Goal: Task Accomplishment & Management: Manage account settings

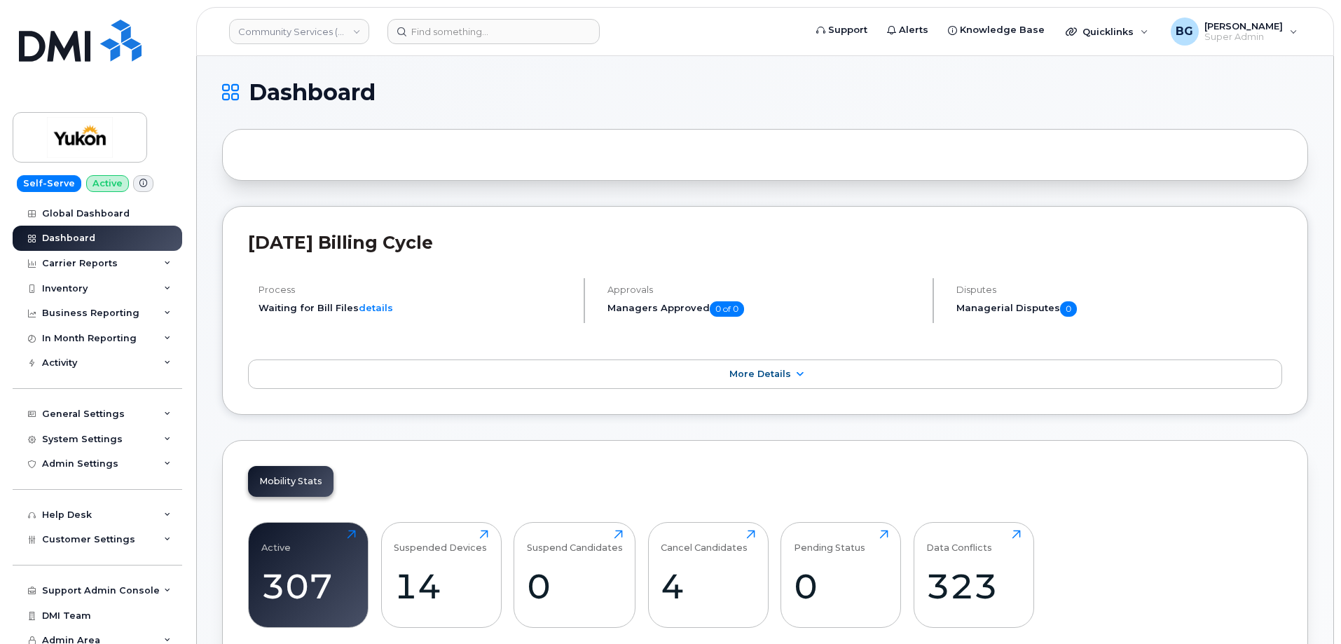
scroll to position [1916, 0]
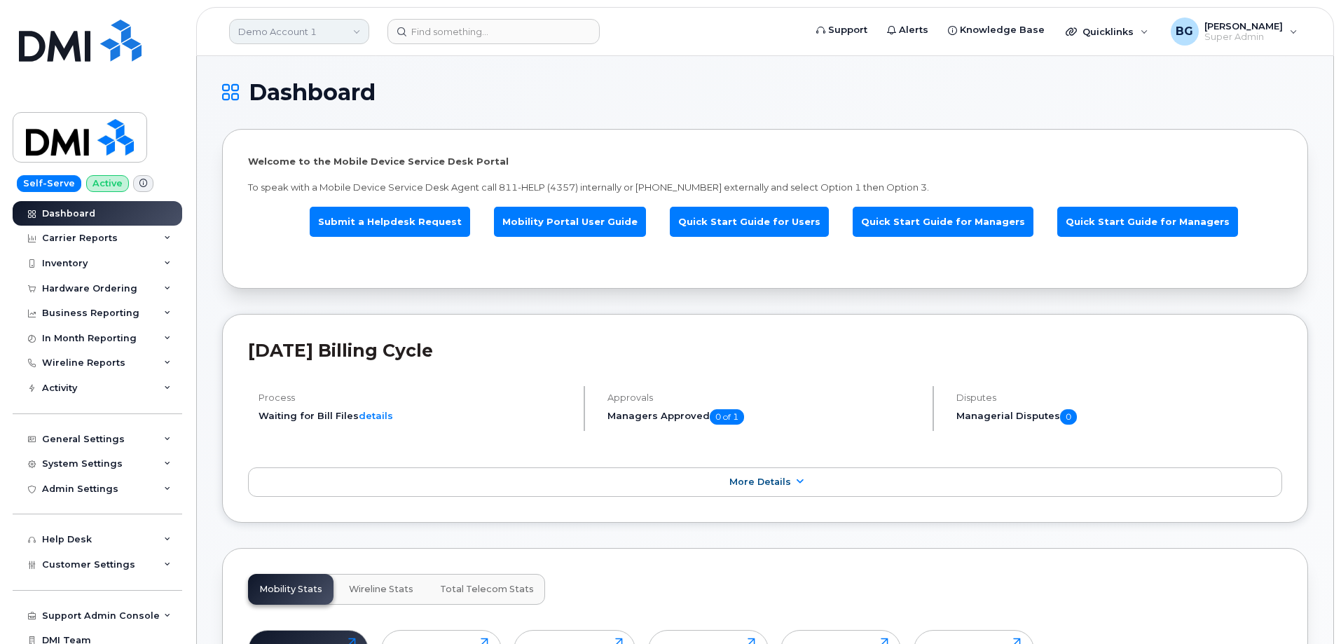
click at [278, 33] on link "Demo Account 1" at bounding box center [299, 31] width 140 height 25
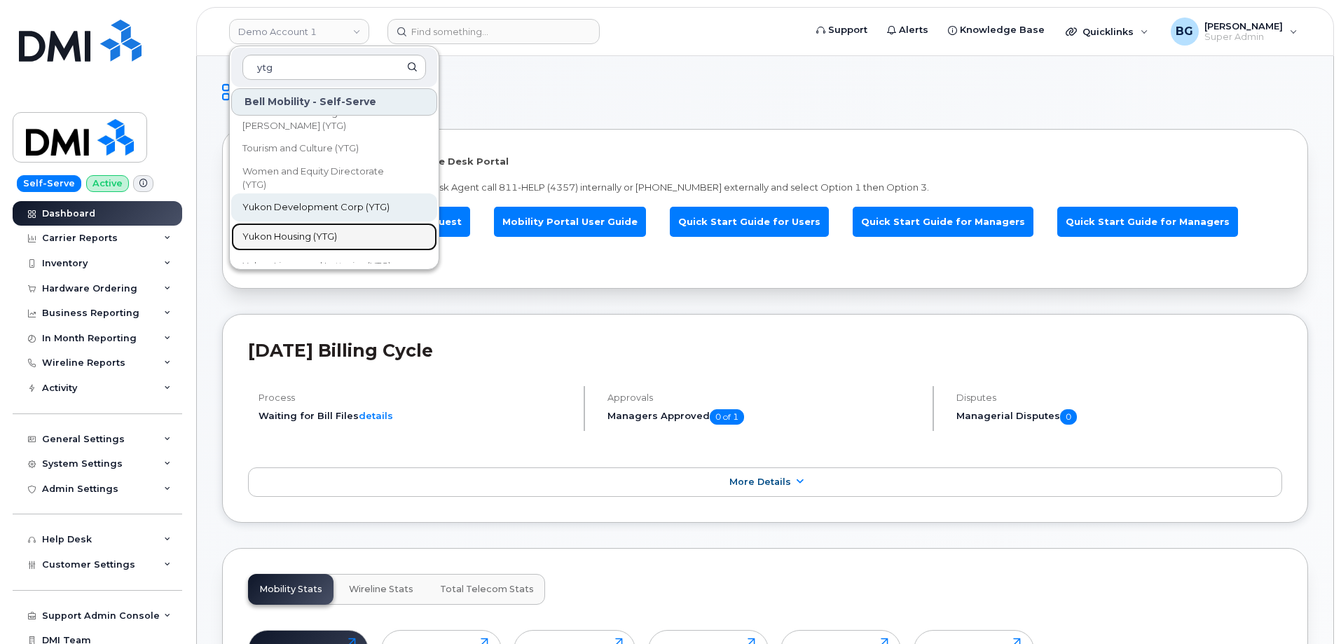
scroll to position [414, 0]
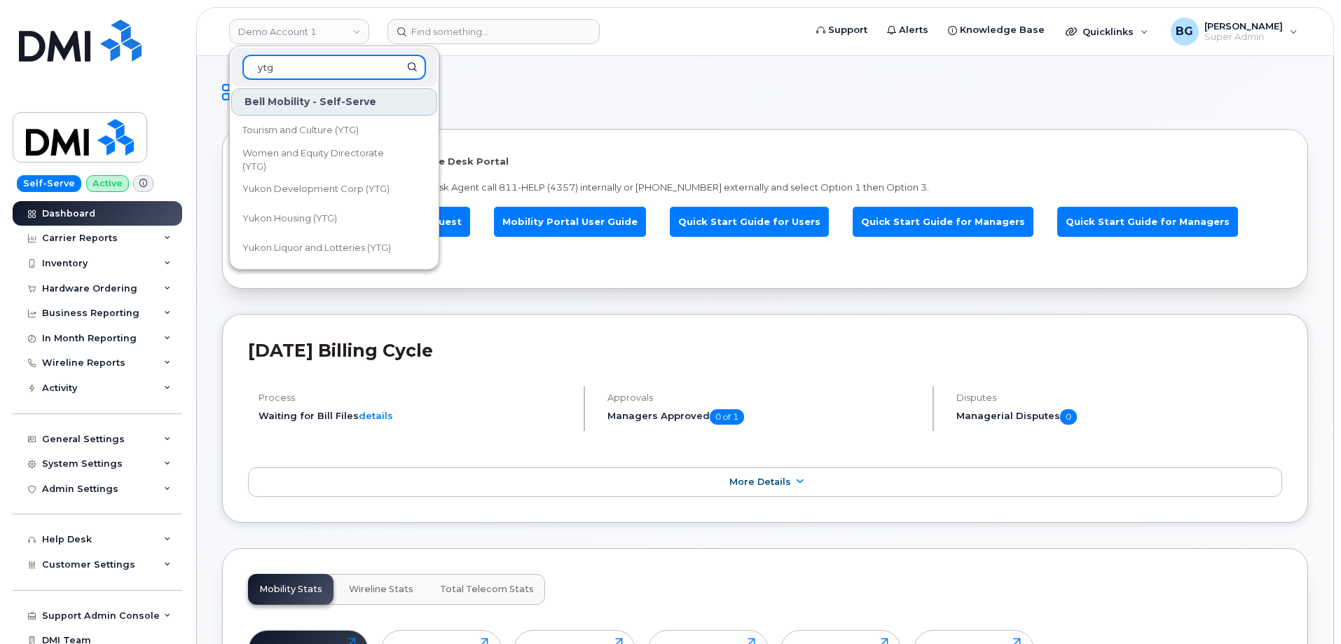
click at [287, 69] on input "ytg" at bounding box center [335, 67] width 184 height 25
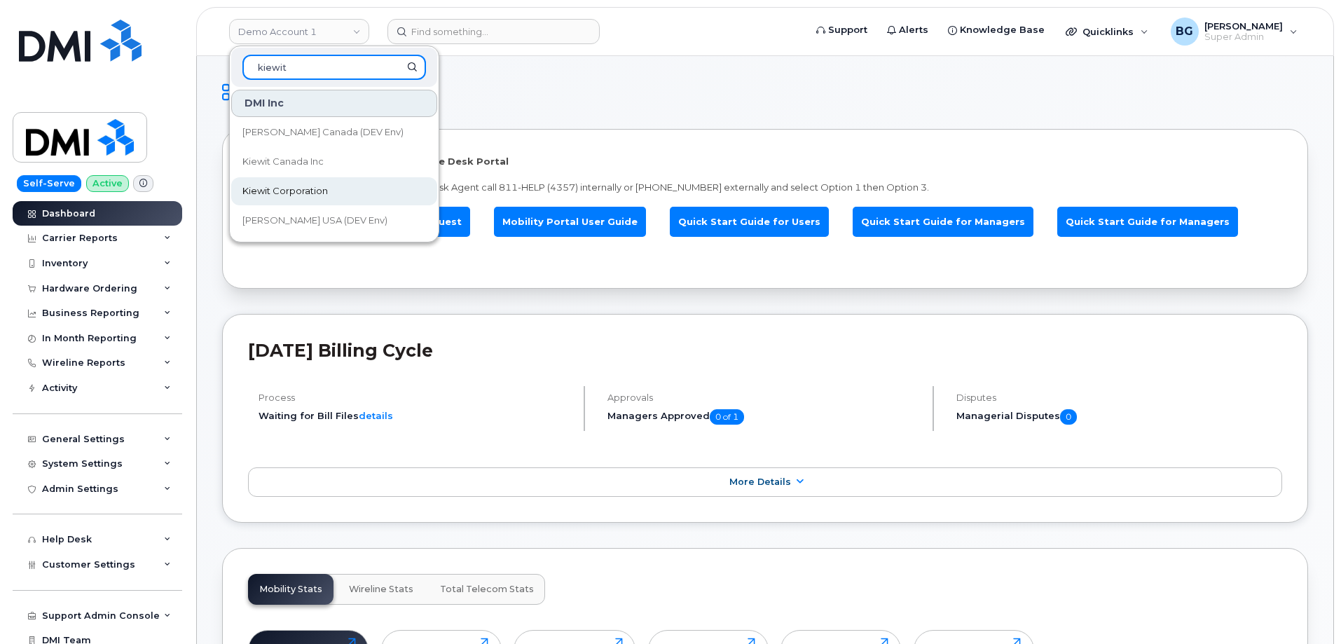
type input "kiewit"
drag, startPoint x: 317, startPoint y: 67, endPoint x: 221, endPoint y: 77, distance: 97.2
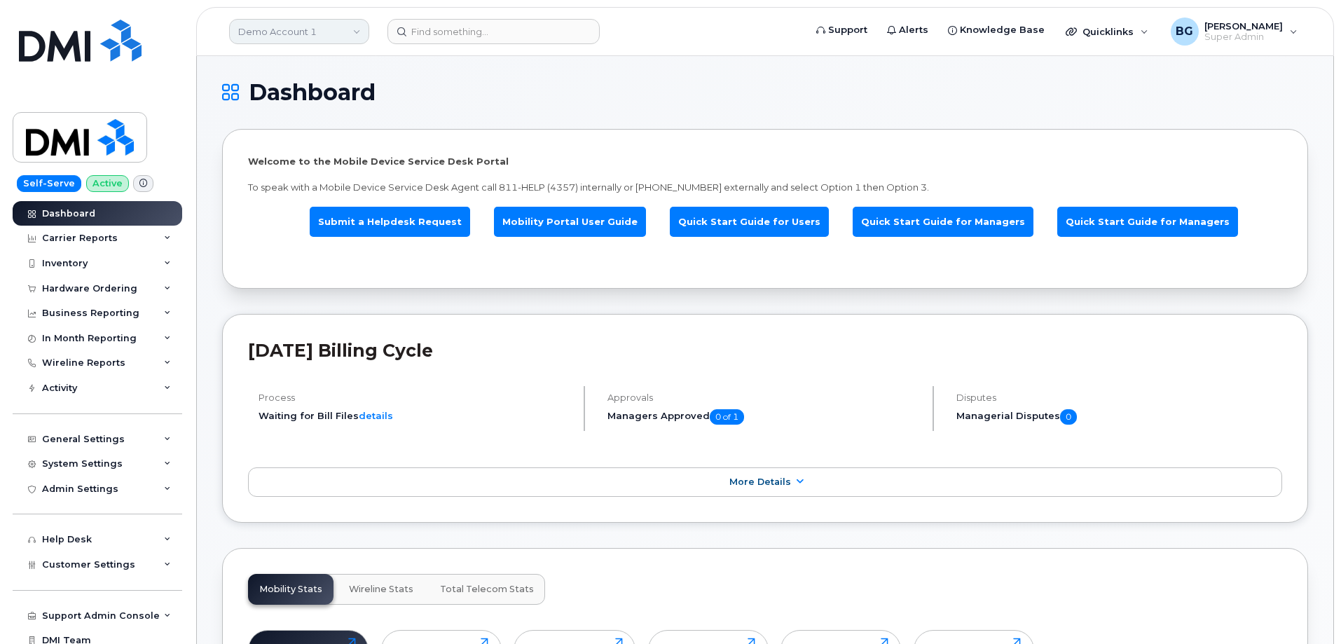
drag, startPoint x: 283, startPoint y: 26, endPoint x: 303, endPoint y: 29, distance: 20.6
click at [283, 27] on link "Demo Account 1" at bounding box center [299, 31] width 140 height 25
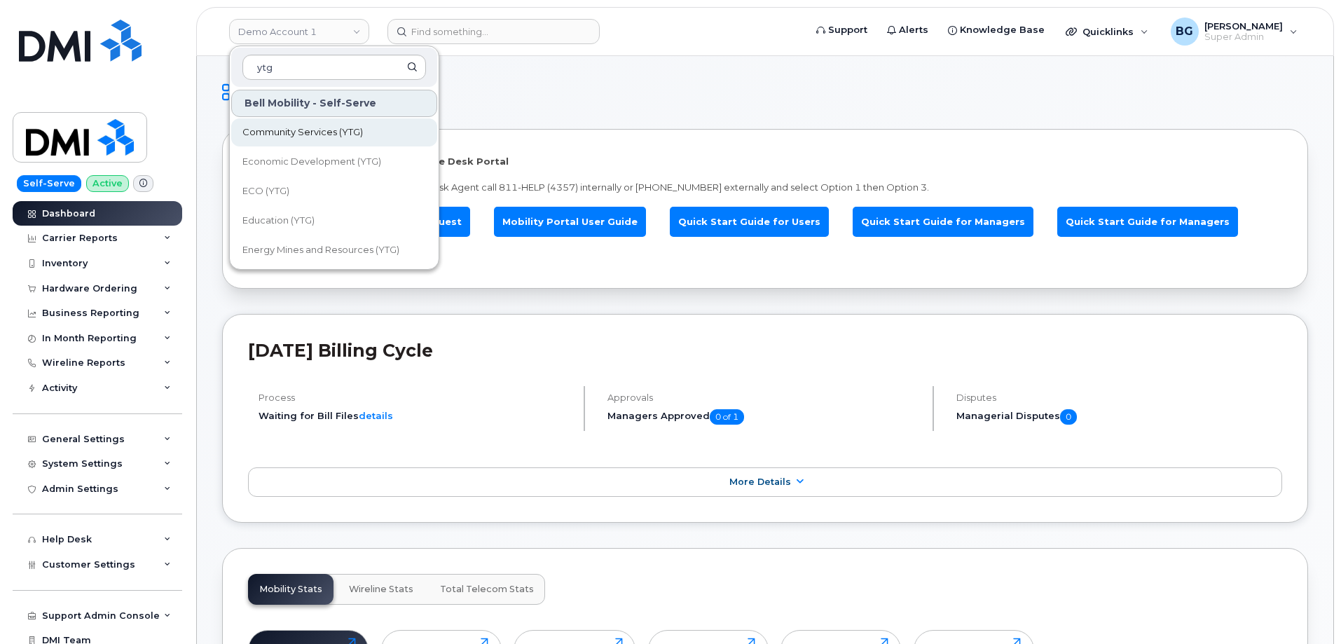
type input "ytg"
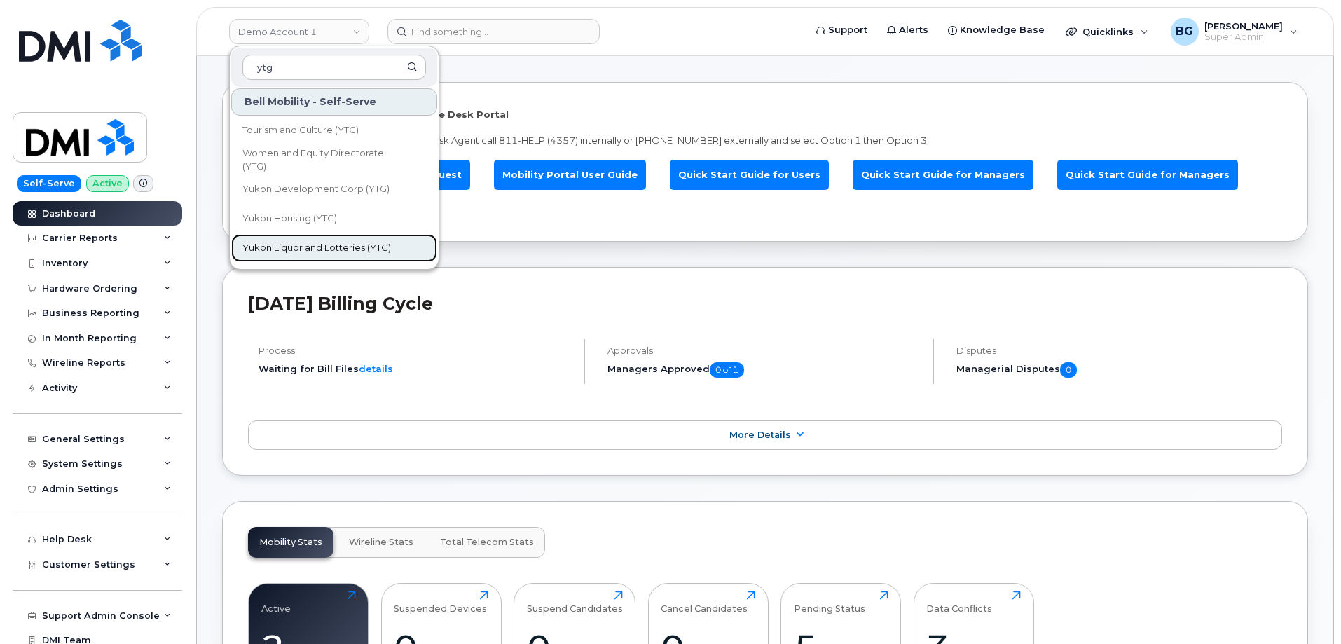
scroll to position [93, 0]
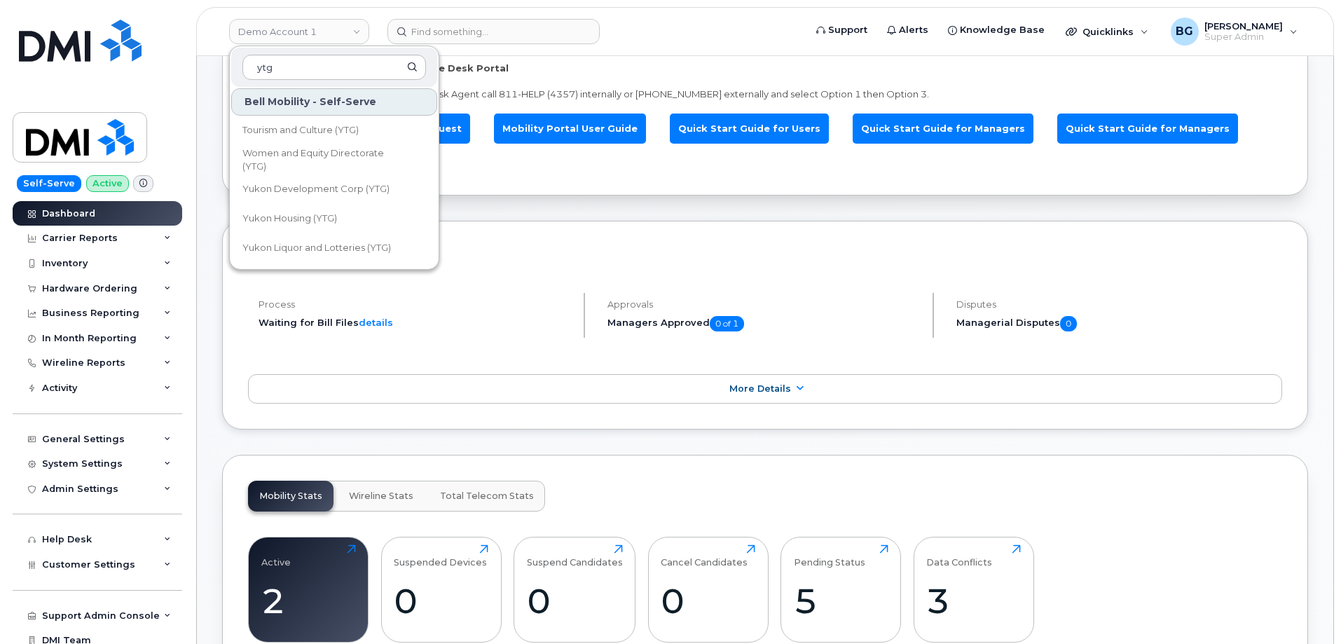
click at [872, 255] on h2 "September 2023 Billing Cycle" at bounding box center [765, 257] width 1035 height 21
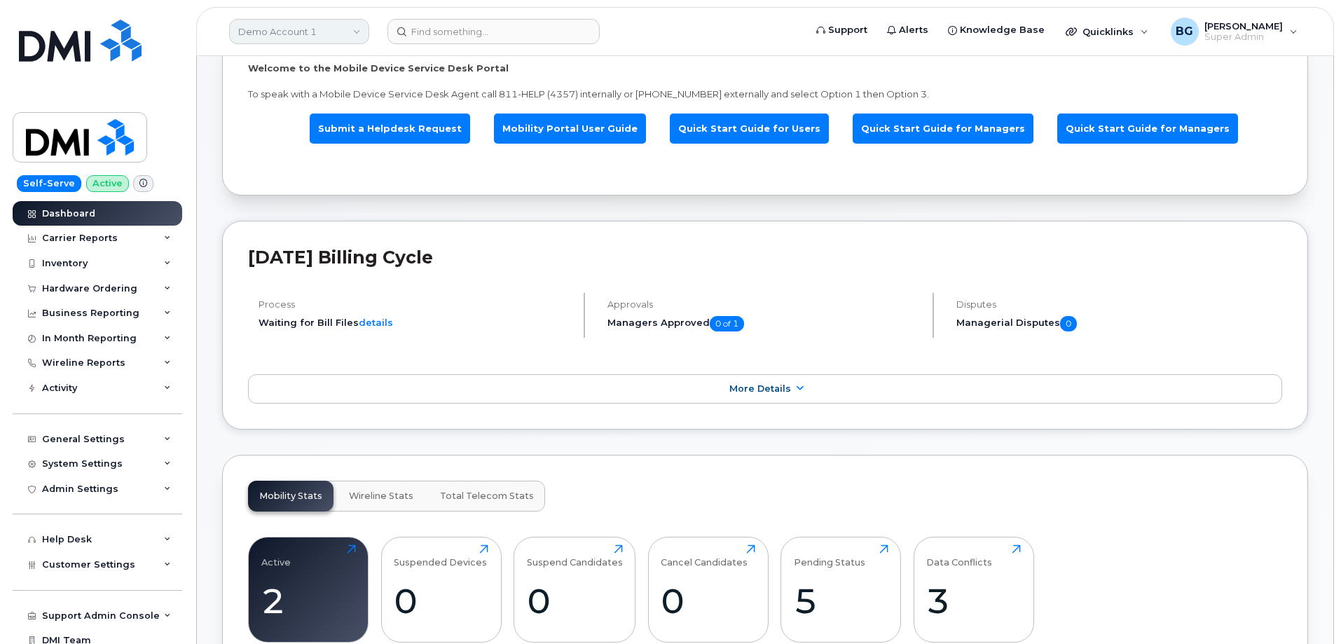
click at [282, 37] on link "Demo Account 1" at bounding box center [299, 31] width 140 height 25
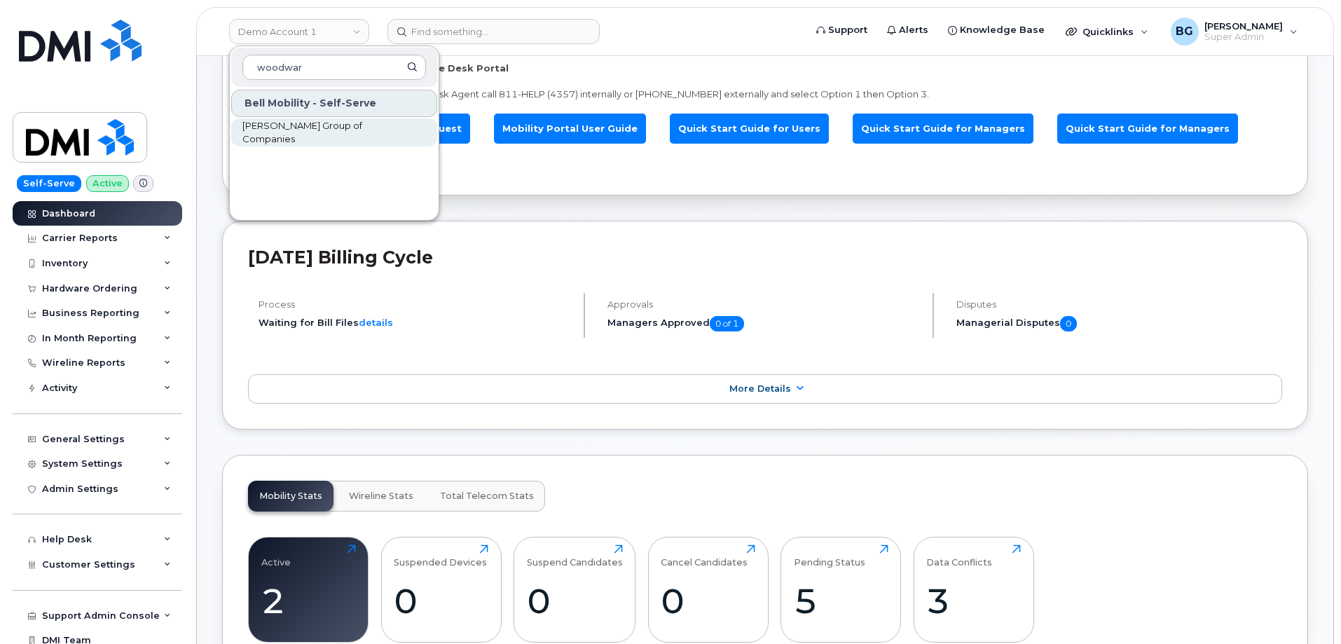
type input "woodwar"
click at [311, 130] on span "Woodward Group of Companies" at bounding box center [323, 132] width 161 height 27
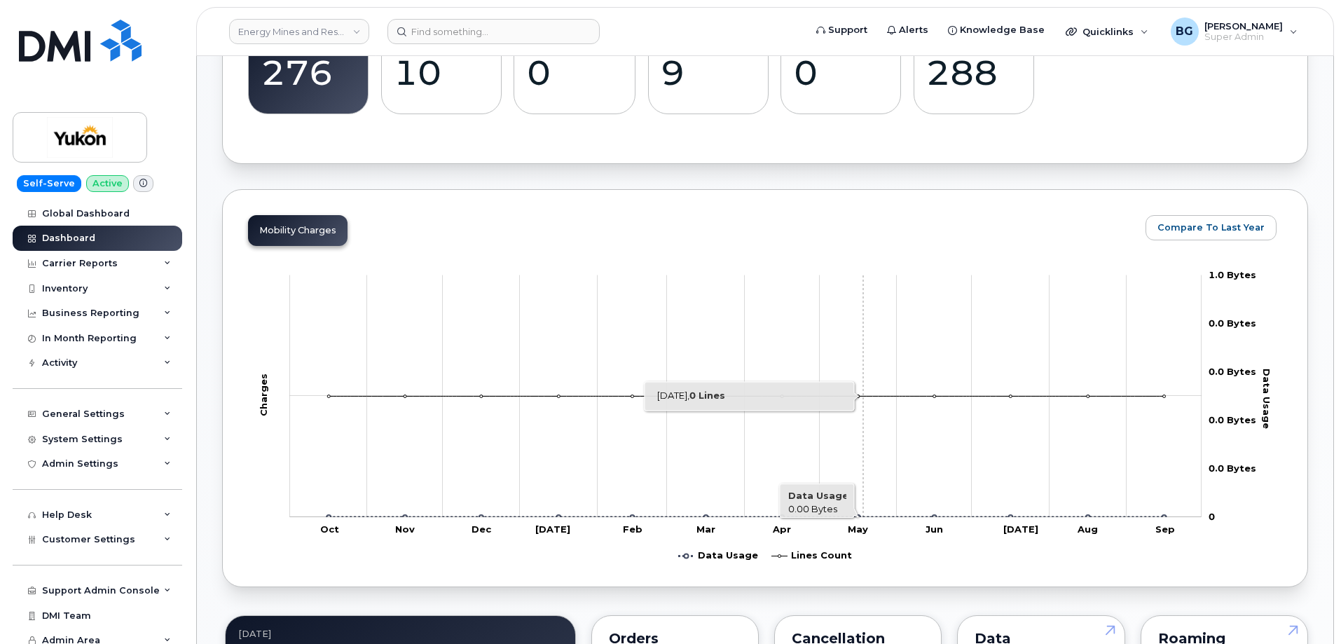
scroll to position [561, 0]
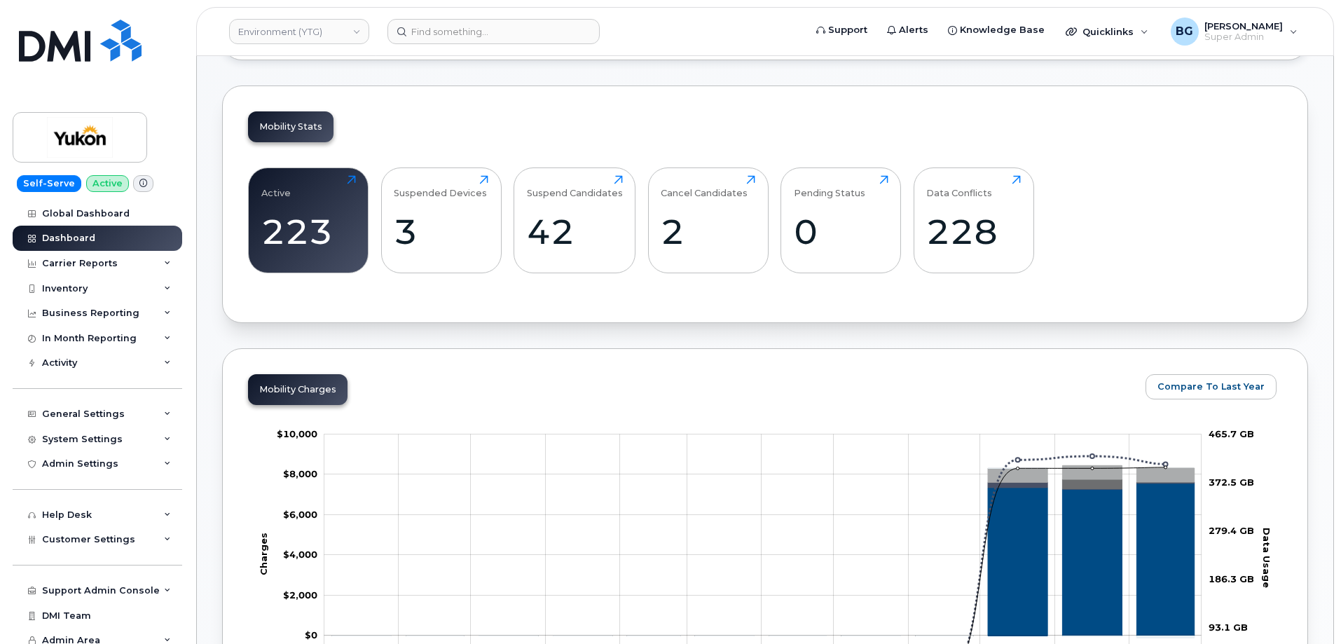
scroll to position [514, 0]
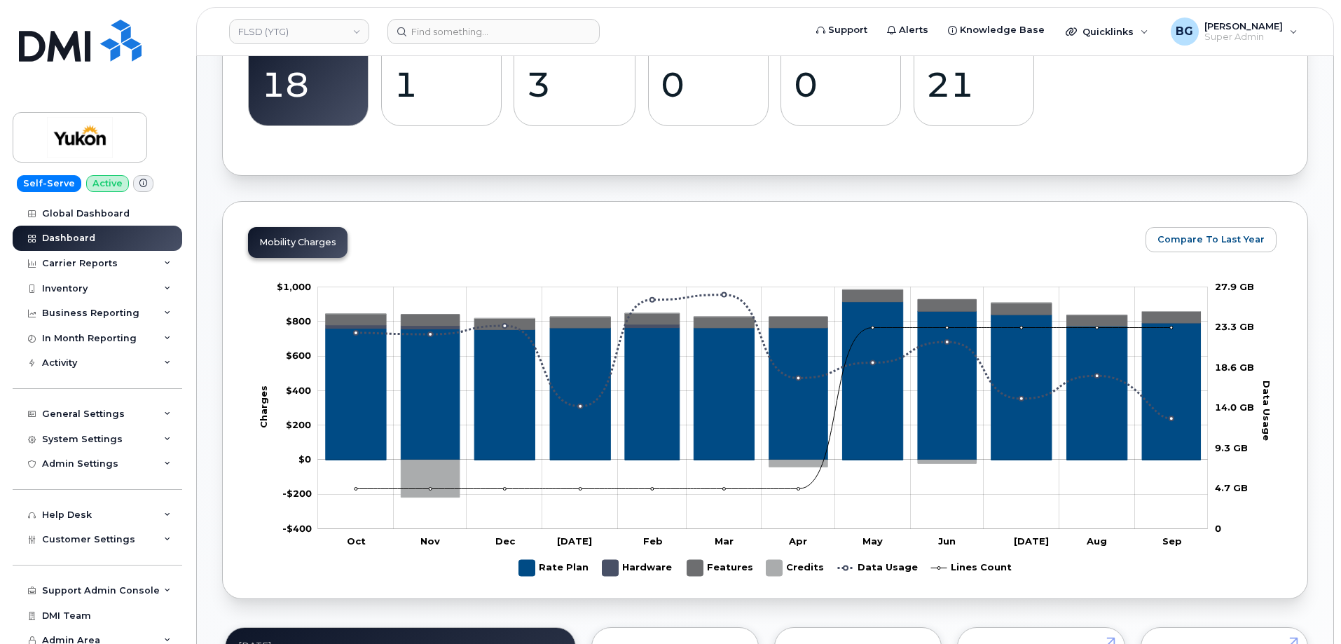
scroll to position [514, 0]
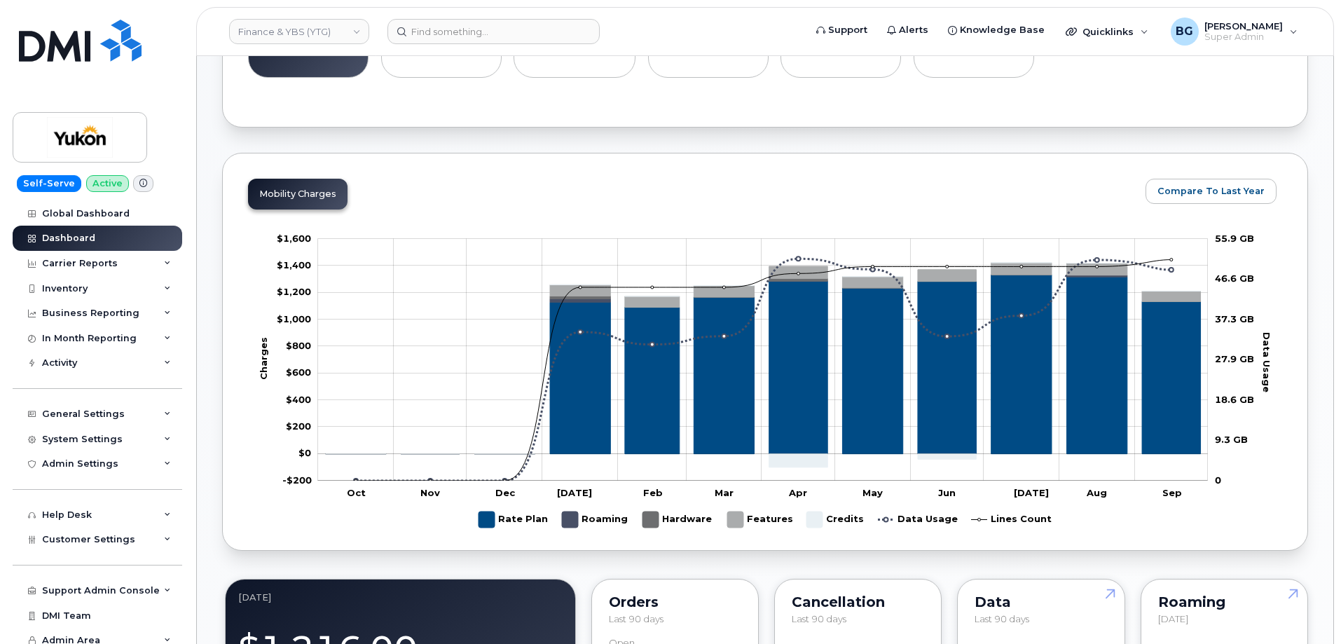
scroll to position [514, 0]
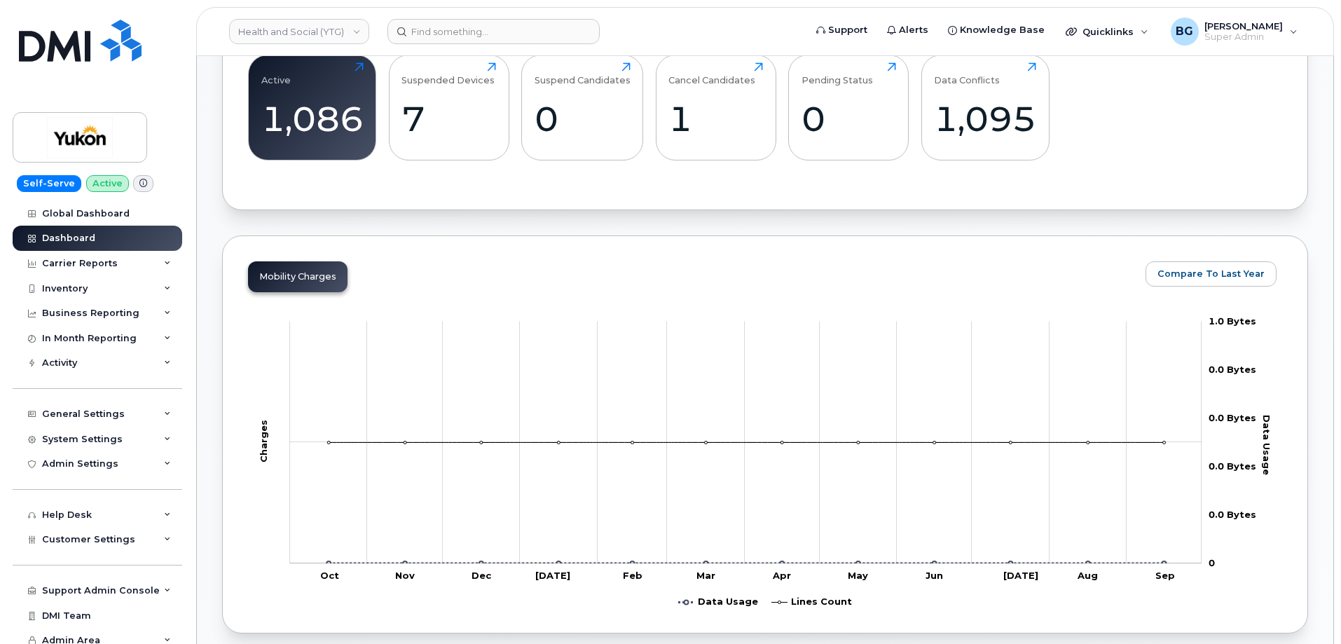
scroll to position [514, 0]
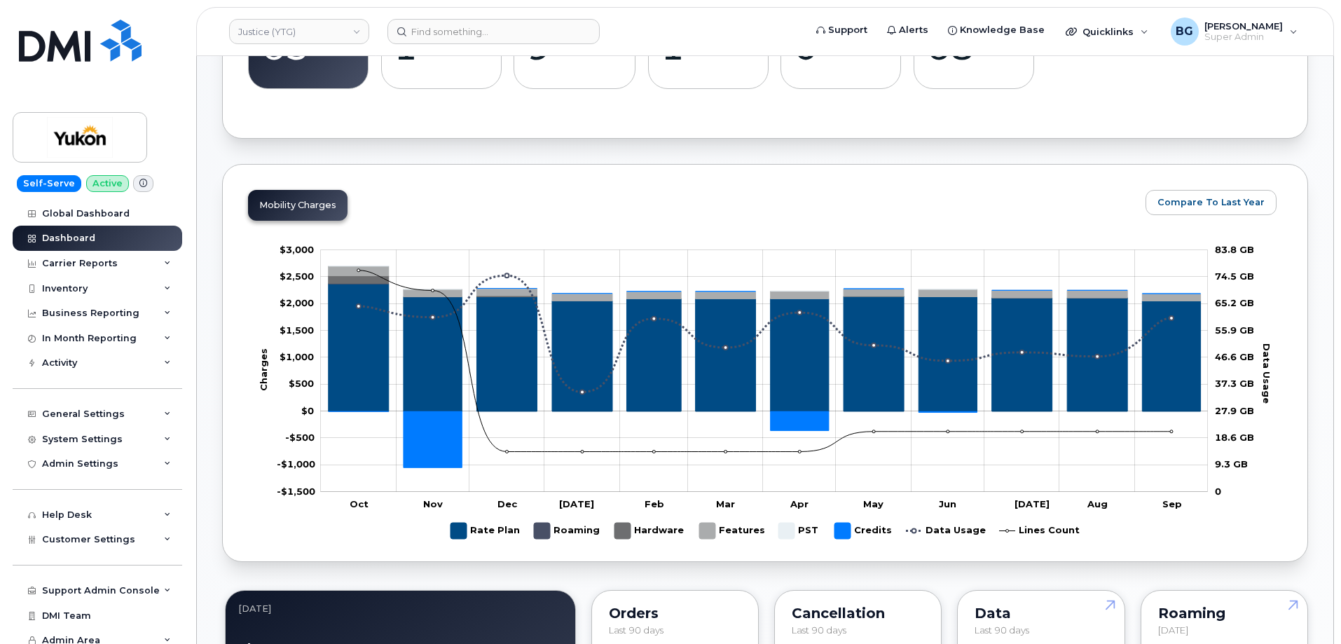
scroll to position [608, 0]
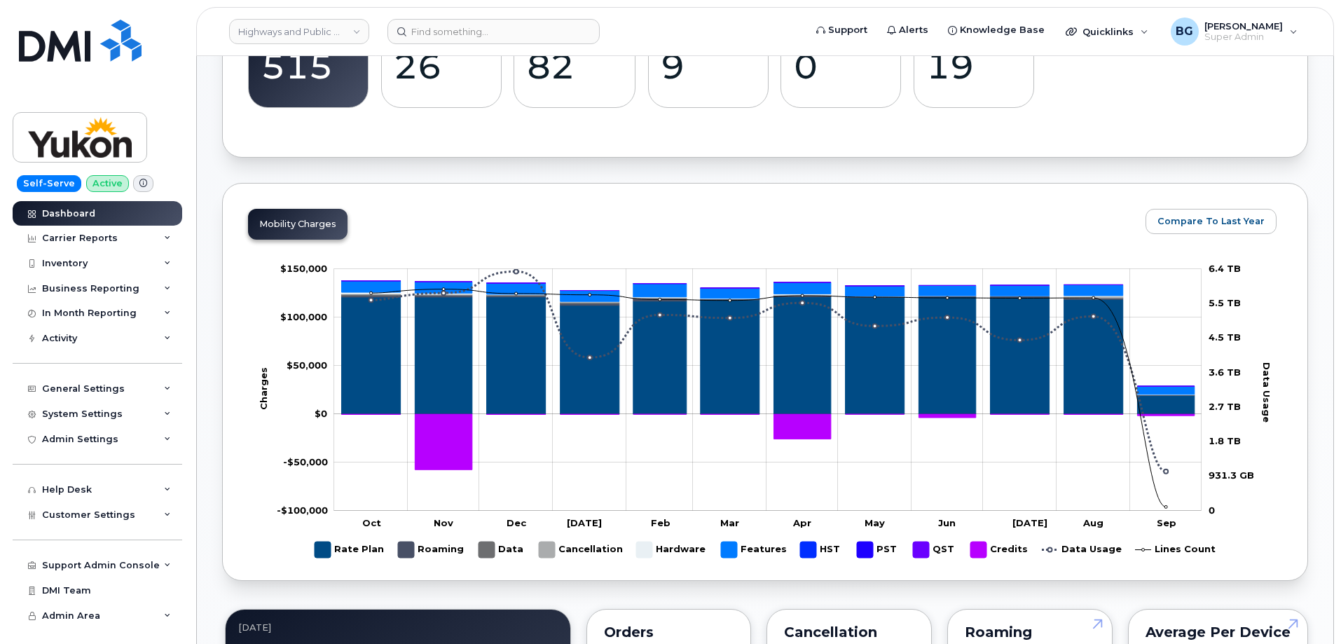
scroll to position [561, 0]
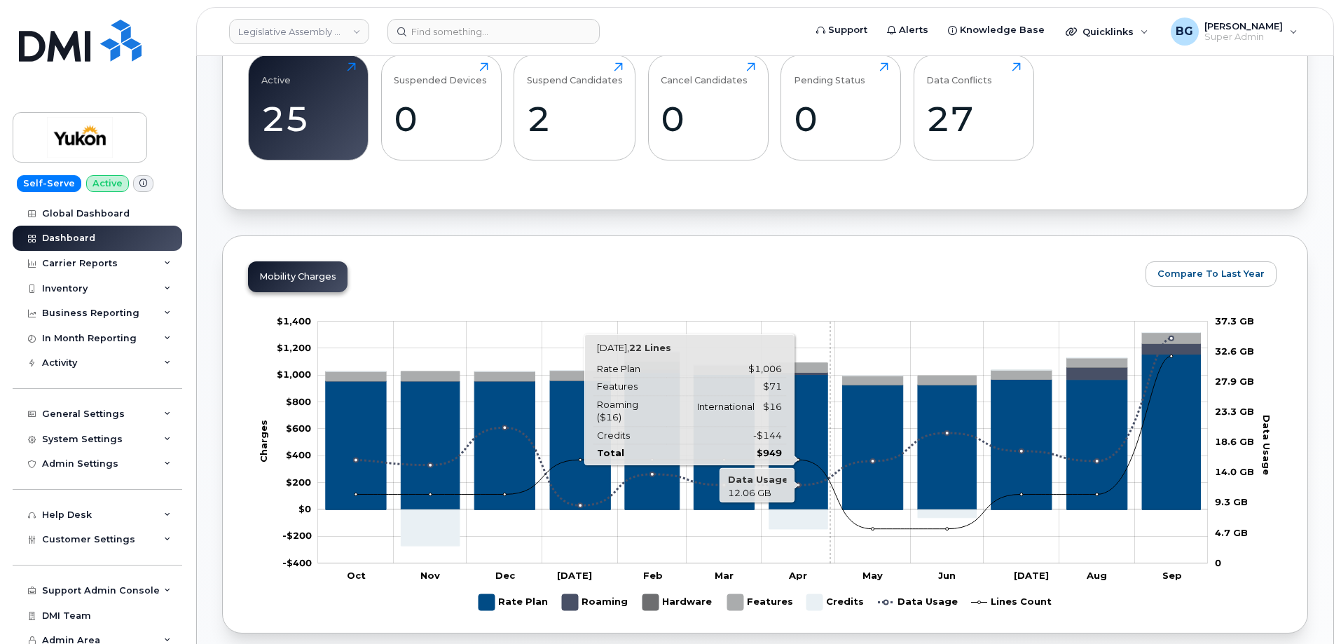
scroll to position [561, 0]
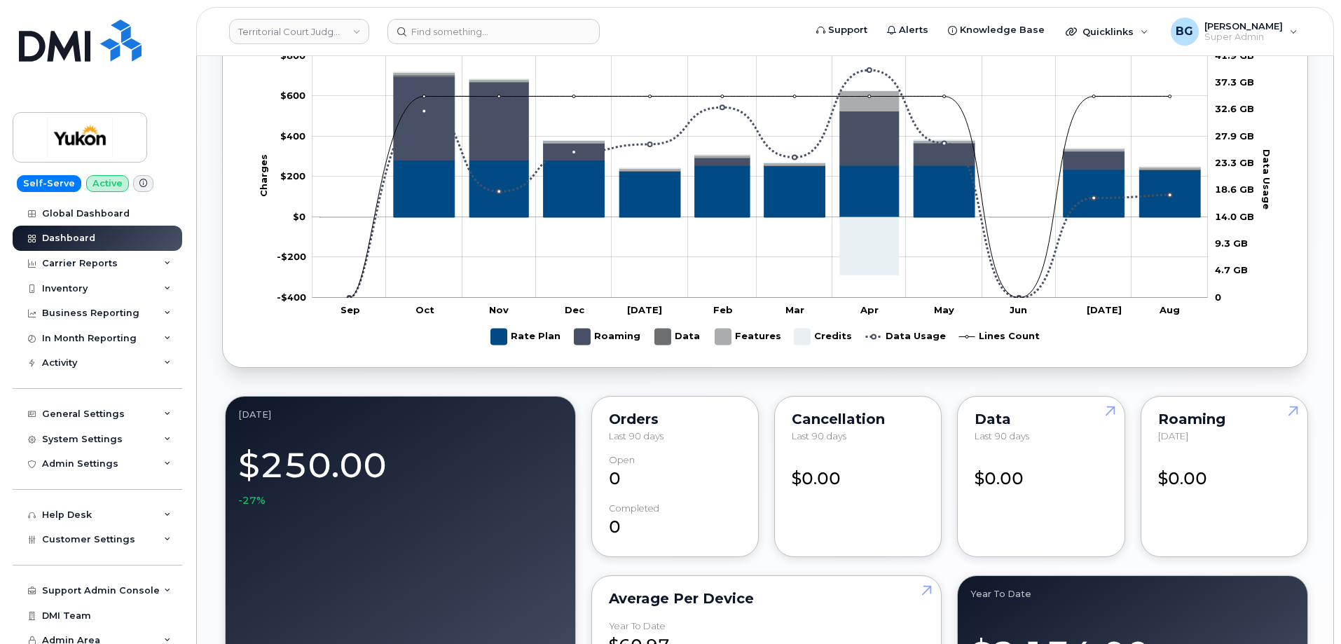
scroll to position [561, 0]
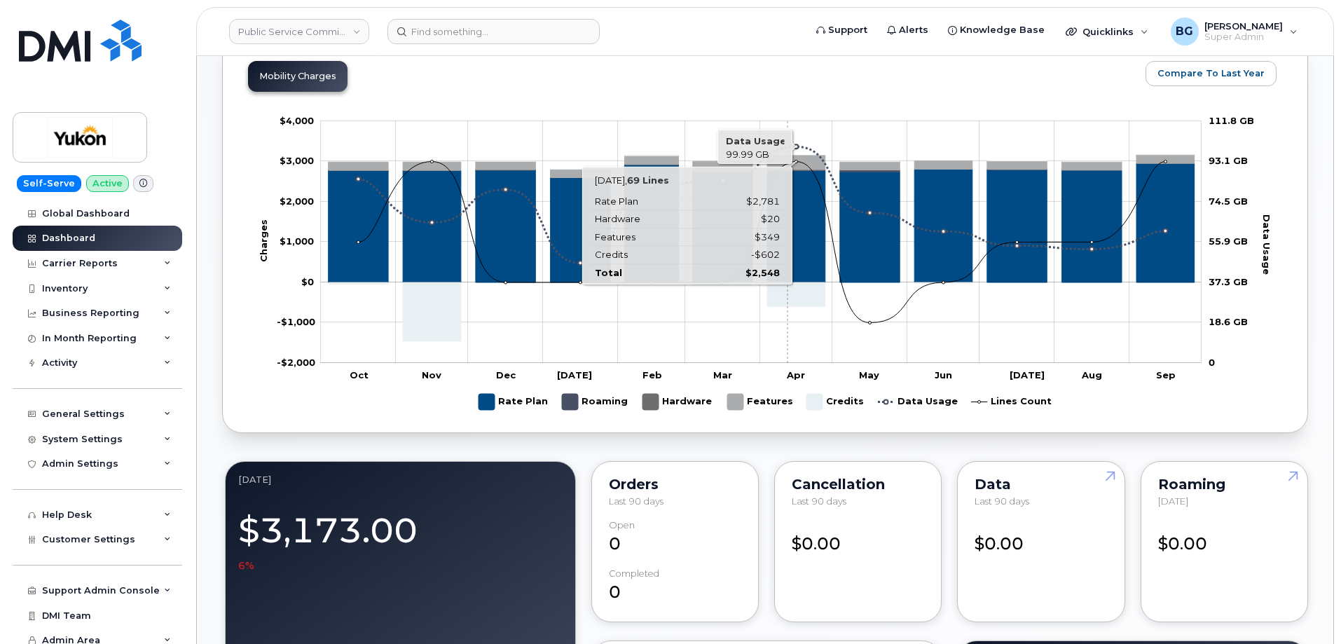
scroll to position [701, 0]
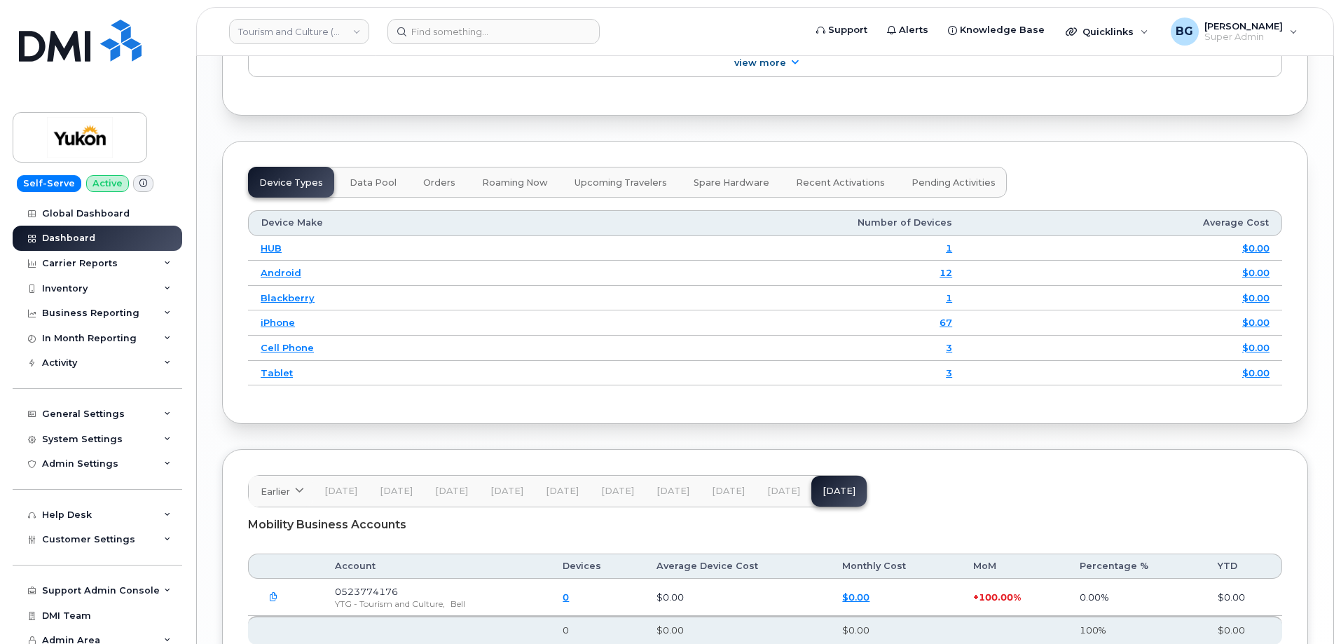
scroll to position [1777, 0]
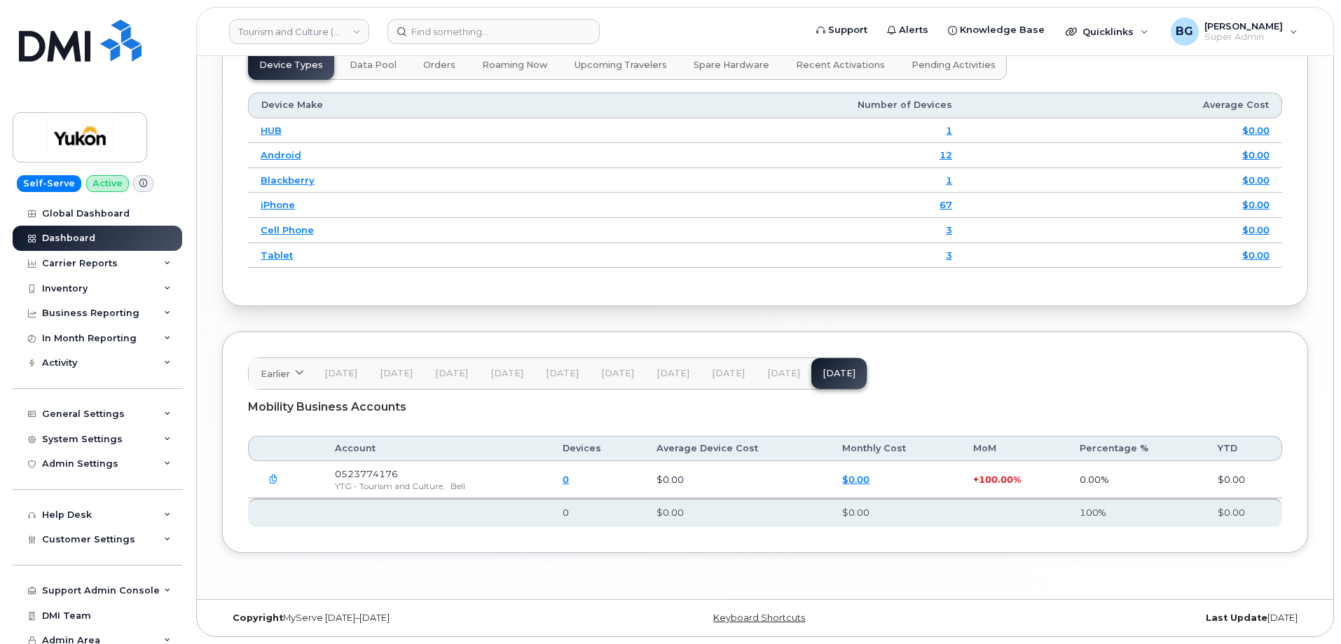
click at [770, 371] on span "[DATE]" at bounding box center [783, 373] width 33 height 11
click at [712, 370] on span "[DATE]" at bounding box center [728, 373] width 33 height 11
click at [678, 371] on span "[DATE]" at bounding box center [673, 373] width 33 height 11
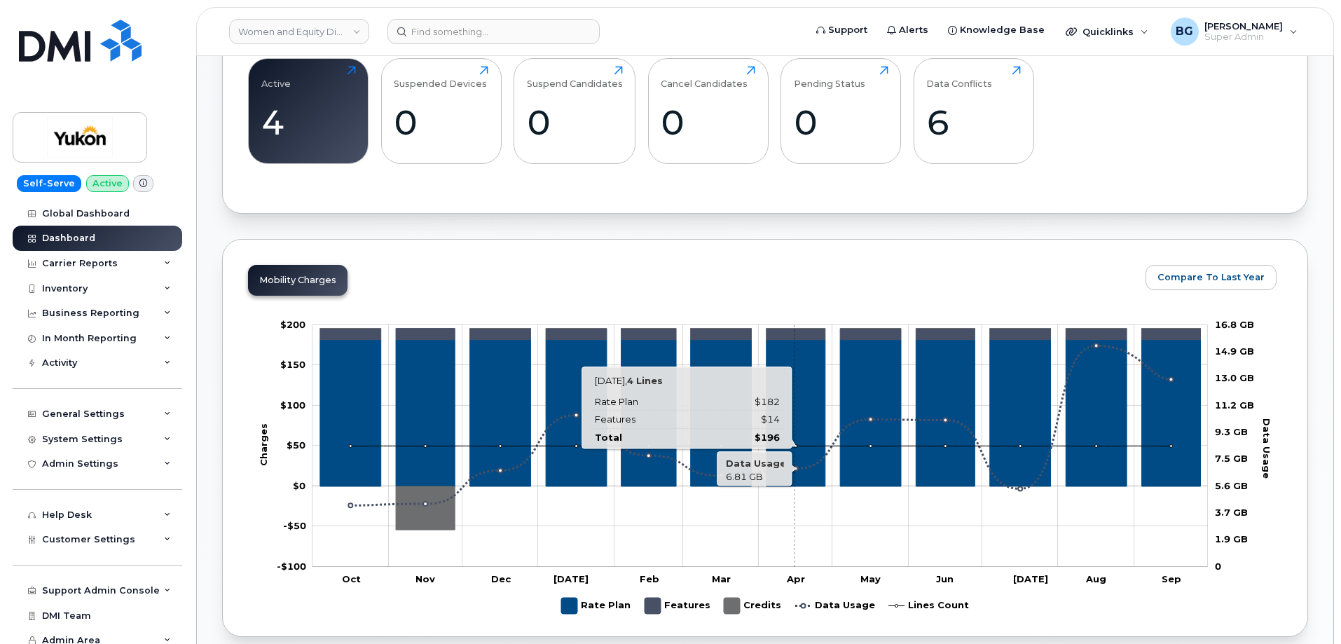
scroll to position [514, 0]
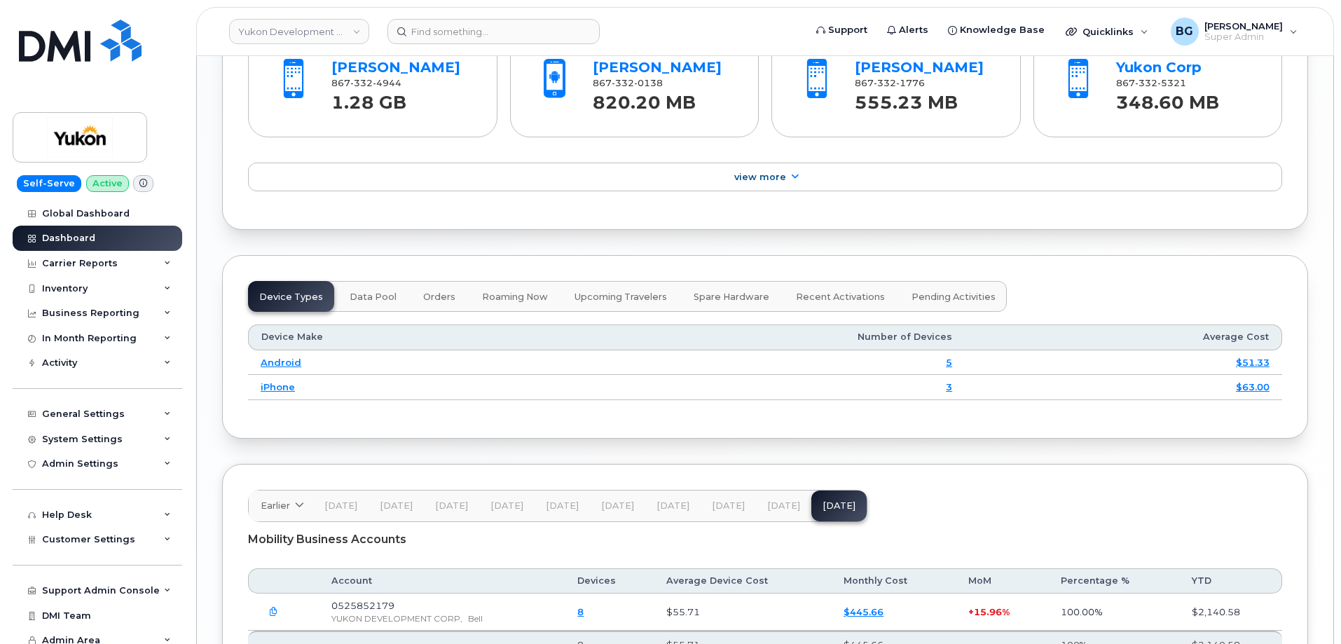
scroll to position [1677, 0]
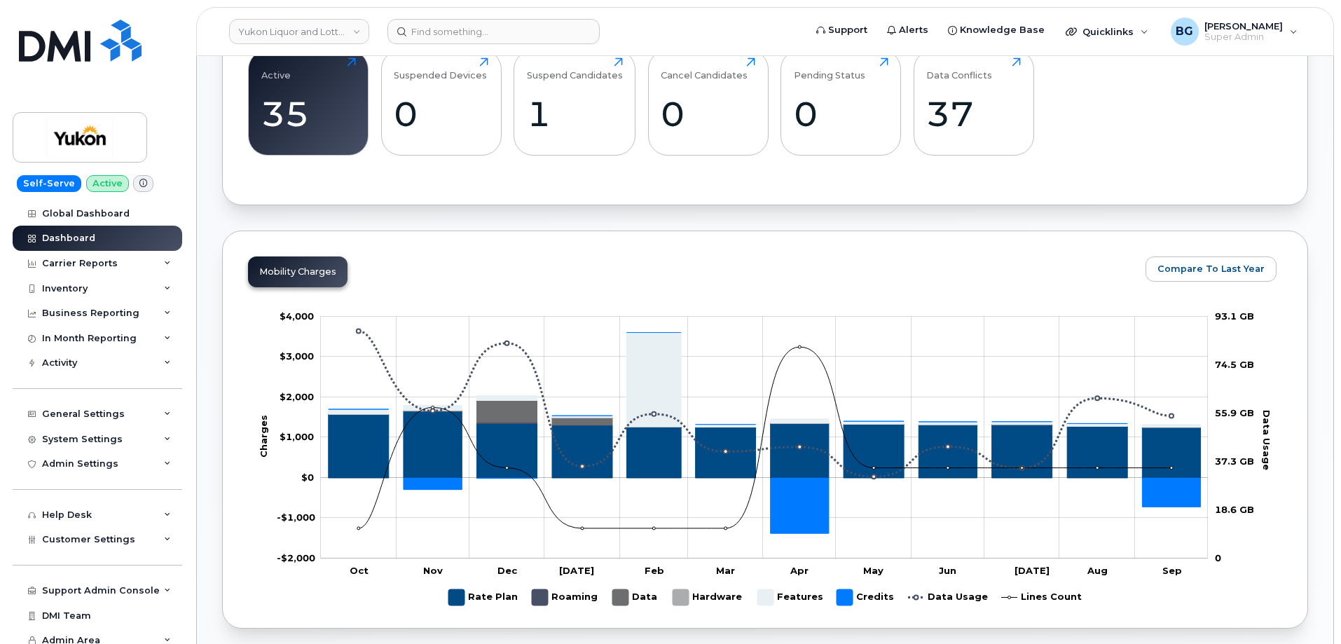
scroll to position [514, 0]
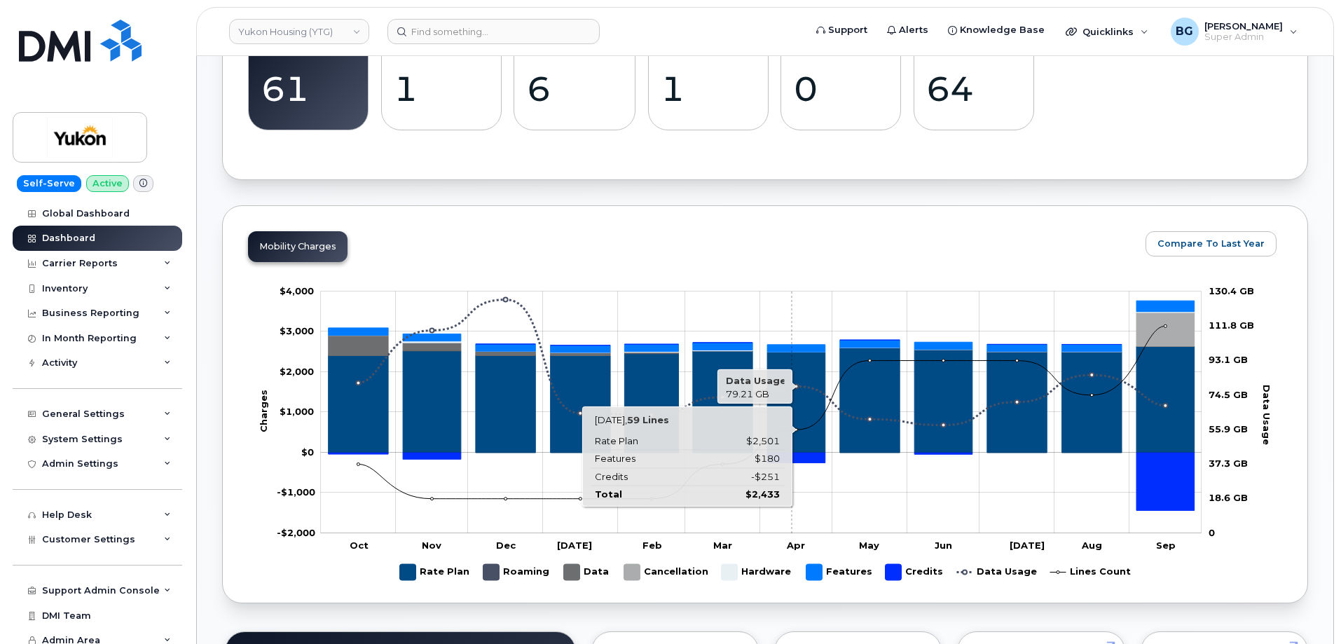
scroll to position [514, 0]
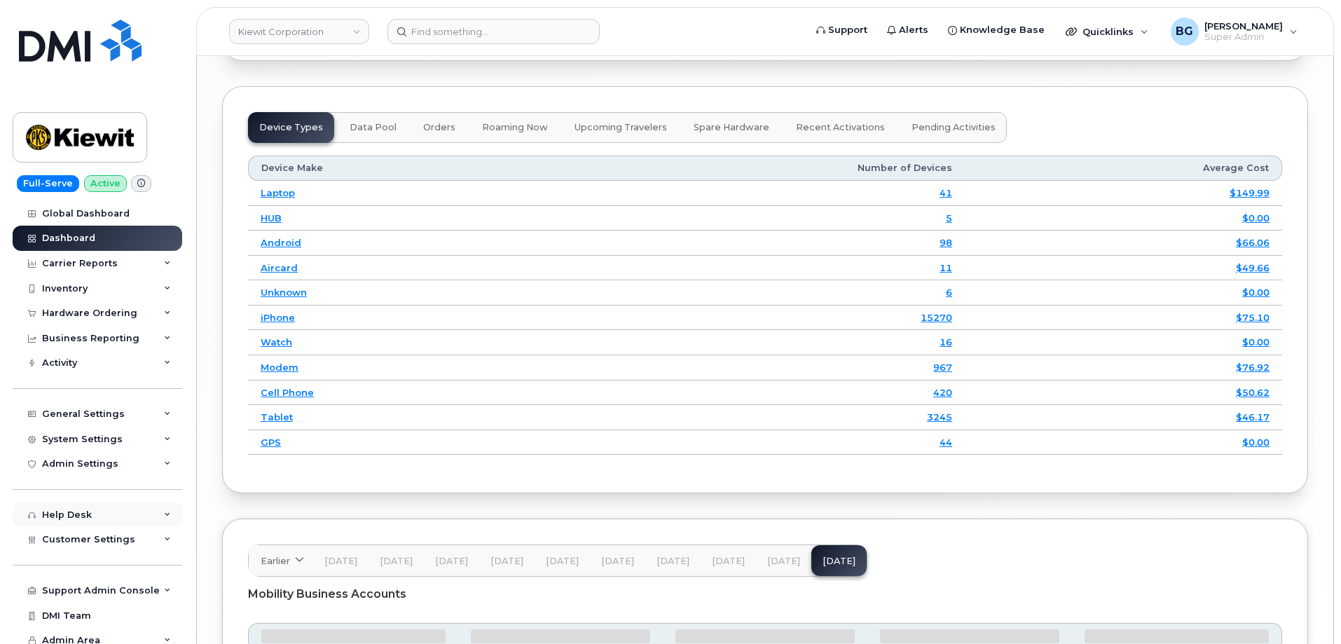
scroll to position [8, 0]
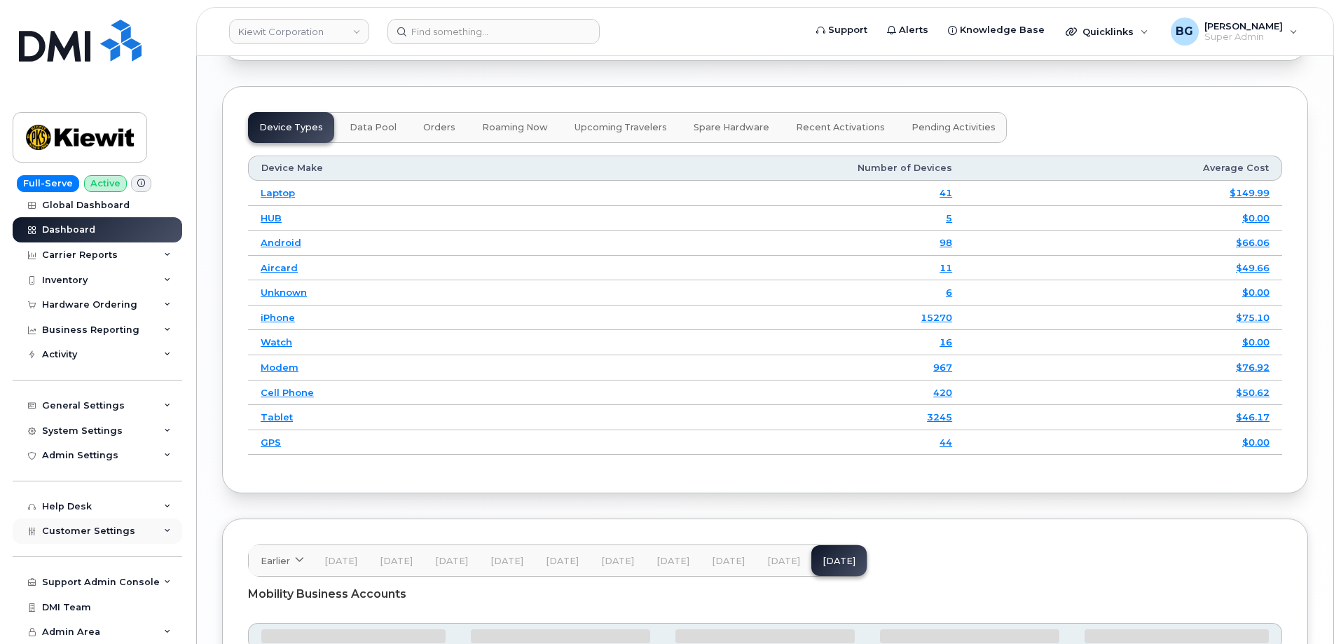
click at [81, 531] on span "Customer Settings" at bounding box center [88, 531] width 93 height 11
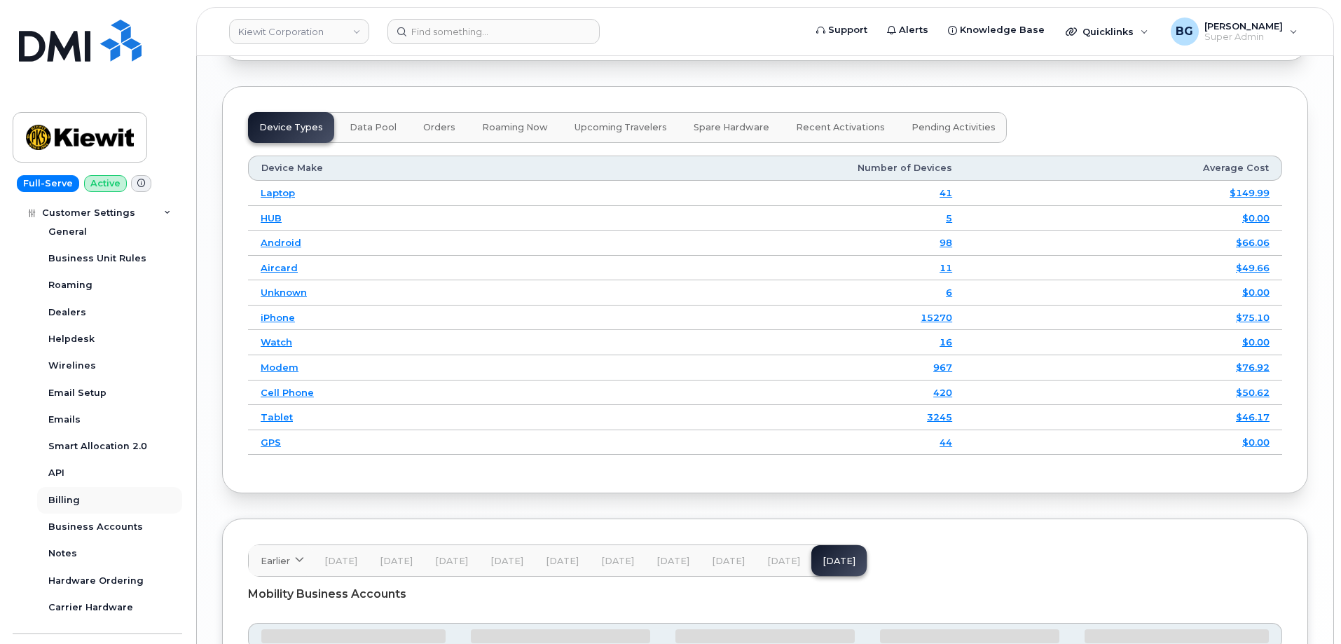
scroll to position [336, 0]
click at [90, 571] on link "Hardware Ordering" at bounding box center [109, 579] width 145 height 27
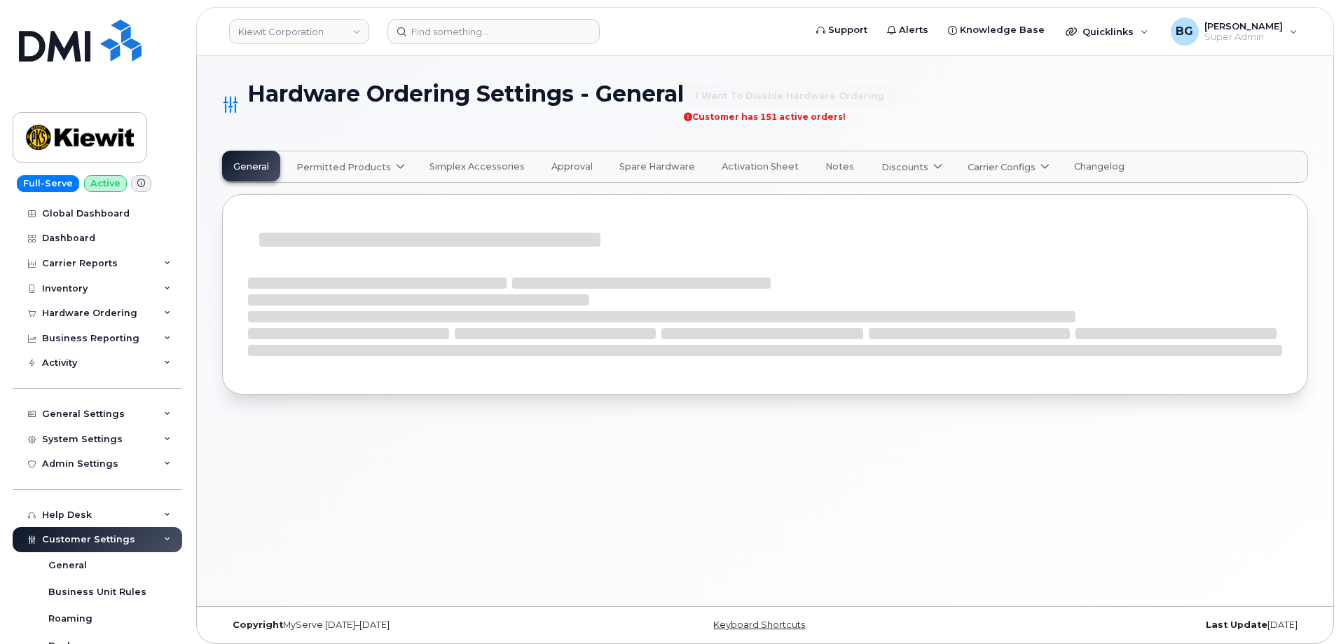
select select "admins"
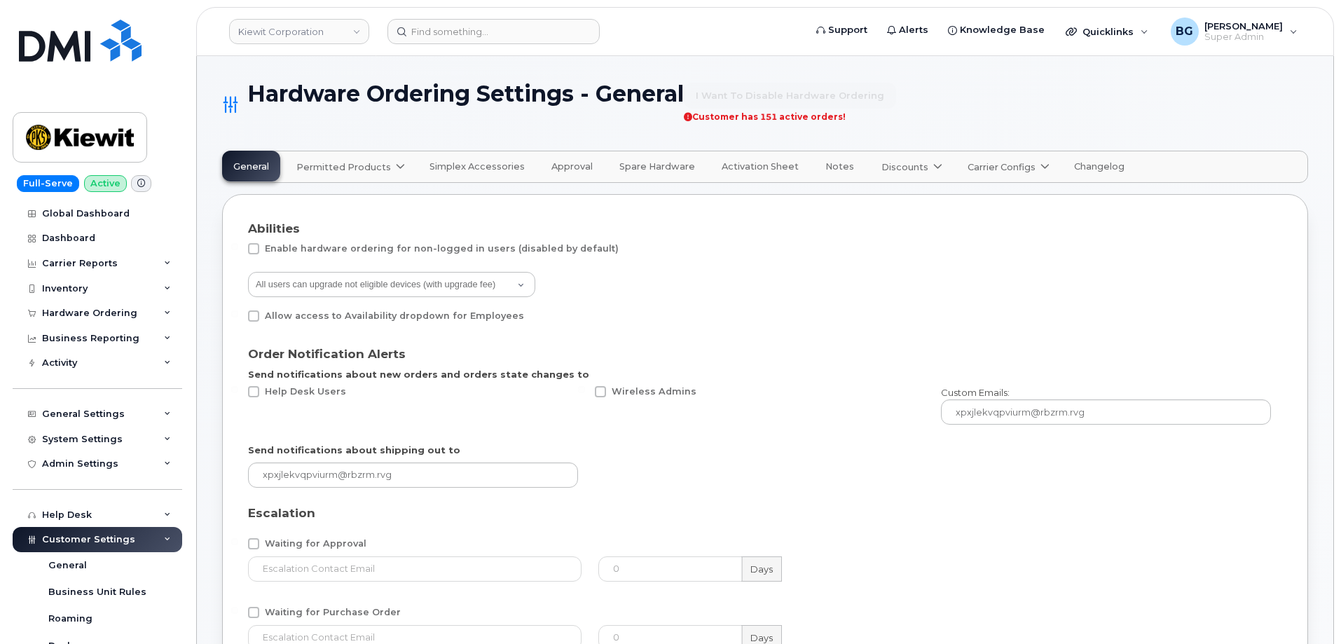
click at [892, 165] on span "Discounts" at bounding box center [905, 167] width 47 height 13
click at [888, 249] on span "Verizon Wireless" at bounding box center [925, 252] width 81 height 15
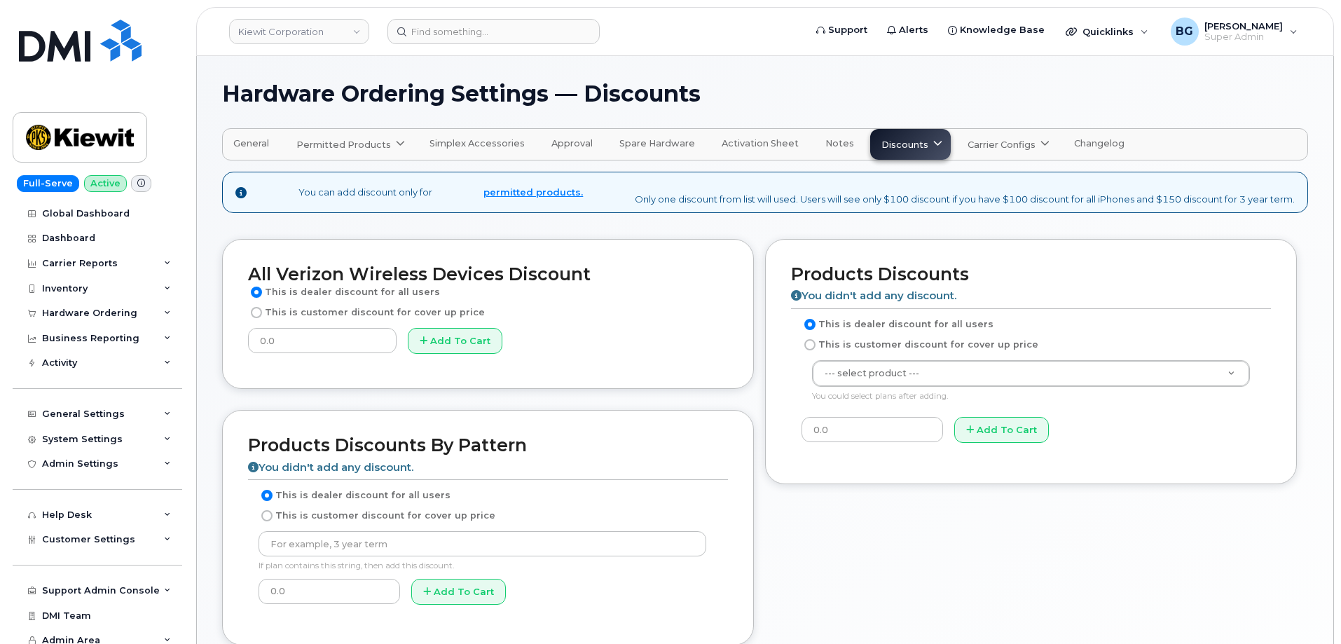
click at [931, 139] on span at bounding box center [937, 144] width 13 height 13
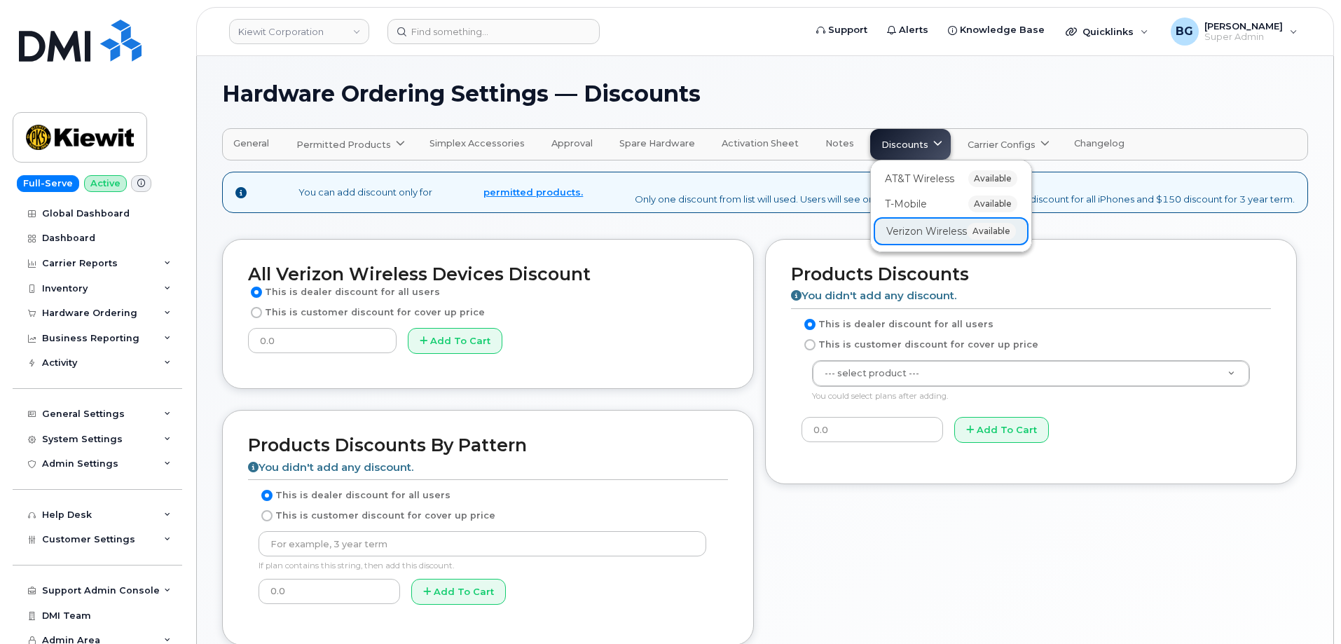
click at [664, 343] on div "Add To Cart" at bounding box center [568, 341] width 320 height 26
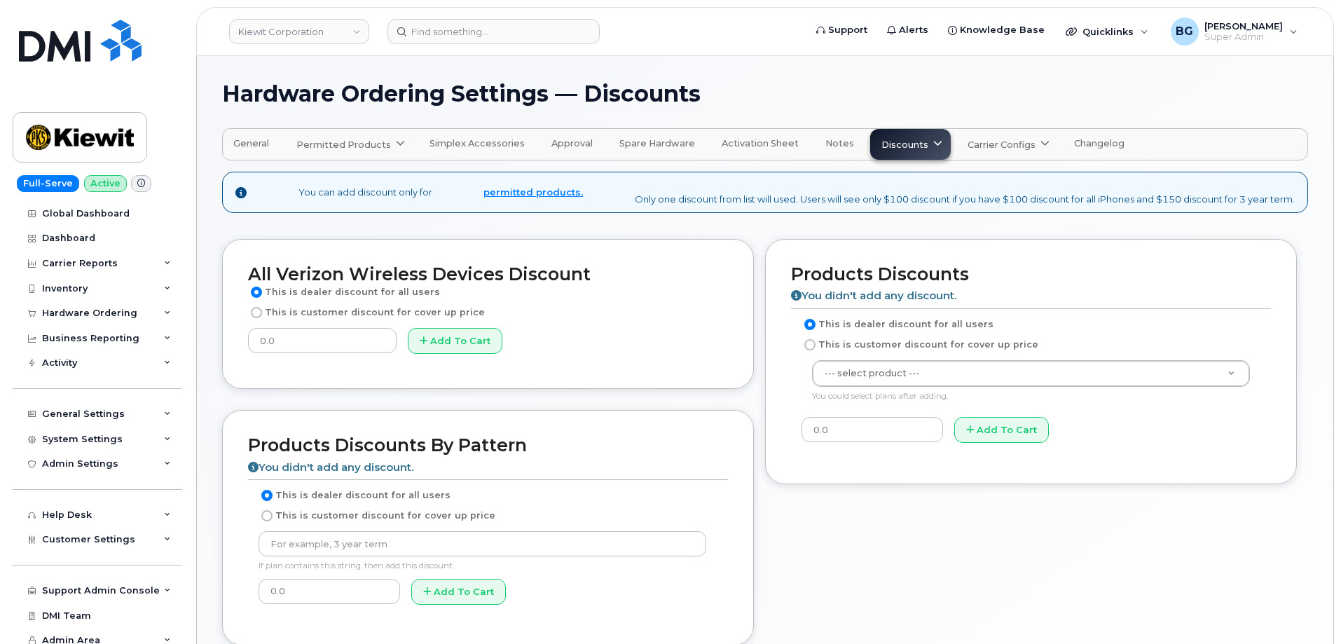
click at [784, 69] on div "Hardware Ordering Settings — Discounts General Permitted Products AT&T Wireless…" at bounding box center [765, 496] width 1137 height 880
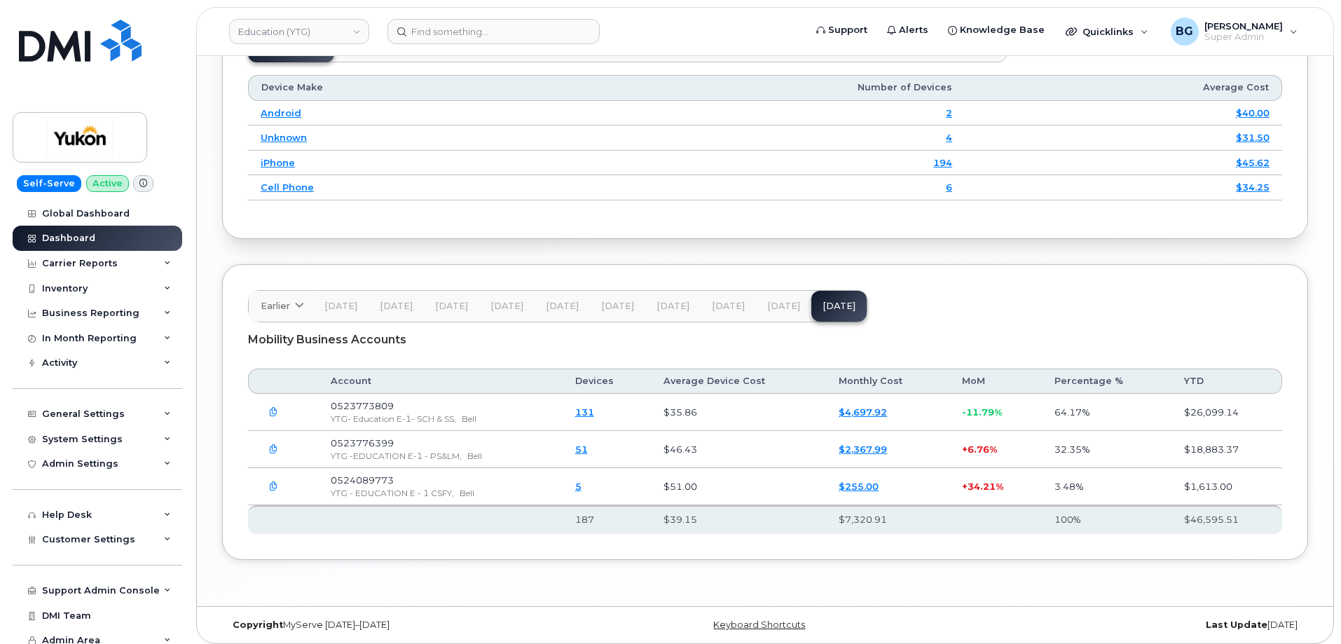
scroll to position [1801, 0]
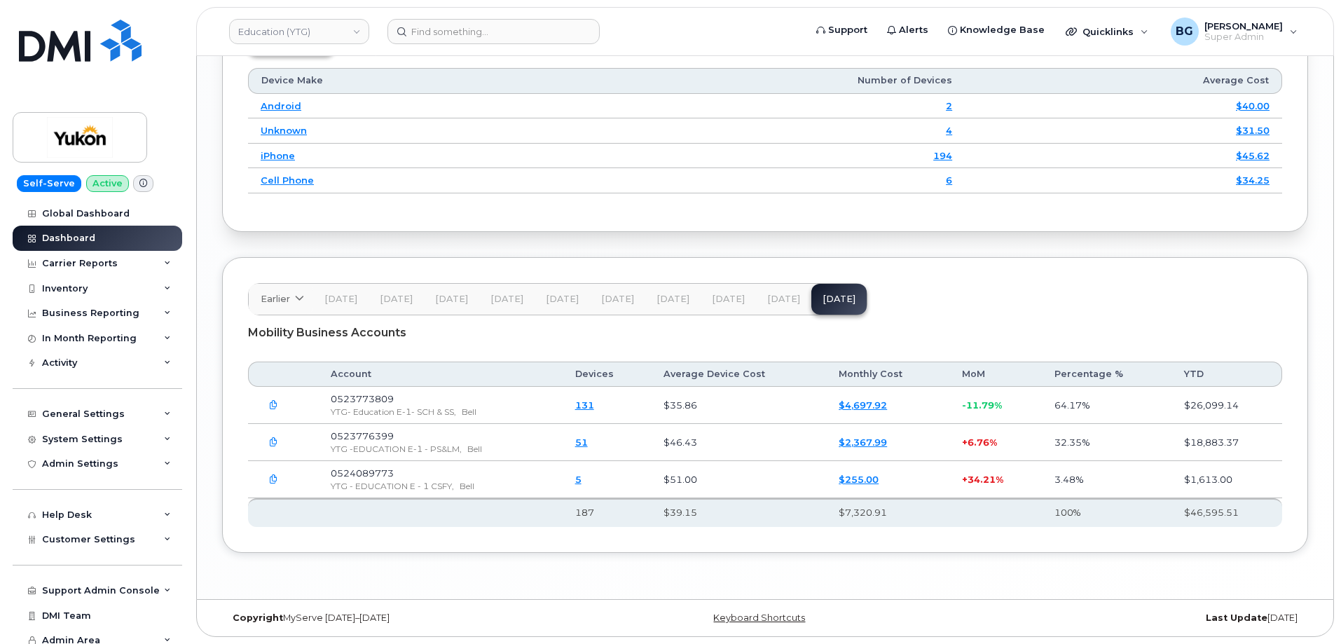
click at [667, 301] on span "[DATE]" at bounding box center [673, 299] width 33 height 11
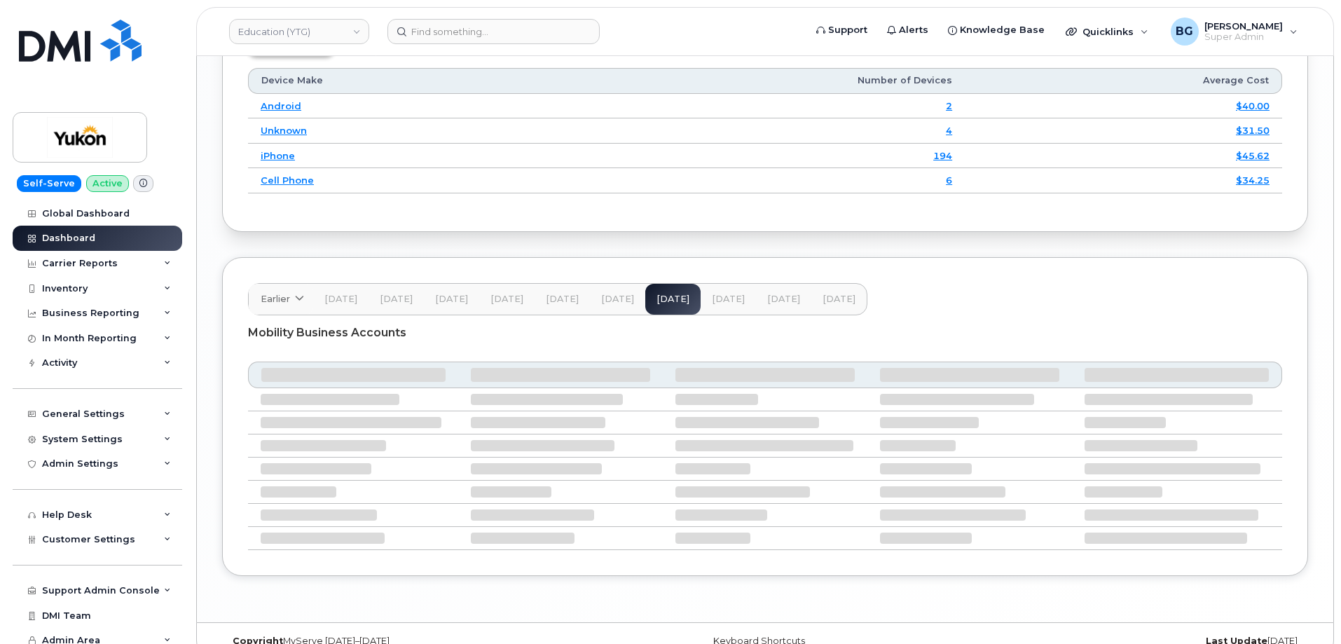
scroll to position [1801, 0]
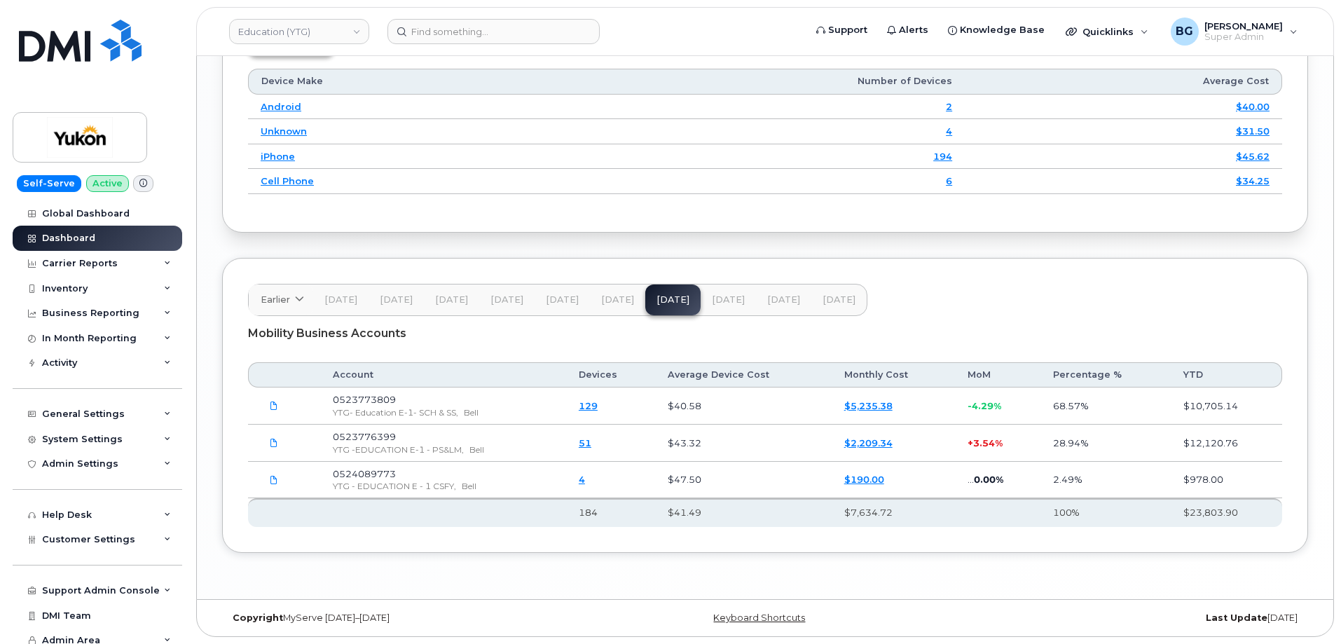
click at [553, 297] on span "[DATE]" at bounding box center [562, 299] width 33 height 11
click at [507, 296] on span "Mar 25" at bounding box center [507, 299] width 33 height 11
click at [452, 294] on span "Feb 25" at bounding box center [451, 299] width 33 height 11
click at [713, 294] on span "Jul 25" at bounding box center [728, 299] width 33 height 11
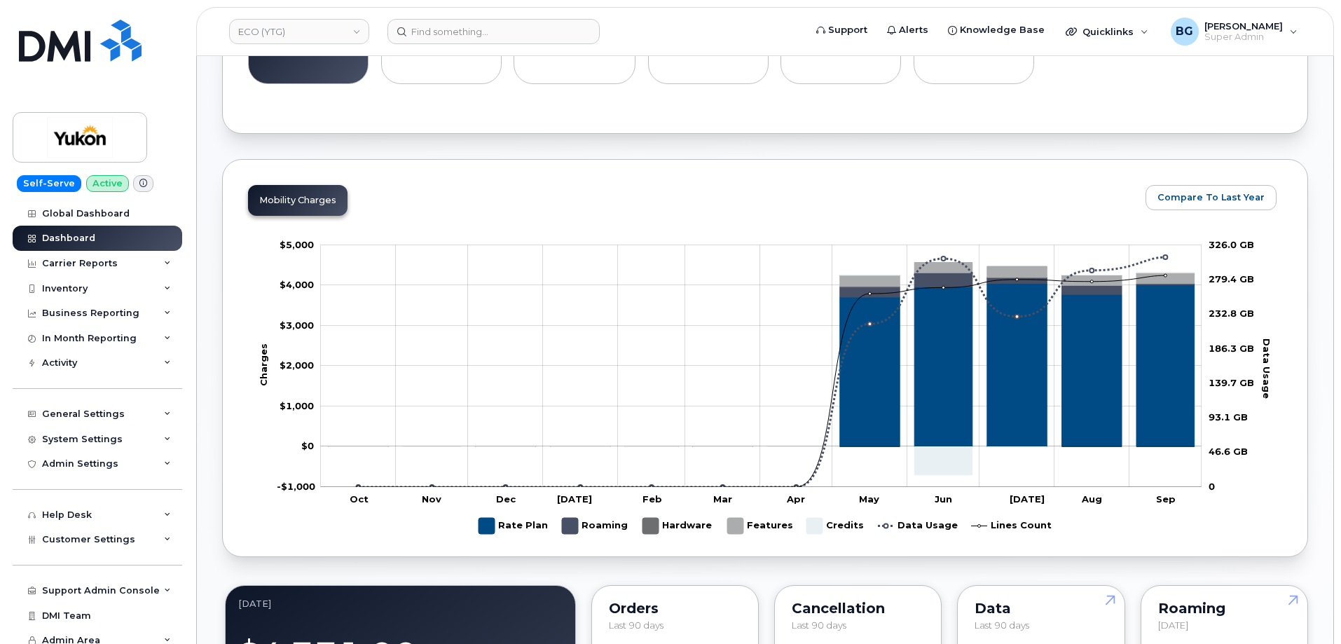
scroll to position [514, 0]
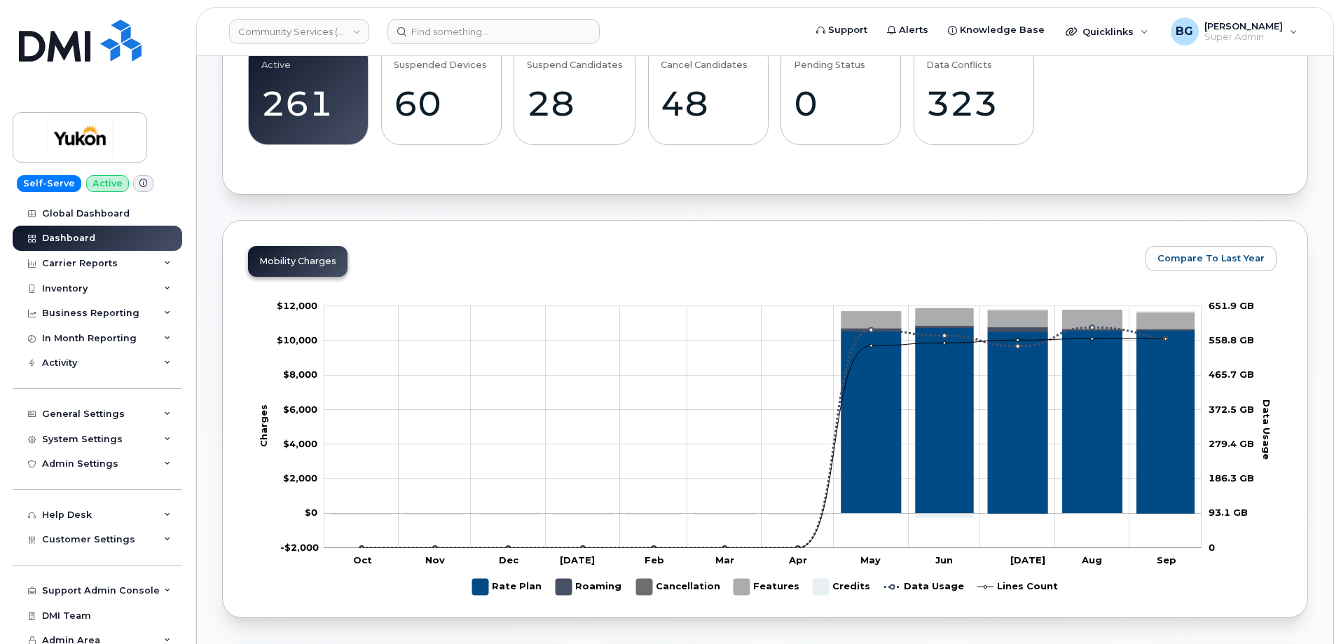
scroll to position [467, 0]
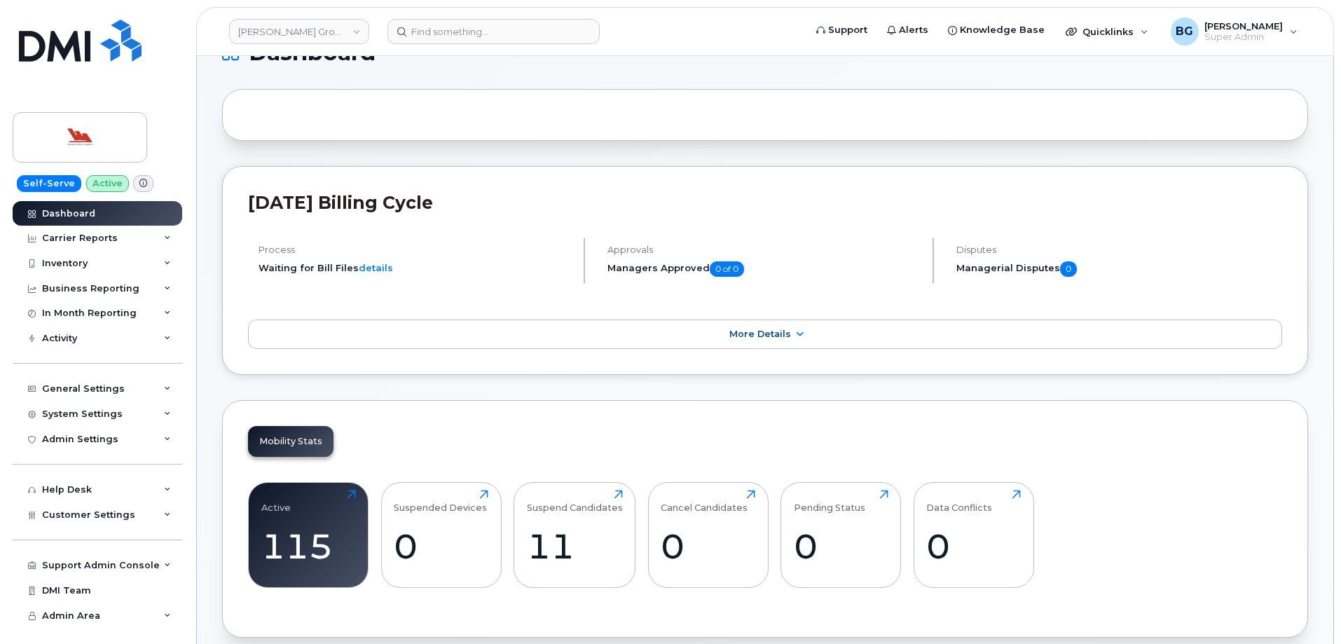
scroll to position [233, 0]
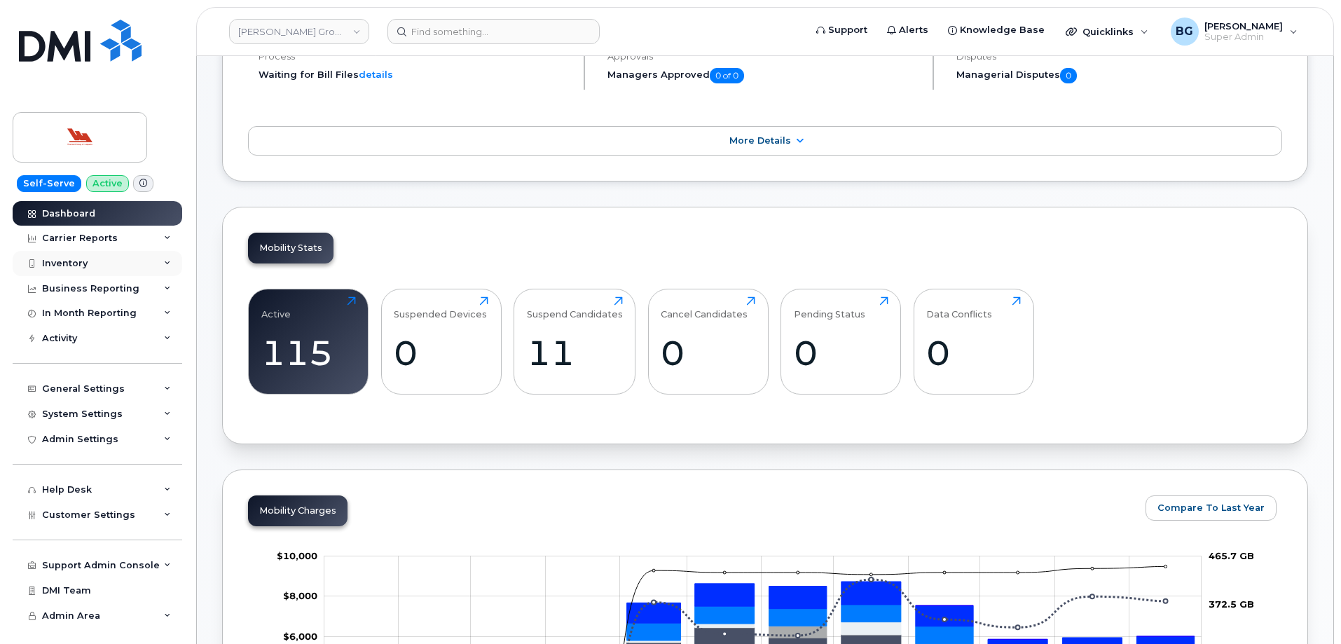
click at [60, 259] on div "Inventory" at bounding box center [65, 263] width 46 height 11
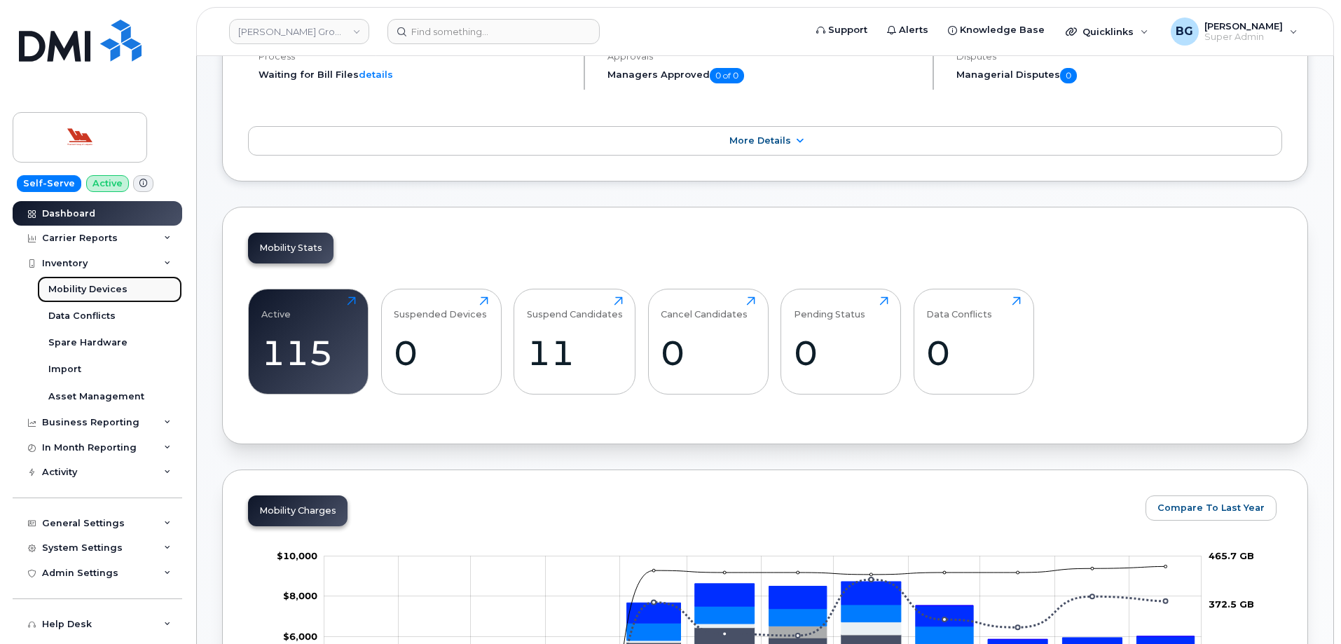
click at [69, 284] on div "Mobility Devices" at bounding box center [87, 289] width 79 height 13
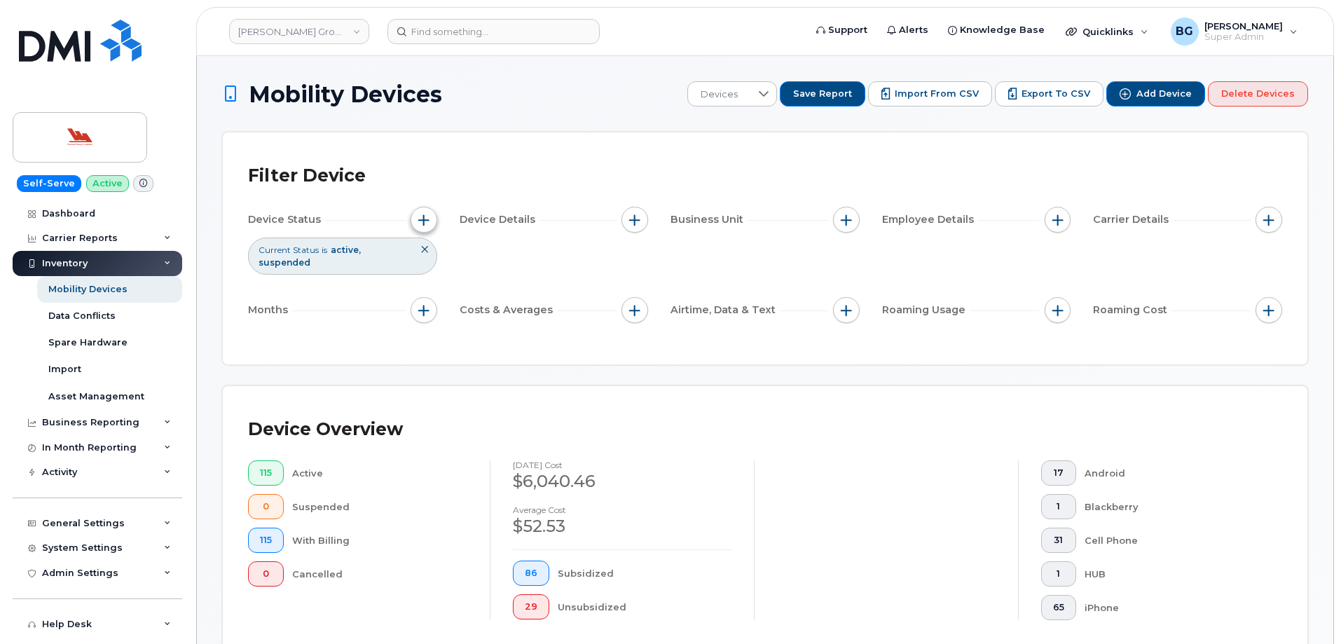
click at [422, 221] on span "button" at bounding box center [423, 219] width 11 height 11
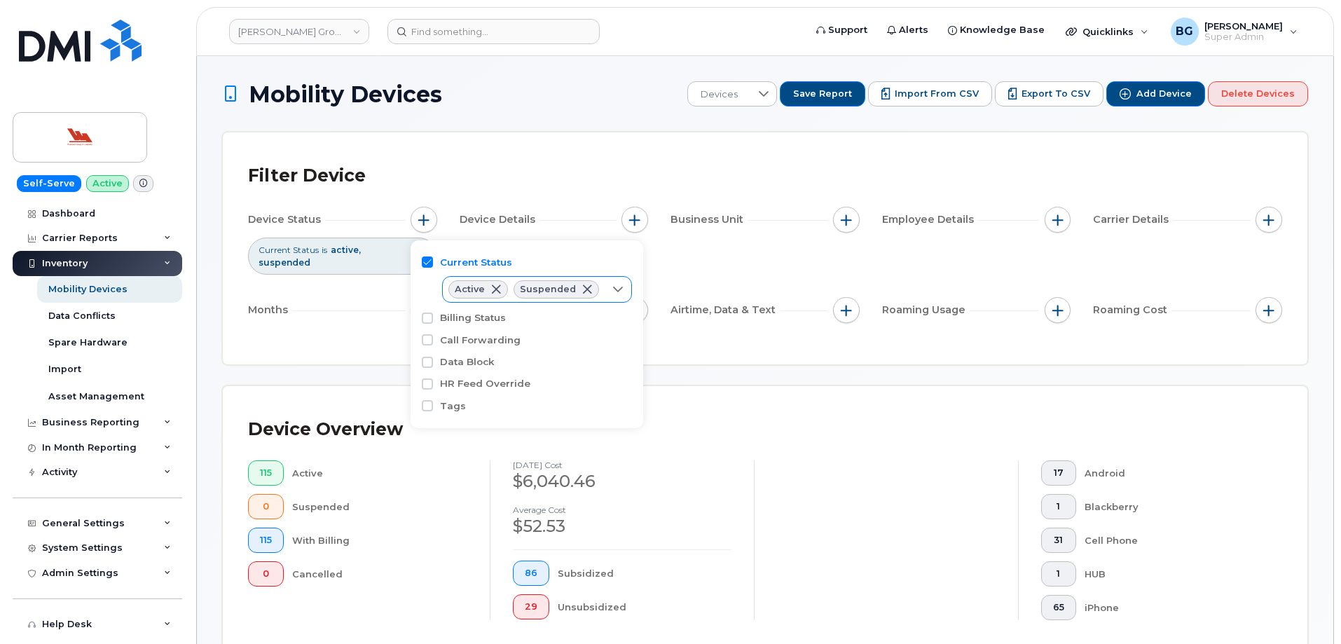
click at [613, 289] on icon at bounding box center [618, 289] width 11 height 11
click at [486, 369] on span "Cancelled" at bounding box center [493, 370] width 47 height 13
checkbox input "true"
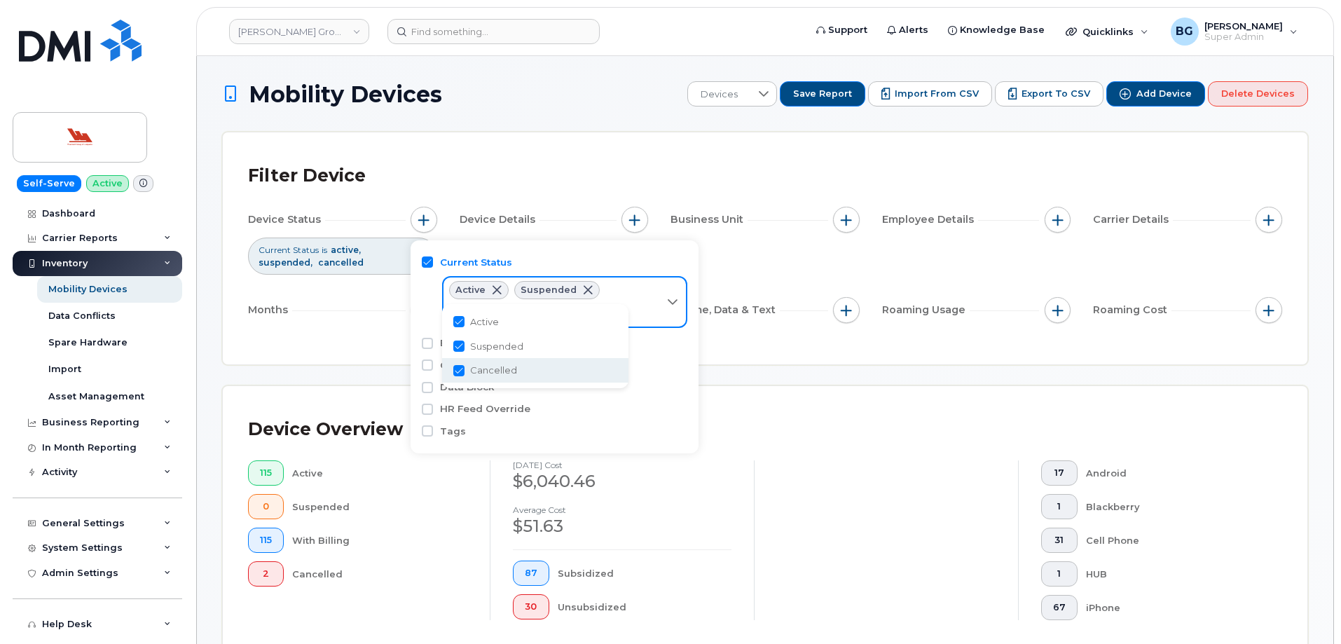
click at [820, 448] on div "Device Overview" at bounding box center [765, 429] width 1035 height 36
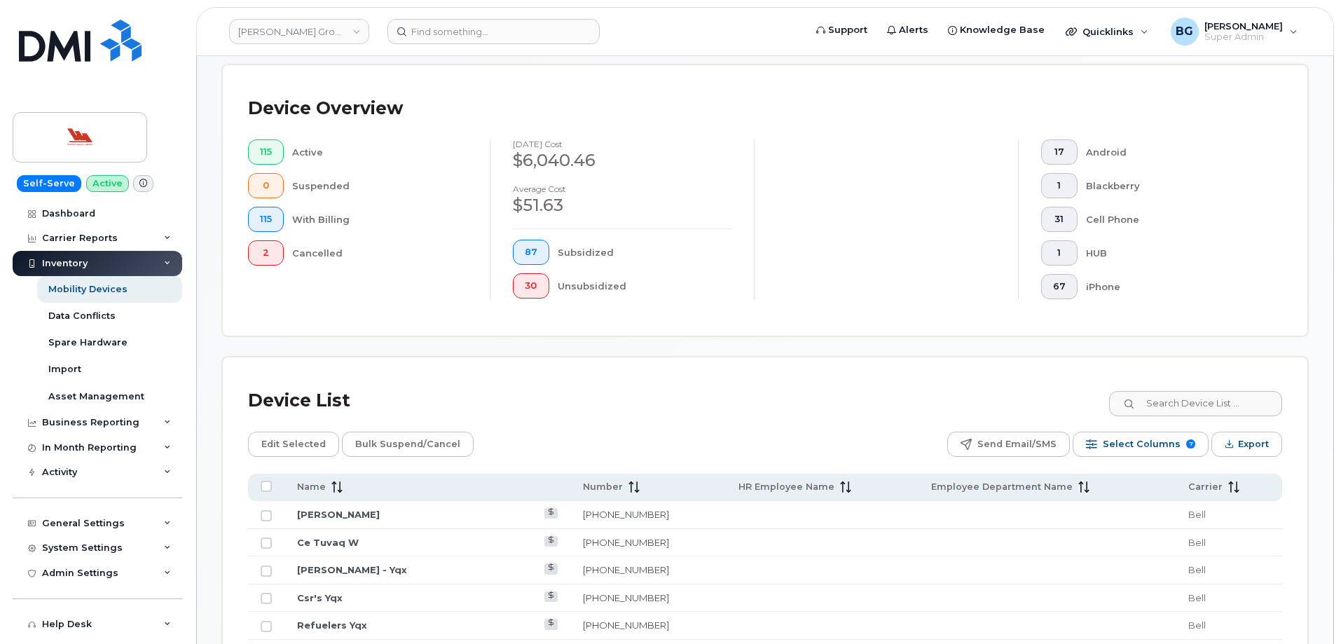
scroll to position [374, 0]
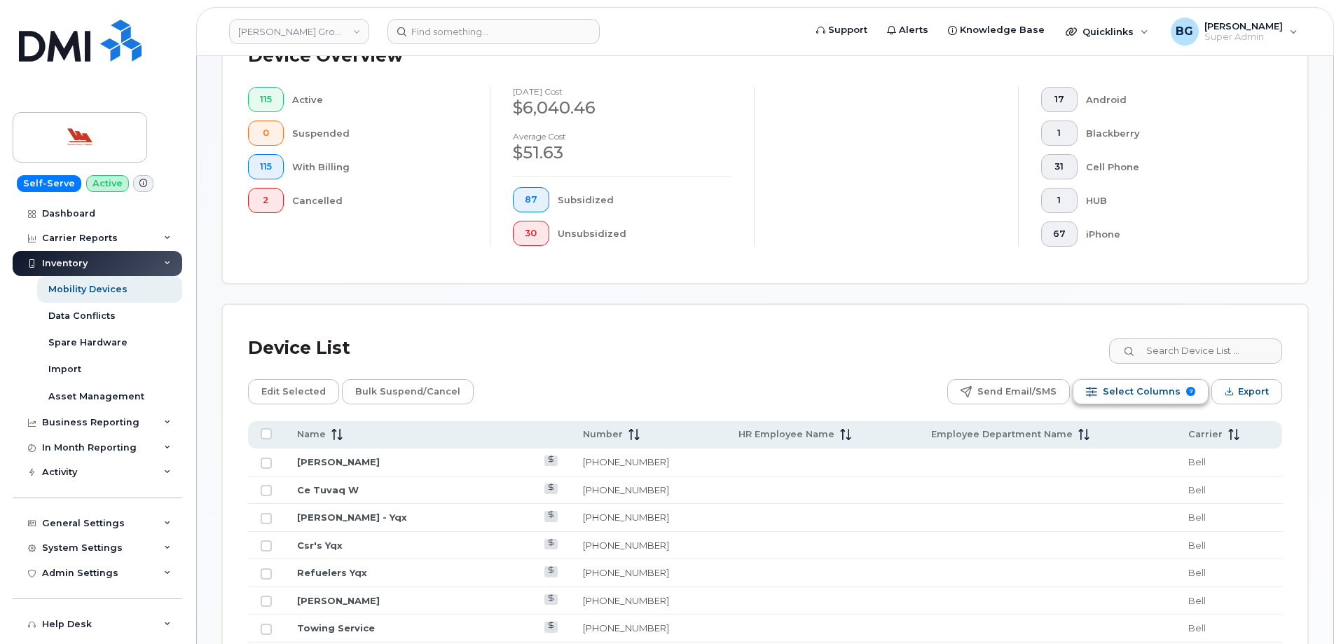
click at [1149, 392] on span "Select Columns" at bounding box center [1142, 391] width 78 height 21
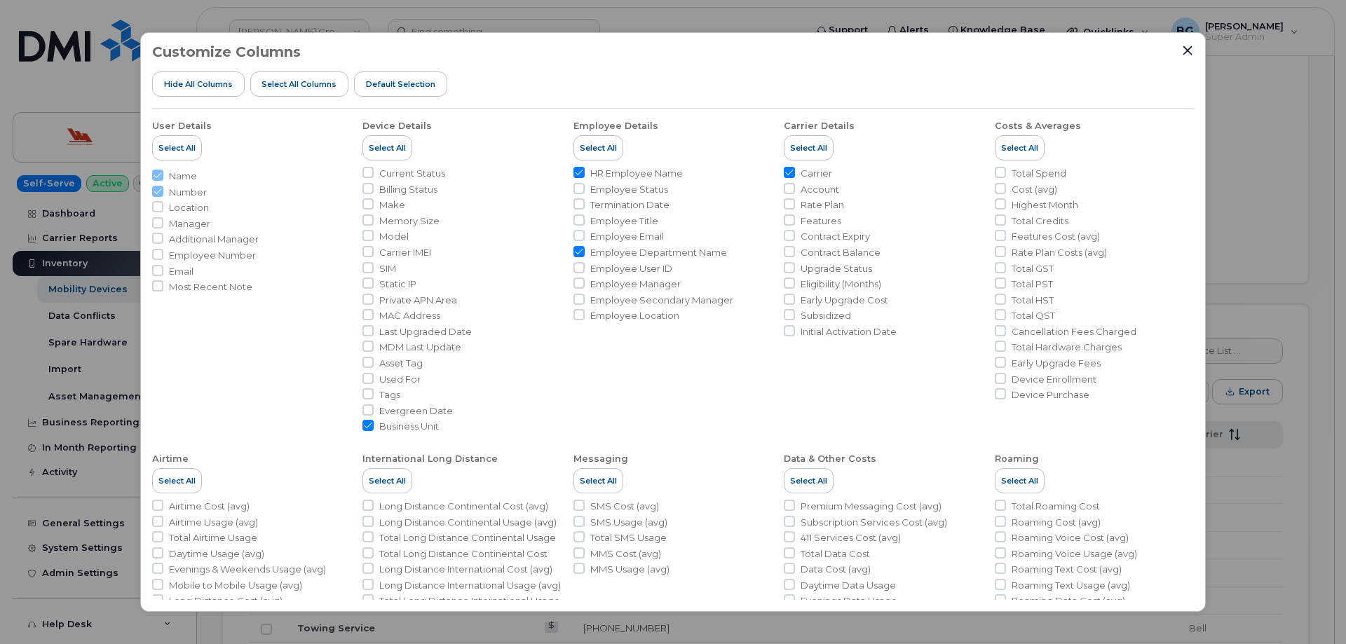
click at [576, 170] on input "HR Employee Name" at bounding box center [578, 172] width 11 height 11
checkbox input "false"
drag, startPoint x: 575, startPoint y: 248, endPoint x: 739, endPoint y: 175, distance: 179.8
click at [575, 248] on input "Employee Department Name" at bounding box center [578, 251] width 11 height 11
checkbox input "false"
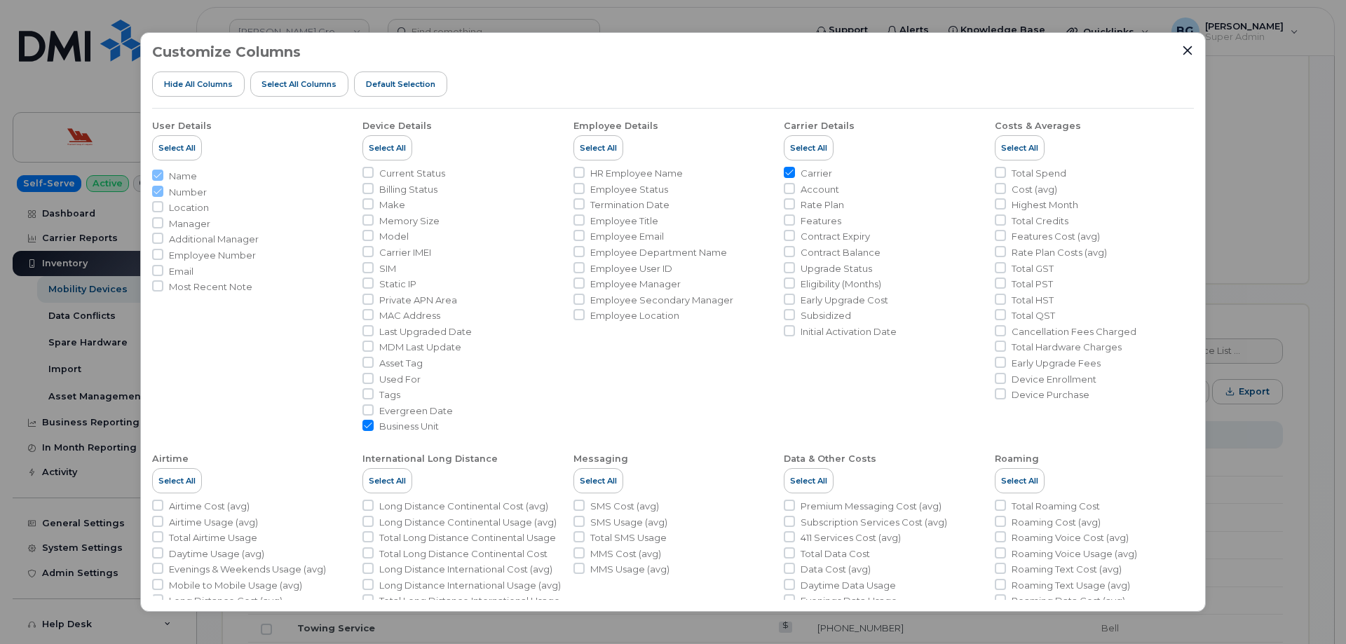
click at [367, 424] on input "Business Unit" at bounding box center [367, 425] width 11 height 11
checkbox input "false"
click at [369, 172] on input "Current Status" at bounding box center [367, 172] width 11 height 11
checkbox input "true"
click at [368, 189] on input "Billing Status" at bounding box center [367, 188] width 11 height 11
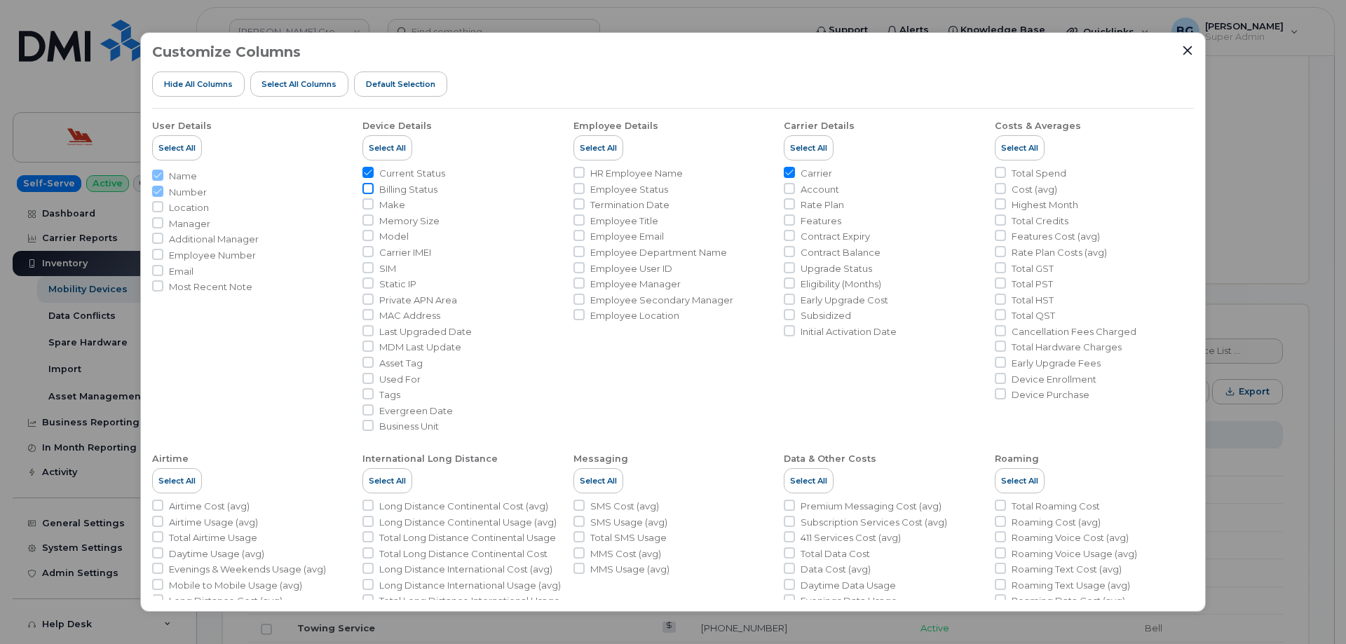
checkbox input "true"
click at [1244, 137] on div "Customize Columns Hide All Columns Select all Columns Default Selection User De…" at bounding box center [673, 322] width 1346 height 644
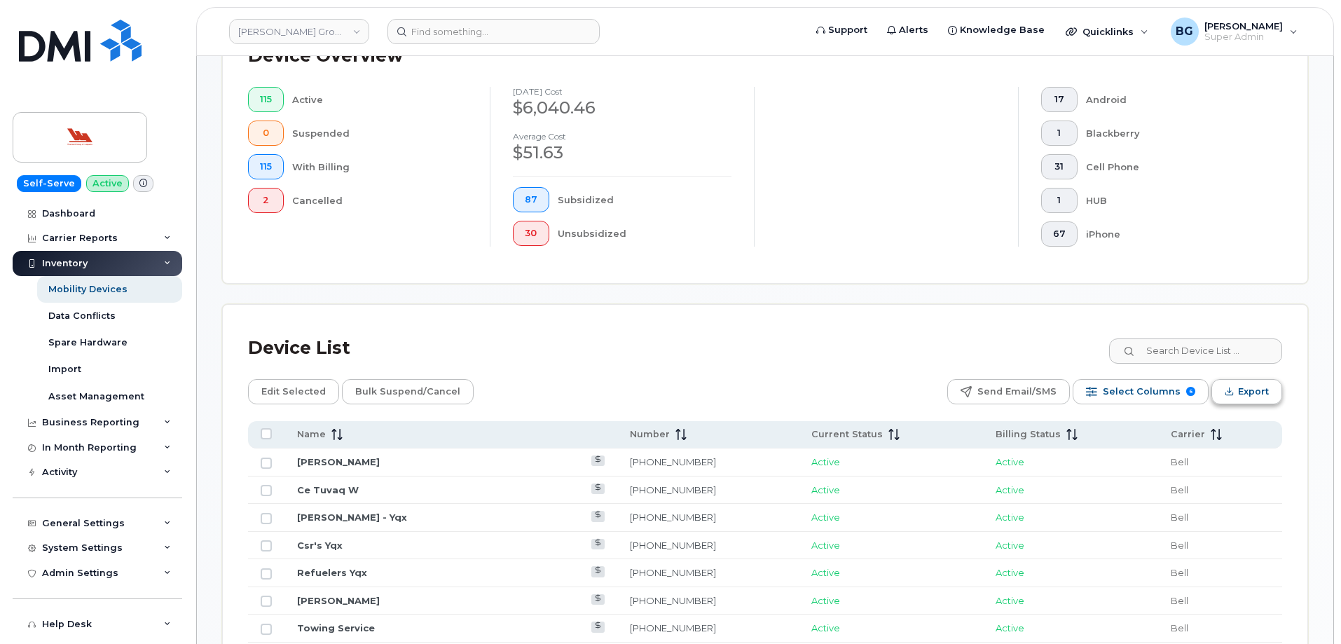
click at [1253, 395] on span "Export" at bounding box center [1253, 391] width 31 height 21
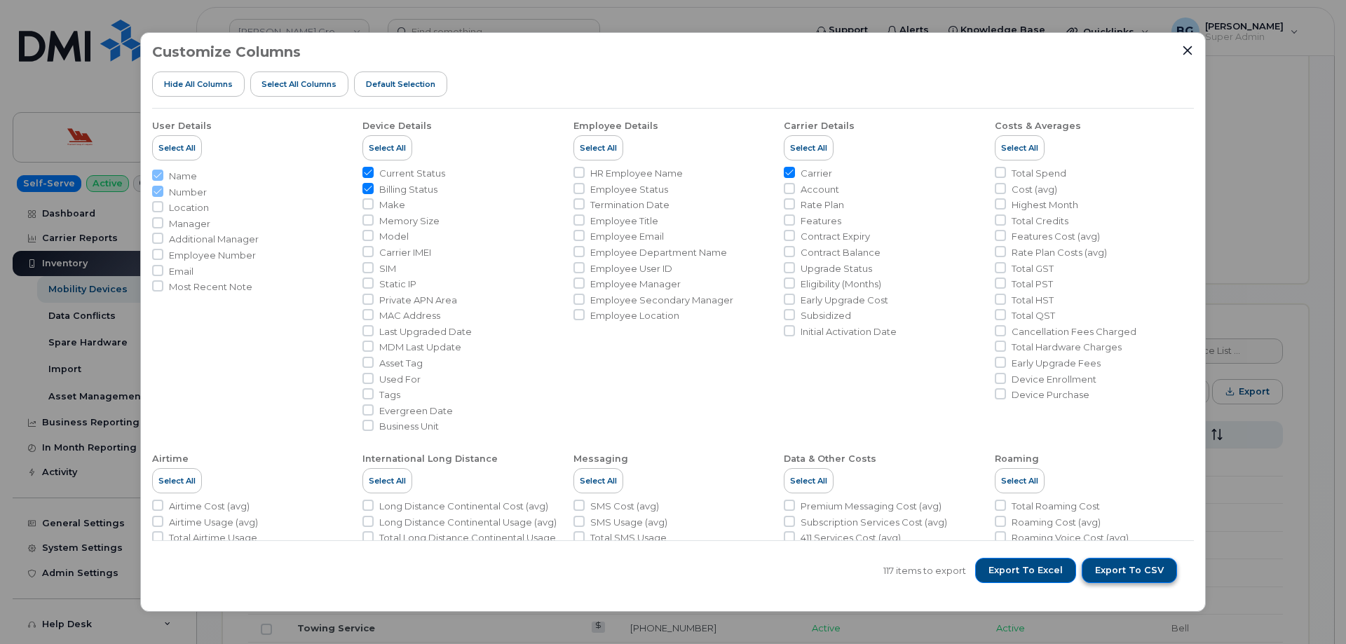
click at [1121, 566] on span "Export to CSV" at bounding box center [1129, 570] width 69 height 13
click at [1259, 177] on div "Customize Columns Hide All Columns Select all Columns Default Selection User De…" at bounding box center [673, 322] width 1346 height 644
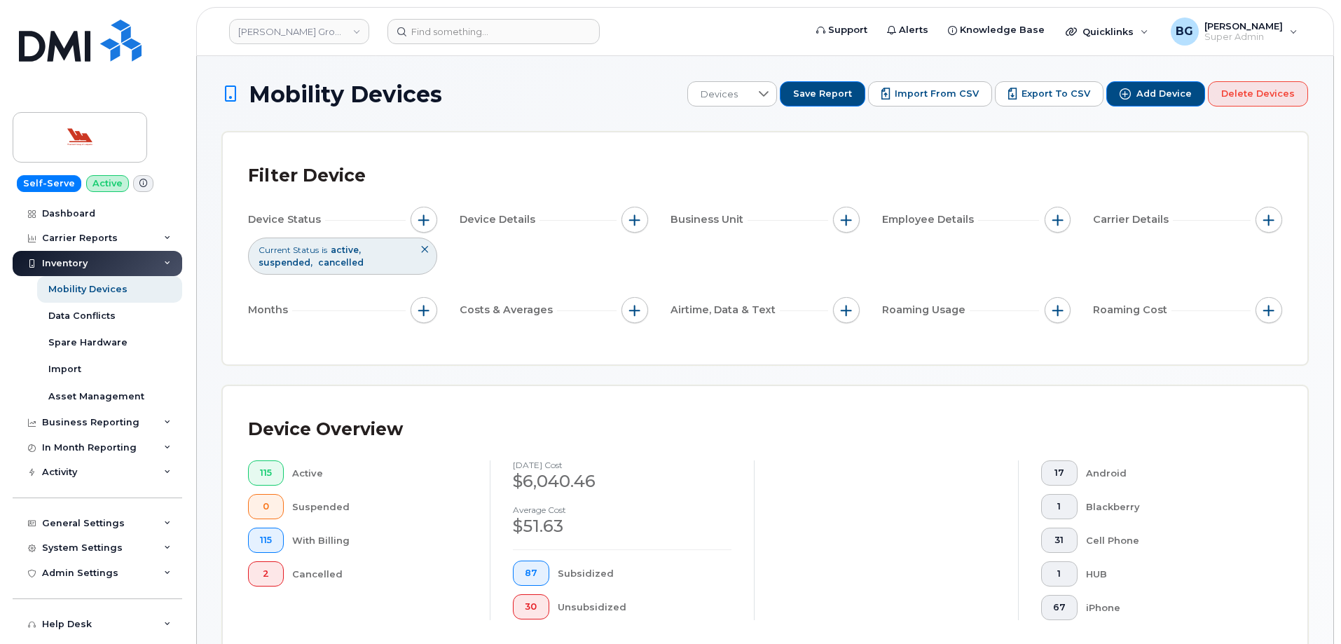
click at [809, 428] on div "Device Overview" at bounding box center [765, 429] width 1035 height 36
click at [1269, 215] on span "button" at bounding box center [1269, 219] width 11 height 11
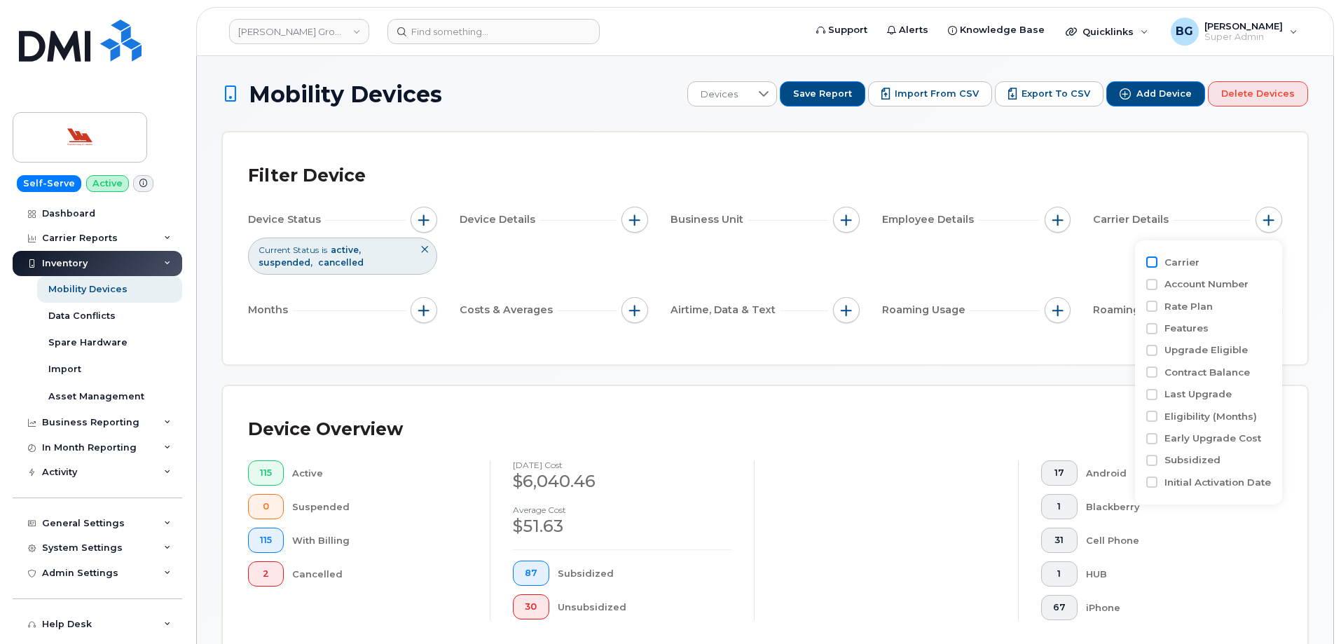
click at [1155, 262] on input "Carrier" at bounding box center [1152, 262] width 11 height 11
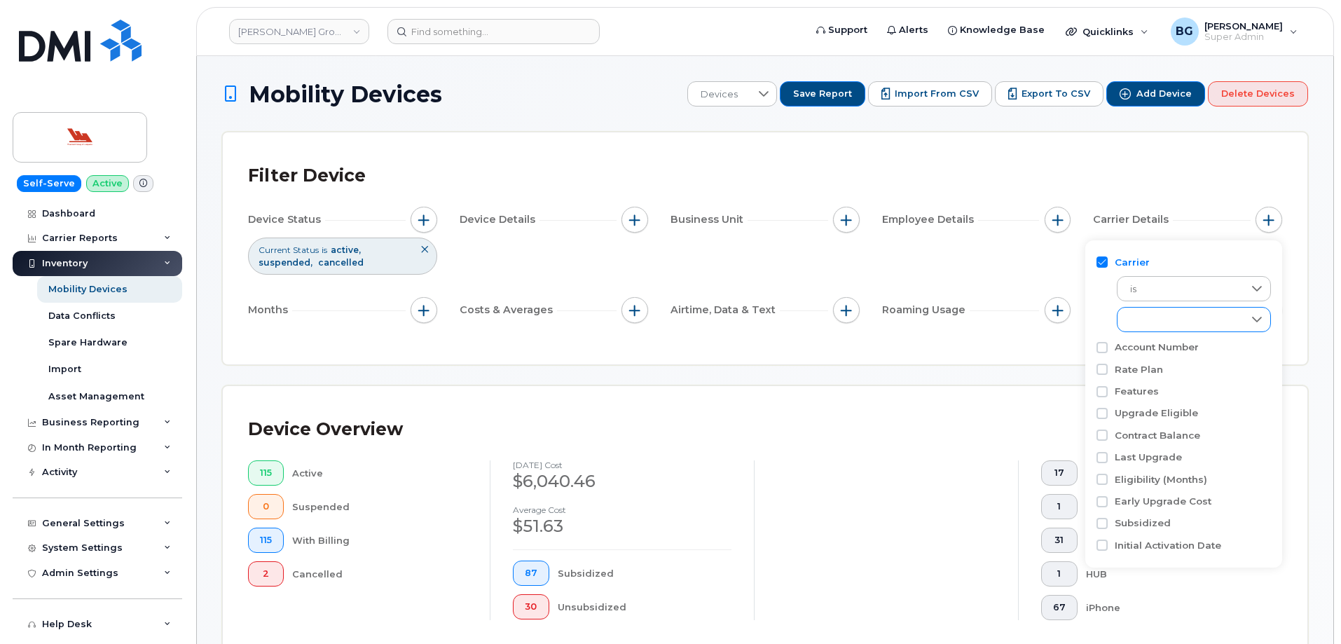
click at [1187, 315] on div "empty" at bounding box center [1181, 320] width 126 height 24
click at [1187, 315] on div "empty" at bounding box center [1181, 320] width 125 height 24
click at [1103, 259] on input "Carrier" at bounding box center [1102, 262] width 11 height 11
checkbox input "false"
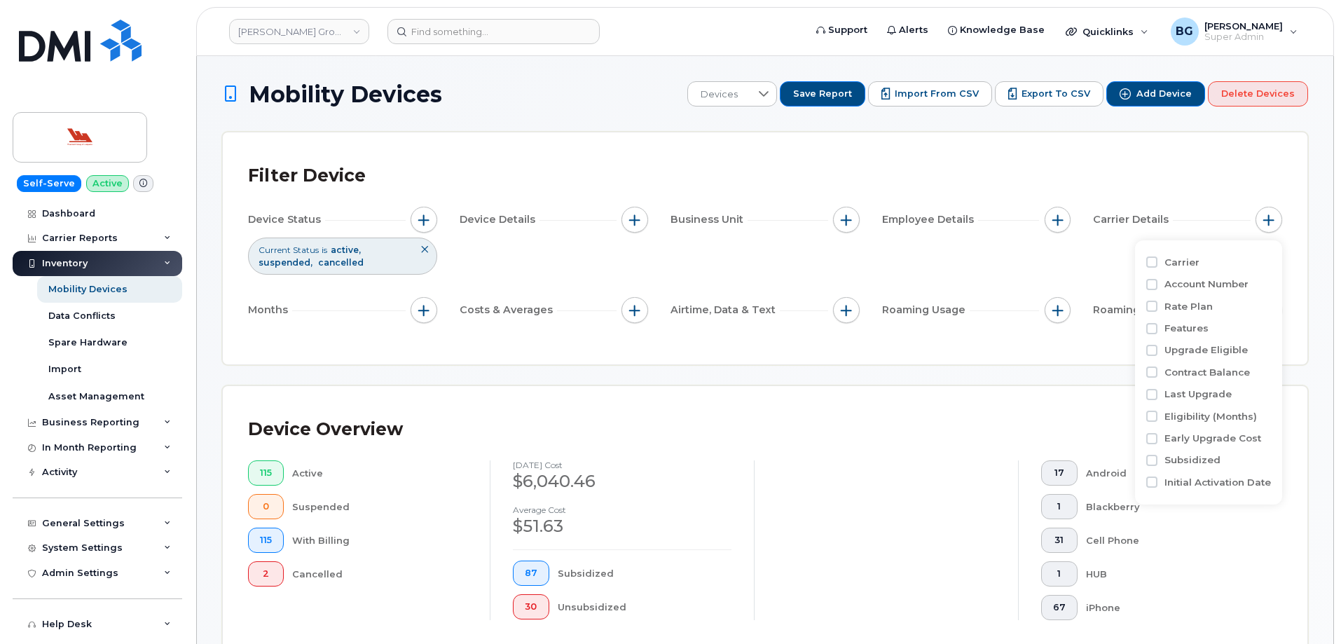
drag, startPoint x: 771, startPoint y: 149, endPoint x: 788, endPoint y: 157, distance: 19.1
click at [771, 150] on div "Filter Device Device Status Current Status is active suspended cancelled Device…" at bounding box center [765, 248] width 1085 height 232
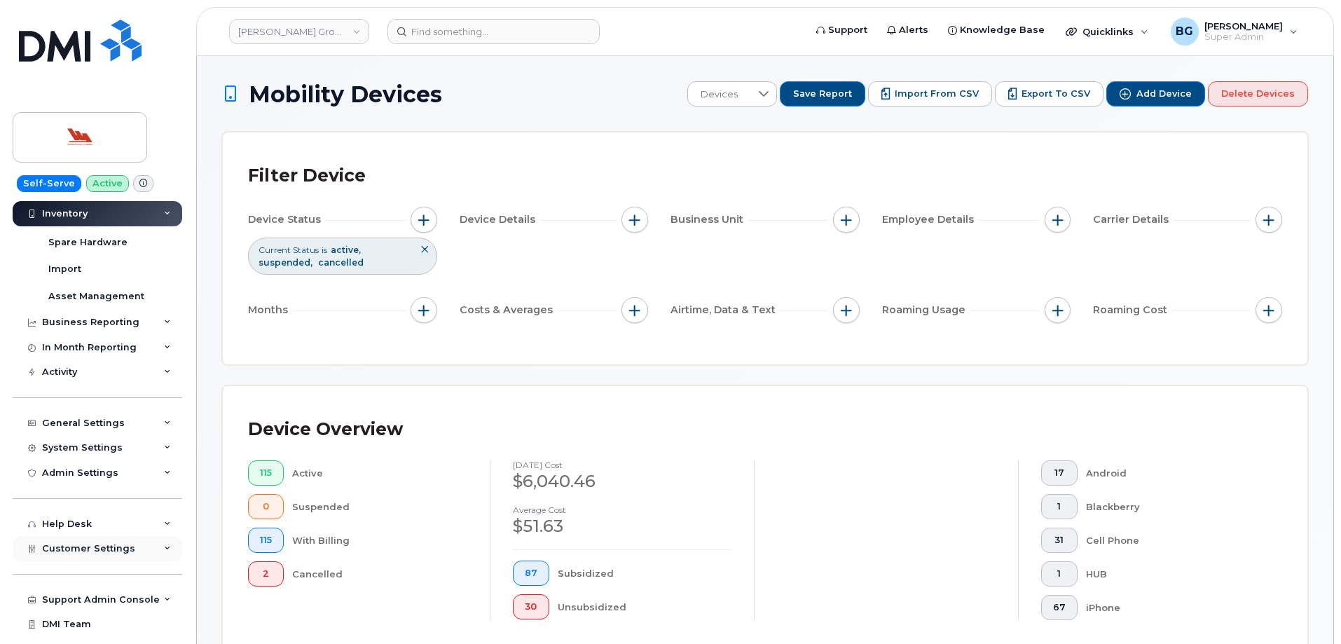
scroll to position [118, 0]
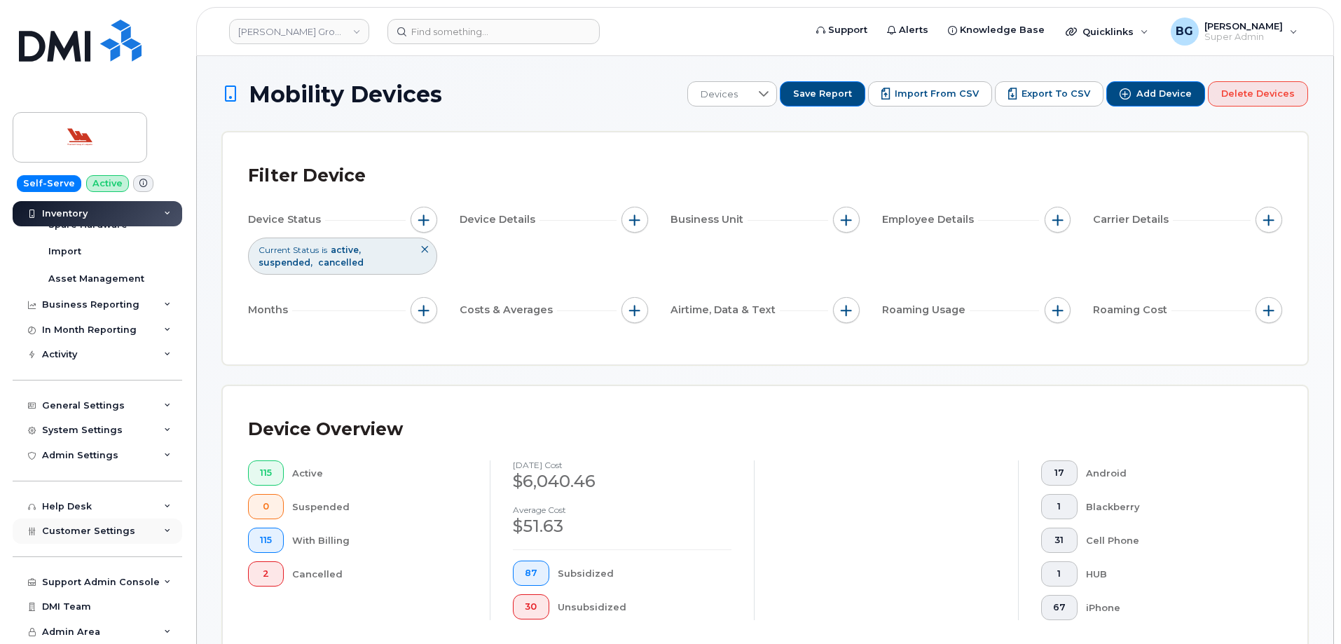
click at [74, 533] on span "Customer Settings" at bounding box center [88, 531] width 93 height 11
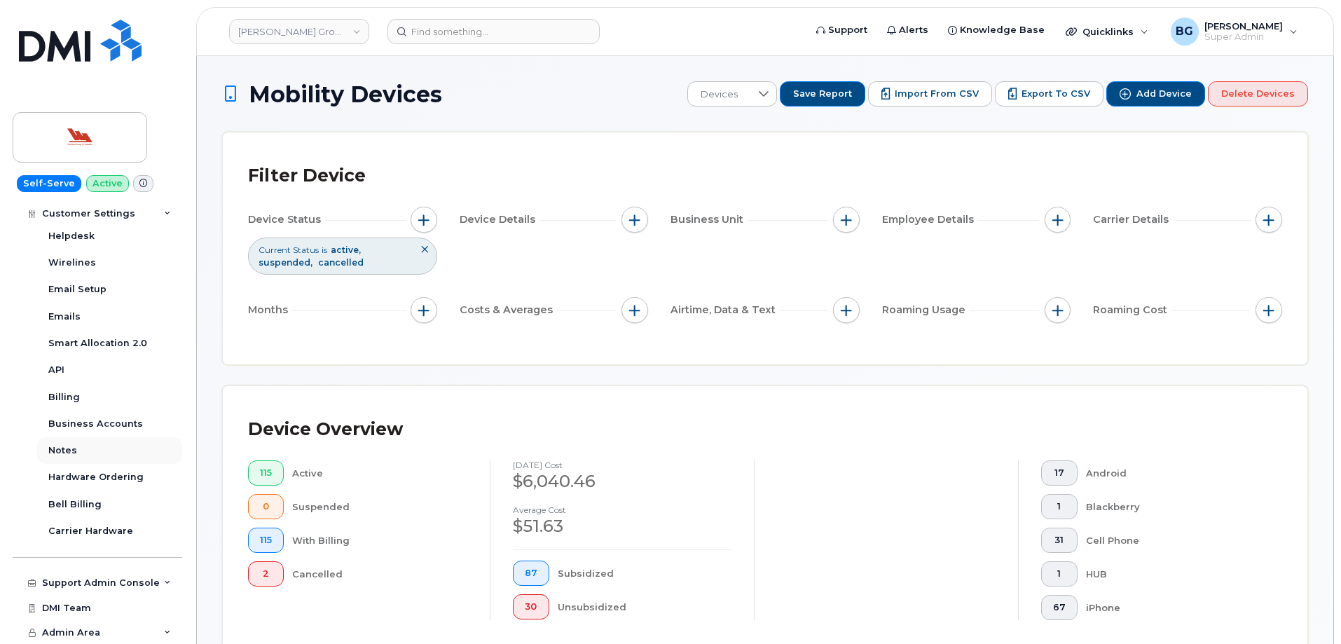
scroll to position [547, 0]
drag, startPoint x: 81, startPoint y: 422, endPoint x: 95, endPoint y: 421, distance: 14.1
click at [81, 421] on div "Business Accounts" at bounding box center [95, 423] width 95 height 13
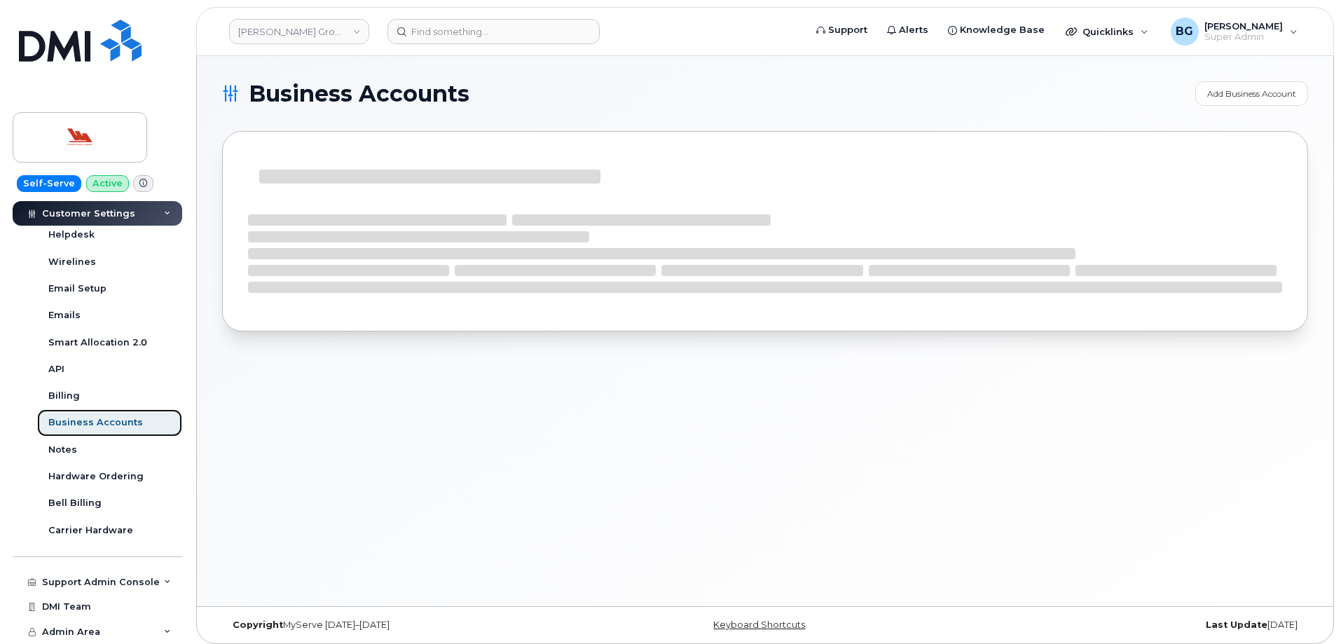
scroll to position [412, 0]
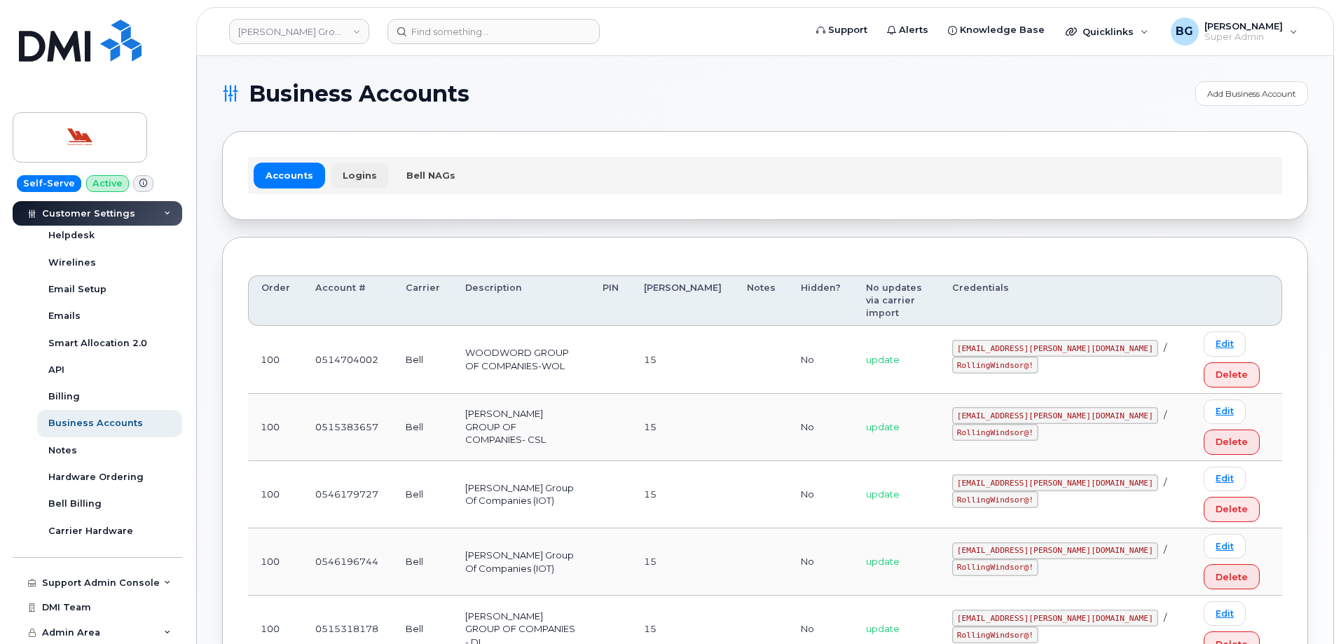
click at [348, 173] on link "Logins" at bounding box center [360, 175] width 58 height 25
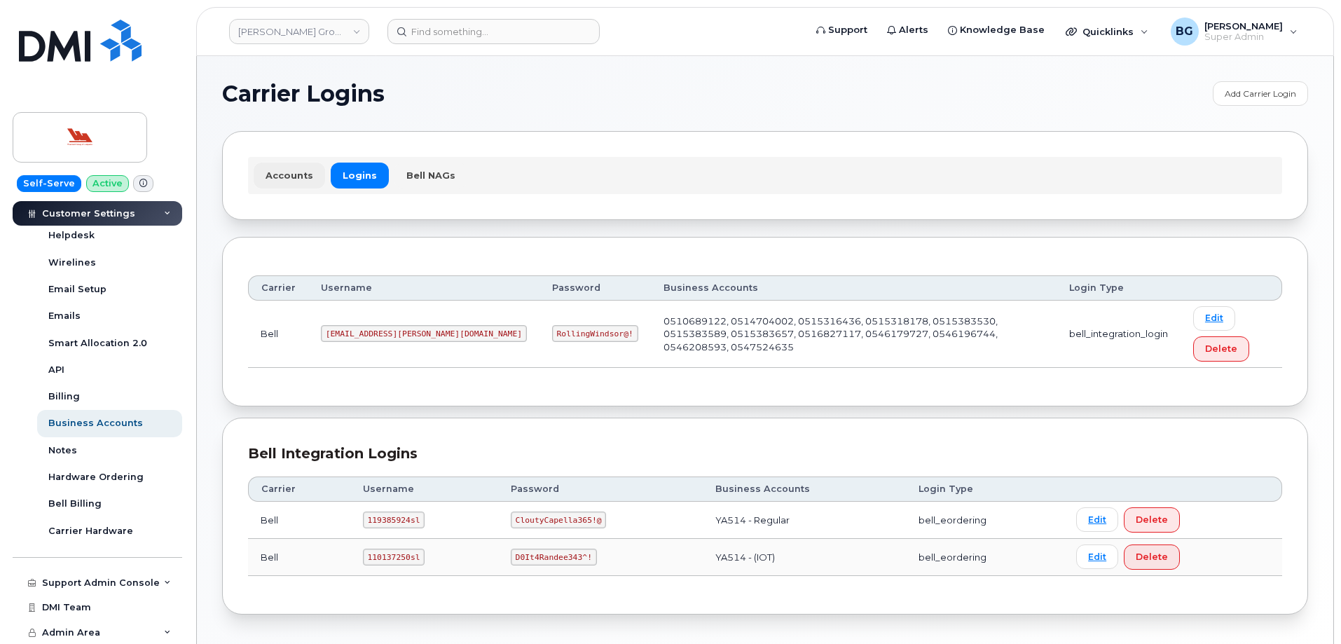
click at [286, 171] on link "Accounts" at bounding box center [289, 175] width 71 height 25
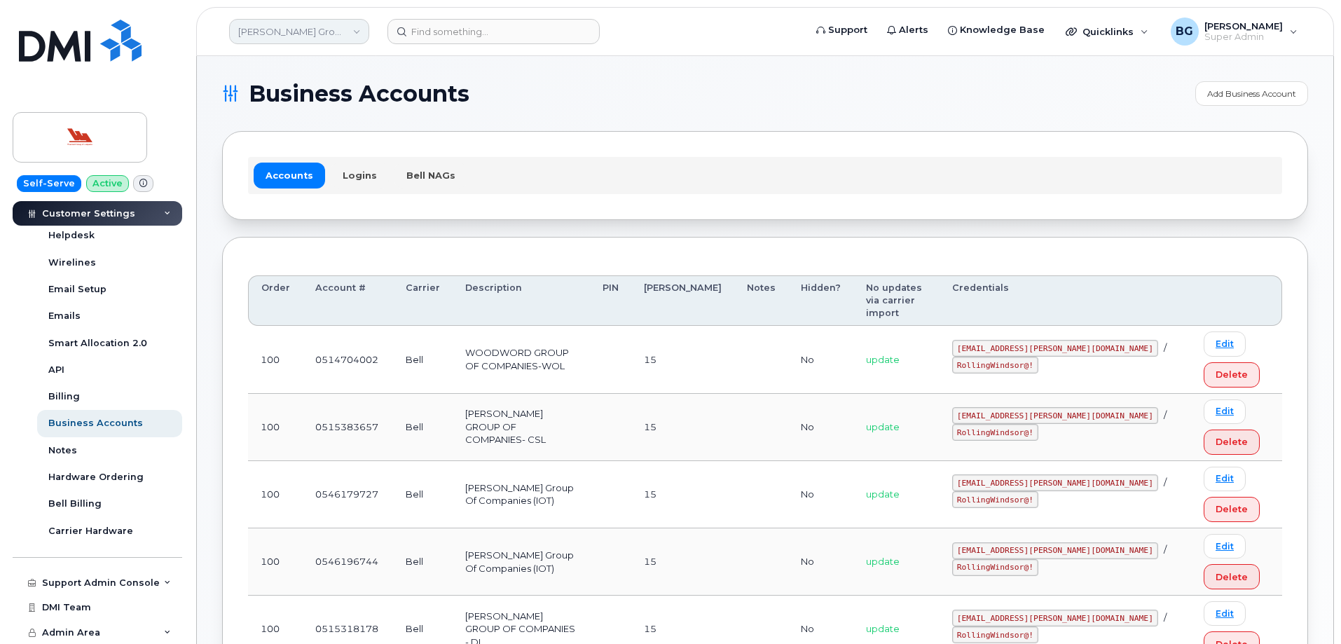
click at [294, 39] on link "[PERSON_NAME] Group of Companies" at bounding box center [299, 31] width 140 height 25
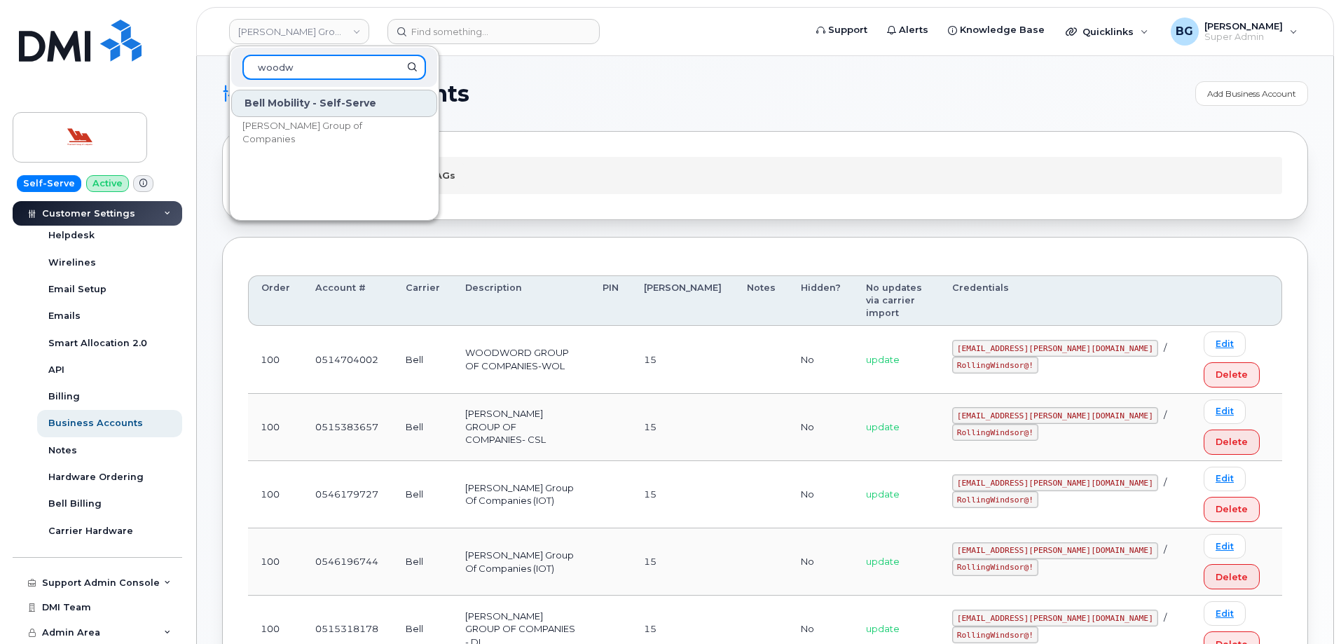
click at [315, 67] on input "woodw" at bounding box center [335, 67] width 184 height 25
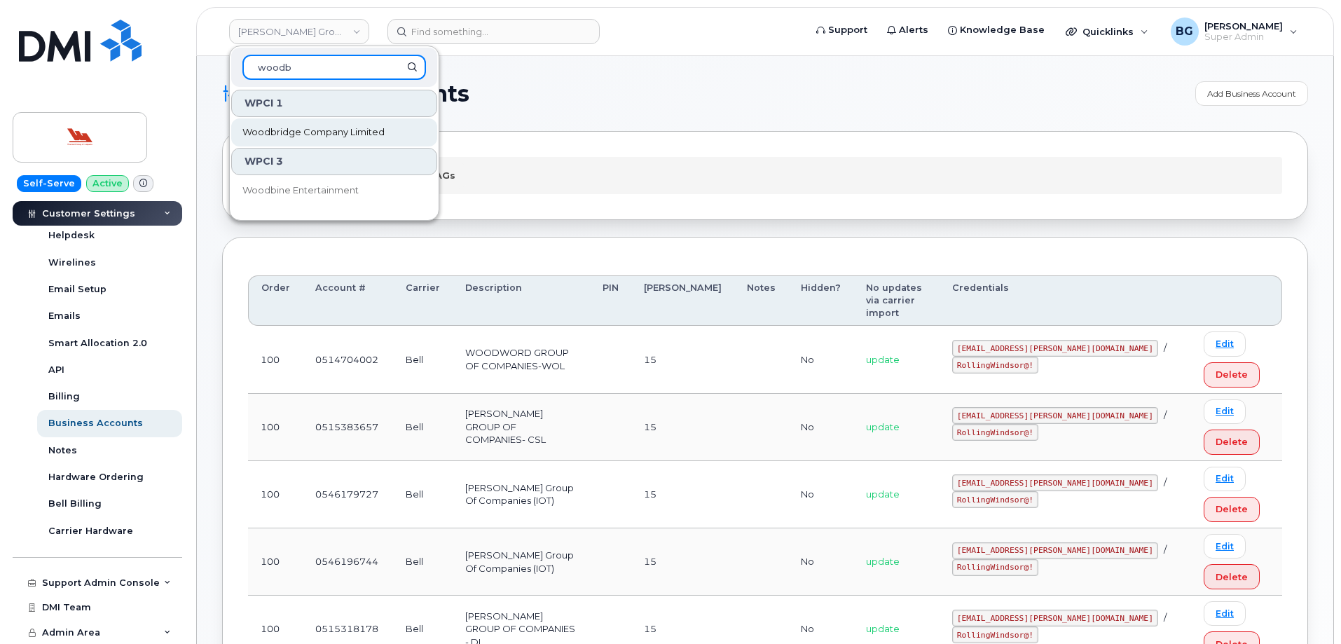
type input "woodb"
click at [314, 128] on span "Woodbridge Company Limited" at bounding box center [314, 132] width 142 height 14
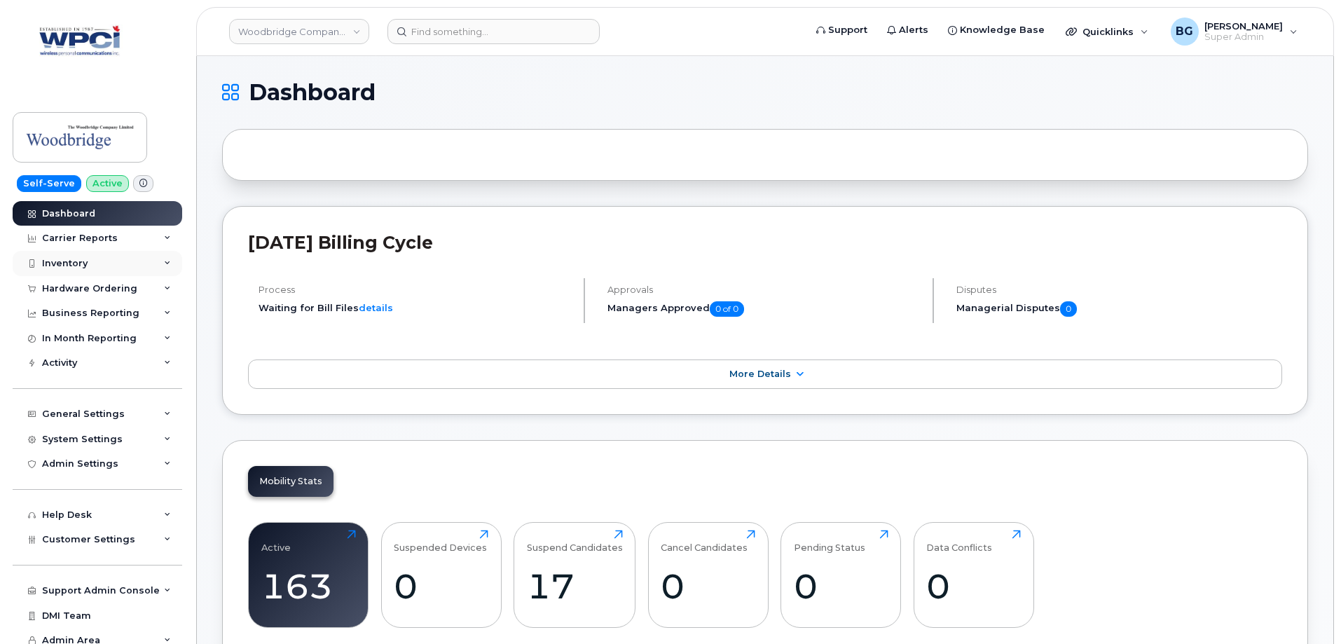
click at [58, 258] on div "Inventory" at bounding box center [65, 263] width 46 height 11
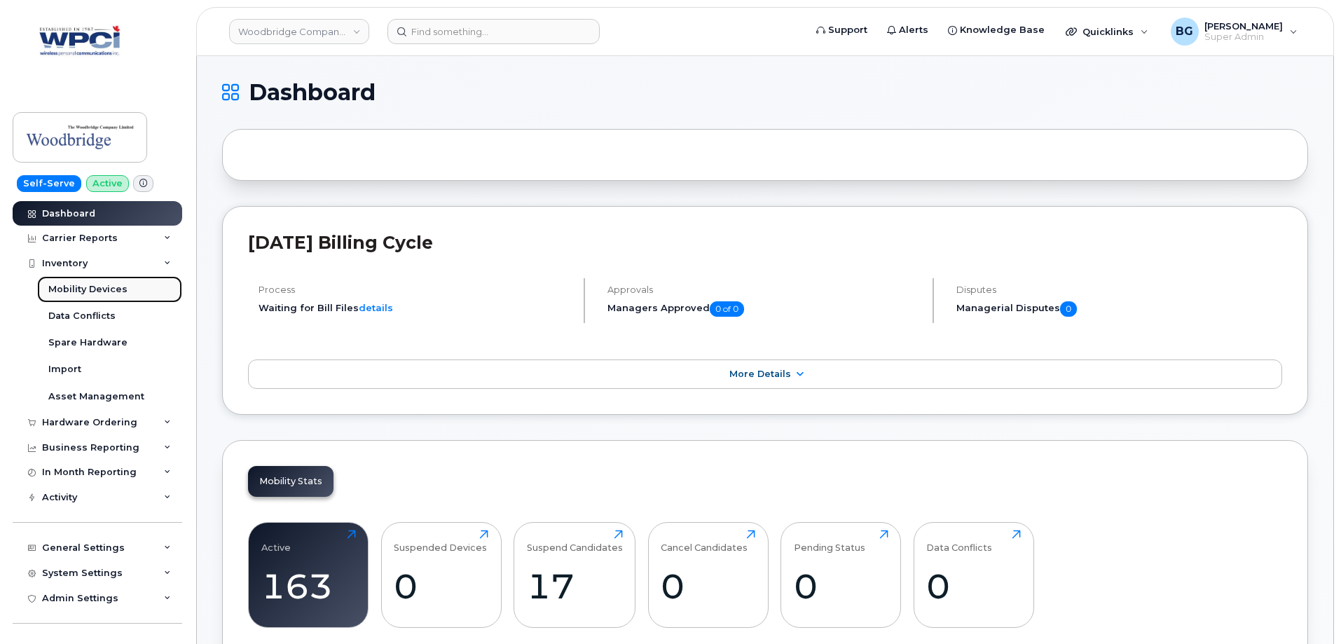
click at [73, 283] on div "Mobility Devices" at bounding box center [87, 289] width 79 height 13
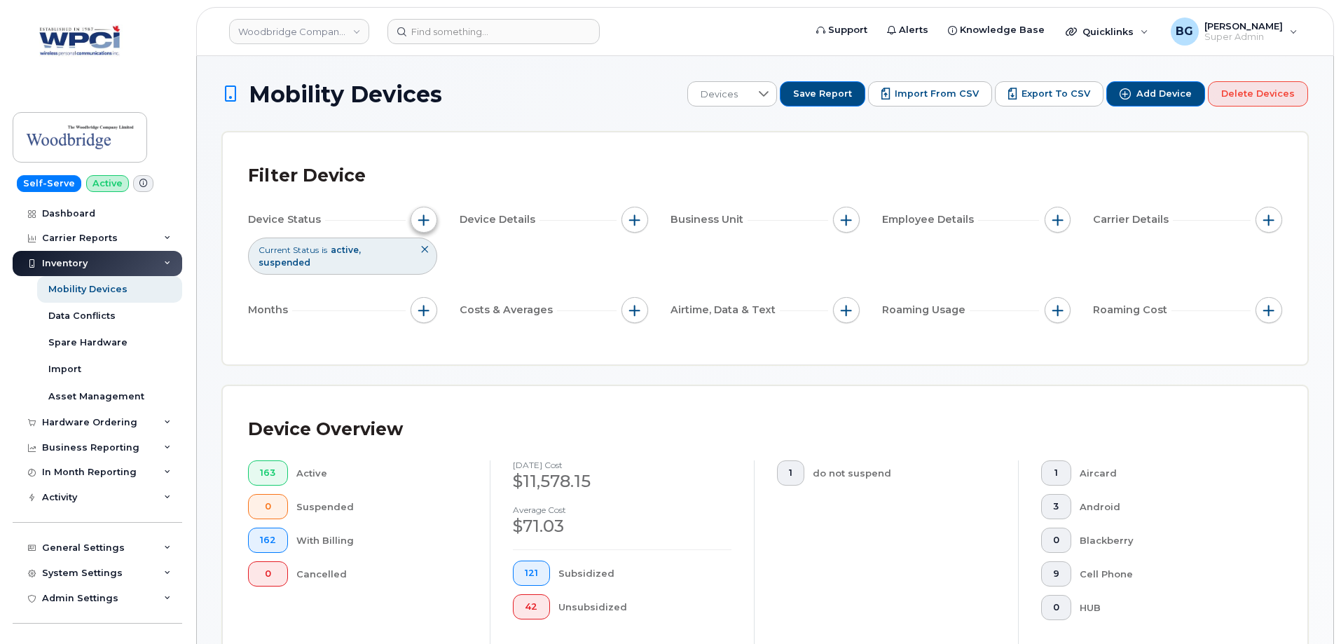
click at [421, 222] on span "button" at bounding box center [423, 219] width 11 height 11
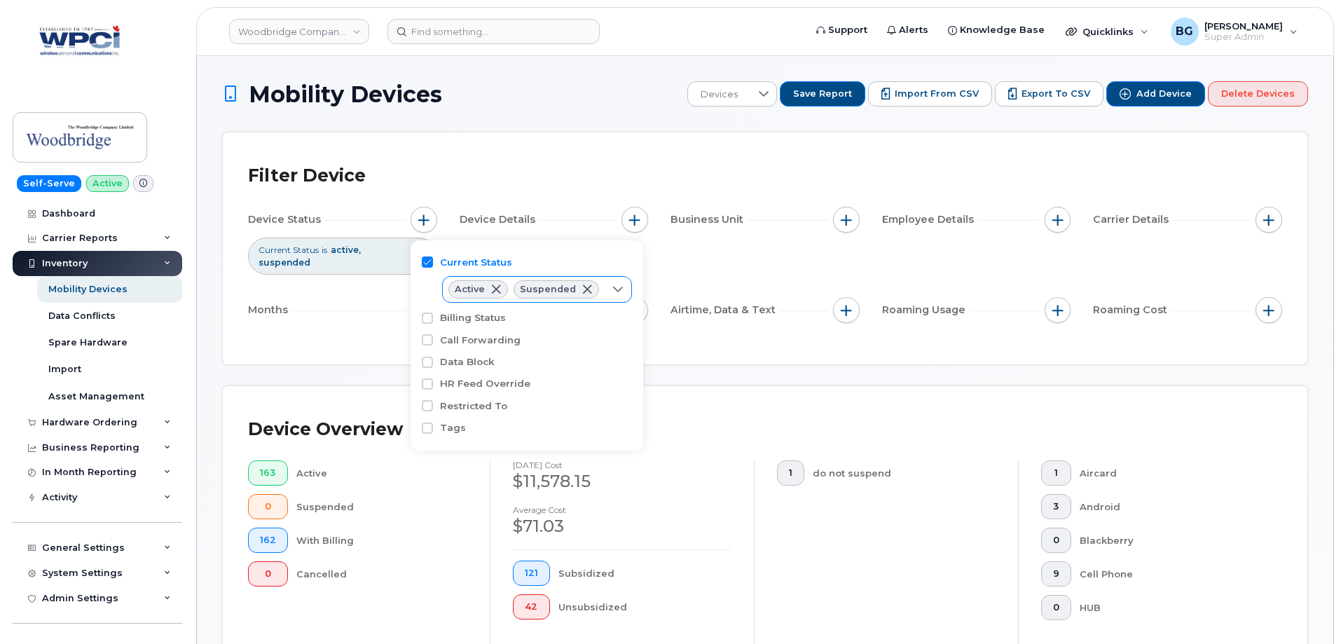
click at [613, 289] on icon at bounding box center [618, 289] width 11 height 11
click at [482, 366] on span "Cancelled" at bounding box center [493, 370] width 47 height 13
checkbox input "true"
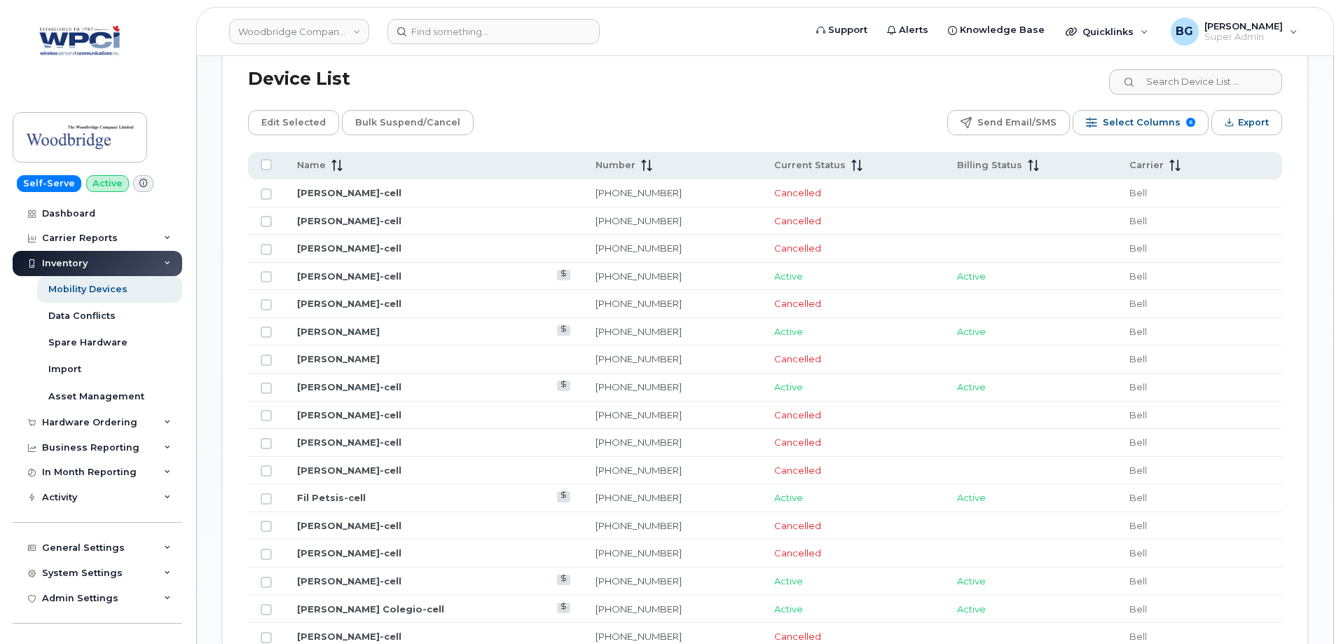
scroll to position [701, 0]
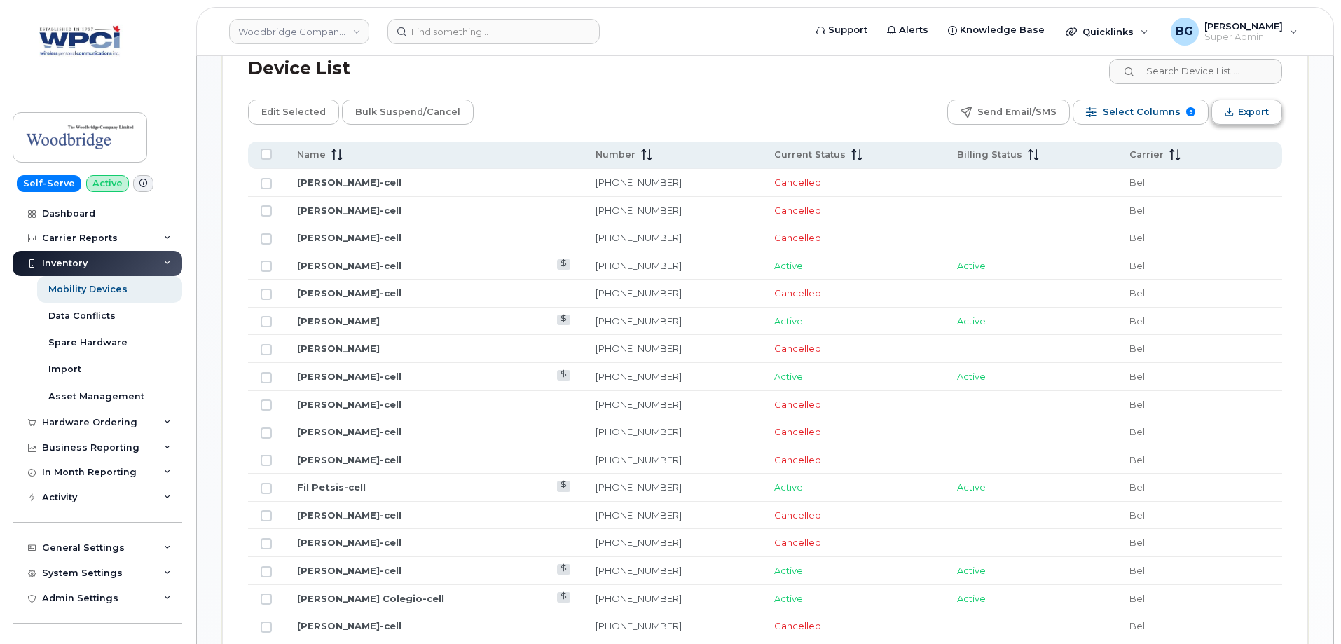
click at [1258, 107] on span "Export" at bounding box center [1253, 112] width 31 height 21
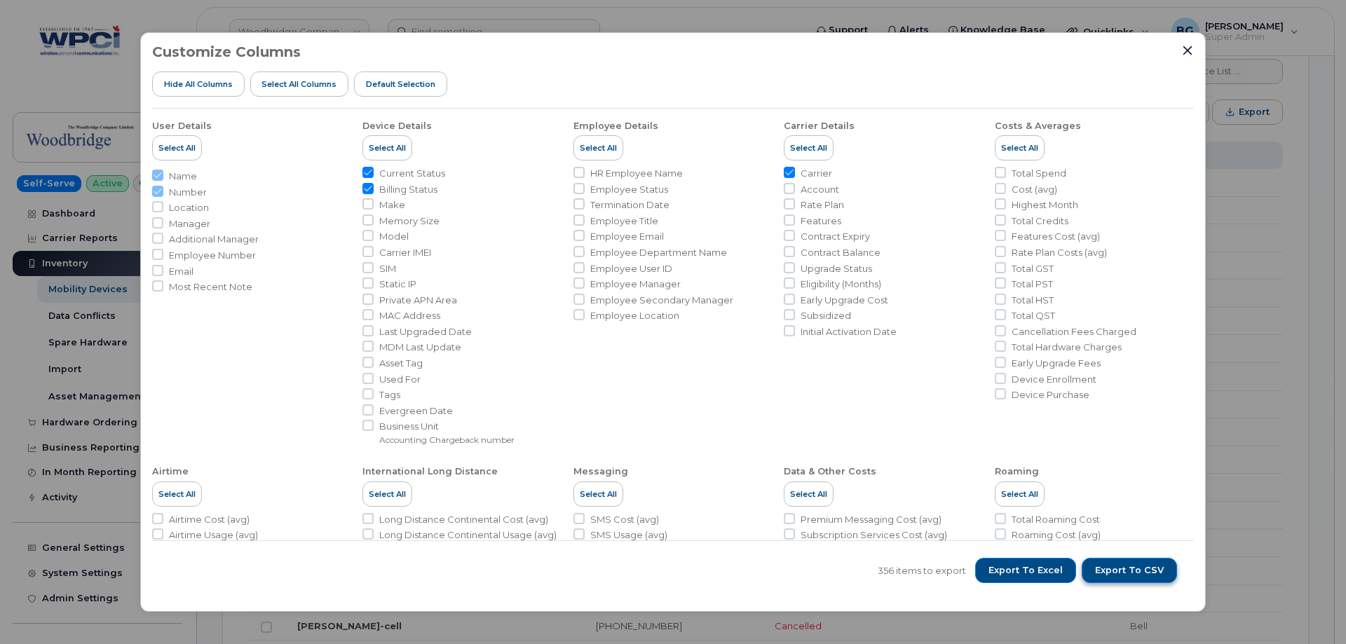
click at [1126, 564] on span "Export to CSV" at bounding box center [1129, 570] width 69 height 13
click at [1187, 48] on icon "Close" at bounding box center [1187, 50] width 11 height 11
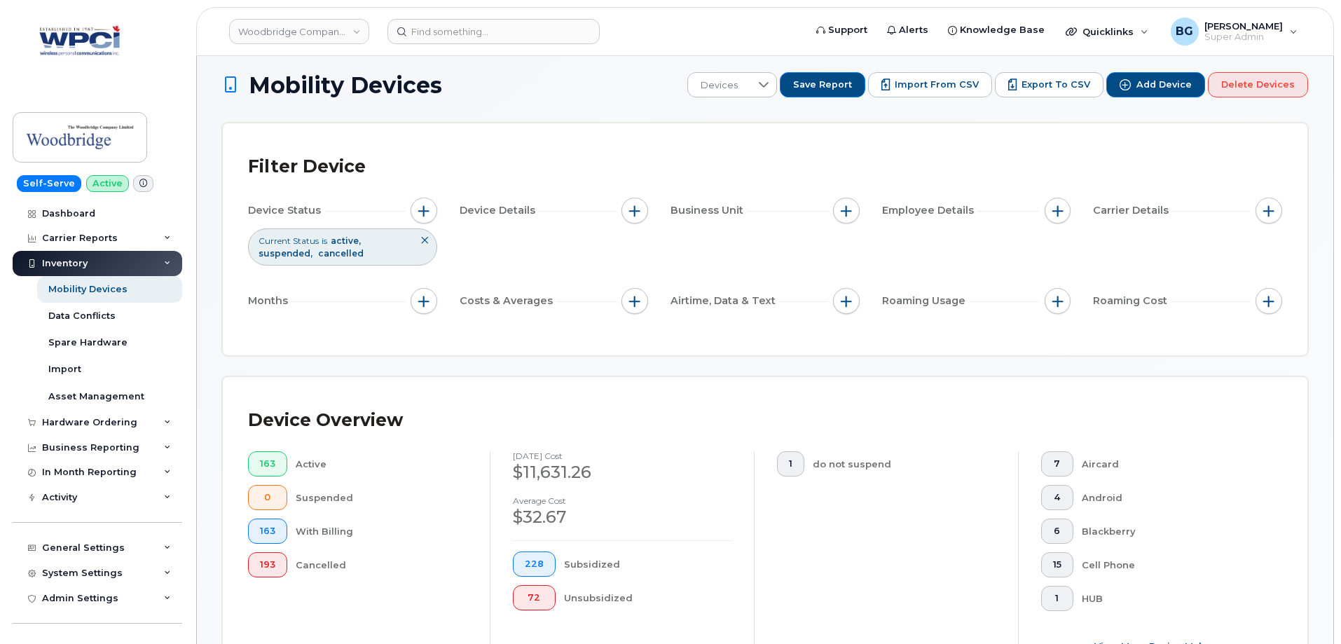
scroll to position [0, 0]
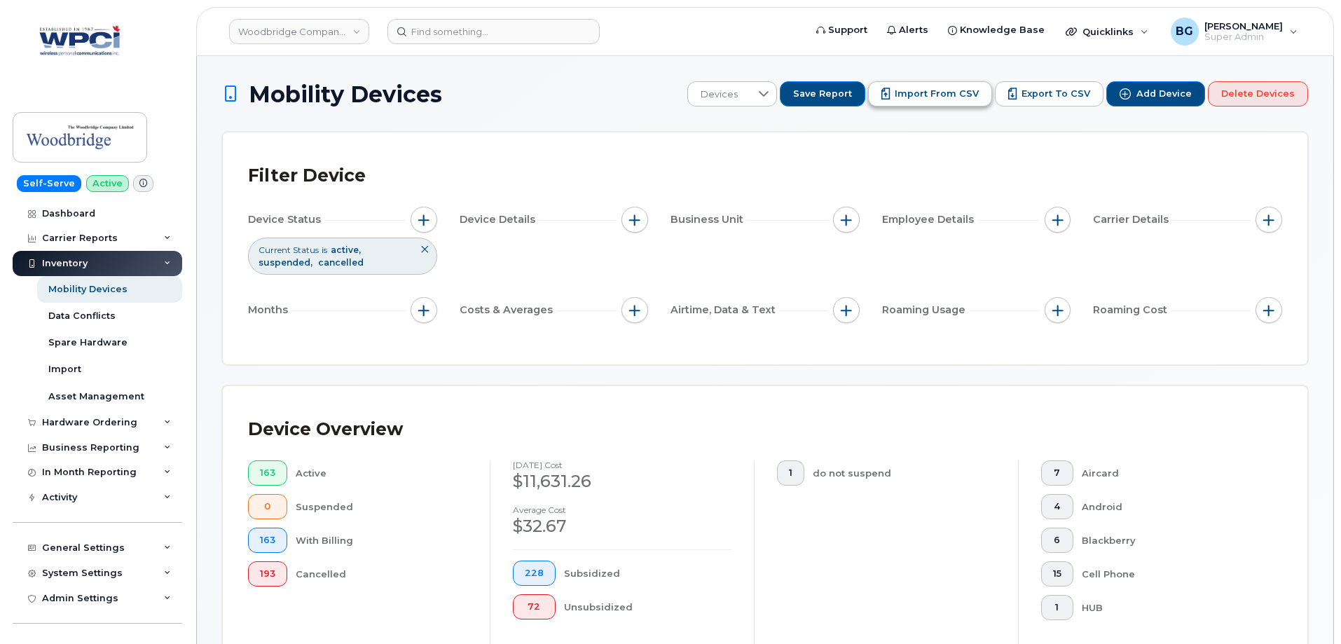
click at [926, 95] on span "Import from CSV" at bounding box center [937, 94] width 84 height 13
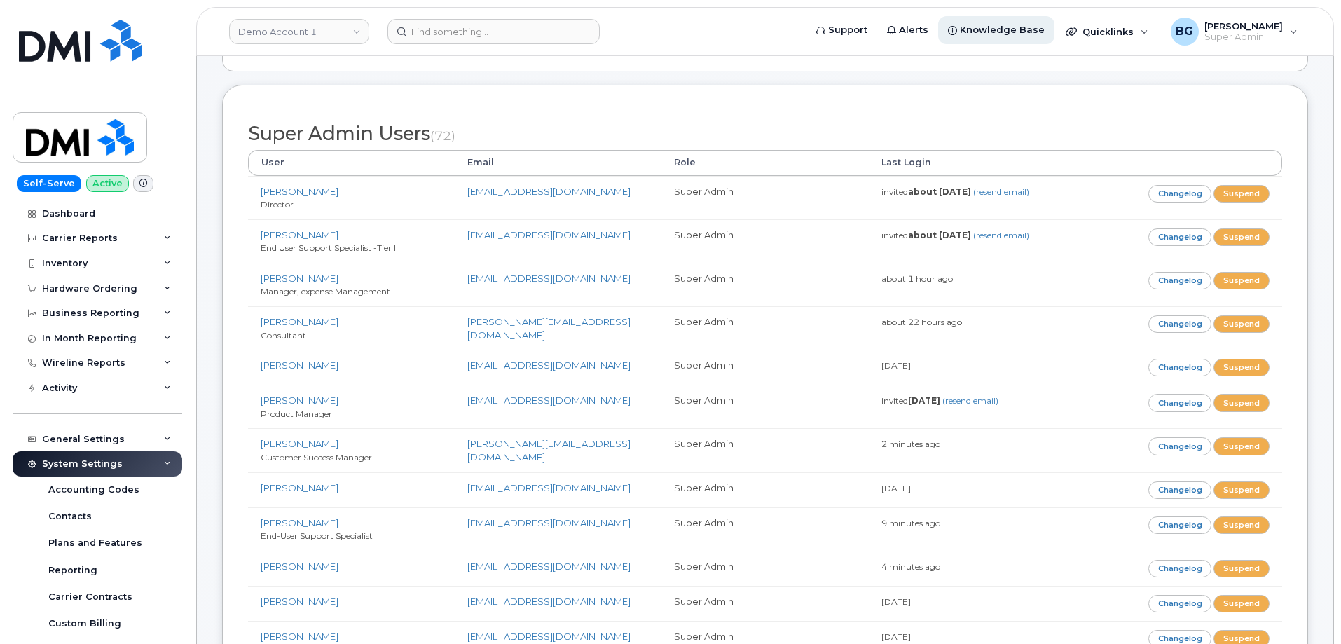
scroll to position [3285, 0]
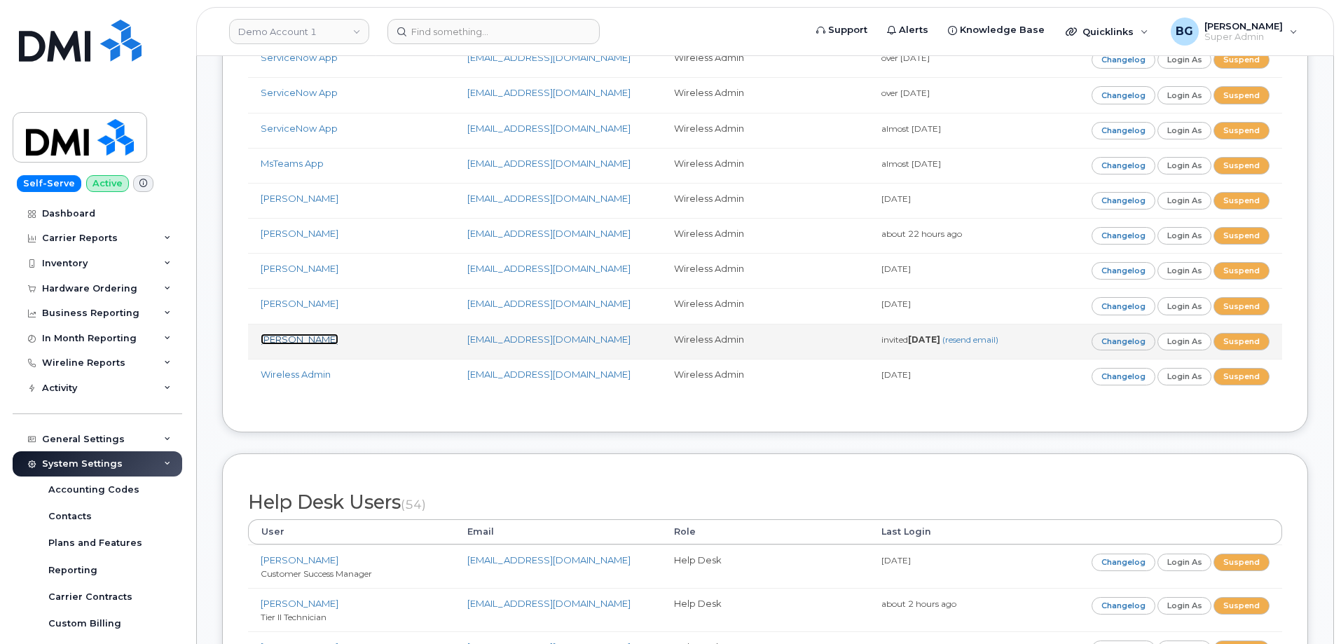
click at [285, 334] on link "[PERSON_NAME]" at bounding box center [300, 339] width 78 height 11
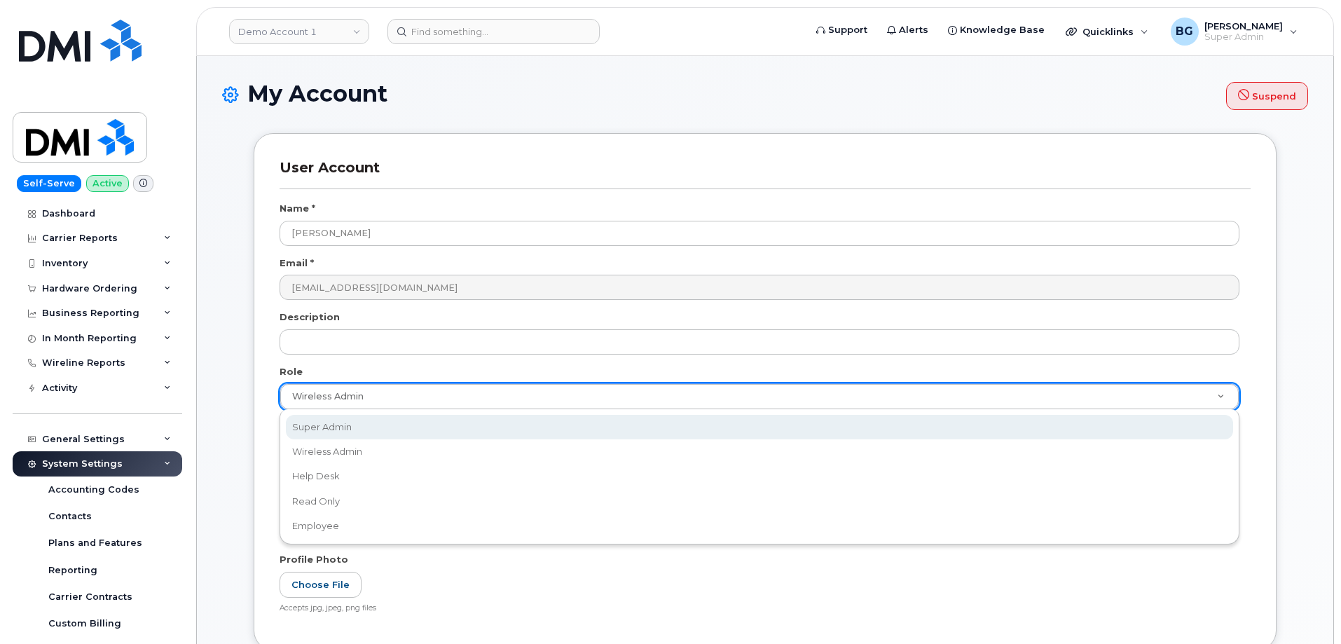
scroll to position [0, 4]
select select "super_admin"
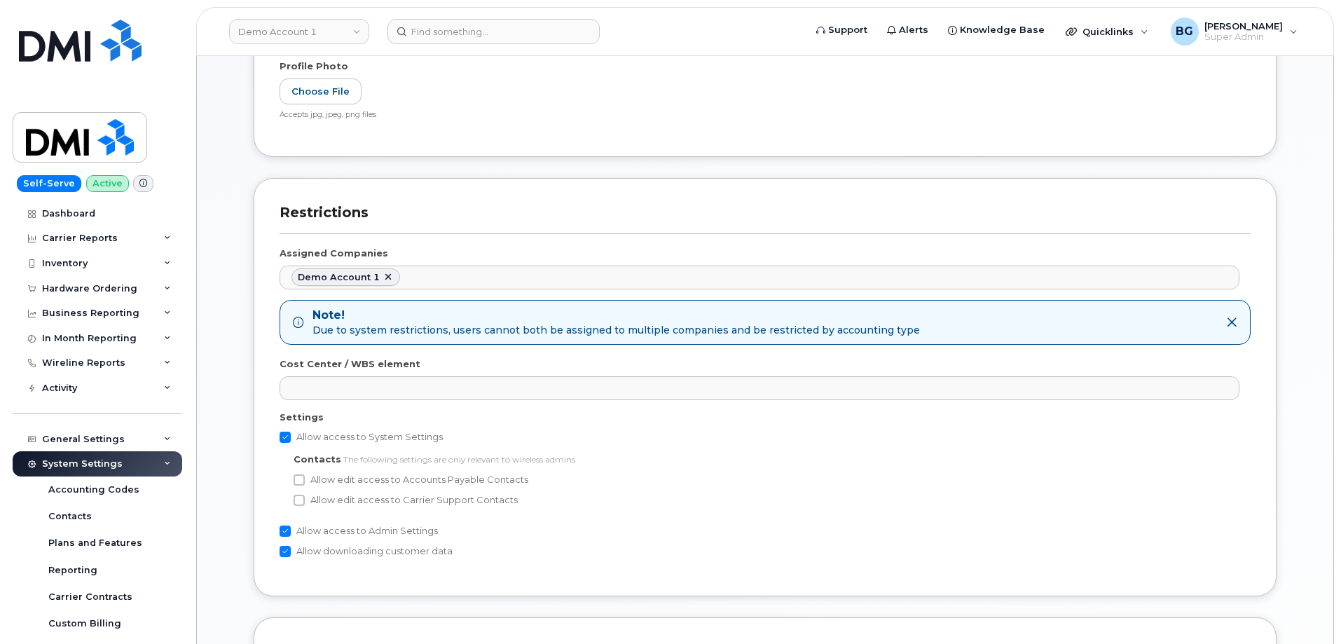
scroll to position [514, 0]
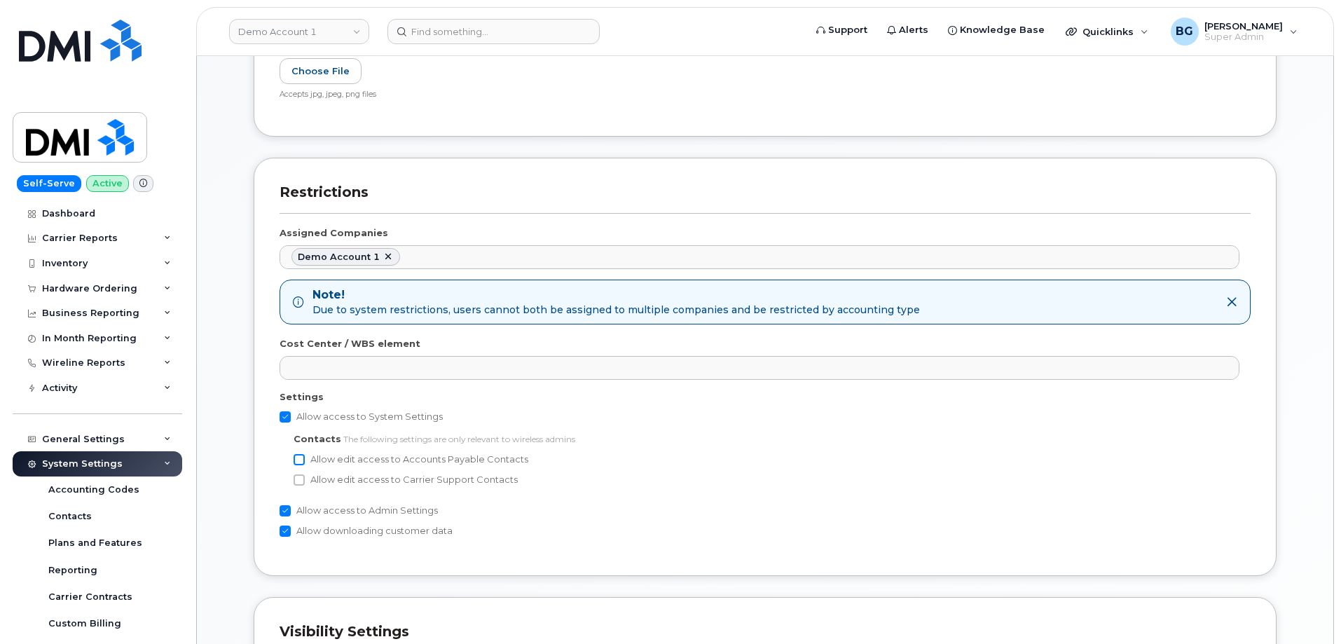
click at [294, 464] on input "Allow edit access to Accounts Payable Contacts" at bounding box center [299, 459] width 11 height 11
checkbox input "true"
click at [298, 479] on input "Allow edit access to Carrier Support Contacts" at bounding box center [299, 479] width 11 height 11
checkbox input "true"
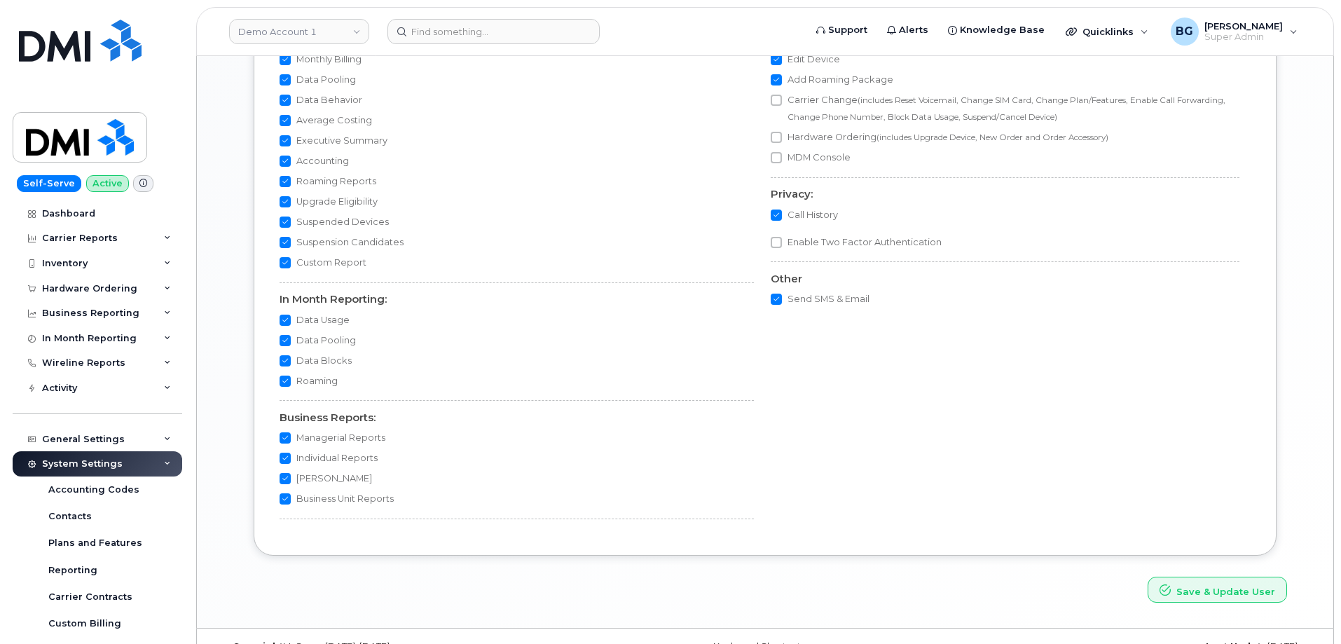
scroll to position [1182, 0]
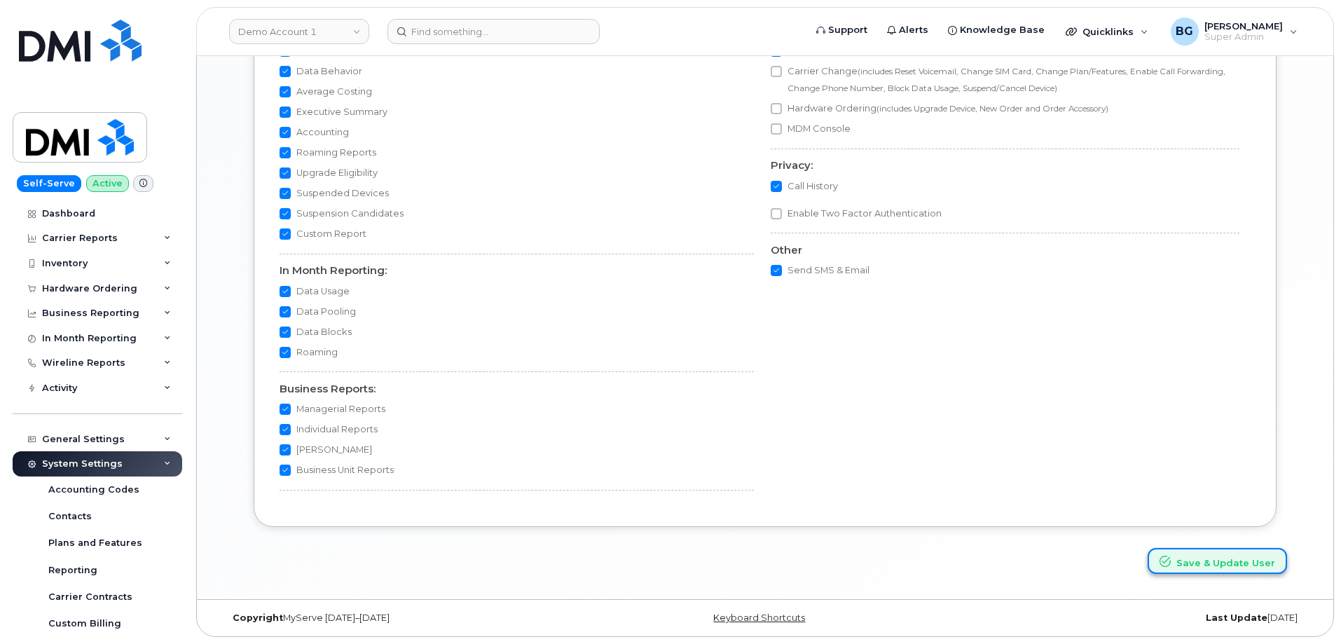
click at [1219, 558] on button "Save & Update User" at bounding box center [1217, 561] width 139 height 26
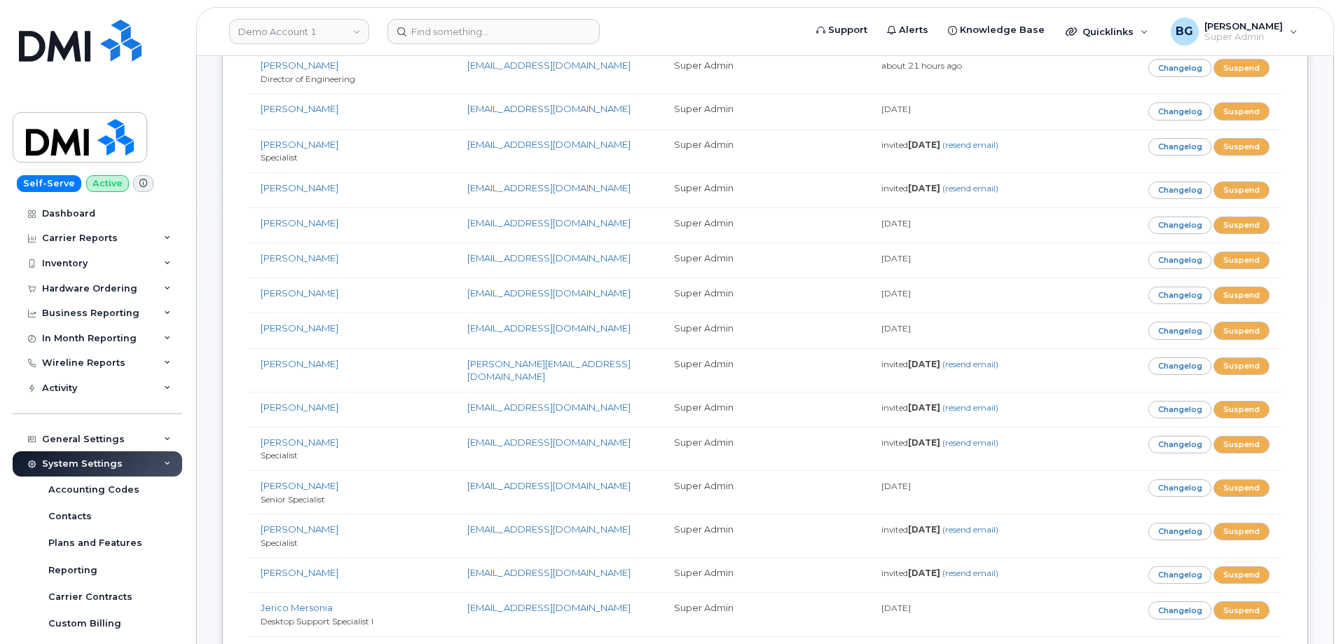
scroll to position [2336, 0]
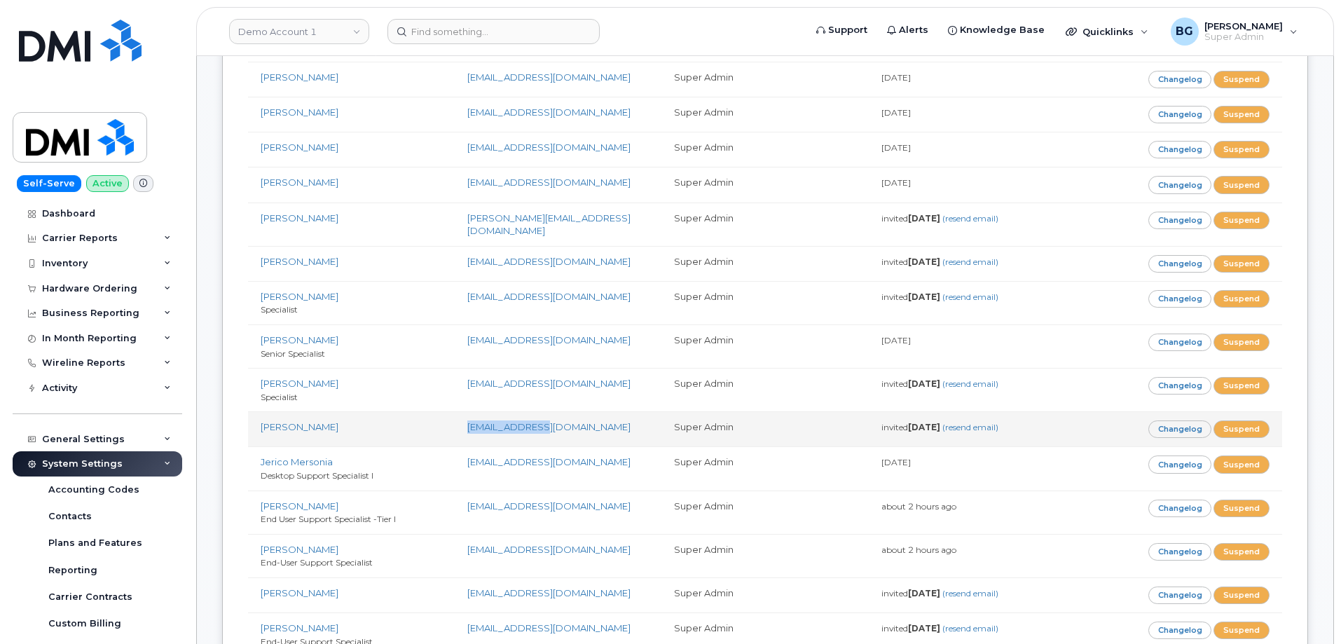
drag, startPoint x: 569, startPoint y: 409, endPoint x: 466, endPoint y: 407, distance: 103.1
click at [466, 411] on td "blam@dminc.com" at bounding box center [558, 428] width 207 height 35
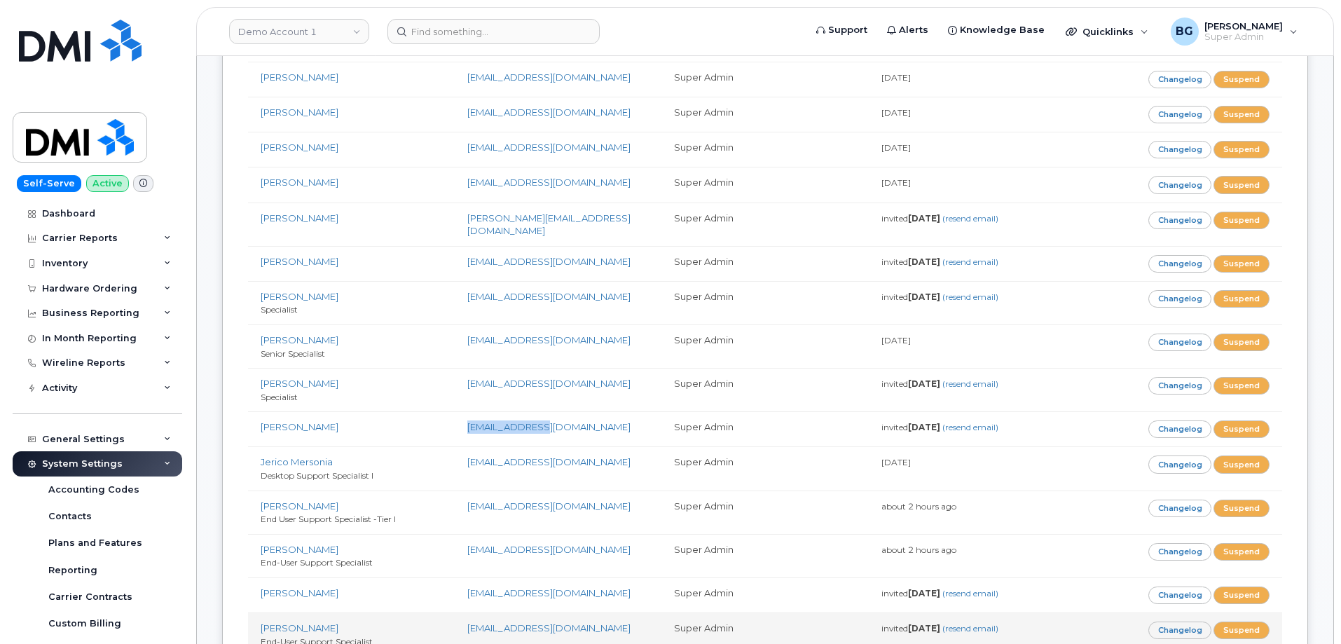
copy link "blam@dminc.com"
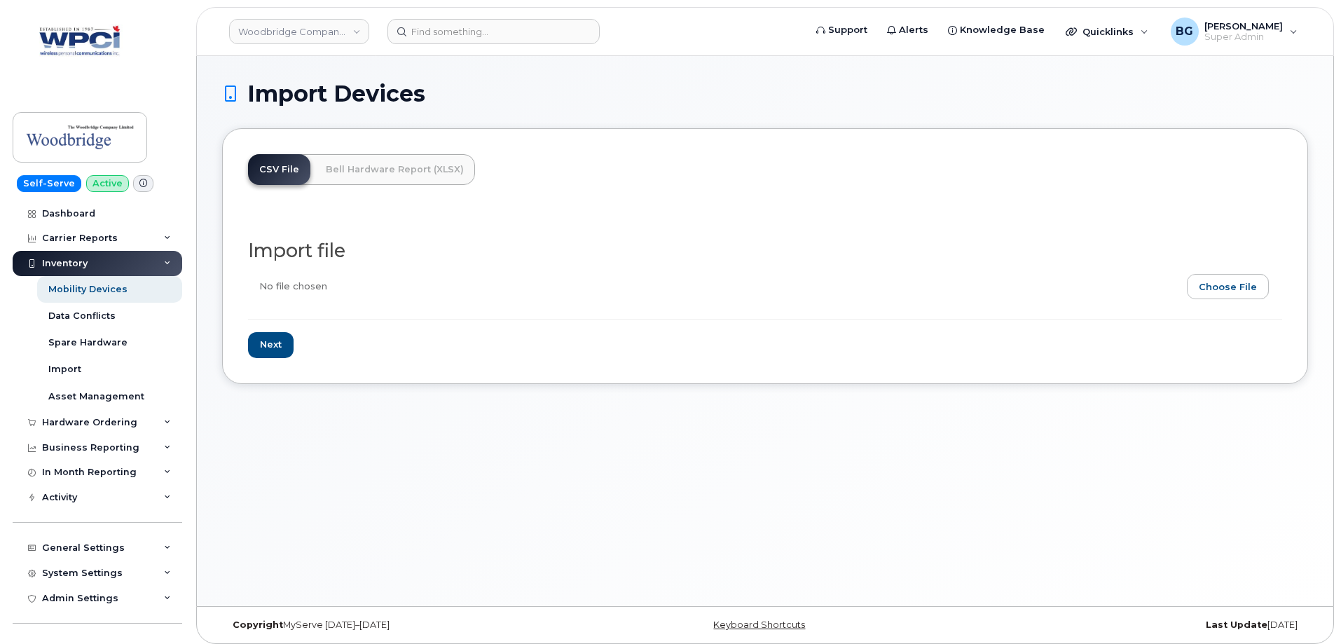
click at [1231, 282] on input "file" at bounding box center [759, 290] width 1023 height 32
type input "C:\fakepath\Custom Report - [DATE] (1).csv"
click at [273, 341] on input "Next" at bounding box center [271, 345] width 46 height 26
type input "Loading..."
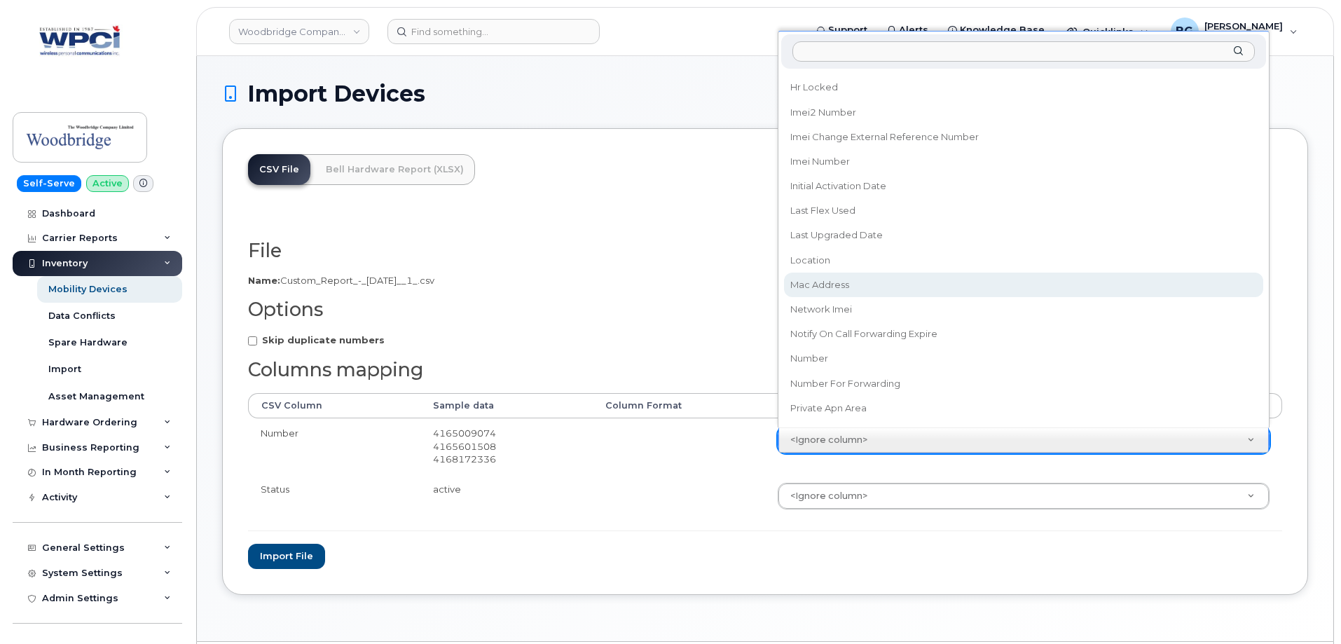
scroll to position [620, 0]
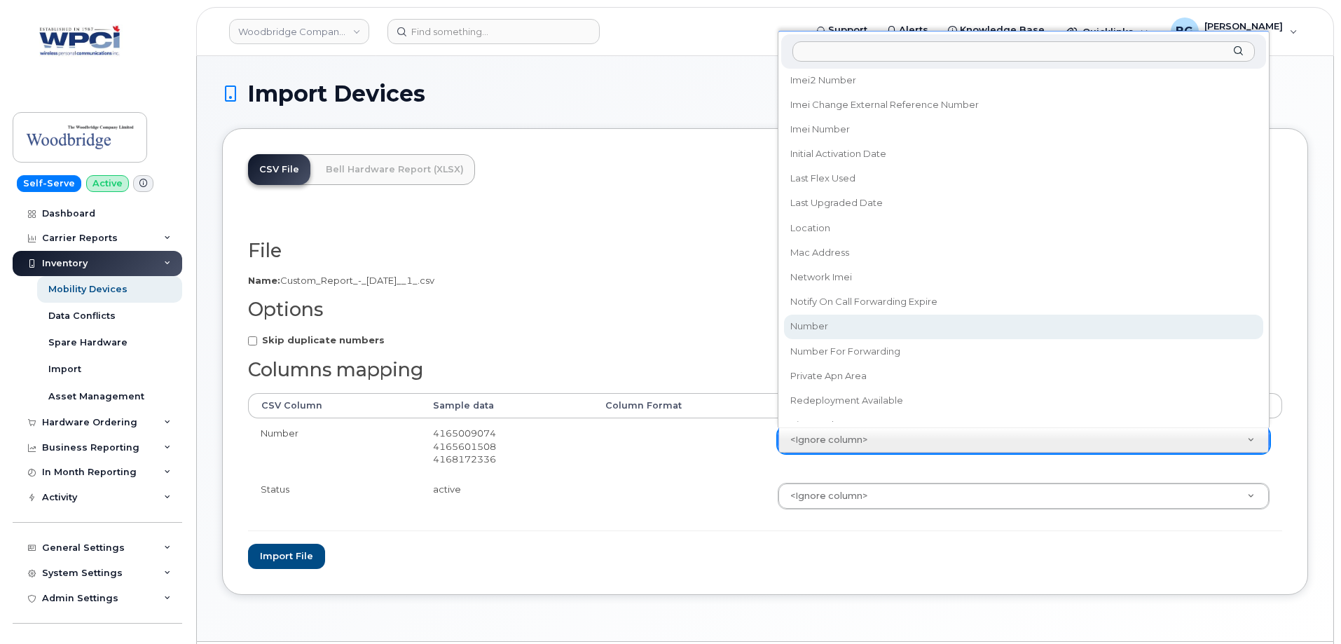
select select "number"
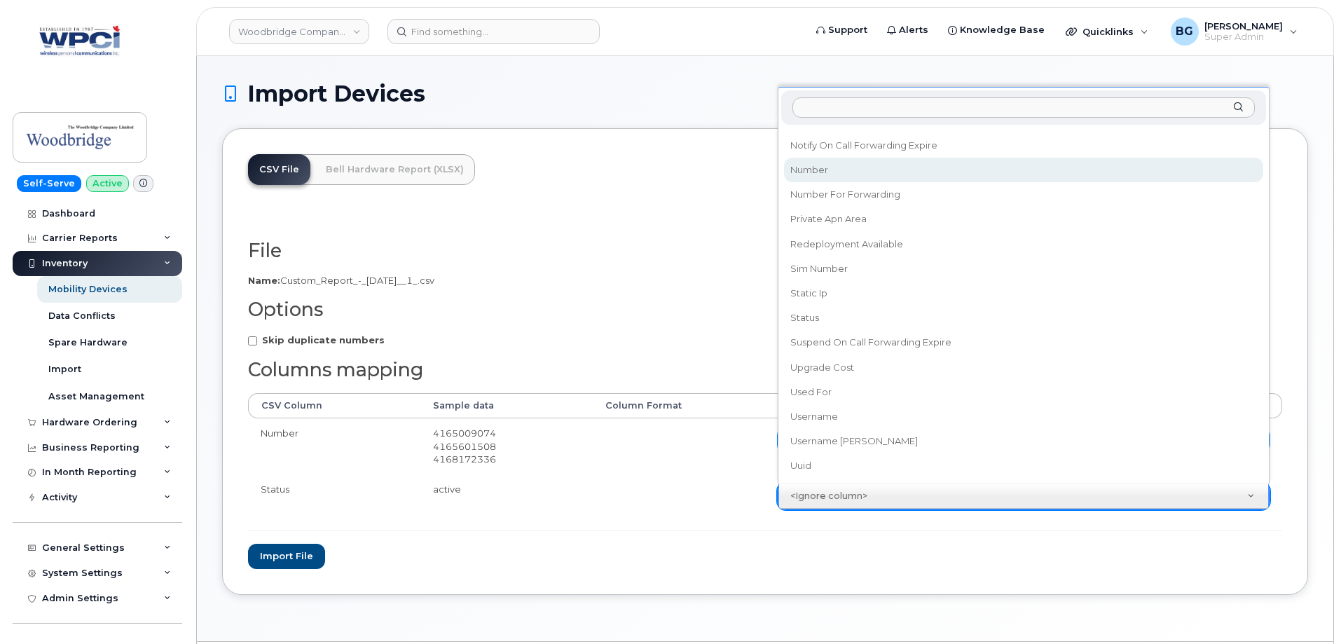
scroll to position [811, 0]
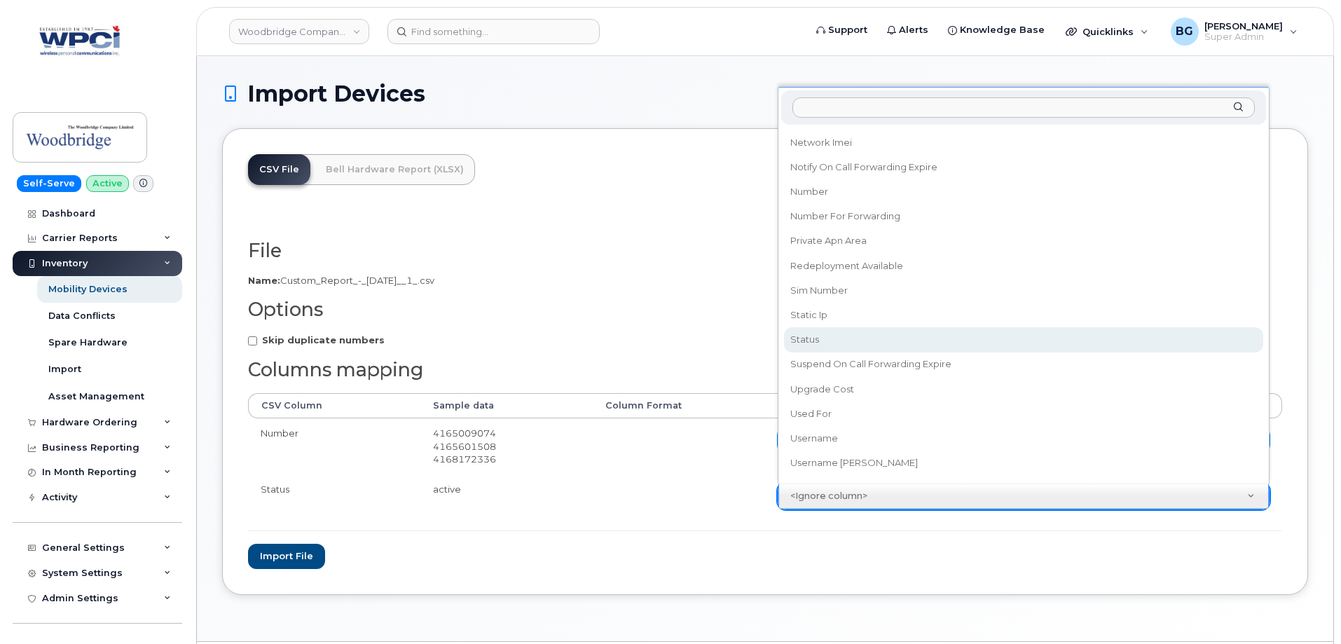
select select "status"
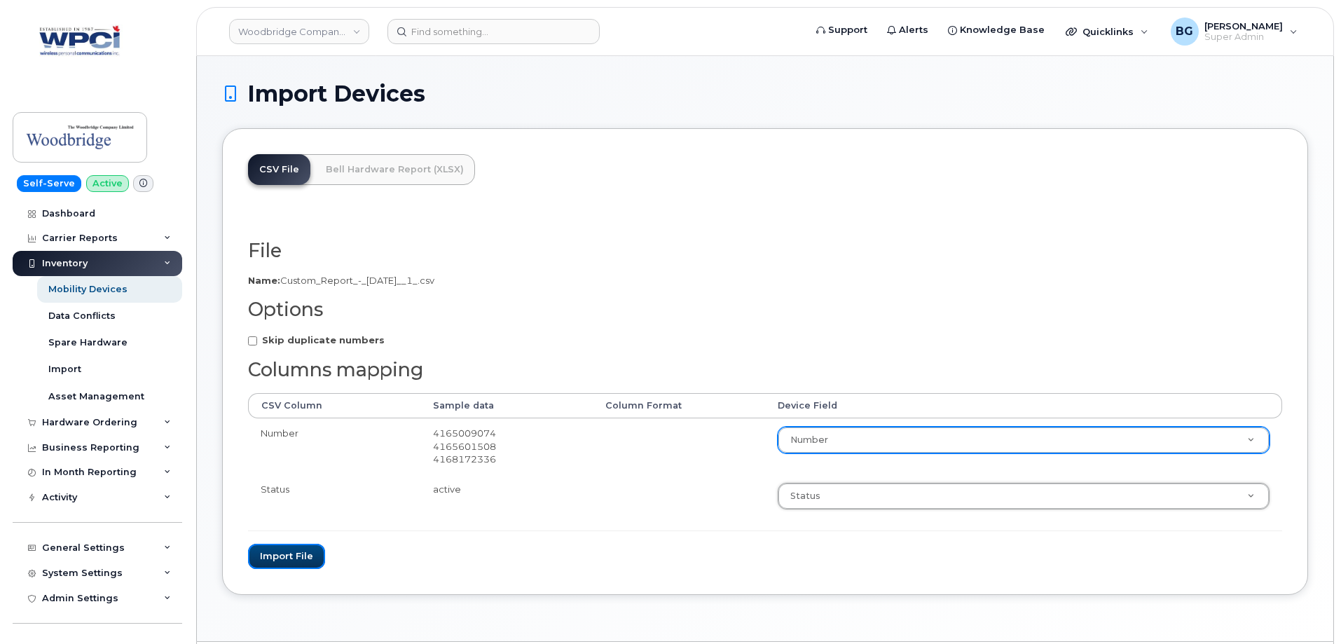
click at [268, 552] on button "Import file" at bounding box center [286, 557] width 77 height 26
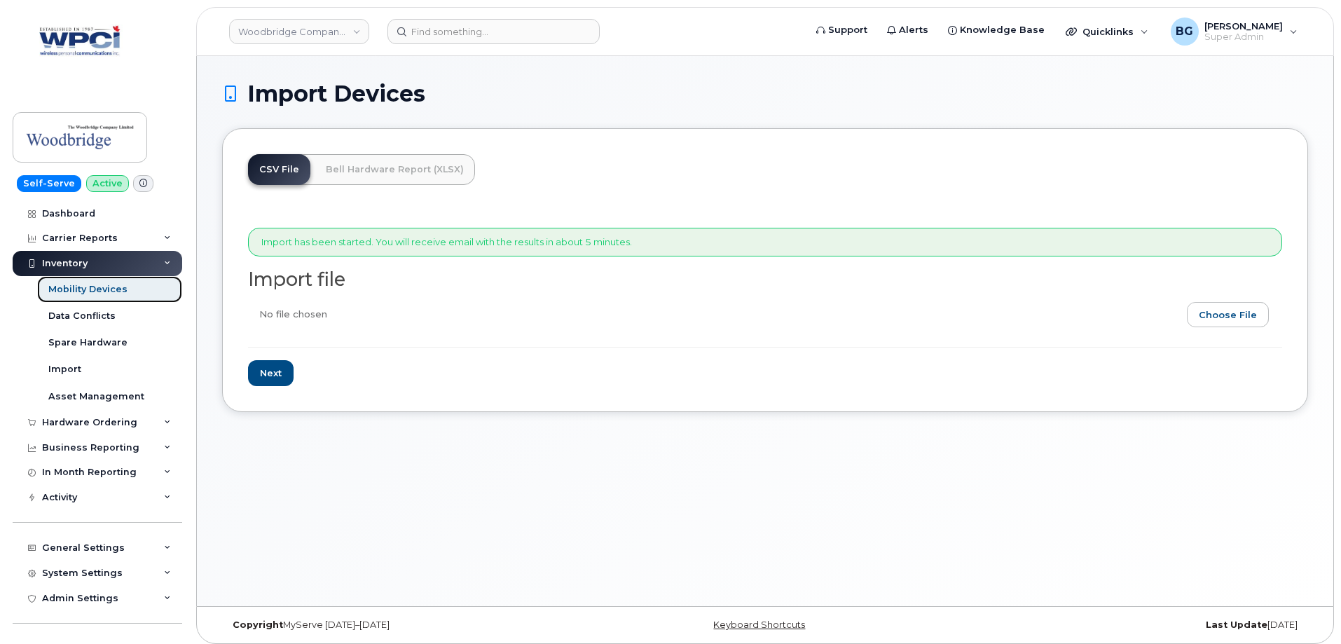
click at [79, 286] on div "Mobility Devices" at bounding box center [87, 289] width 79 height 13
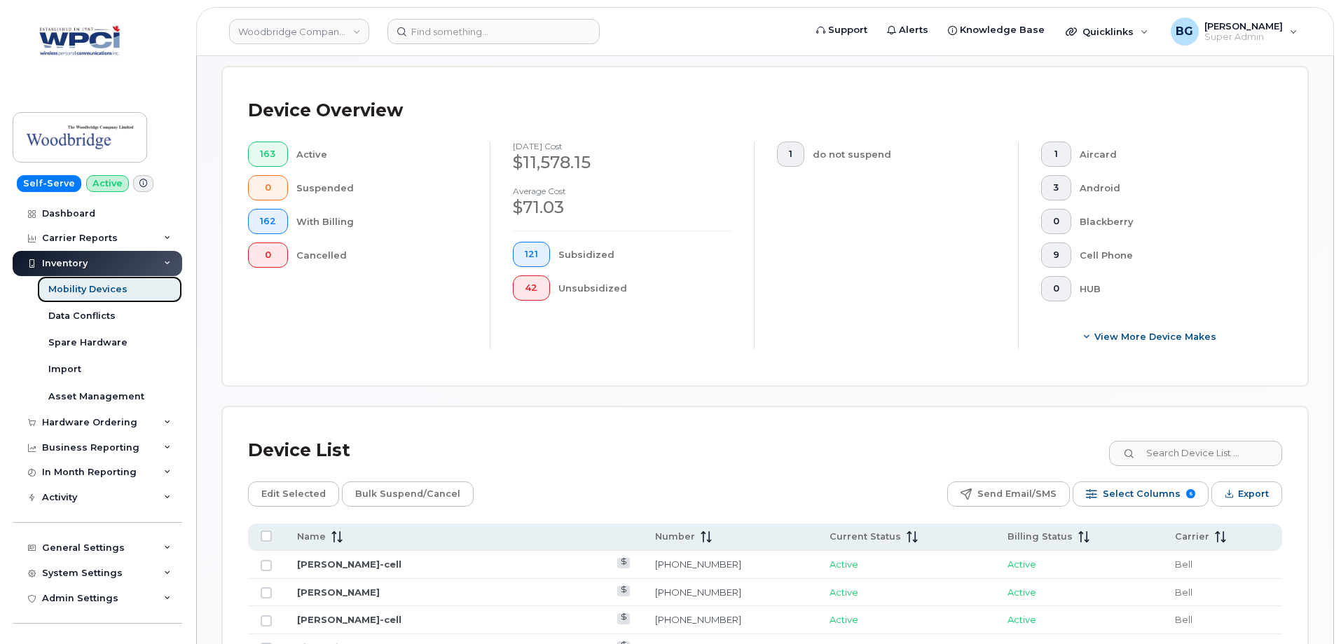
scroll to position [374, 0]
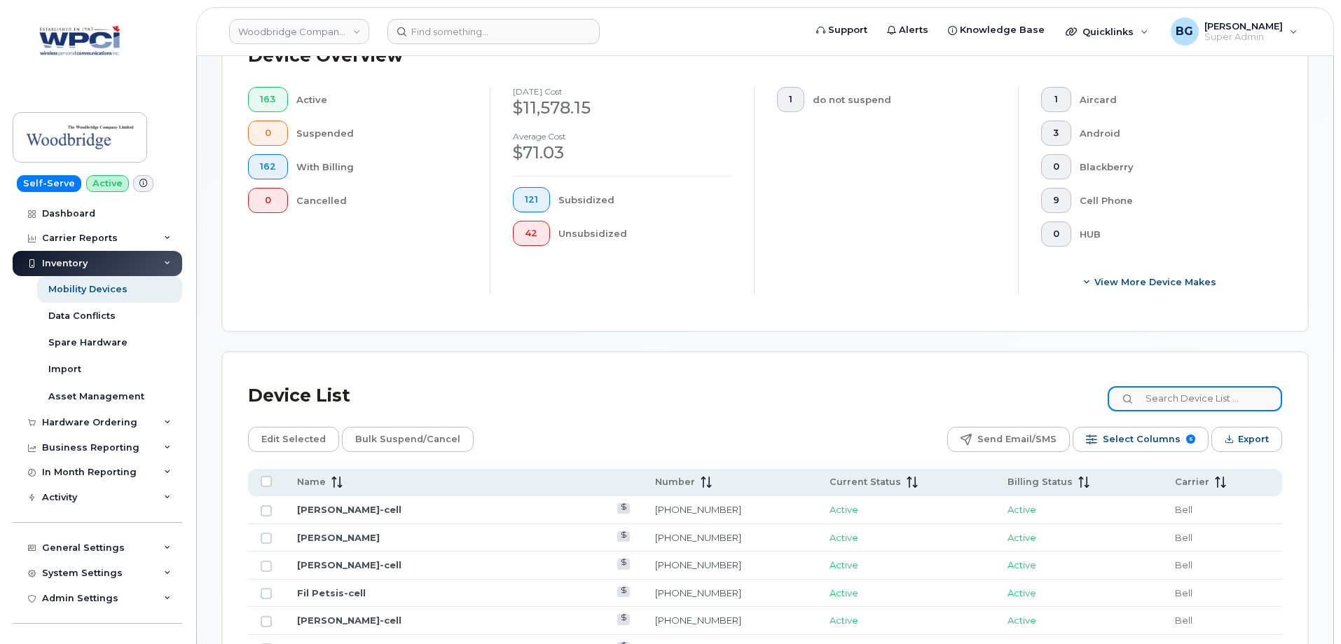
click at [1206, 386] on input at bounding box center [1195, 398] width 175 height 25
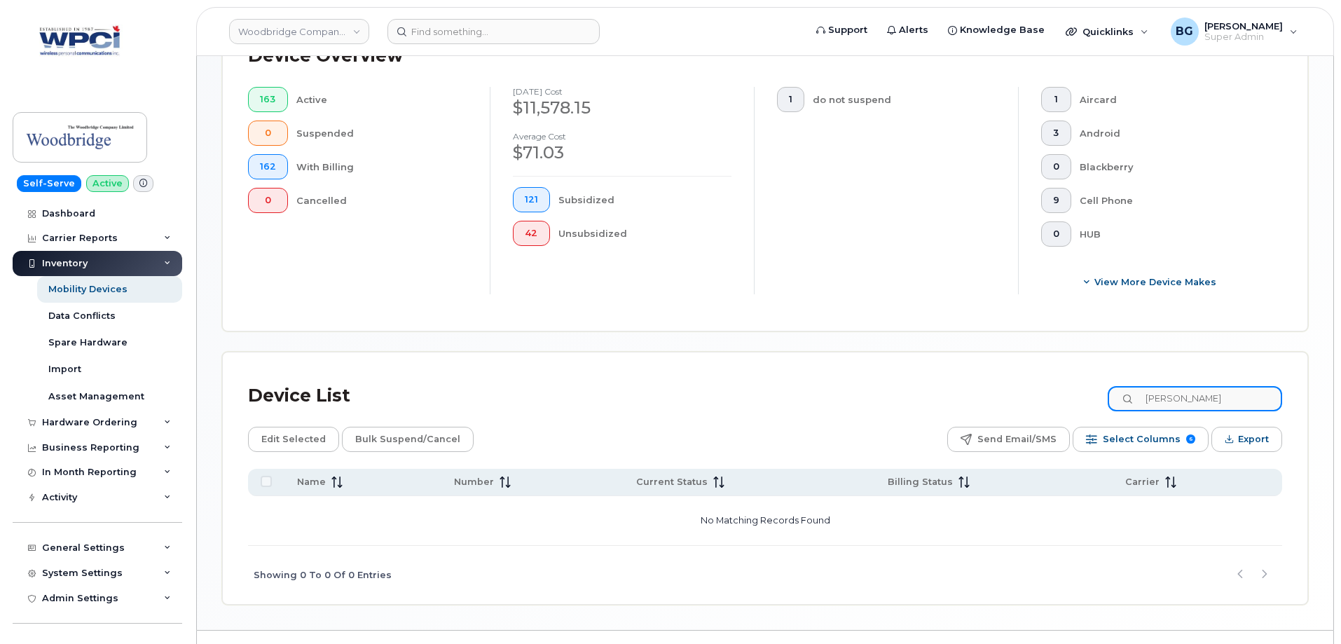
type input "[PERSON_NAME]"
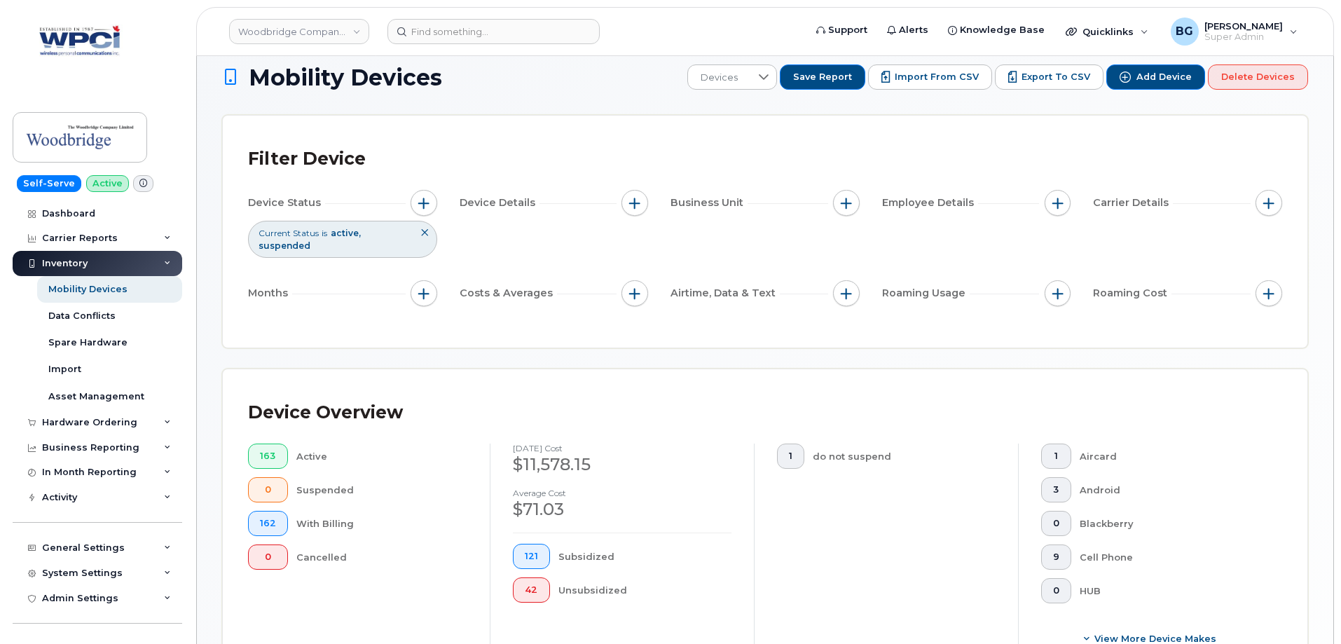
scroll to position [0, 0]
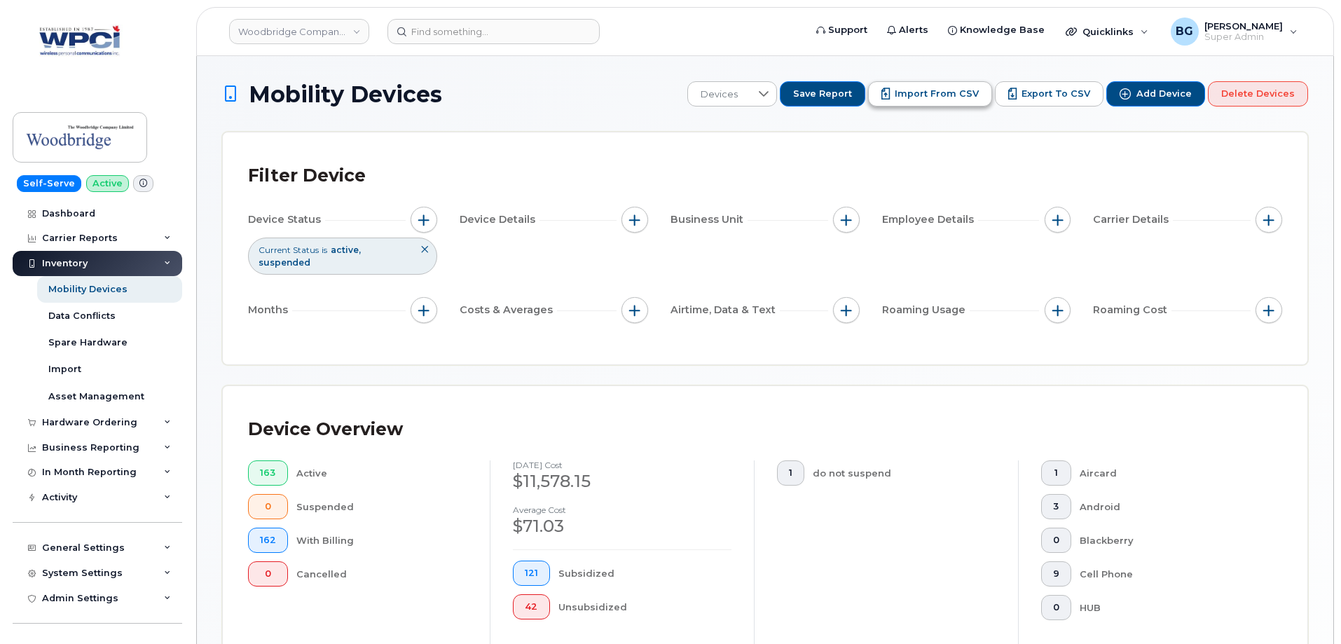
click at [937, 93] on span "Import from CSV" at bounding box center [937, 94] width 84 height 13
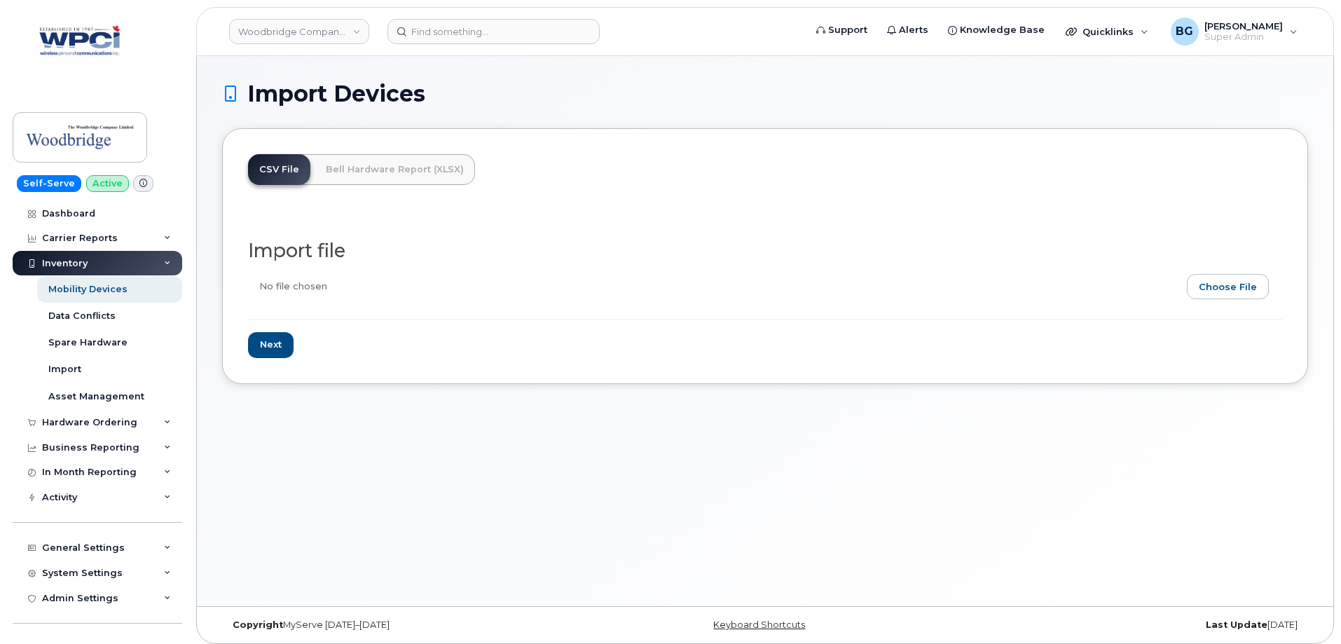
click at [1211, 284] on input "file" at bounding box center [759, 290] width 1023 height 32
type input "C:\fakepath\Custom Report - 2025-09-23 (1).csv"
click at [264, 346] on input "Next" at bounding box center [271, 345] width 46 height 26
type input "Loading..."
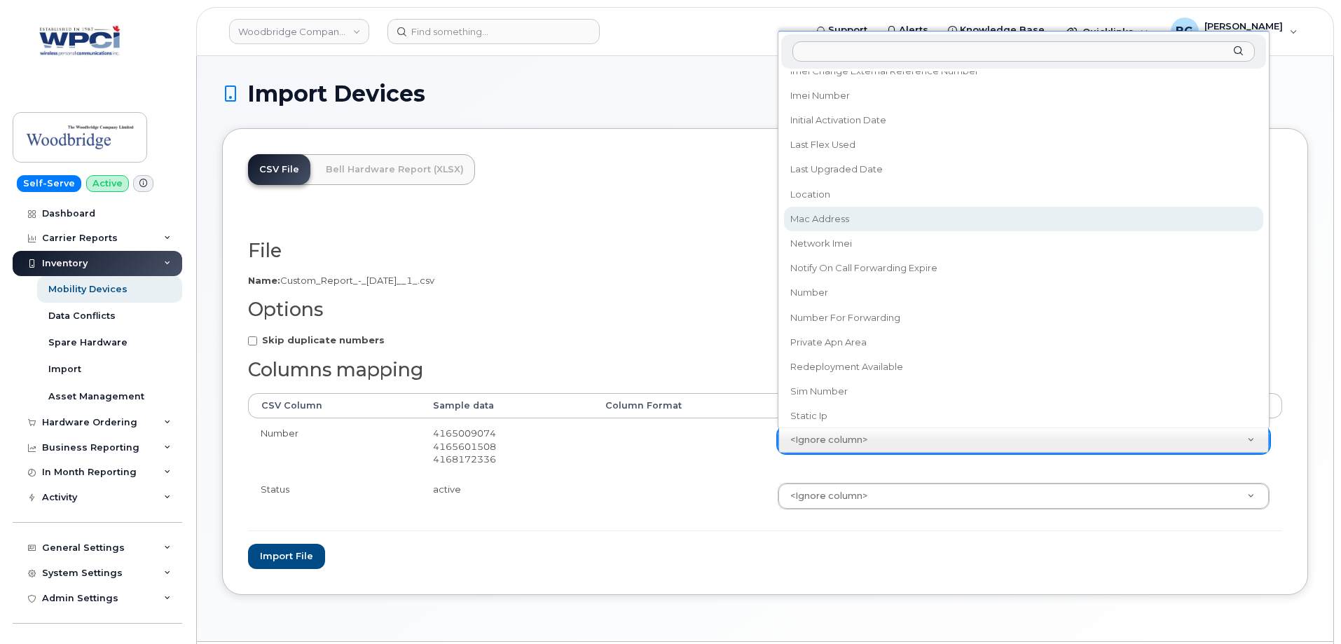
scroll to position [701, 0]
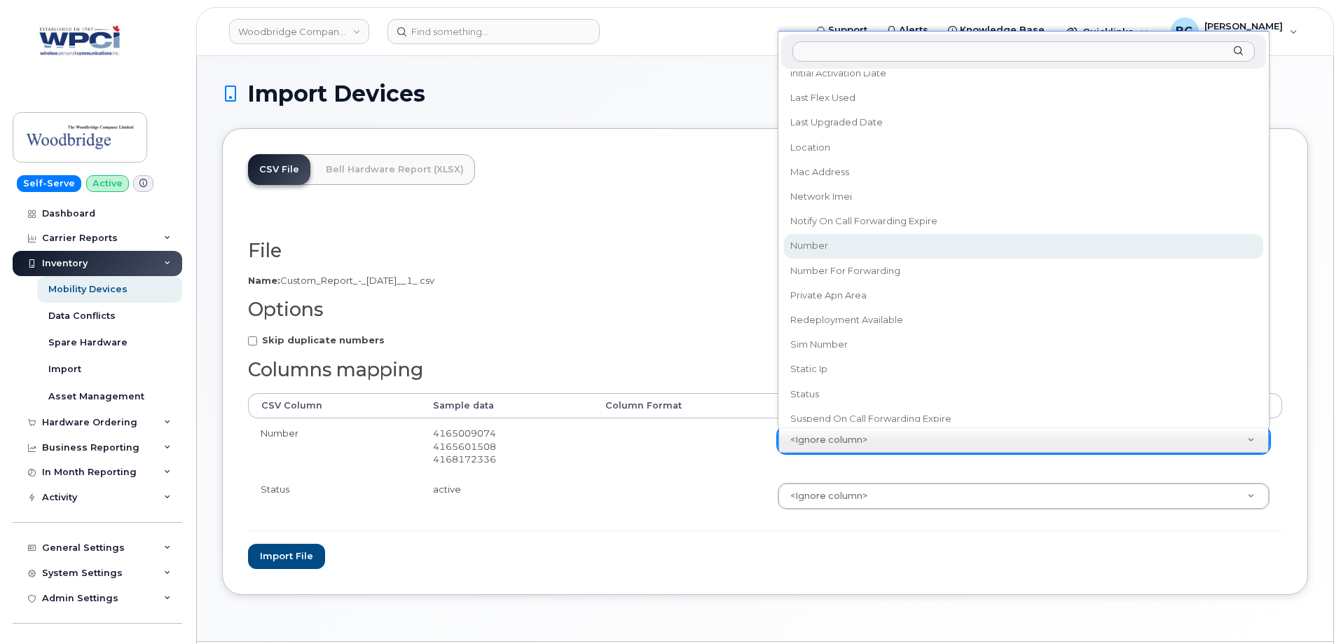
select select "number"
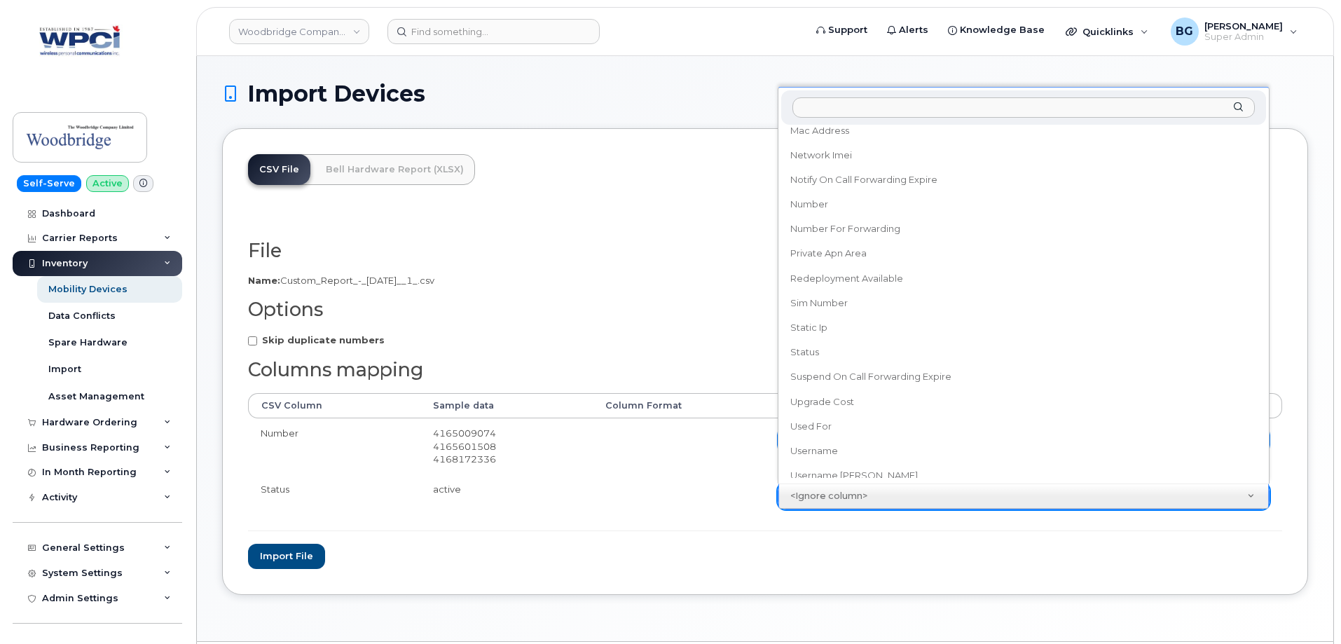
scroll to position [807, 0]
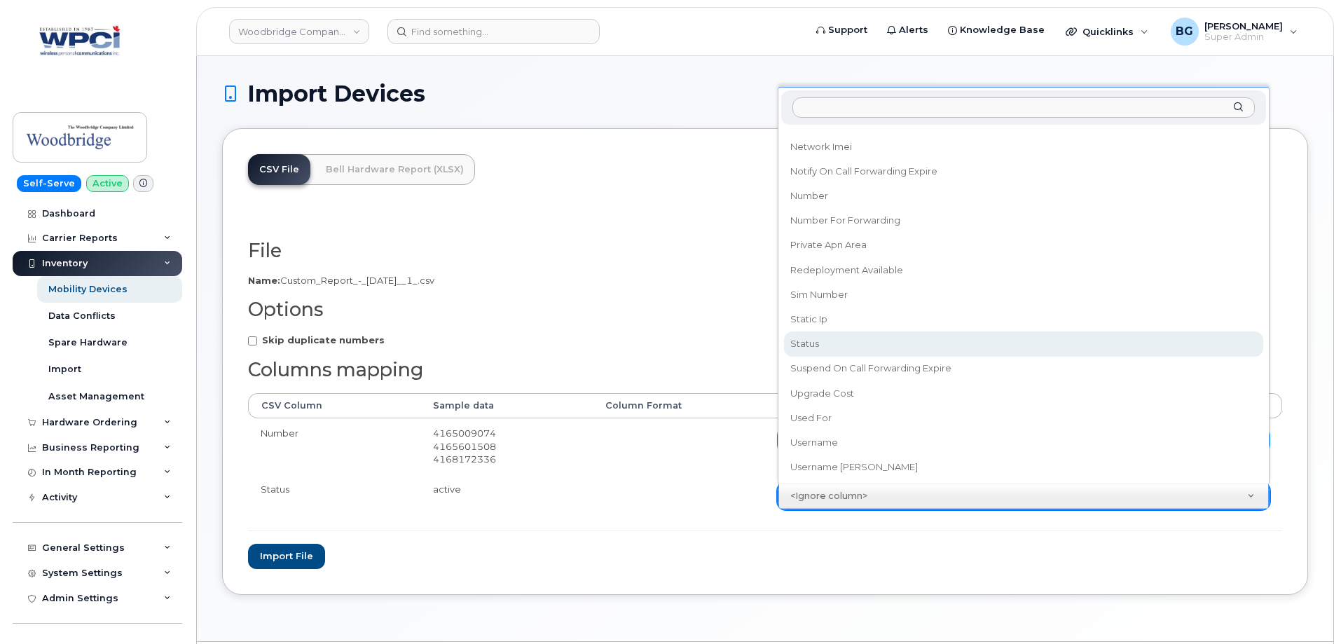
select select "status"
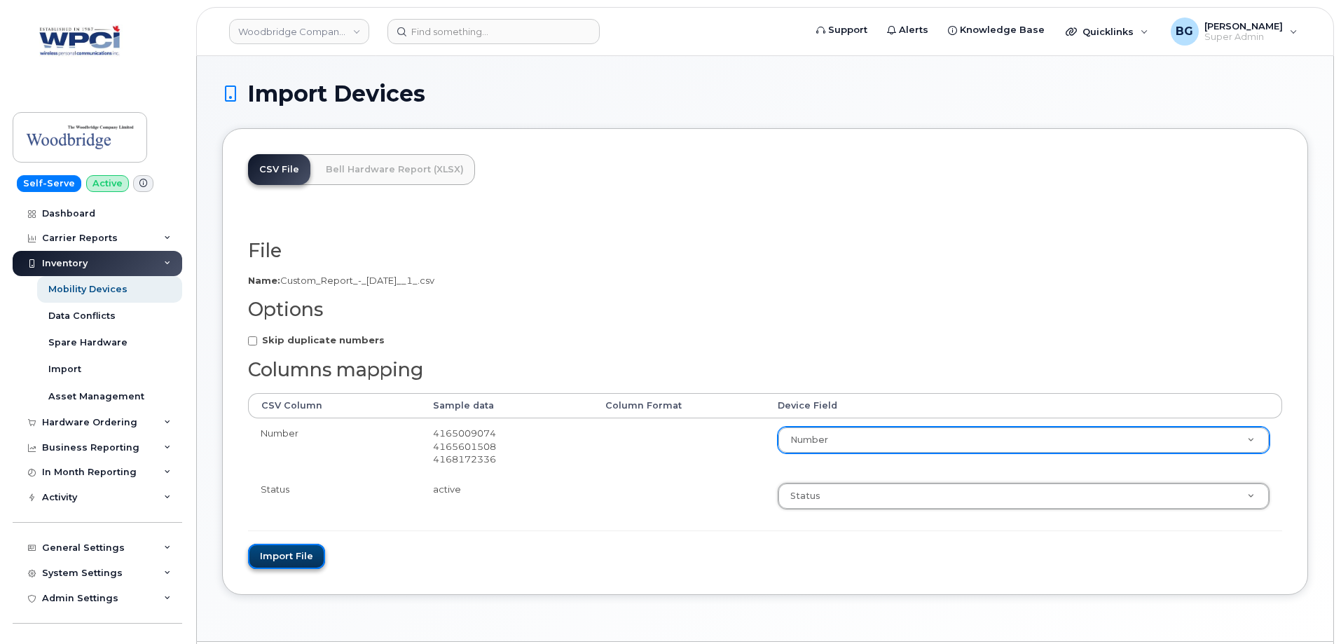
click at [291, 559] on button "Import file" at bounding box center [286, 557] width 77 height 26
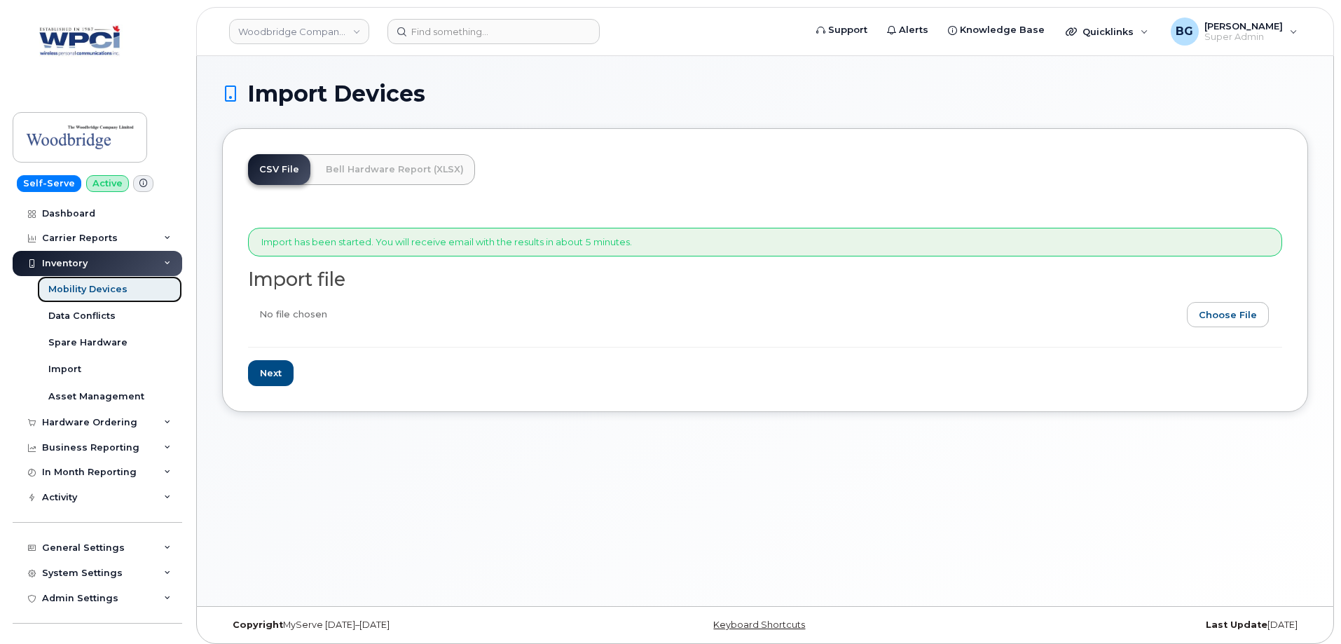
click at [78, 290] on div "Mobility Devices" at bounding box center [87, 289] width 79 height 13
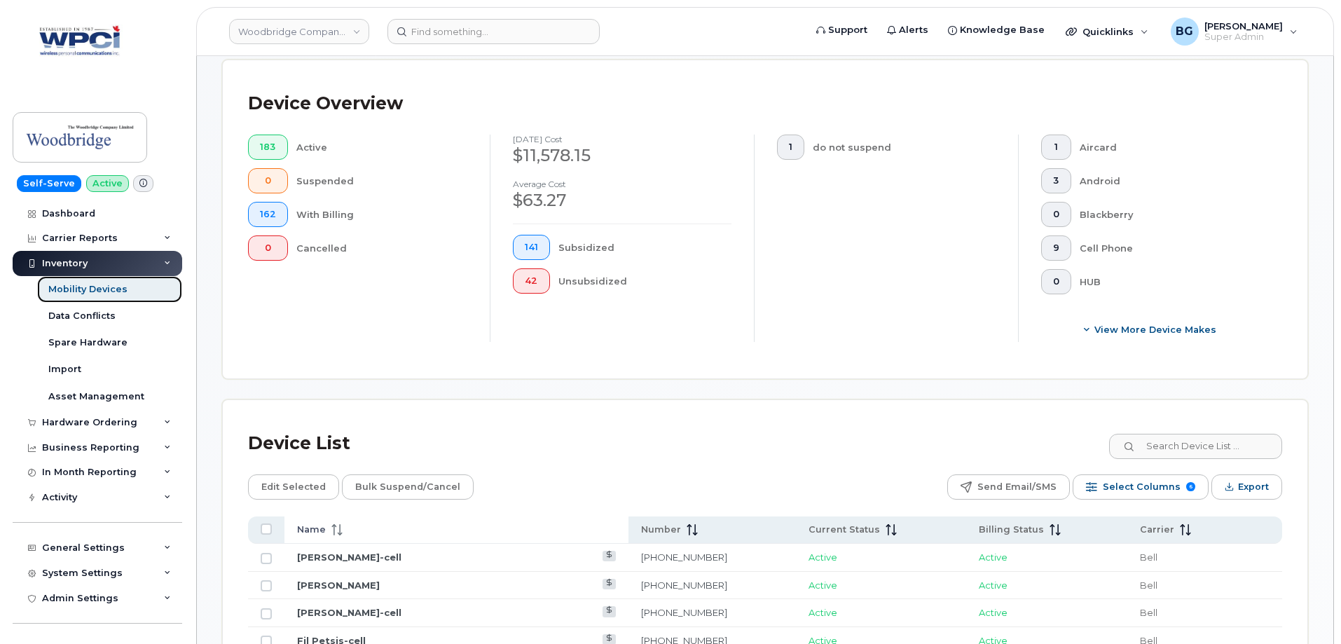
scroll to position [374, 0]
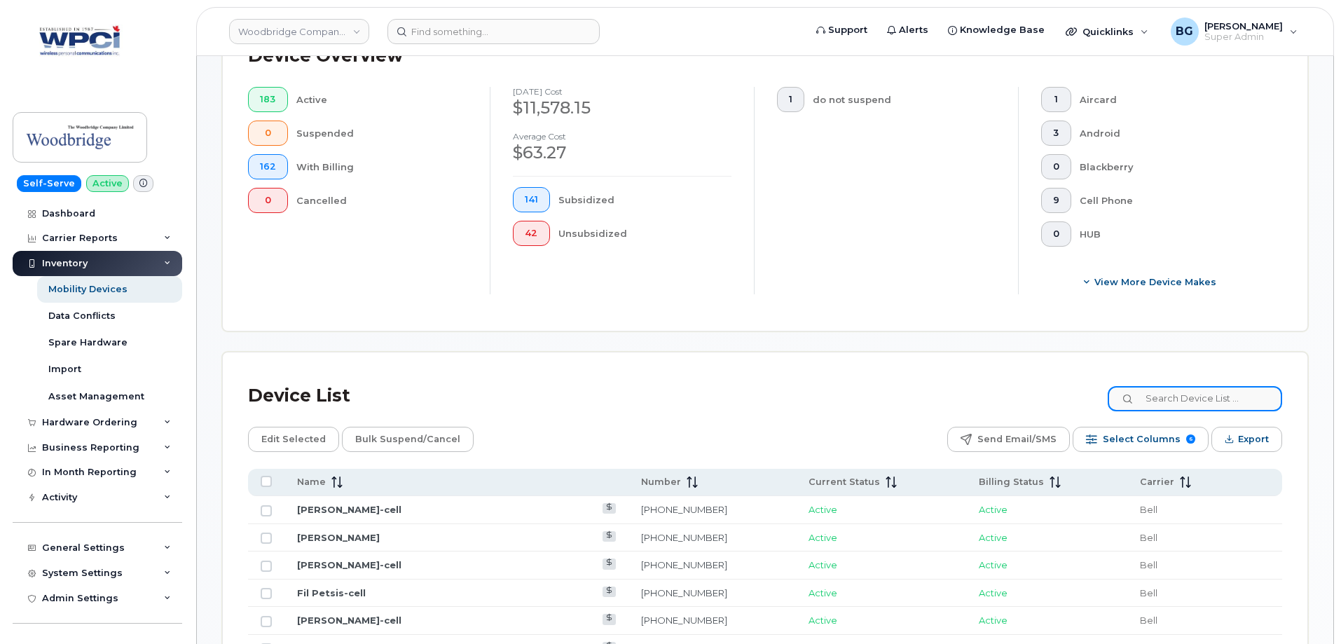
click at [1208, 392] on input at bounding box center [1195, 398] width 175 height 25
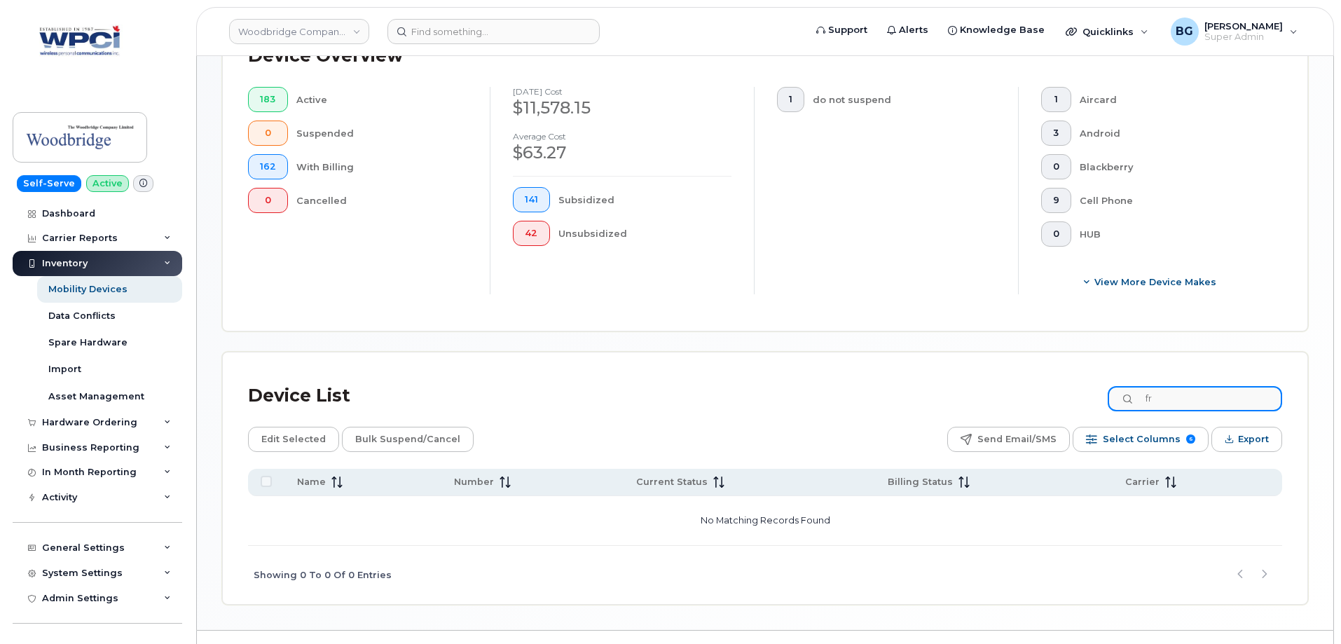
type input "f"
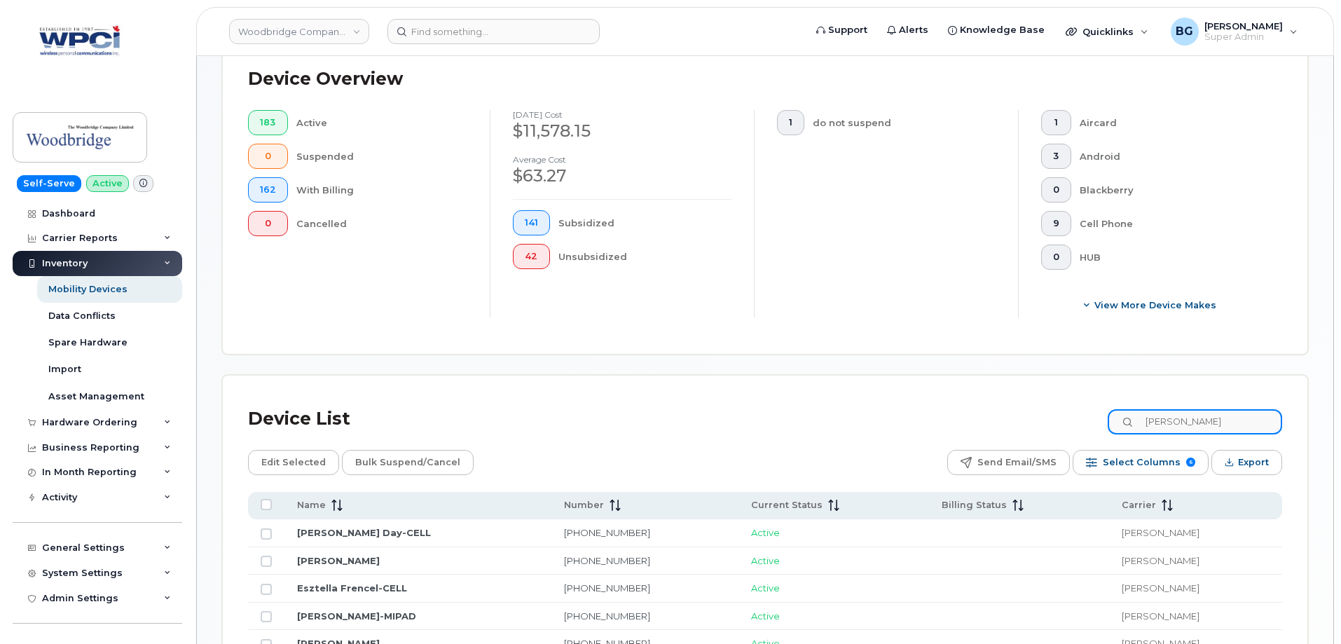
scroll to position [617, 0]
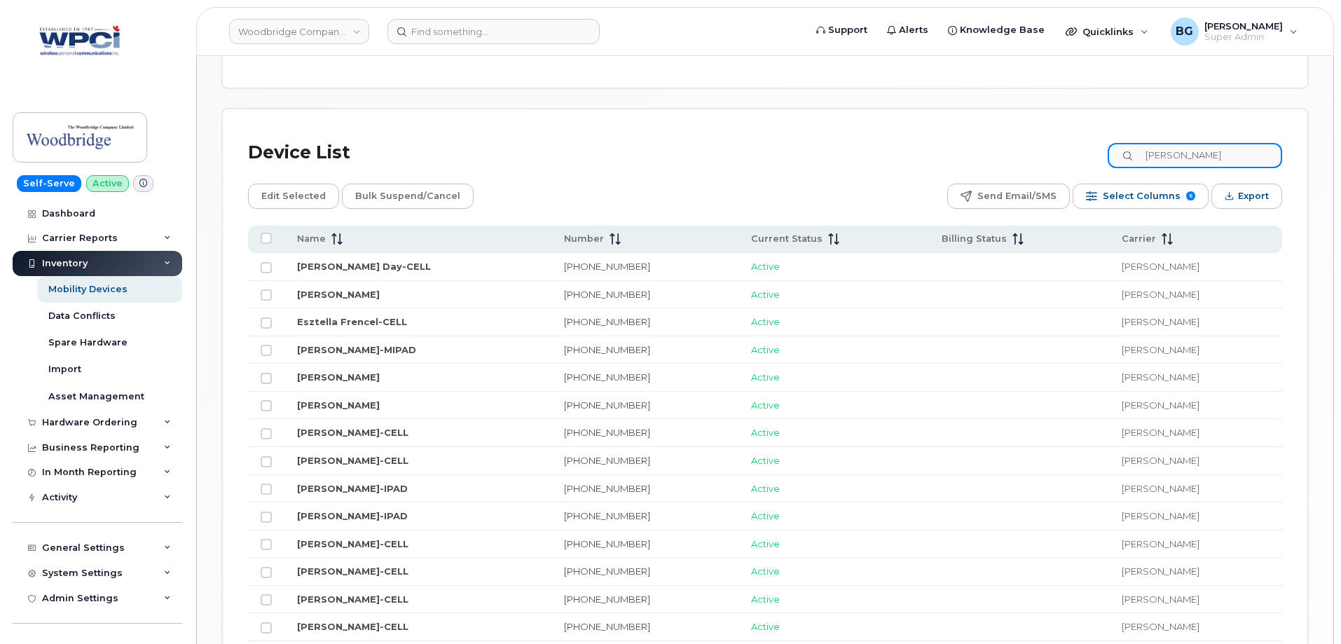
type input "rogers"
click at [66, 137] on img at bounding box center [80, 137] width 108 height 41
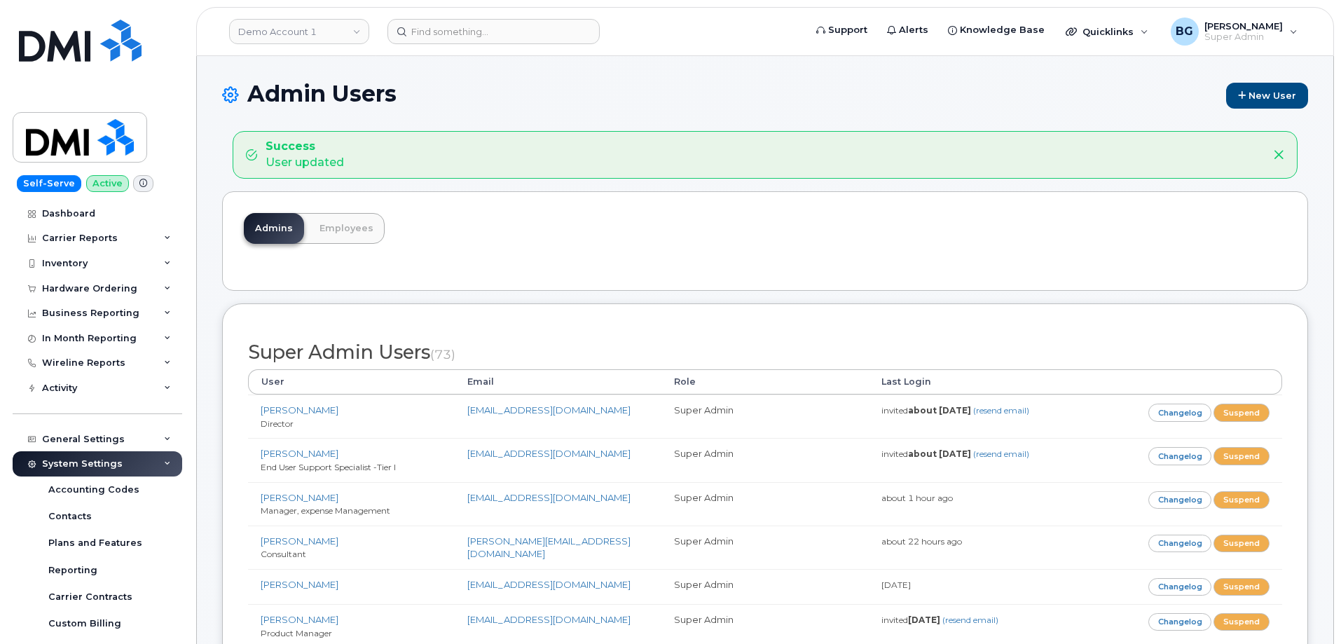
click at [341, 228] on link "Employees" at bounding box center [346, 228] width 76 height 31
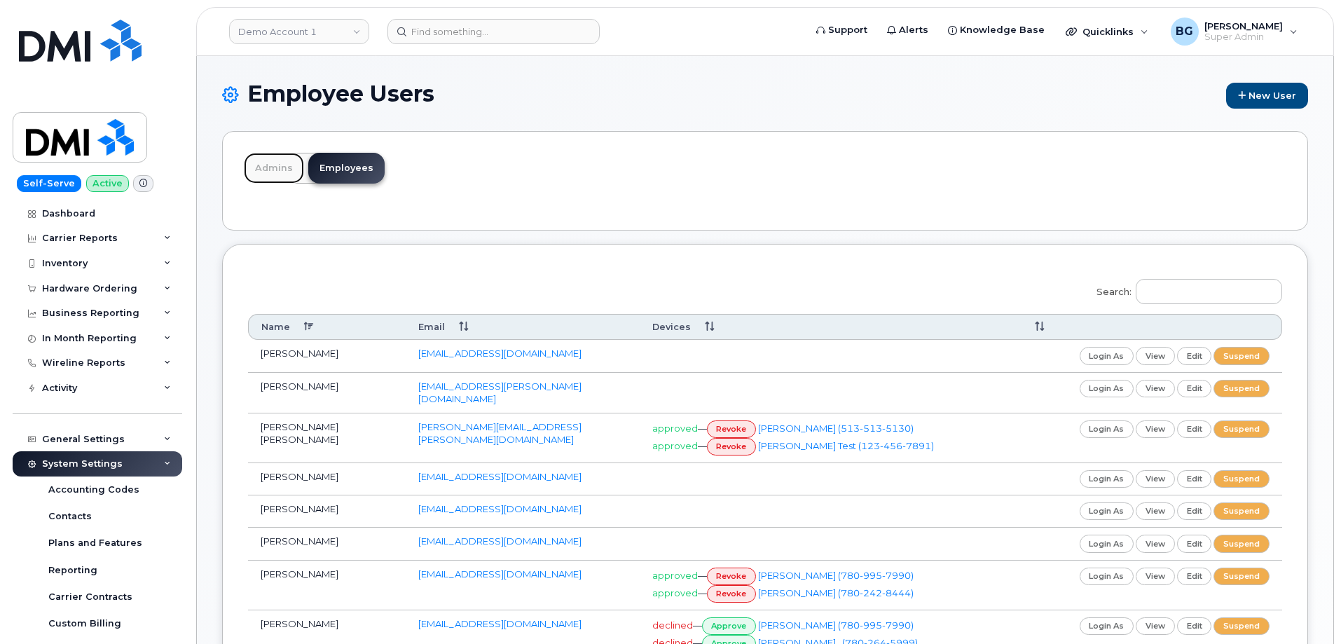
click at [271, 166] on link "Admins" at bounding box center [274, 168] width 60 height 31
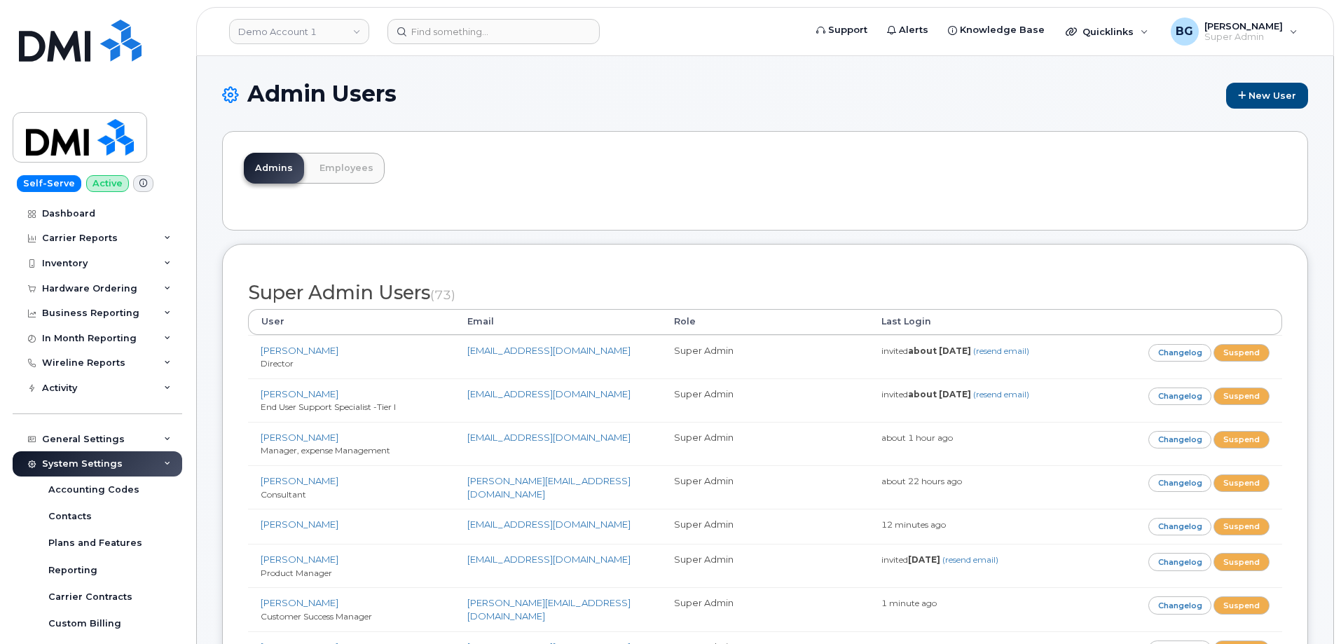
click at [686, 123] on div "Admin Users New User" at bounding box center [765, 106] width 1086 height 50
click at [350, 171] on link "Employees" at bounding box center [346, 168] width 76 height 31
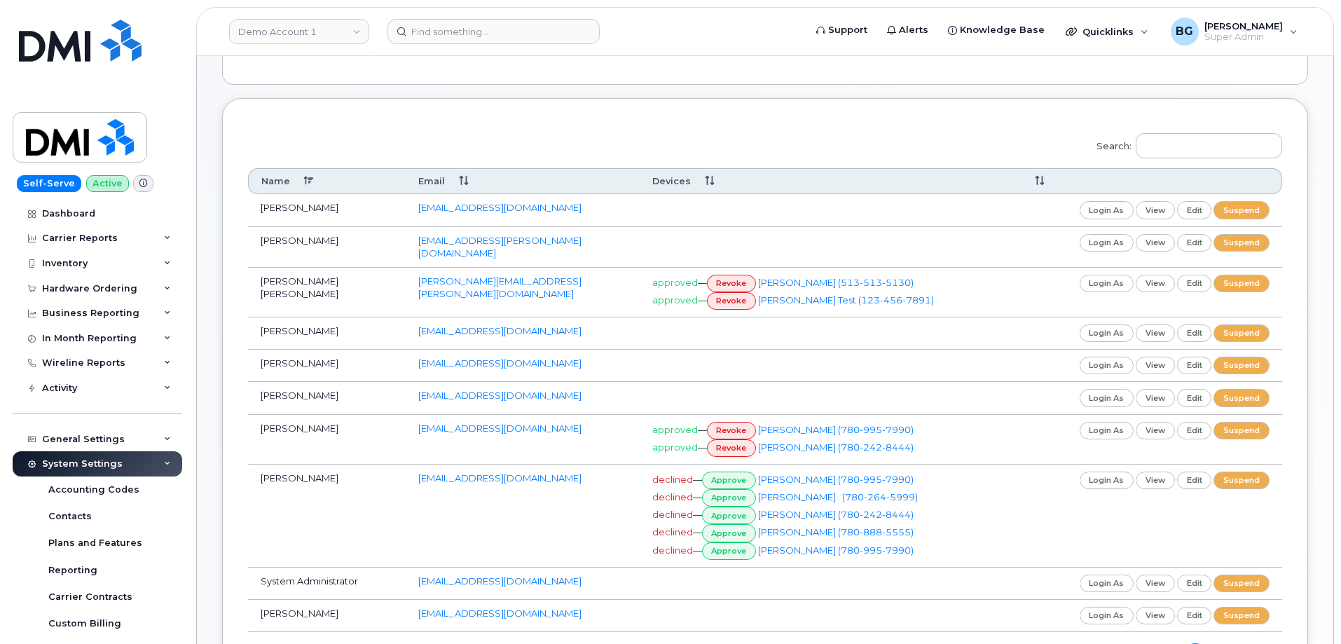
scroll to position [187, 0]
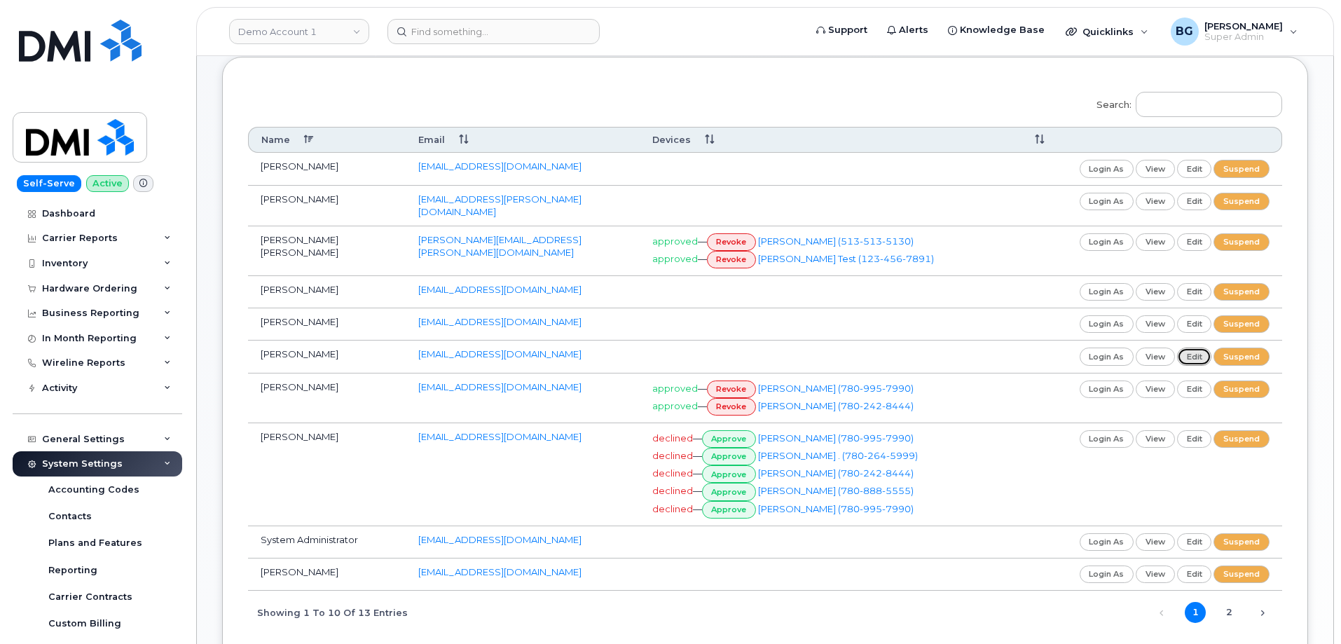
click at [1194, 348] on link "edit" at bounding box center [1194, 357] width 35 height 18
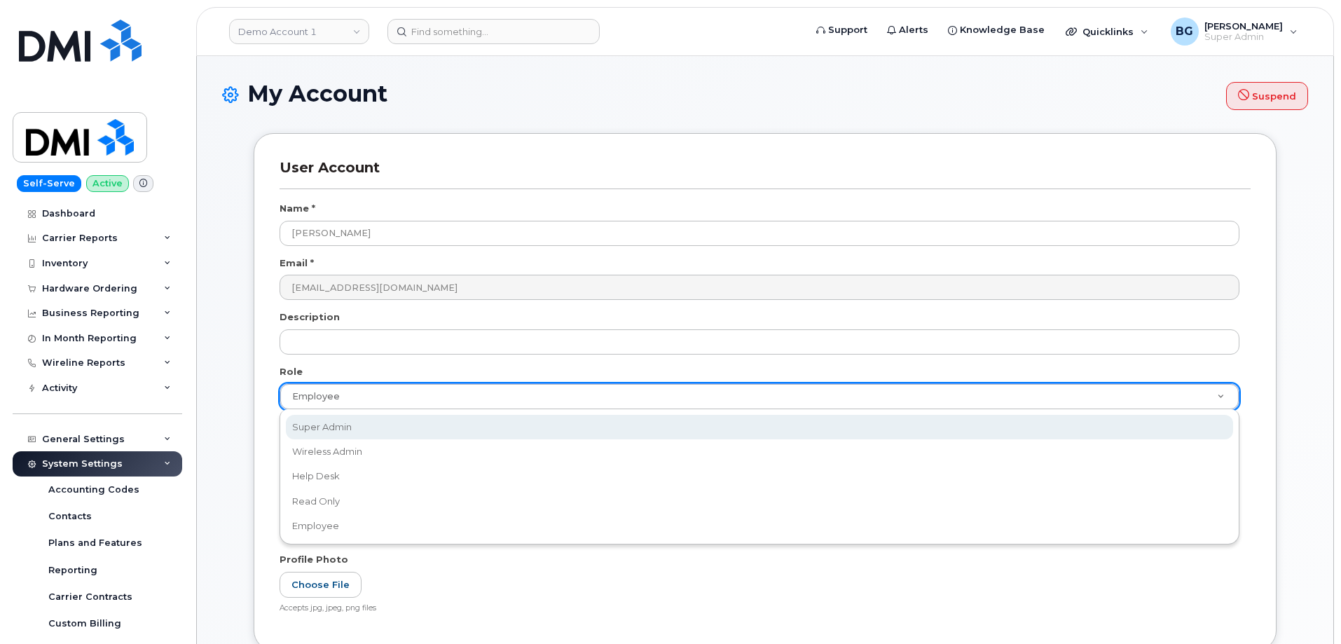
select select "super_admin"
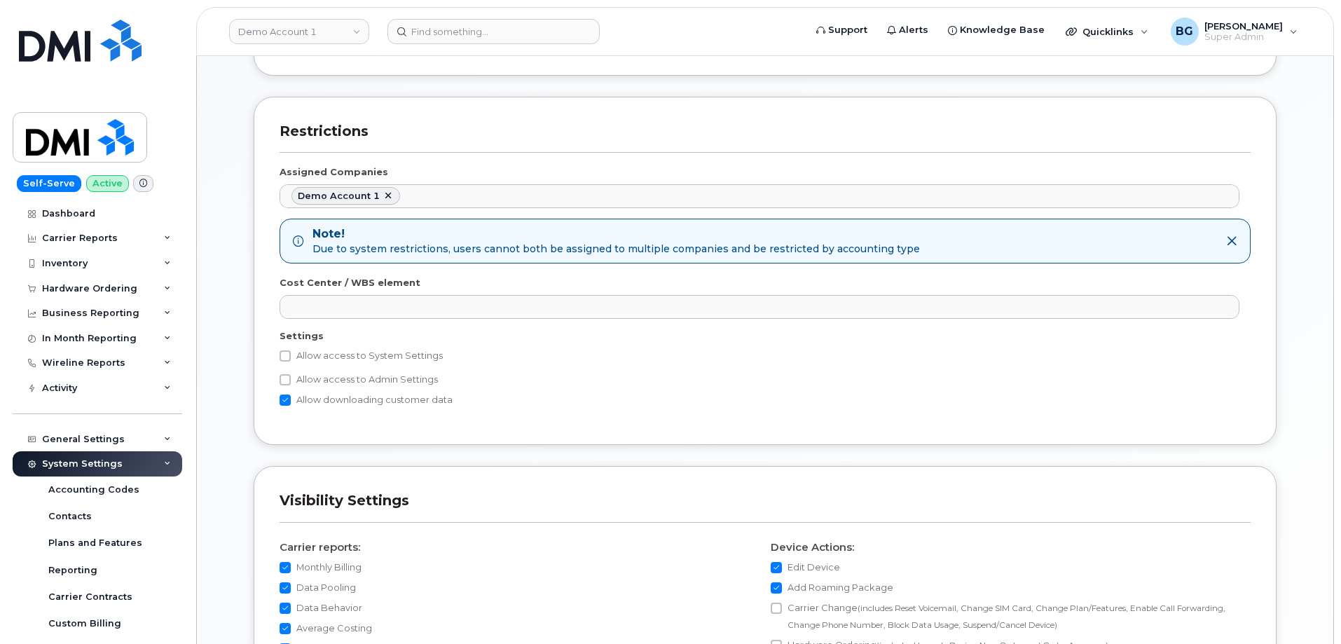
scroll to position [608, 0]
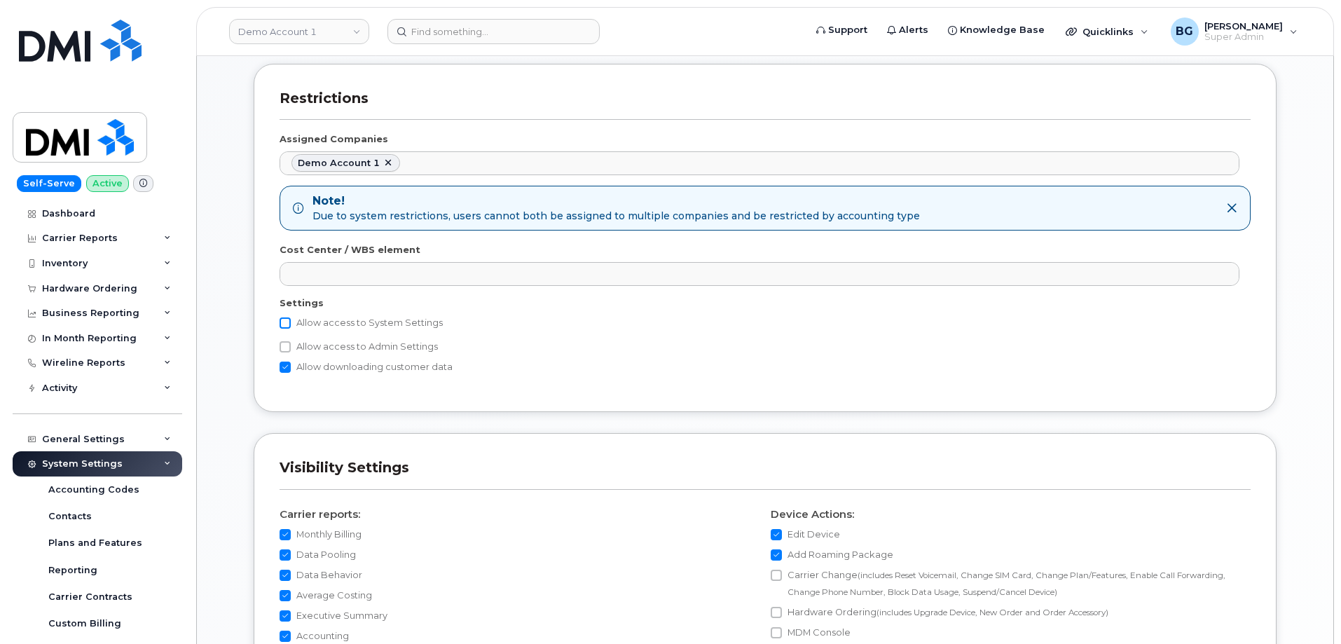
click at [285, 320] on input "Allow access to System Settings" at bounding box center [285, 322] width 11 height 11
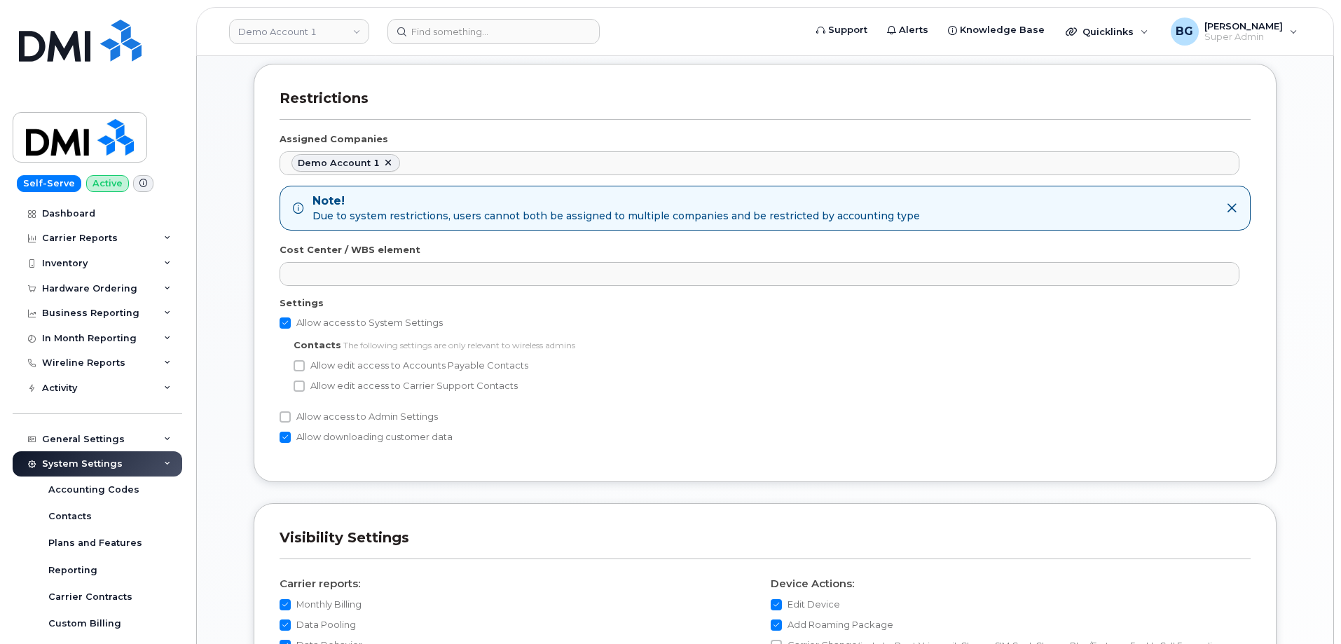
click at [283, 322] on input "Allow access to System Settings" at bounding box center [285, 322] width 11 height 11
checkbox input "false"
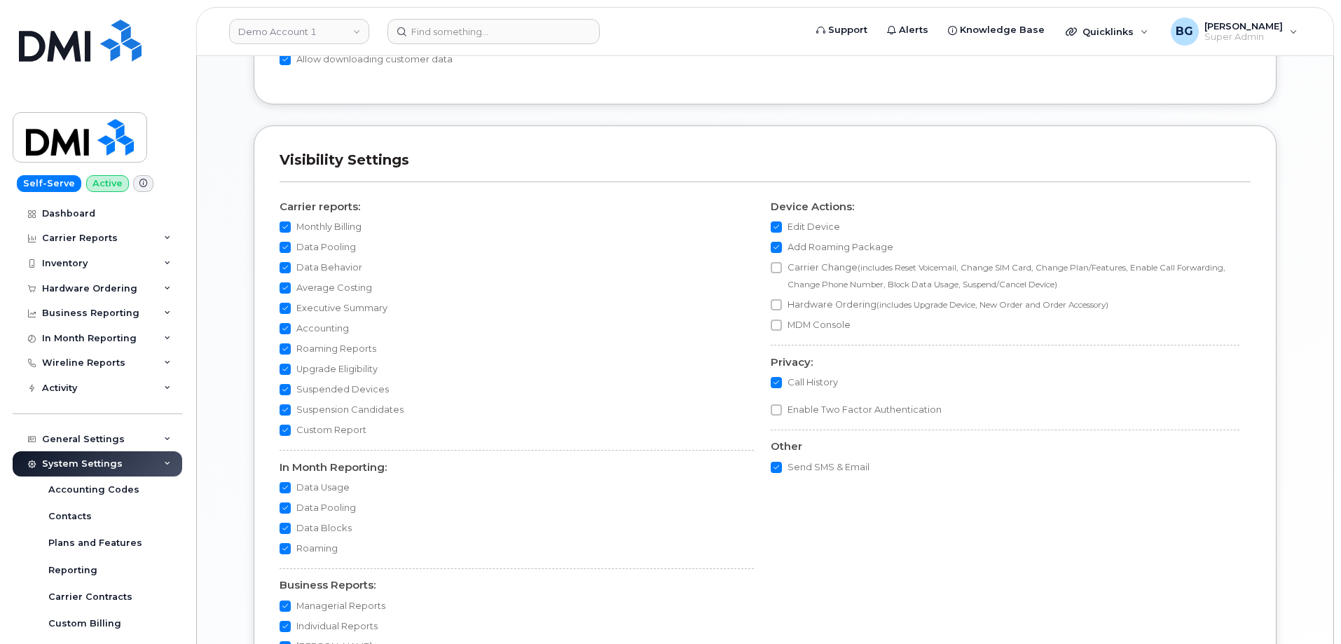
scroll to position [1112, 0]
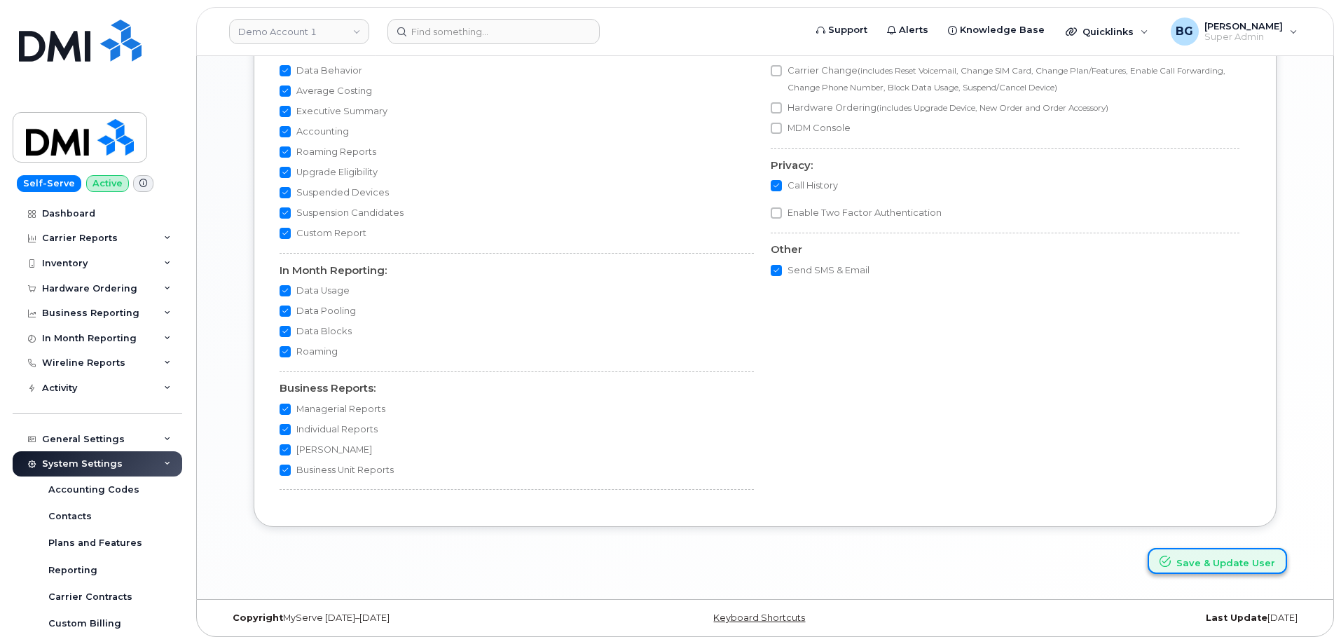
click at [1224, 566] on button "Save & Update User" at bounding box center [1217, 561] width 139 height 26
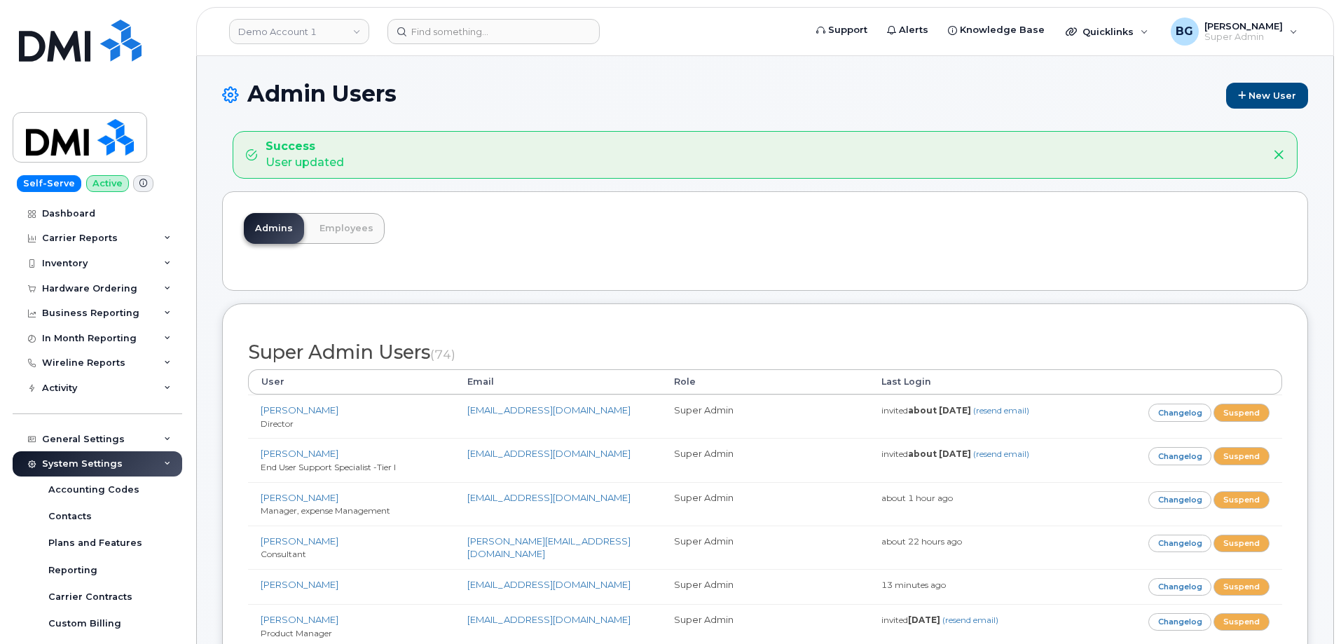
click at [585, 112] on div "Admin Users New User" at bounding box center [765, 106] width 1086 height 50
click at [353, 228] on link "Employees" at bounding box center [346, 228] width 76 height 31
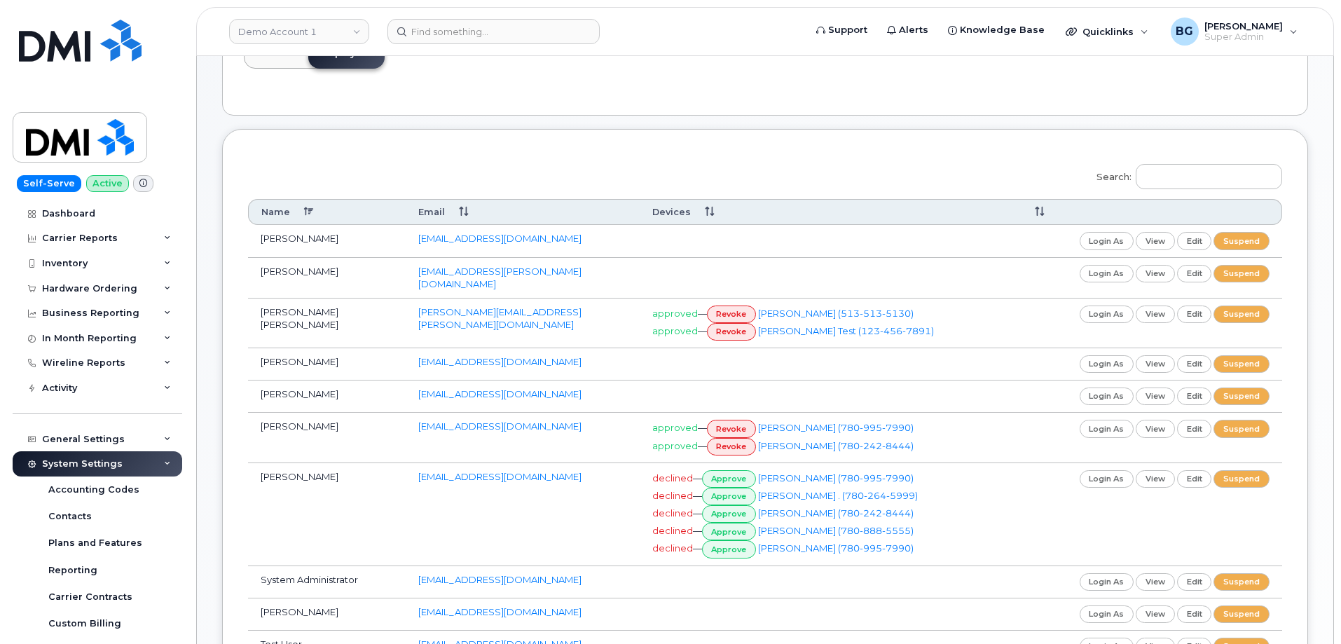
scroll to position [93, 0]
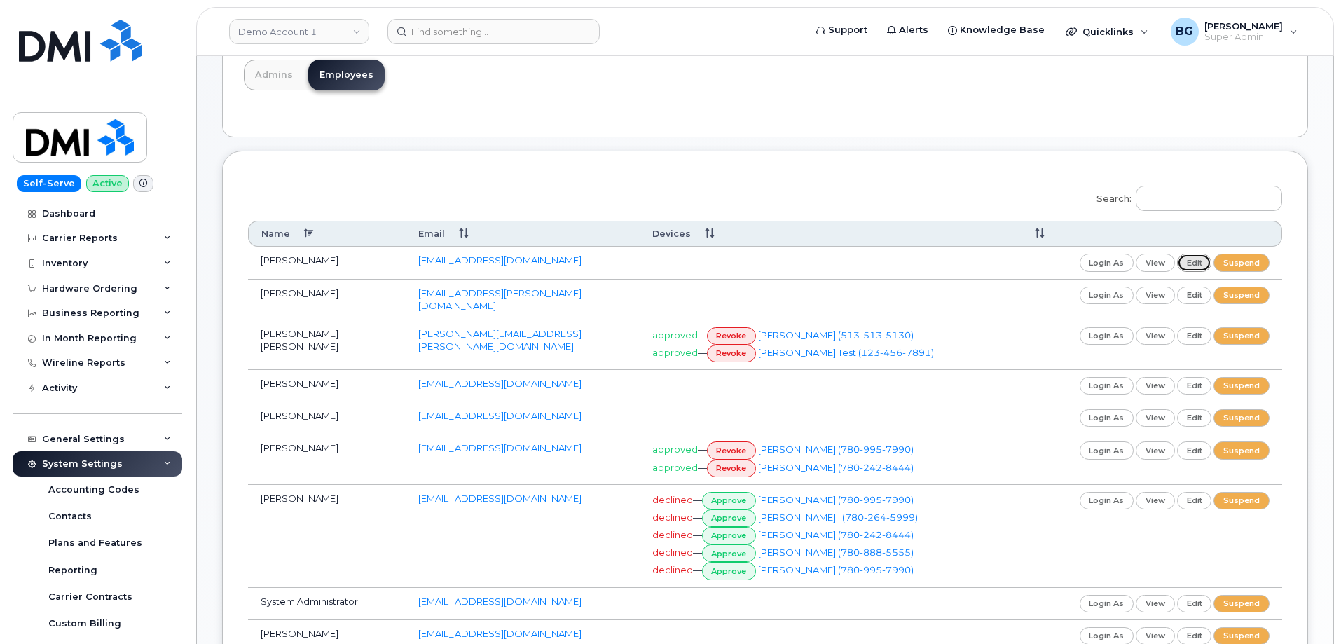
click at [1194, 261] on link "edit" at bounding box center [1194, 263] width 35 height 18
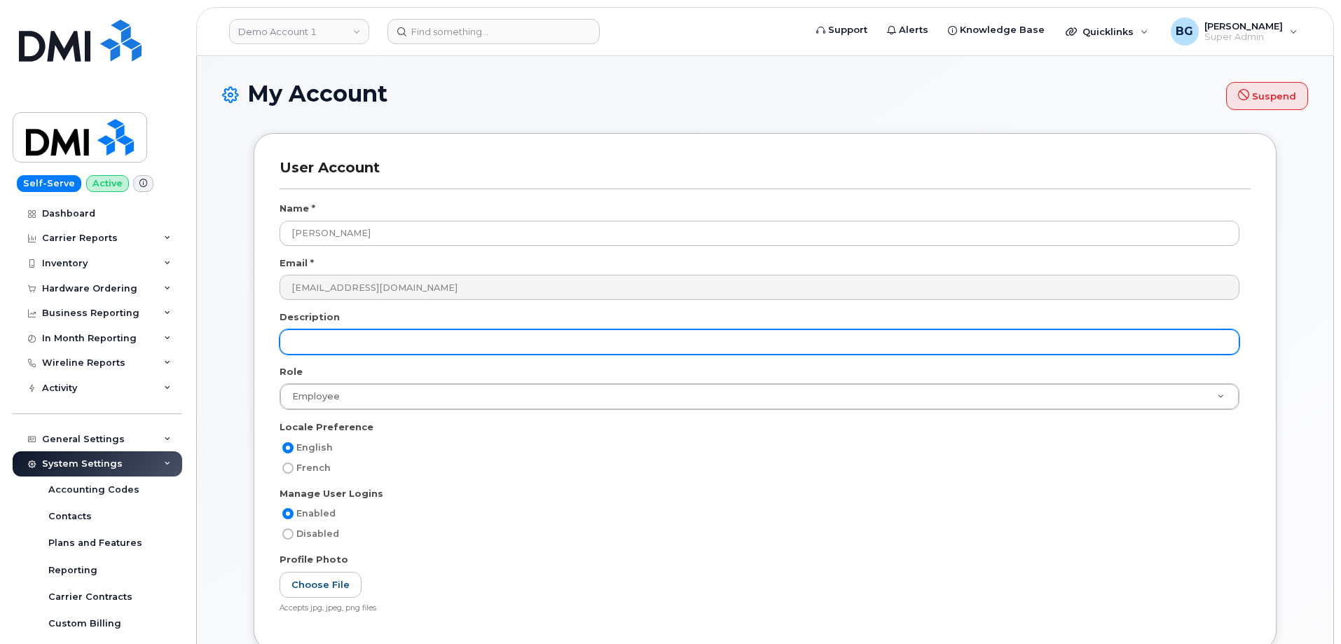
click at [364, 341] on input "text" at bounding box center [760, 341] width 960 height 25
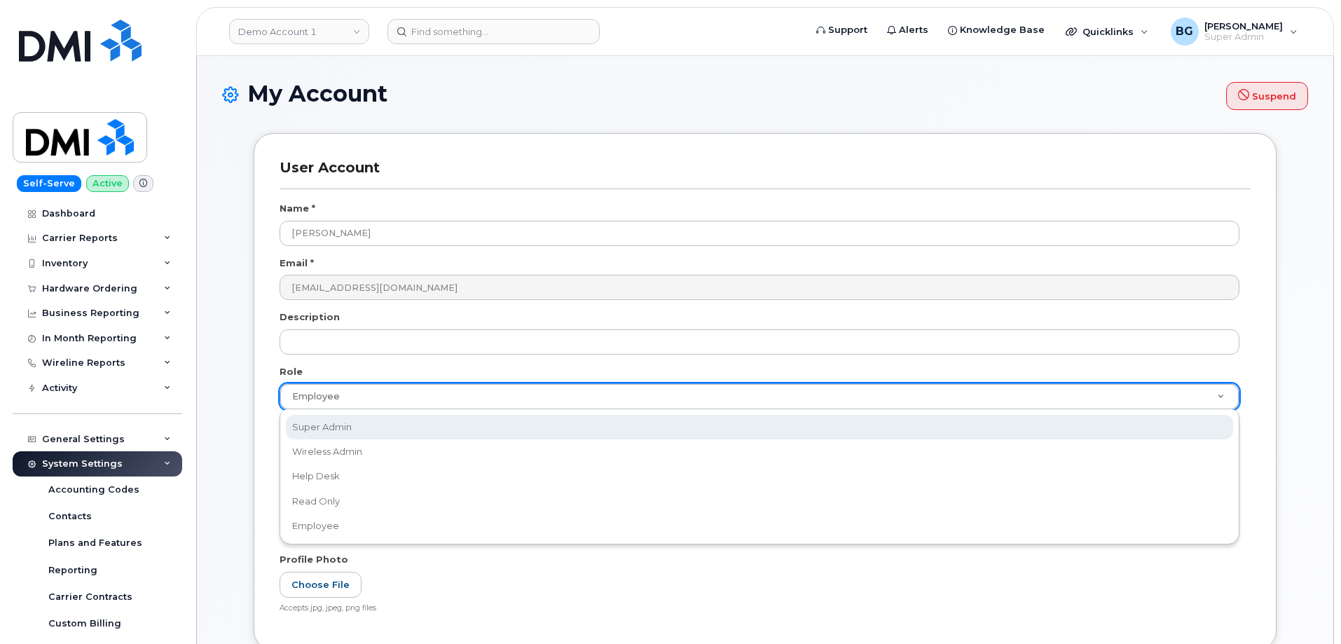
select select "super_admin"
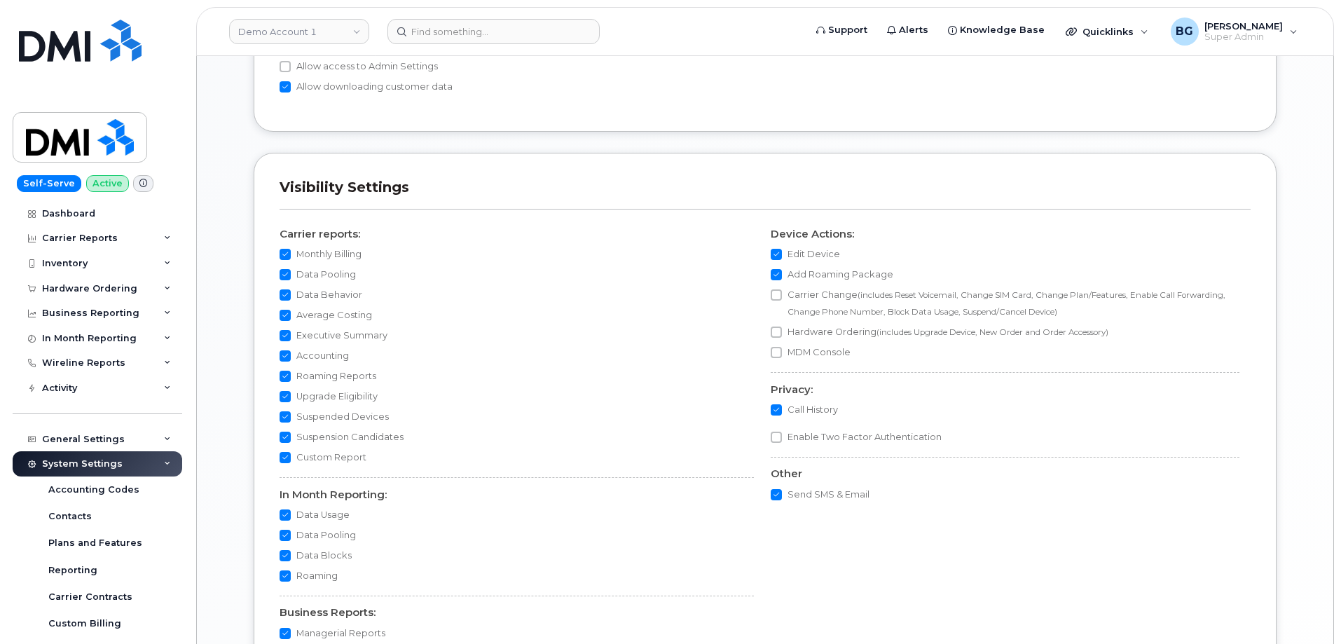
scroll to position [1112, 0]
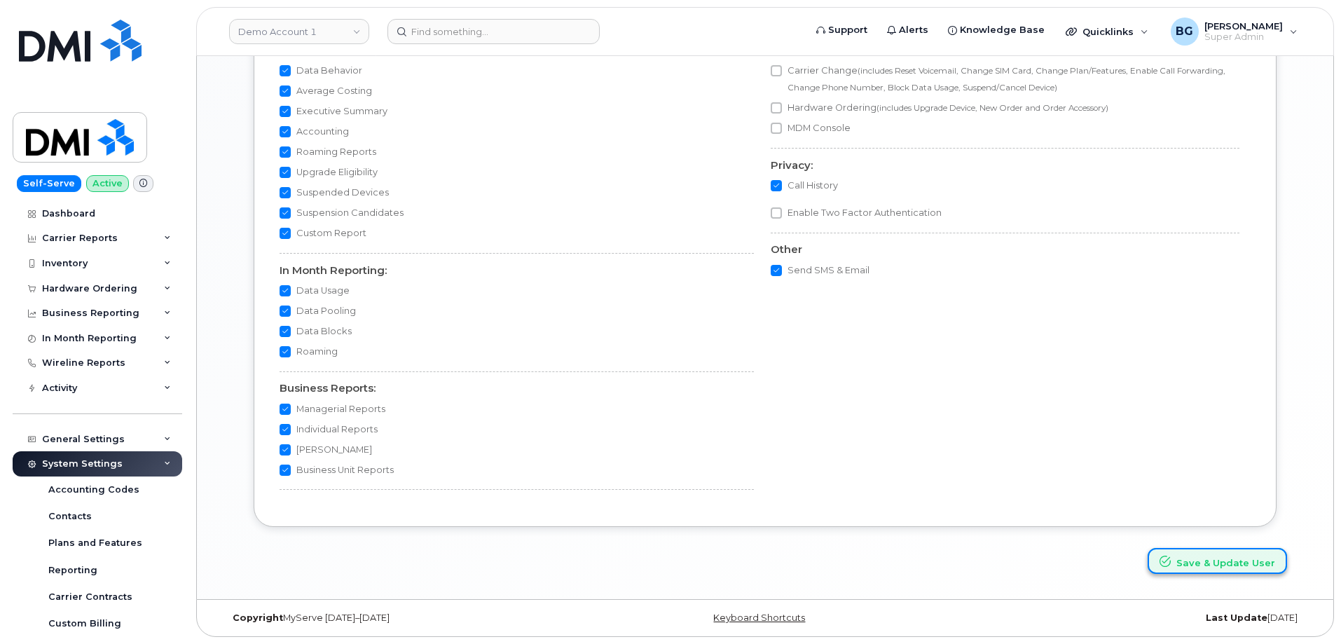
click at [1203, 564] on button "Save & Update User" at bounding box center [1217, 561] width 139 height 26
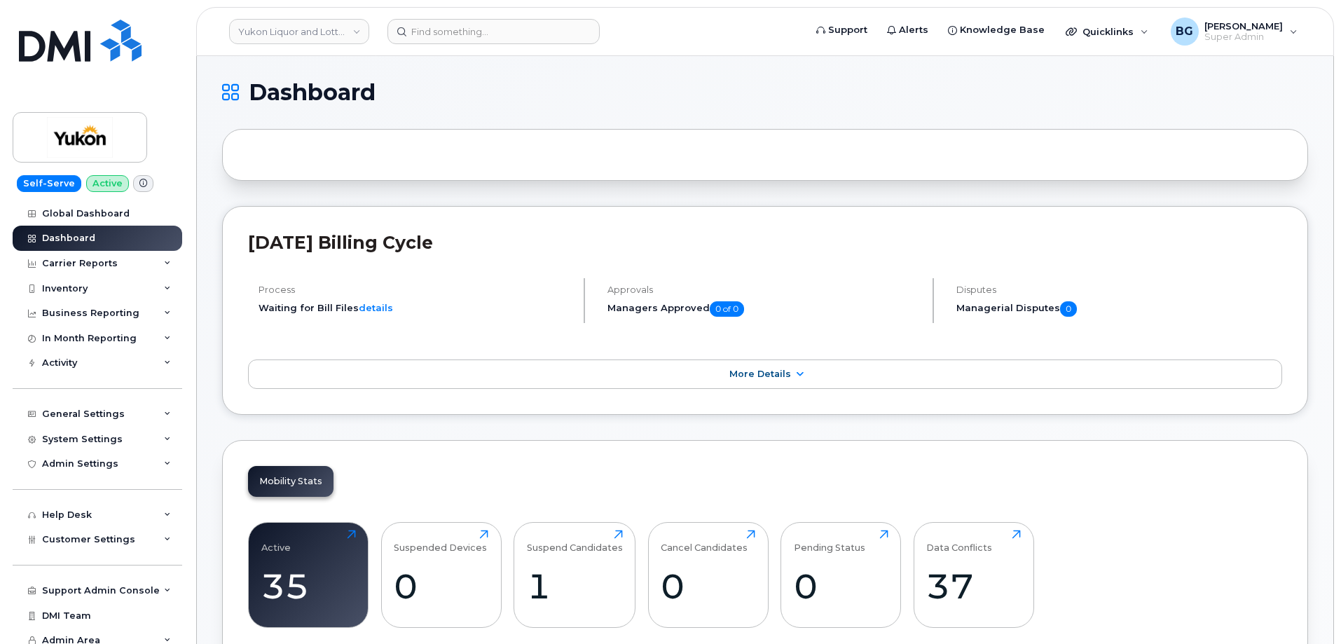
click at [552, 91] on h1 "Dashboard" at bounding box center [761, 92] width 1079 height 22
click at [336, 32] on link "Yukon Liquor and Lotteries (YTG)" at bounding box center [299, 31] width 140 height 25
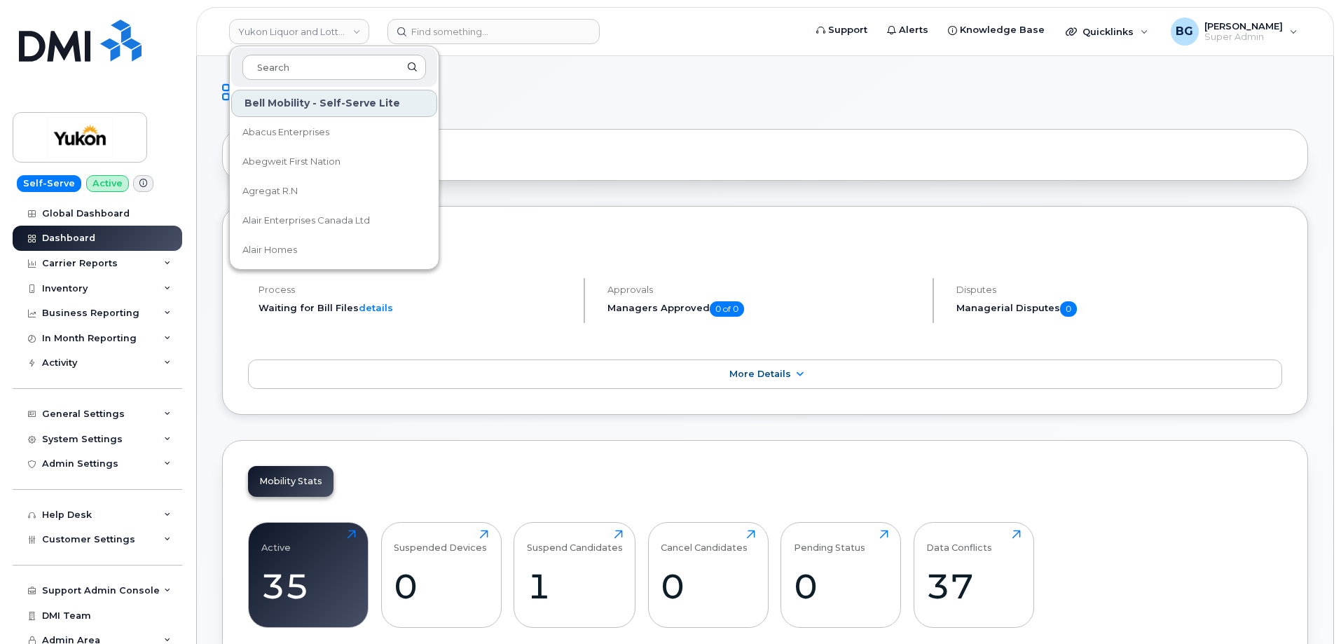
click at [668, 96] on h1 "Dashboard" at bounding box center [761, 92] width 1079 height 22
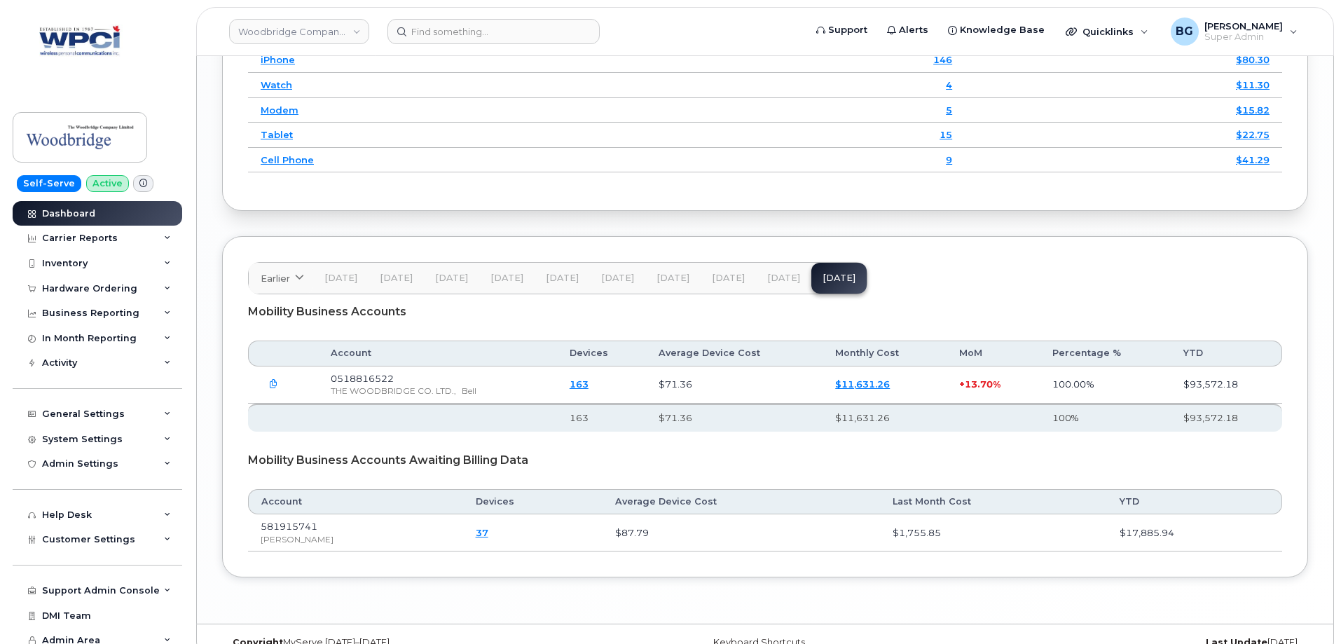
scroll to position [1921, 0]
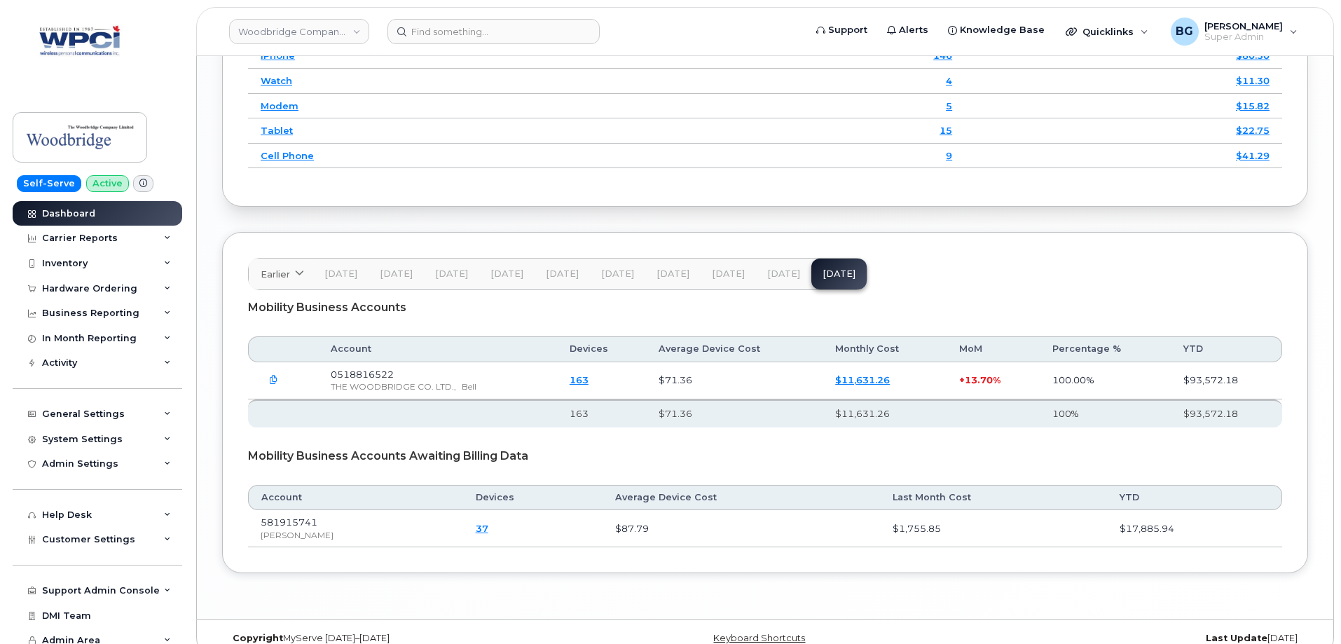
click at [768, 268] on span "[DATE]" at bounding box center [783, 273] width 33 height 11
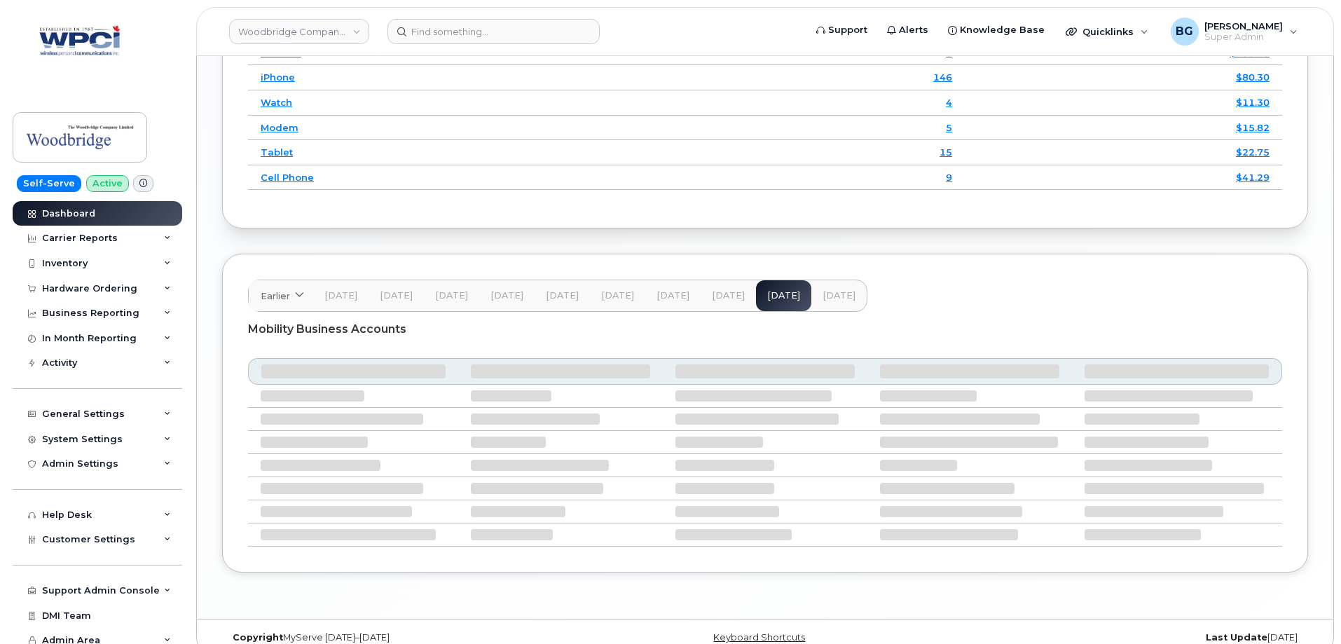
scroll to position [1838, 0]
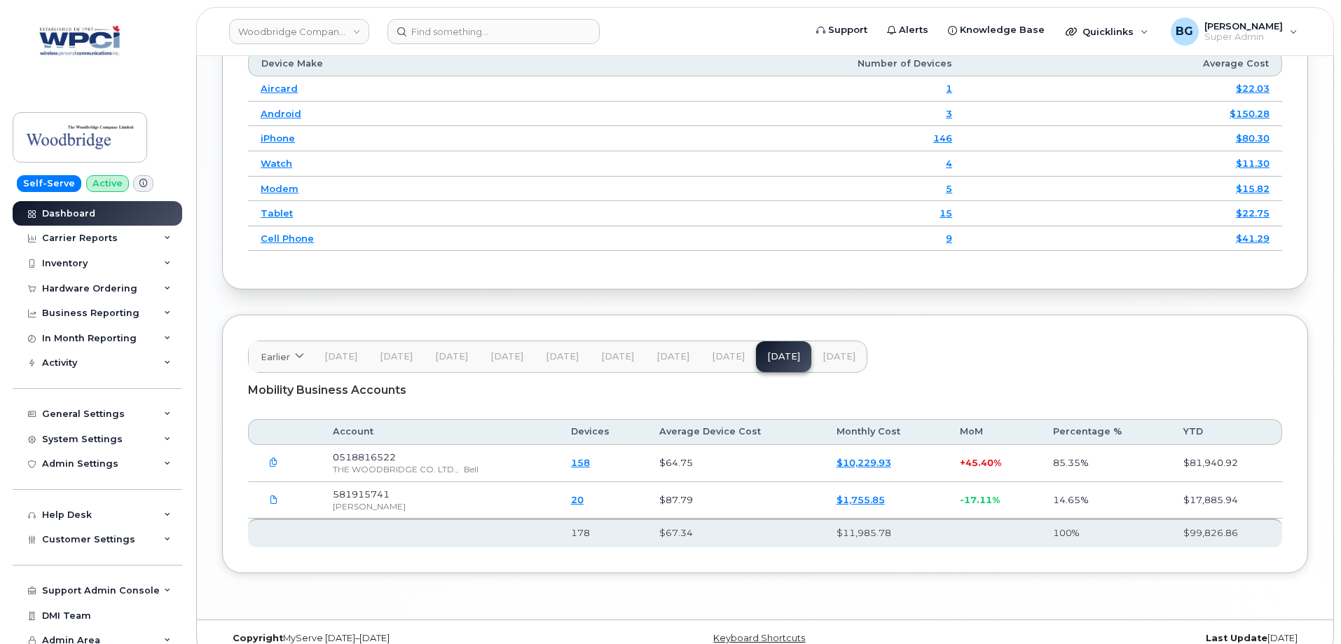
click at [723, 351] on span "[DATE]" at bounding box center [728, 356] width 33 height 11
click at [668, 351] on span "[DATE]" at bounding box center [673, 356] width 33 height 11
click at [278, 29] on link "Woodbridge Company Limited" at bounding box center [299, 31] width 140 height 25
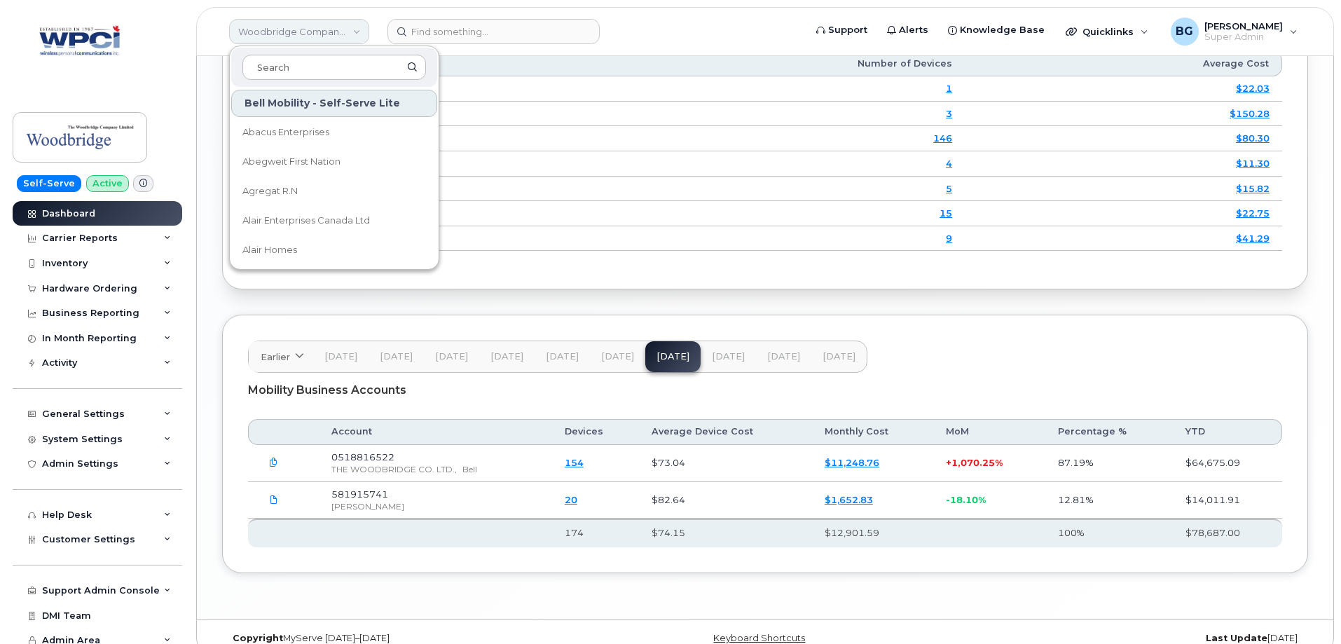
click at [268, 26] on link "Woodbridge Company Limited" at bounding box center [299, 31] width 140 height 25
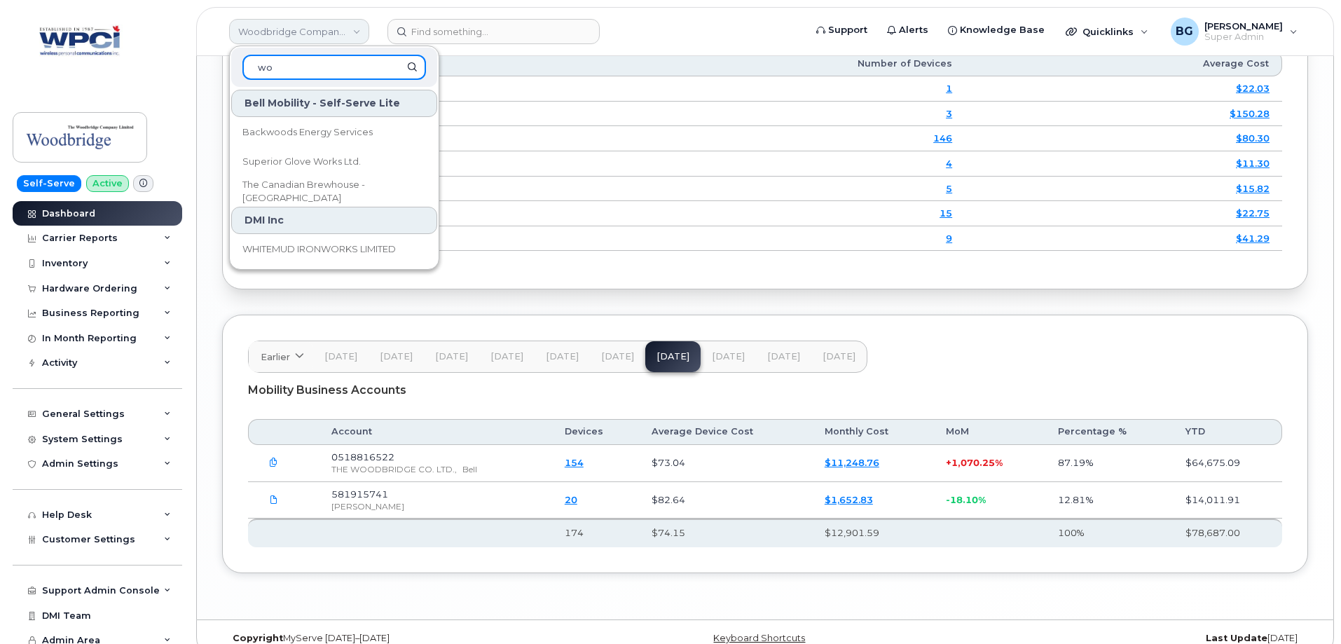
type input "w"
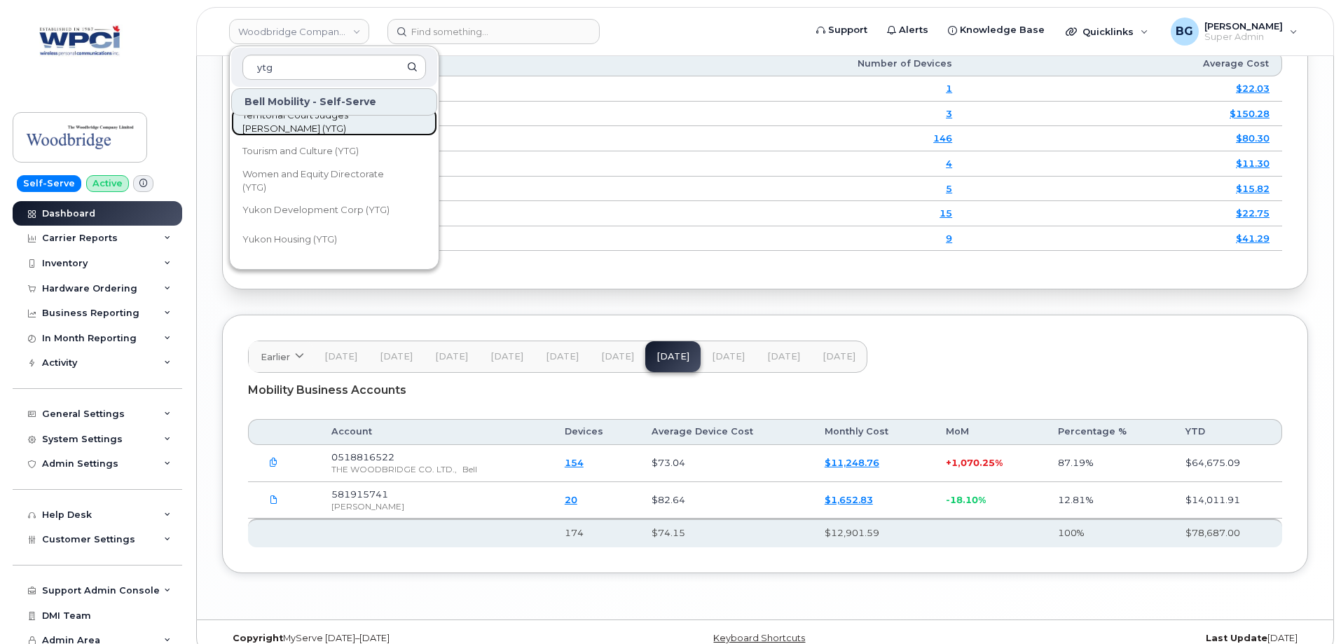
scroll to position [414, 0]
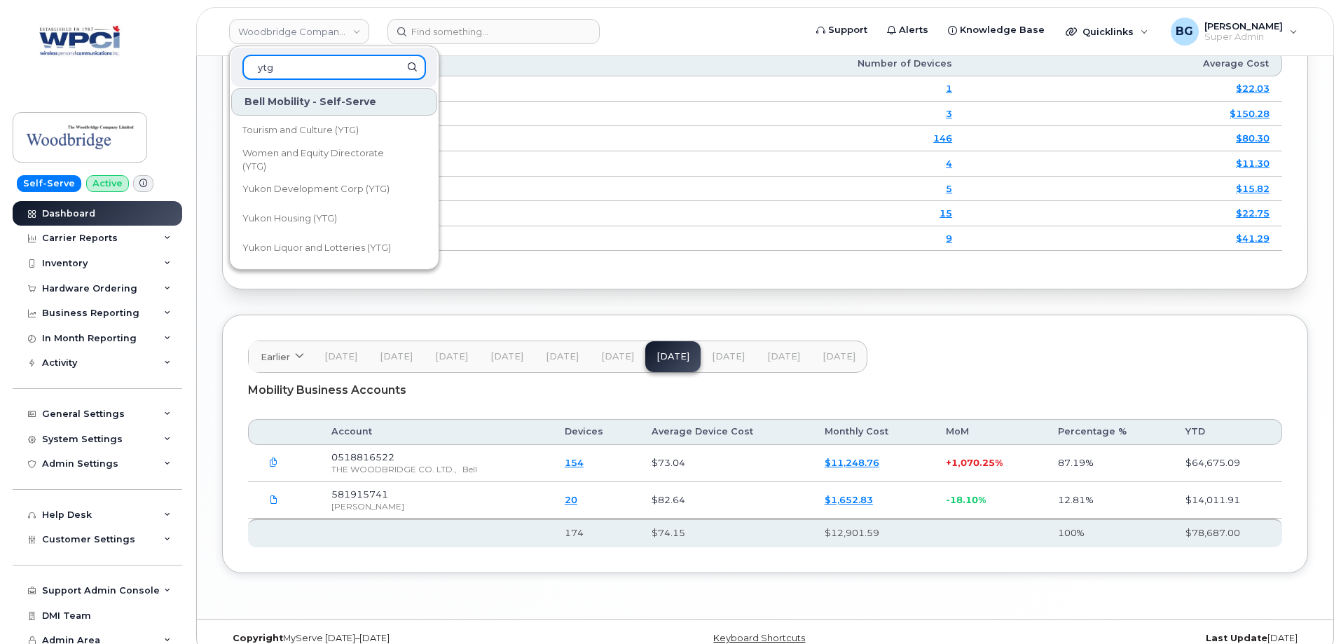
click at [305, 75] on input "ytg" at bounding box center [335, 67] width 184 height 25
drag, startPoint x: 301, startPoint y: 69, endPoint x: 240, endPoint y: 67, distance: 61.7
click at [240, 67] on div "ytg" at bounding box center [334, 67] width 206 height 39
type input "snb"
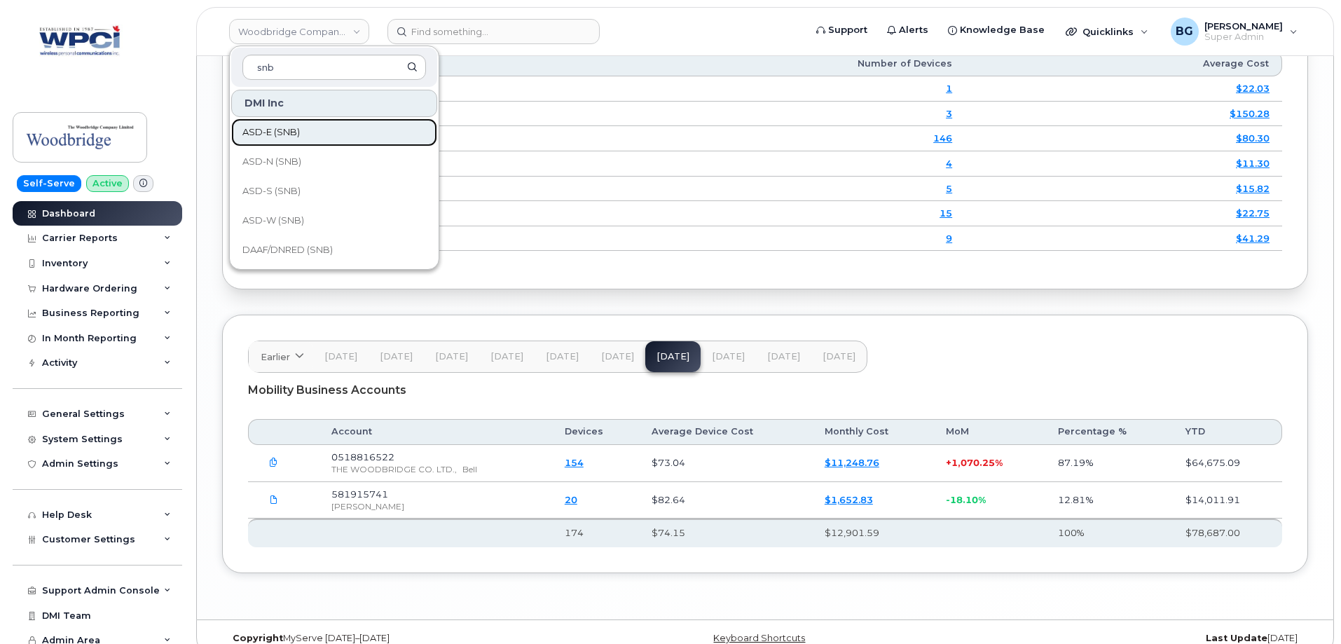
click at [279, 132] on span "ASD-E (SNB)" at bounding box center [271, 132] width 57 height 14
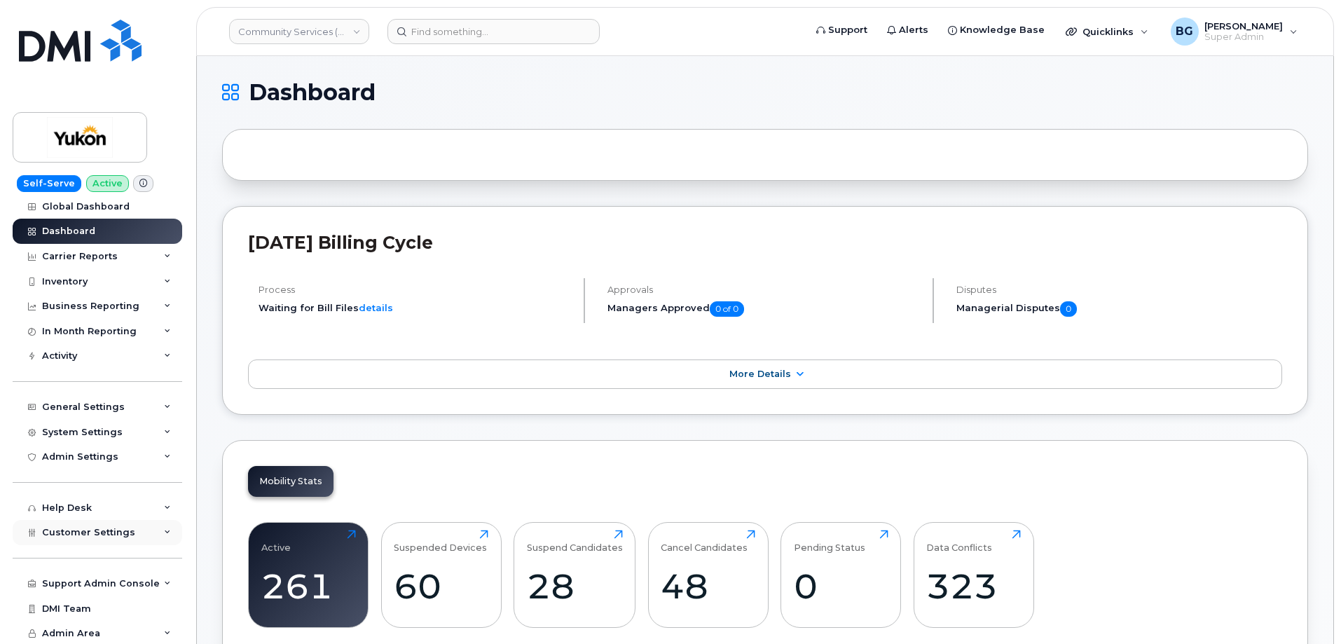
scroll to position [8, 0]
click at [96, 531] on span "Customer Settings" at bounding box center [88, 531] width 93 height 11
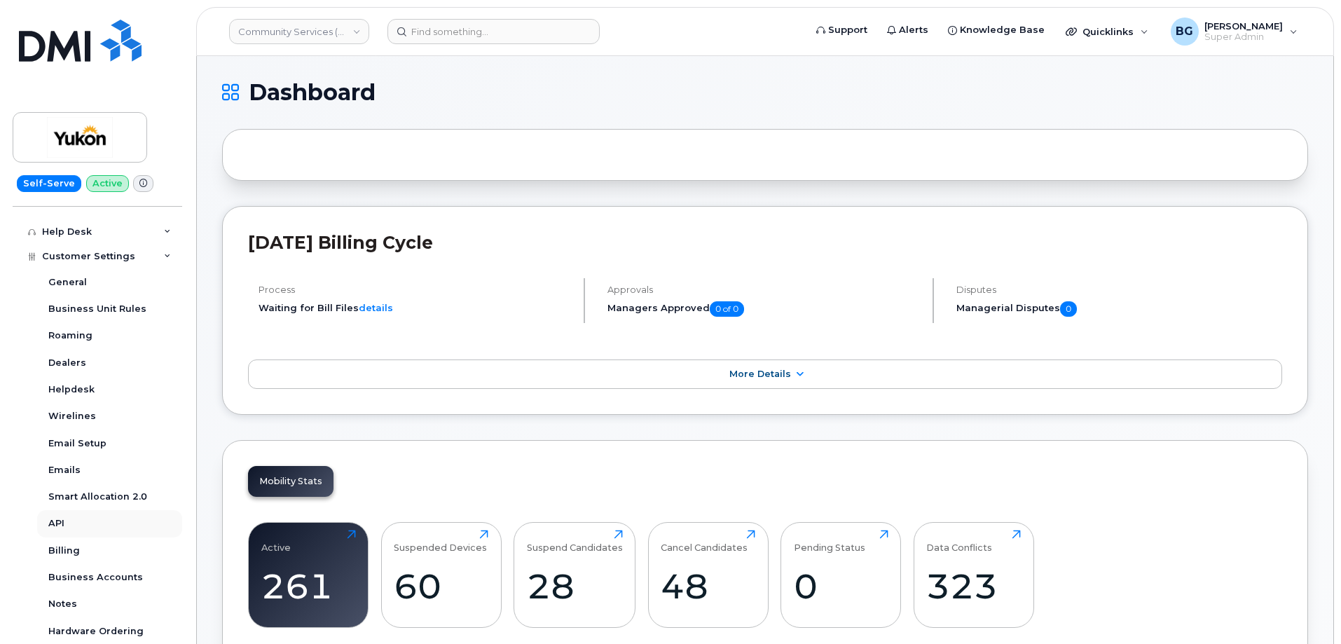
scroll to position [289, 0]
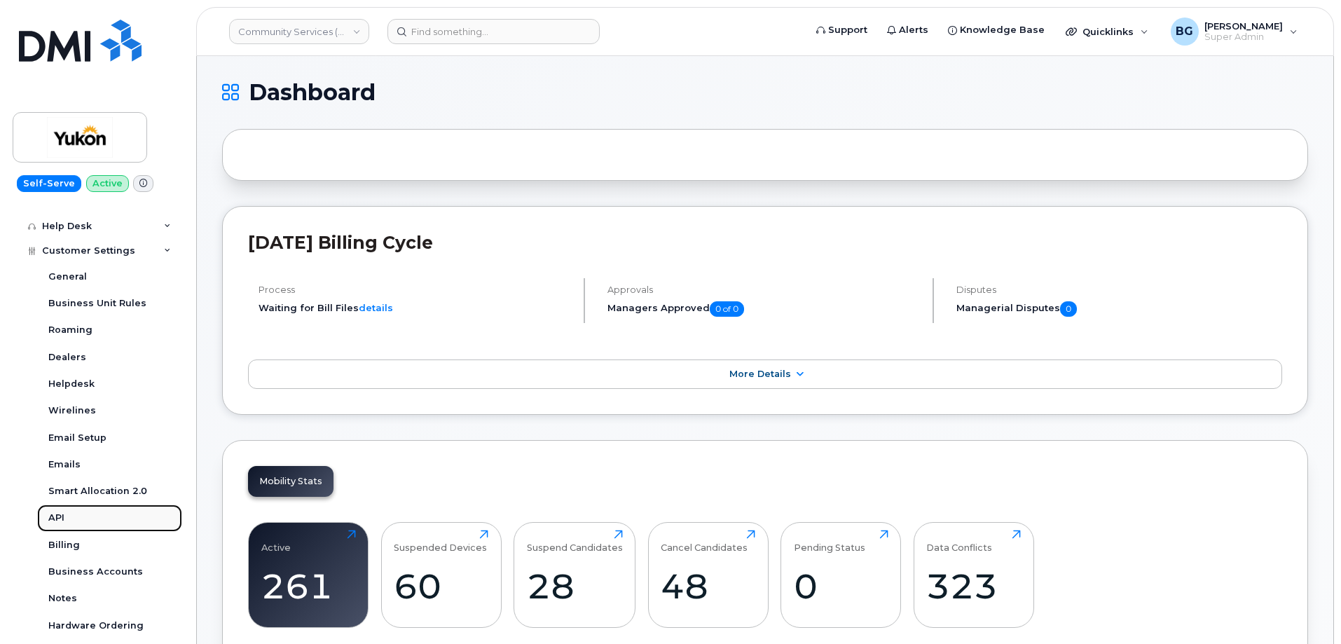
click at [57, 518] on div "API" at bounding box center [56, 518] width 16 height 13
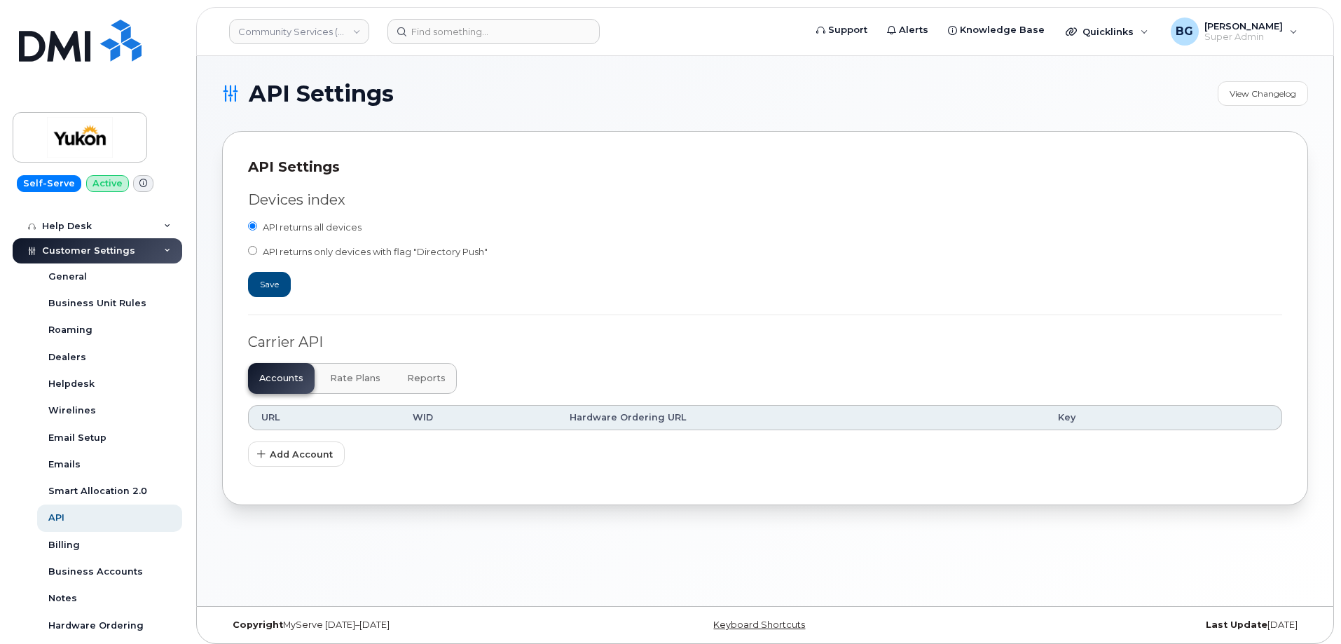
click at [415, 381] on span "Reports" at bounding box center [426, 378] width 39 height 11
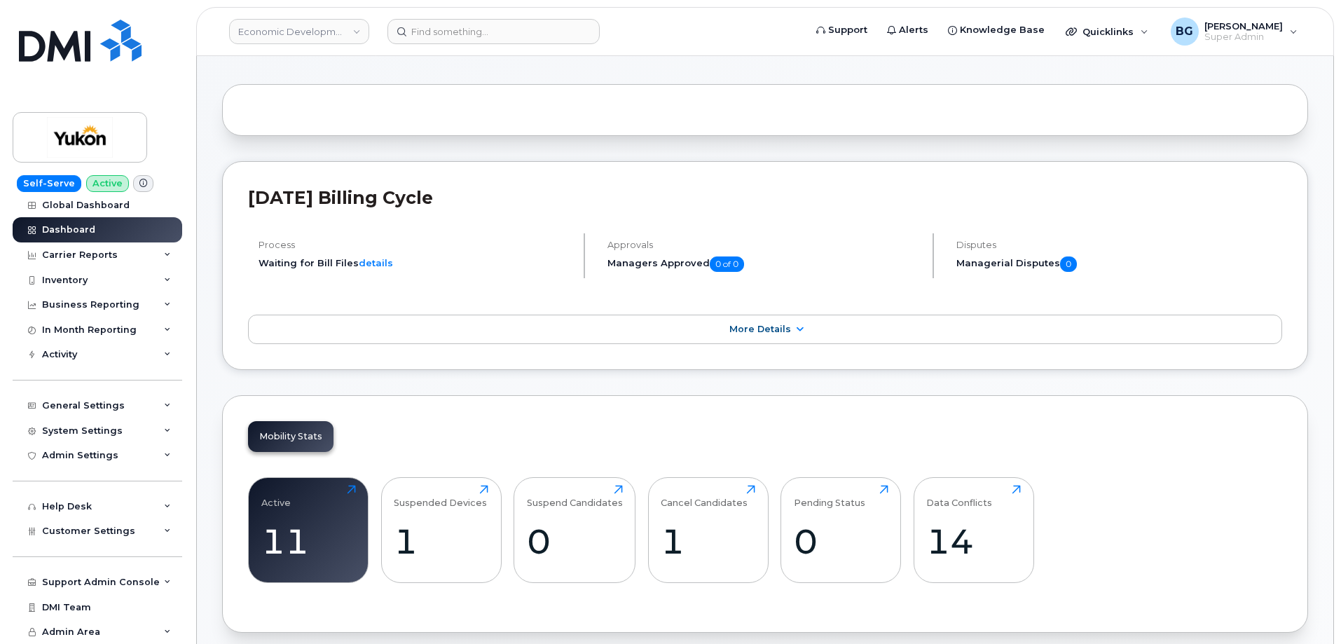
scroll to position [187, 0]
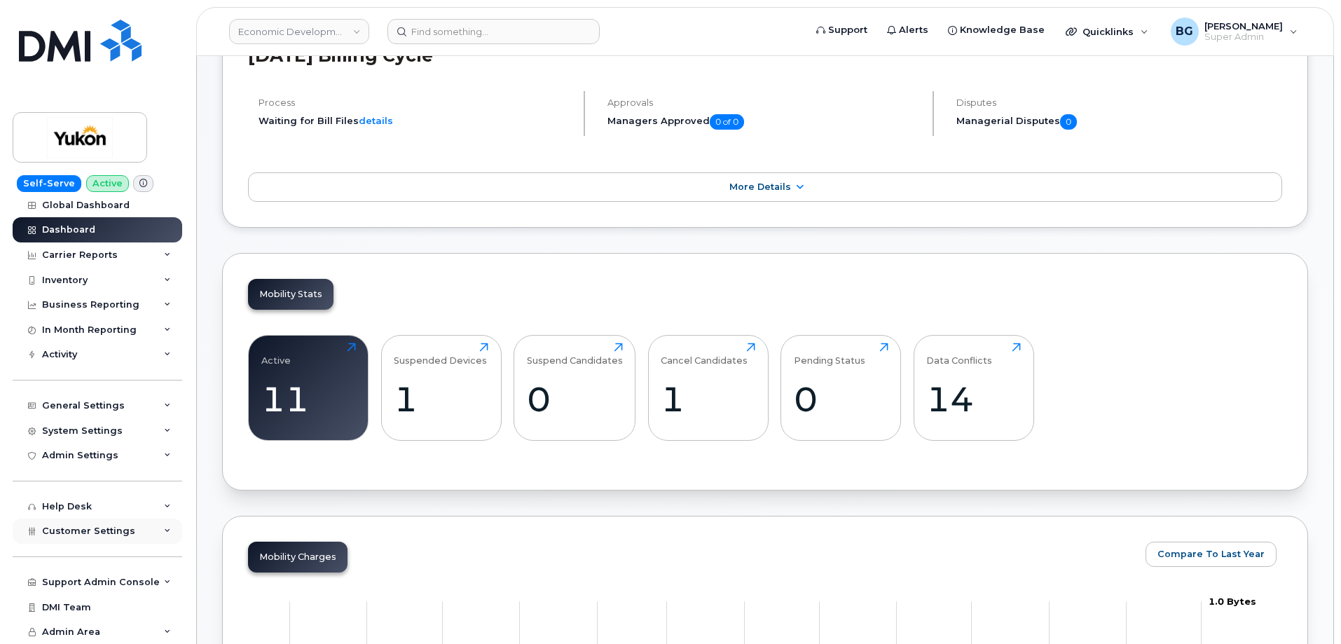
click at [85, 529] on span "Customer Settings" at bounding box center [88, 531] width 93 height 11
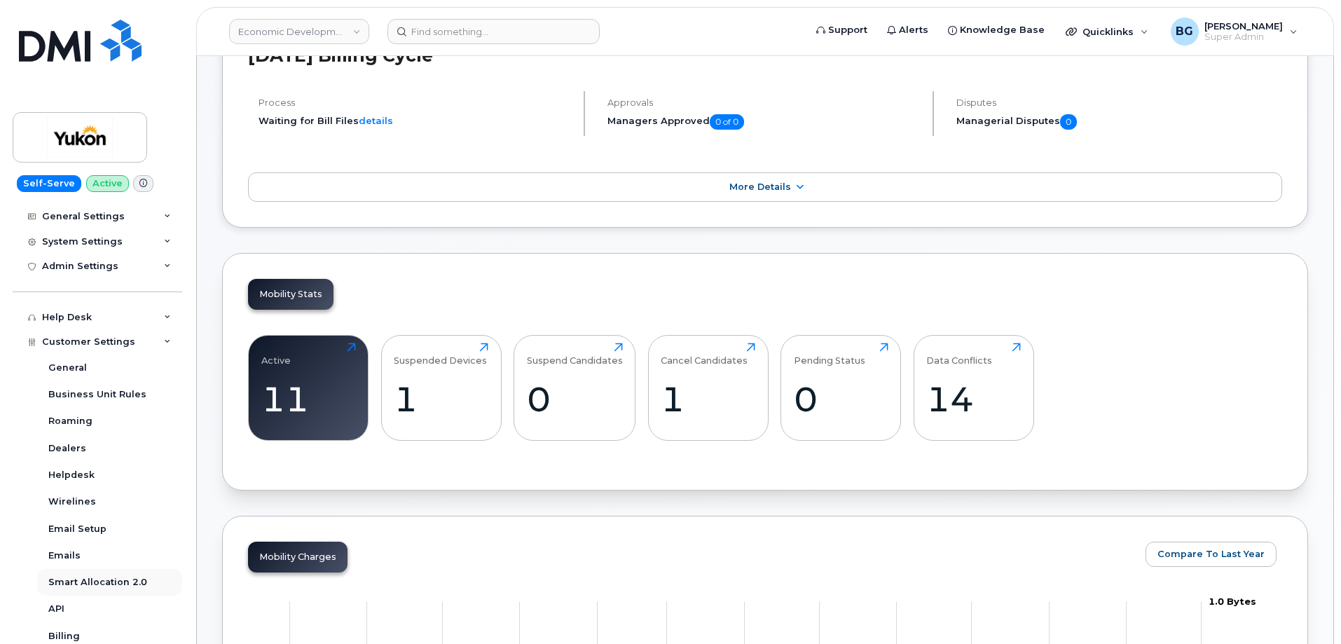
scroll to position [242, 0]
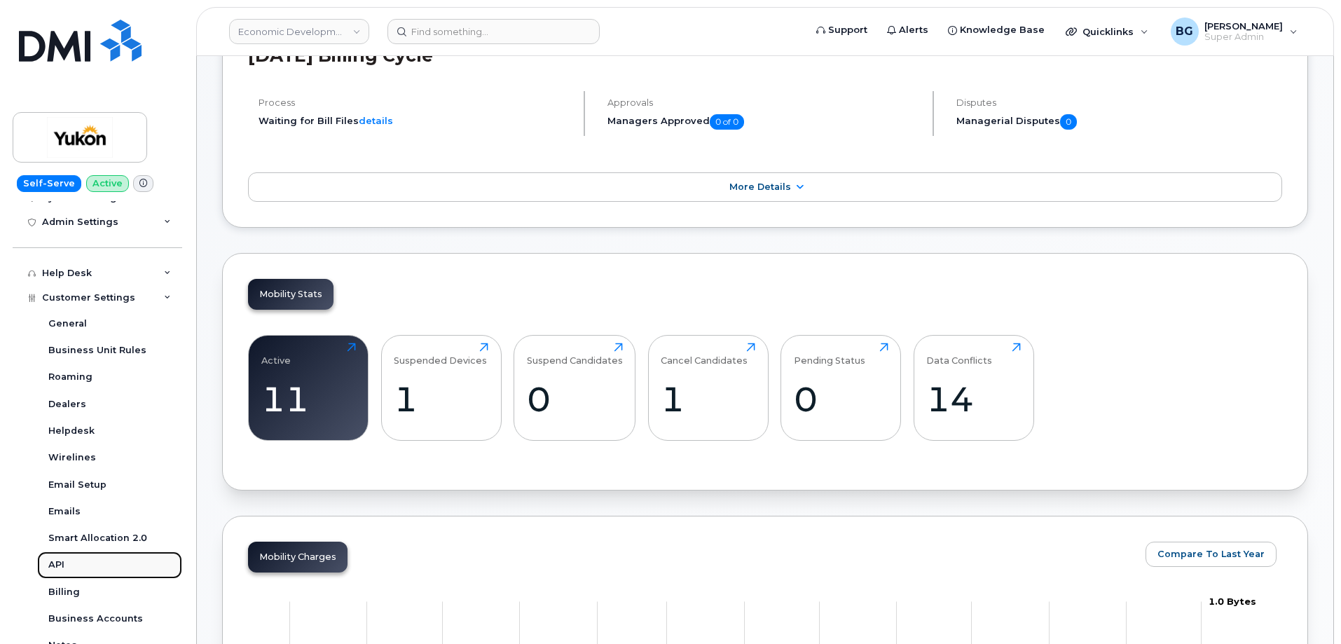
click at [55, 561] on div "API" at bounding box center [56, 565] width 16 height 13
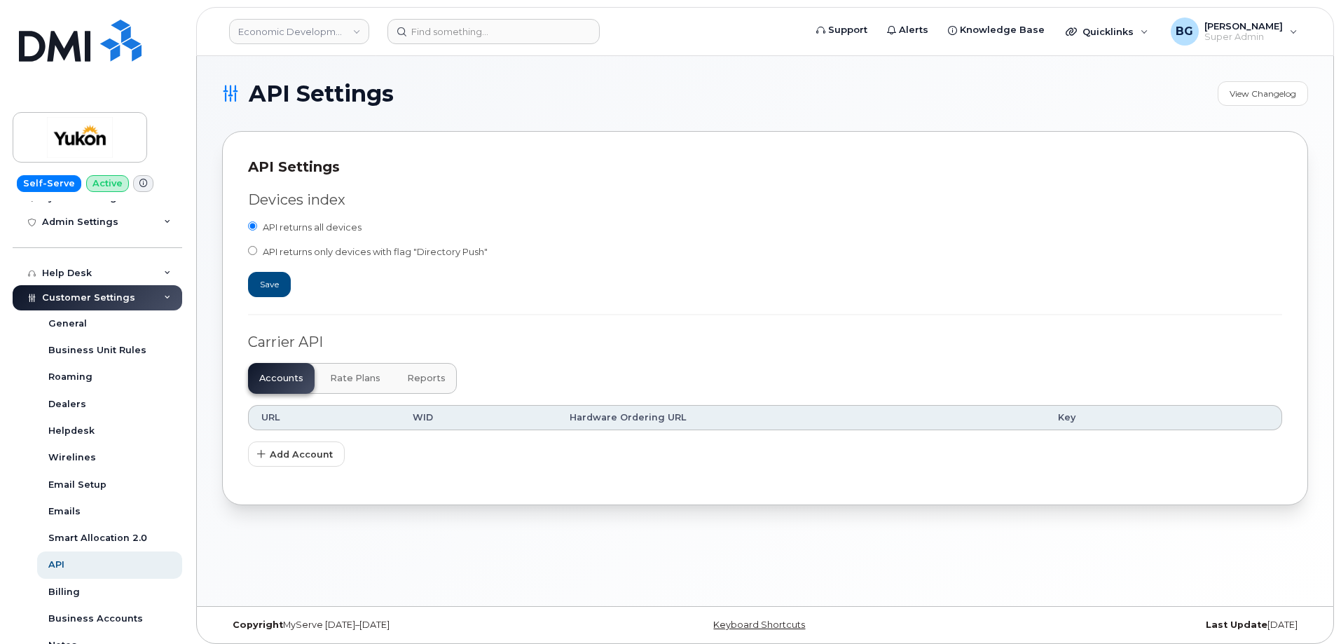
click at [421, 383] on span "Reports" at bounding box center [426, 378] width 39 height 11
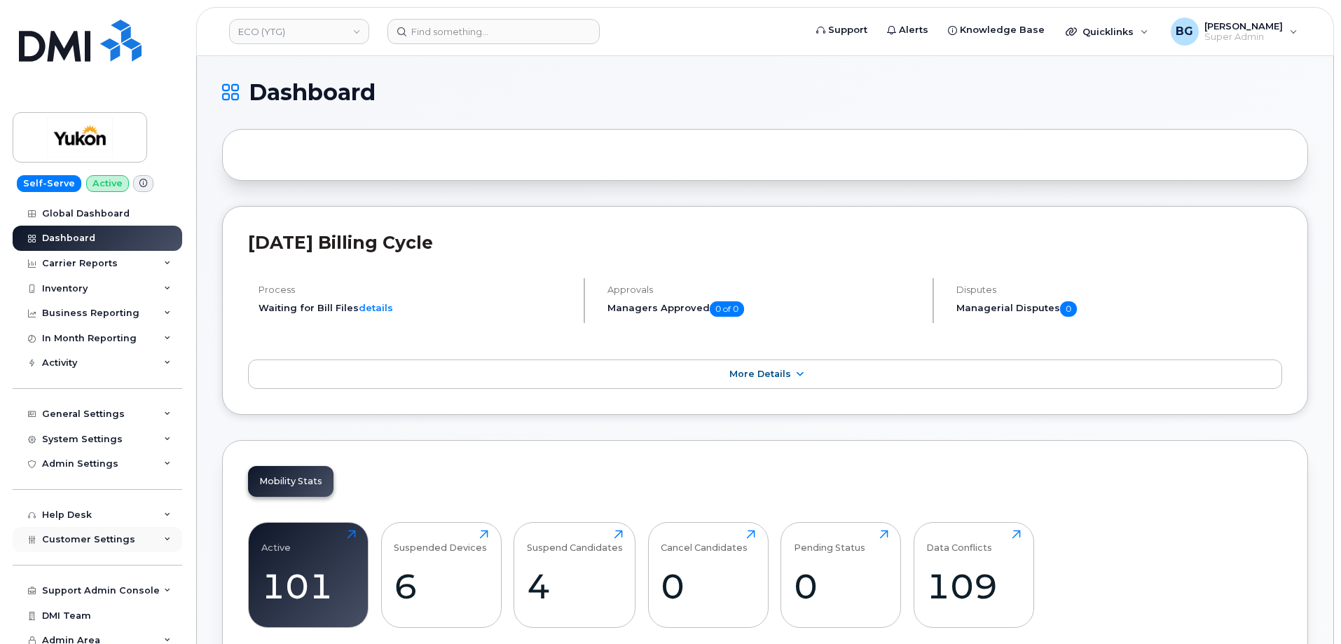
click at [77, 538] on span "Customer Settings" at bounding box center [88, 539] width 93 height 11
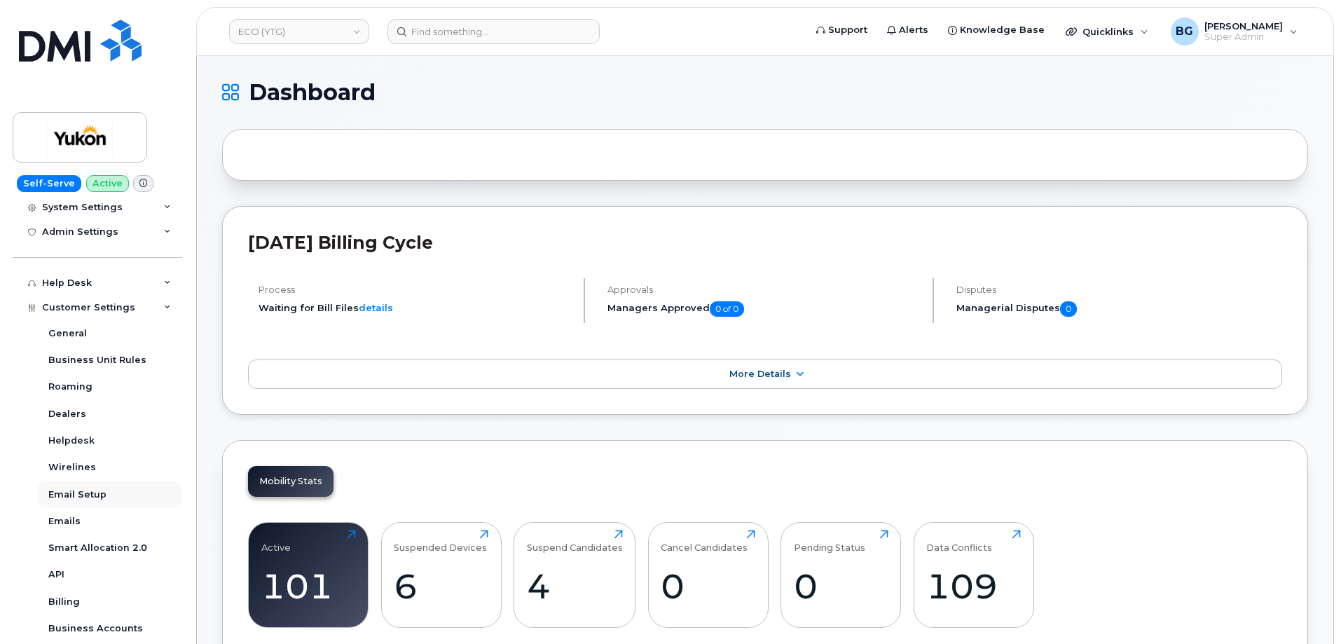
scroll to position [233, 0]
click at [58, 573] on div "API" at bounding box center [56, 573] width 16 height 13
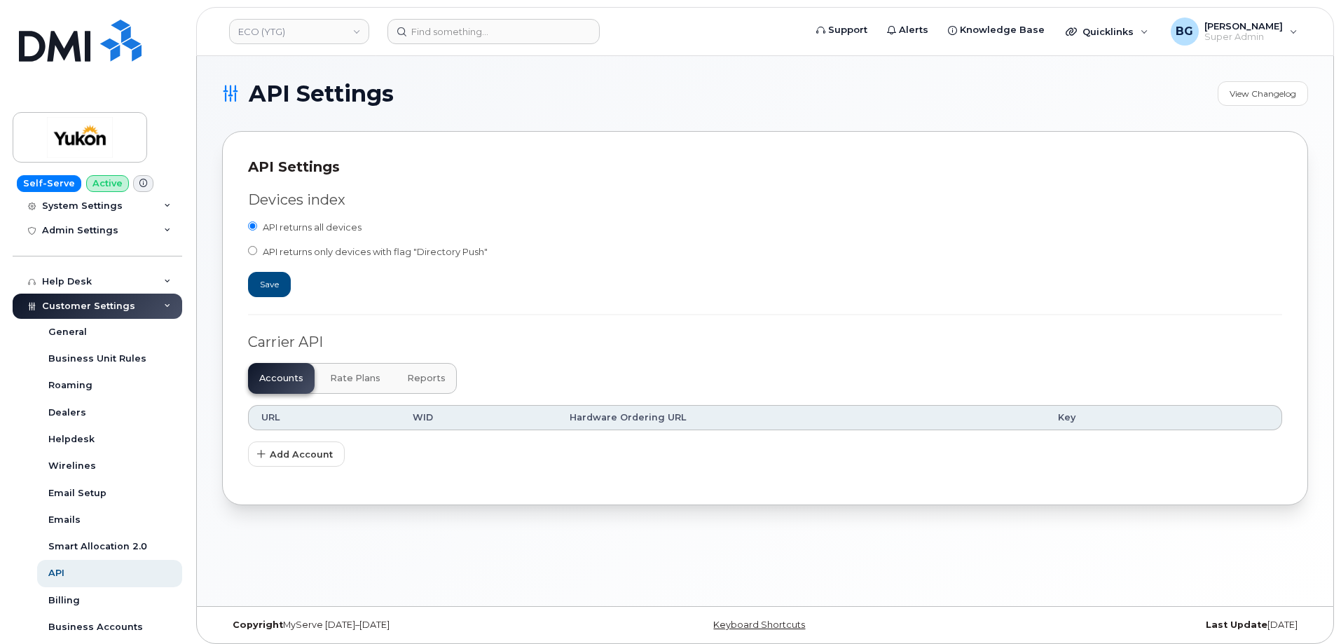
click at [437, 369] on button "Reports" at bounding box center [426, 378] width 61 height 31
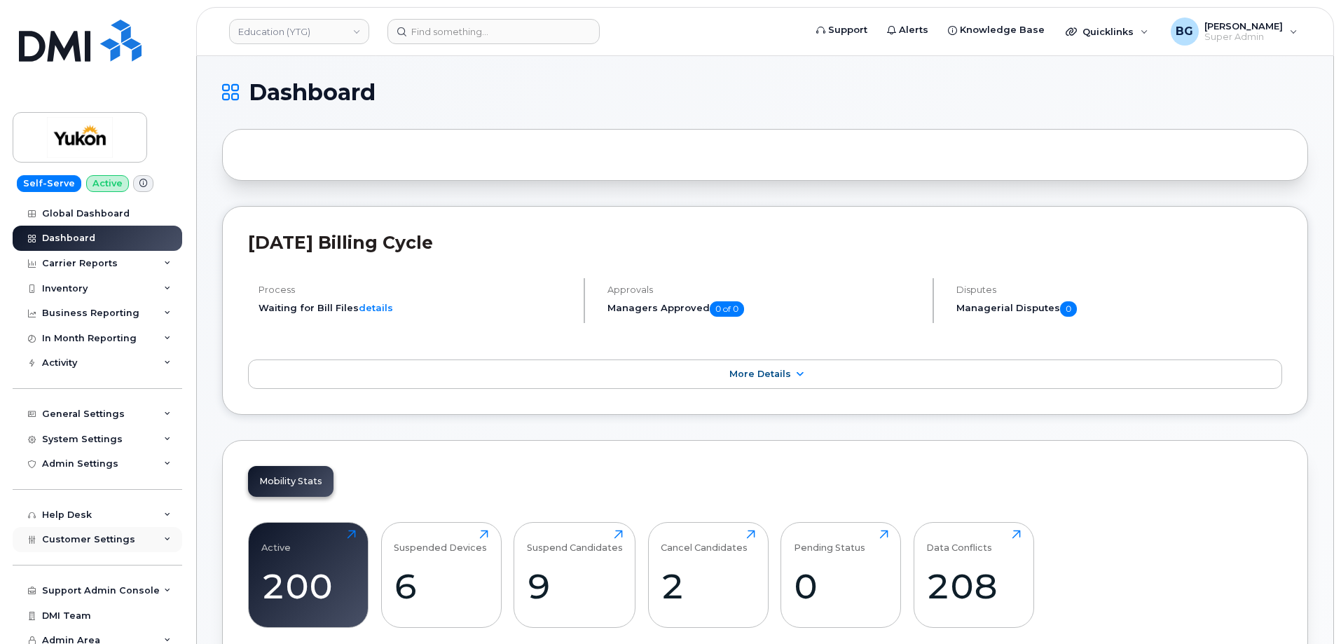
drag, startPoint x: 67, startPoint y: 538, endPoint x: 74, endPoint y: 535, distance: 8.5
click at [69, 537] on span "Customer Settings" at bounding box center [88, 539] width 93 height 11
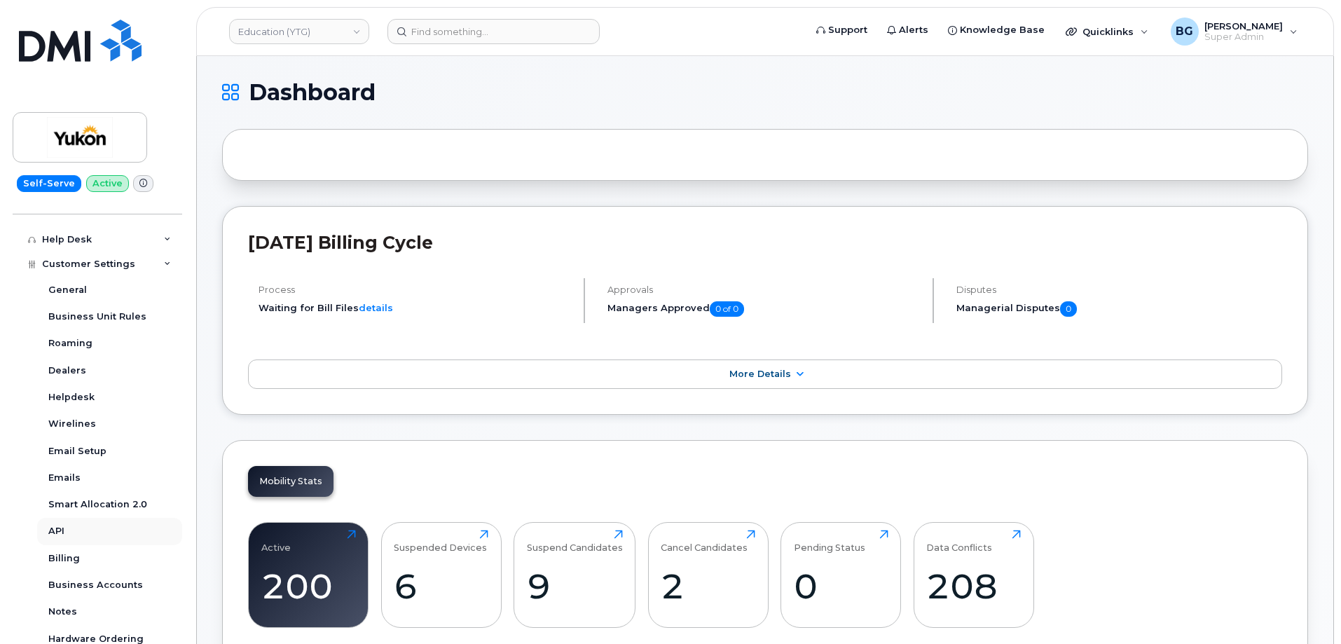
scroll to position [280, 0]
click at [55, 526] on div "API" at bounding box center [56, 526] width 16 height 13
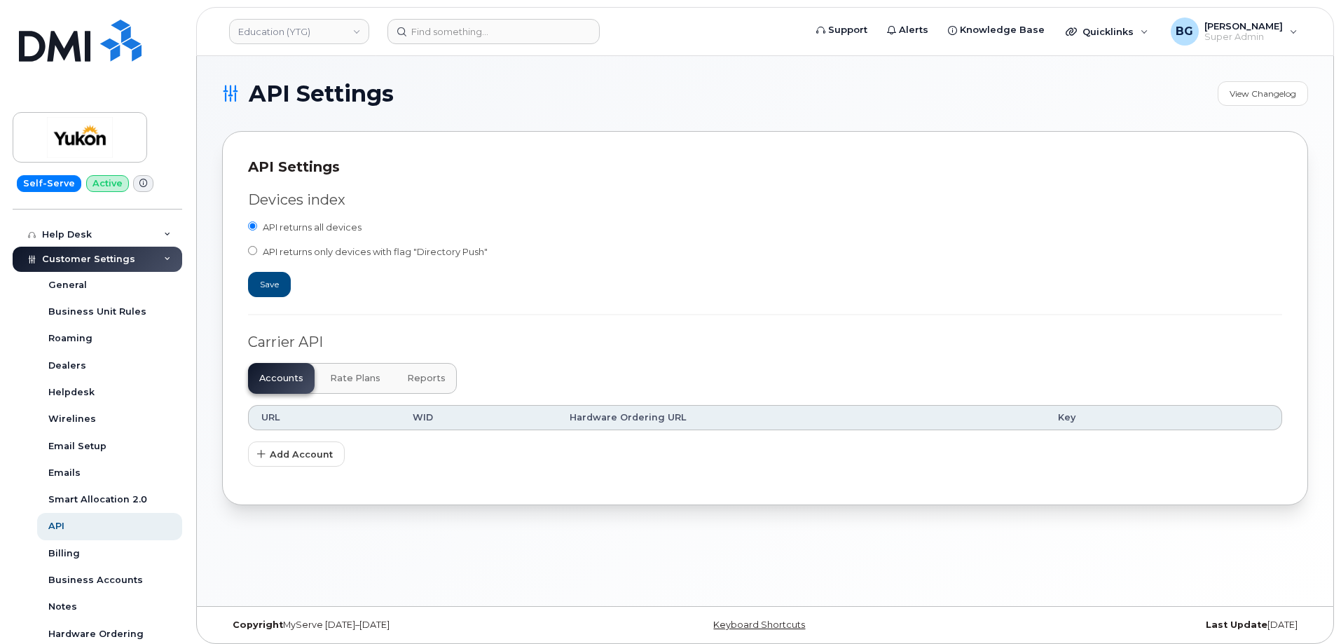
click at [418, 371] on button "Reports" at bounding box center [426, 378] width 61 height 31
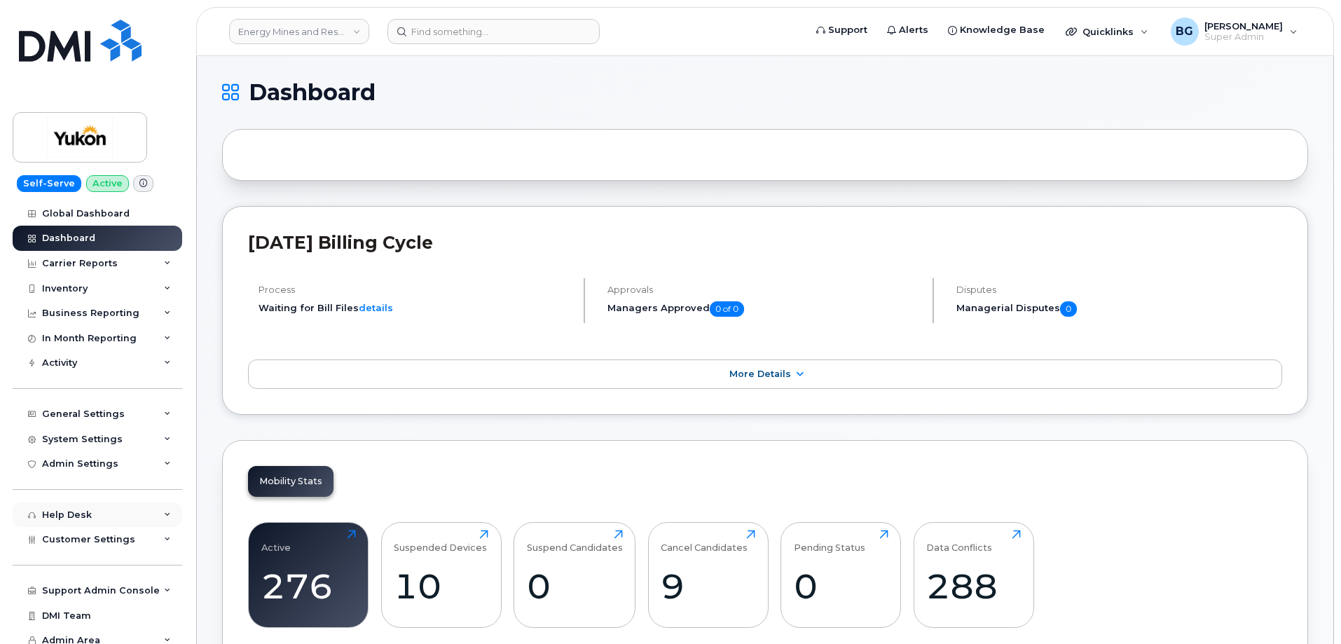
scroll to position [8, 0]
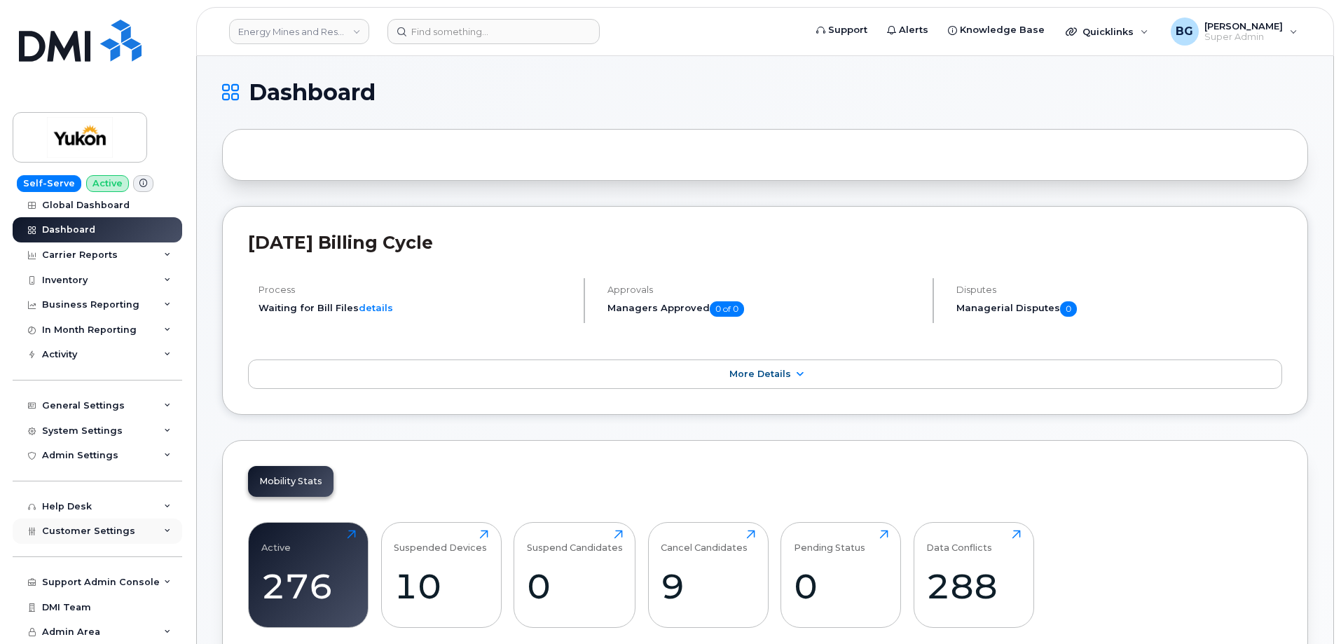
click at [75, 528] on span "Customer Settings" at bounding box center [88, 531] width 93 height 11
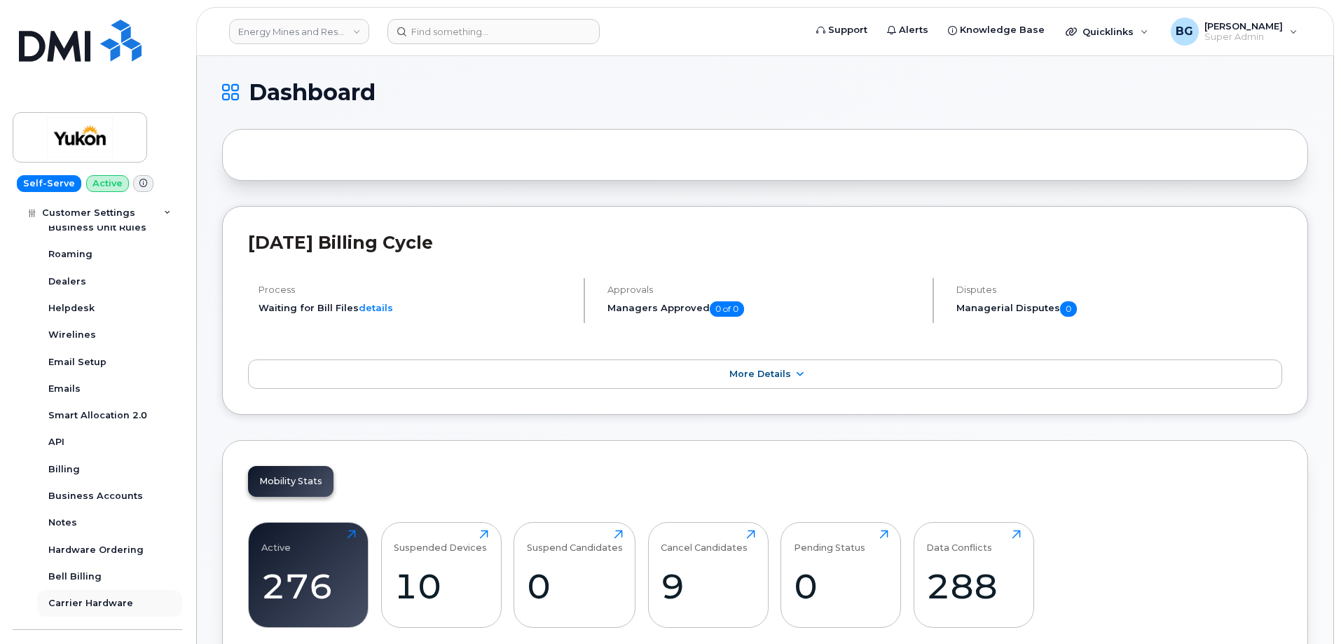
scroll to position [429, 0]
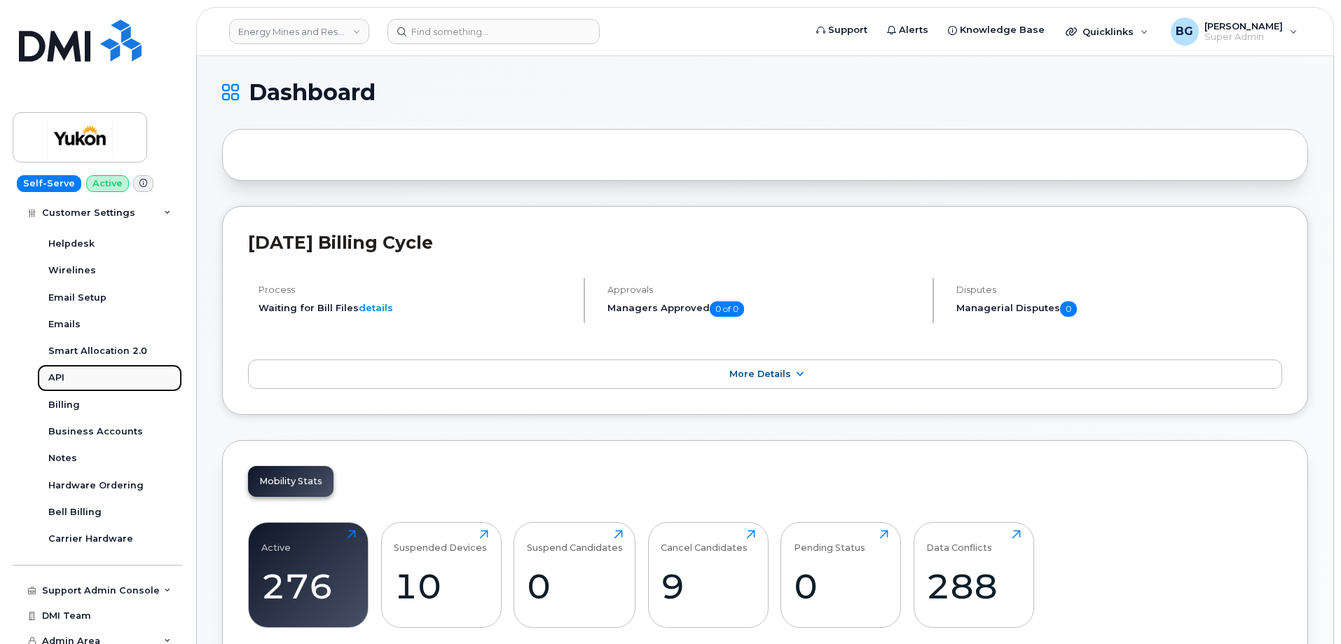
click at [48, 377] on link "API" at bounding box center [109, 377] width 145 height 27
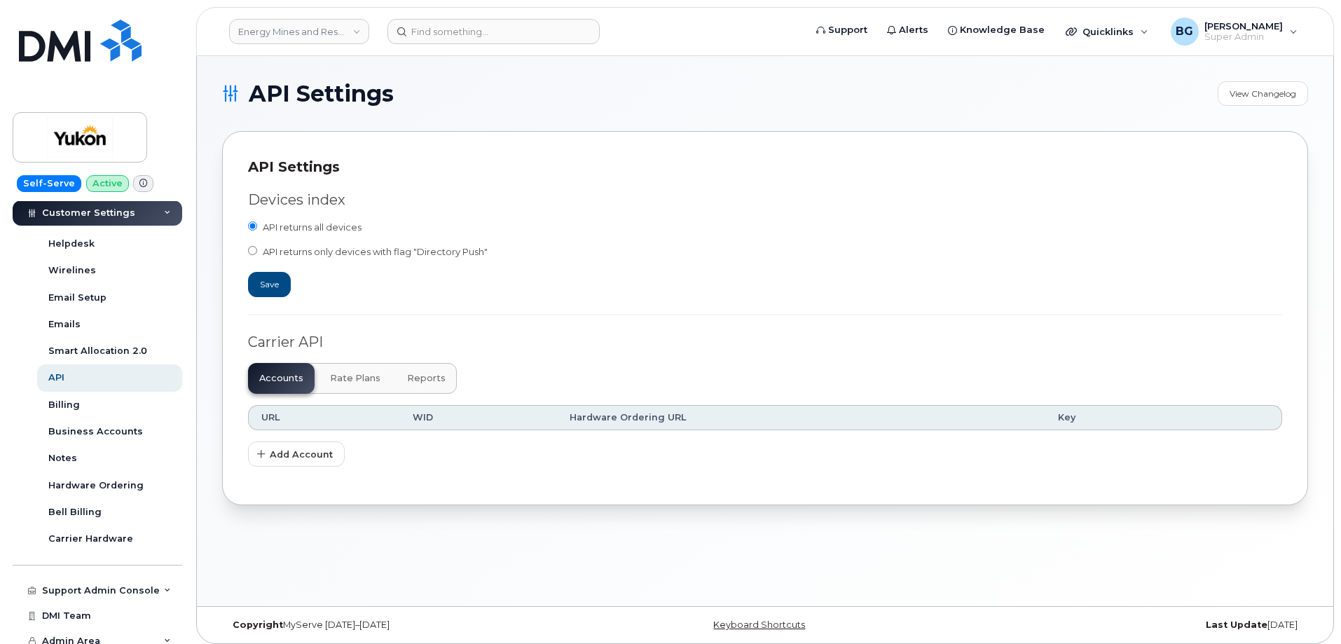
click at [430, 384] on button "Reports" at bounding box center [426, 378] width 61 height 31
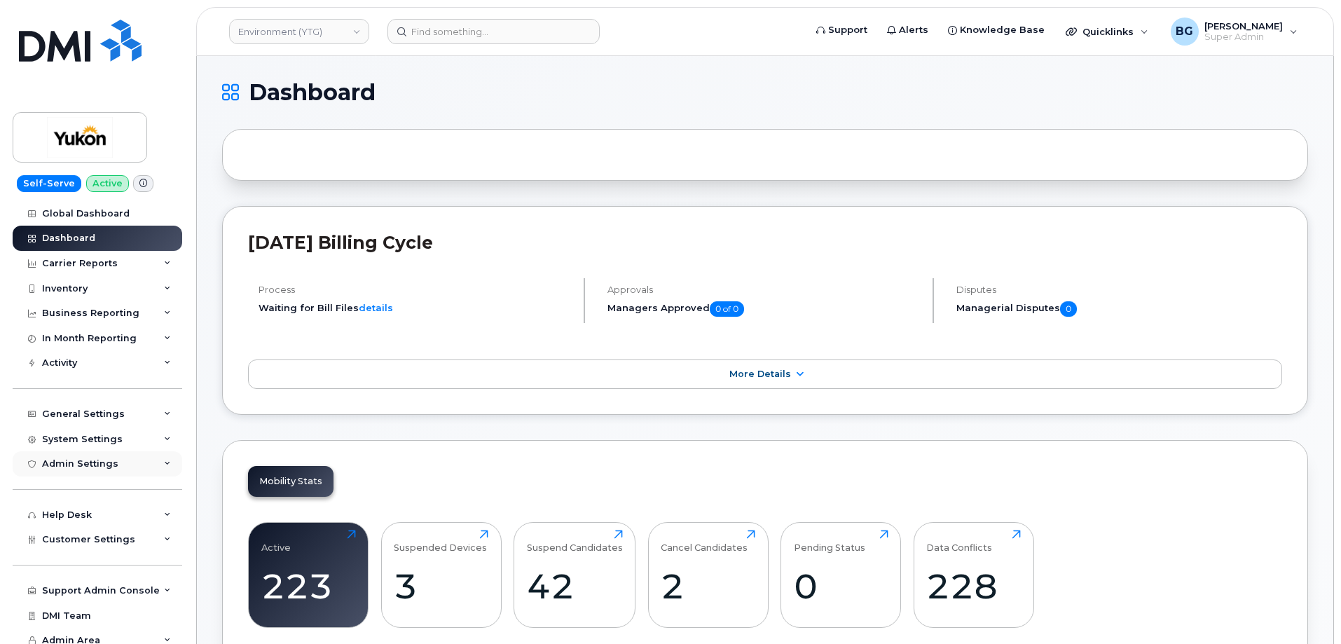
click at [93, 456] on div "Admin Settings" at bounding box center [98, 463] width 170 height 25
click at [86, 540] on span "Customer Settings" at bounding box center [88, 539] width 93 height 11
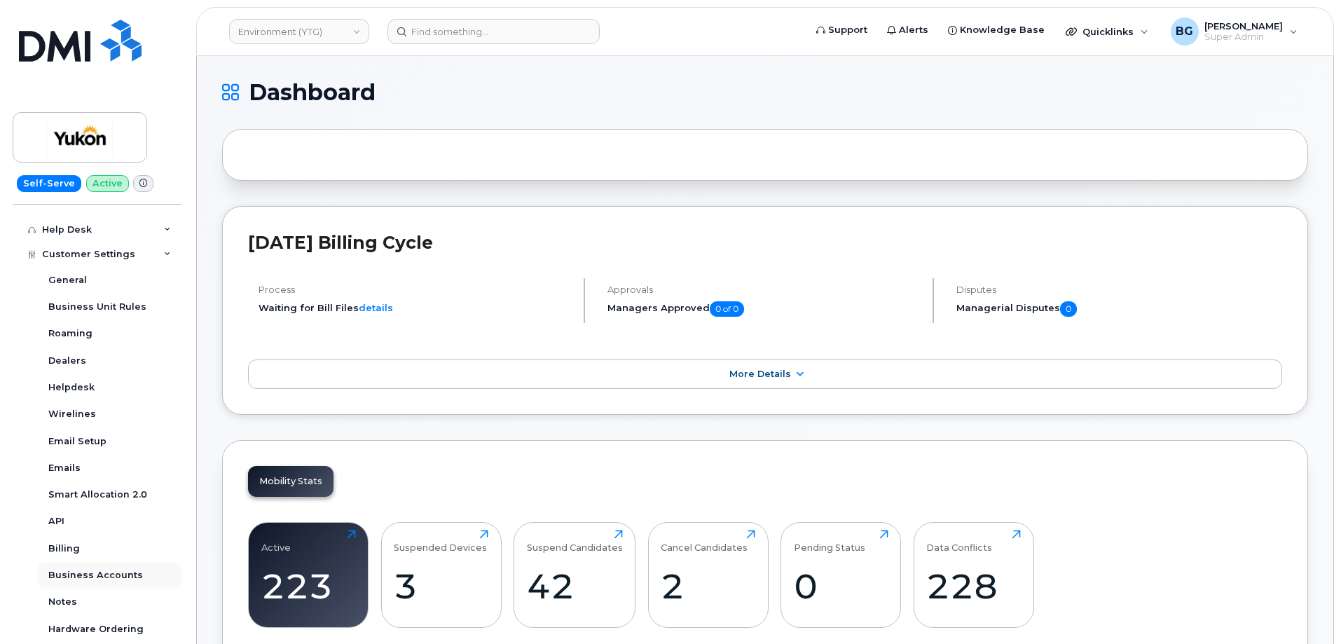
scroll to position [327, 0]
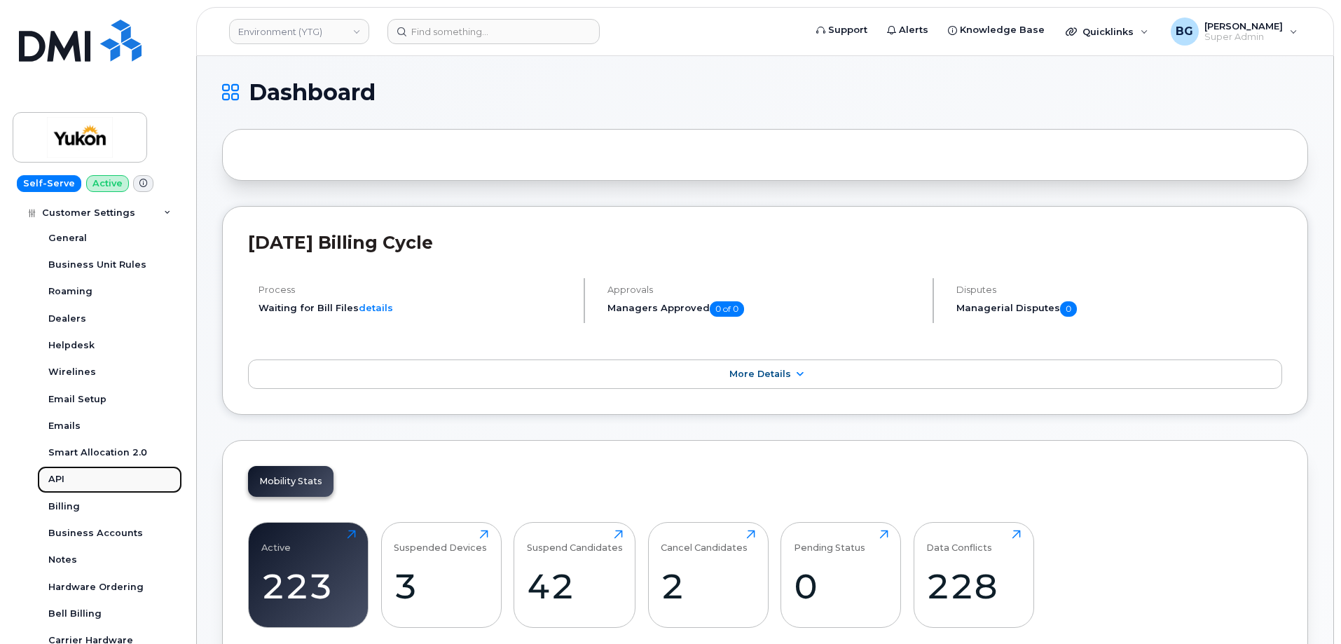
click at [53, 481] on div "API" at bounding box center [56, 479] width 16 height 13
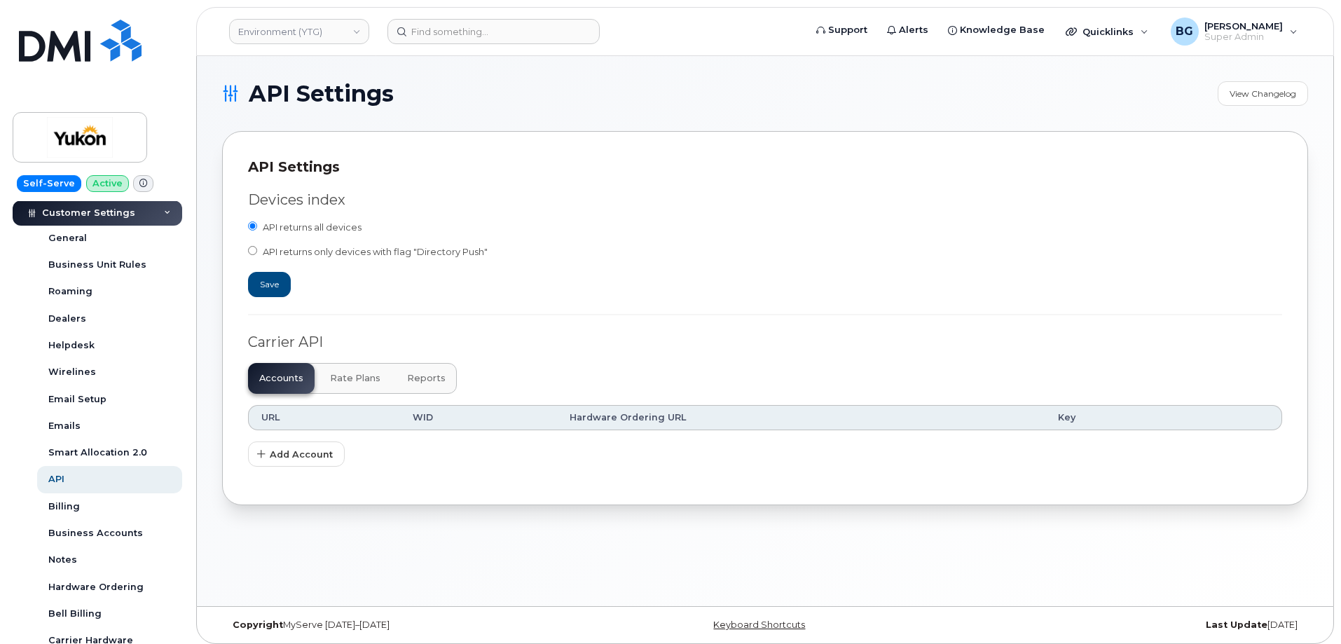
click at [414, 384] on button "Reports" at bounding box center [426, 378] width 61 height 31
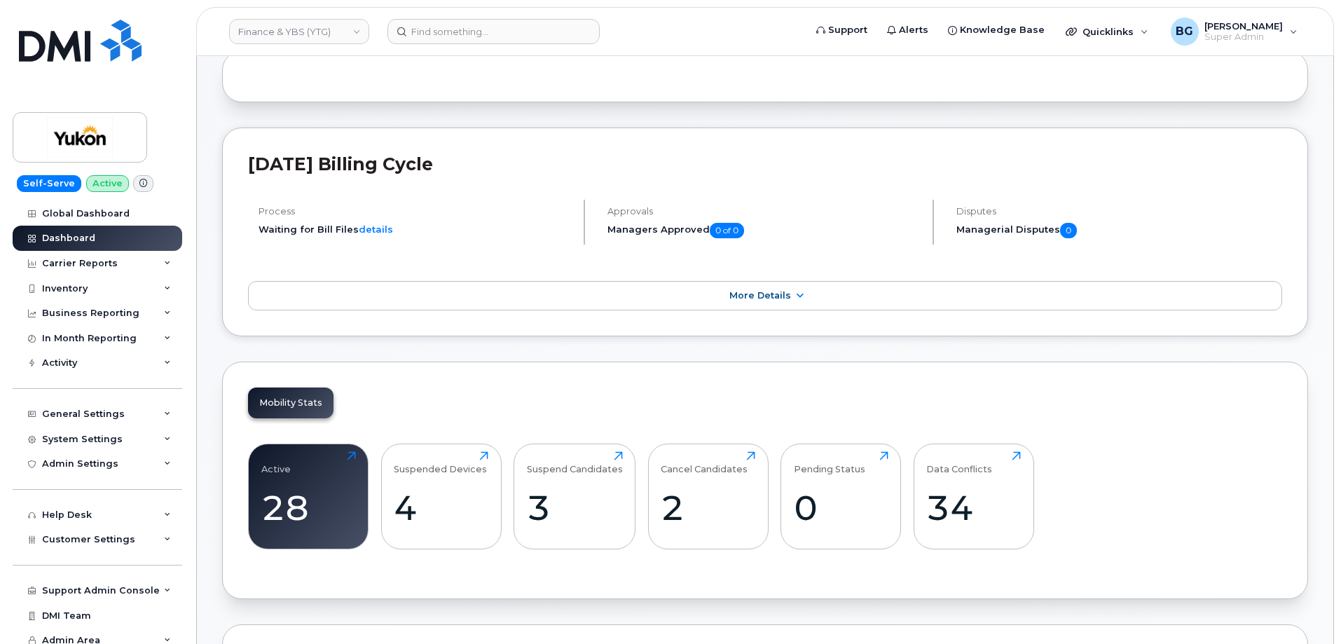
scroll to position [280, 0]
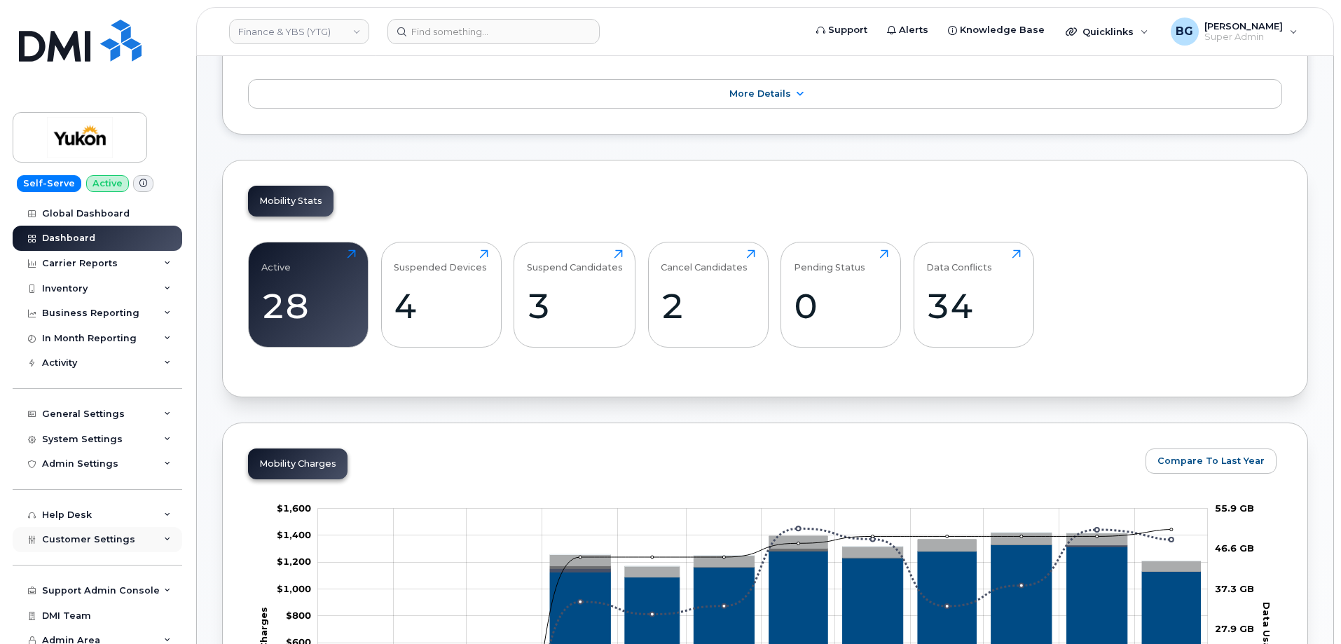
click at [71, 539] on span "Customer Settings" at bounding box center [88, 539] width 93 height 11
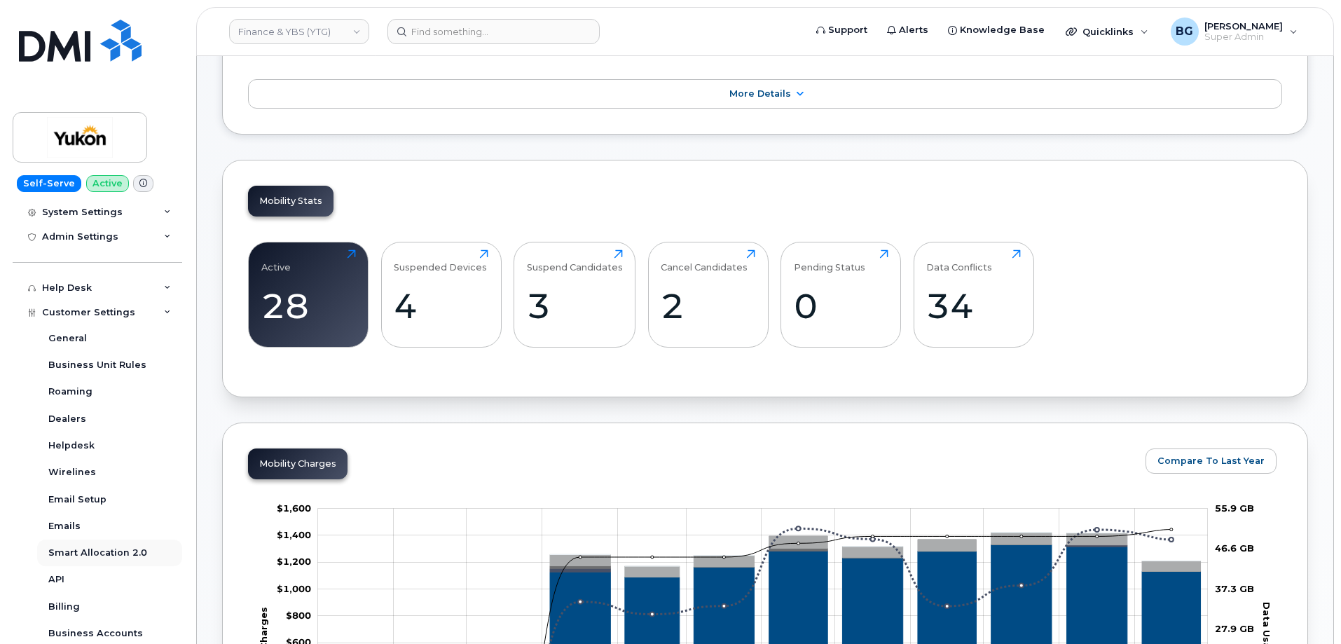
scroll to position [327, 0]
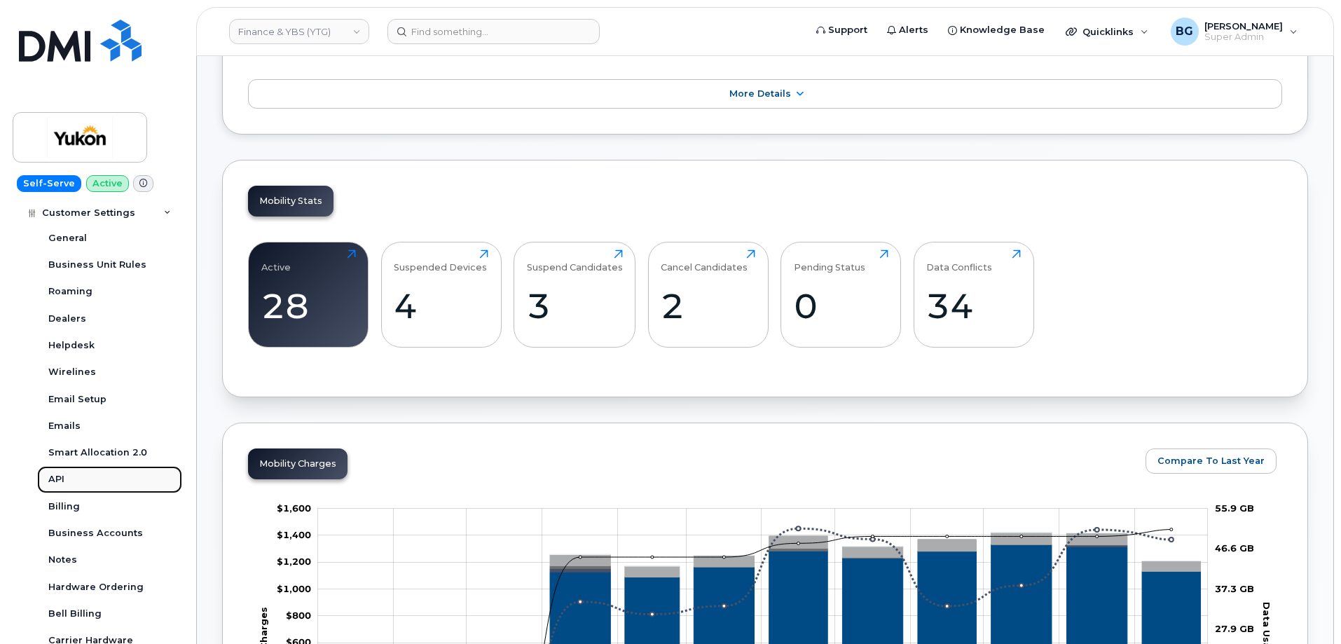
click at [53, 481] on div "API" at bounding box center [56, 479] width 16 height 13
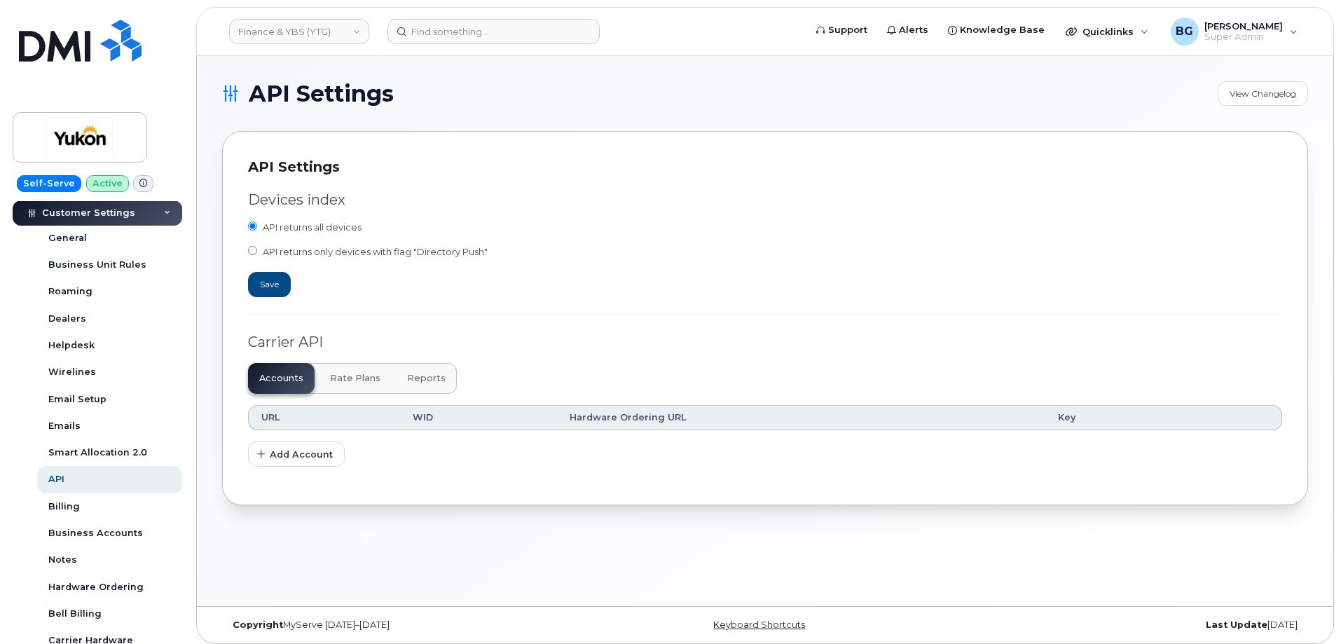
click at [423, 378] on span "Reports" at bounding box center [426, 378] width 39 height 11
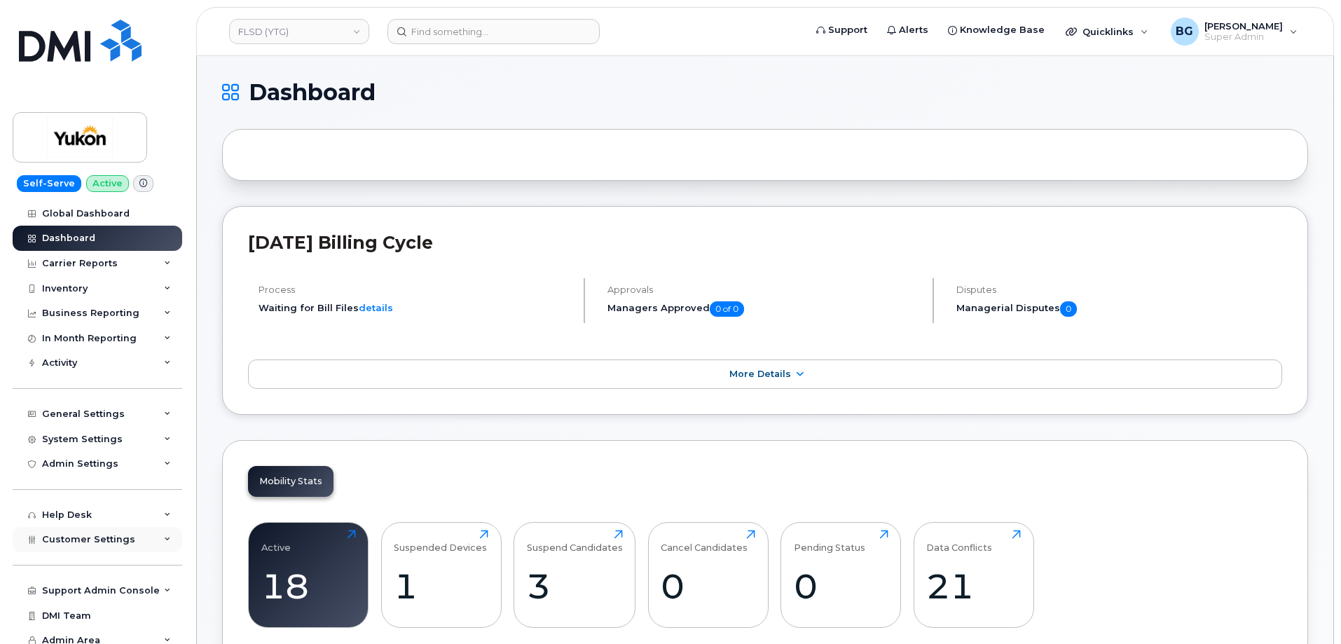
click at [60, 535] on span "Customer Settings" at bounding box center [88, 539] width 93 height 11
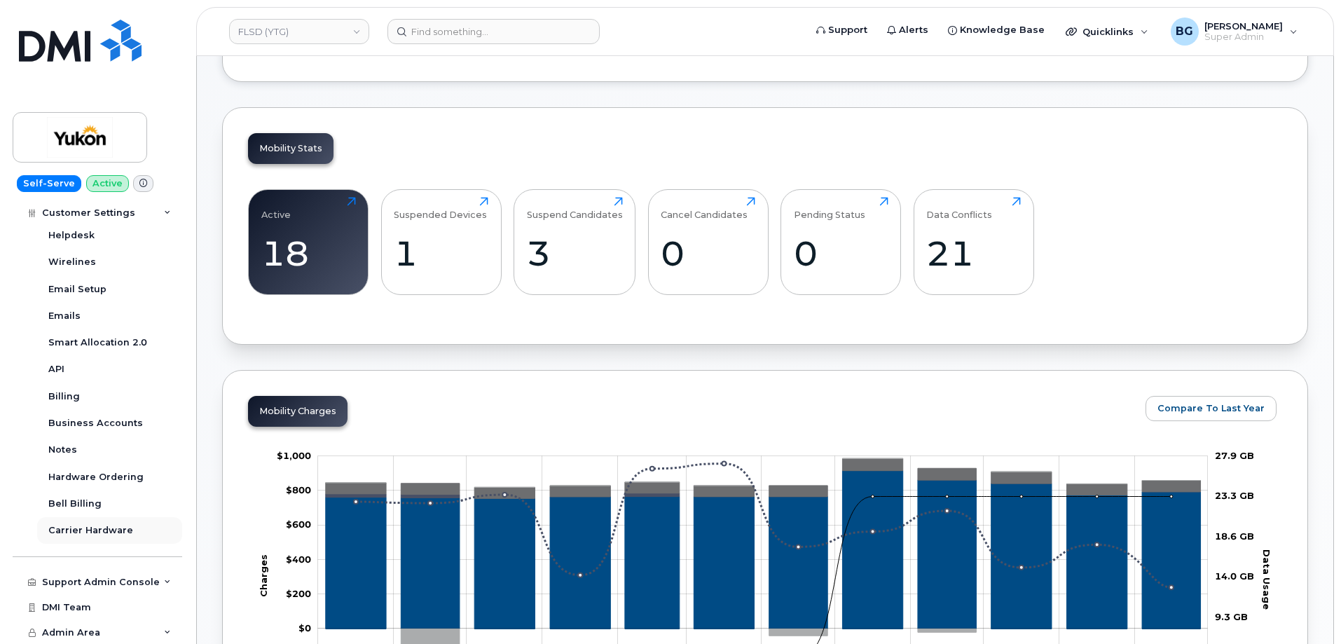
scroll to position [374, 0]
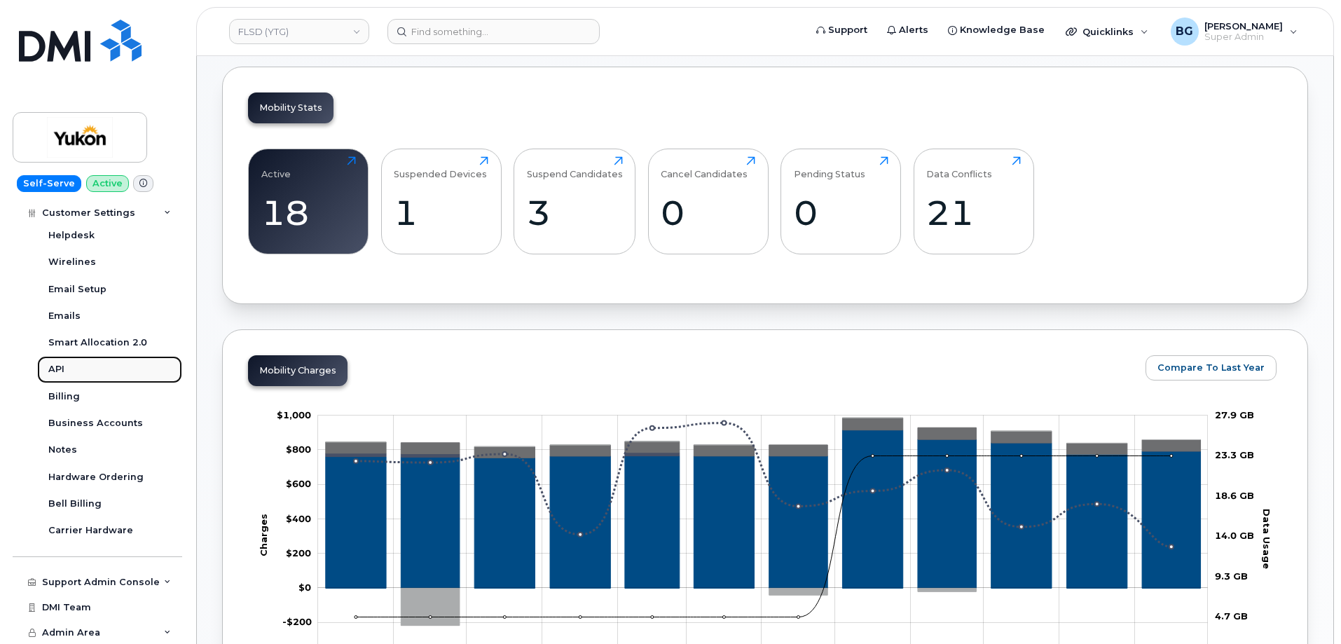
click at [53, 366] on div "API" at bounding box center [56, 369] width 16 height 13
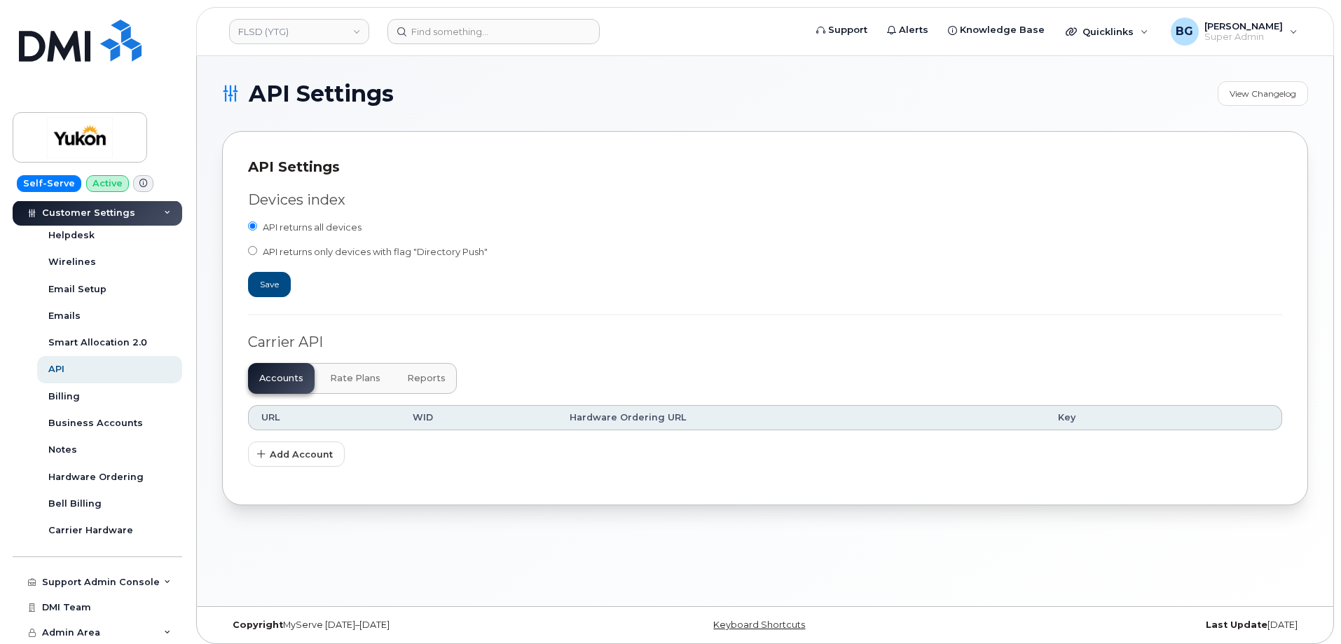
click at [403, 367] on button "Reports" at bounding box center [426, 378] width 61 height 31
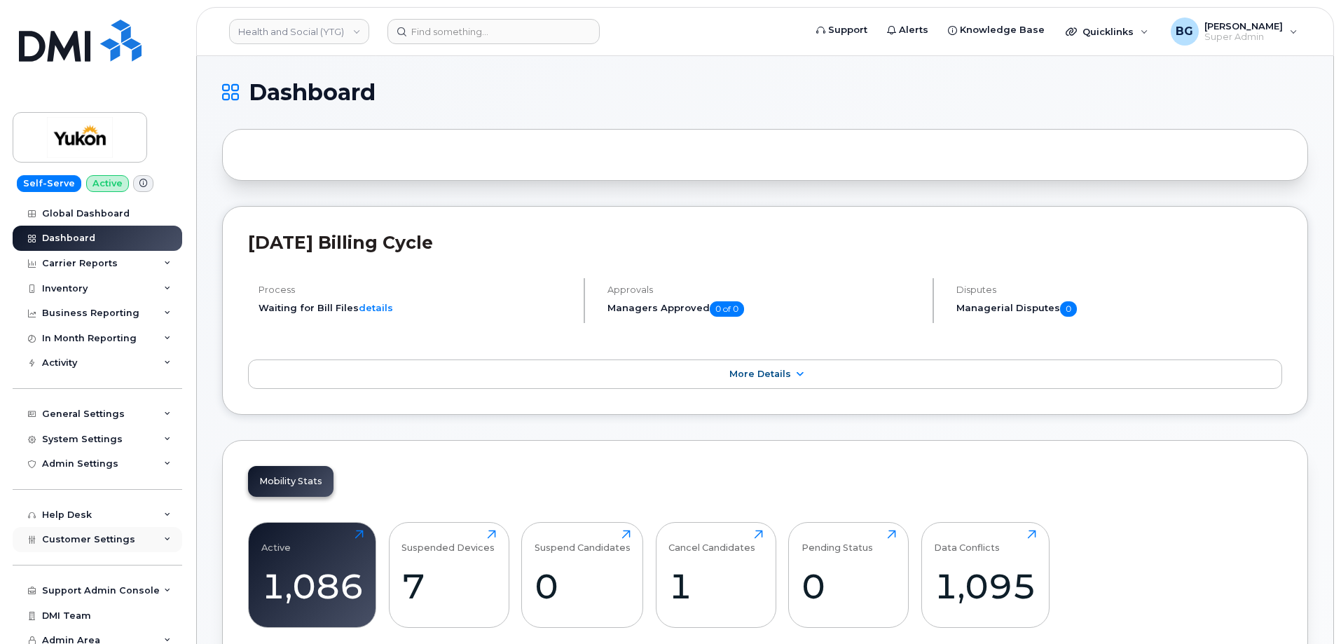
click at [92, 541] on span "Customer Settings" at bounding box center [88, 539] width 93 height 11
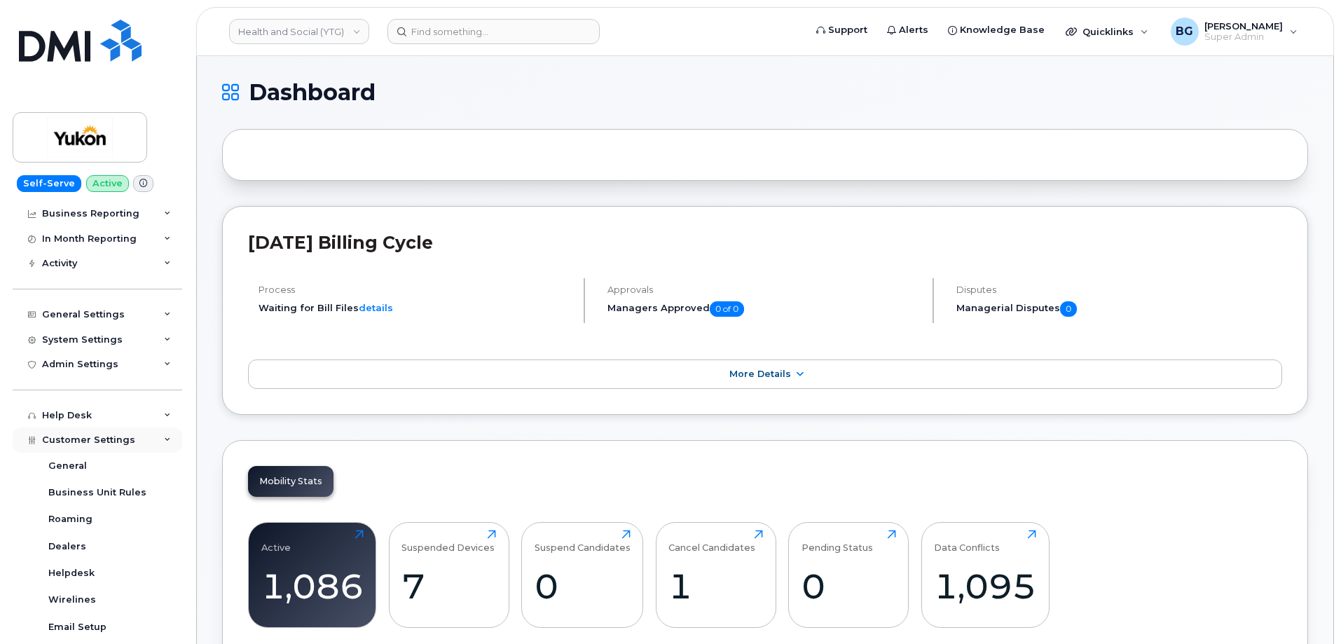
scroll to position [280, 0]
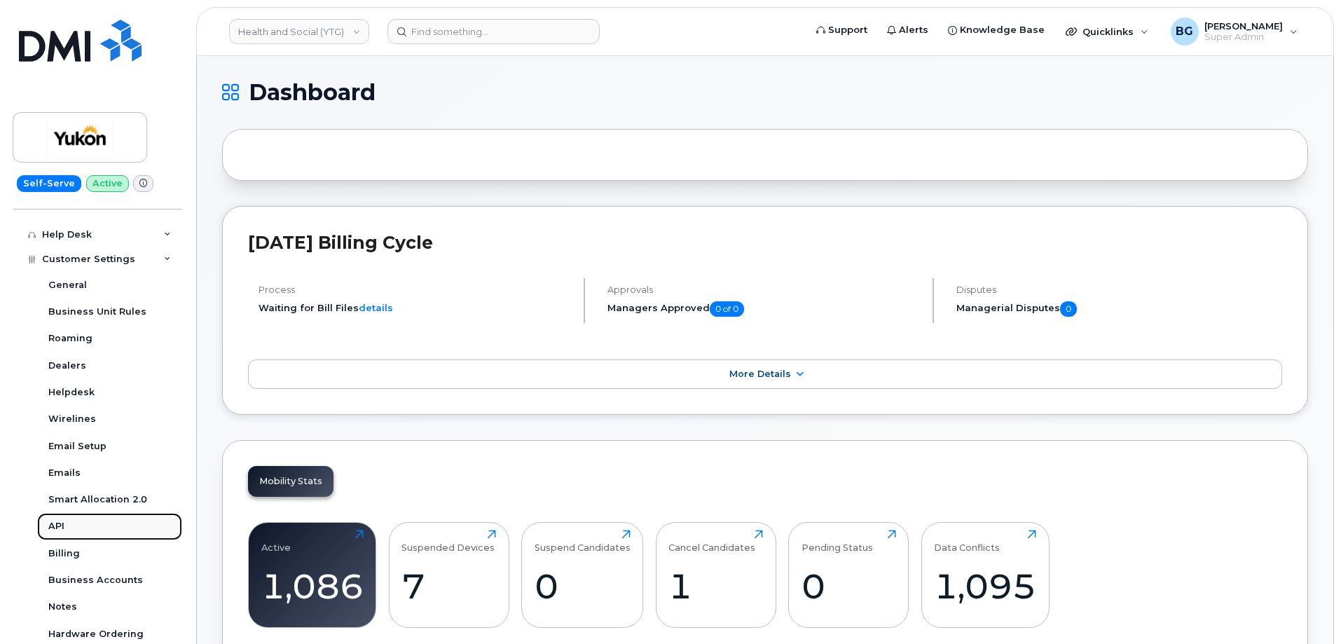
click at [57, 525] on div "API" at bounding box center [56, 526] width 16 height 13
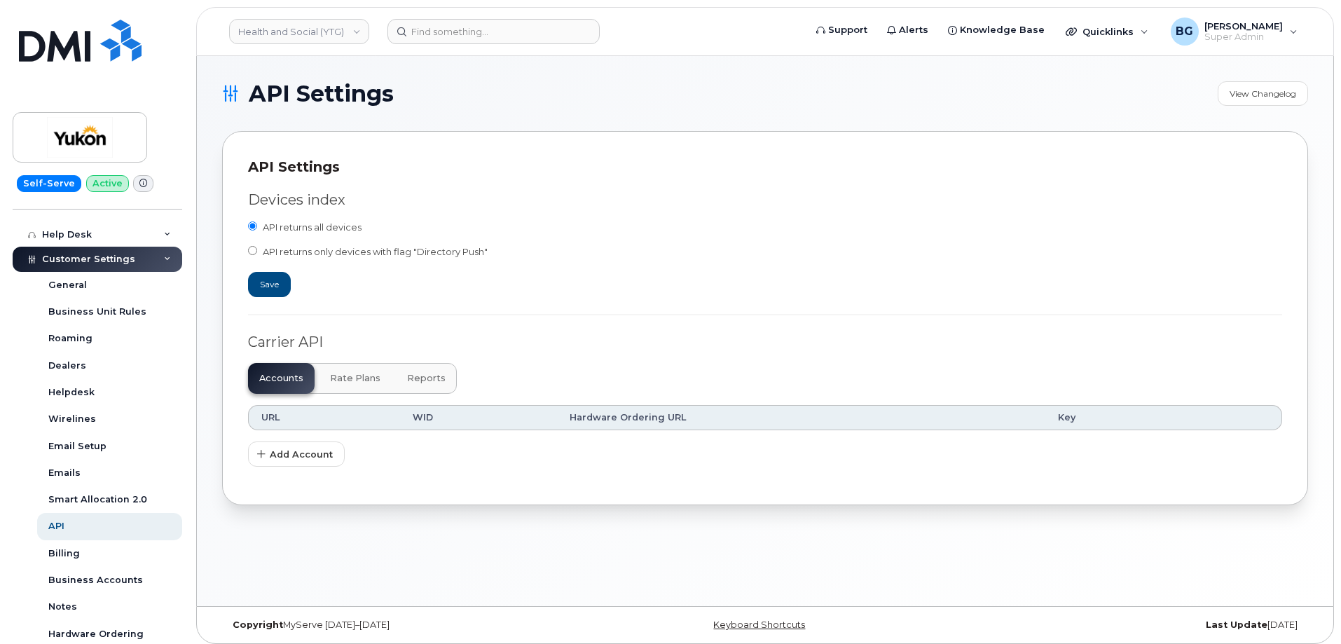
click at [414, 378] on span "Reports" at bounding box center [426, 378] width 39 height 11
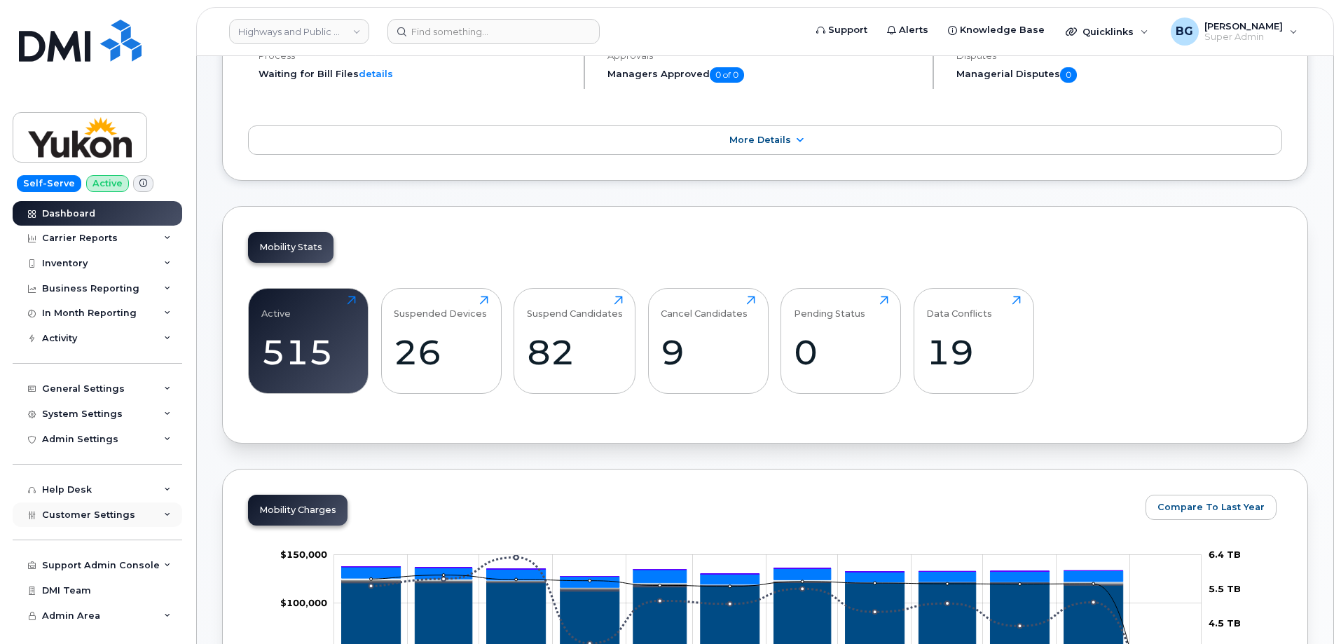
scroll to position [233, 0]
click at [73, 513] on span "Customer Settings" at bounding box center [88, 515] width 93 height 11
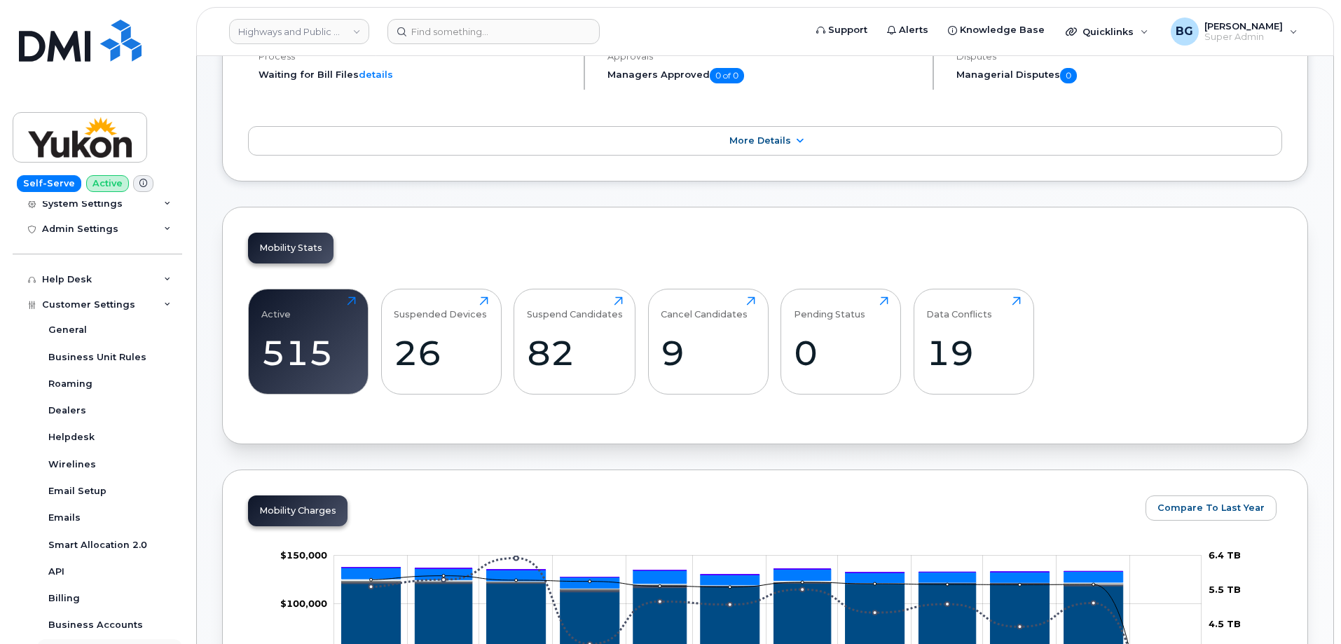
scroll to position [280, 0]
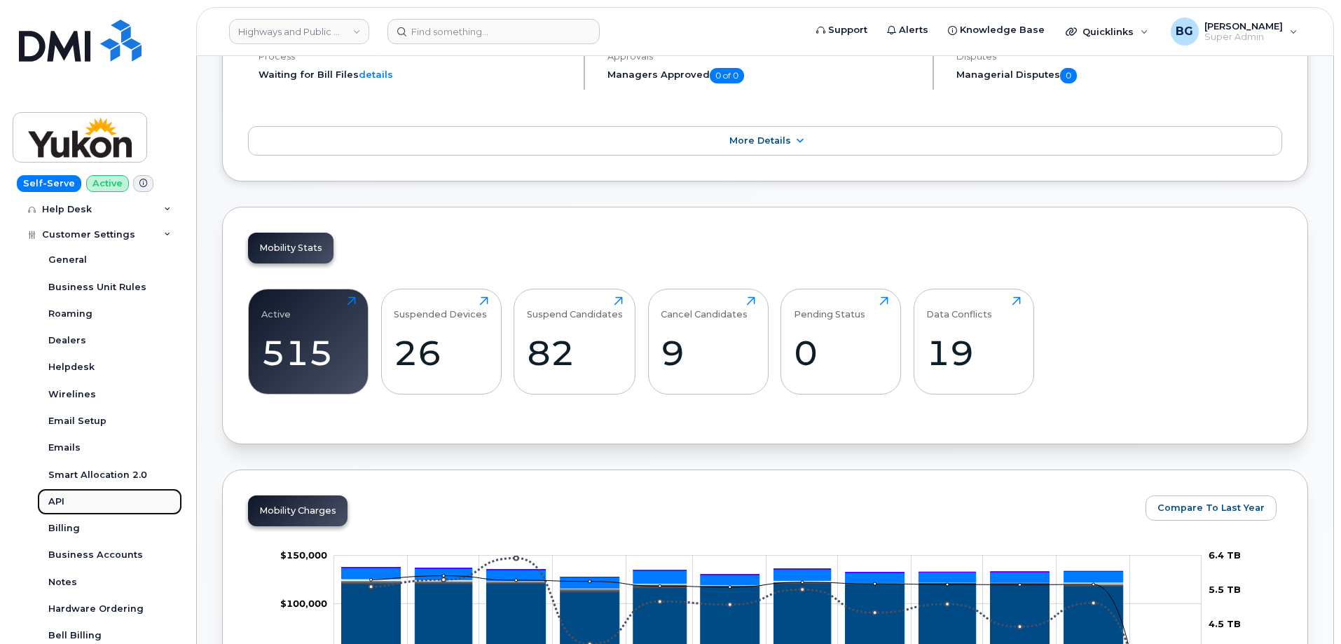
click at [55, 499] on div "API" at bounding box center [56, 502] width 16 height 13
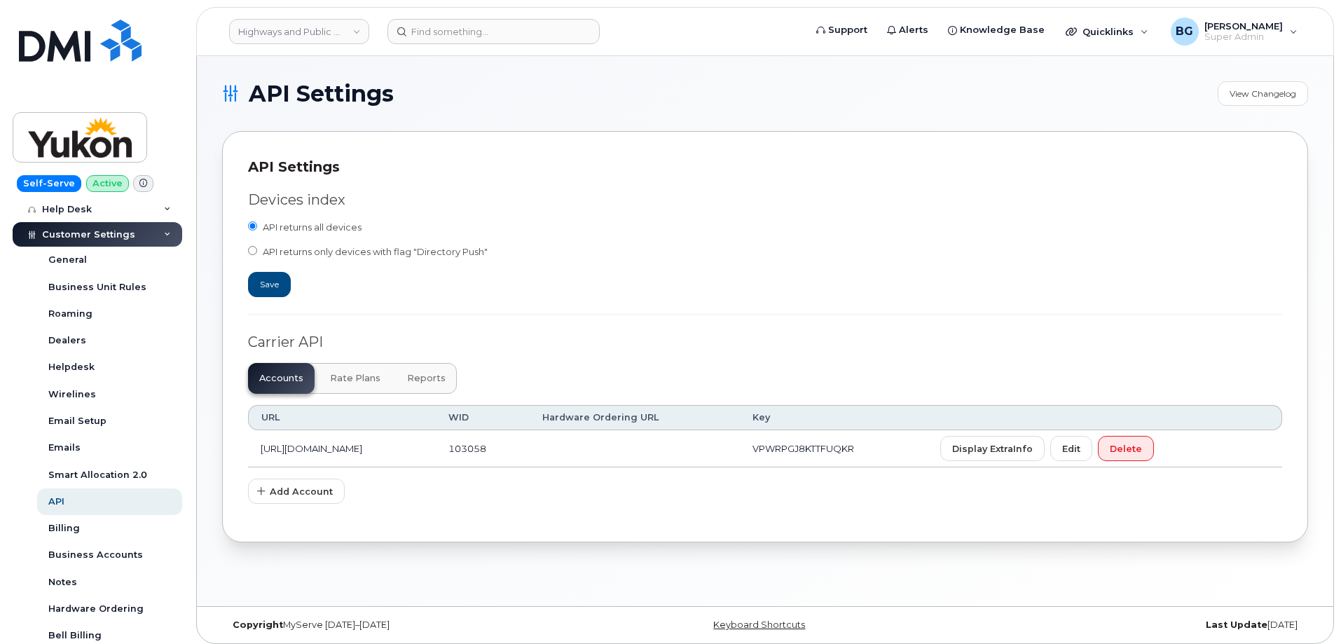
click at [424, 376] on span "Reports" at bounding box center [426, 378] width 39 height 11
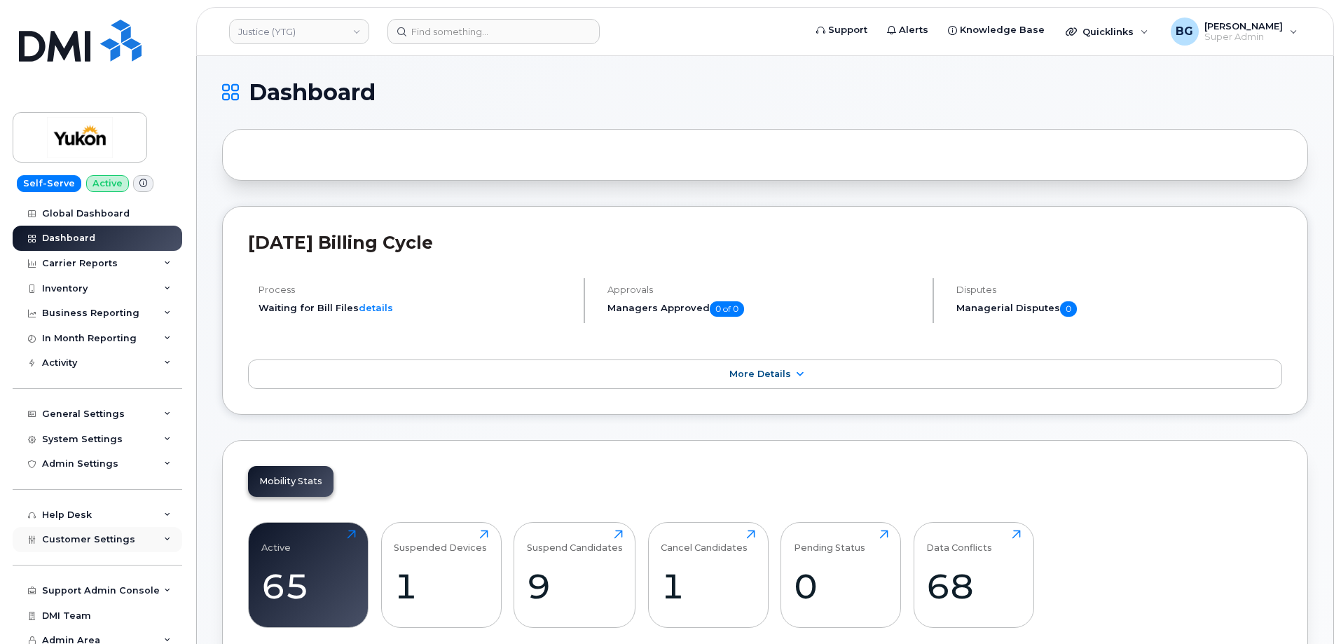
click at [90, 542] on span "Customer Settings" at bounding box center [88, 539] width 93 height 11
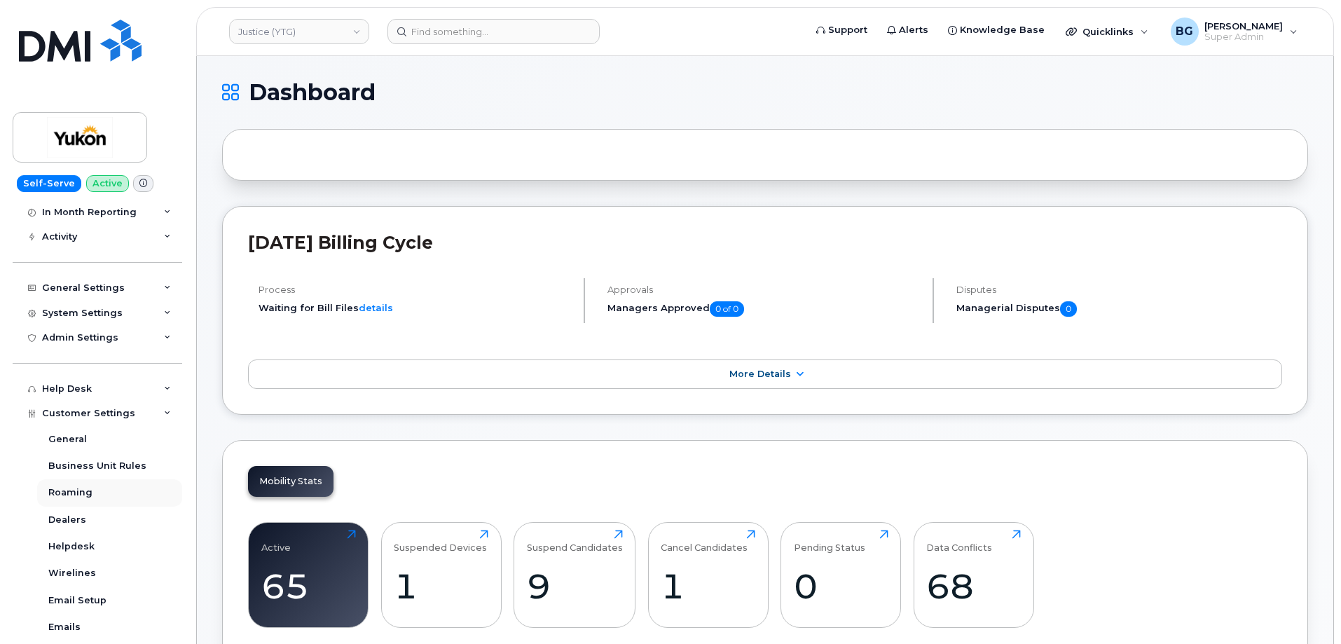
scroll to position [280, 0]
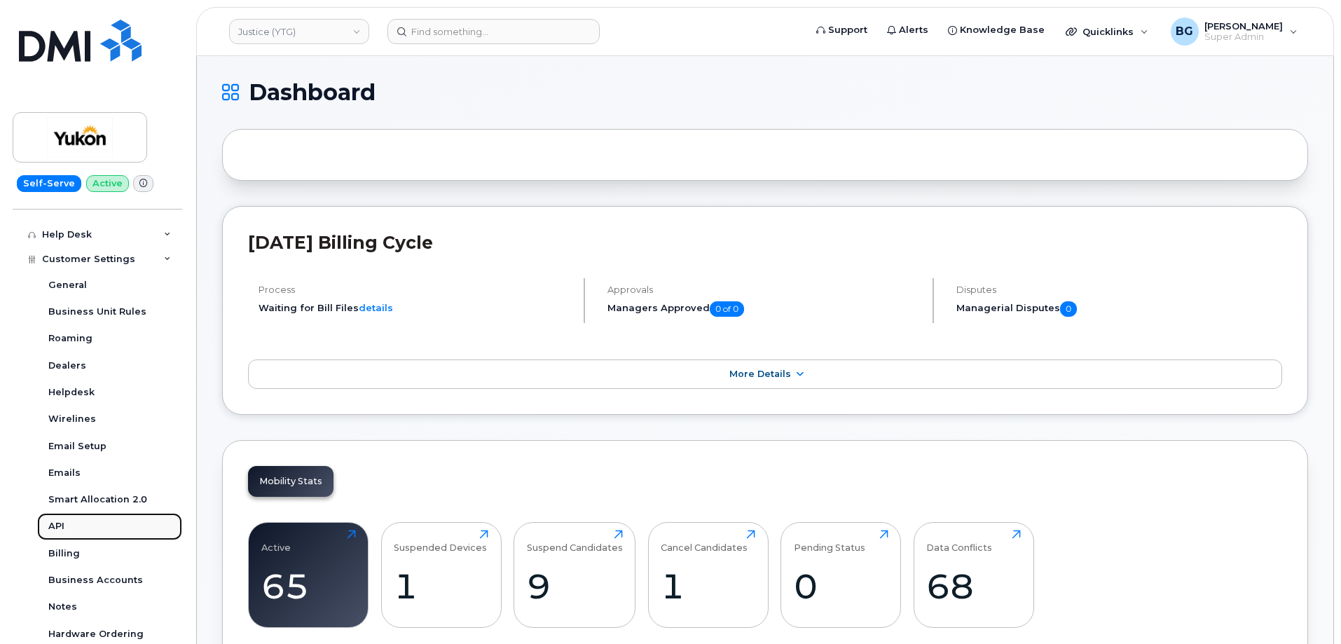
click at [50, 519] on link "API" at bounding box center [109, 526] width 145 height 27
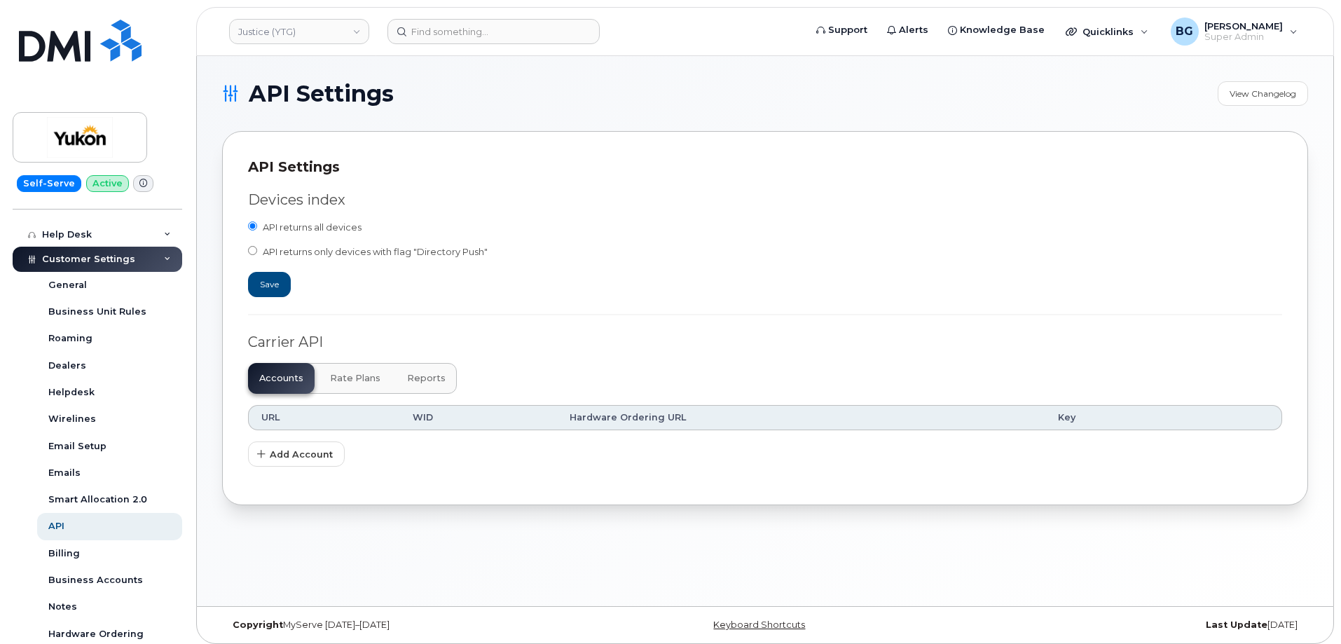
click at [458, 385] on div "Devices index API returns all devices API returns only devices with flag "Direc…" at bounding box center [765, 328] width 1035 height 303
click at [417, 374] on span "Reports" at bounding box center [426, 378] width 39 height 11
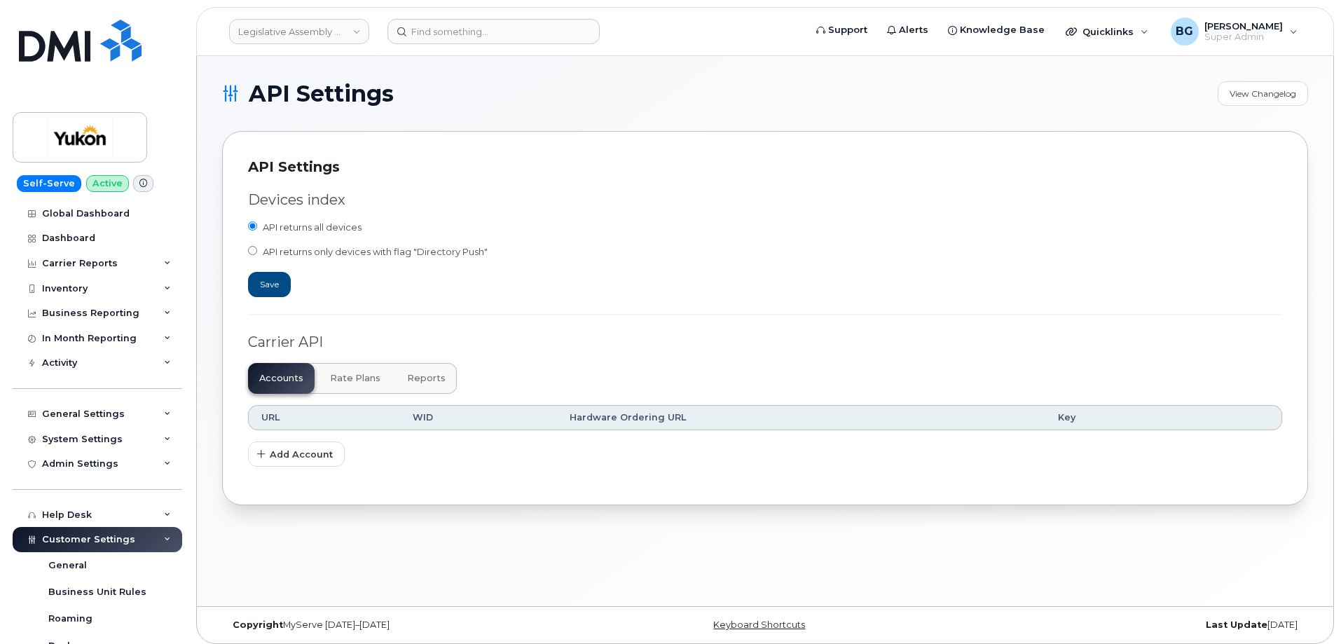
click at [418, 379] on span "Reports" at bounding box center [426, 378] width 39 height 11
click at [421, 336] on div "Carrier API" at bounding box center [765, 342] width 1035 height 20
click at [427, 374] on span "Reports" at bounding box center [426, 378] width 39 height 11
click at [412, 378] on span "Reports" at bounding box center [426, 378] width 39 height 11
click at [414, 369] on button "Reports" at bounding box center [426, 378] width 61 height 31
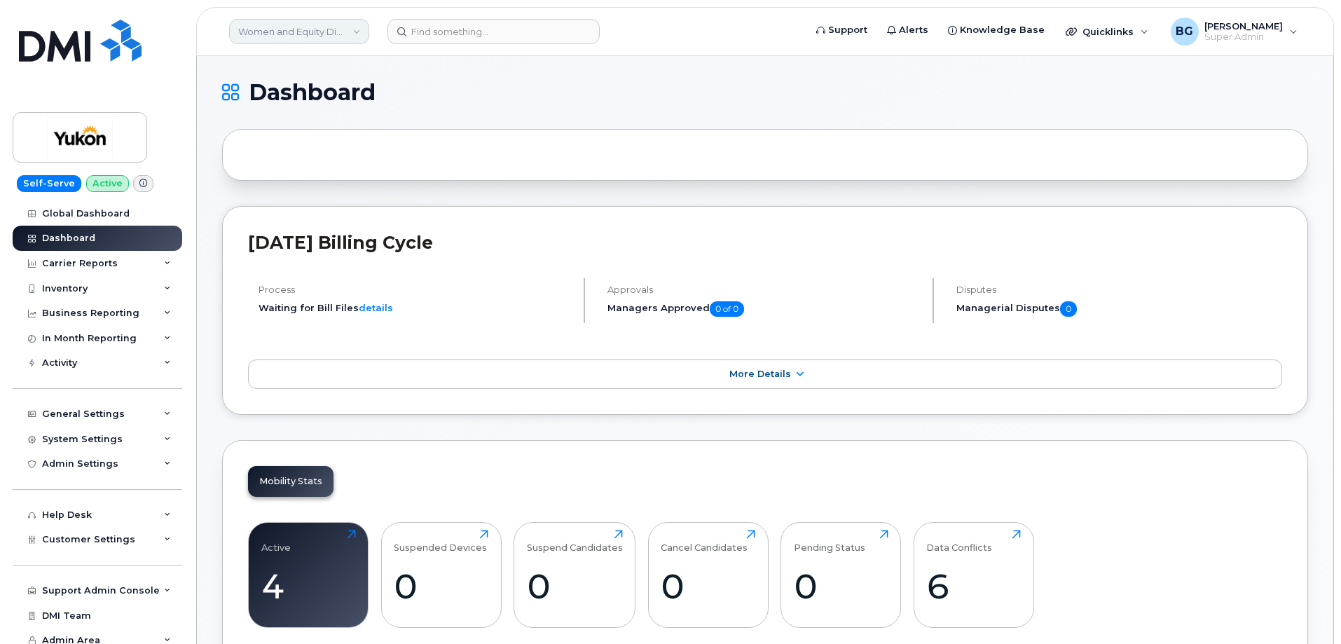
click at [281, 34] on link "Women and Equity Directorate (YTG)" at bounding box center [299, 31] width 140 height 25
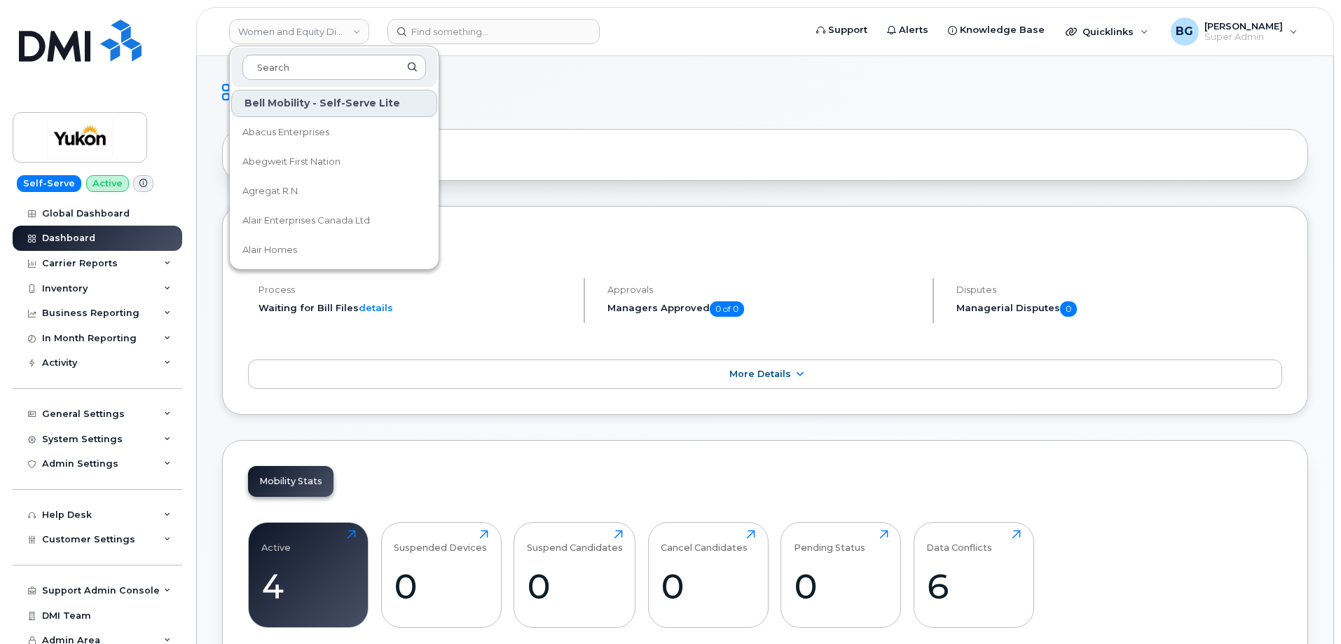
drag, startPoint x: 828, startPoint y: 224, endPoint x: 809, endPoint y: 217, distance: 20.6
click at [828, 222] on div "September 2025 Billing Cycle Process Waiting for Bill Files details Approvals M…" at bounding box center [765, 310] width 1086 height 209
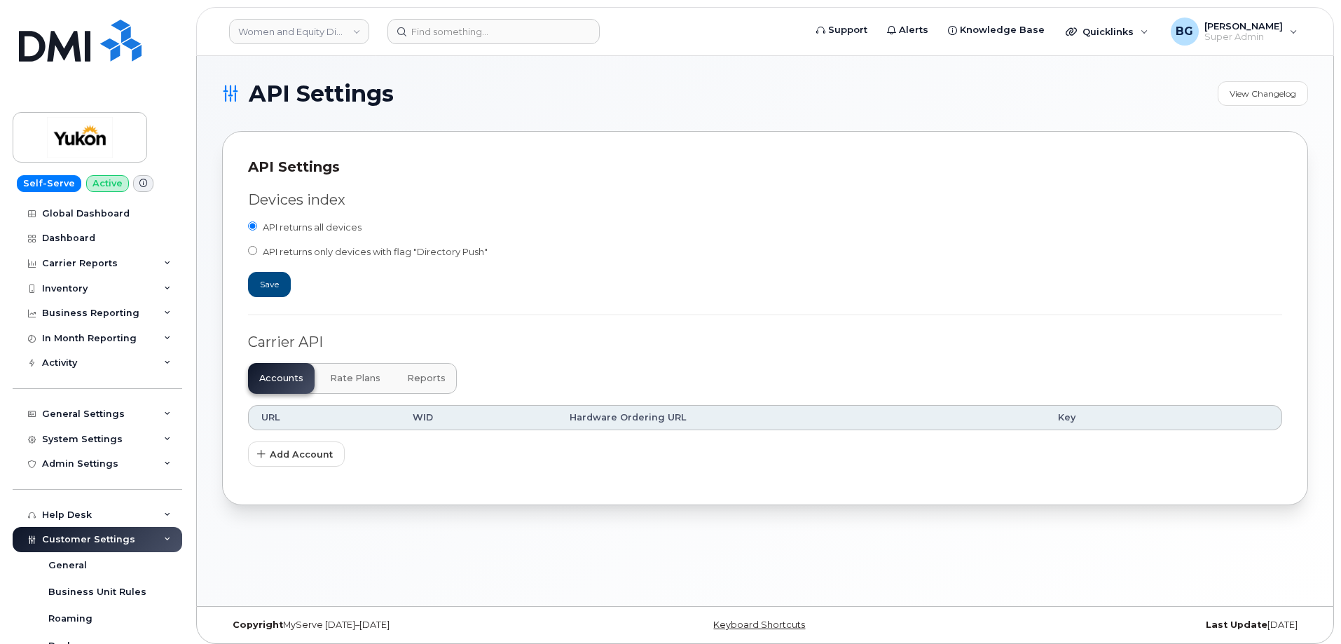
click at [423, 381] on span "Reports" at bounding box center [426, 378] width 39 height 11
click at [427, 380] on span "Reports" at bounding box center [426, 378] width 39 height 11
click at [430, 381] on span "Reports" at bounding box center [426, 378] width 39 height 11
click at [422, 382] on span "Reports" at bounding box center [426, 378] width 39 height 11
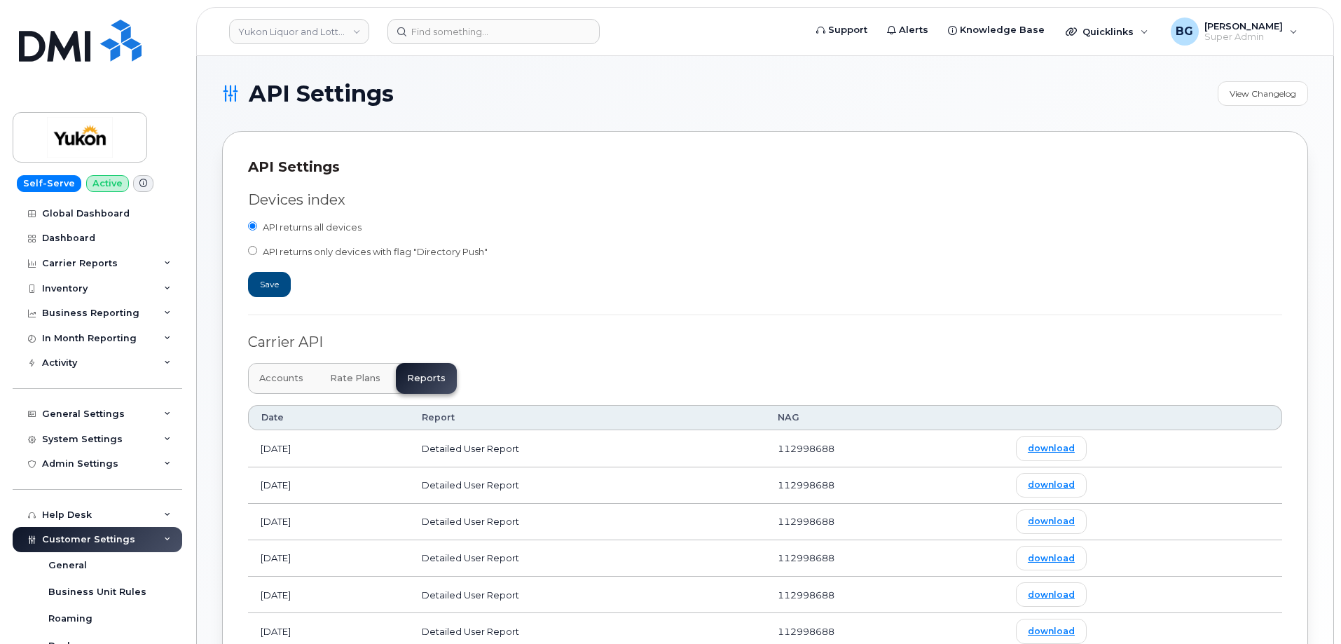
click at [627, 210] on div "Devices index" at bounding box center [765, 200] width 1035 height 20
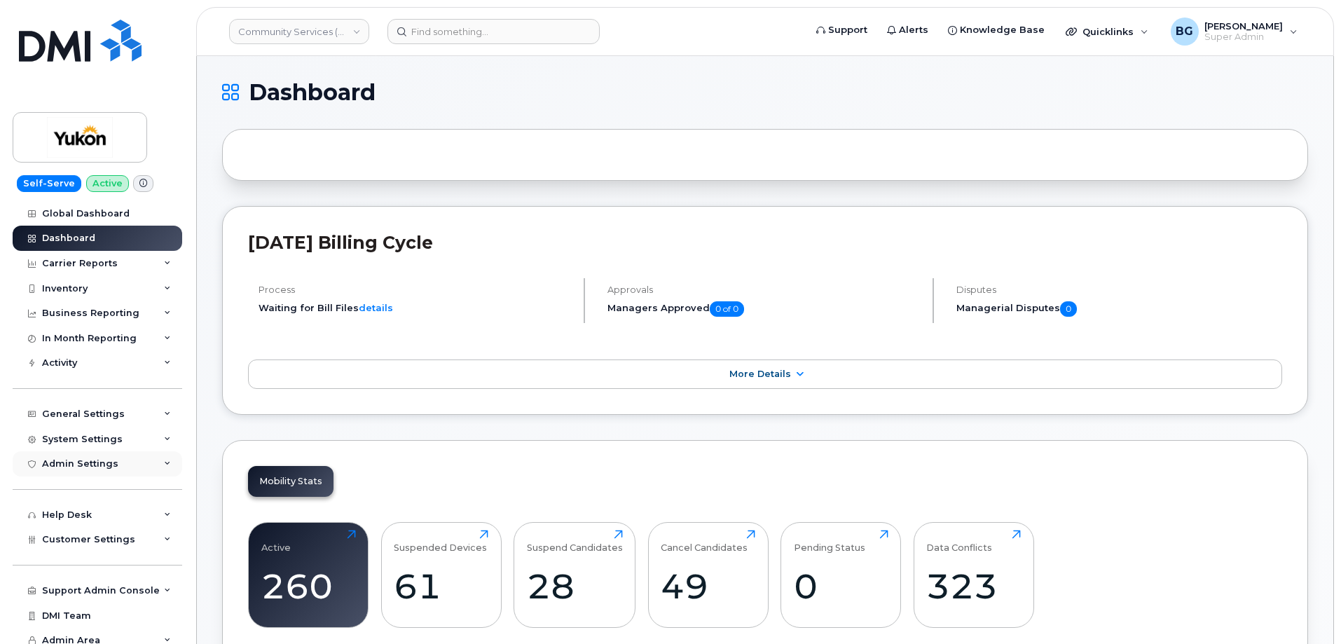
click at [76, 465] on div "Admin Settings" at bounding box center [80, 463] width 76 height 11
click at [76, 487] on div "SSO SAML" at bounding box center [73, 490] width 50 height 13
click at [412, 149] on div at bounding box center [765, 155] width 1086 height 52
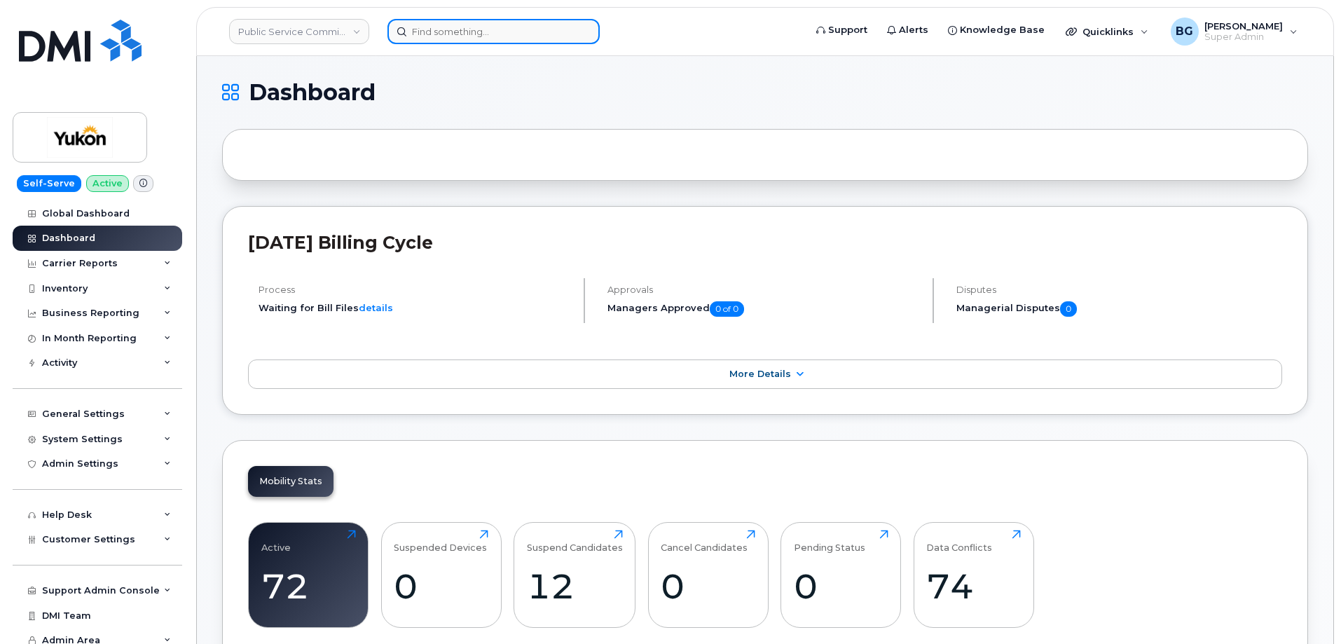
click at [477, 35] on input at bounding box center [494, 31] width 212 height 25
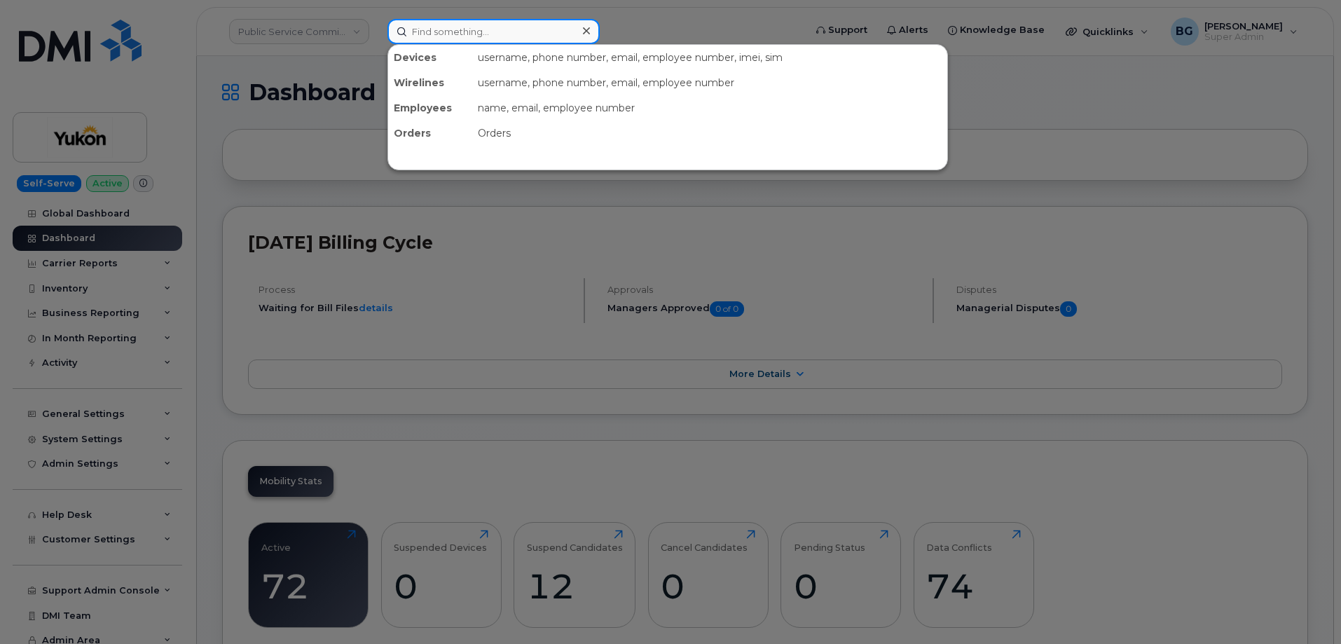
click at [540, 25] on input at bounding box center [494, 31] width 212 height 25
click at [457, 285] on div at bounding box center [670, 322] width 1341 height 644
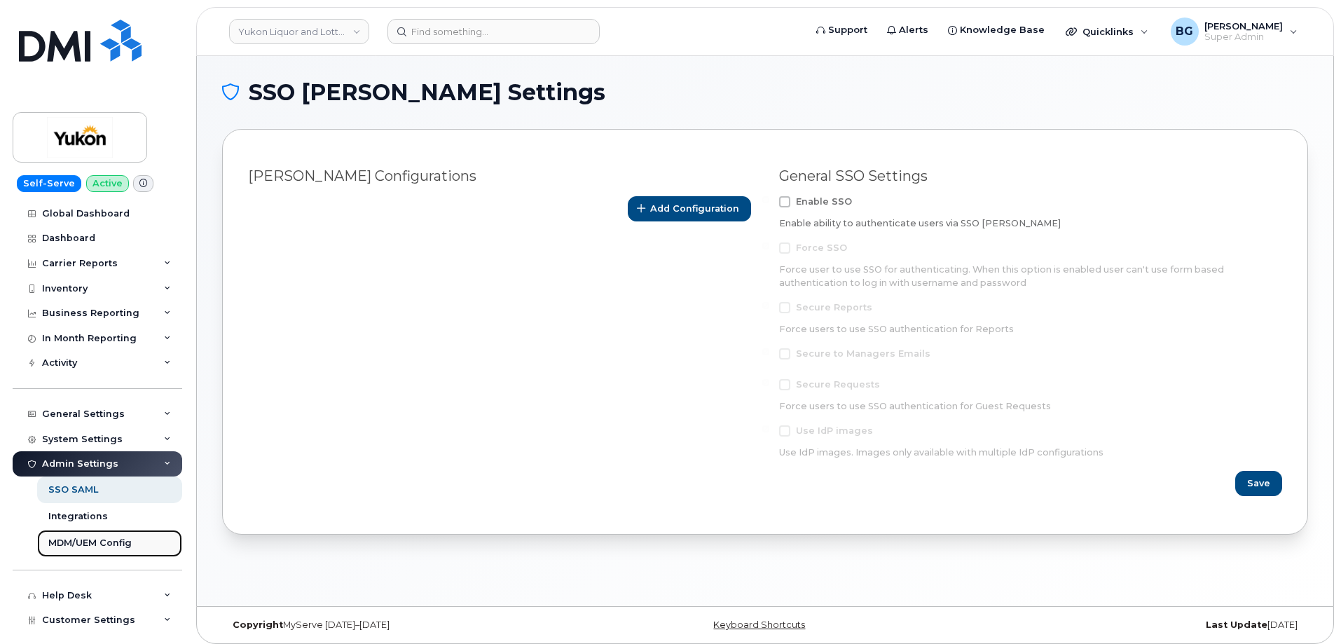
click at [78, 541] on div "MDM/UEM Config" at bounding box center [89, 543] width 83 height 13
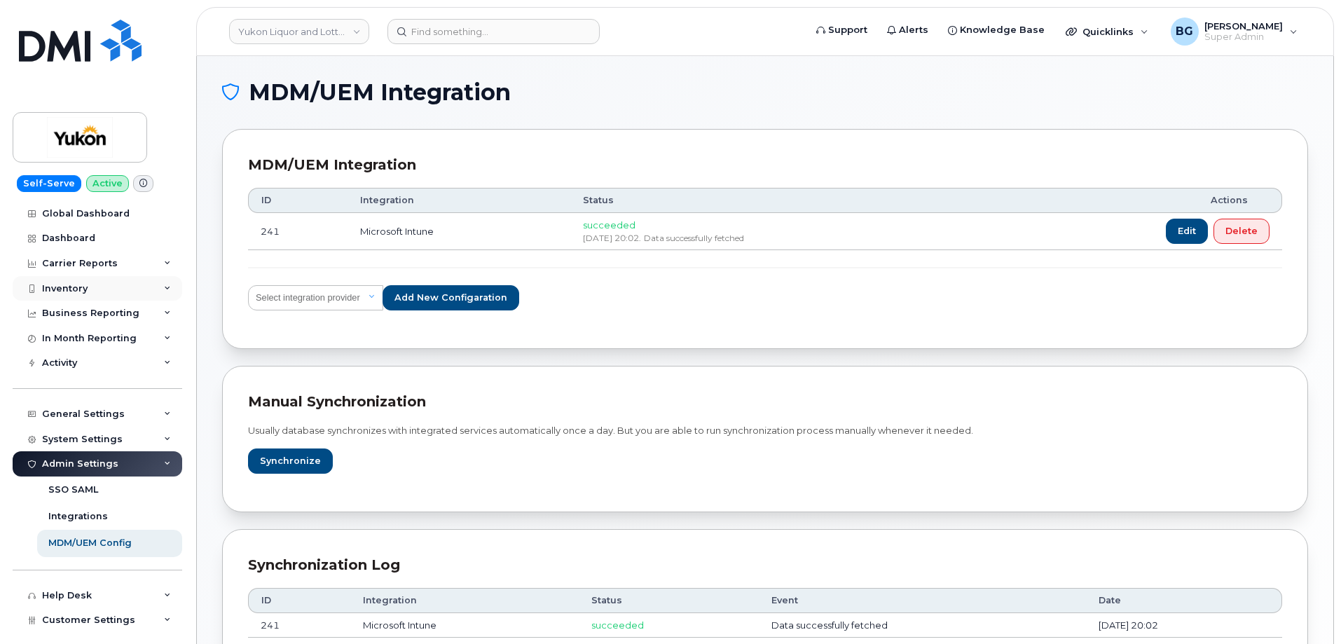
click at [67, 280] on div "Inventory" at bounding box center [98, 288] width 170 height 25
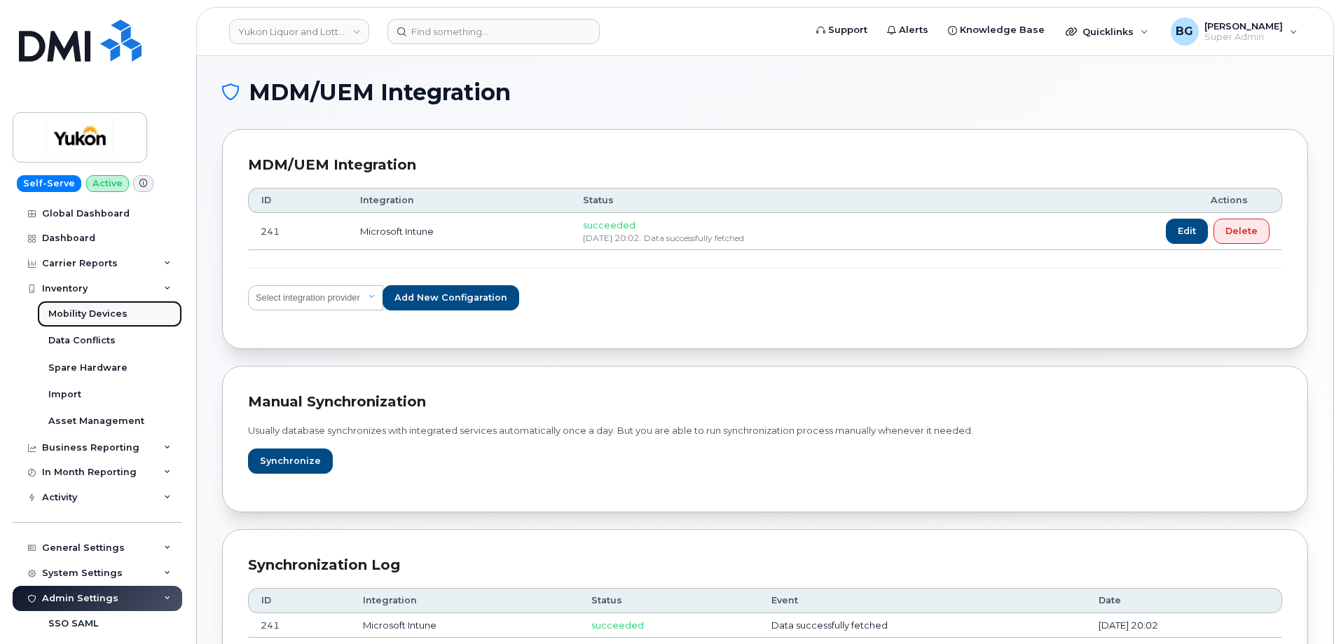
click at [65, 311] on div "Mobility Devices" at bounding box center [87, 314] width 79 height 13
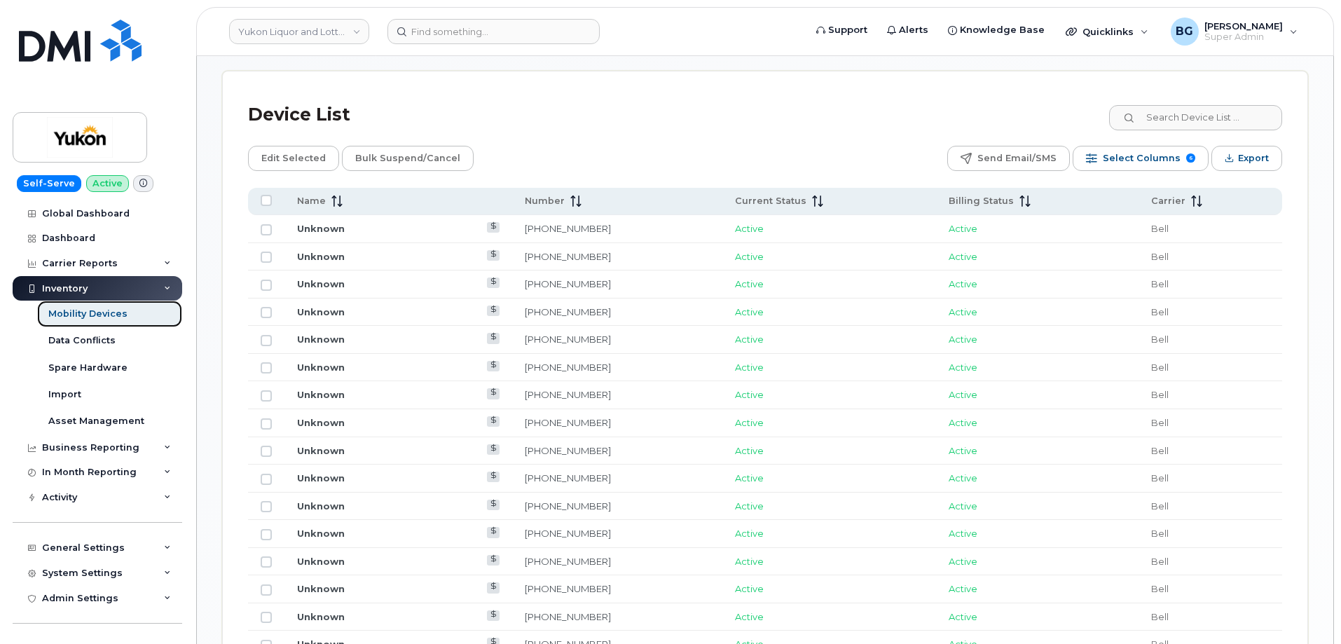
scroll to position [608, 0]
click at [595, 360] on link "867-332-1653" at bounding box center [568, 365] width 86 height 11
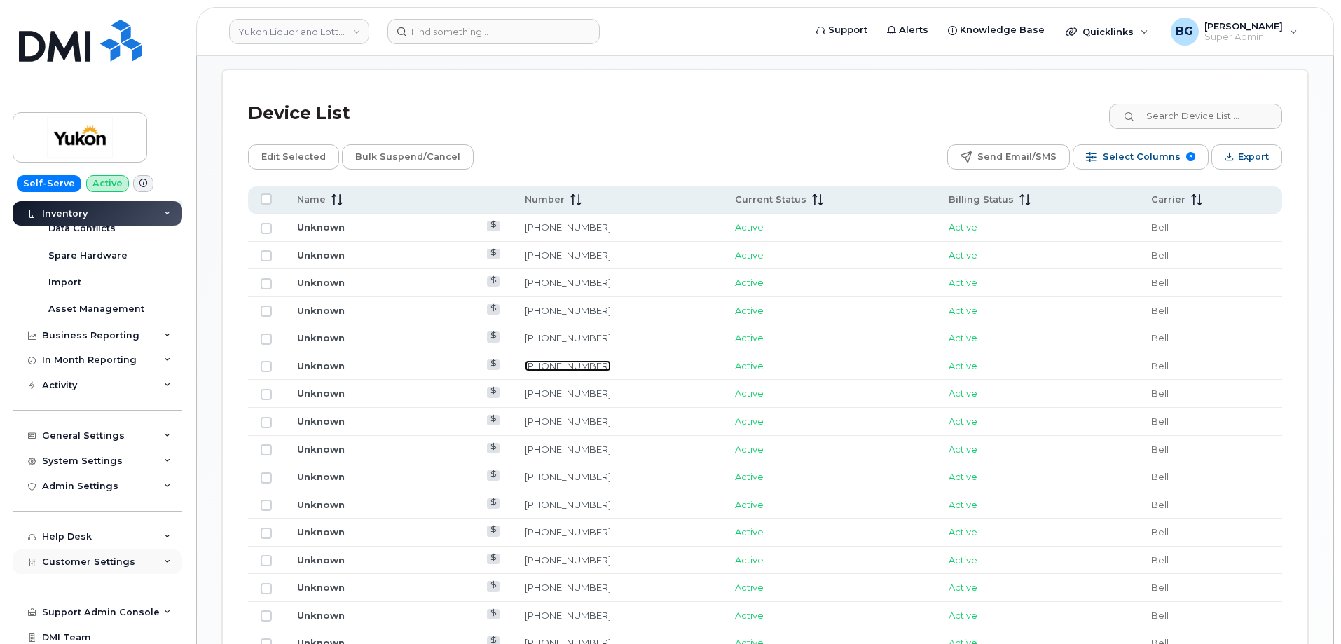
scroll to position [142, 0]
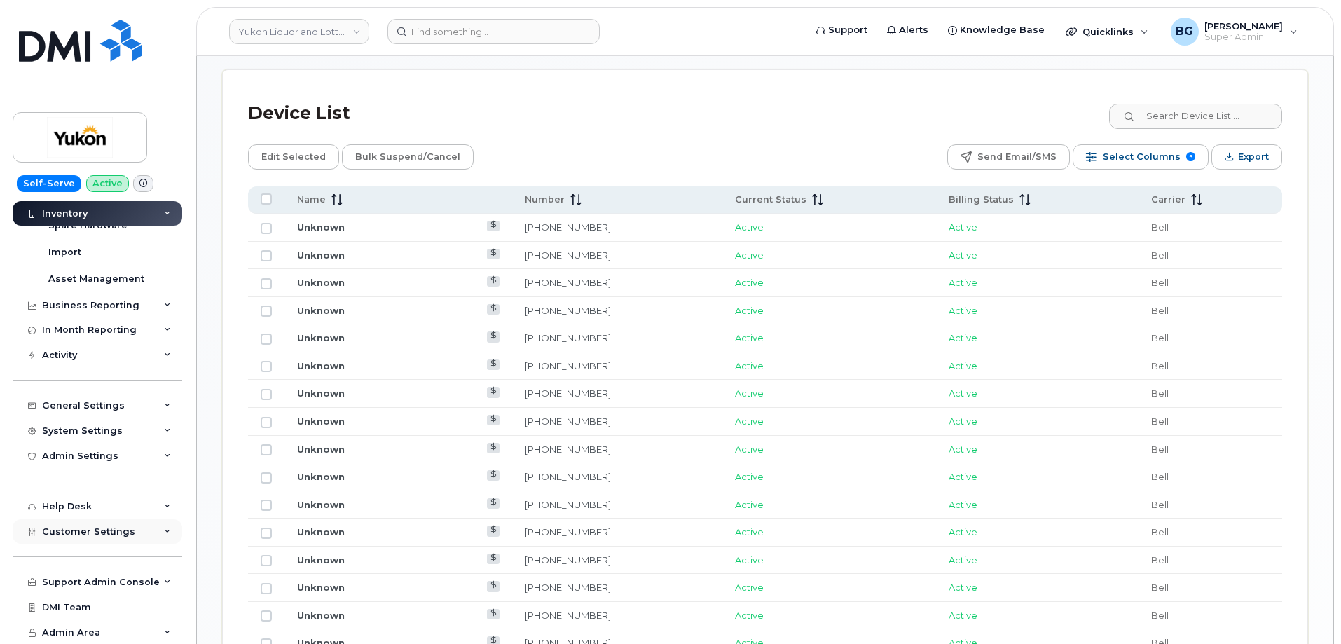
click at [90, 535] on span "Customer Settings" at bounding box center [88, 531] width 93 height 11
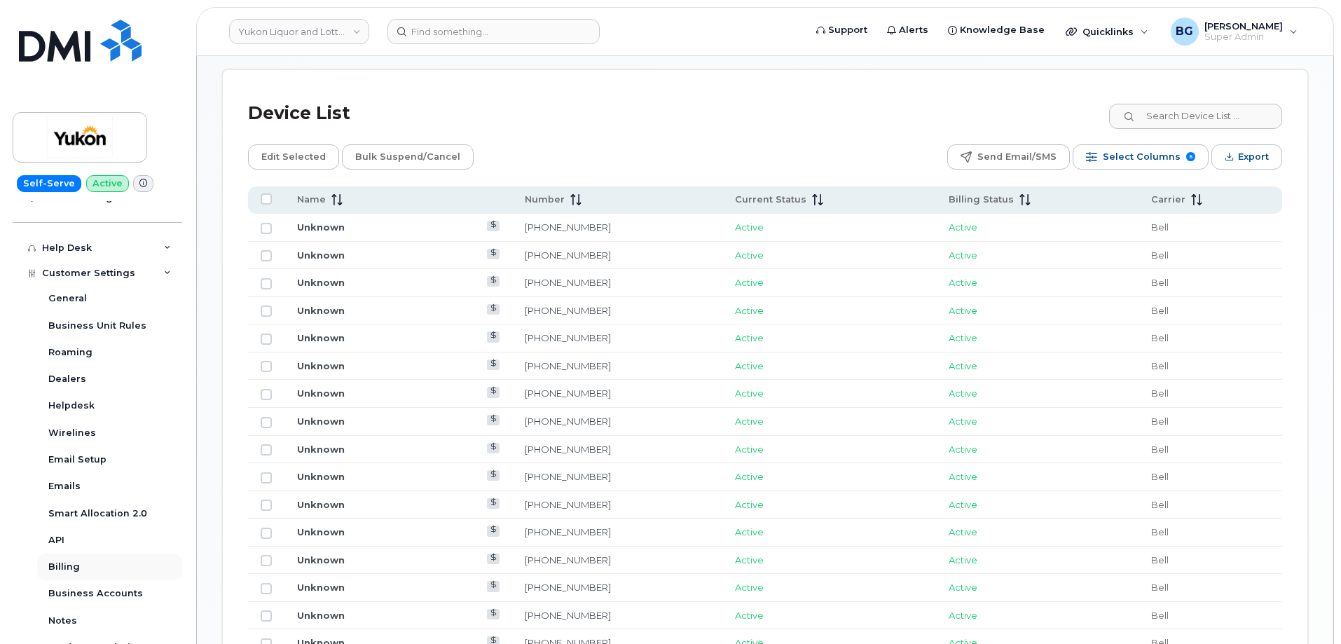
scroll to position [423, 0]
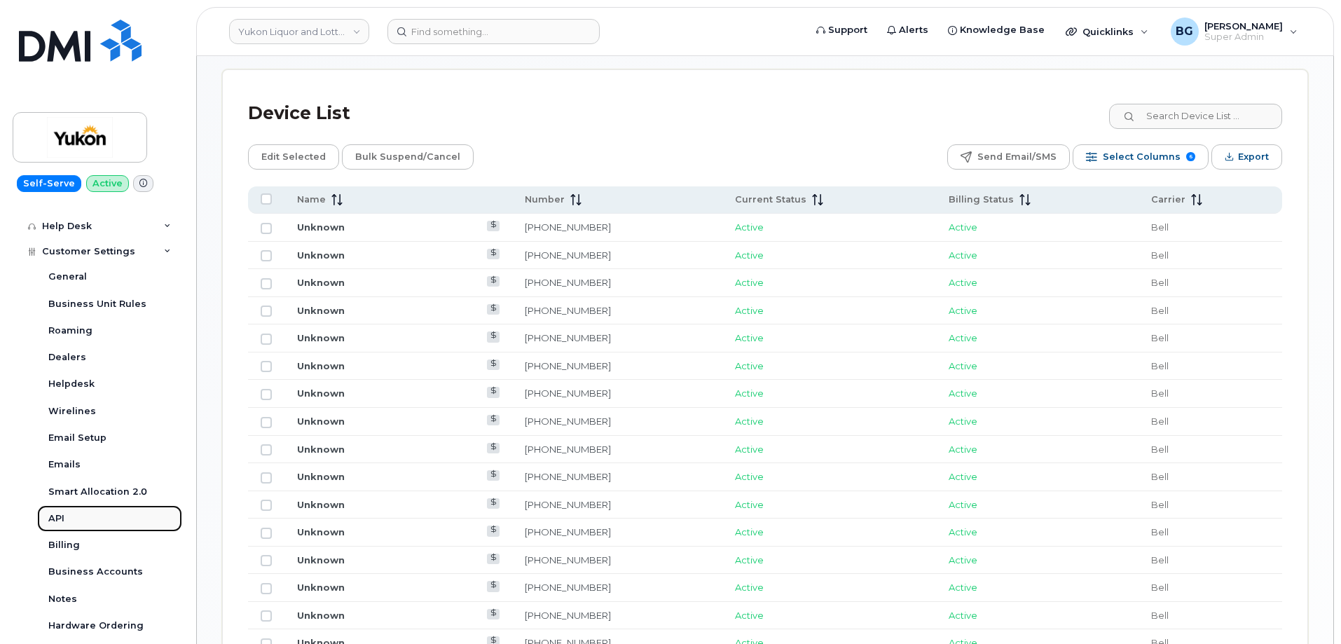
click at [56, 517] on div "API" at bounding box center [56, 518] width 16 height 13
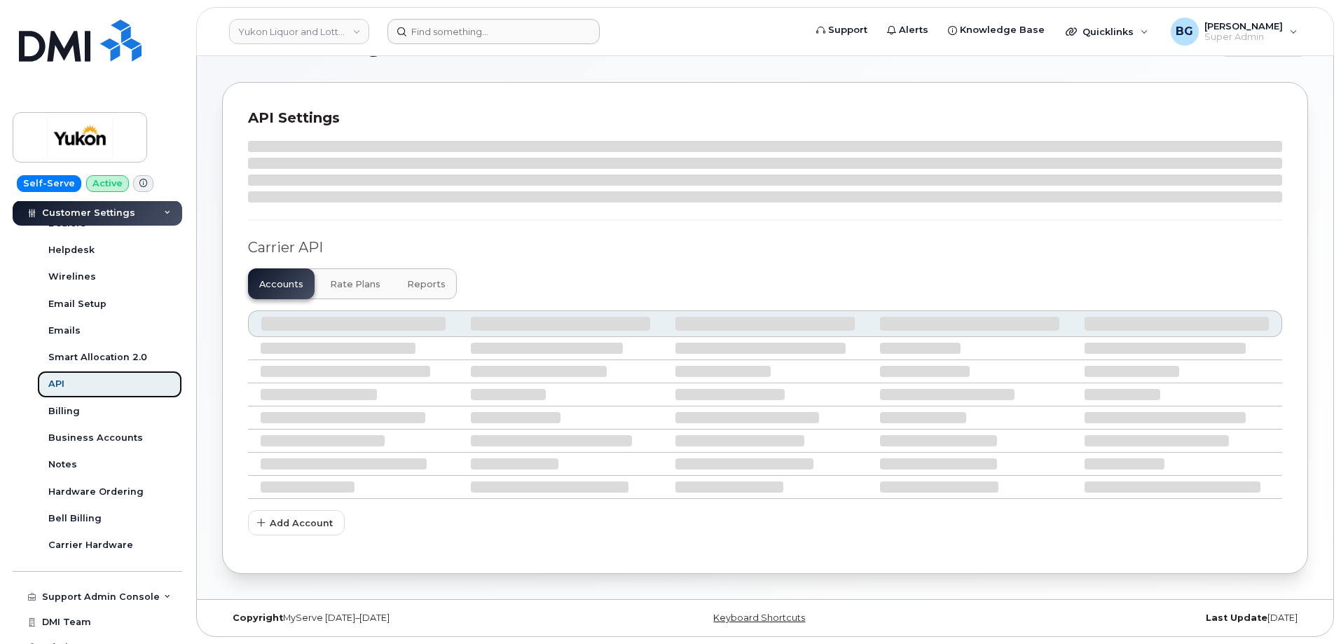
scroll to position [289, 0]
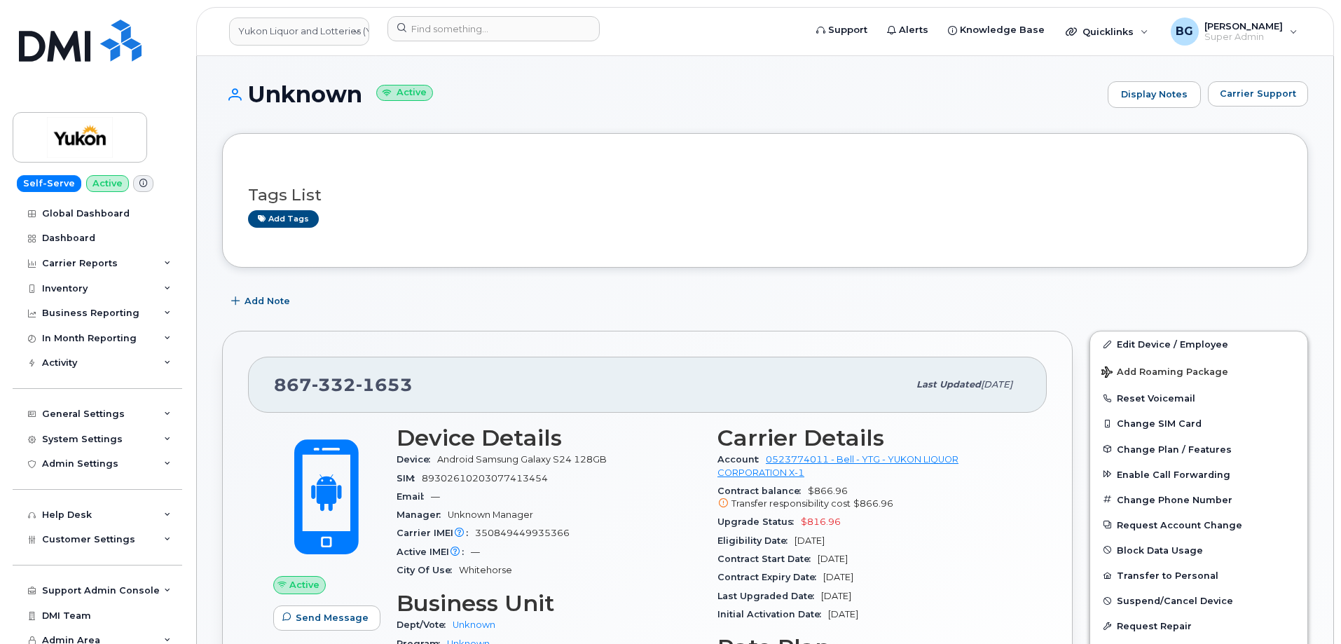
click at [518, 294] on div "Add Note" at bounding box center [765, 301] width 1086 height 25
click at [555, 107] on h1 "Unknown Active" at bounding box center [661, 94] width 879 height 25
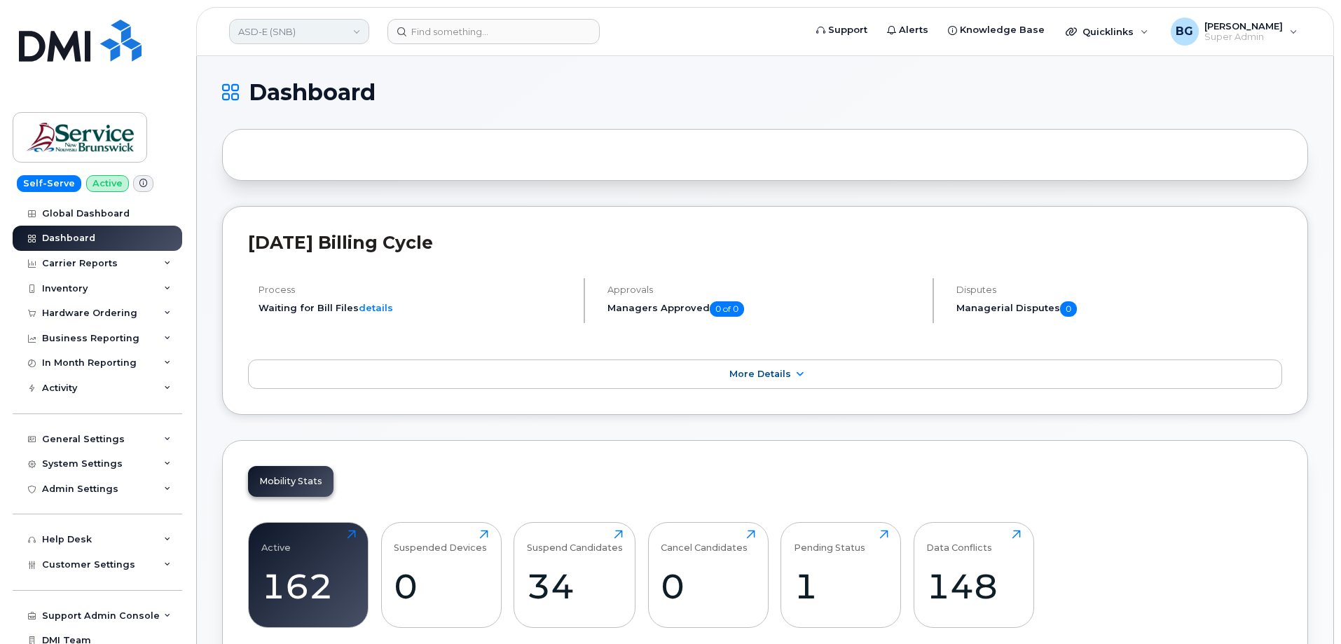
click at [282, 27] on link "ASD-E (SNB)" at bounding box center [299, 31] width 140 height 25
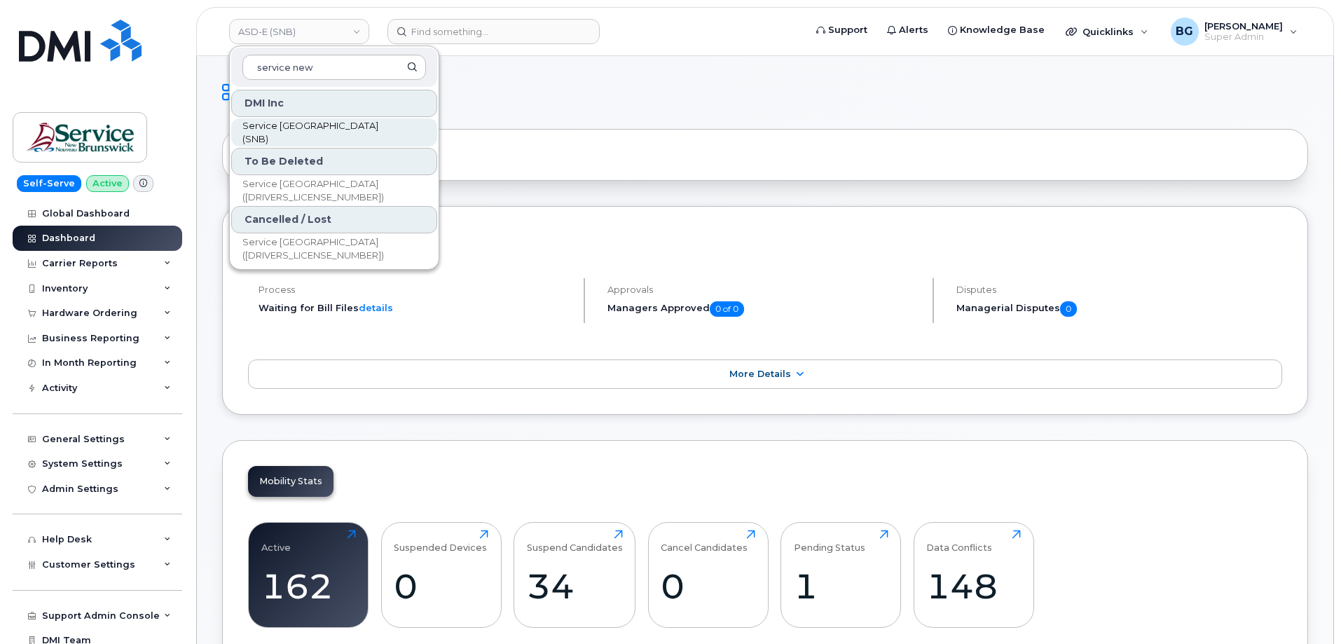
type input "service new"
click at [744, 134] on div at bounding box center [765, 155] width 1086 height 52
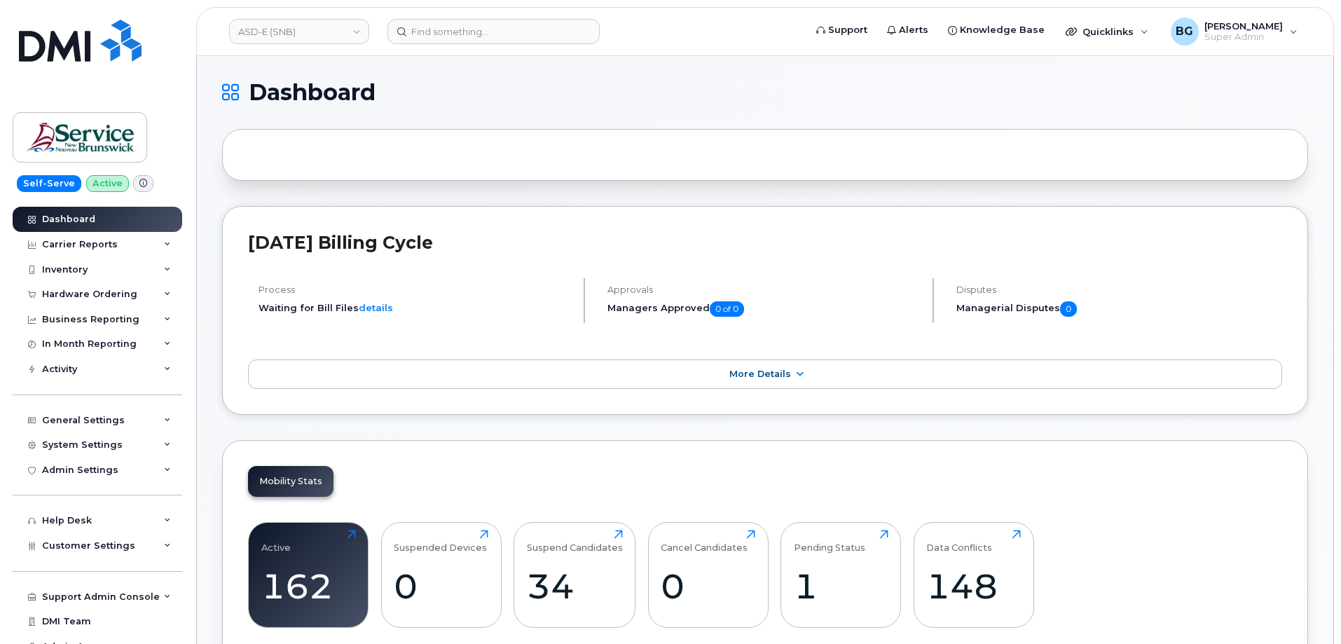
scroll to position [33, 0]
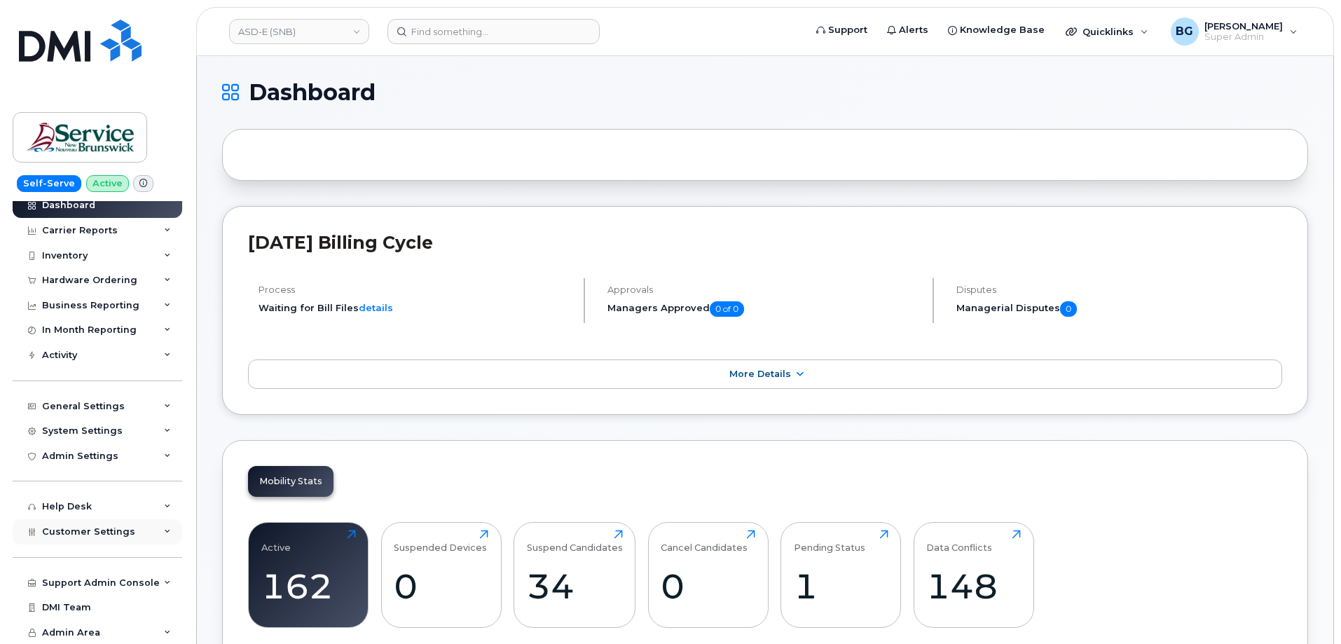
click at [85, 521] on div "Customer Settings" at bounding box center [98, 531] width 170 height 25
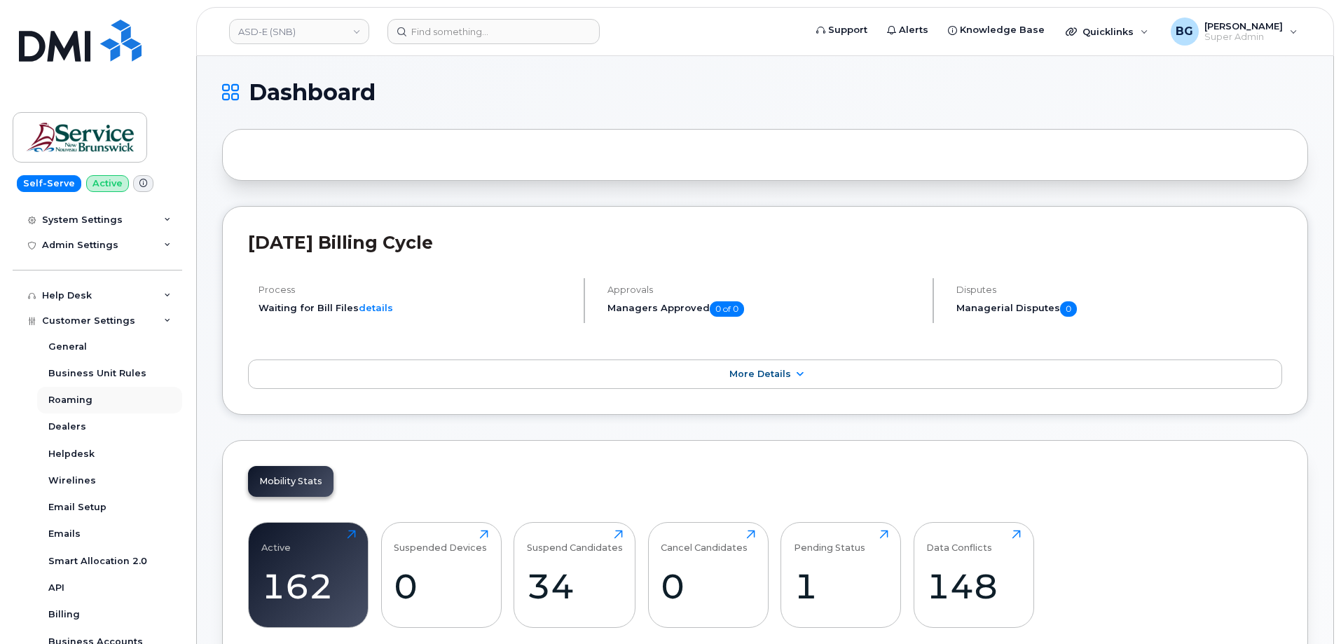
scroll to position [313, 0]
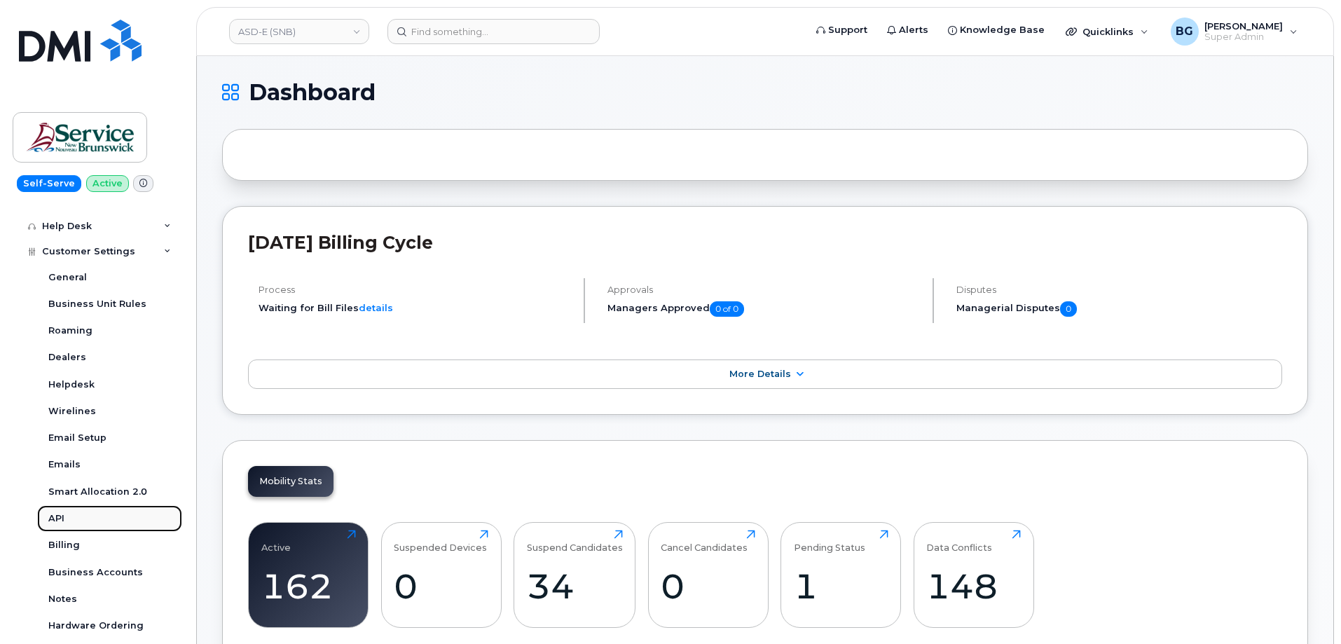
click at [56, 524] on div "API" at bounding box center [56, 518] width 16 height 13
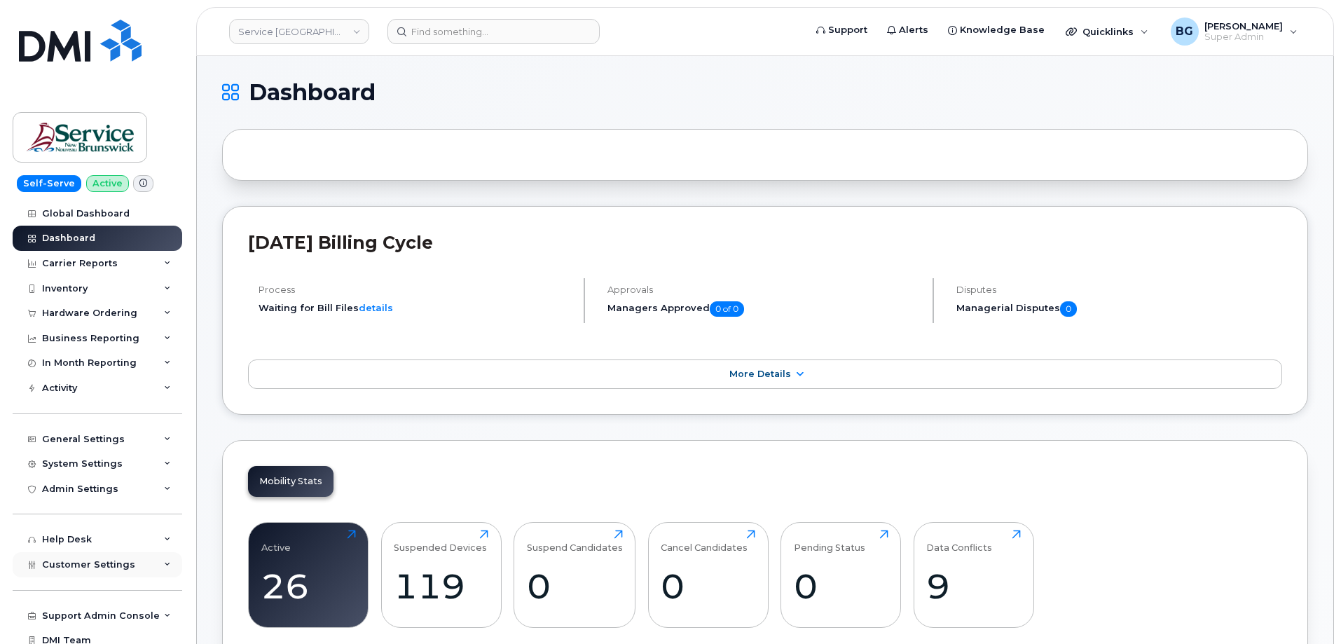
click at [71, 558] on div "Customer Settings" at bounding box center [98, 564] width 170 height 25
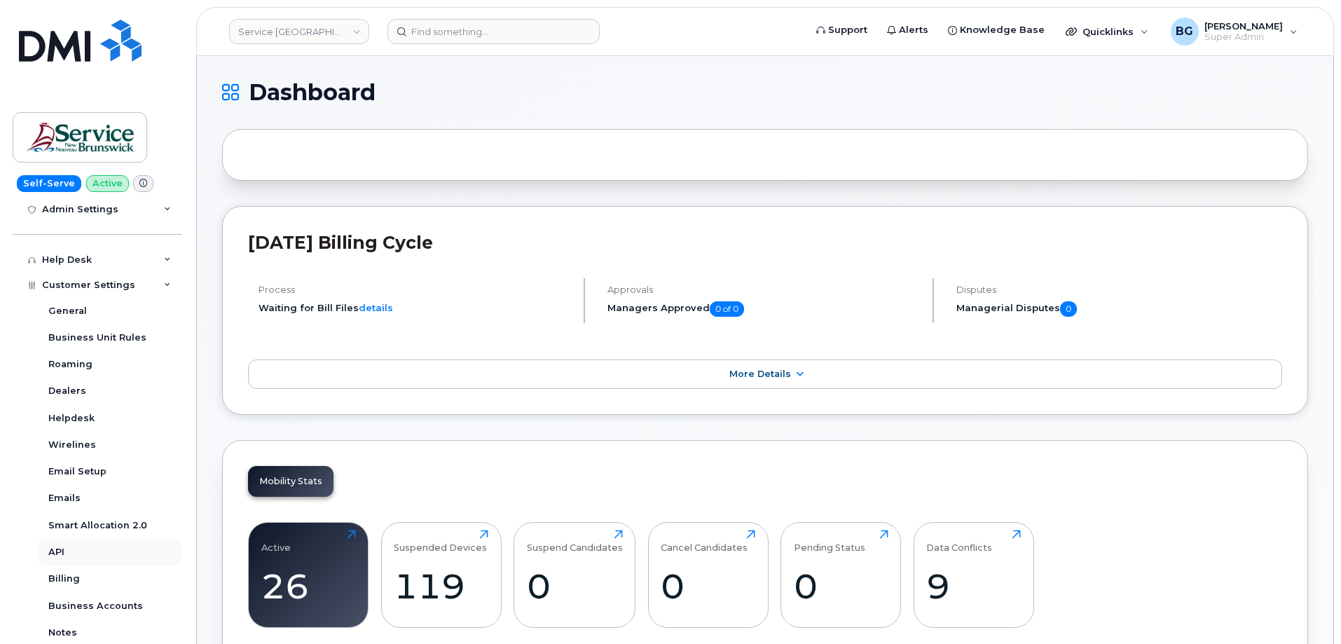
scroll to position [280, 0]
click at [52, 550] on div "API" at bounding box center [56, 551] width 16 height 13
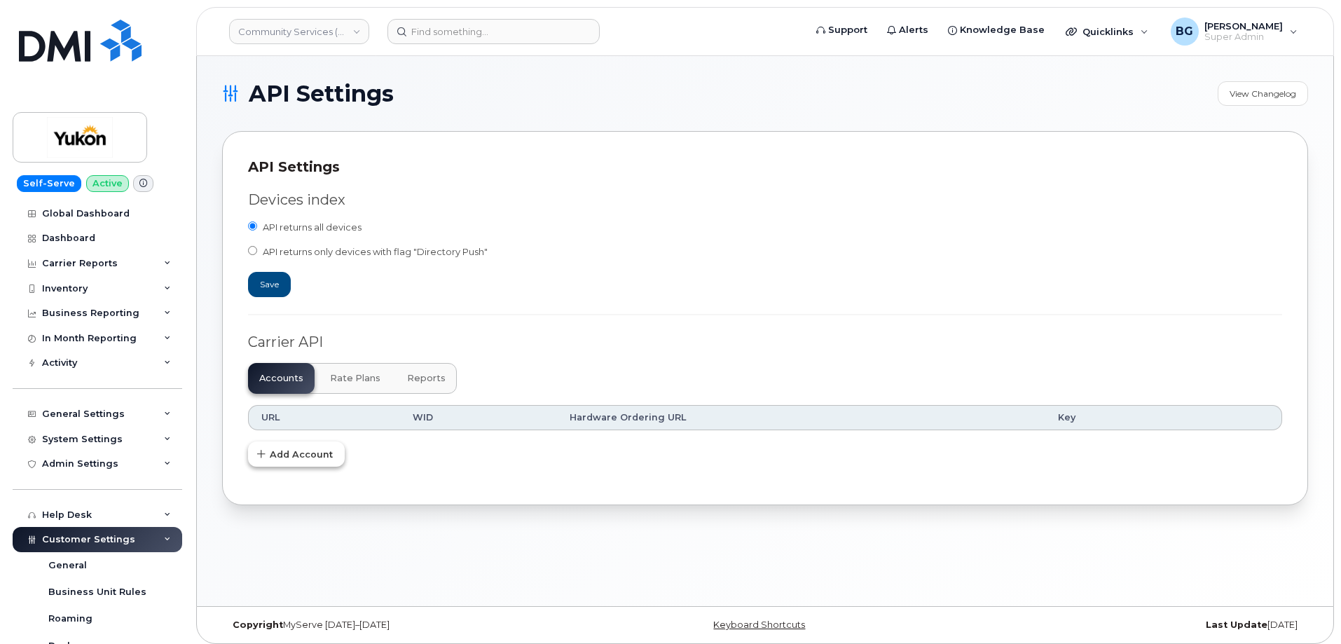
click at [293, 452] on span "Add Account" at bounding box center [301, 454] width 63 height 13
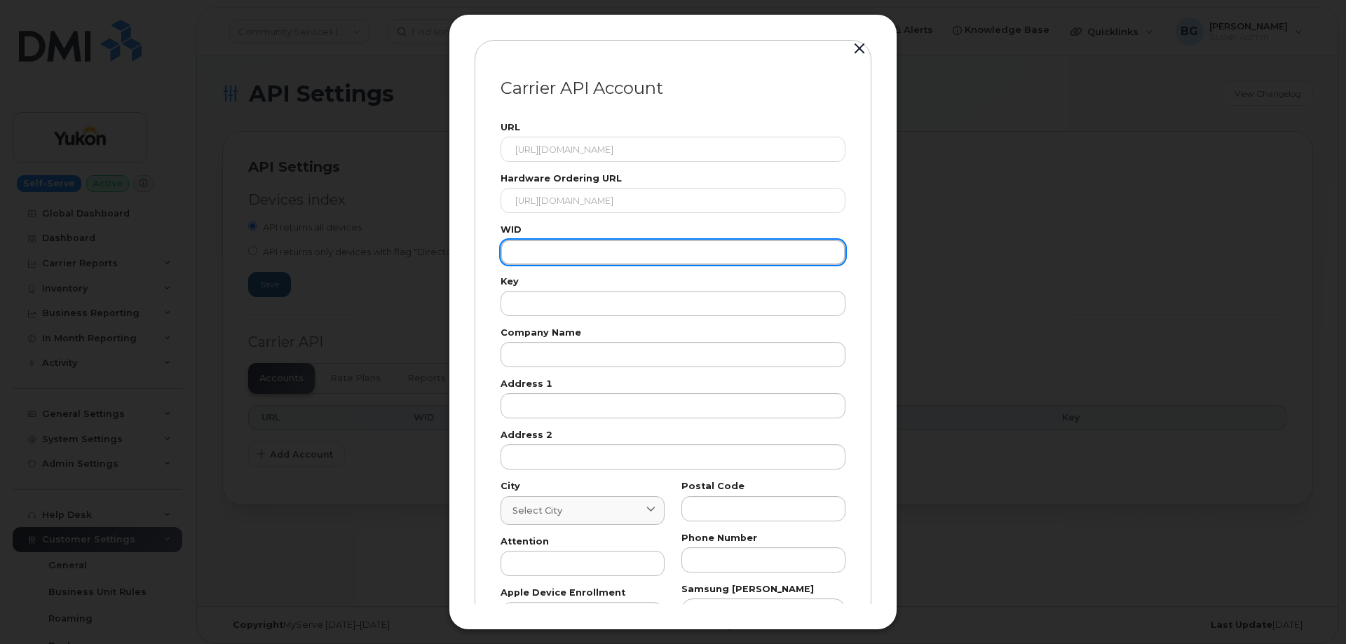
click at [561, 247] on input "text" at bounding box center [672, 252] width 345 height 25
paste input "103058"
type input "103058"
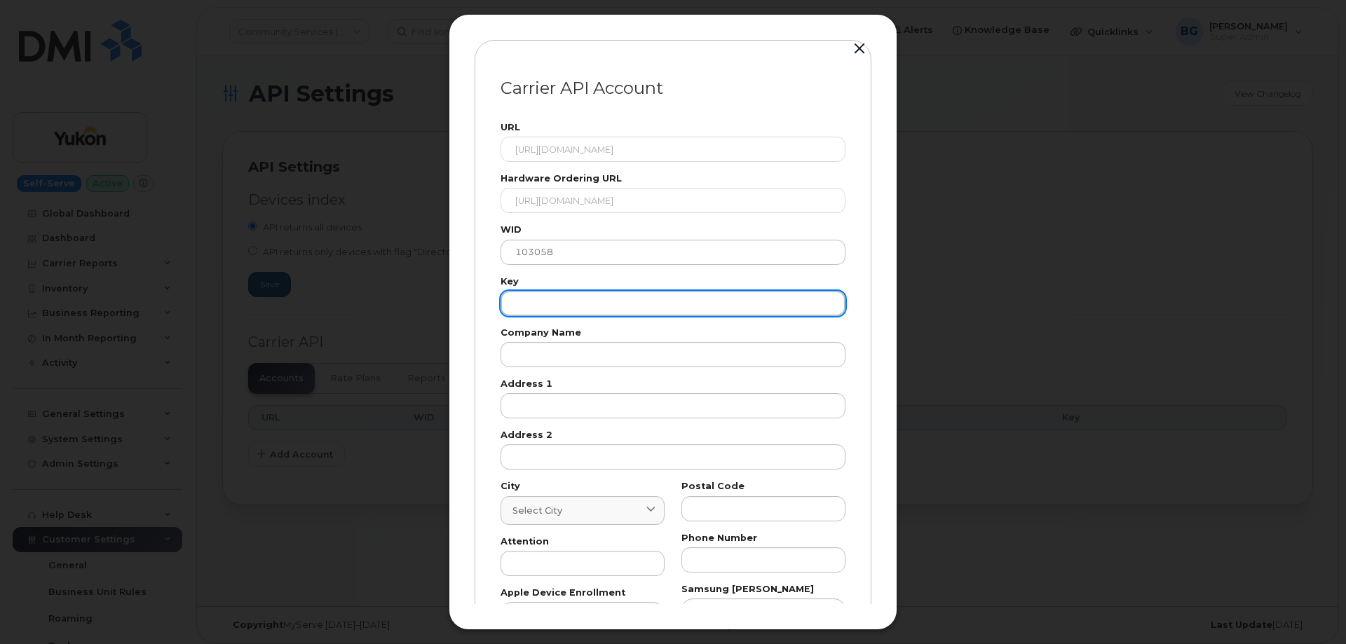
click at [570, 302] on input "text" at bounding box center [672, 303] width 345 height 25
paste input "VPWRPGJ8KTTFUQKR"
type input "VPWRPGJ8KTTFUQKR"
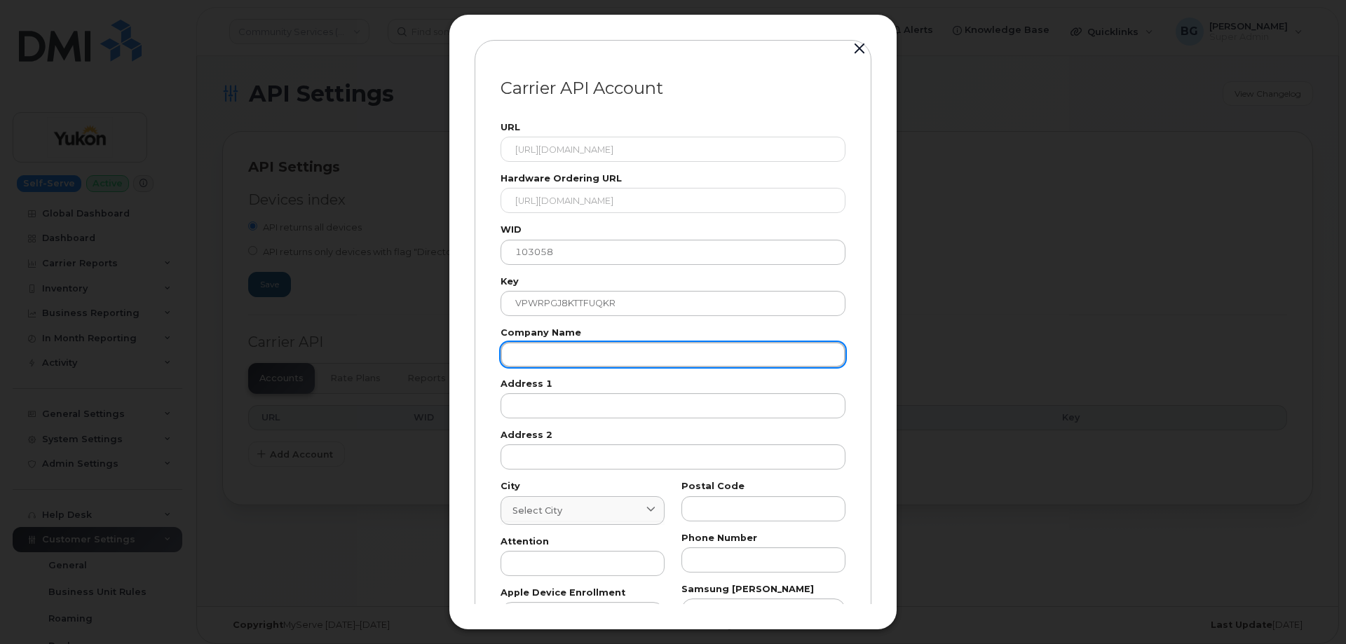
click at [671, 357] on input "text" at bounding box center [672, 354] width 345 height 25
paste input "Gov of Yukon"
type input "Gov of Yukon"
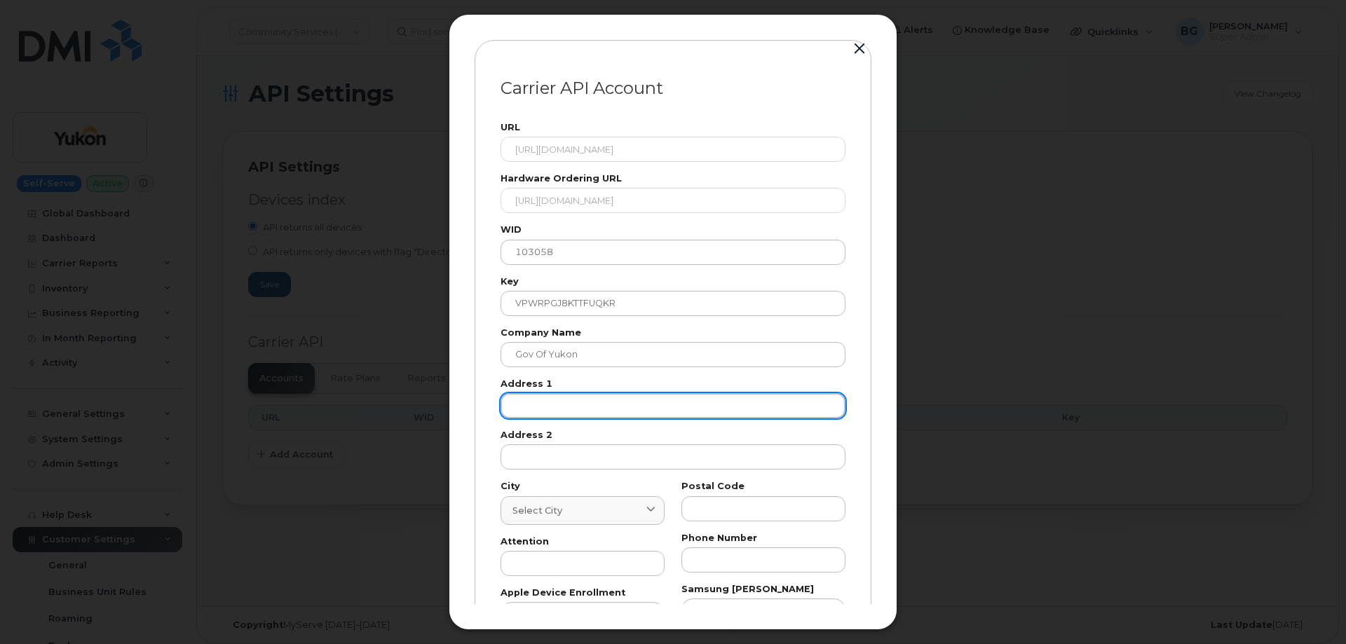
click at [584, 408] on input "text" at bounding box center [672, 405] width 345 height 25
paste input "123"
type input "123"
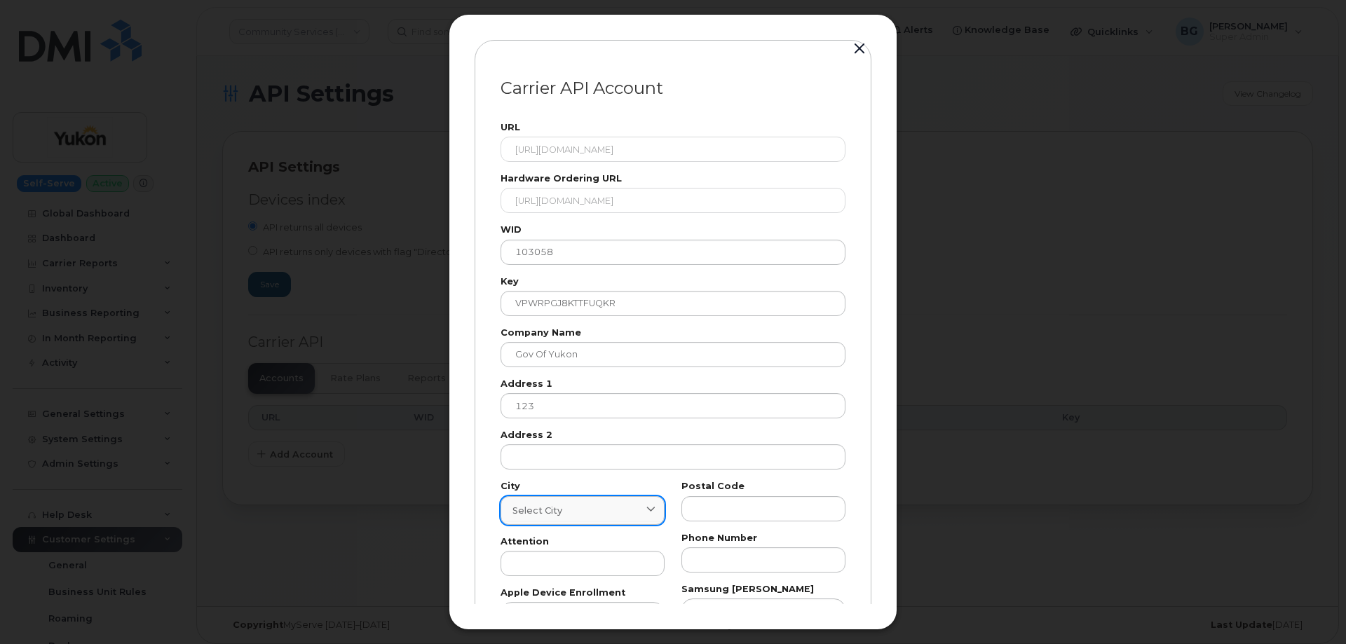
click at [564, 512] on div "Select city" at bounding box center [582, 510] width 140 height 13
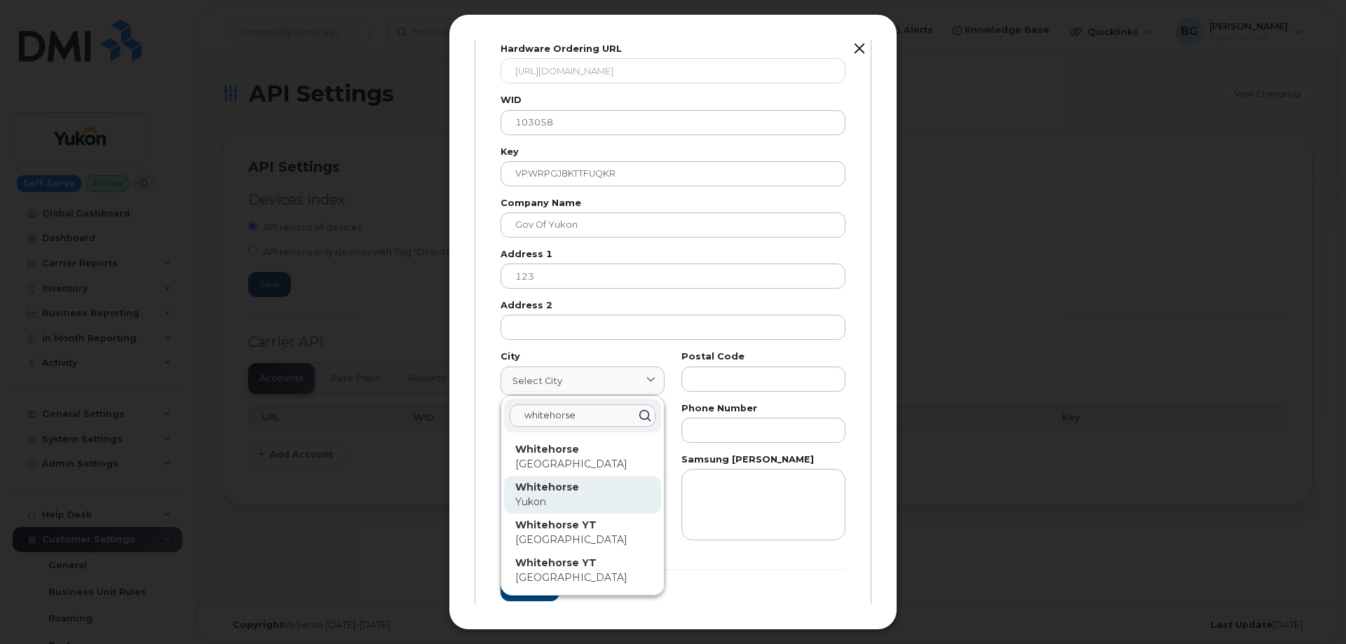
scroll to position [140, 0]
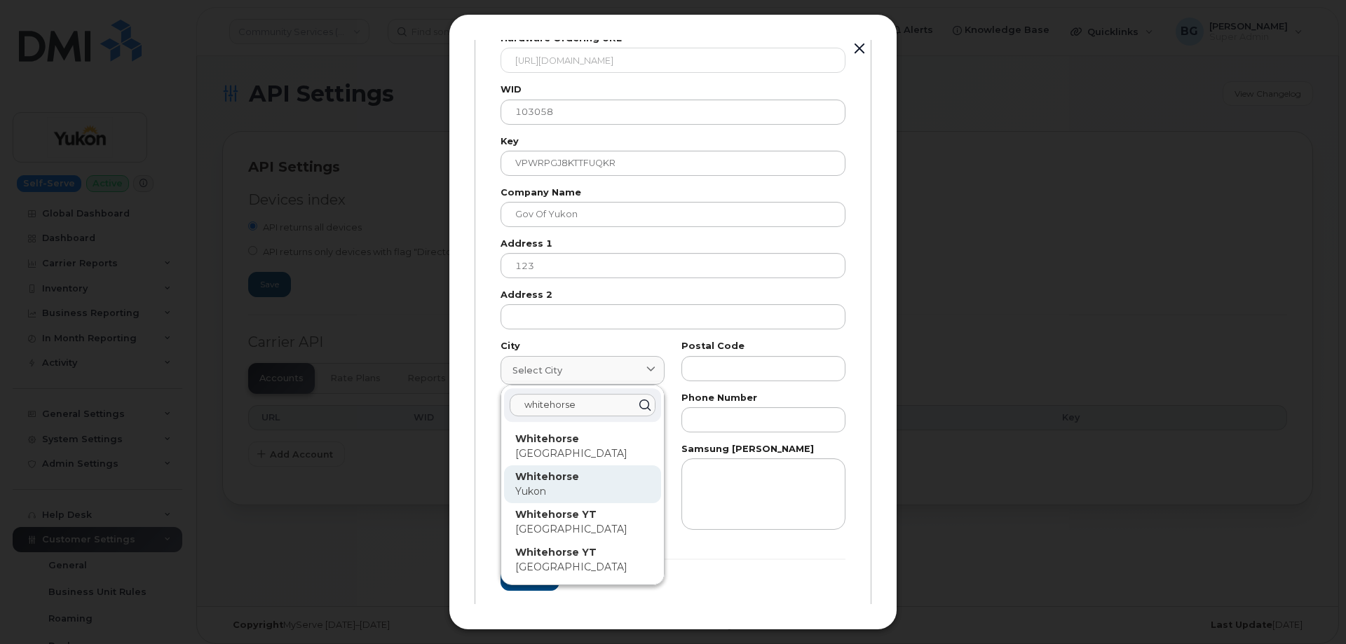
type input "whitehorse"
click at [539, 479] on strong "Whitehorse" at bounding box center [547, 476] width 64 height 13
type input "7227"
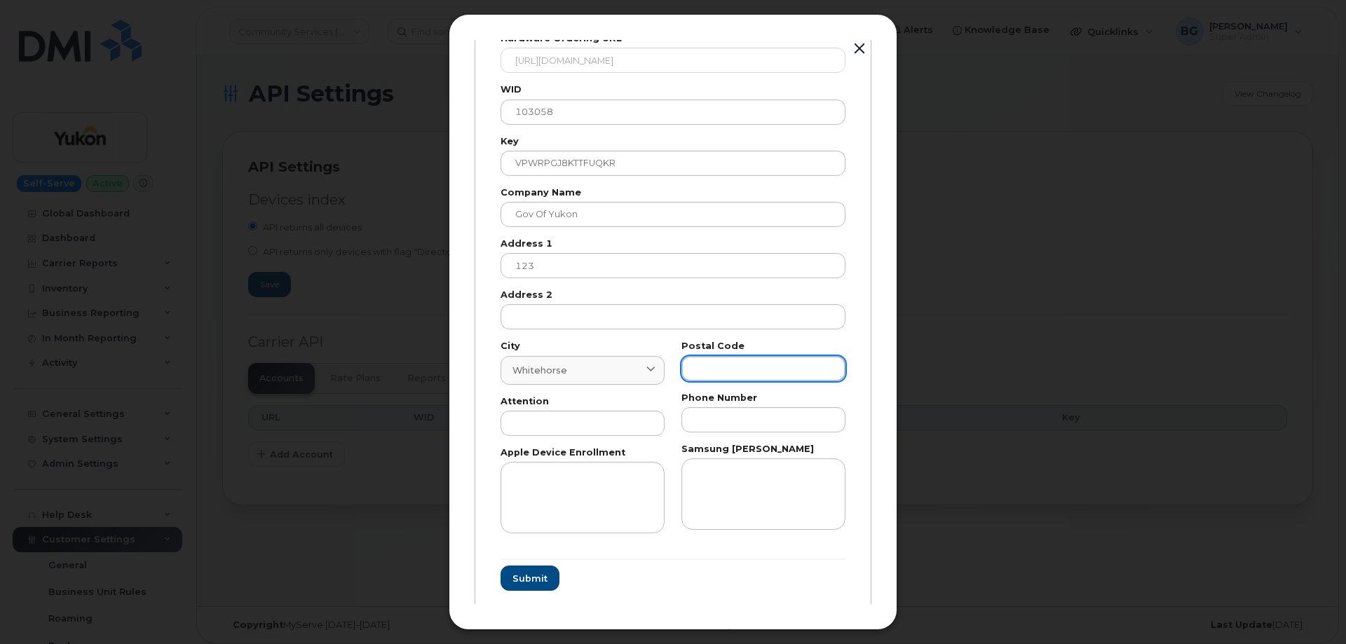
click at [747, 360] on input "text" at bounding box center [763, 368] width 164 height 25
click at [717, 361] on input "text" at bounding box center [763, 368] width 164 height 25
type input "T"
click at [551, 421] on input "text" at bounding box center [582, 423] width 164 height 25
type input "AP"
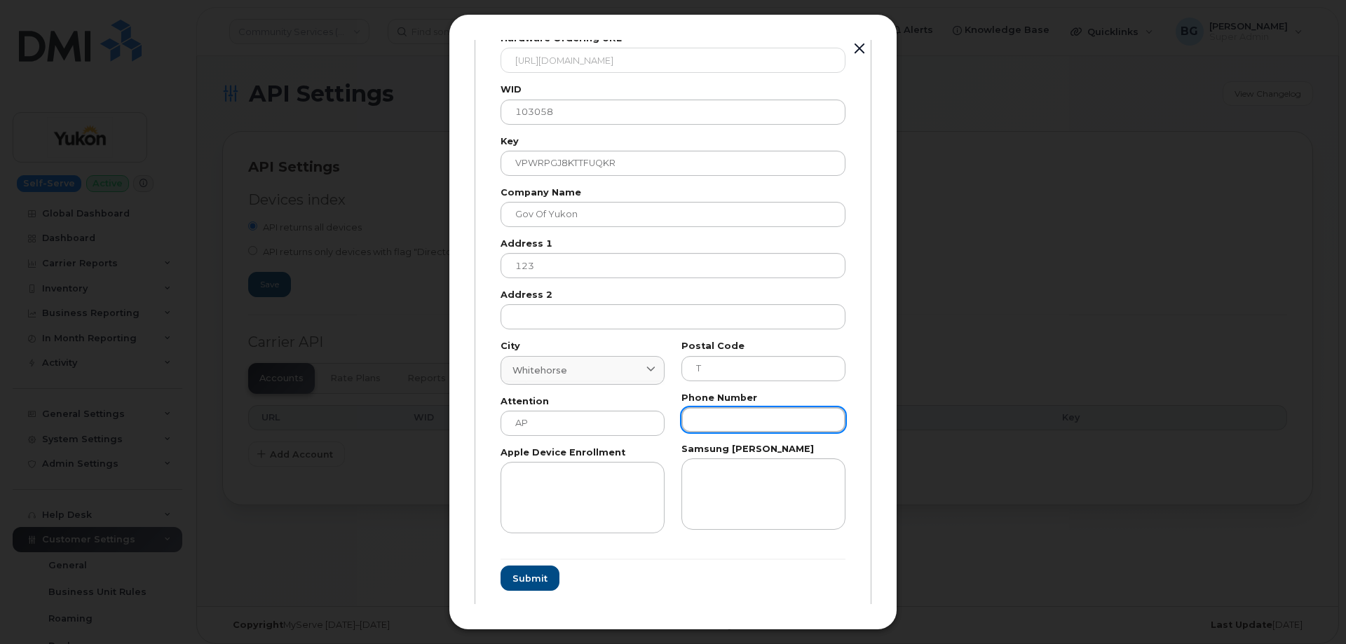
click at [761, 420] on input "text" at bounding box center [763, 419] width 164 height 25
type input "8676679026"
click at [522, 580] on span "Submit" at bounding box center [529, 578] width 35 height 13
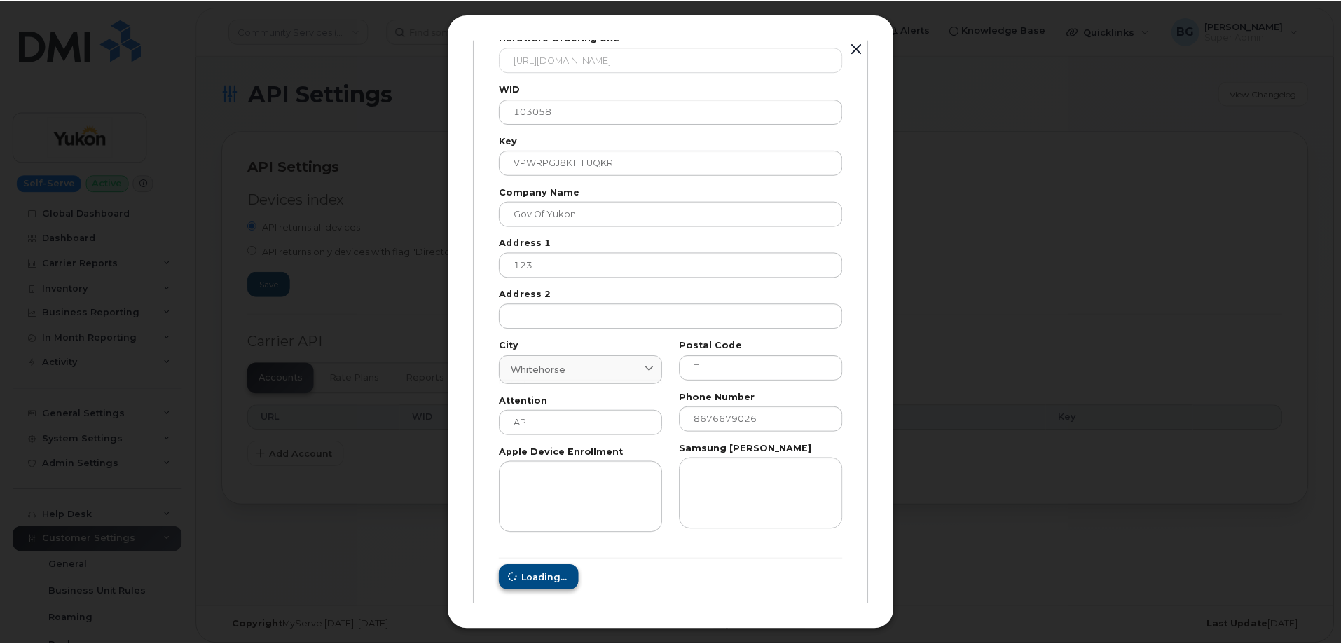
scroll to position [0, 0]
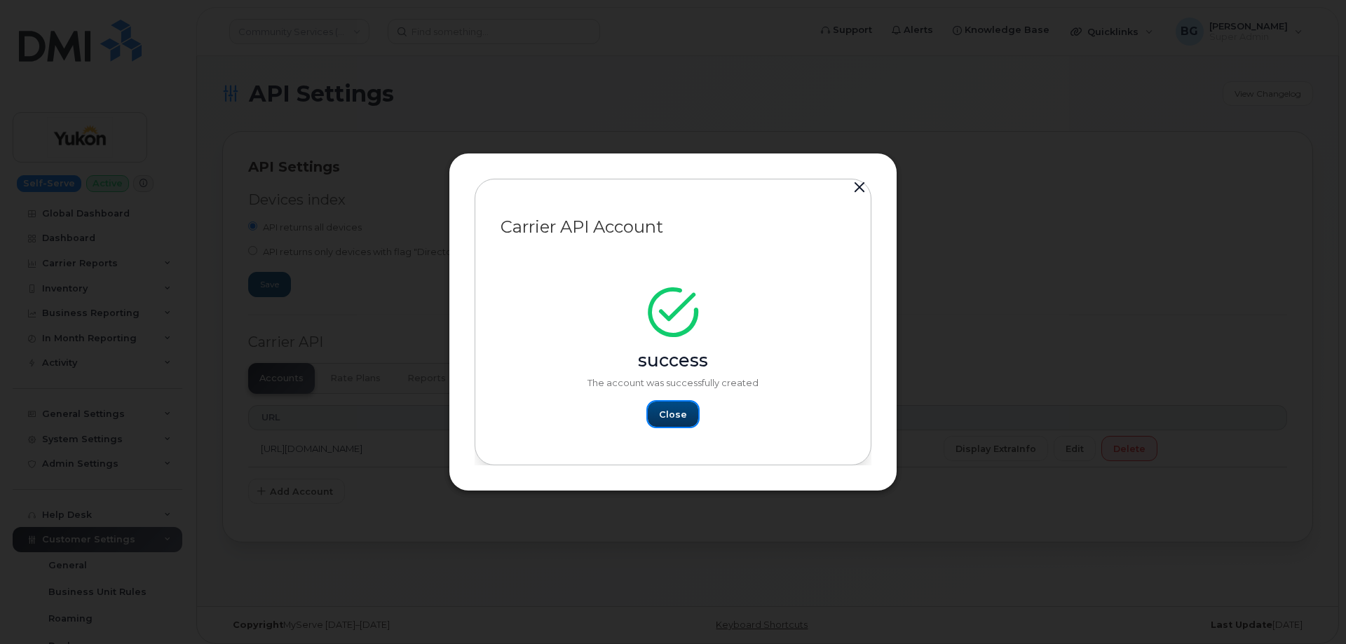
click at [668, 415] on span "Close" at bounding box center [673, 414] width 28 height 13
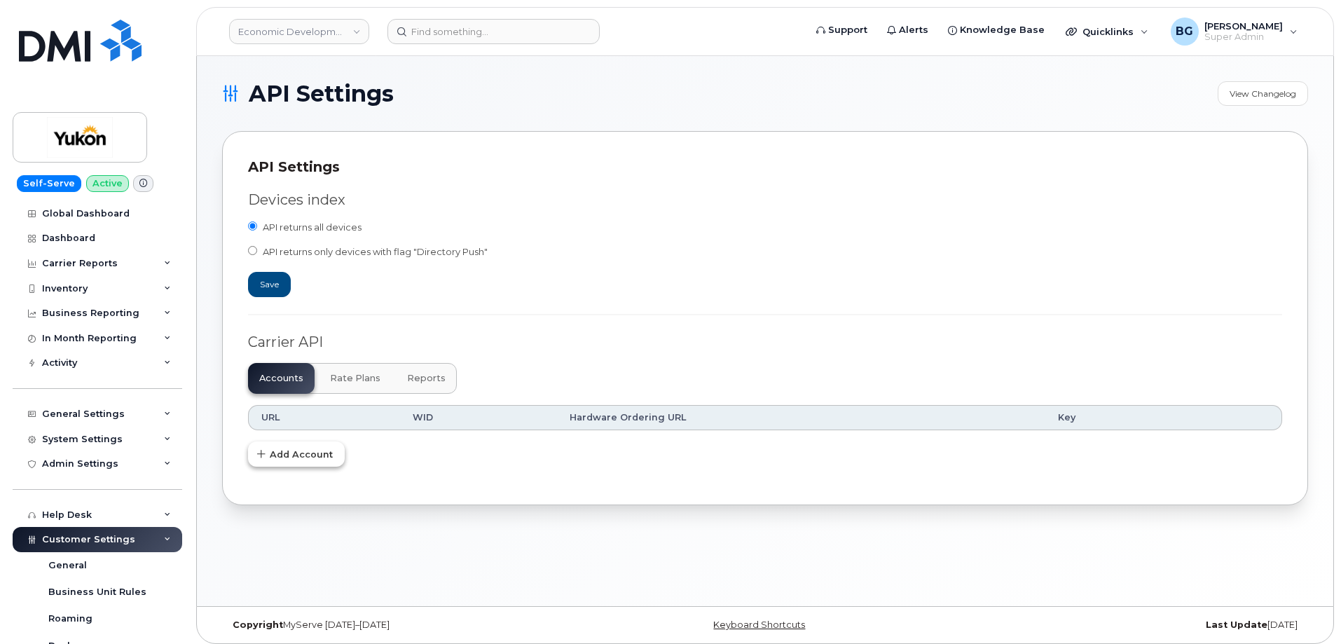
click at [287, 456] on span "Add Account" at bounding box center [301, 454] width 63 height 13
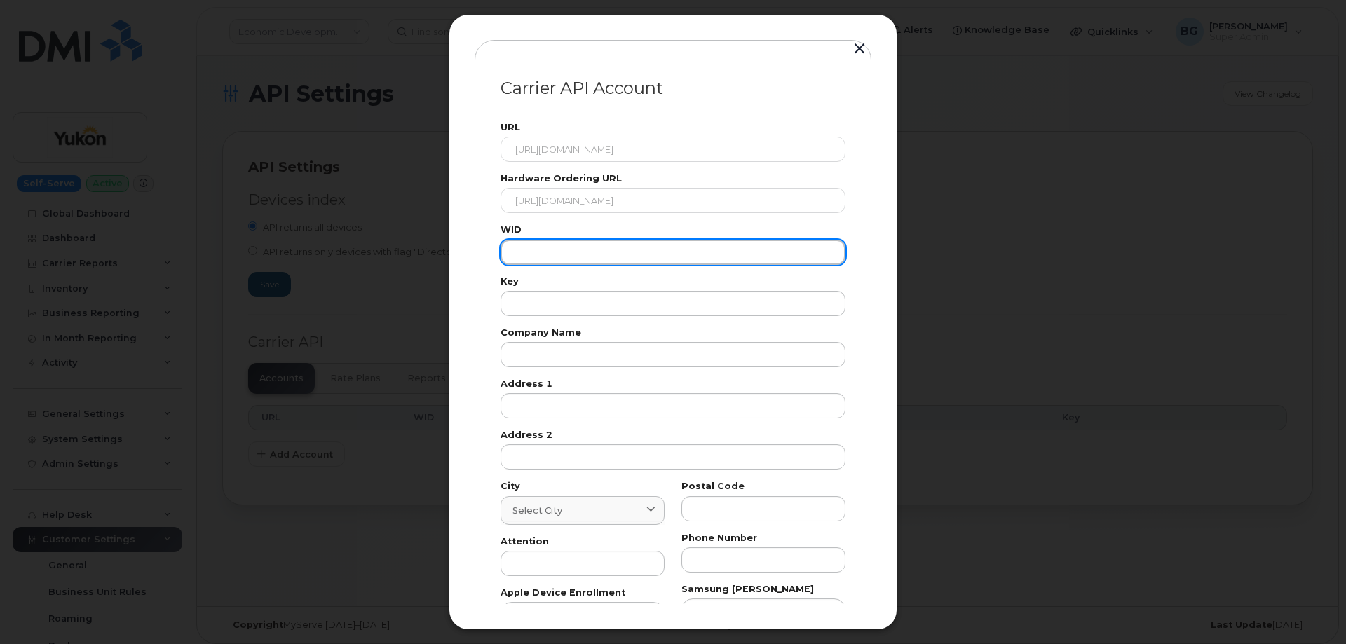
click at [573, 254] on input "text" at bounding box center [672, 252] width 345 height 25
paste input "103058"
type input "103058"
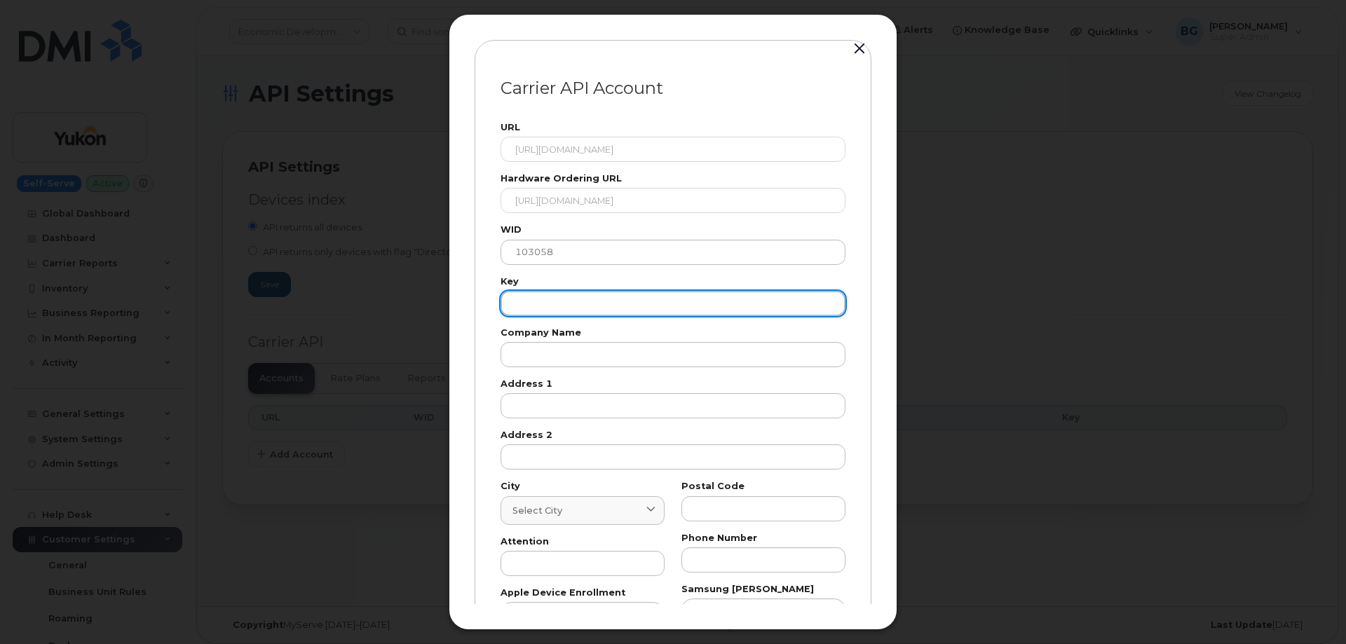
click at [557, 300] on input "text" at bounding box center [672, 303] width 345 height 25
paste input "VPWRPGJ8KTTFUQKR"
type input "VPWRPGJ8KTTFUQKR"
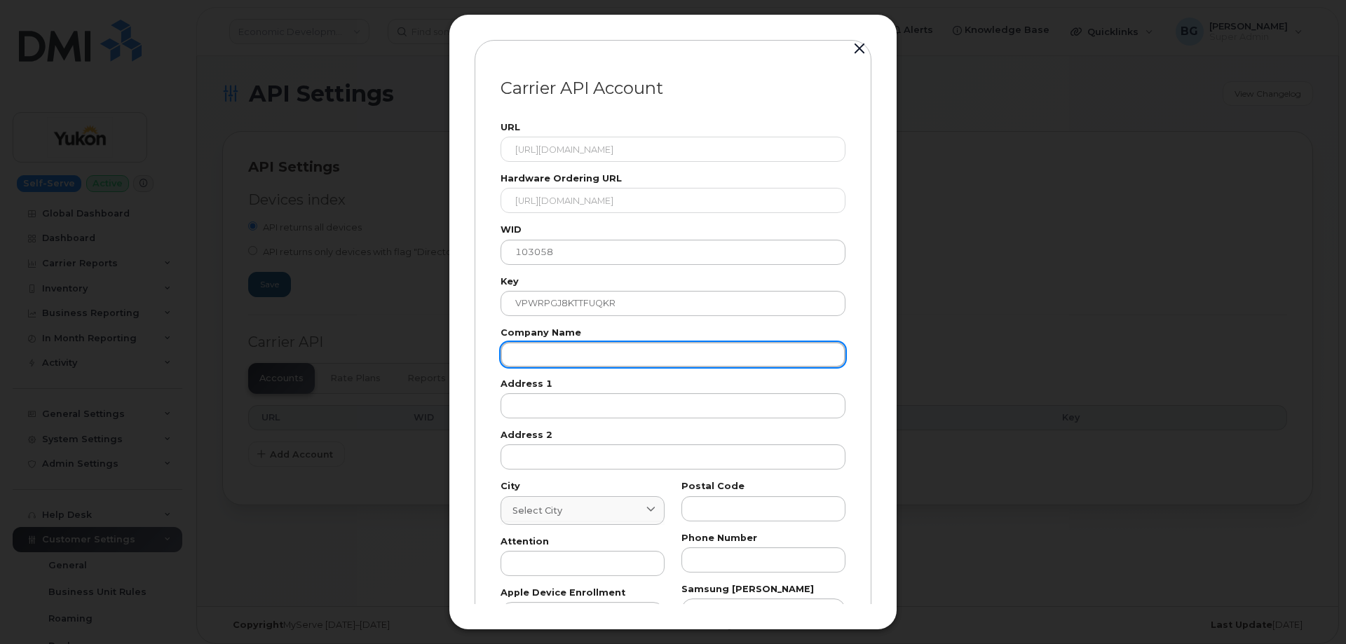
click at [574, 351] on input "text" at bounding box center [672, 354] width 345 height 25
paste input "Gov of Yukon"
type input "Gov of Yukon"
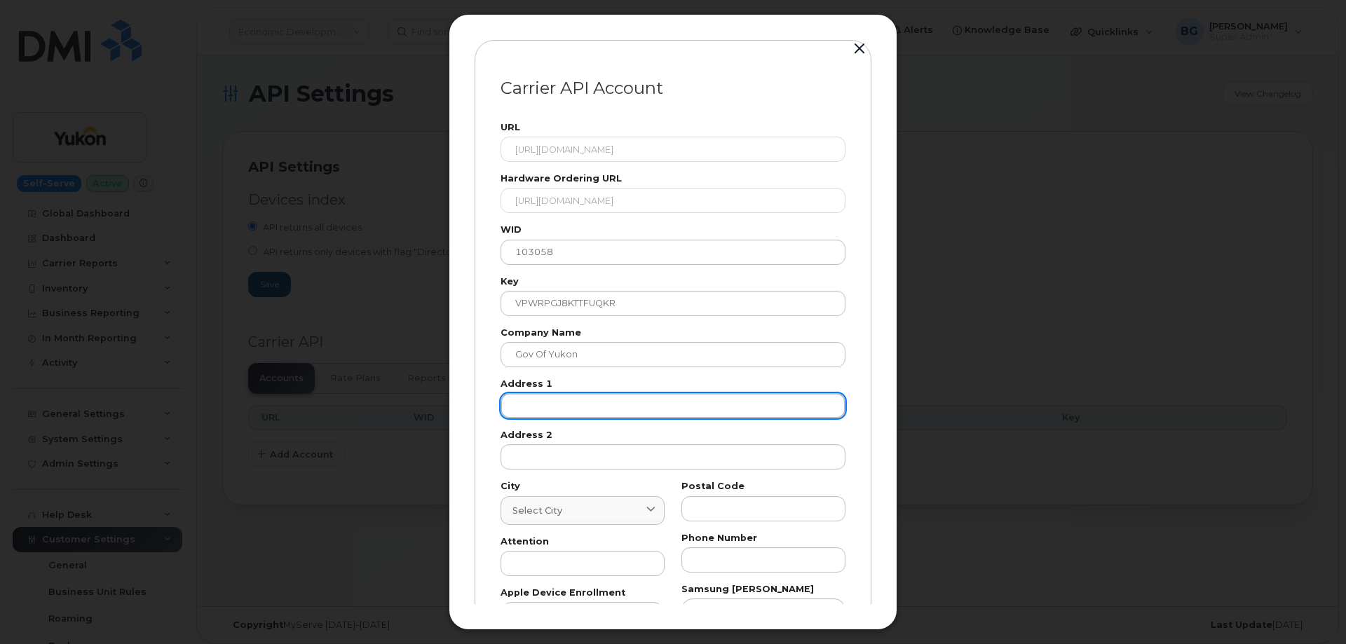
click at [575, 409] on input "text" at bounding box center [672, 405] width 345 height 25
paste input "123"
type input "123"
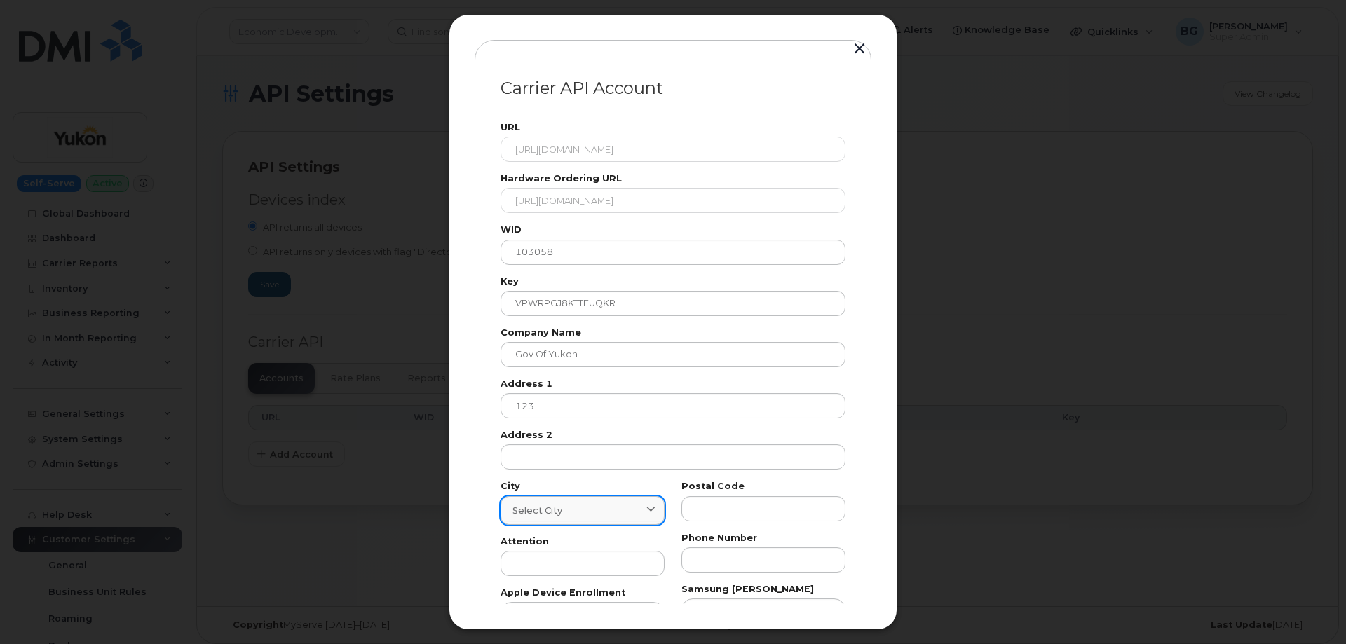
click at [545, 507] on span "Select city" at bounding box center [537, 510] width 50 height 13
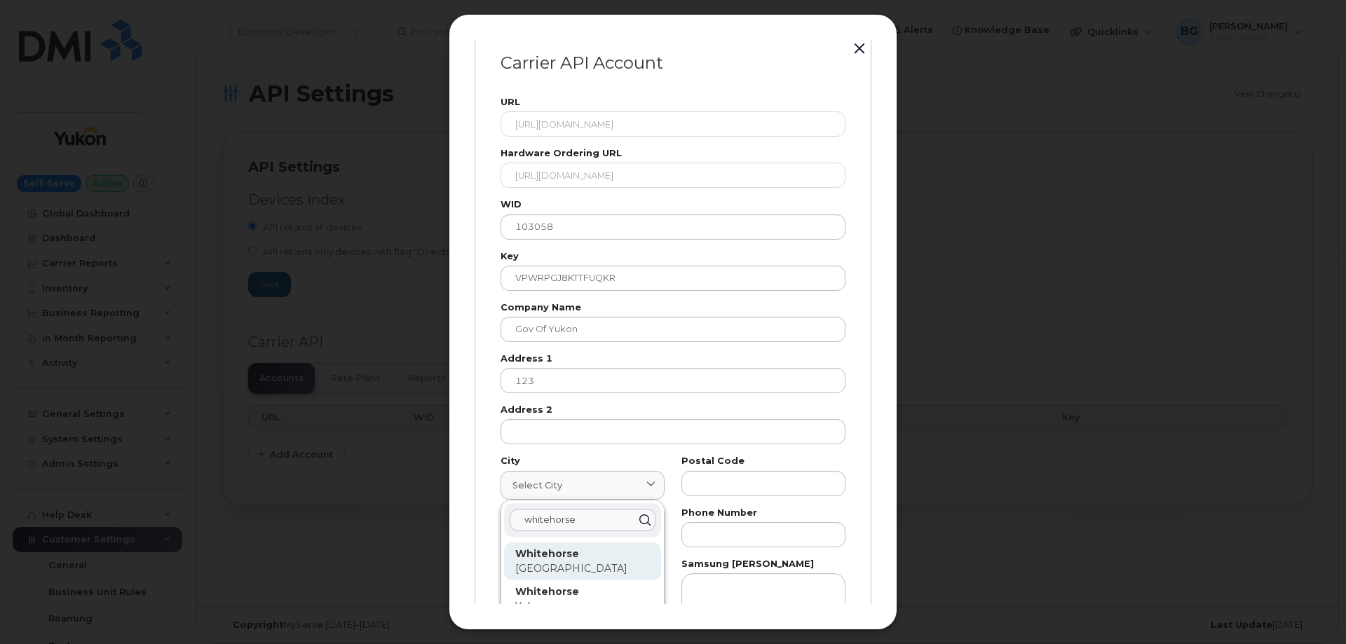
scroll to position [47, 0]
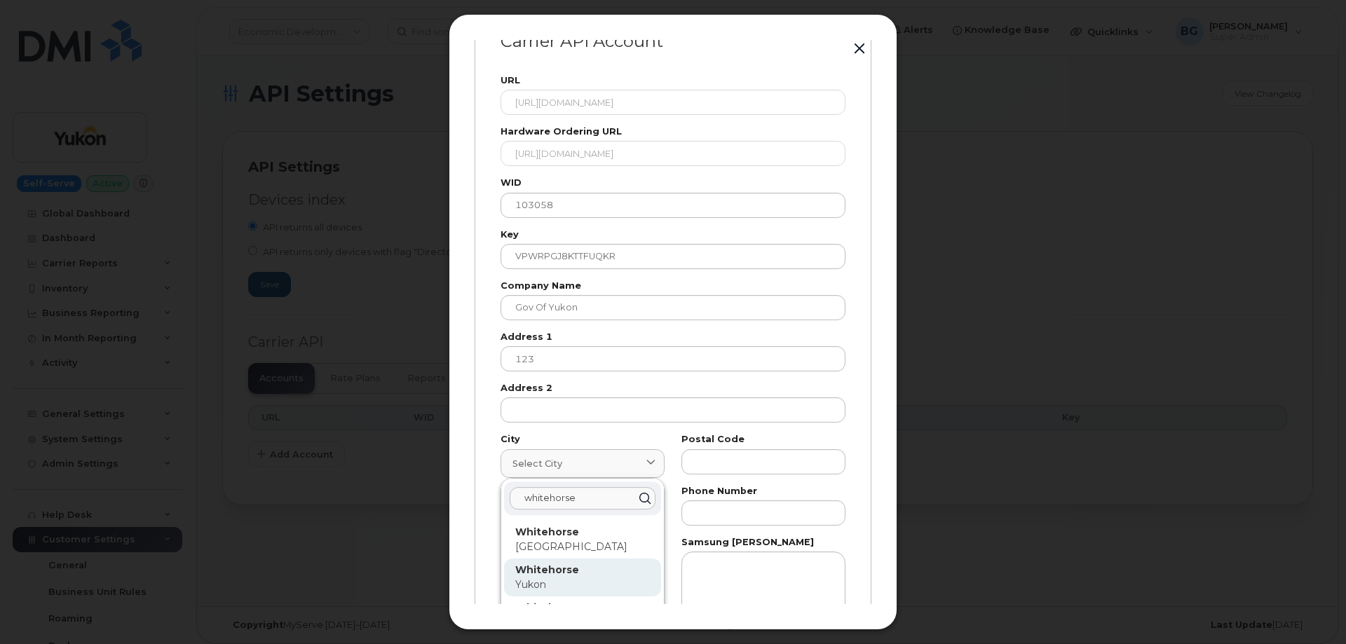
type input "whitehorse"
click at [536, 577] on div "Whitehorse Yukon" at bounding box center [582, 577] width 135 height 29
type input "7227"
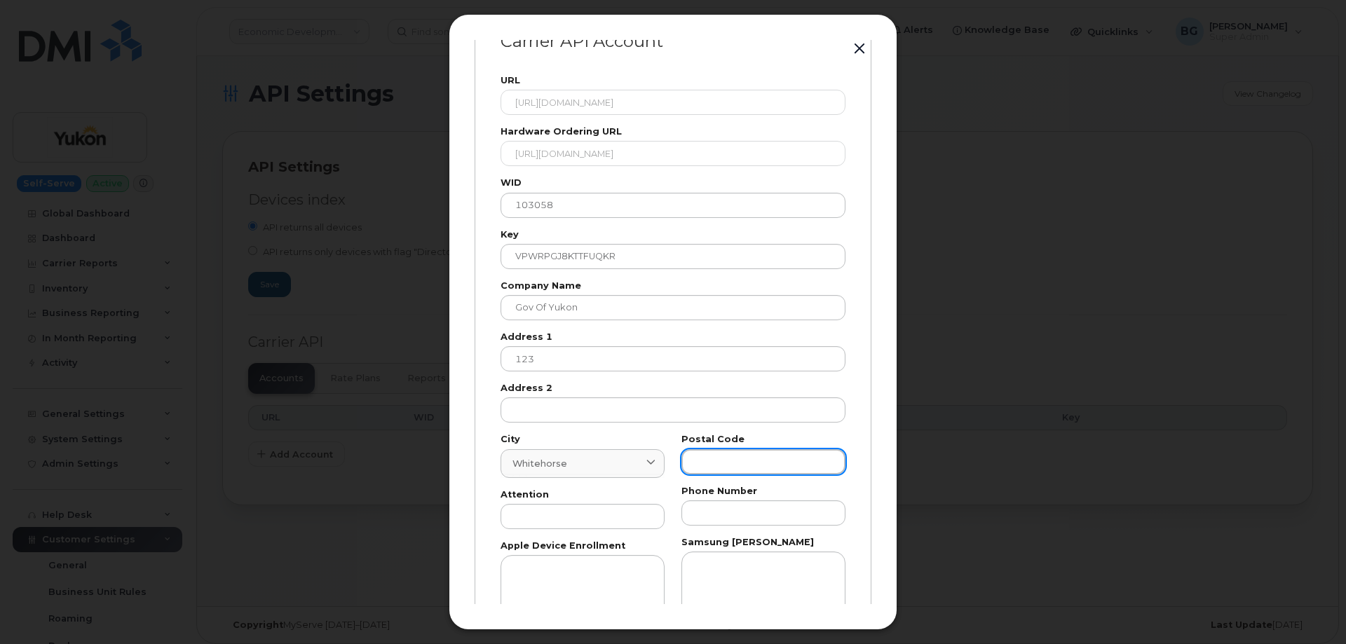
click at [781, 460] on input "text" at bounding box center [763, 461] width 164 height 25
paste input "T"
type input "T"
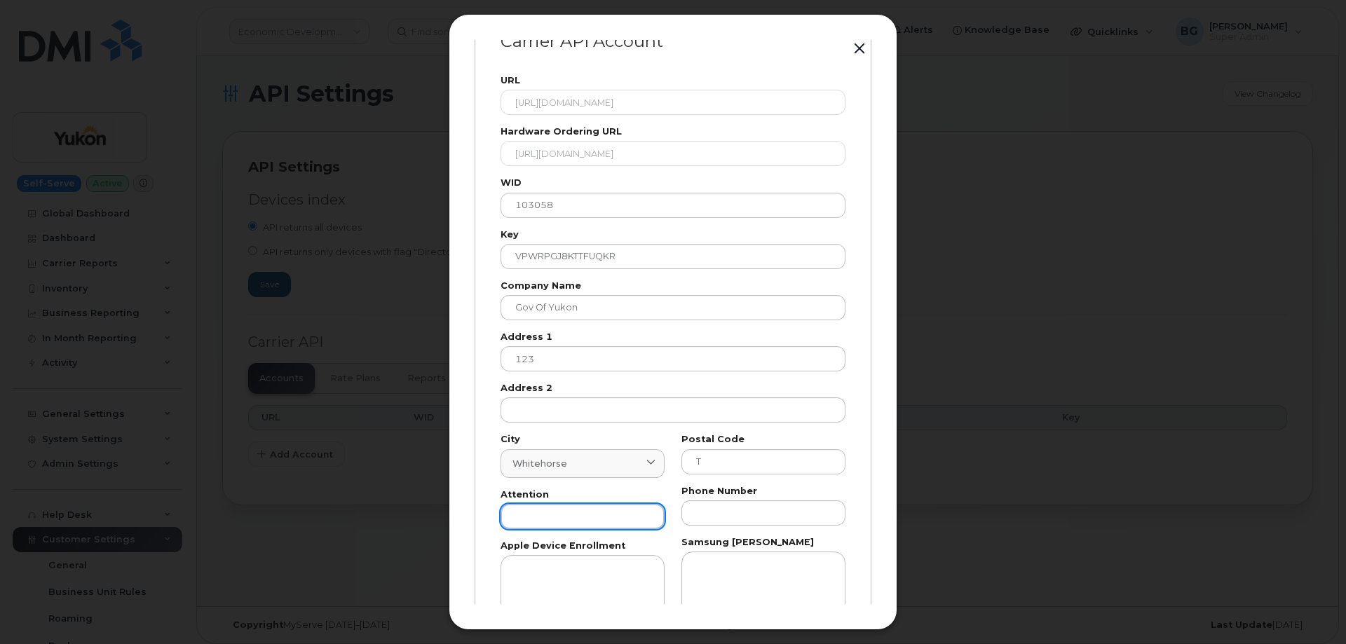
click at [580, 522] on input "text" at bounding box center [582, 516] width 164 height 25
paste input "AP"
type input "AP"
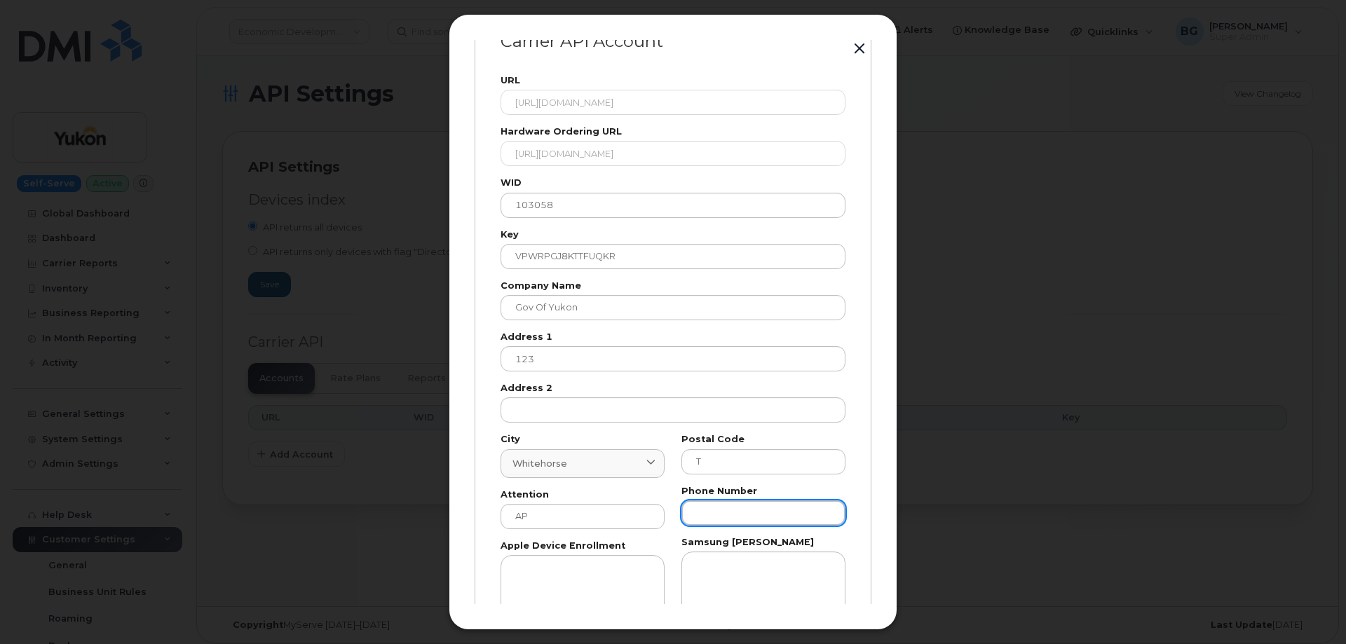
click at [737, 505] on input "text" at bounding box center [763, 512] width 164 height 25
paste input "8676679026"
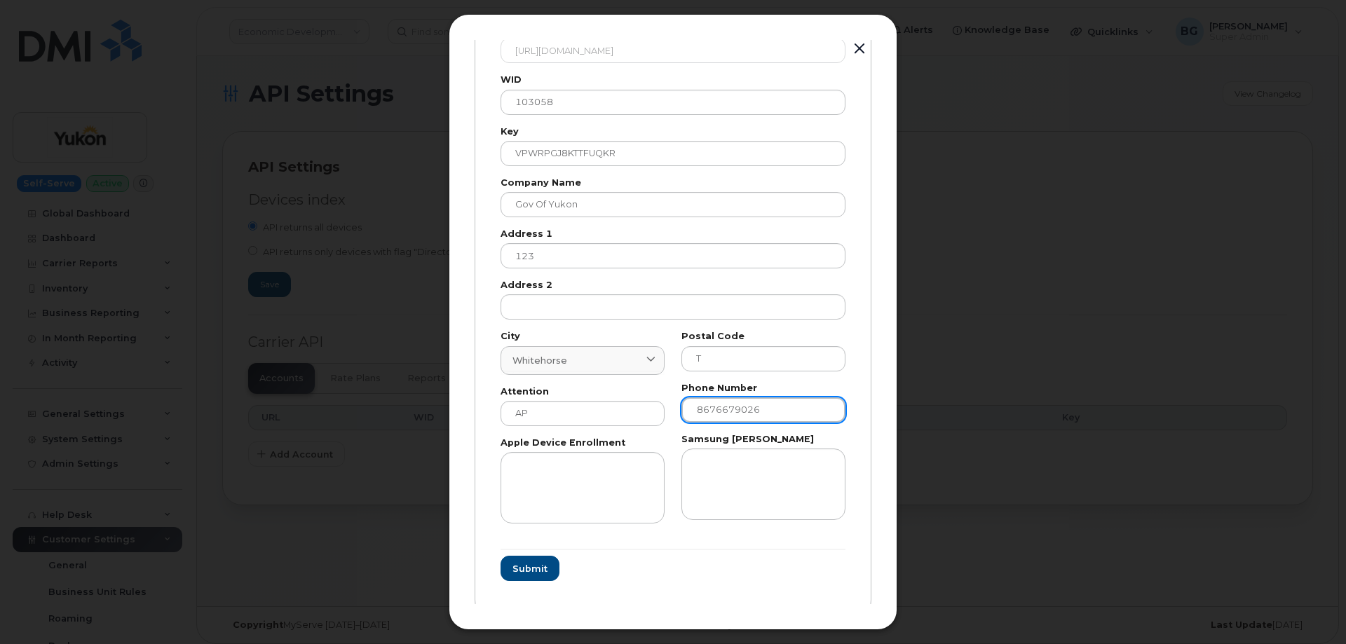
scroll to position [165, 0]
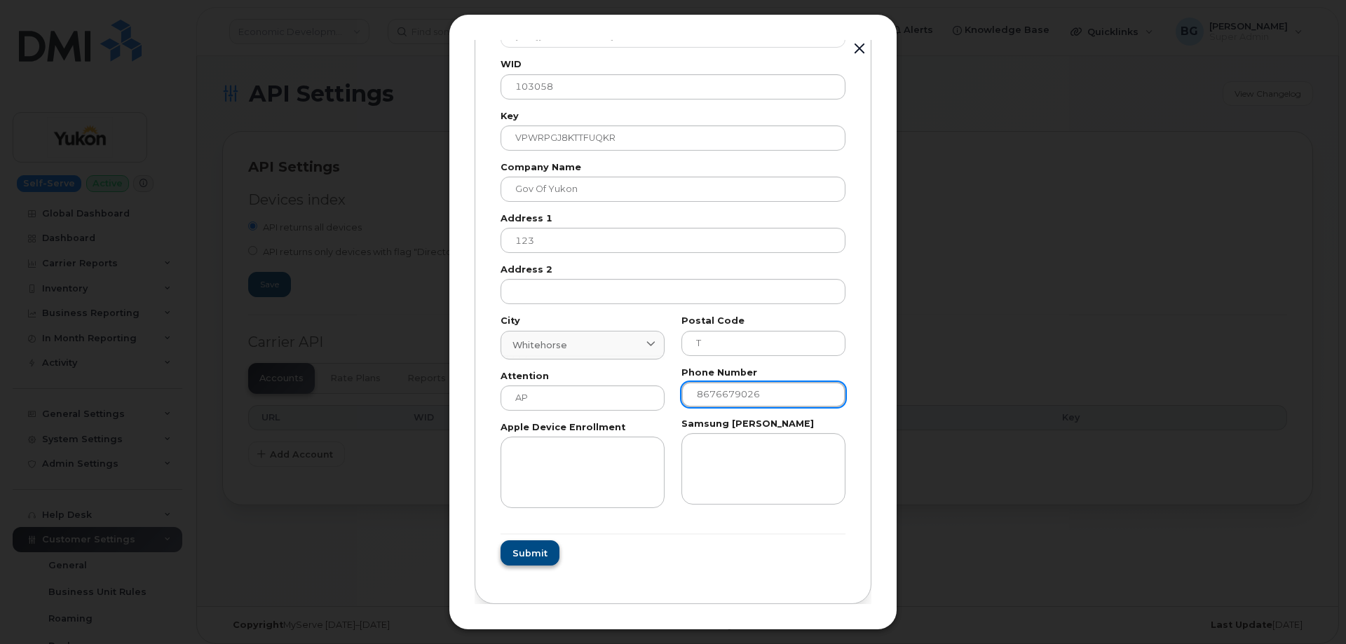
type input "8676679026"
click at [521, 552] on span "Submit" at bounding box center [529, 553] width 35 height 13
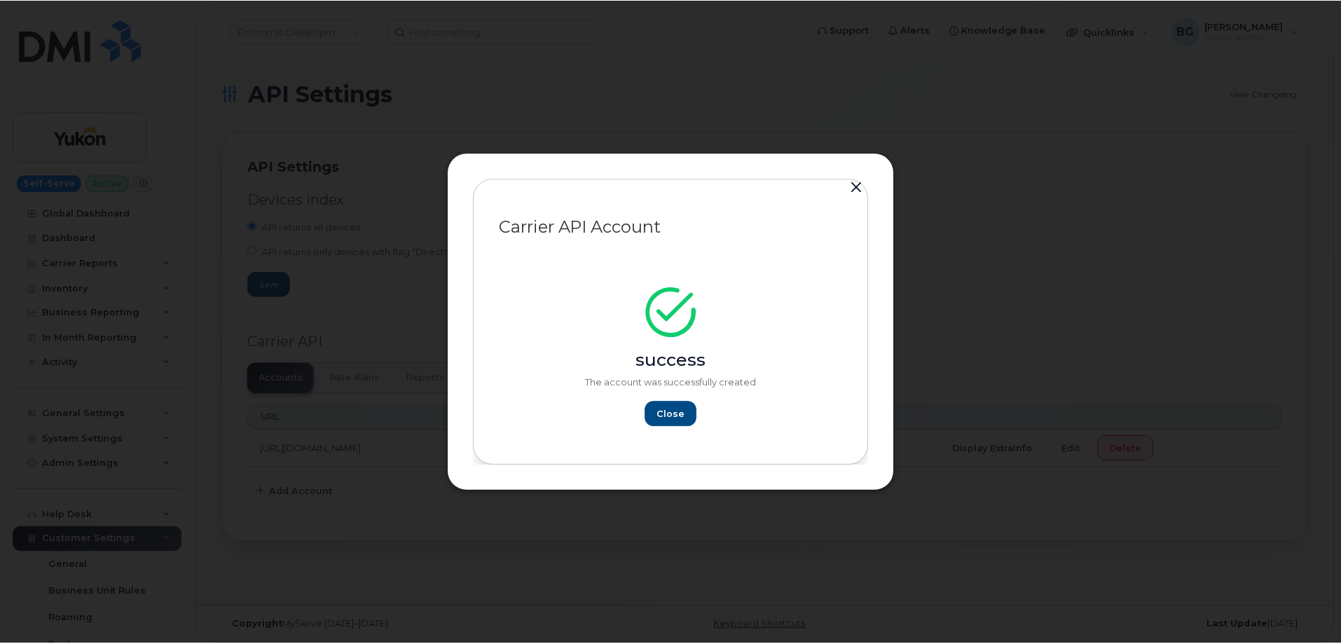
scroll to position [0, 0]
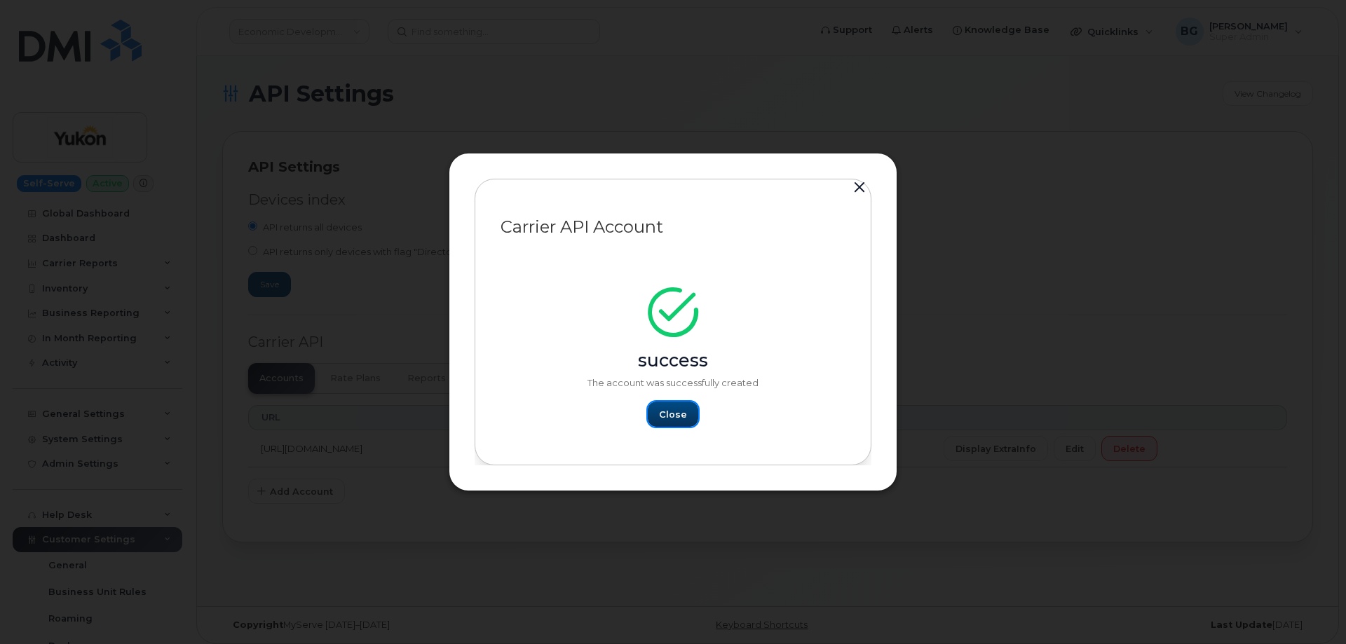
click at [675, 410] on span "Close" at bounding box center [673, 414] width 28 height 13
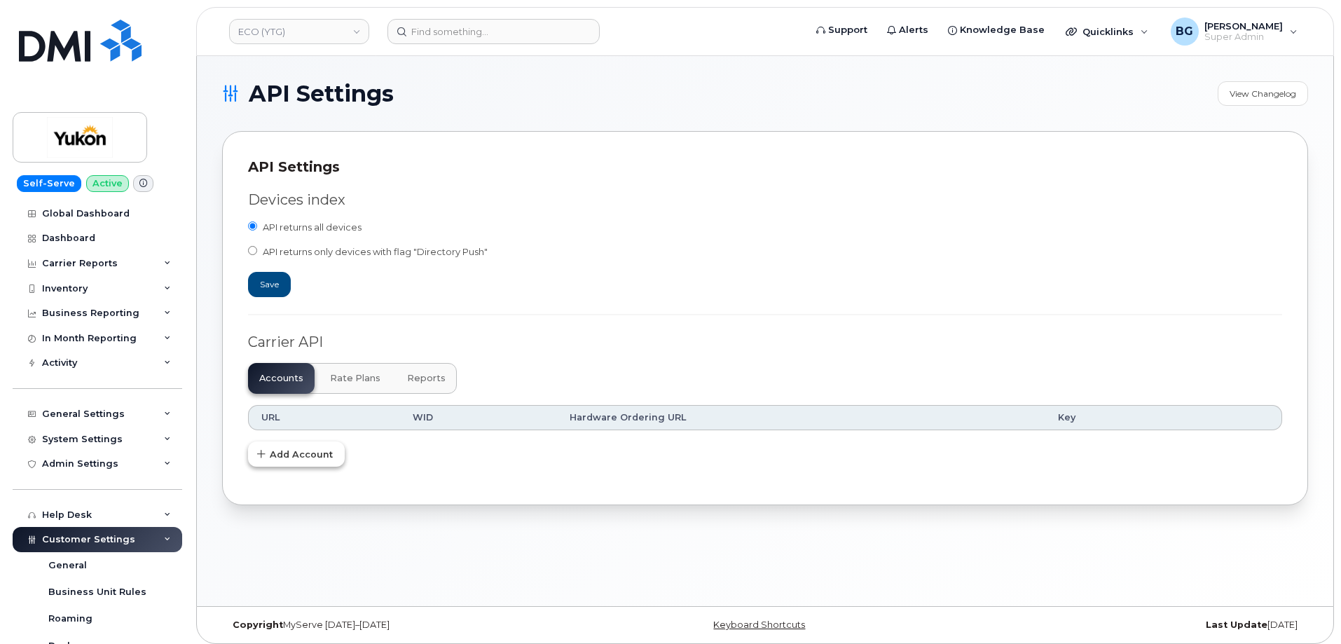
click at [271, 453] on span "Add Account" at bounding box center [301, 454] width 63 height 13
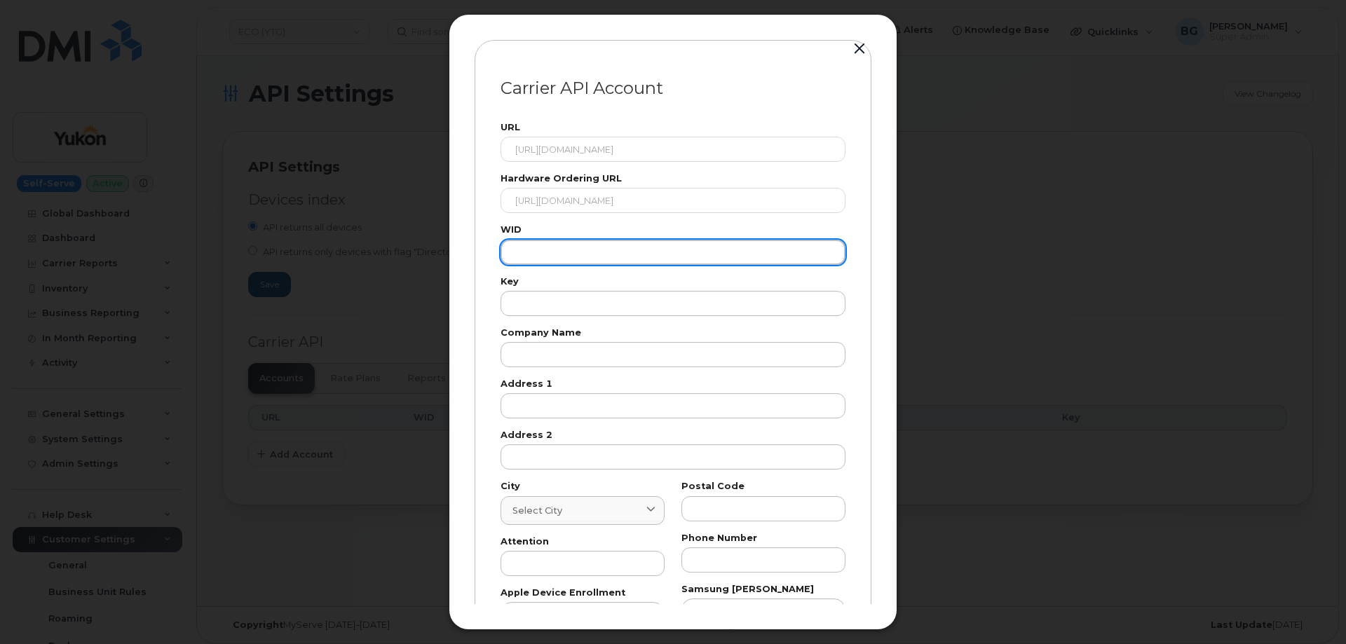
click at [563, 257] on input "text" at bounding box center [672, 252] width 345 height 25
paste input "103058"
type input "103058"
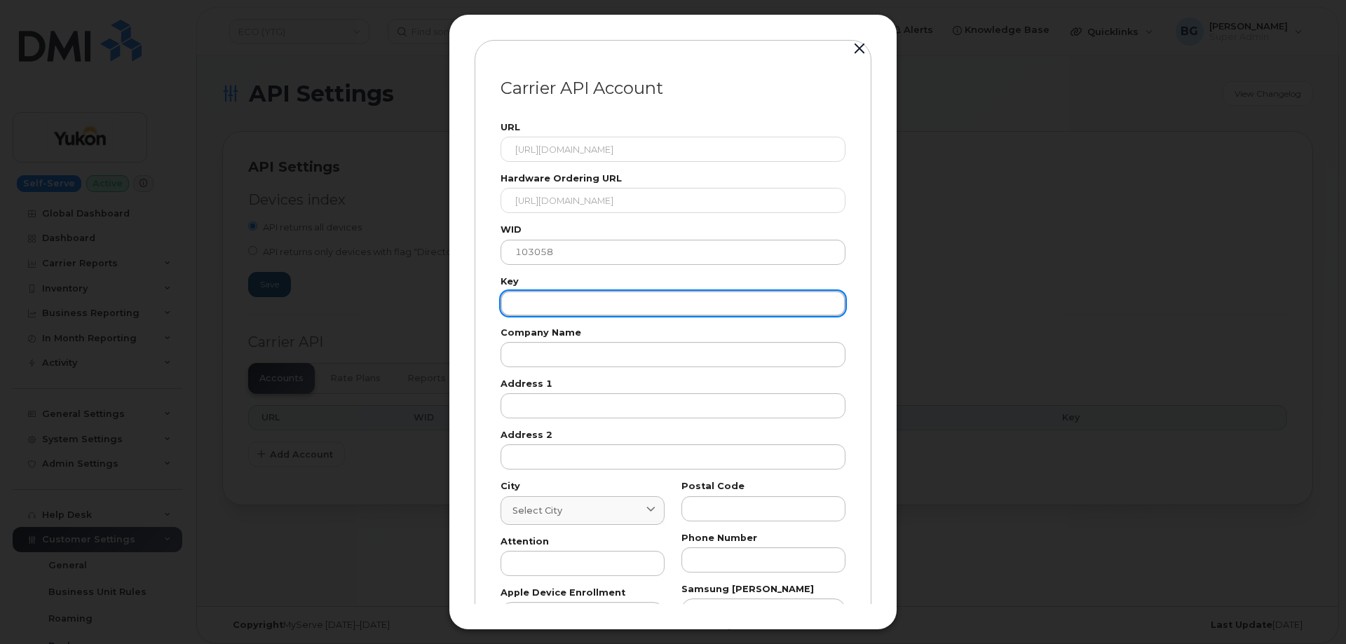
click at [567, 301] on input "text" at bounding box center [672, 303] width 345 height 25
paste input "VPWRPGJ8KTTFUQKR"
type input "VPWRPGJ8KTTFUQKR"
click at [557, 368] on div "URL https://eordering.bell.ca/api/eordering/orders/v1/ Hardware Ordering URL ht…" at bounding box center [673, 398] width 362 height 567
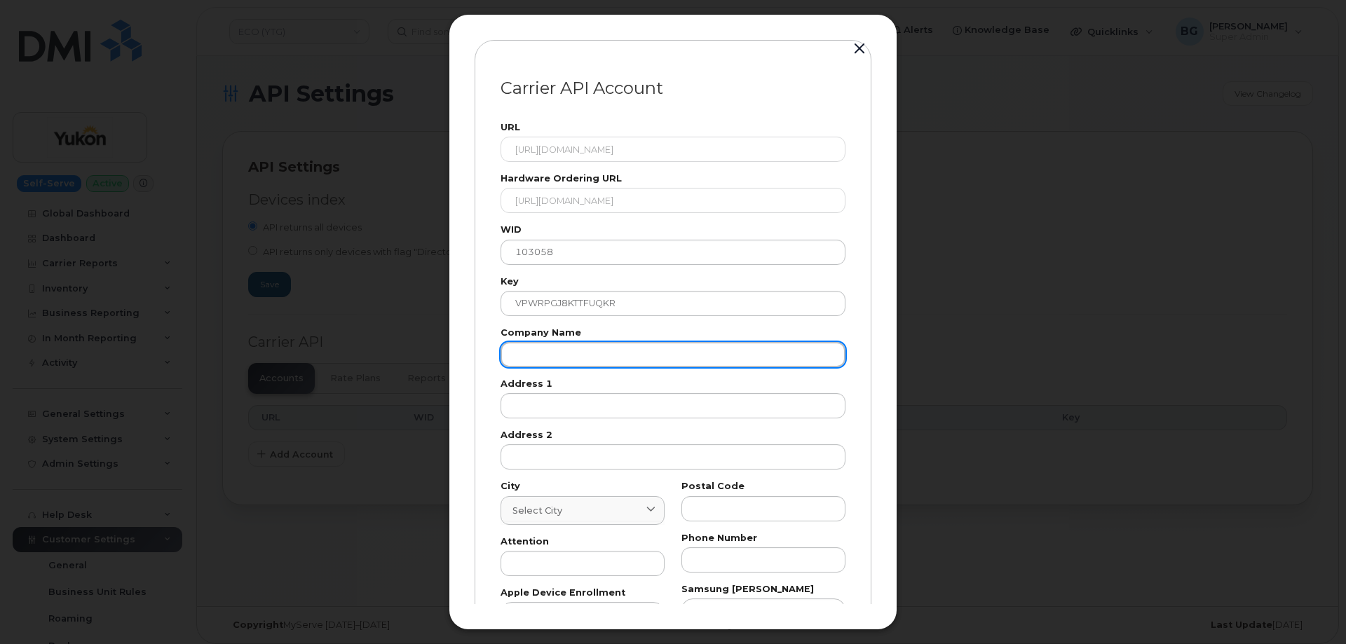
click at [566, 353] on input "text" at bounding box center [672, 354] width 345 height 25
paste input "Gov of Yukon"
type input "Gov of Yukon"
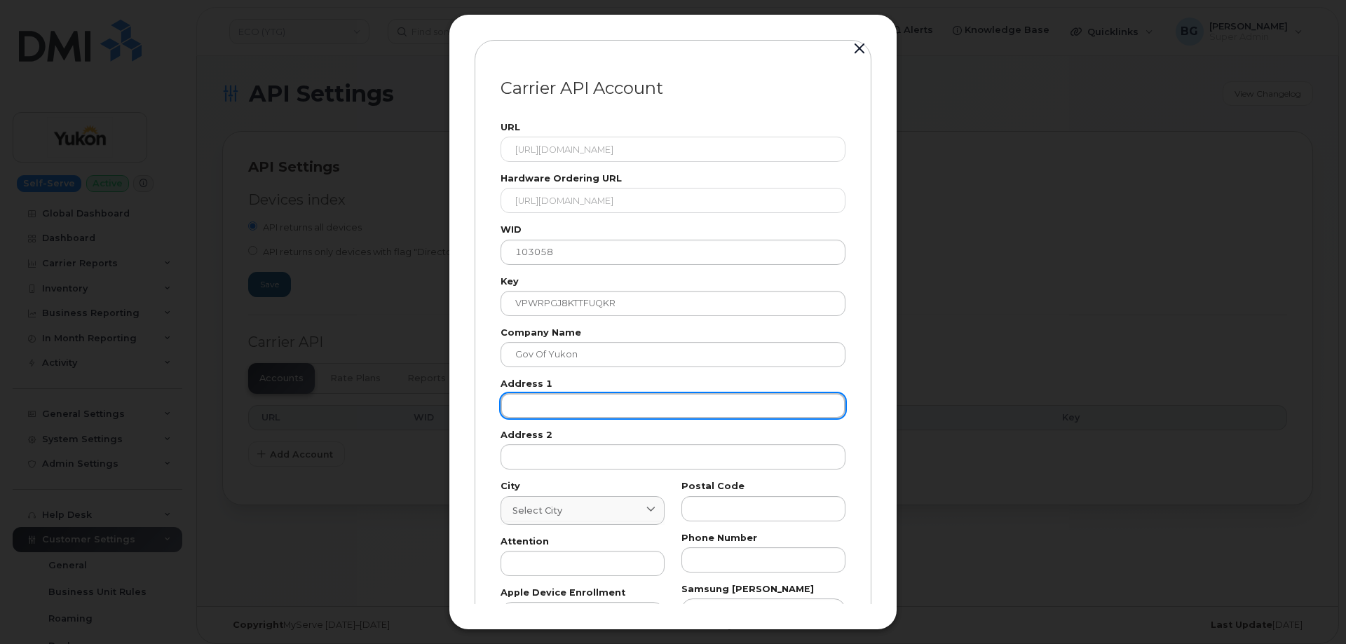
click at [542, 411] on input "text" at bounding box center [672, 405] width 345 height 25
paste input "123"
type input "123"
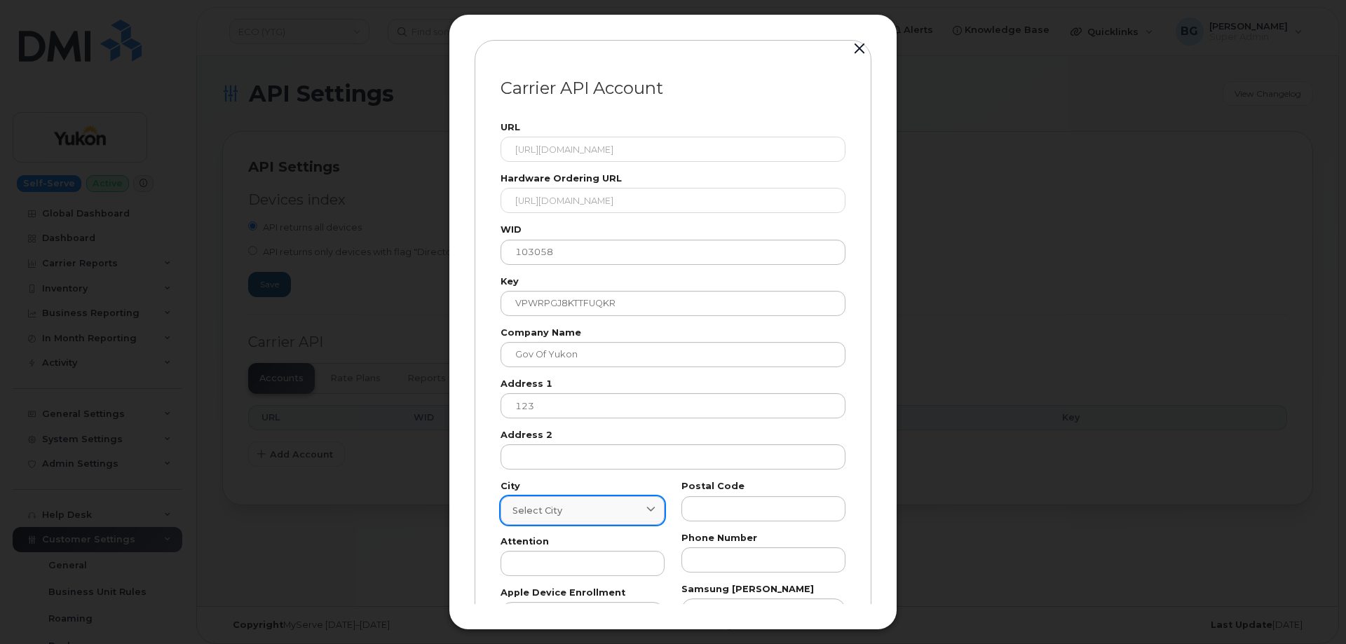
click at [564, 517] on div "Select city" at bounding box center [582, 510] width 140 height 13
paste input "Whitehorse"
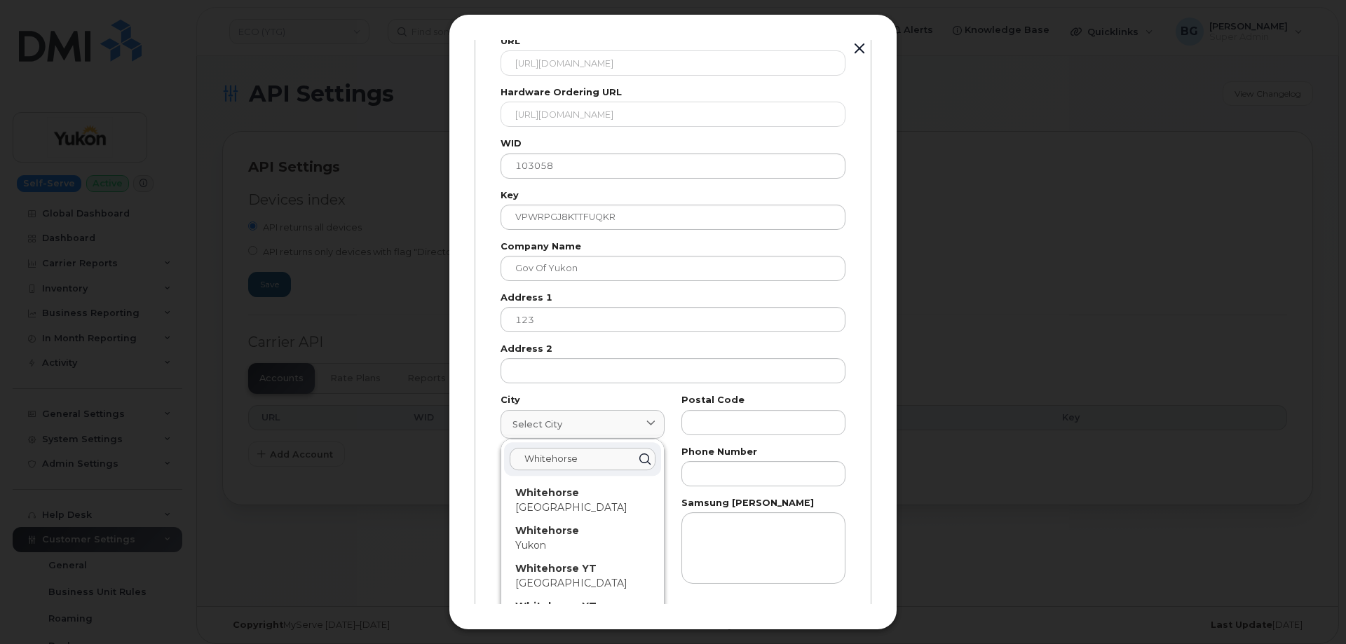
scroll to position [93, 0]
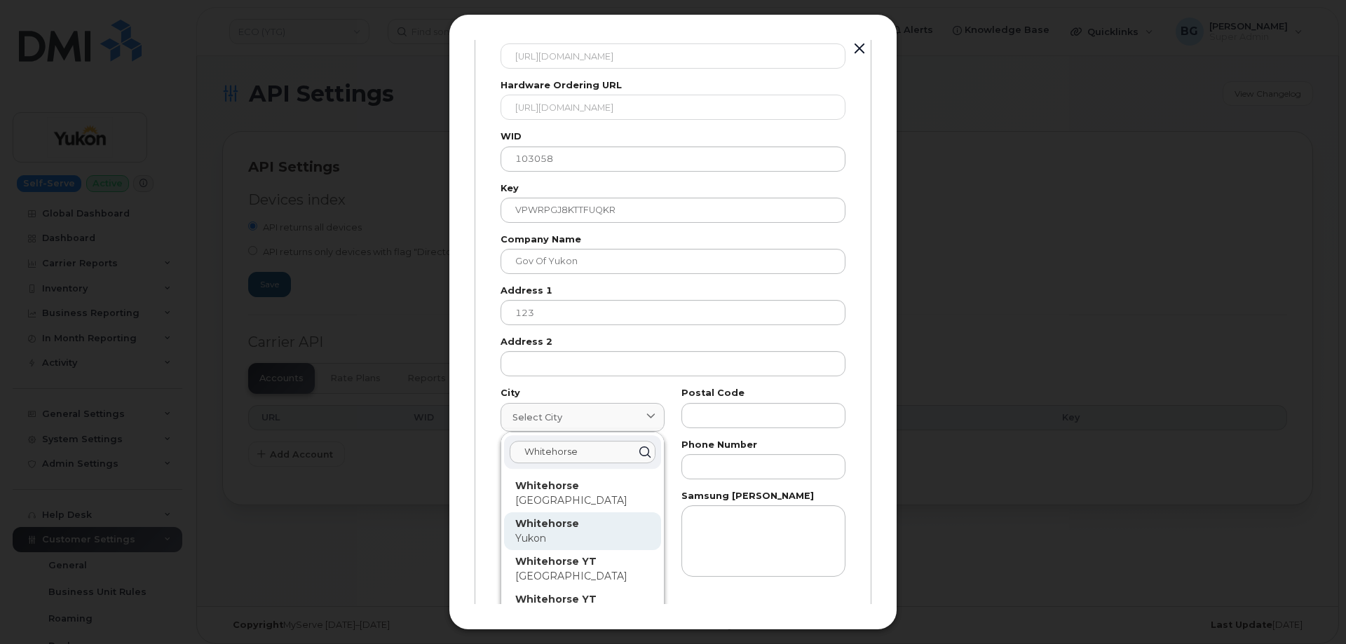
type input "Whitehorse"
click at [540, 522] on strong "Whitehorse" at bounding box center [547, 523] width 64 height 13
type input "7227"
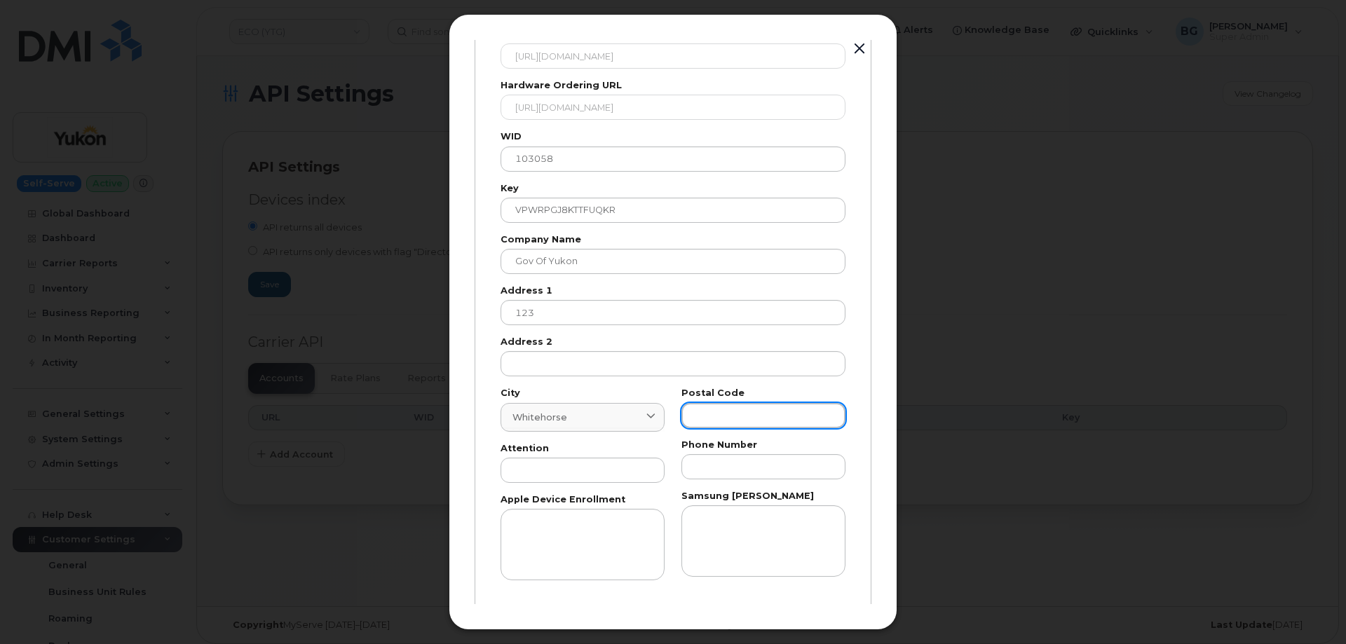
click at [738, 416] on input "text" at bounding box center [763, 415] width 164 height 25
paste input "T"
type input "T"
click at [594, 475] on input "text" at bounding box center [582, 470] width 164 height 25
paste input "AP"
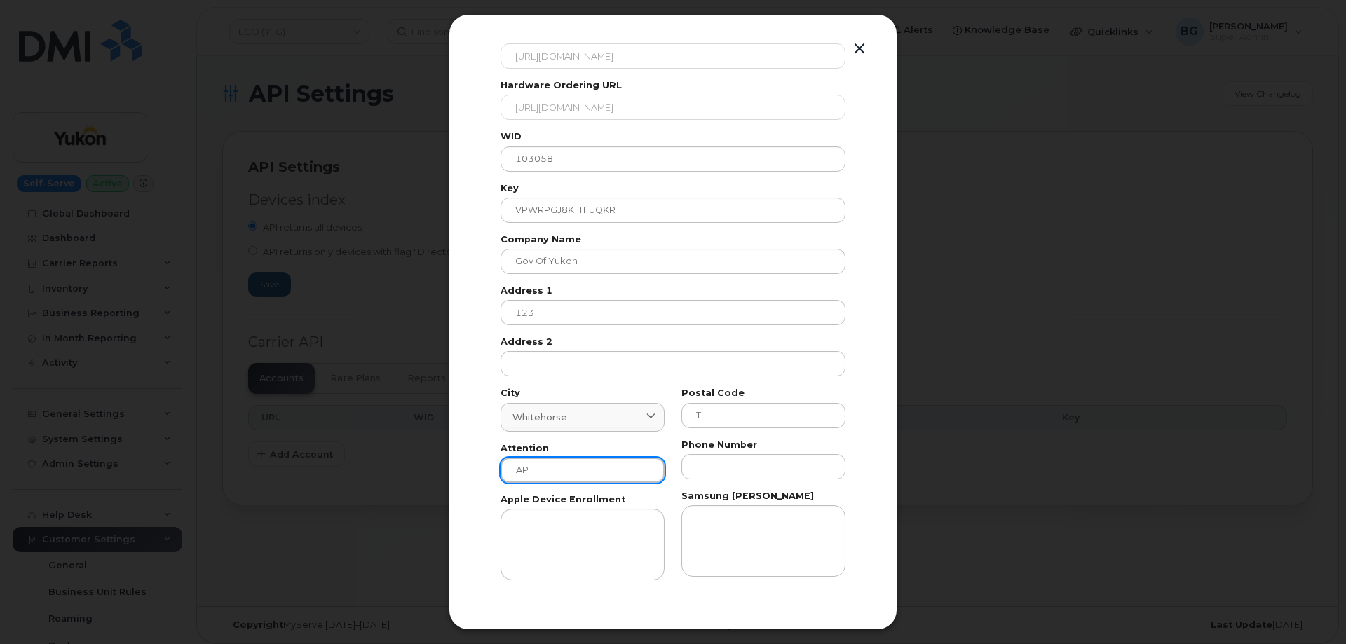
type input "AP"
click at [733, 465] on input "text" at bounding box center [763, 466] width 164 height 25
paste input "8676679026"
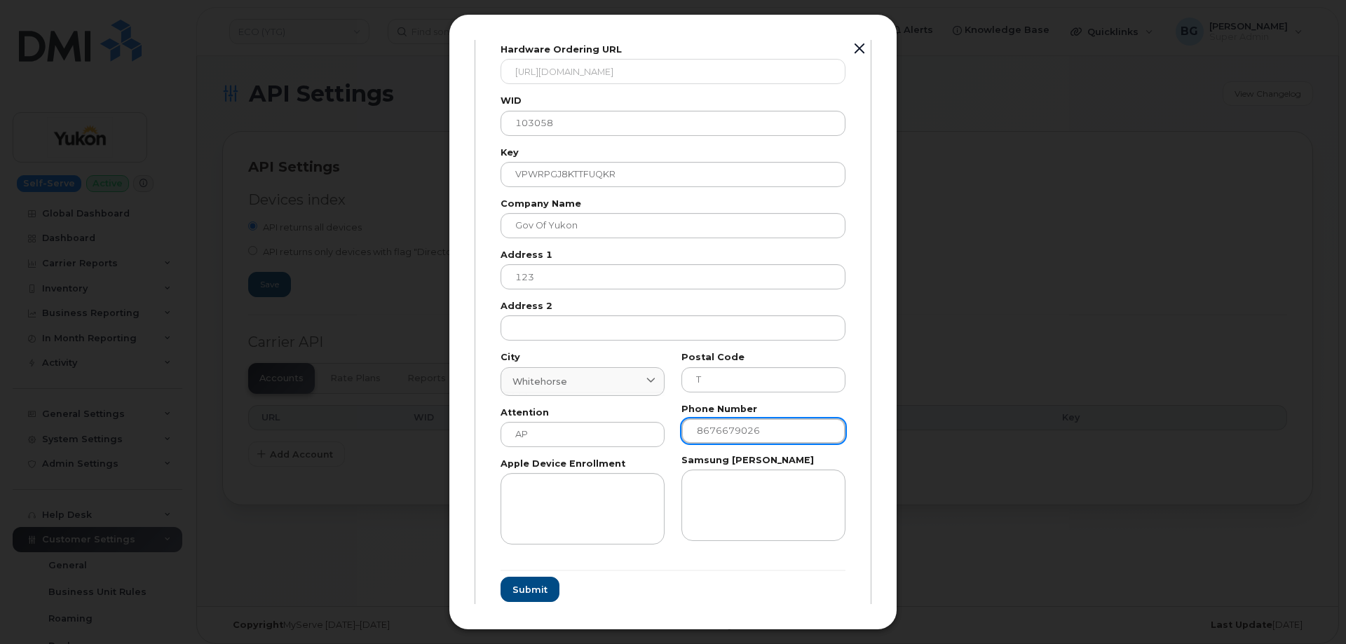
scroll to position [165, 0]
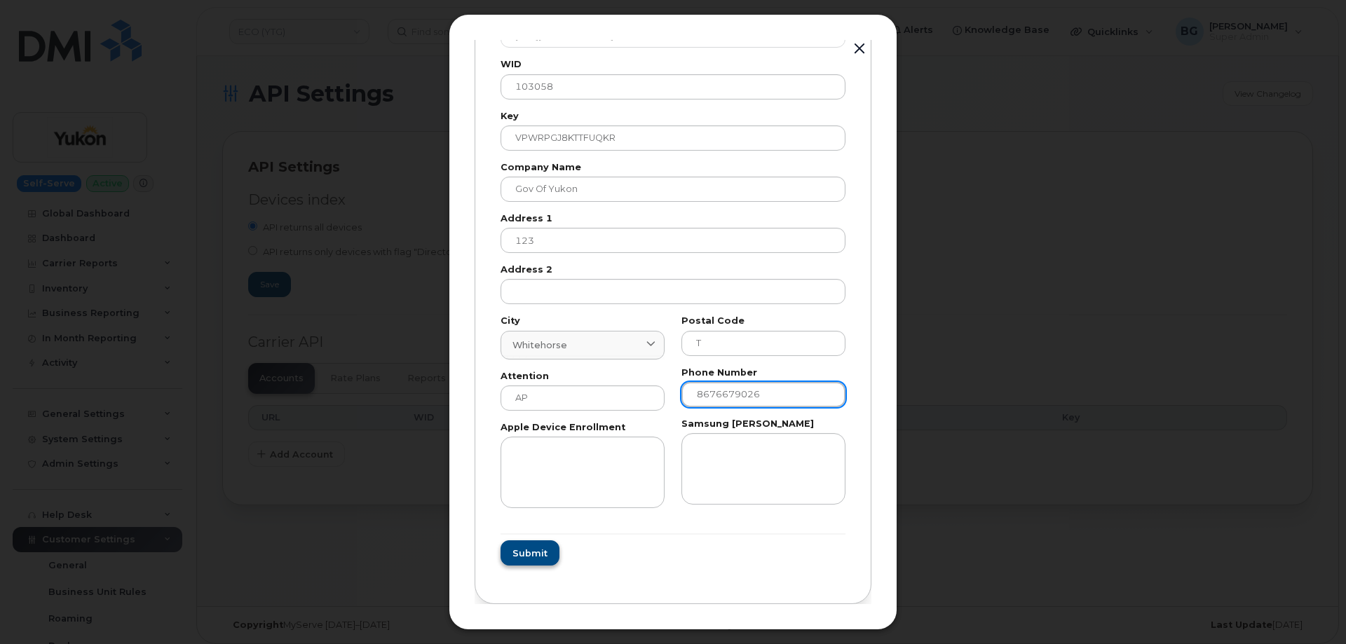
type input "8676679026"
click at [525, 548] on span "Submit" at bounding box center [529, 553] width 35 height 13
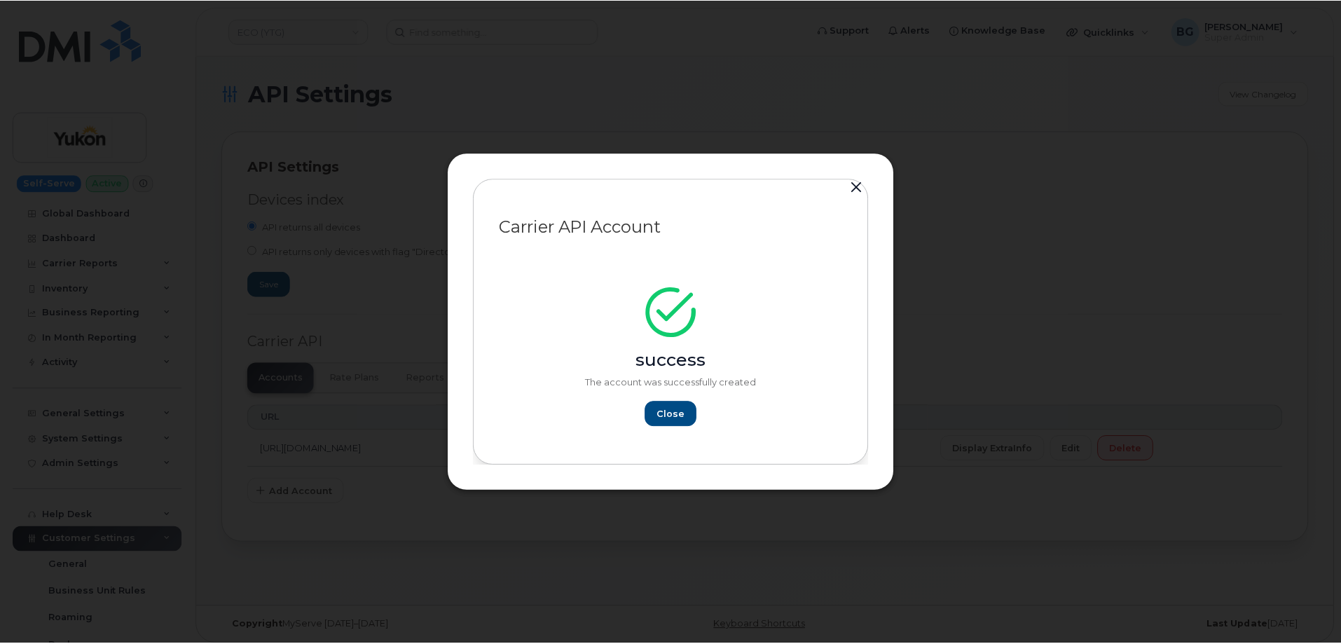
scroll to position [0, 0]
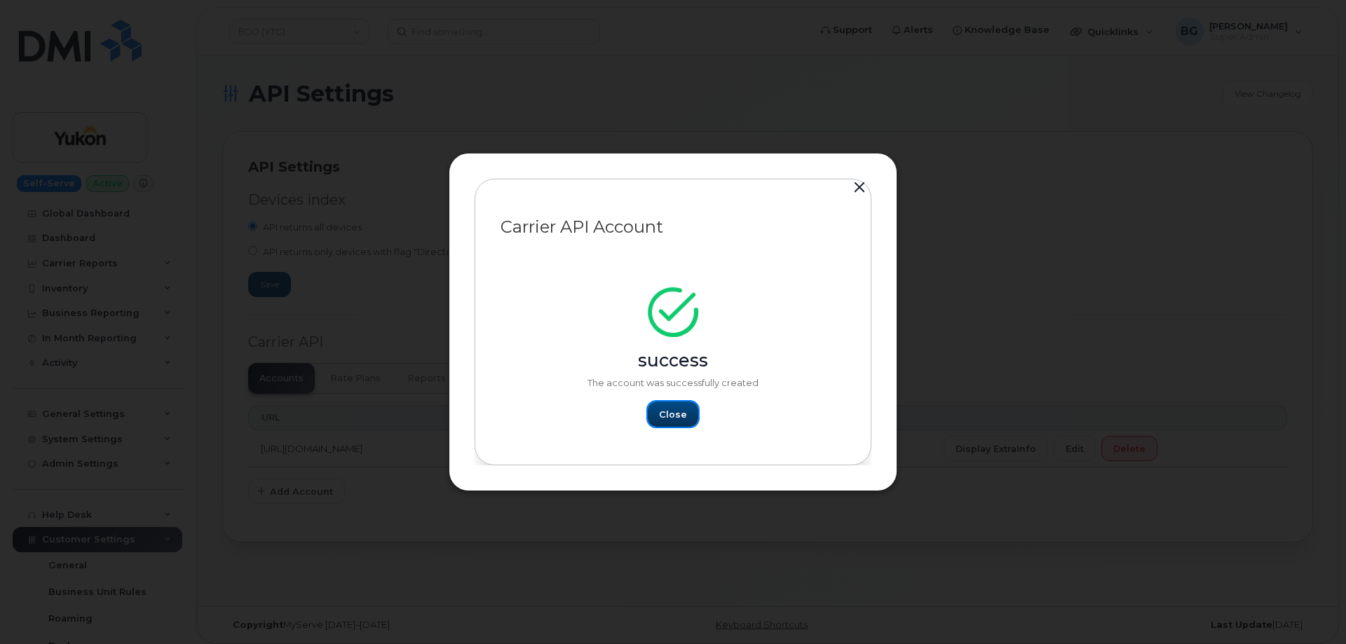
click at [678, 408] on span "Close" at bounding box center [673, 414] width 28 height 13
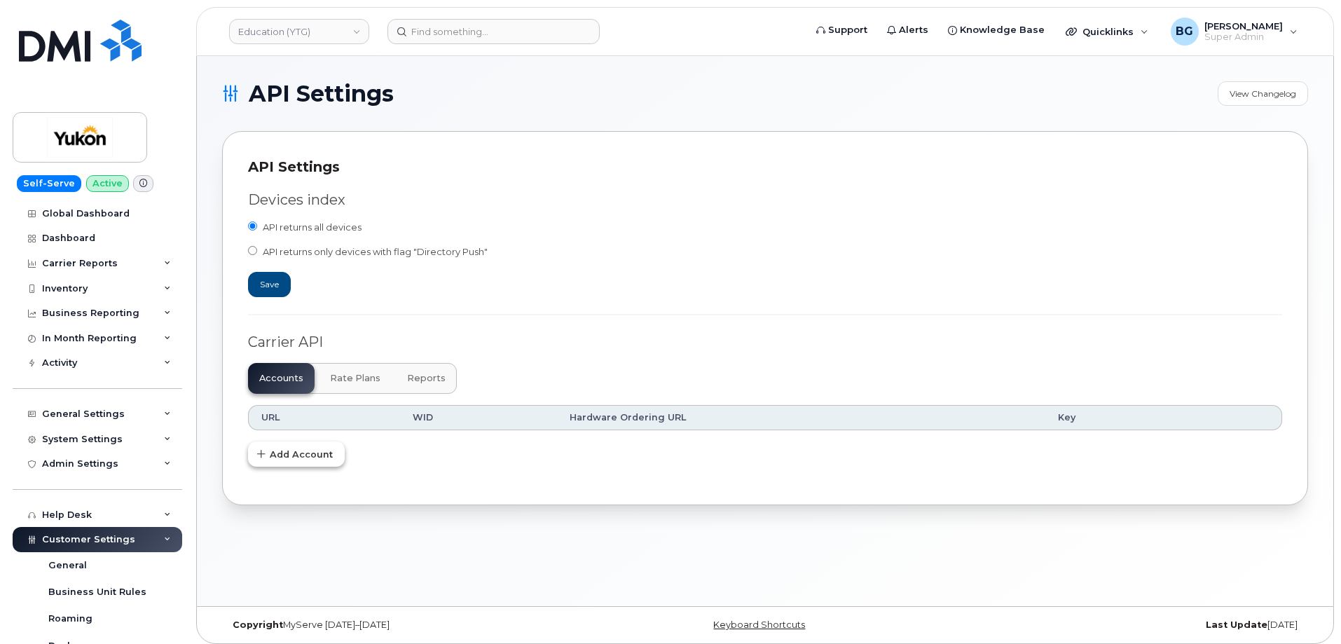
click at [289, 454] on span "Add Account" at bounding box center [301, 454] width 63 height 13
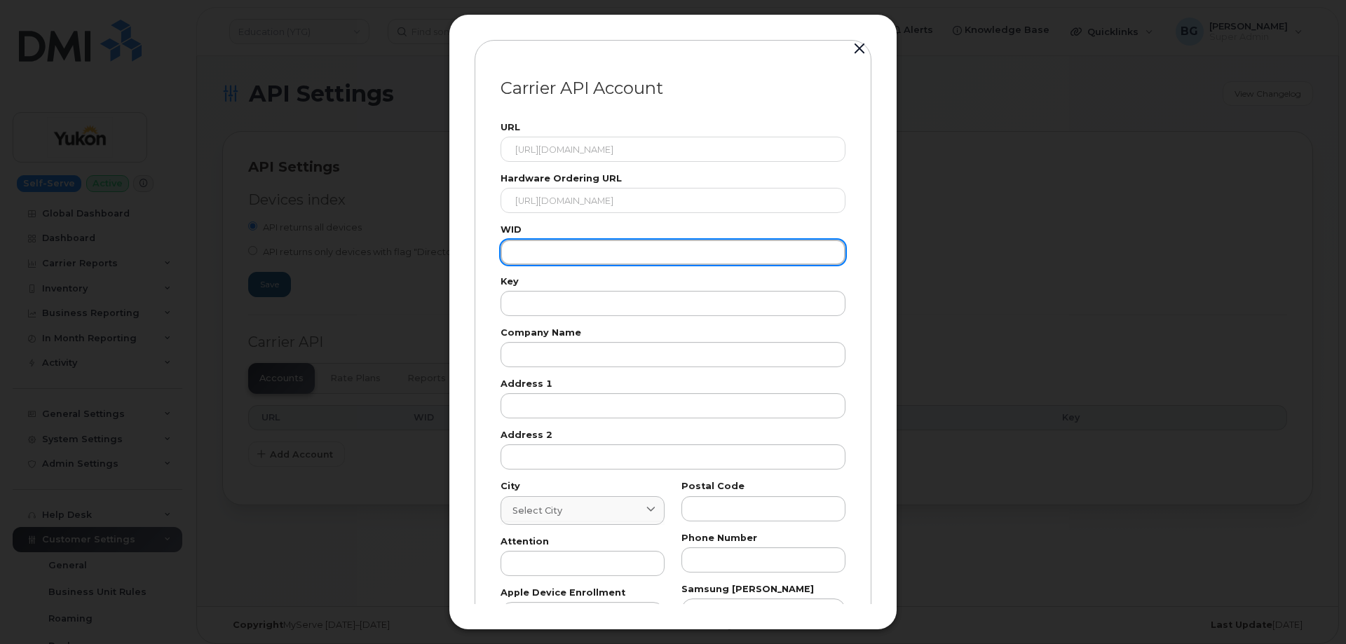
click at [571, 257] on input "text" at bounding box center [672, 252] width 345 height 25
paste input "103058"
type input "103058"
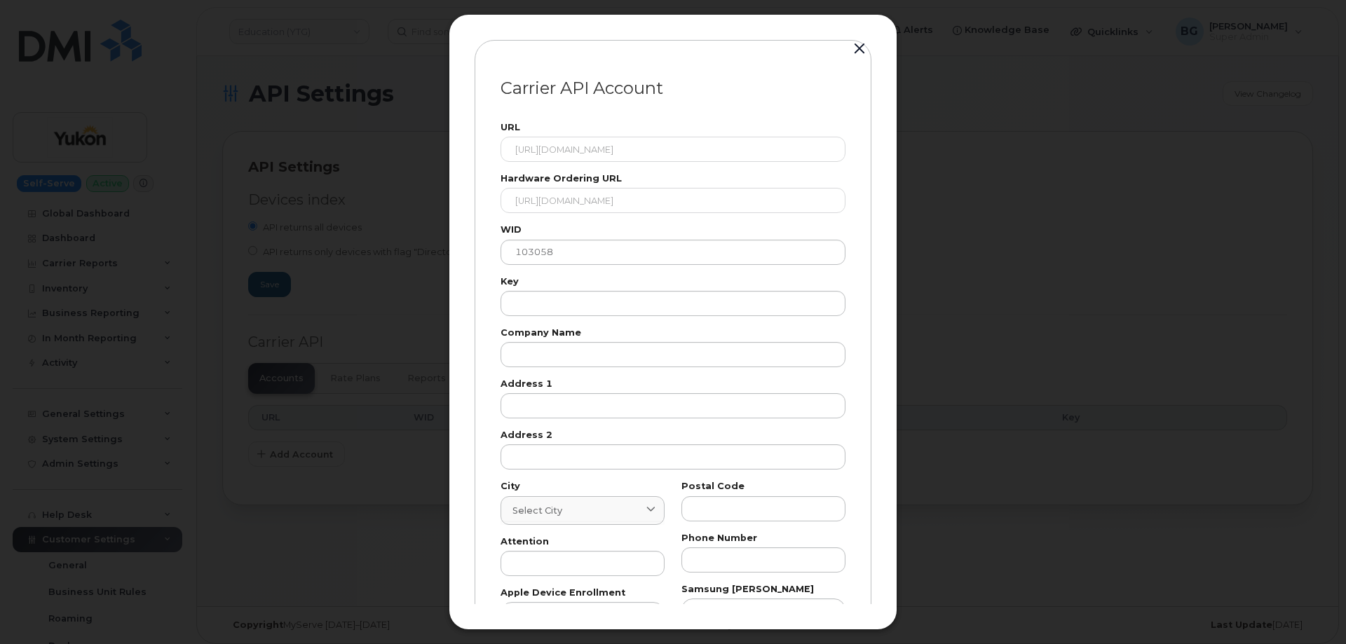
click at [534, 289] on div "Key" at bounding box center [672, 297] width 345 height 39
click at [534, 305] on input "text" at bounding box center [672, 303] width 345 height 25
paste input "VPWRPGJ8KTTFUQKR"
type input "VPWRPGJ8KTTFUQKR"
click at [613, 359] on input "text" at bounding box center [672, 354] width 345 height 25
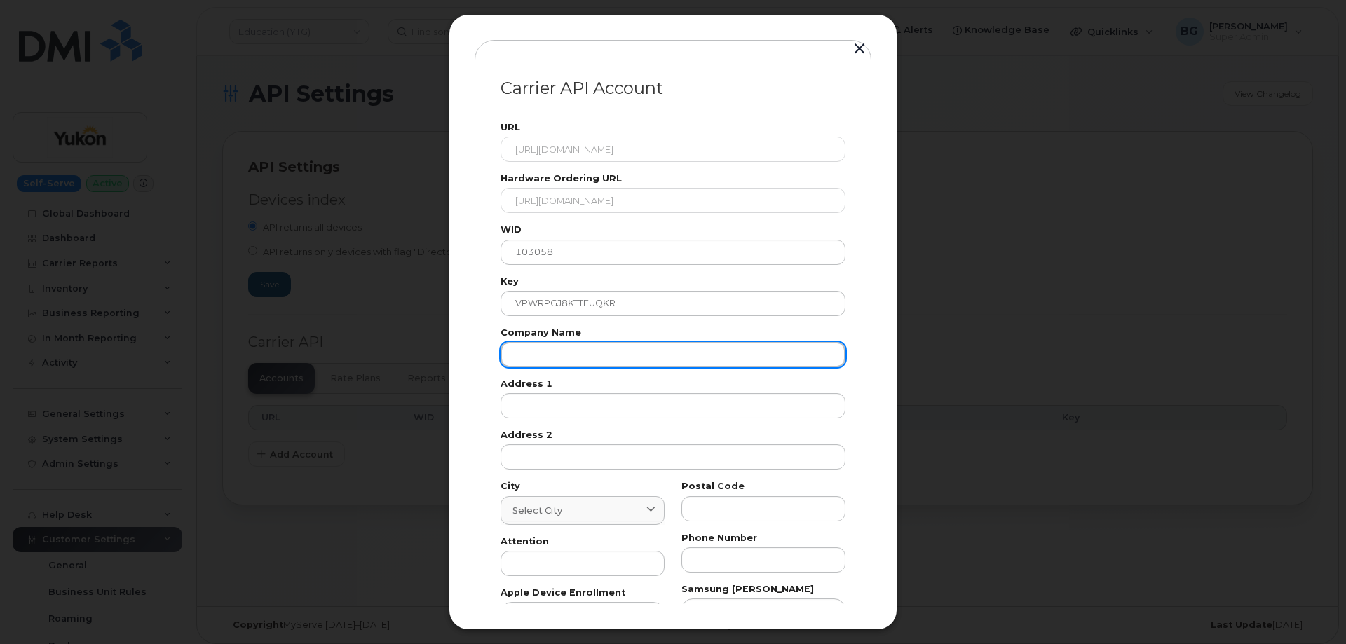
paste input "Gov of Yukon"
type input "Gov of Yukon"
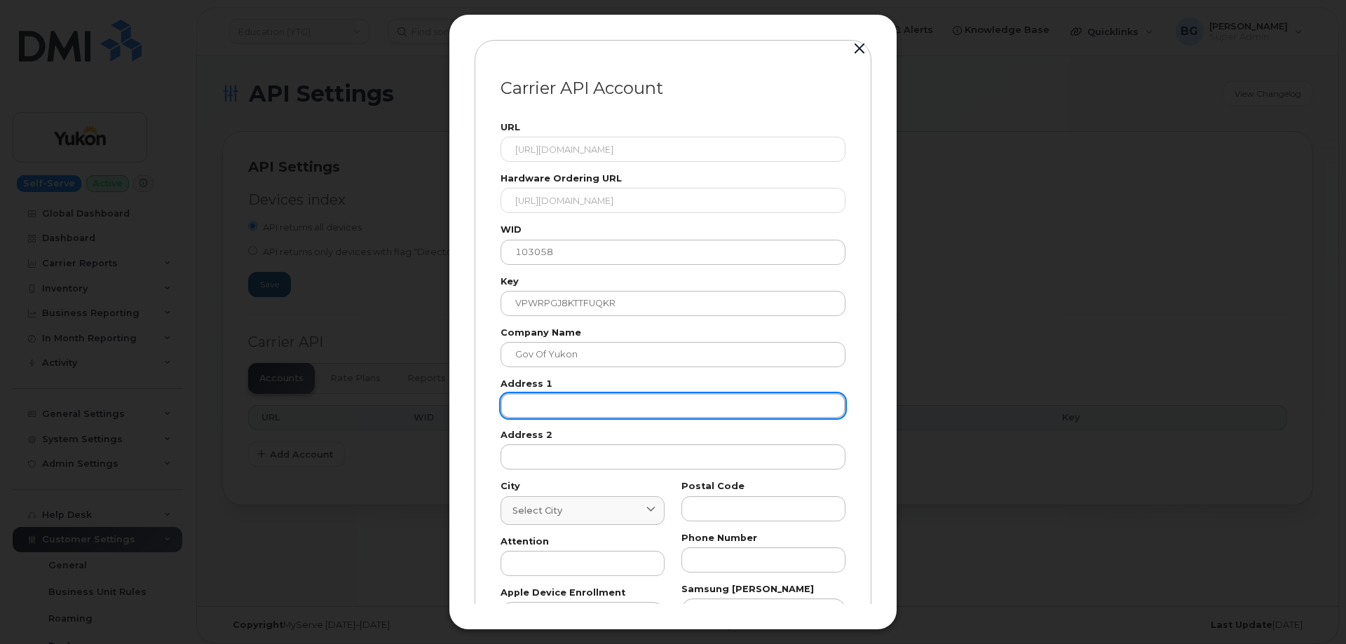
click at [600, 411] on input "text" at bounding box center [672, 405] width 345 height 25
paste input "123"
type input "123"
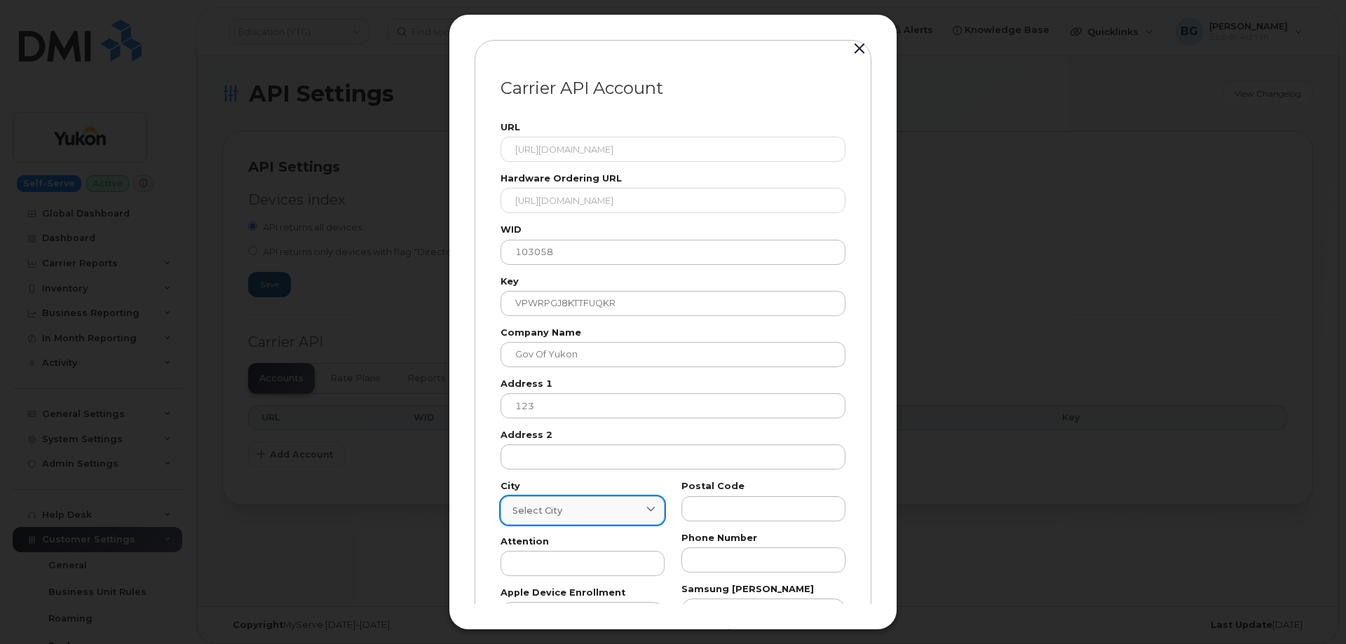
click at [555, 512] on span "Select city" at bounding box center [537, 510] width 50 height 13
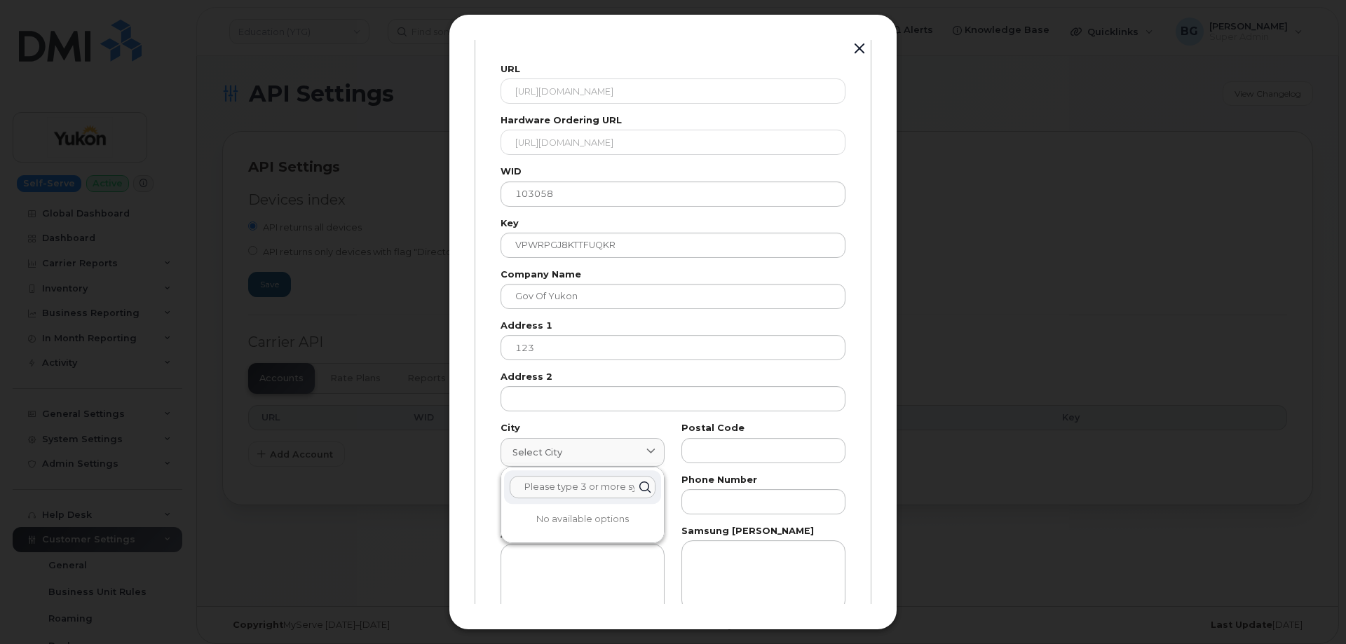
scroll to position [93, 0]
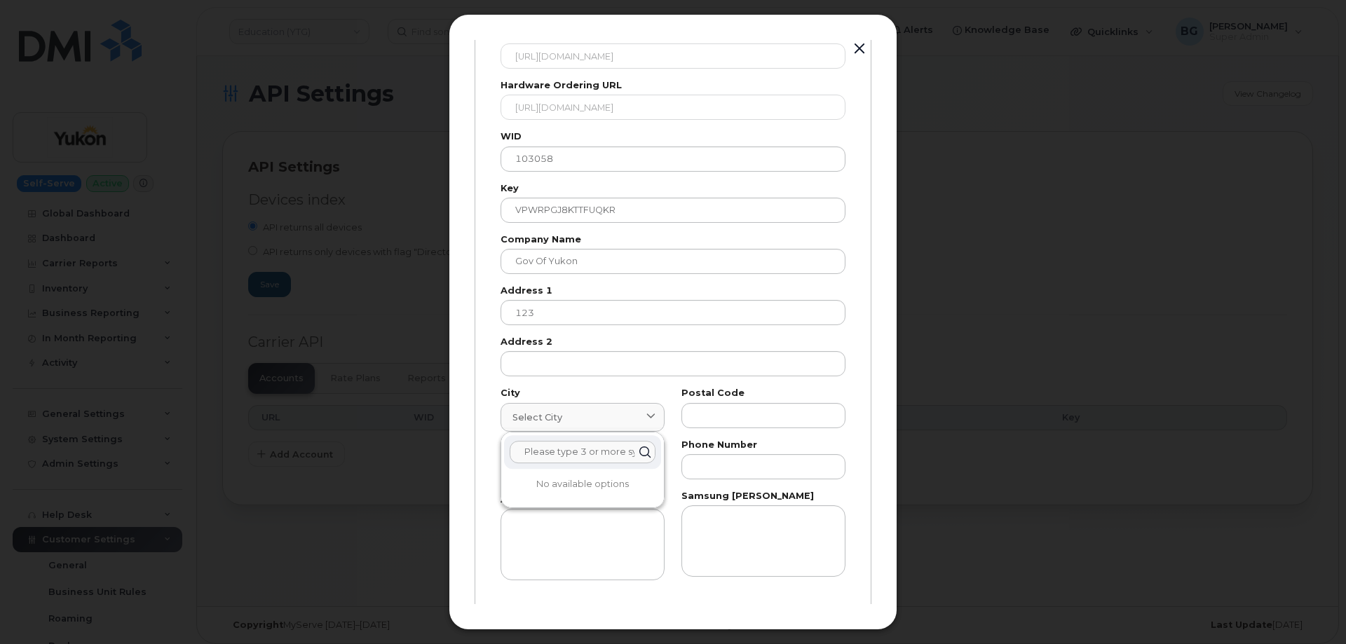
paste input "Whitehorse"
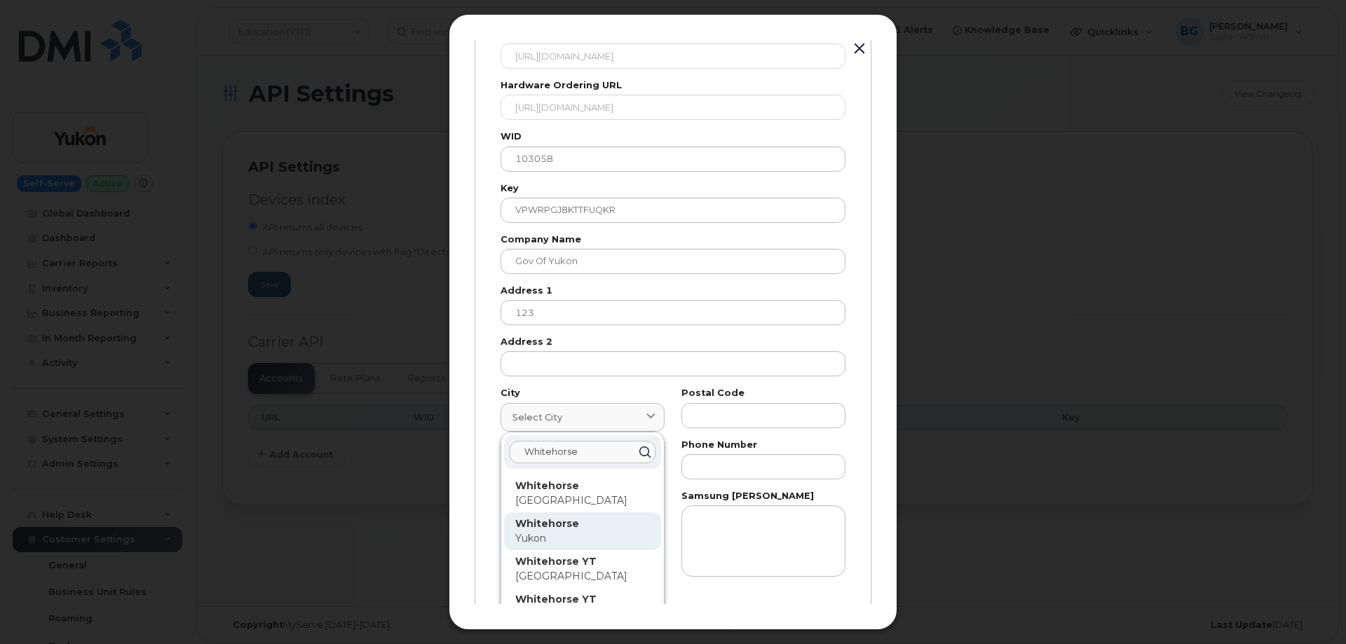
type input "Whitehorse"
click at [548, 524] on strong "Whitehorse" at bounding box center [547, 523] width 64 height 13
type input "7227"
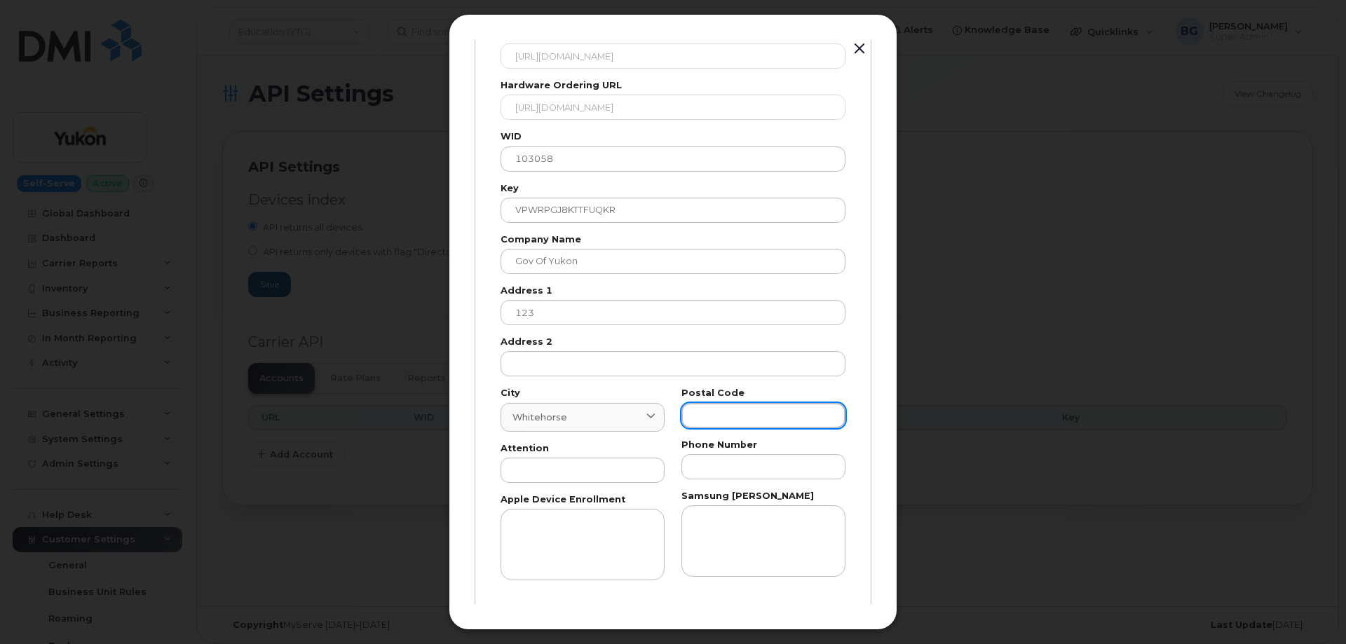
click at [713, 416] on input "text" at bounding box center [763, 415] width 164 height 25
paste input "T"
type input "T"
click at [514, 468] on input "text" at bounding box center [582, 470] width 164 height 25
paste input "AP"
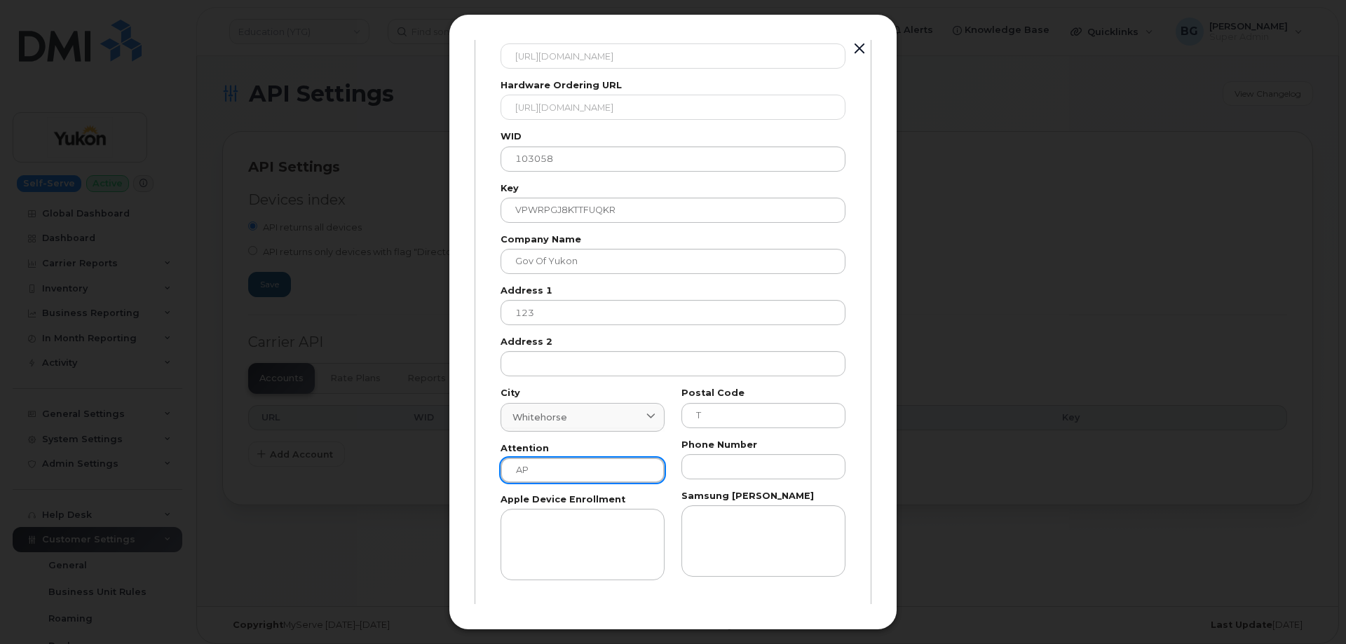
type input "AP"
click at [703, 474] on input "text" at bounding box center [763, 466] width 164 height 25
paste input "8676679026"
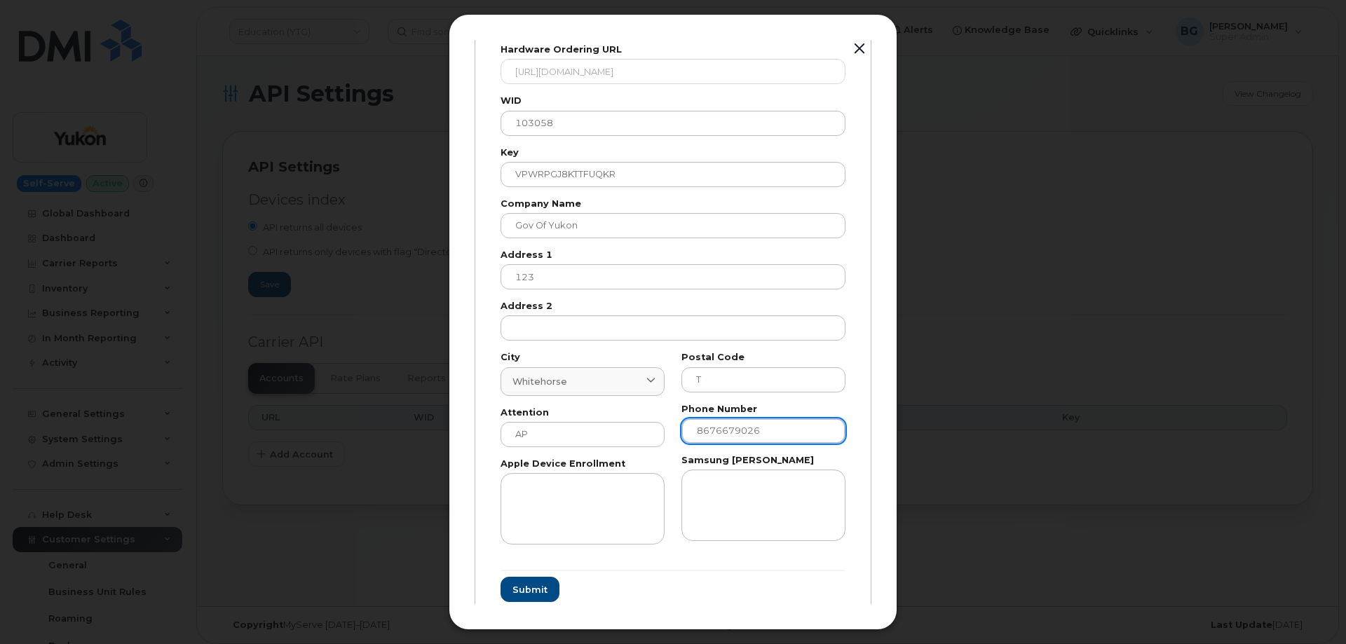
scroll to position [165, 0]
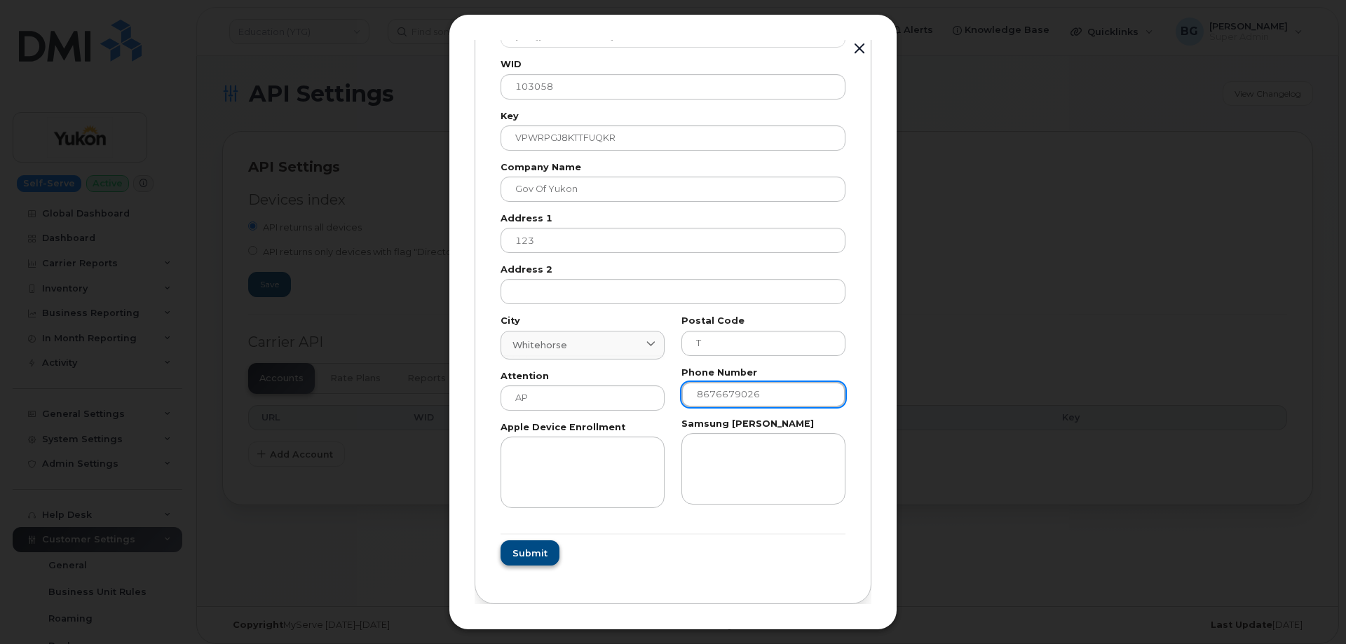
type input "8676679026"
click at [524, 545] on button "Submit" at bounding box center [528, 552] width 57 height 25
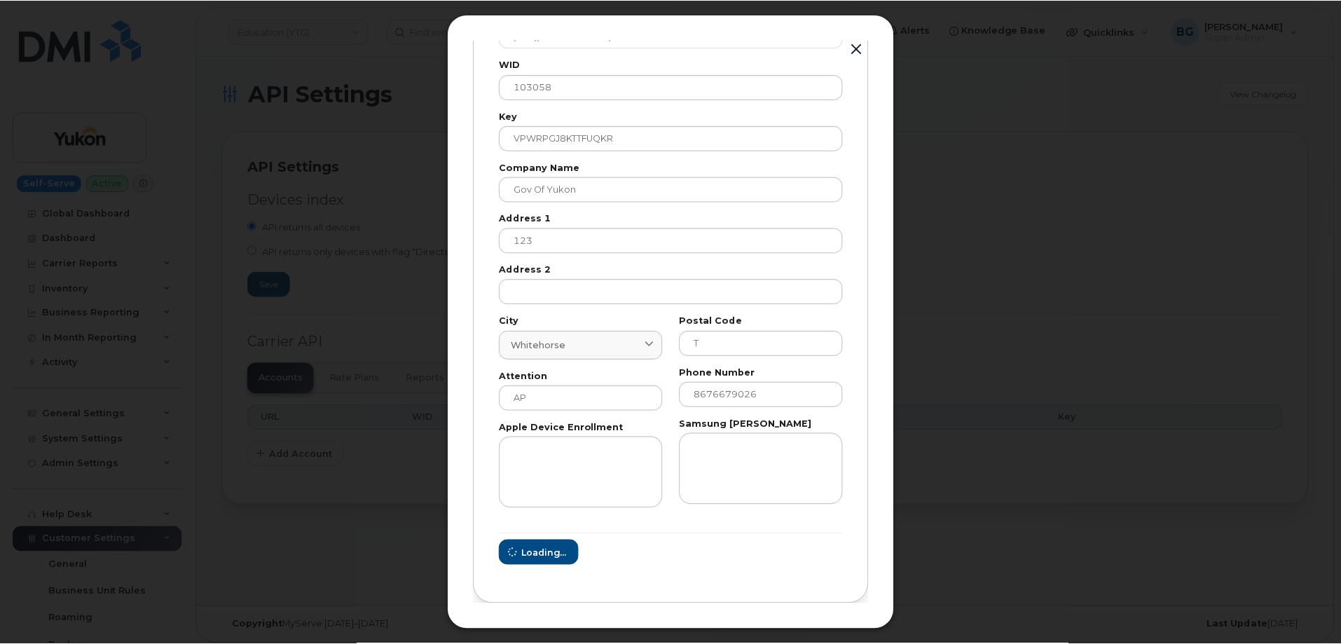
scroll to position [0, 0]
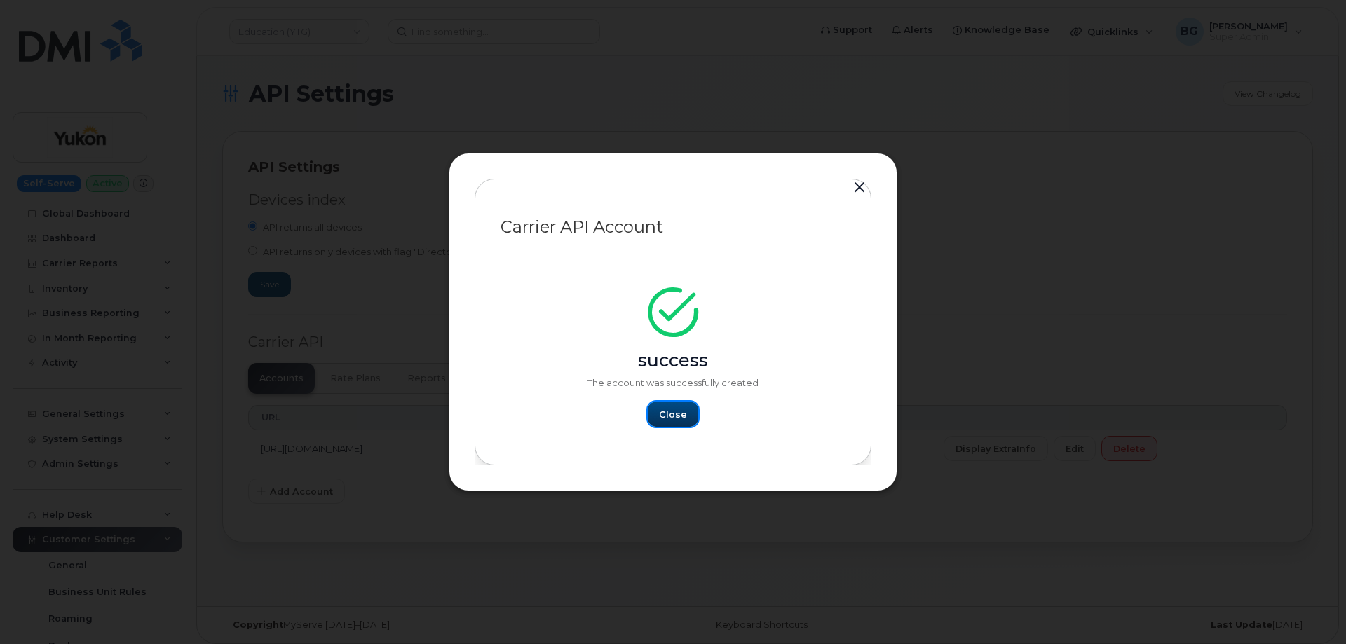
click at [682, 410] on span "Close" at bounding box center [673, 414] width 28 height 13
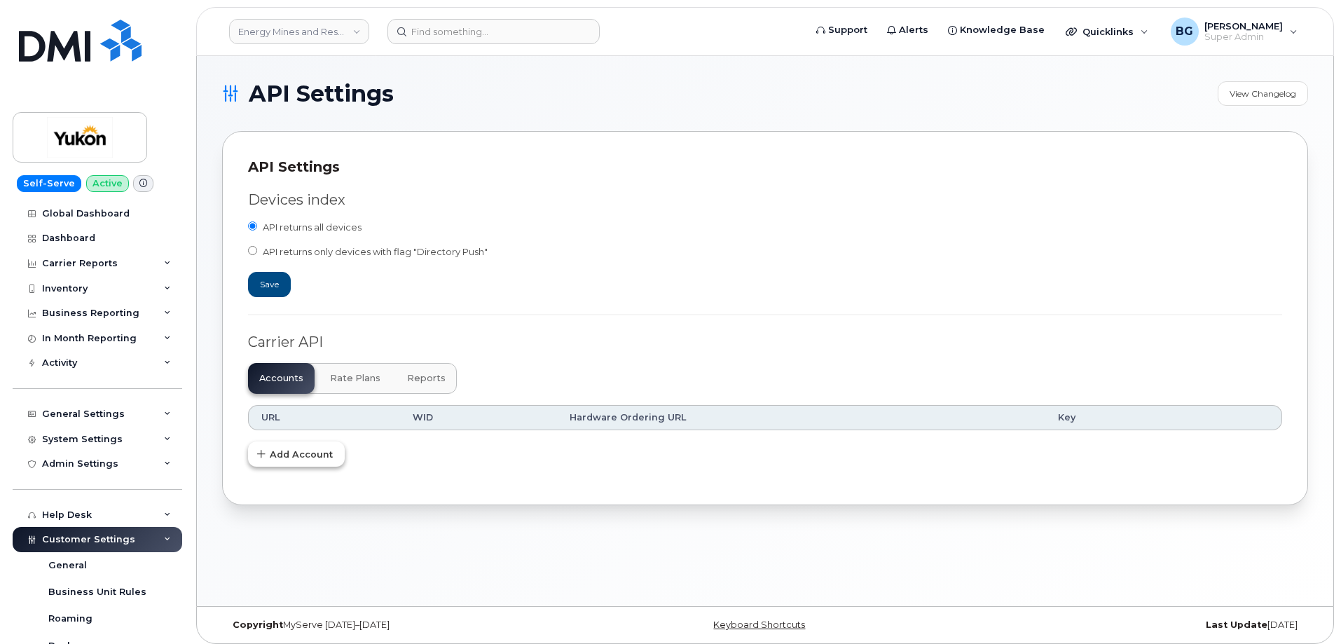
click at [292, 451] on span "Add Account" at bounding box center [301, 454] width 63 height 13
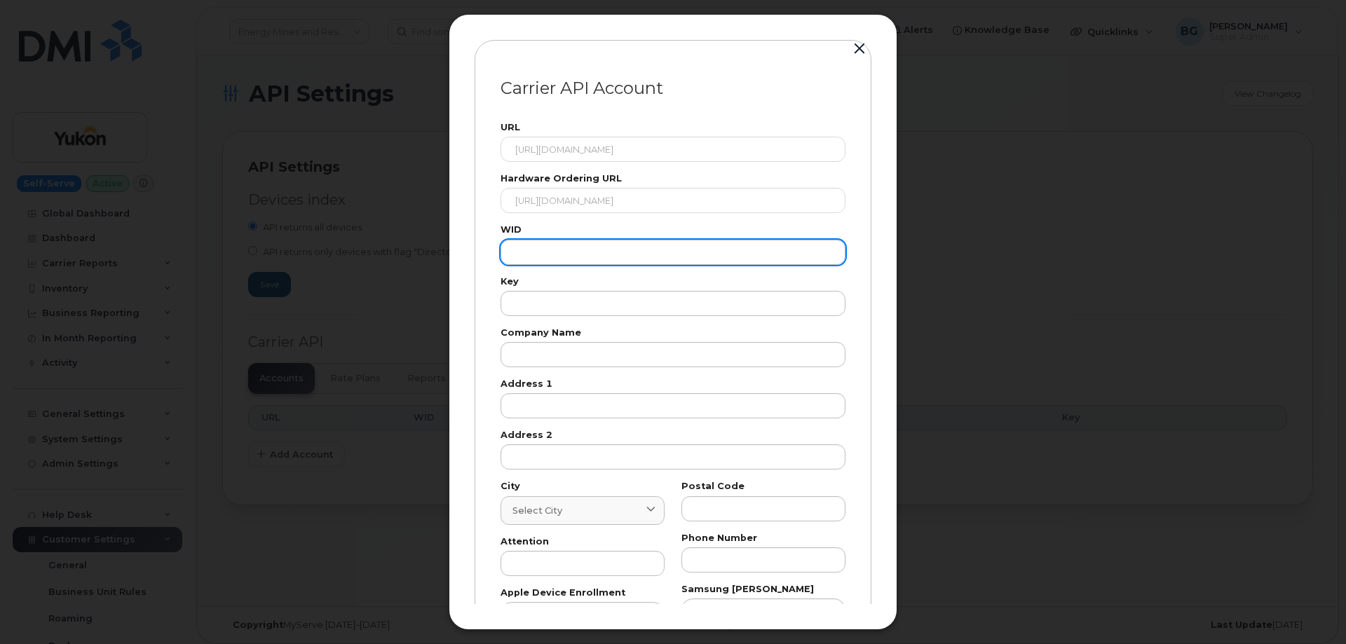
click at [482, 268] on div "Carrier API Account URL https://eordering.bell.ca/api/eordering/orders/v1/ Hard…" at bounding box center [672, 405] width 397 height 730
click at [579, 254] on input "text" at bounding box center [672, 252] width 345 height 25
paste input "103058"
type input "103058"
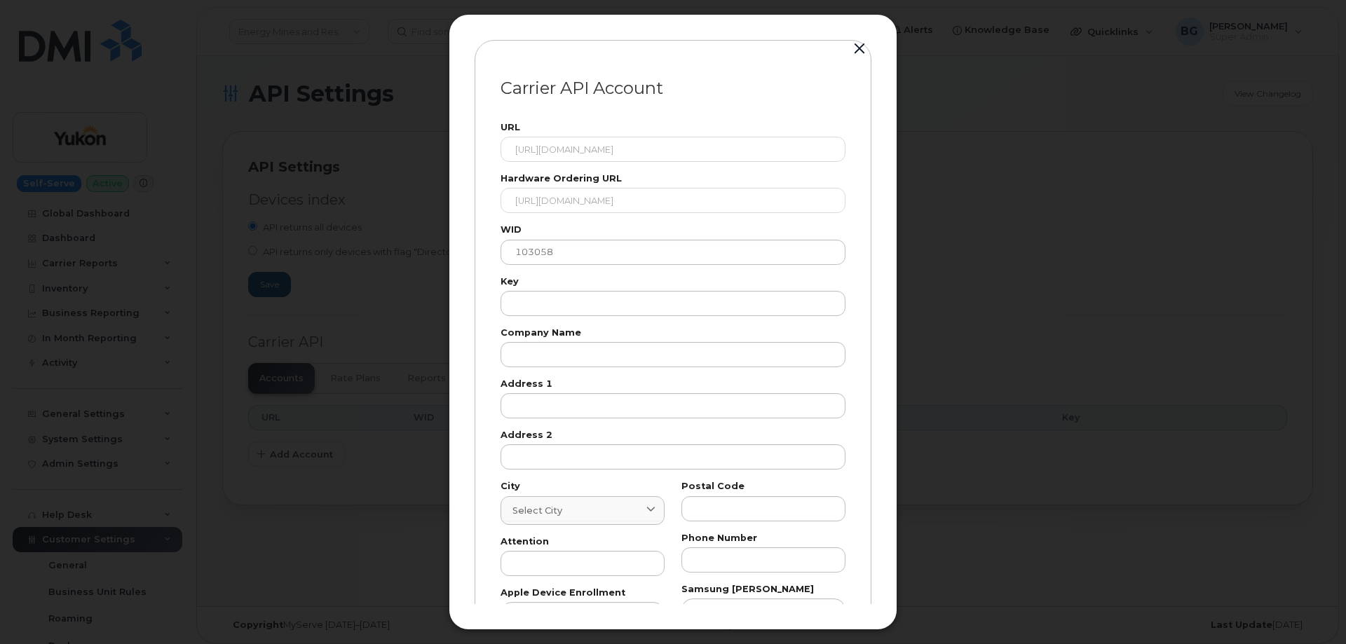
drag, startPoint x: 662, startPoint y: 324, endPoint x: 654, endPoint y: 322, distance: 8.0
click at [662, 324] on div "URL [URL][DOMAIN_NAME] Hardware Ordering URL [URL][DOMAIN_NAME] WID 103058 Key …" at bounding box center [673, 398] width 362 height 567
click at [646, 310] on input "text" at bounding box center [672, 303] width 345 height 25
paste input "VPWRPGJ8KTTFUQKR"
type input "VPWRPGJ8KTTFUQKR"
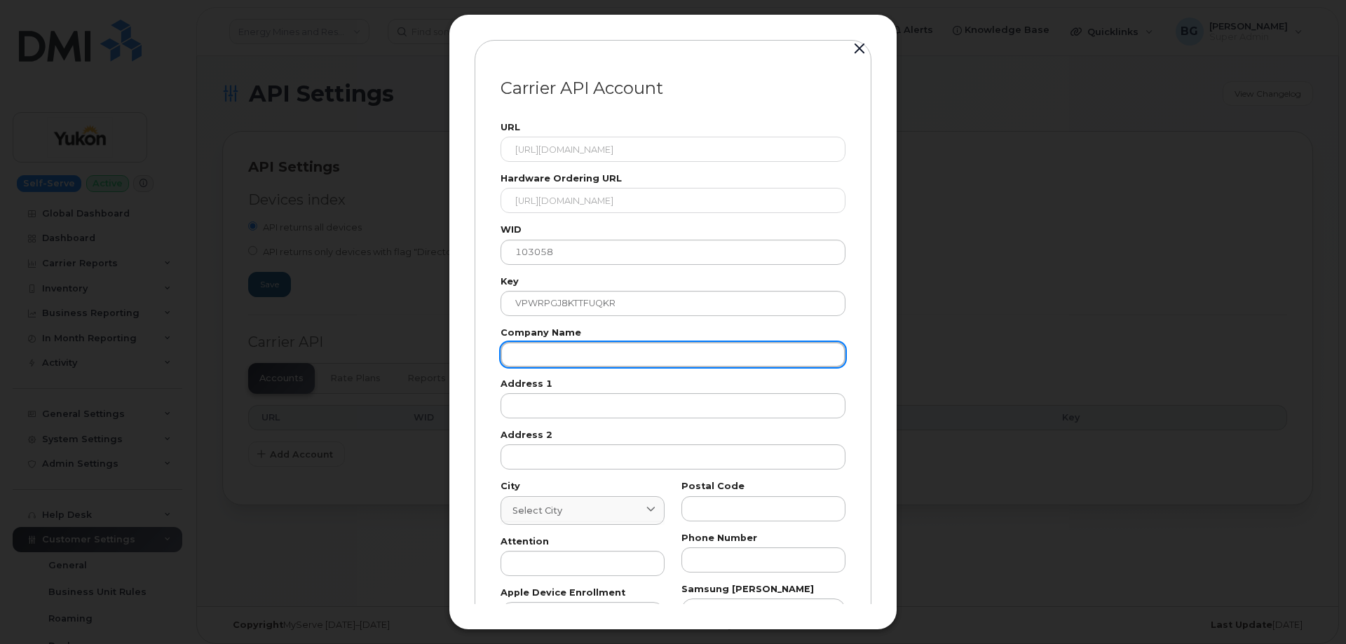
click at [592, 358] on input "text" at bounding box center [672, 354] width 345 height 25
paste input "Gov of Yukon"
type input "Gov of Yukon"
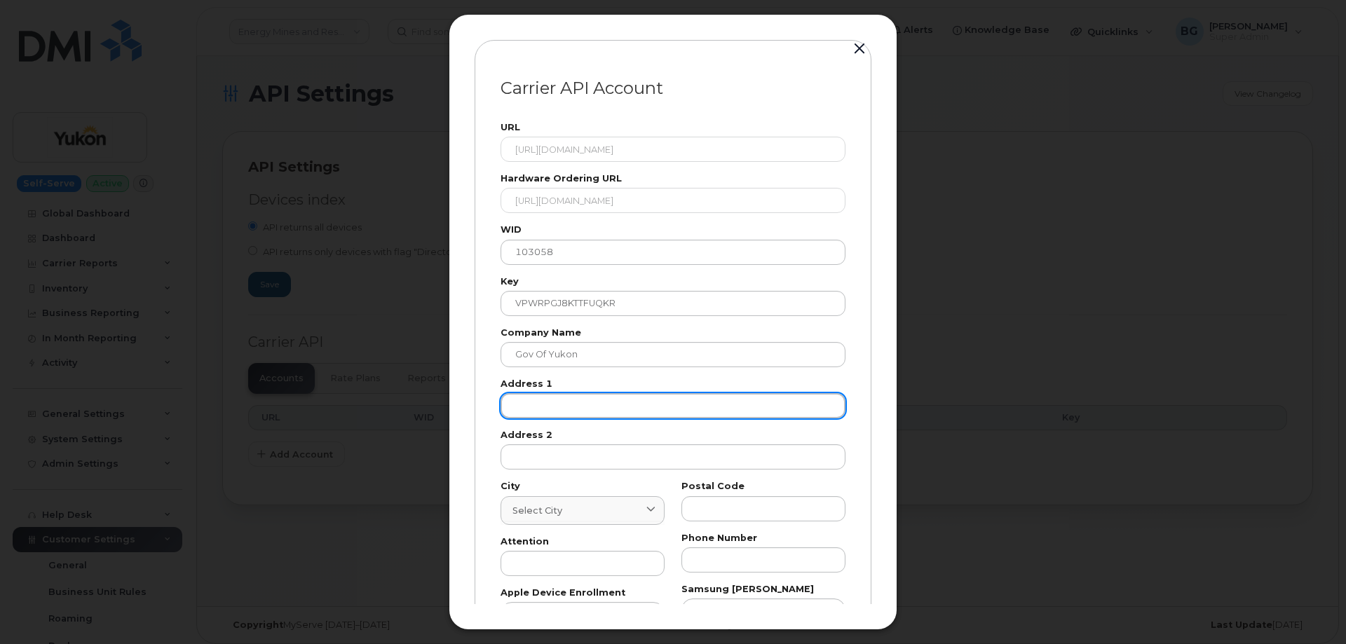
click at [586, 416] on input "text" at bounding box center [672, 405] width 345 height 25
paste input "123"
type input "123"
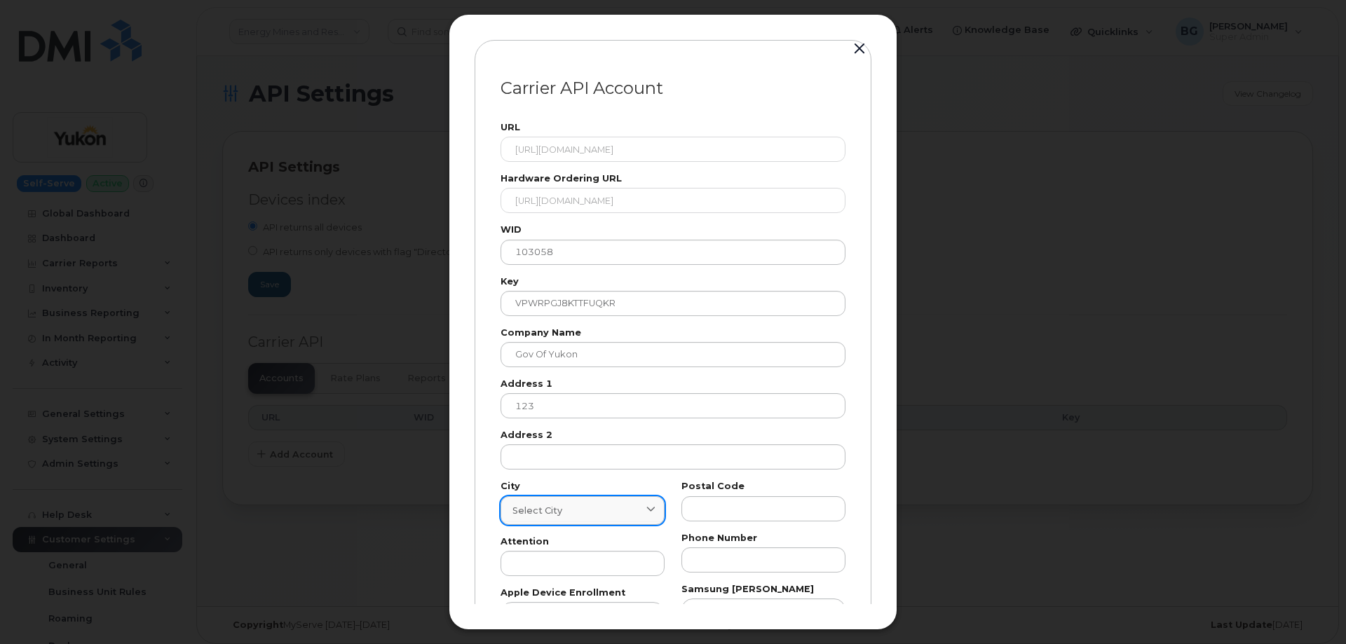
click at [552, 517] on link "Select city" at bounding box center [582, 510] width 164 height 29
paste input "Whitehorse"
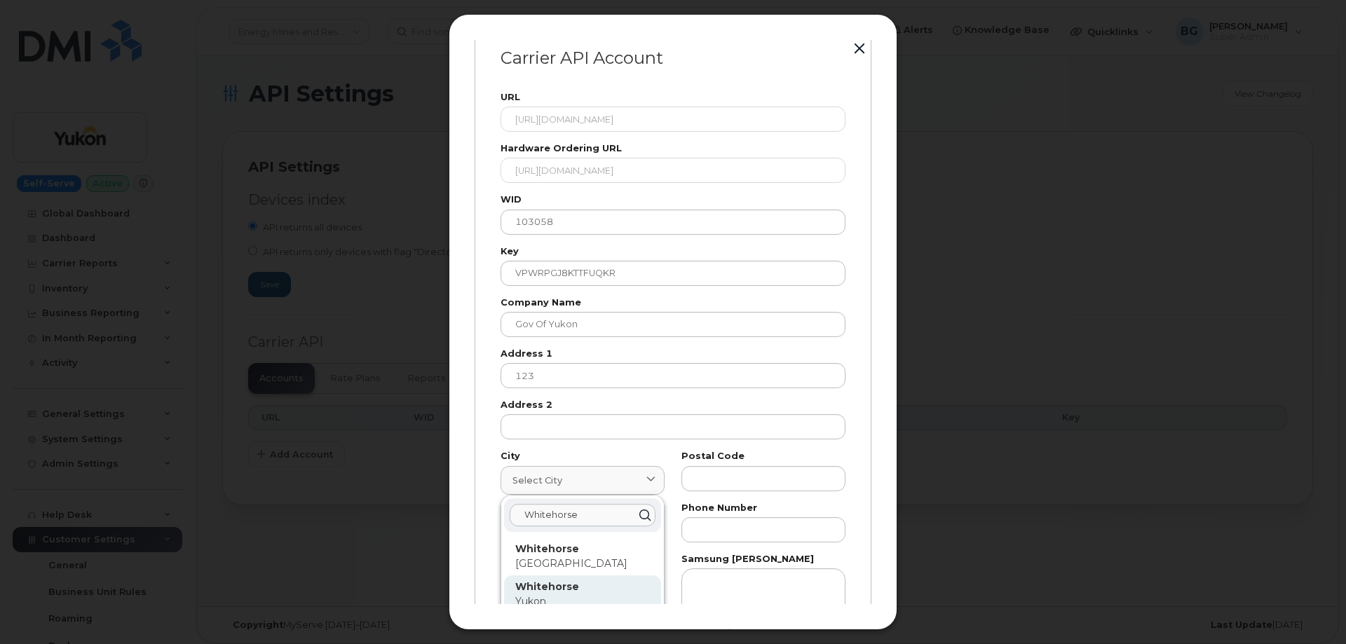
scroll to position [47, 0]
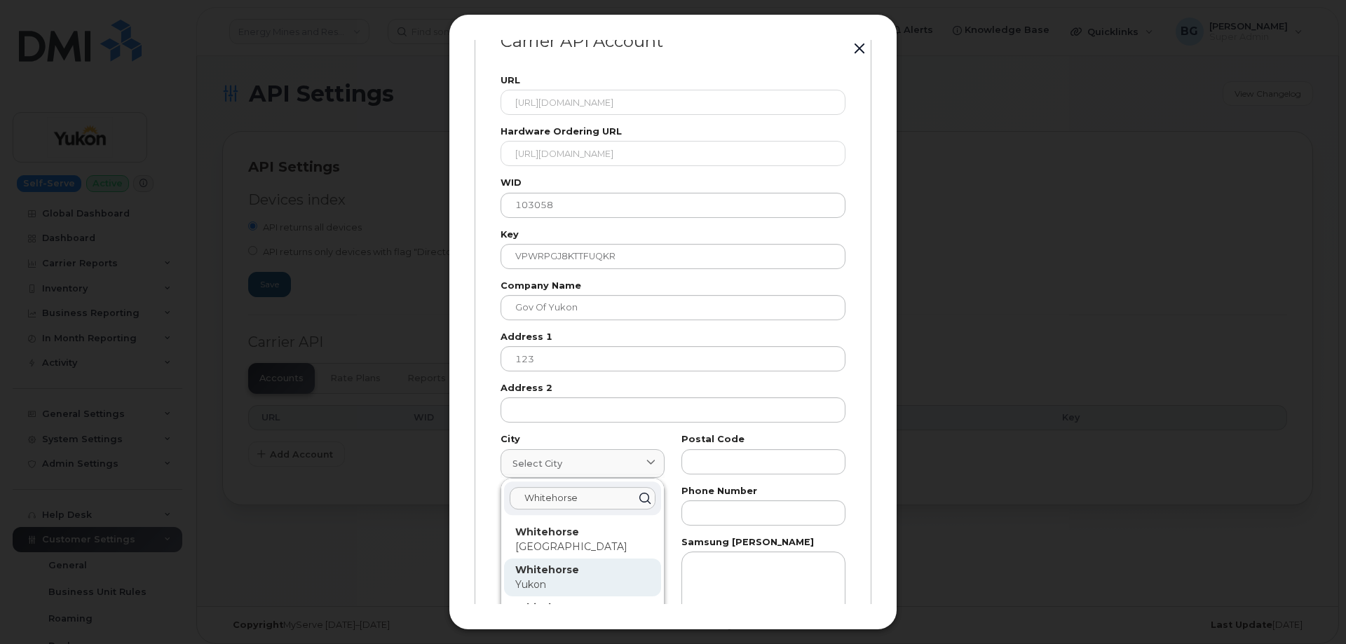
type input "Whitehorse"
click at [546, 569] on strong "Whitehorse" at bounding box center [547, 570] width 64 height 13
type input "7227"
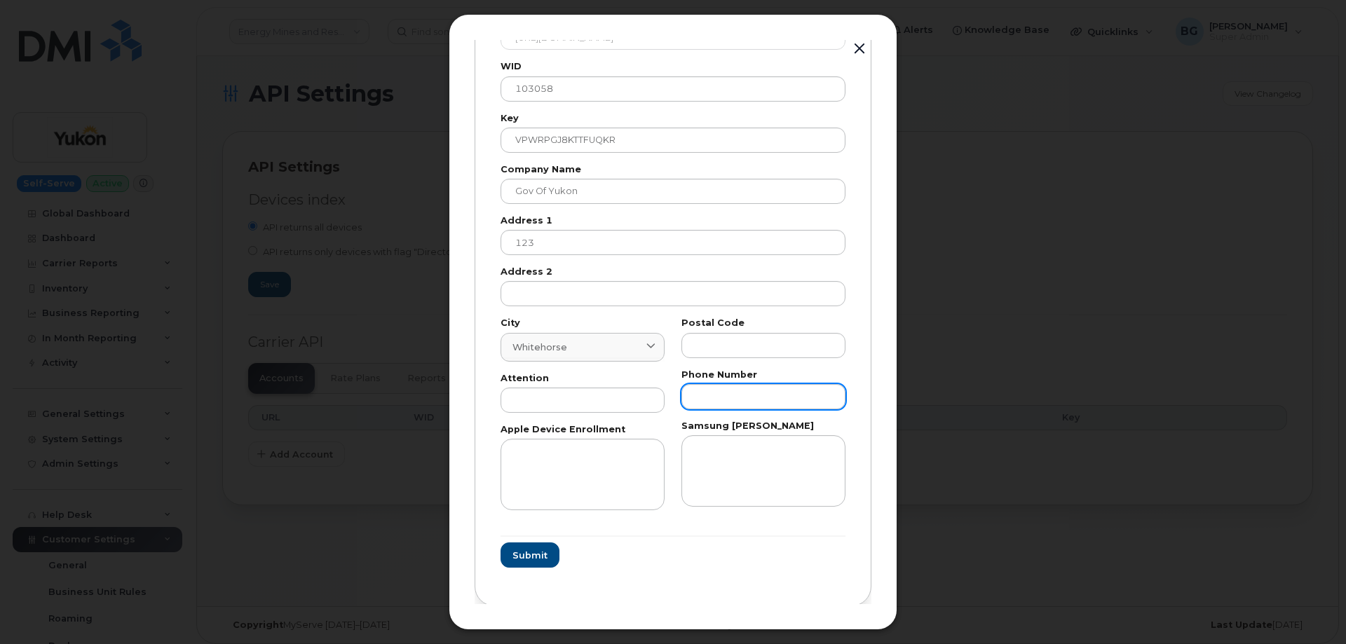
scroll to position [165, 0]
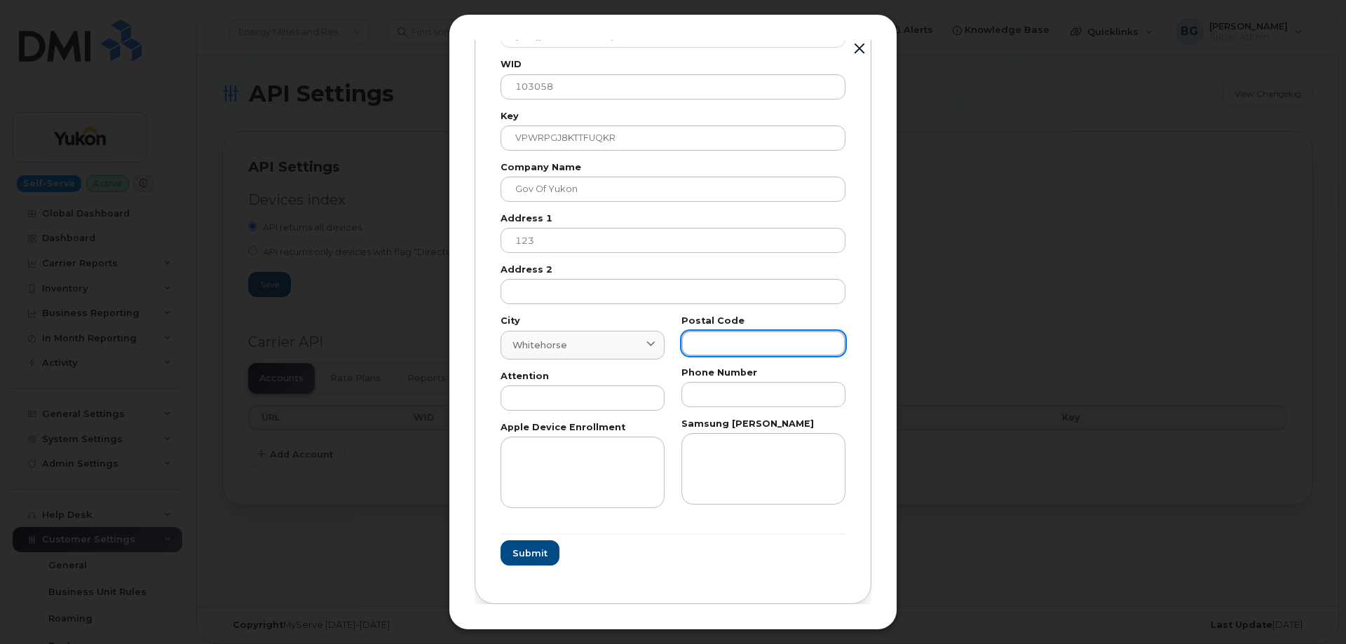
click at [751, 351] on input "text" at bounding box center [763, 343] width 164 height 25
paste input "T"
type input "T"
click at [533, 408] on input "text" at bounding box center [582, 397] width 164 height 25
paste input "AP"
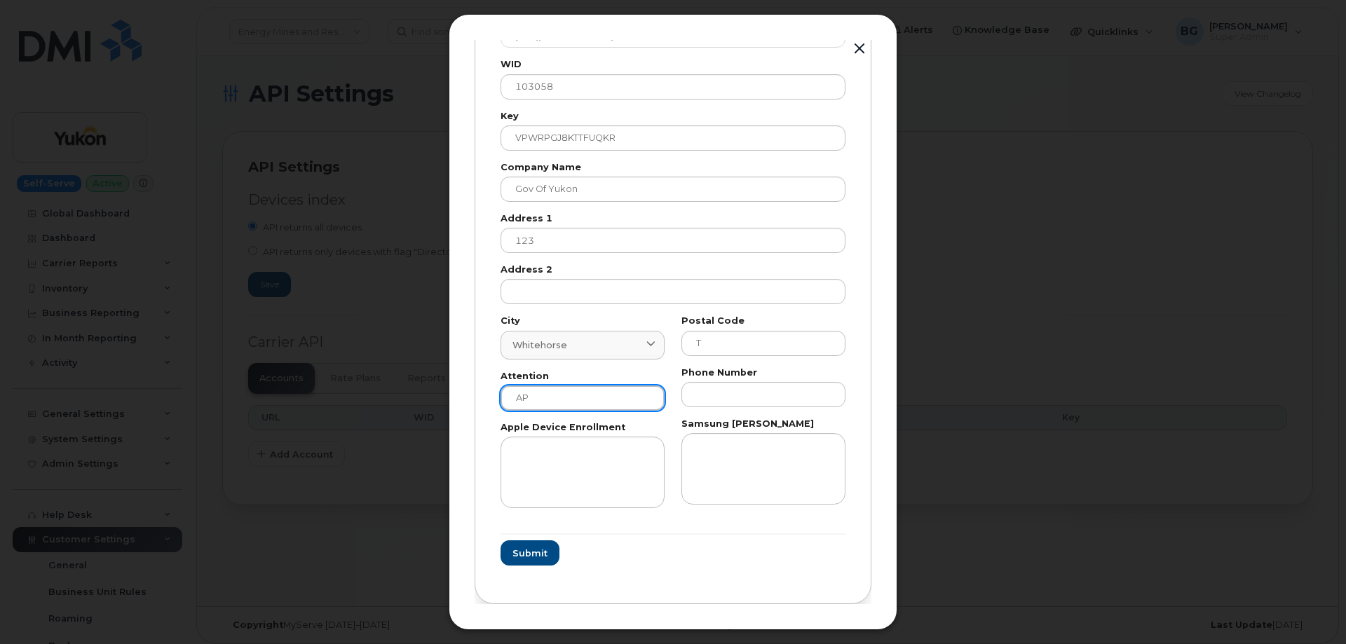
type input "AP"
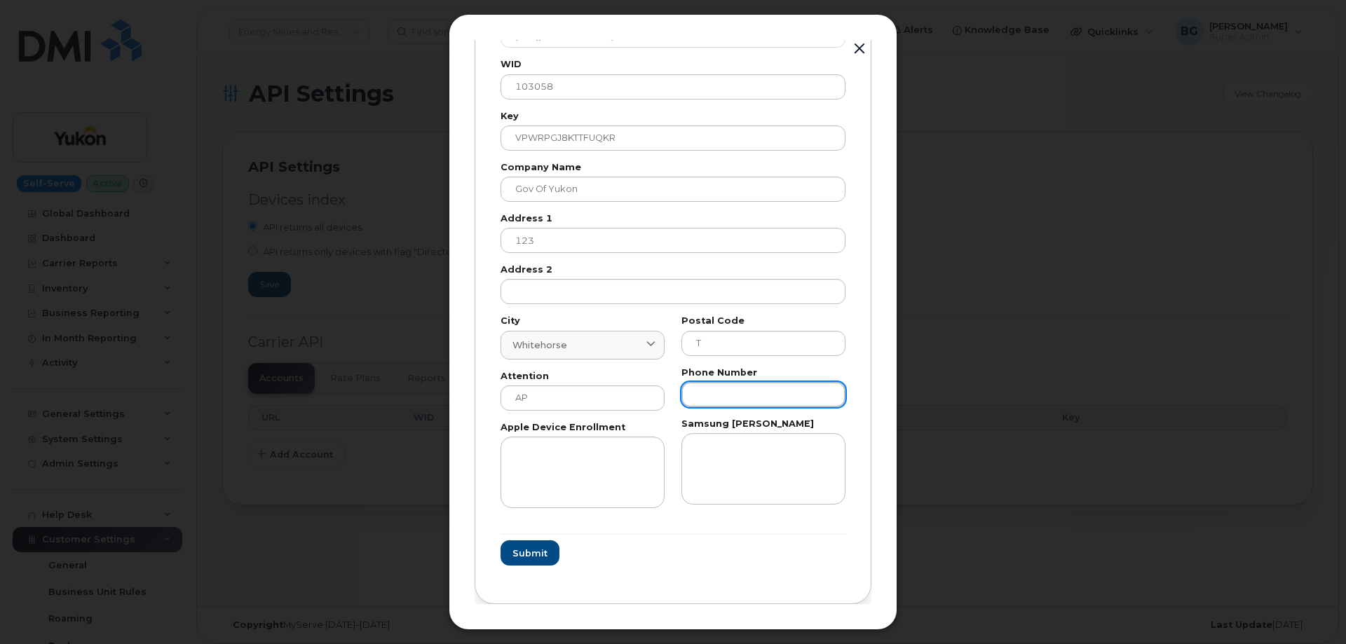
click at [739, 397] on input "text" at bounding box center [763, 394] width 164 height 25
paste input "8676679026"
type input "8676679026"
click at [512, 565] on button "Submit" at bounding box center [528, 552] width 57 height 25
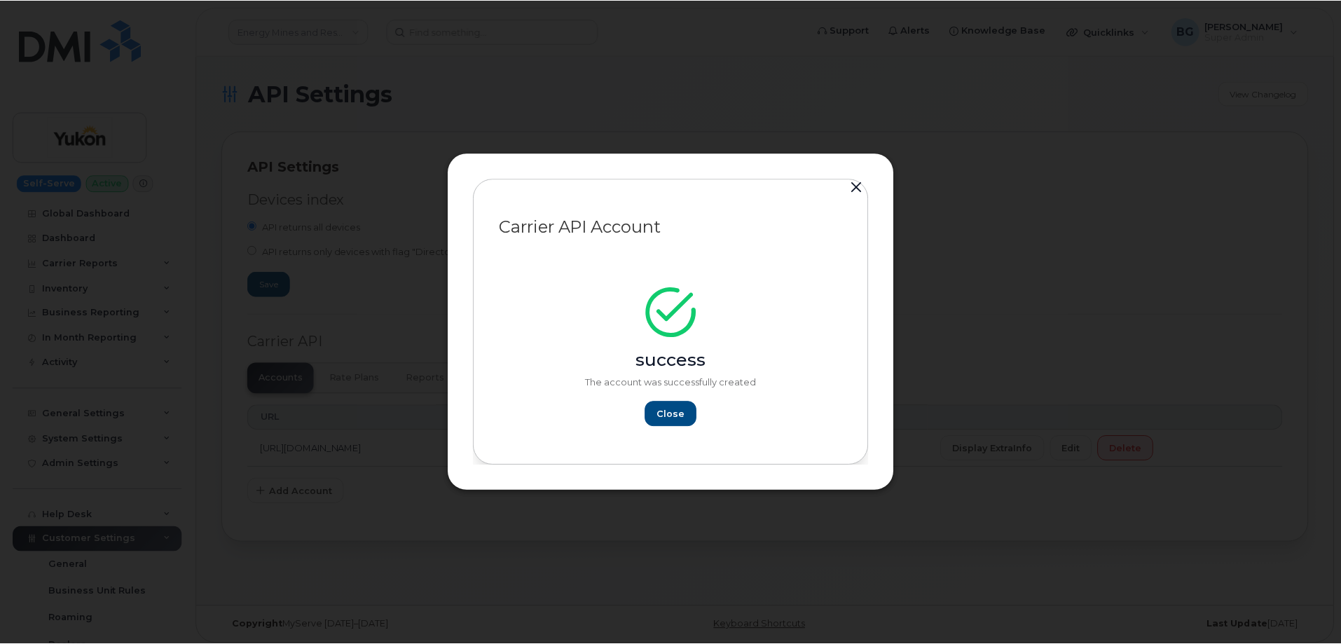
scroll to position [0, 0]
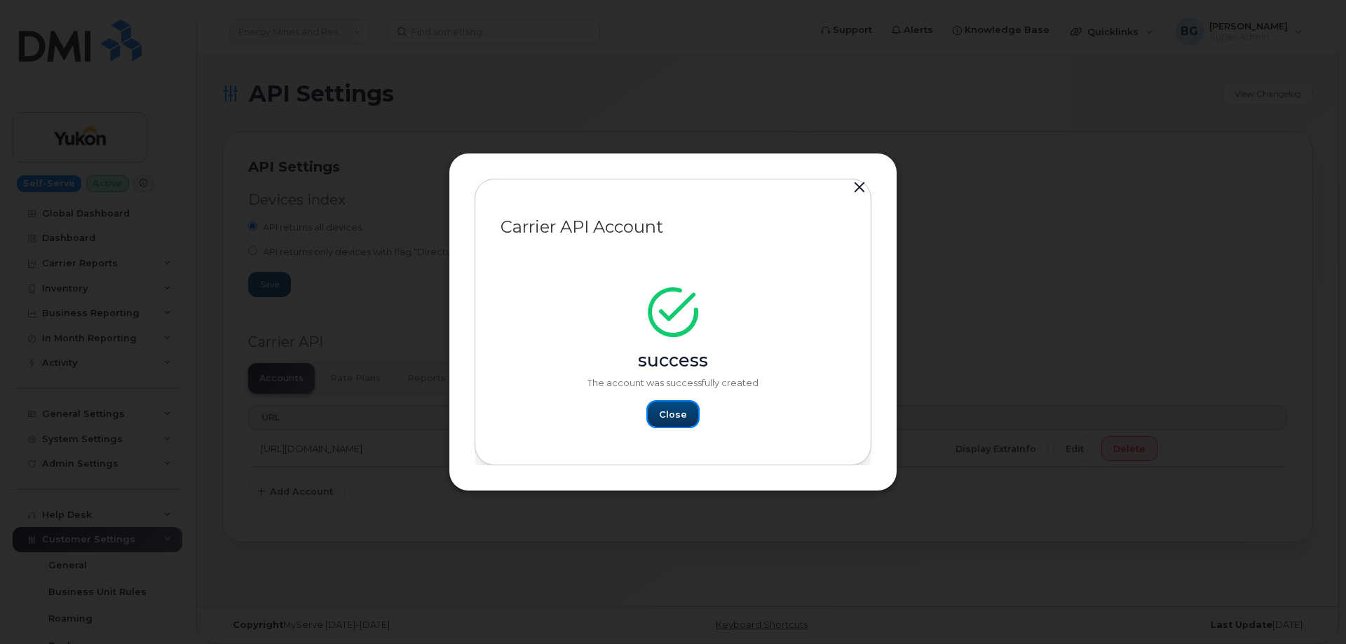
click at [679, 415] on span "Close" at bounding box center [673, 414] width 28 height 13
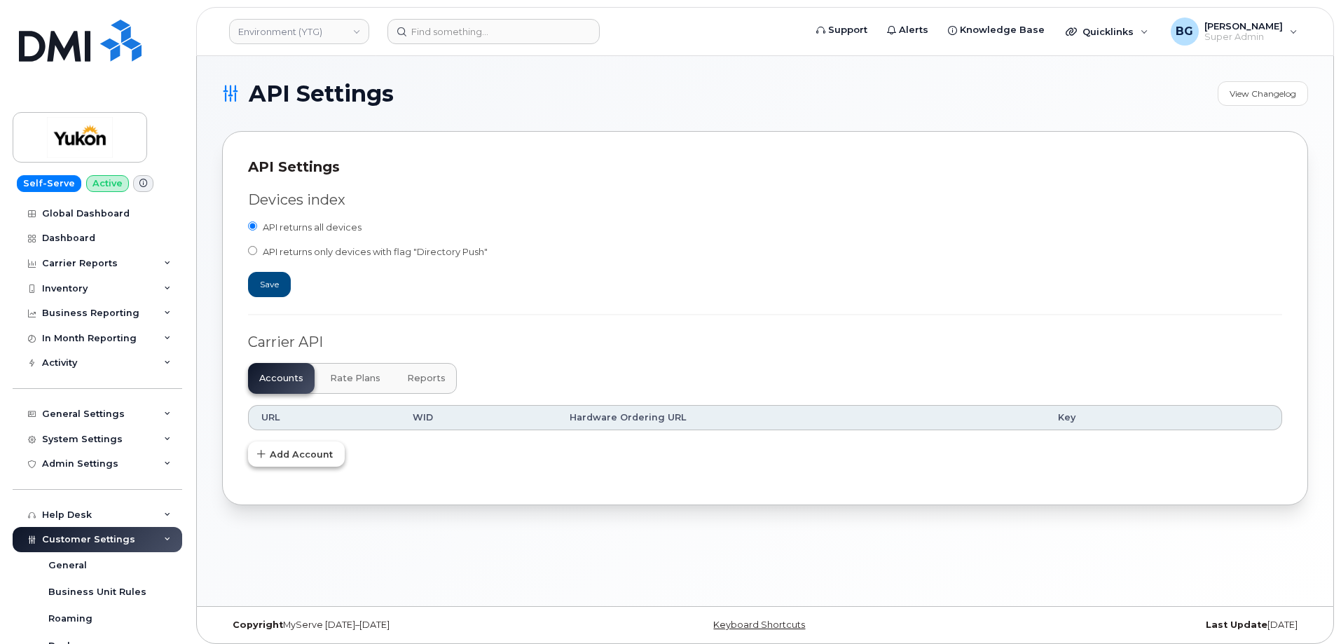
click at [289, 453] on span "Add Account" at bounding box center [301, 454] width 63 height 13
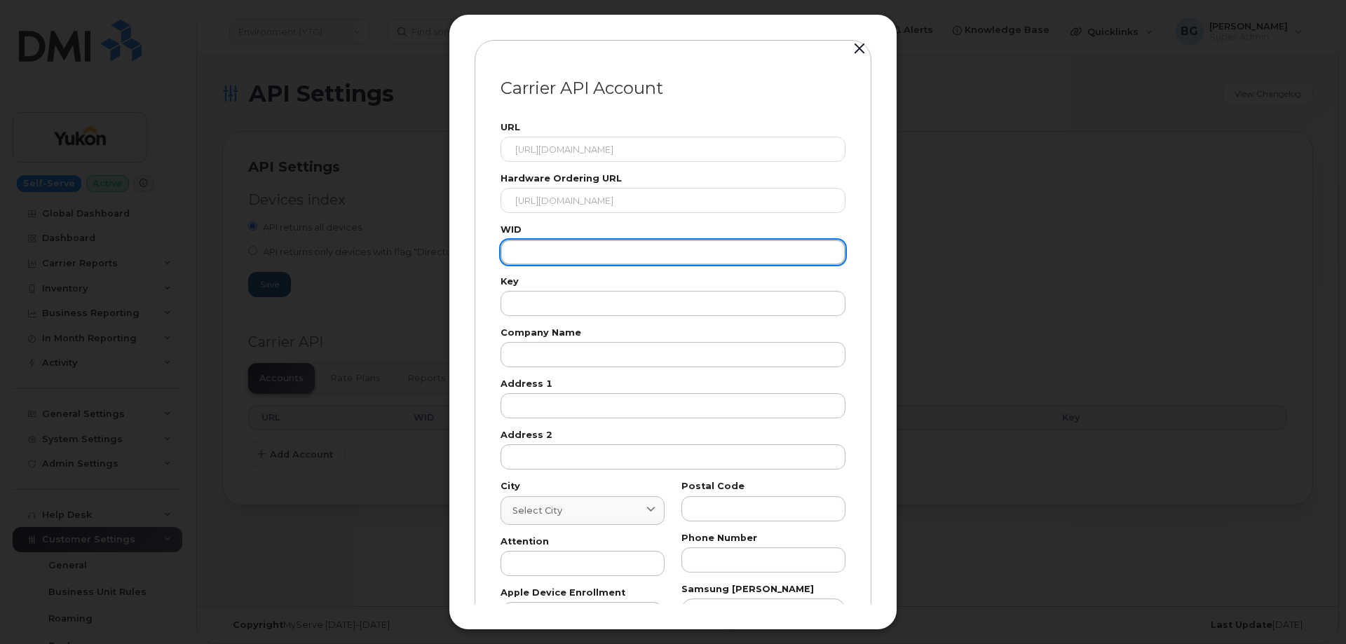
click at [585, 252] on input "text" at bounding box center [672, 252] width 345 height 25
paste input "103058"
type input "103058"
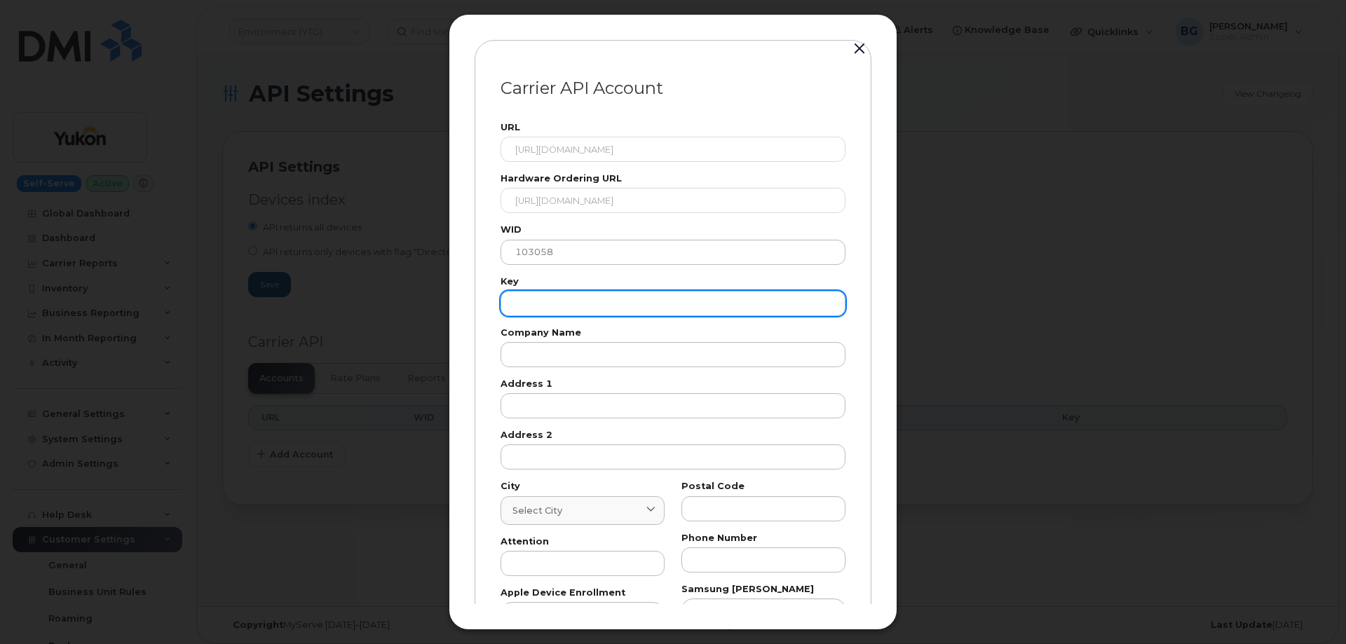
drag, startPoint x: 538, startPoint y: 319, endPoint x: 539, endPoint y: 307, distance: 11.9
click at [538, 319] on div "URL https://eordering.bell.ca/api/eordering/orders/v1/ Hardware Ordering URL ht…" at bounding box center [673, 398] width 362 height 567
click at [541, 305] on input "text" at bounding box center [672, 303] width 345 height 25
paste input "VPWRPGJ8KTTFUQKR"
type input "VPWRPGJ8KTTFUQKR"
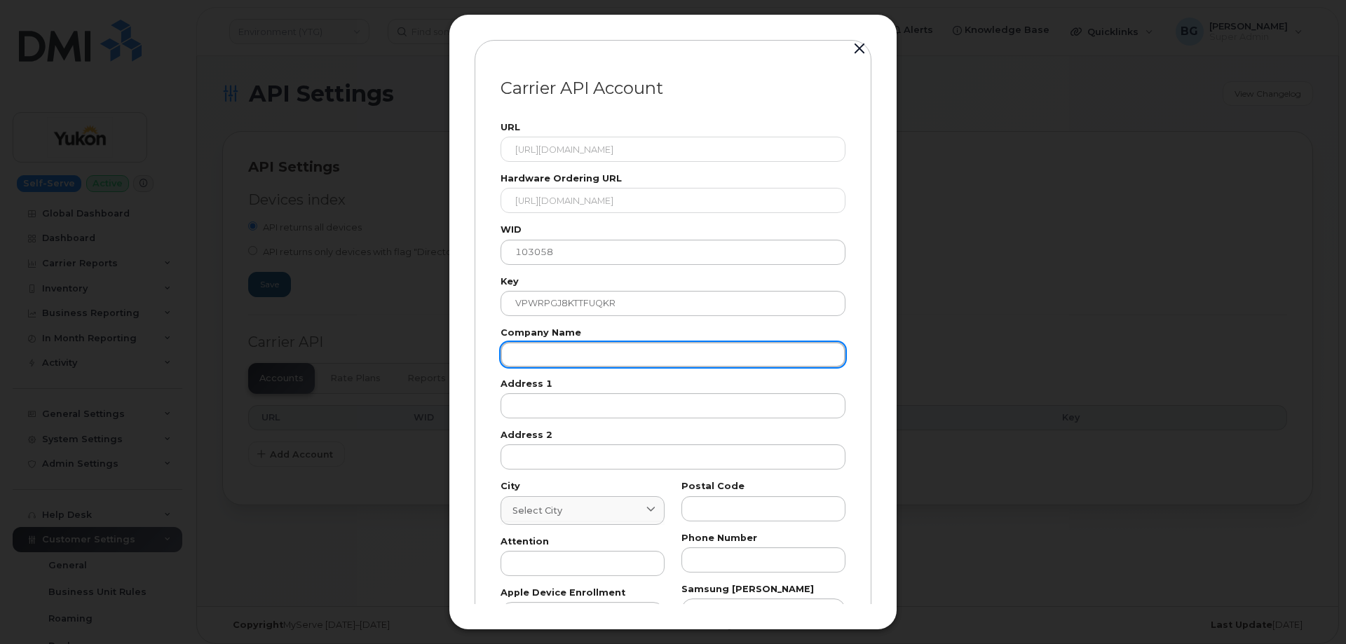
click at [583, 359] on input "text" at bounding box center [672, 354] width 345 height 25
paste input "Gov of Yukon"
type input "Gov of Yukon"
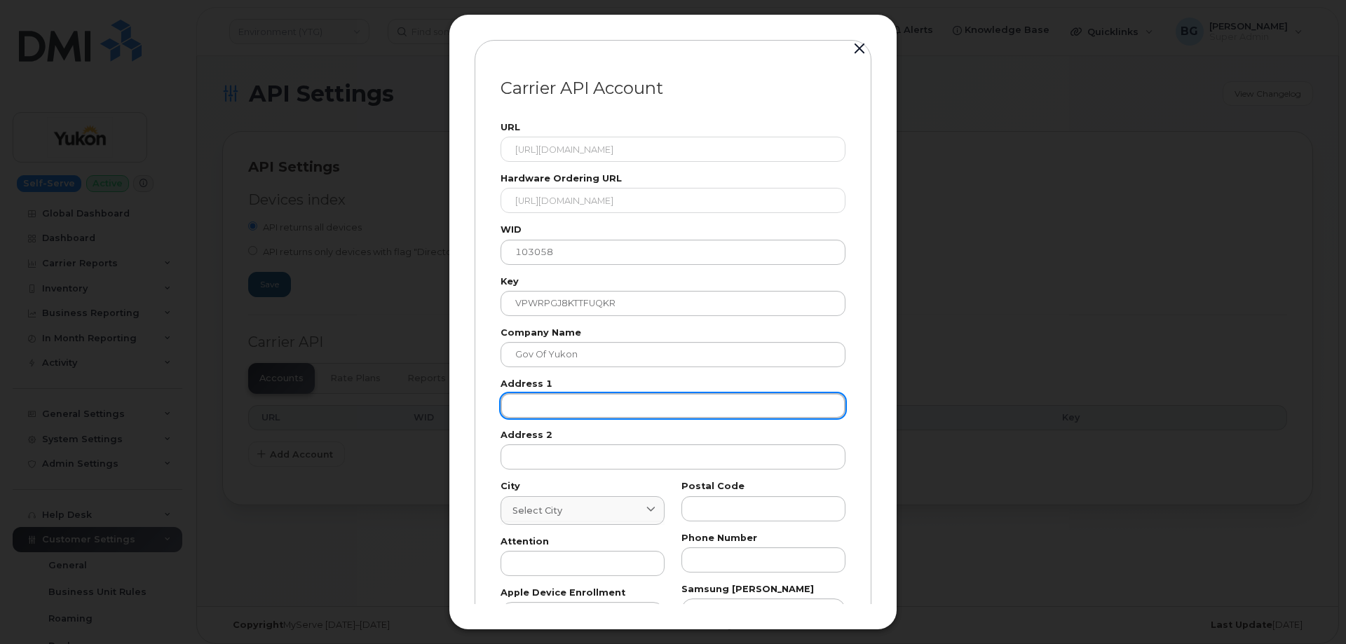
click at [618, 406] on input "text" at bounding box center [672, 405] width 345 height 25
paste input "123"
type input "123"
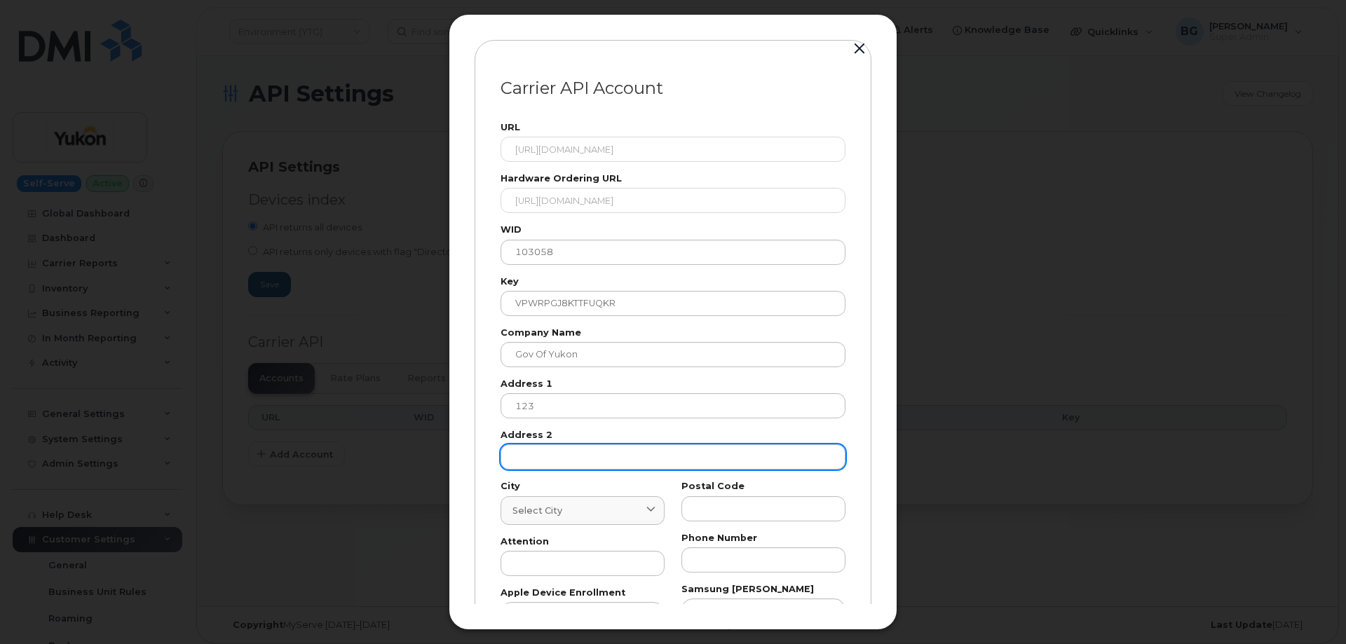
scroll to position [165, 0]
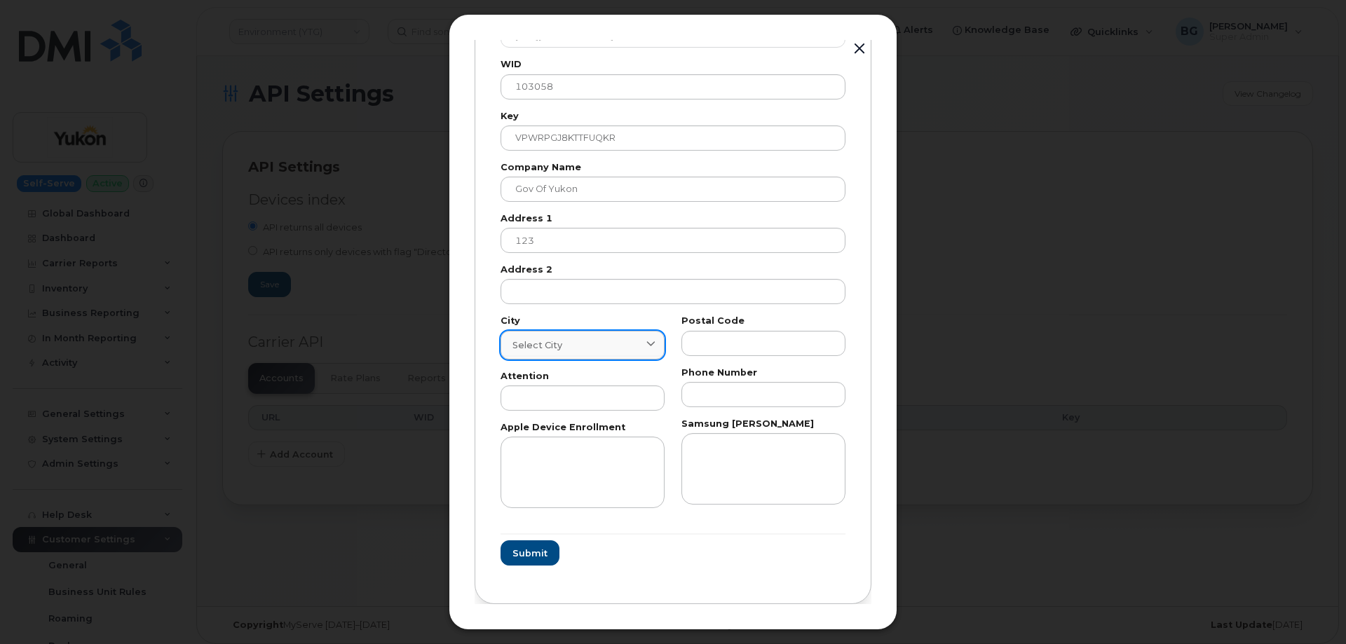
click at [554, 342] on span "Select city" at bounding box center [537, 345] width 50 height 13
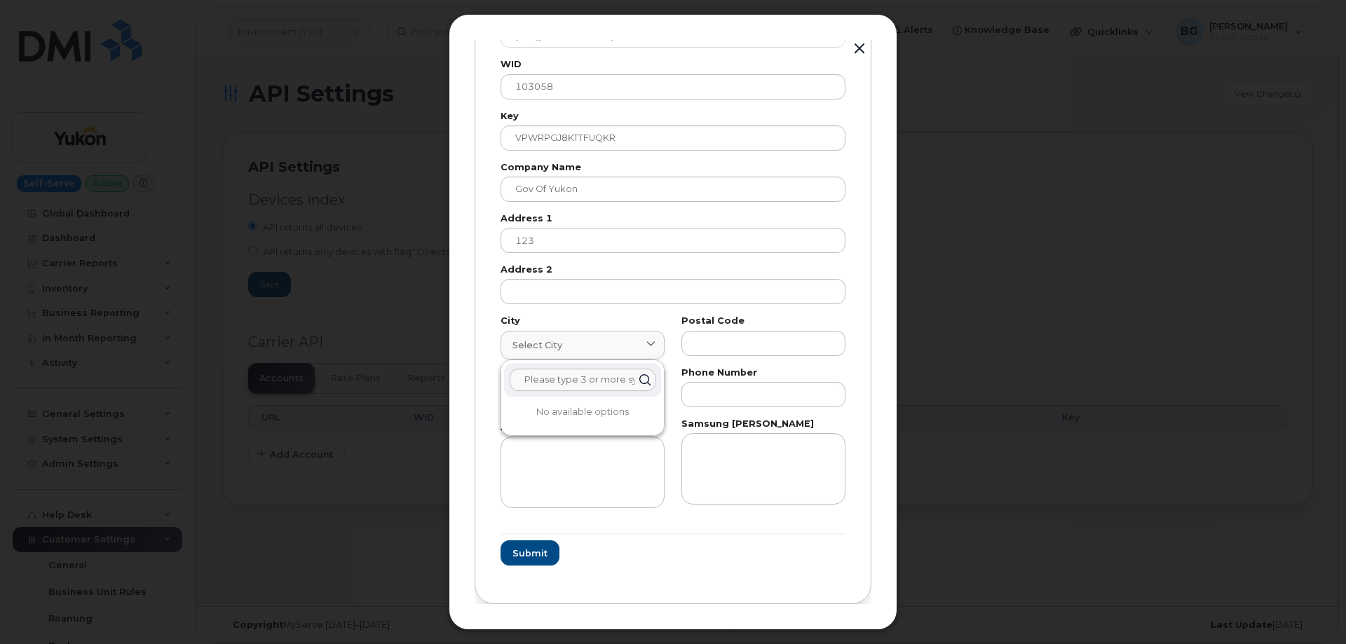
paste input "Whitehorse"
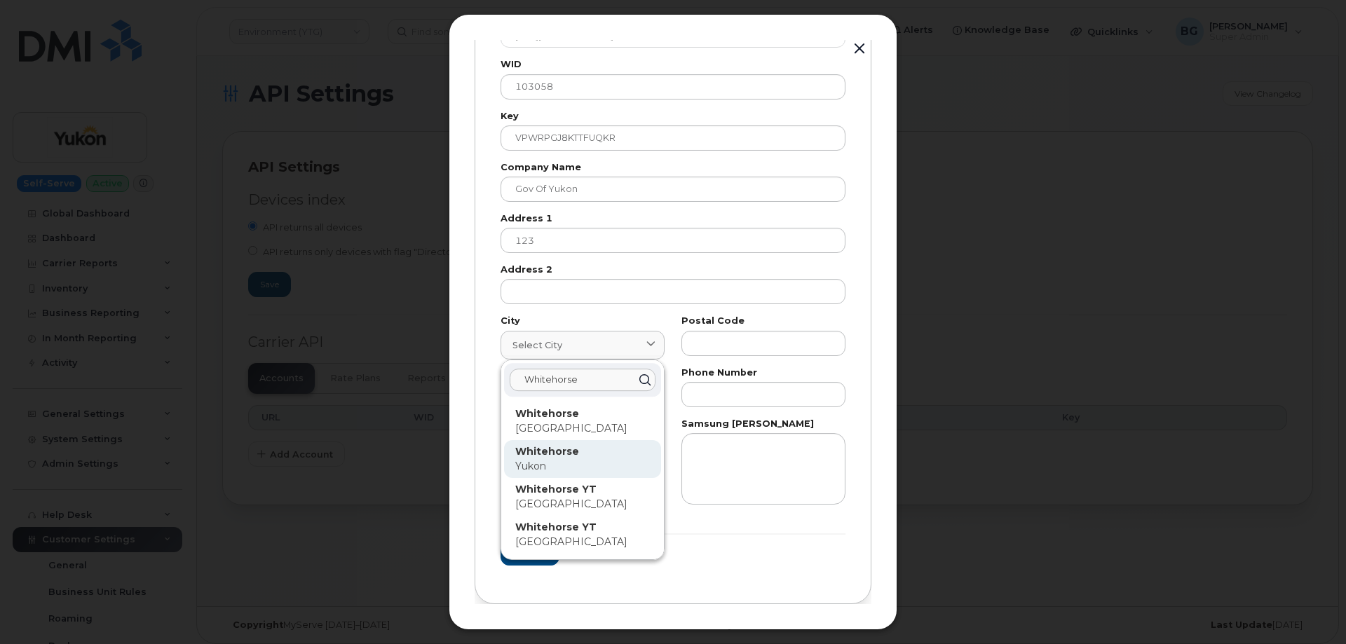
type input "Whitehorse"
click at [542, 456] on strong "Whitehorse" at bounding box center [547, 451] width 64 height 13
type input "7227"
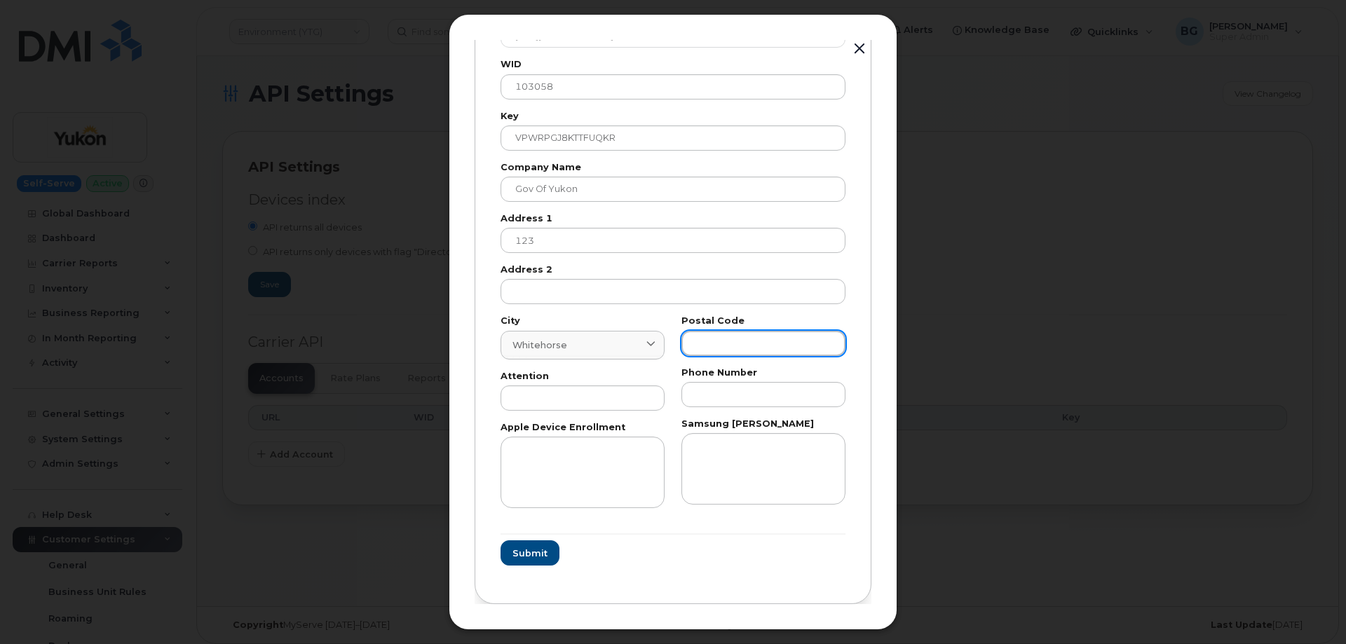
click at [770, 345] on input "text" at bounding box center [763, 343] width 164 height 25
paste input "T"
type input "T"
click at [585, 398] on input "text" at bounding box center [582, 397] width 164 height 25
paste input "AP"
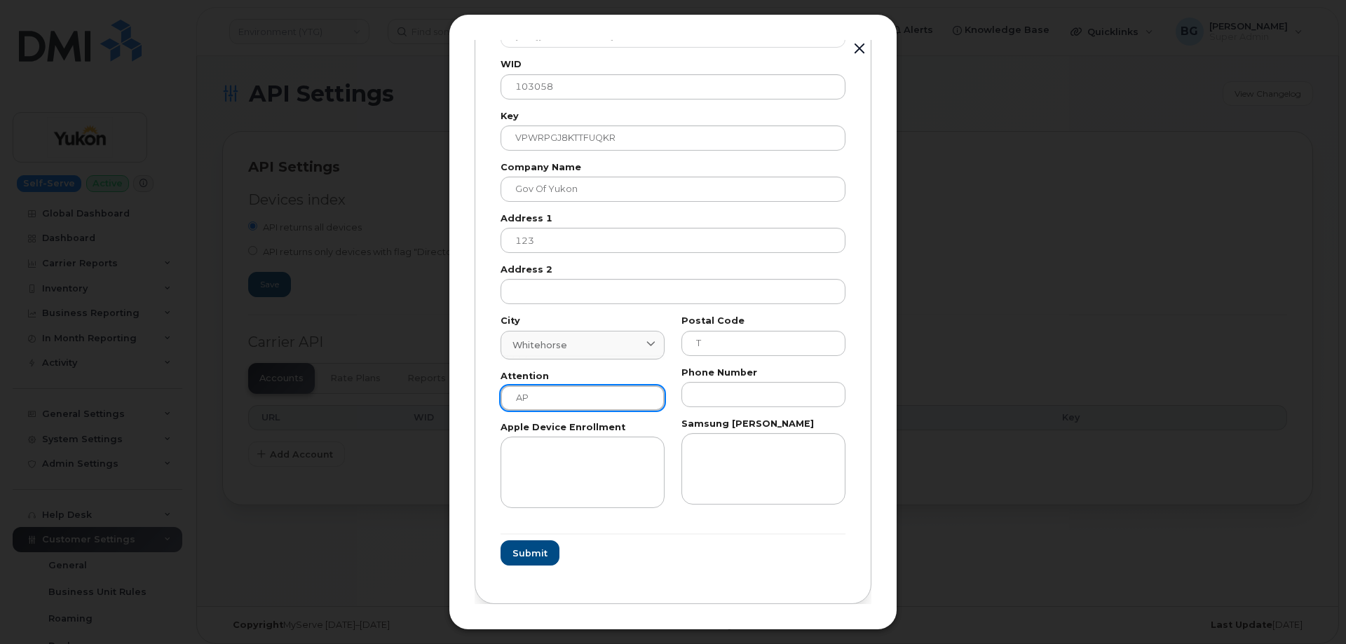
type input "AP"
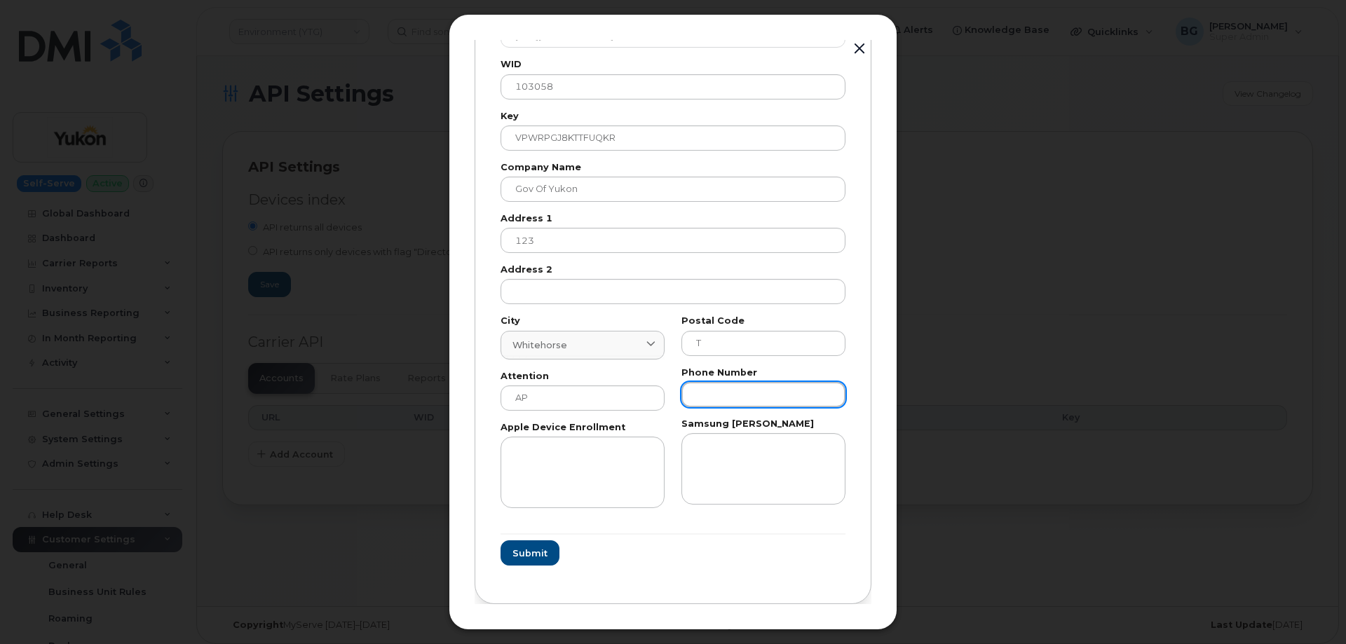
click at [716, 396] on input "text" at bounding box center [763, 394] width 164 height 25
paste input "8676679026"
type input "8676679026"
click at [519, 553] on span "Submit" at bounding box center [529, 553] width 35 height 13
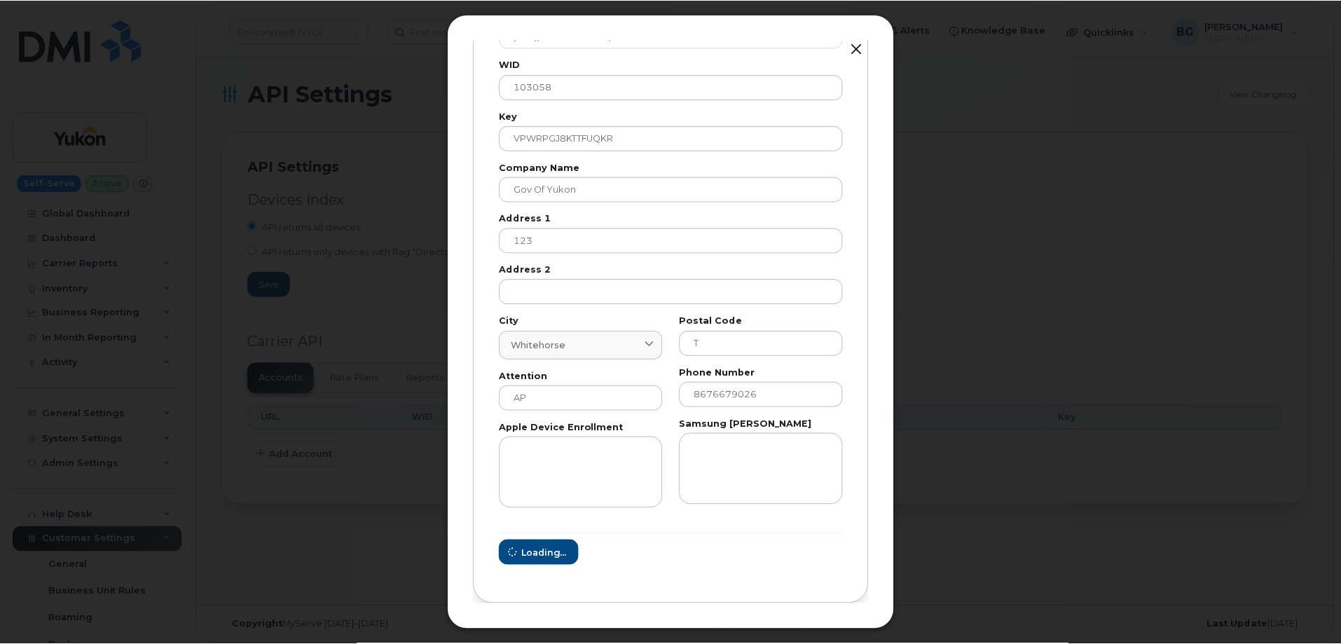
scroll to position [0, 0]
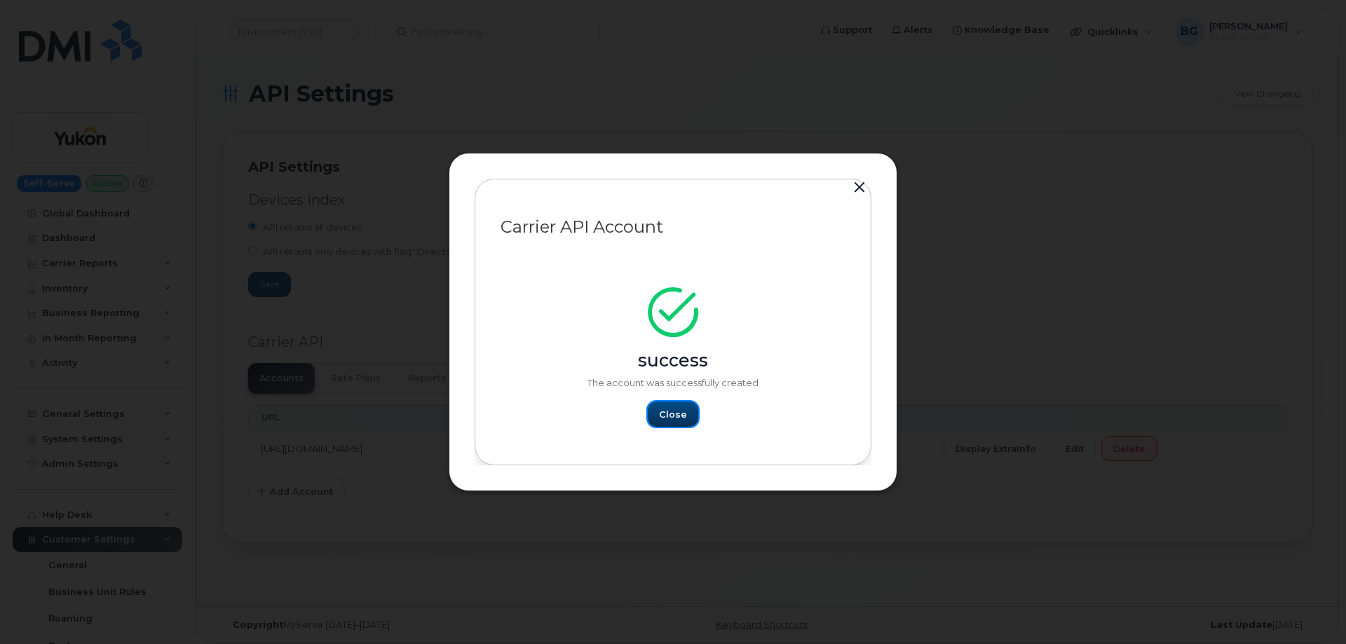
click at [667, 412] on span "Close" at bounding box center [673, 414] width 28 height 13
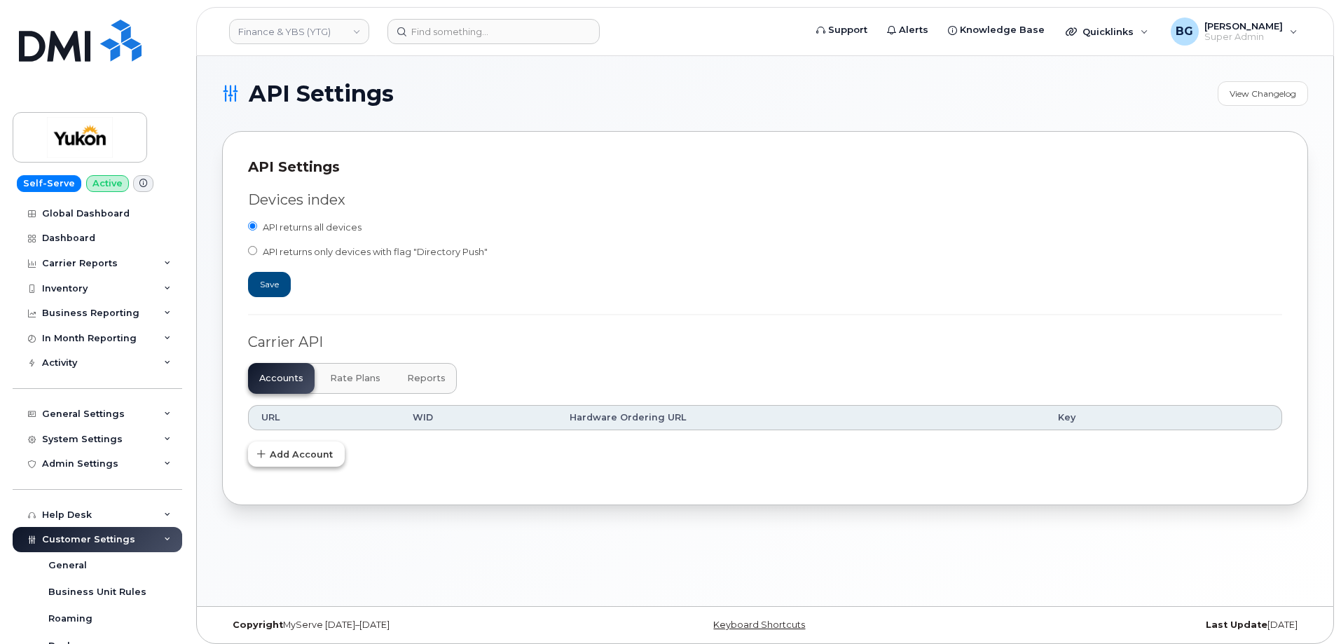
click at [282, 459] on span "Add Account" at bounding box center [301, 454] width 63 height 13
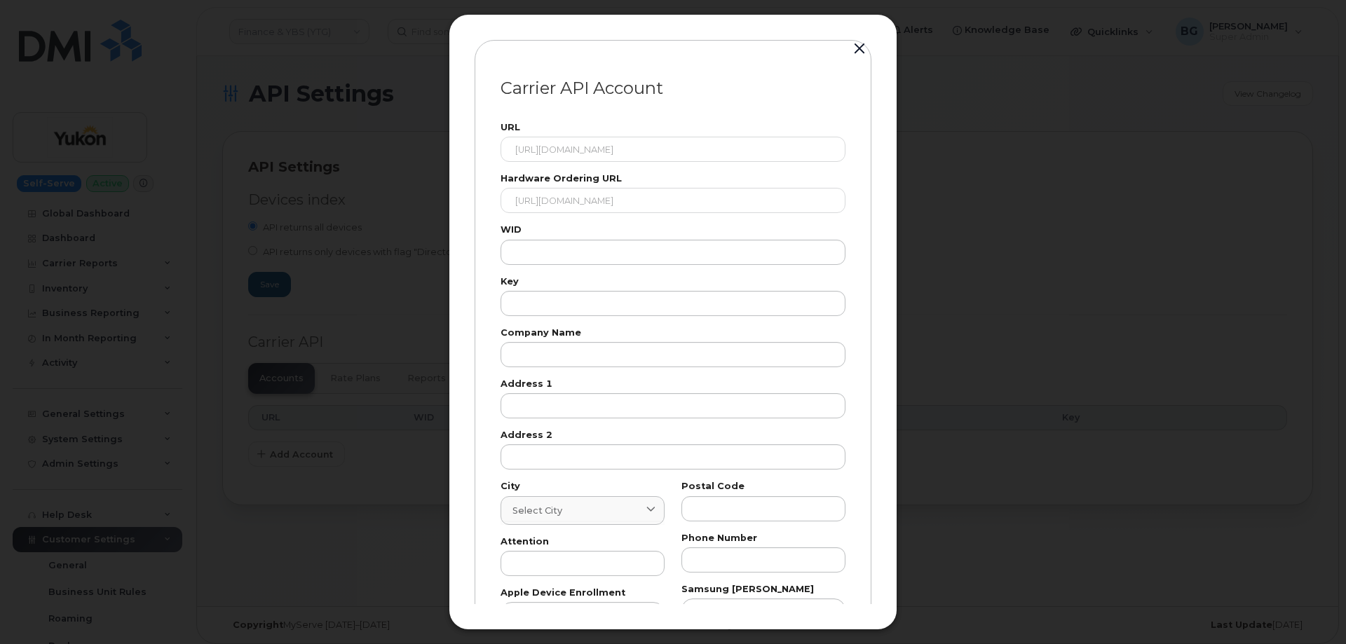
click at [581, 238] on div "WID" at bounding box center [672, 245] width 345 height 39
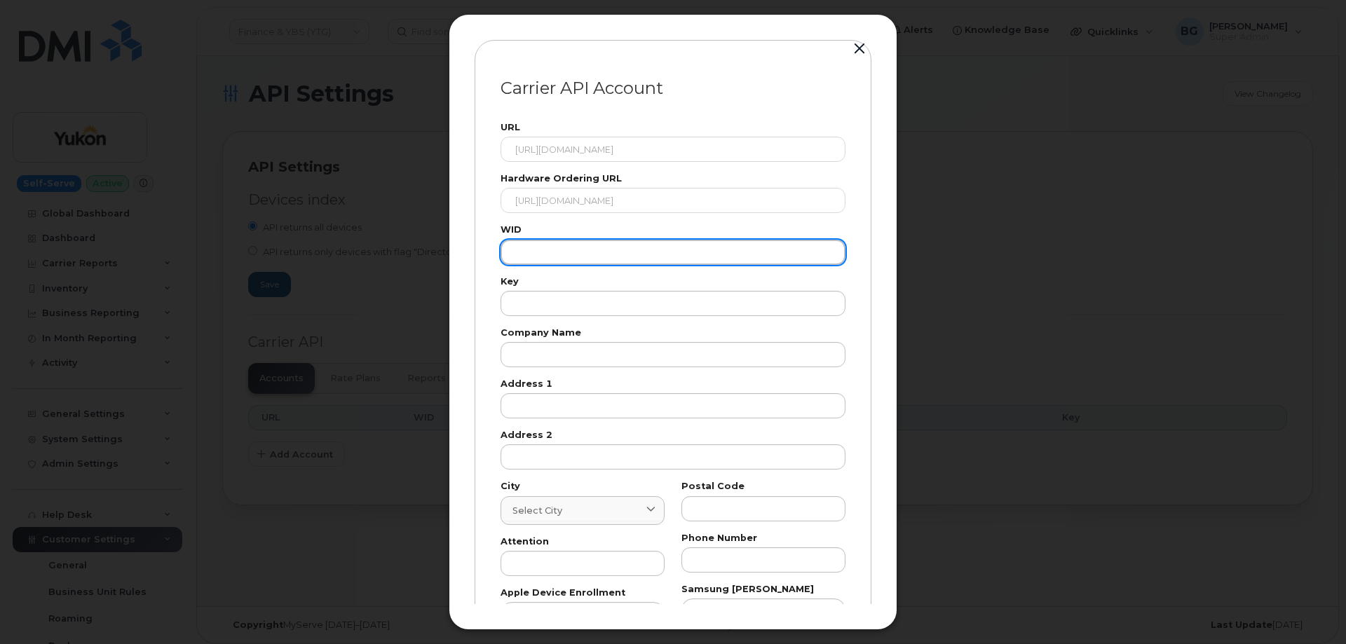
click at [572, 257] on input "text" at bounding box center [672, 252] width 345 height 25
paste input "103058"
type input "103058"
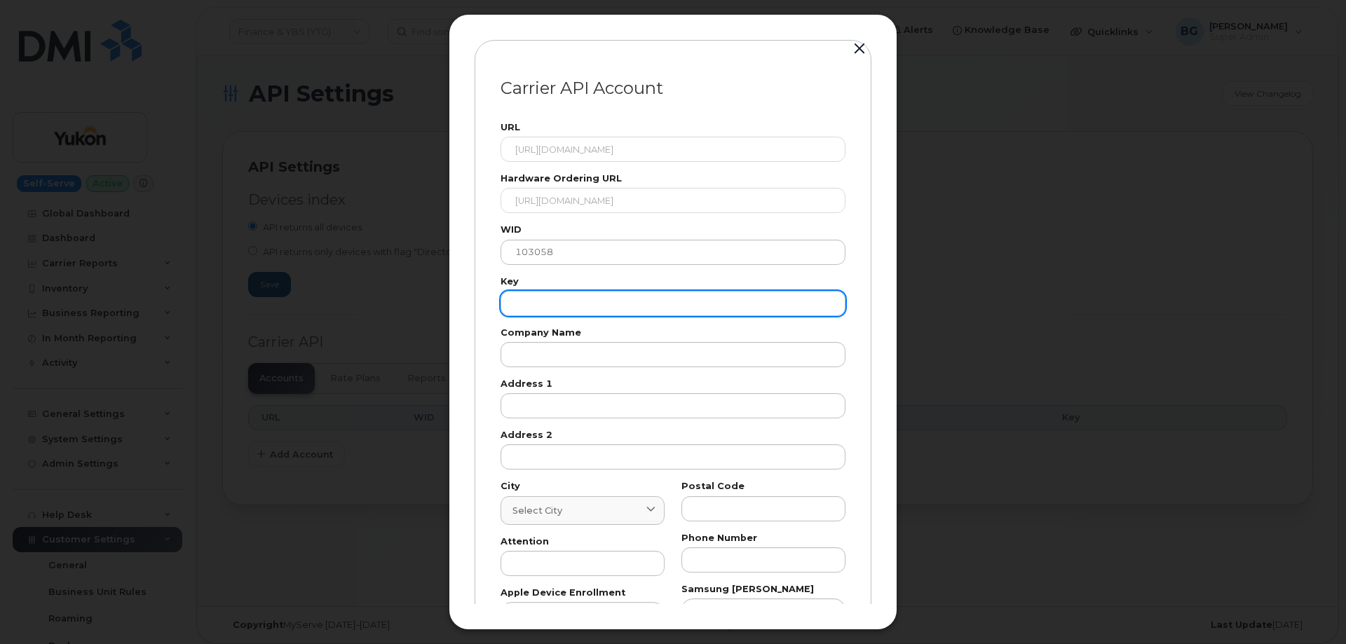
drag, startPoint x: 623, startPoint y: 317, endPoint x: 623, endPoint y: 309, distance: 8.4
click at [623, 317] on div "URL [URL][DOMAIN_NAME] Hardware Ordering URL [URL][DOMAIN_NAME] WID 103058 Key …" at bounding box center [673, 398] width 362 height 567
click at [617, 296] on input "text" at bounding box center [672, 303] width 345 height 25
paste input "VPWRPGJ8KTTFUQKR"
type input "VPWRPGJ8KTTFUQKR"
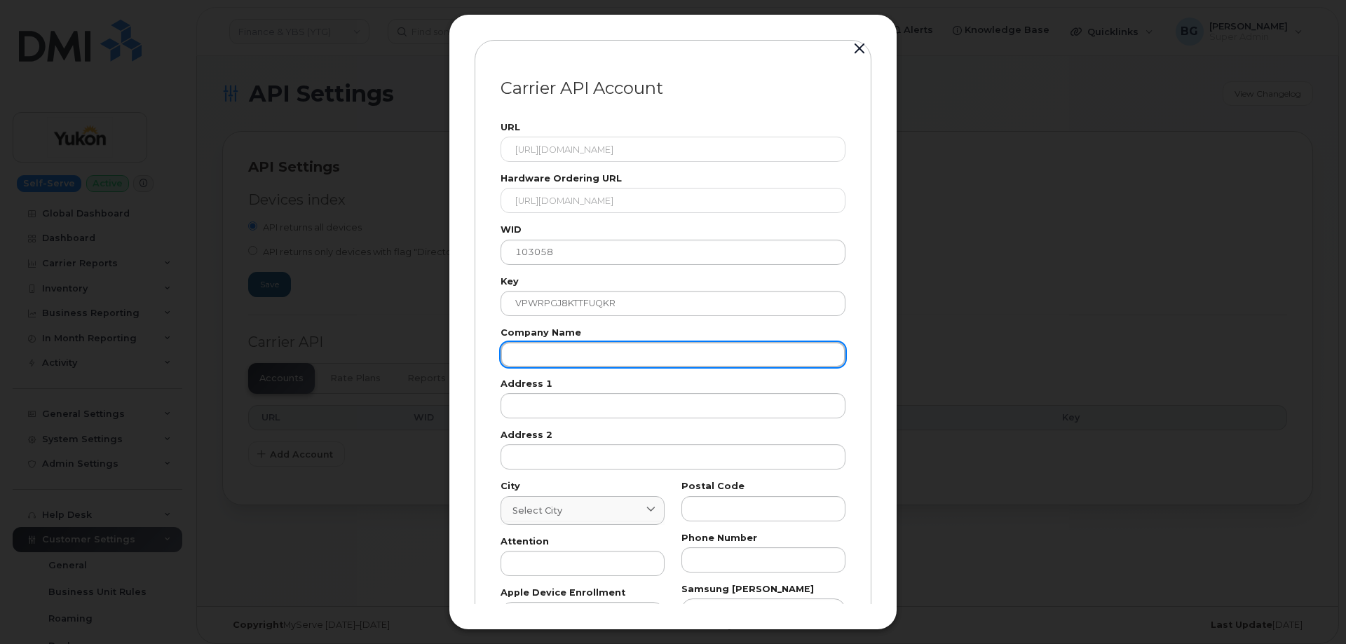
click at [599, 360] on input "text" at bounding box center [672, 354] width 345 height 25
paste input "Gov of Yukon"
type input "Gov of Yukon"
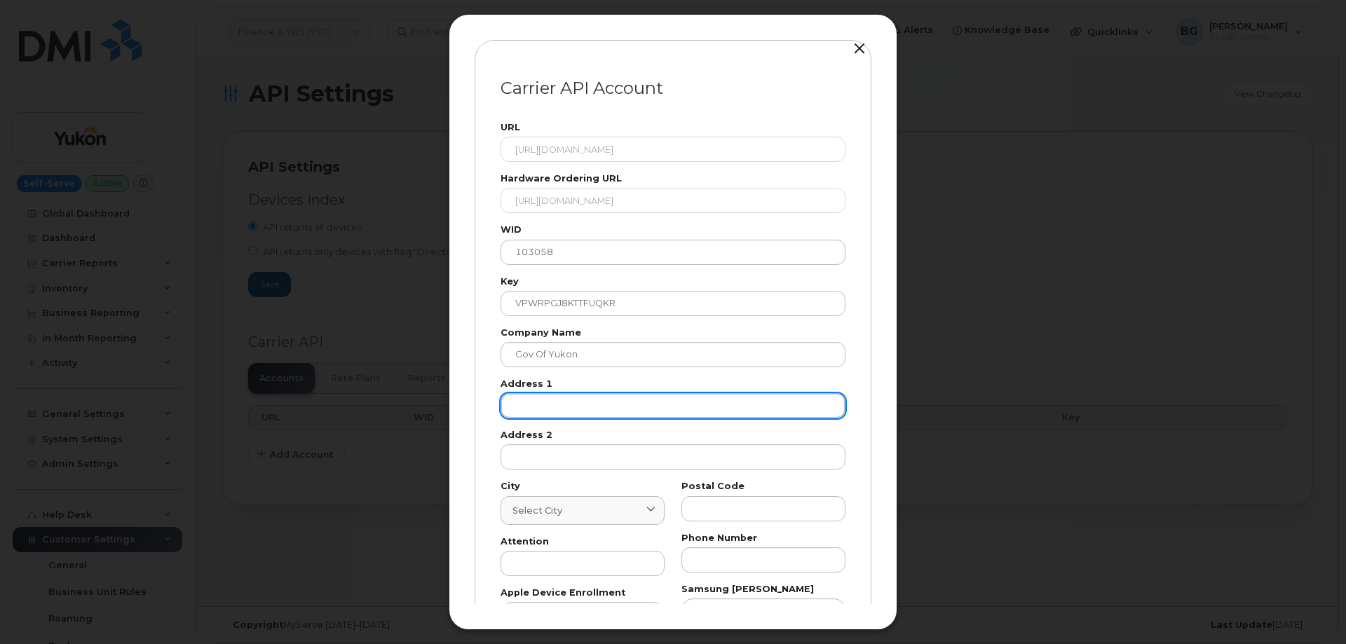
click at [542, 412] on input "text" at bounding box center [672, 405] width 345 height 25
paste input "123"
type input "123"
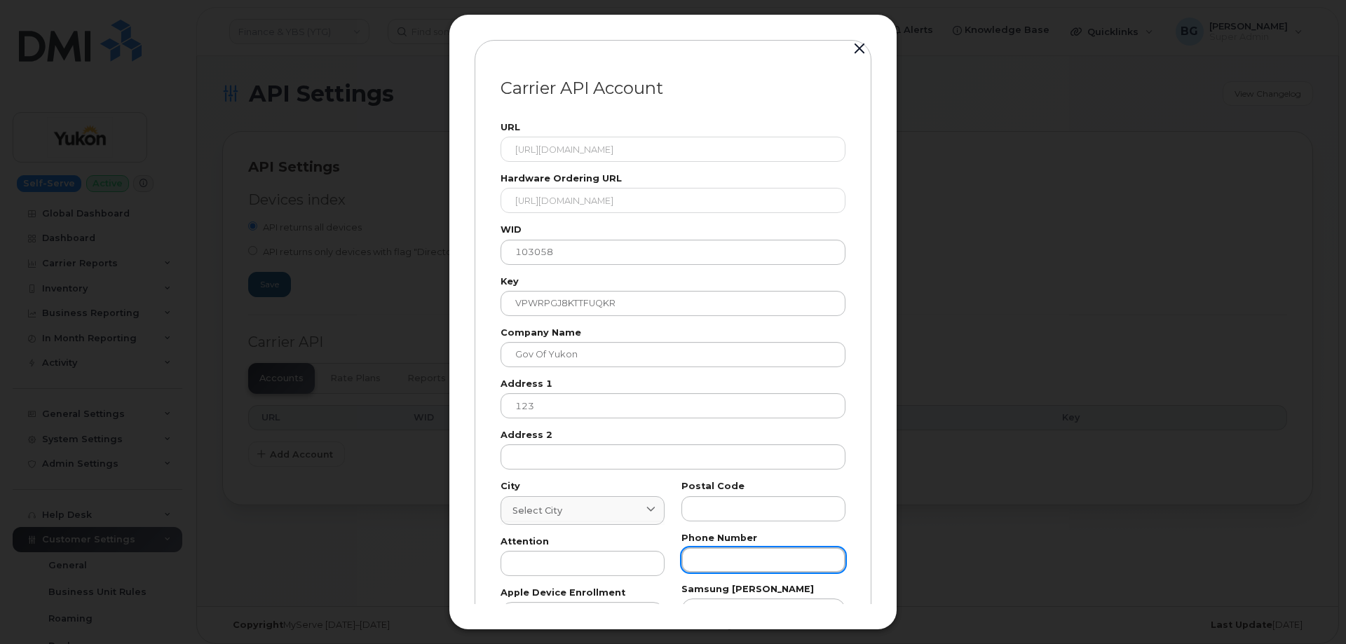
drag, startPoint x: 792, startPoint y: 560, endPoint x: 653, endPoint y: 604, distance: 146.3
click at [760, 577] on div "Postal Code Phone Number Samsung [PERSON_NAME]" at bounding box center [763, 578] width 181 height 208
click at [653, 631] on div "Carrier API Account URL [URL][DOMAIN_NAME] Hardware Ordering URL [URL][DOMAIN_N…" at bounding box center [673, 322] width 1346 height 644
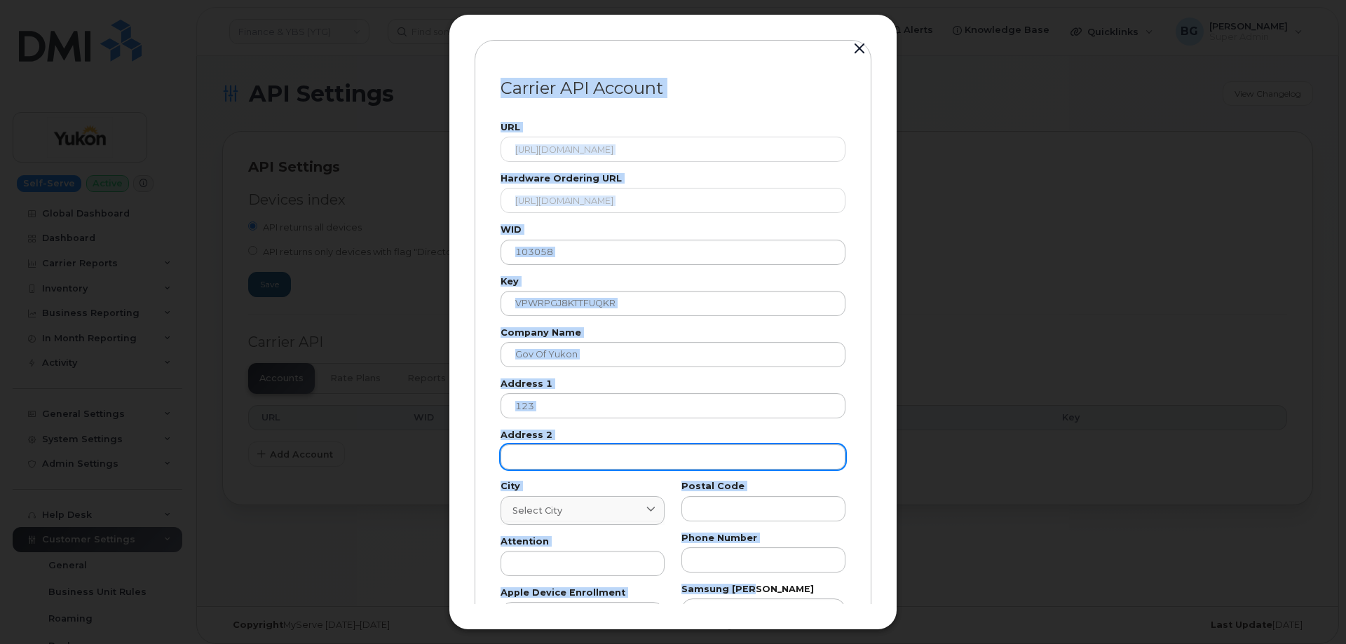
drag, startPoint x: 640, startPoint y: 423, endPoint x: 626, endPoint y: 456, distance: 35.8
click at [639, 423] on div "URL [URL][DOMAIN_NAME] Hardware Ordering URL [URL][DOMAIN_NAME] WID 103058 Key …" at bounding box center [673, 398] width 362 height 567
click at [638, 426] on div "URL [URL][DOMAIN_NAME] Hardware Ordering URL [URL][DOMAIN_NAME] WID 103058 Key …" at bounding box center [673, 398] width 362 height 567
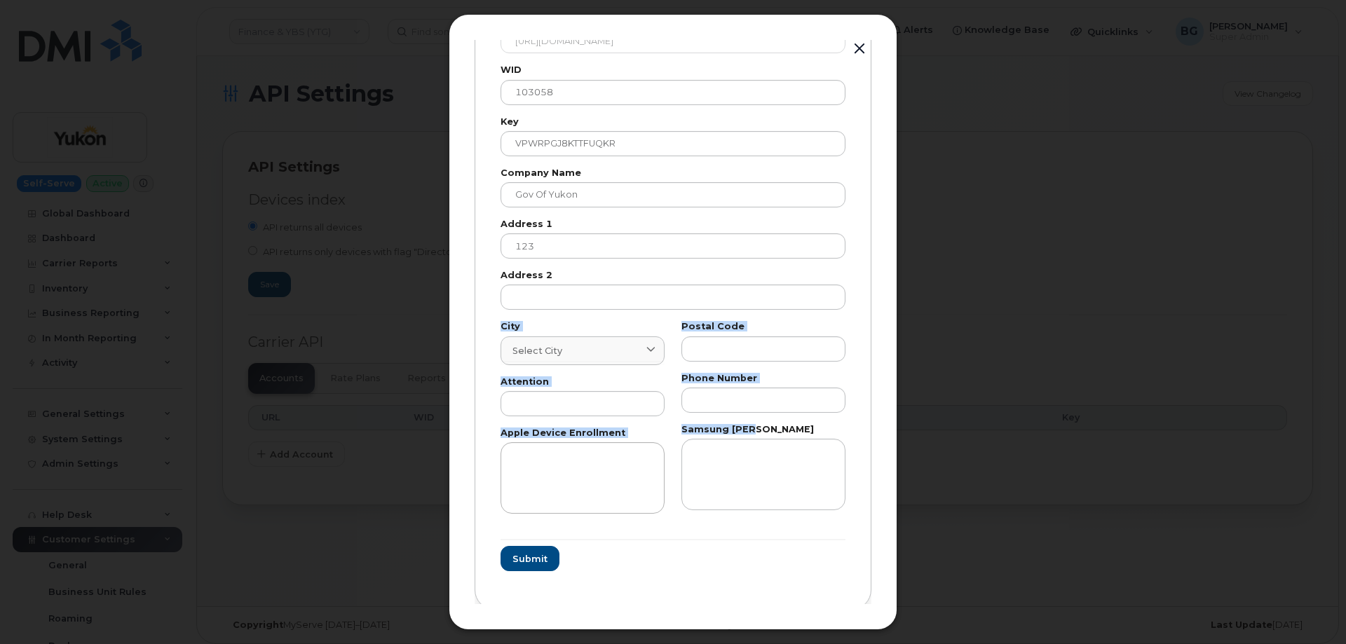
scroll to position [165, 0]
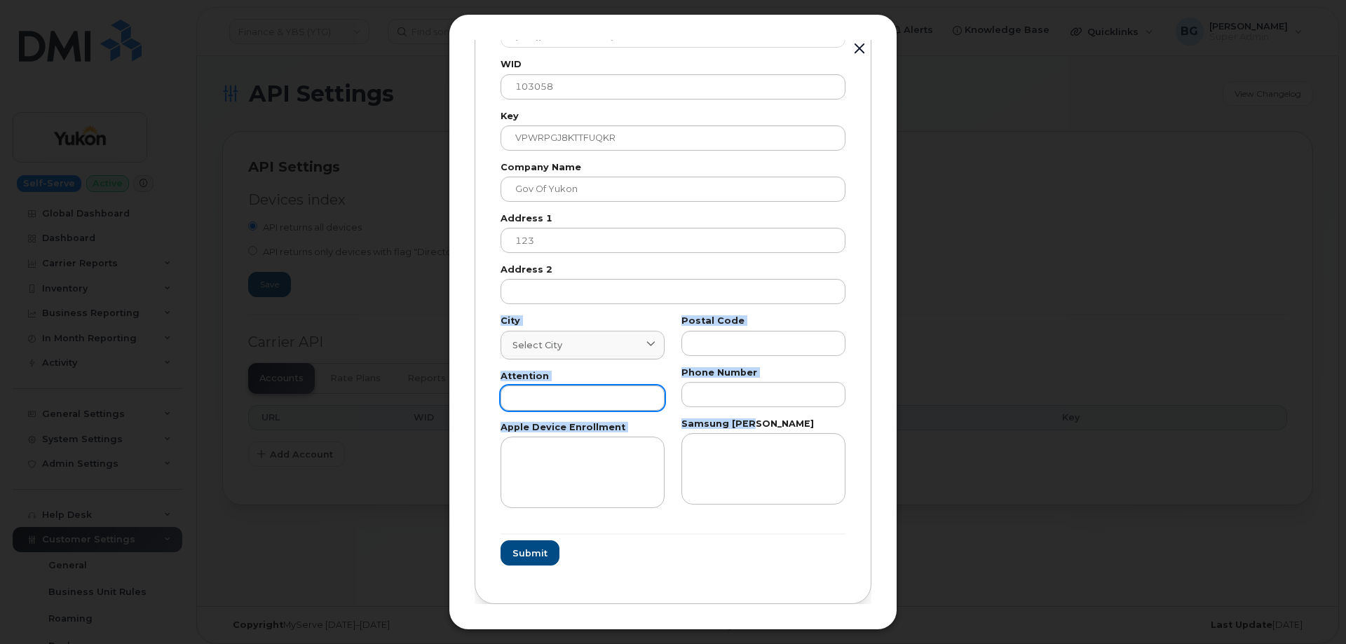
click at [617, 538] on div "Carrier API Account URL [URL][DOMAIN_NAME] Hardware Ordering URL [URL][DOMAIN_N…" at bounding box center [673, 322] width 449 height 616
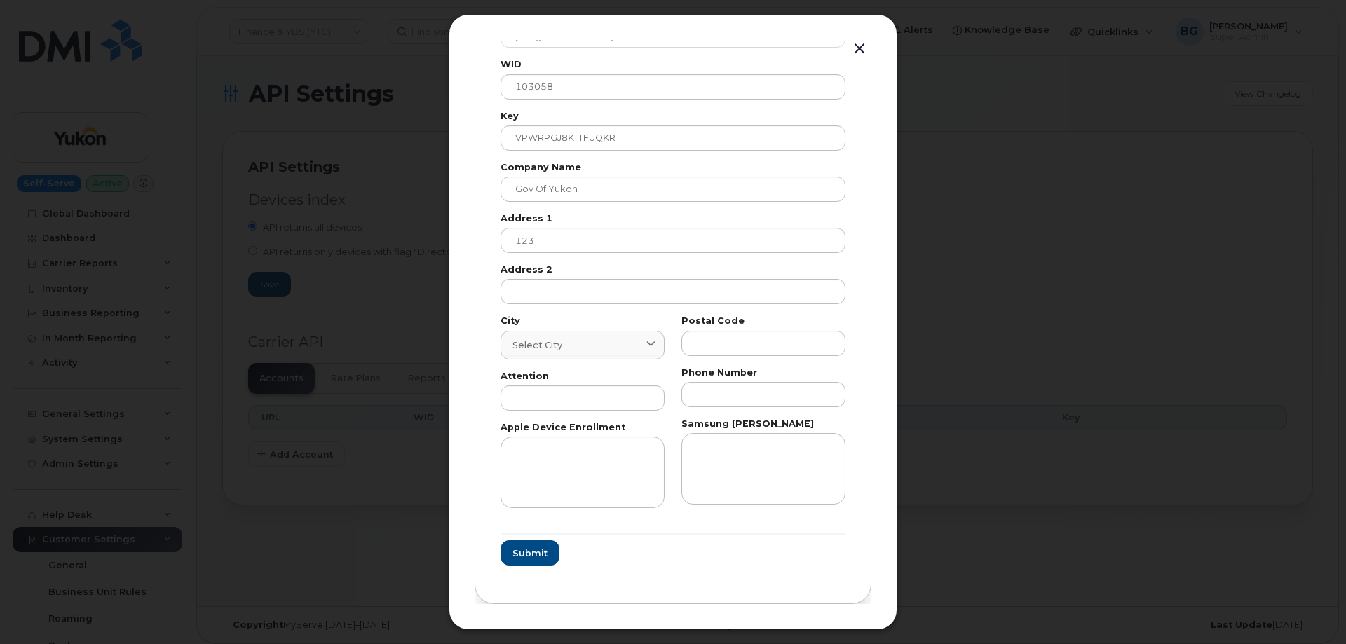
click at [517, 384] on div "Attention" at bounding box center [582, 391] width 164 height 39
drag, startPoint x: 517, startPoint y: 384, endPoint x: 544, endPoint y: 357, distance: 38.7
click at [525, 379] on div "Attention" at bounding box center [582, 391] width 164 height 39
click at [550, 344] on span "Select city" at bounding box center [537, 345] width 50 height 13
click at [550, 343] on span "Select city" at bounding box center [537, 345] width 50 height 13
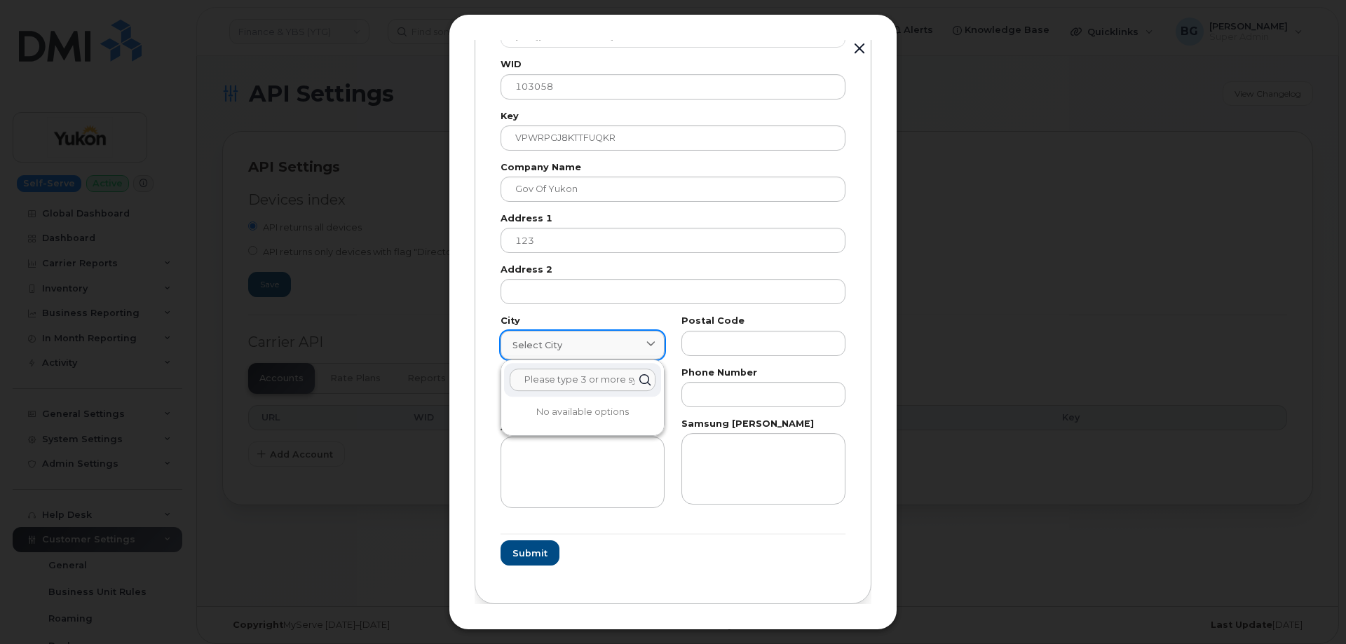
paste input "Whitehorse"
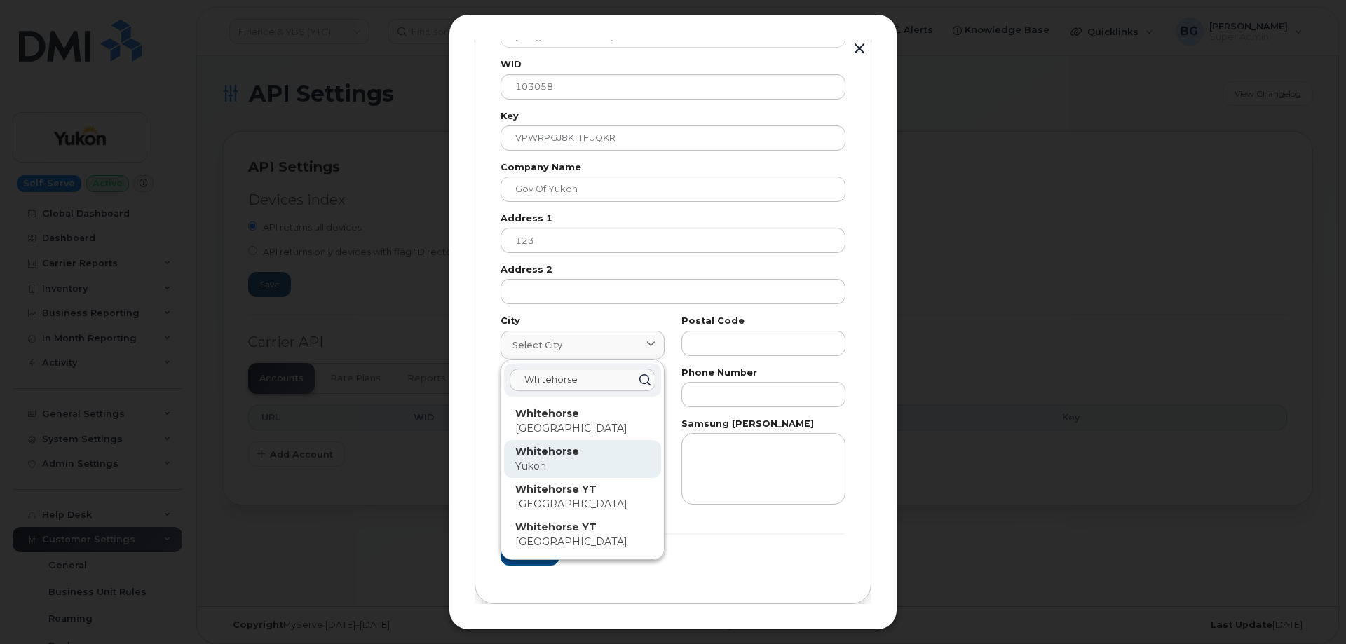
type input "Whitehorse"
click at [546, 455] on strong "Whitehorse" at bounding box center [547, 451] width 64 height 13
type input "7227"
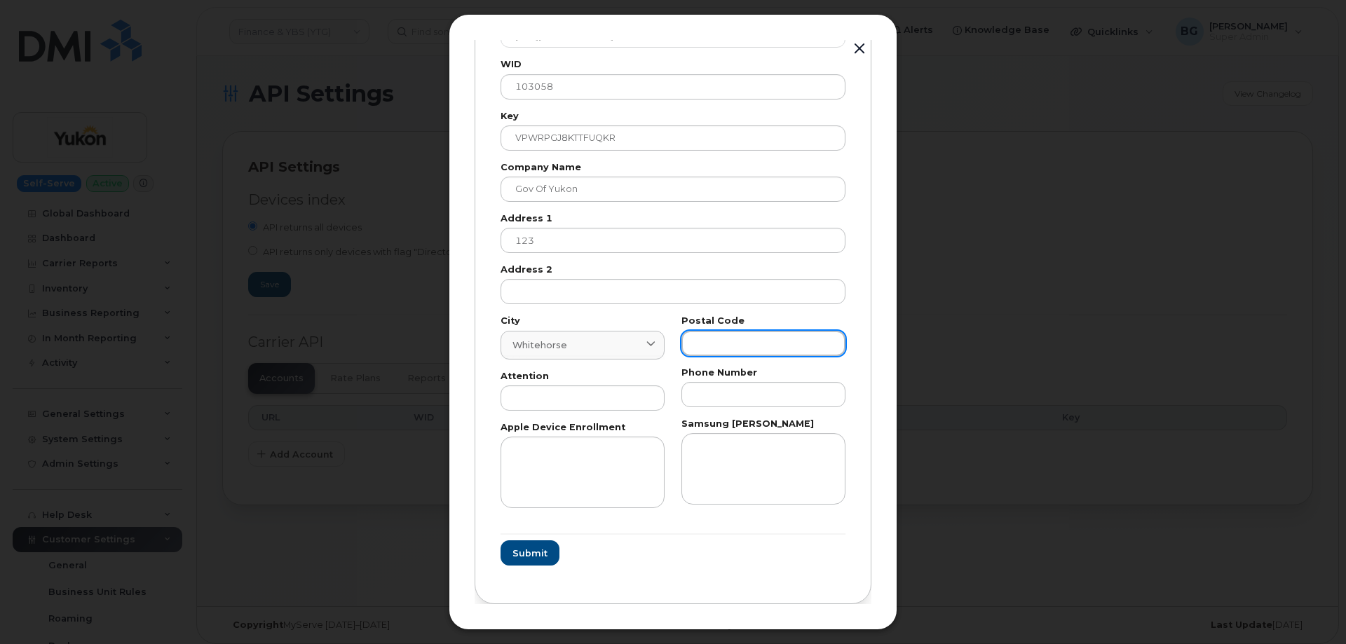
click at [709, 343] on input "text" at bounding box center [763, 343] width 164 height 25
paste input "T"
type input "T"
click at [592, 400] on input "text" at bounding box center [582, 397] width 164 height 25
paste input "AP"
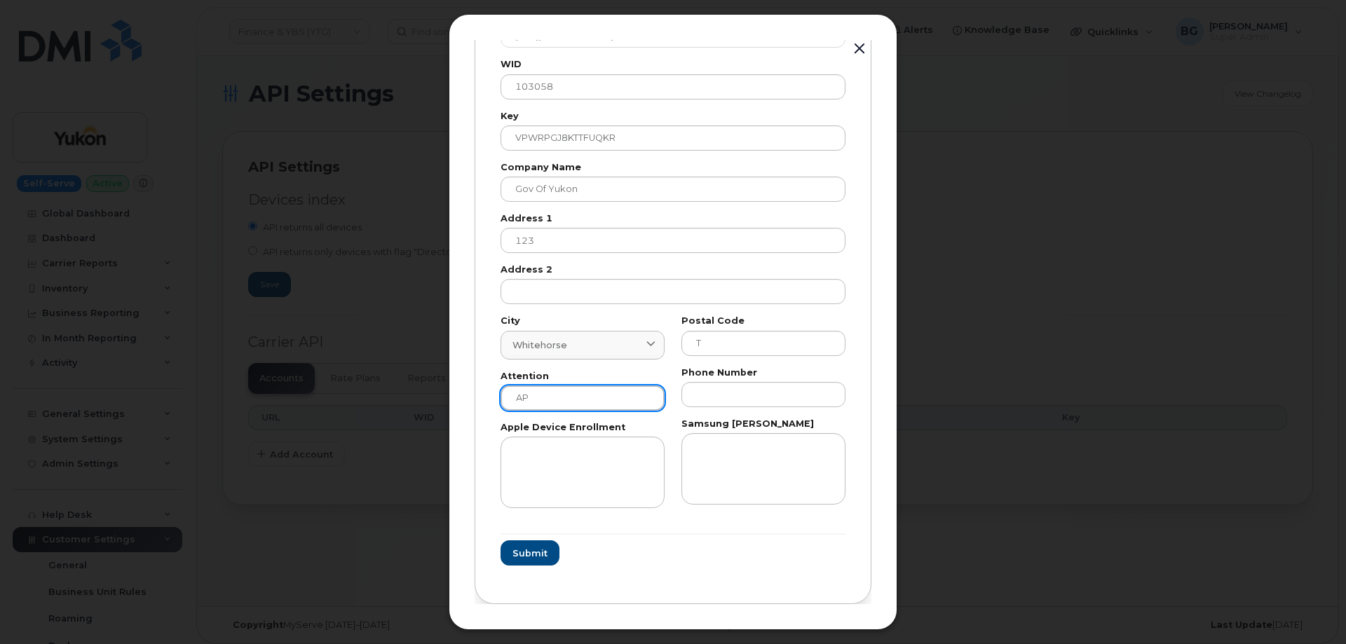
type input "AP"
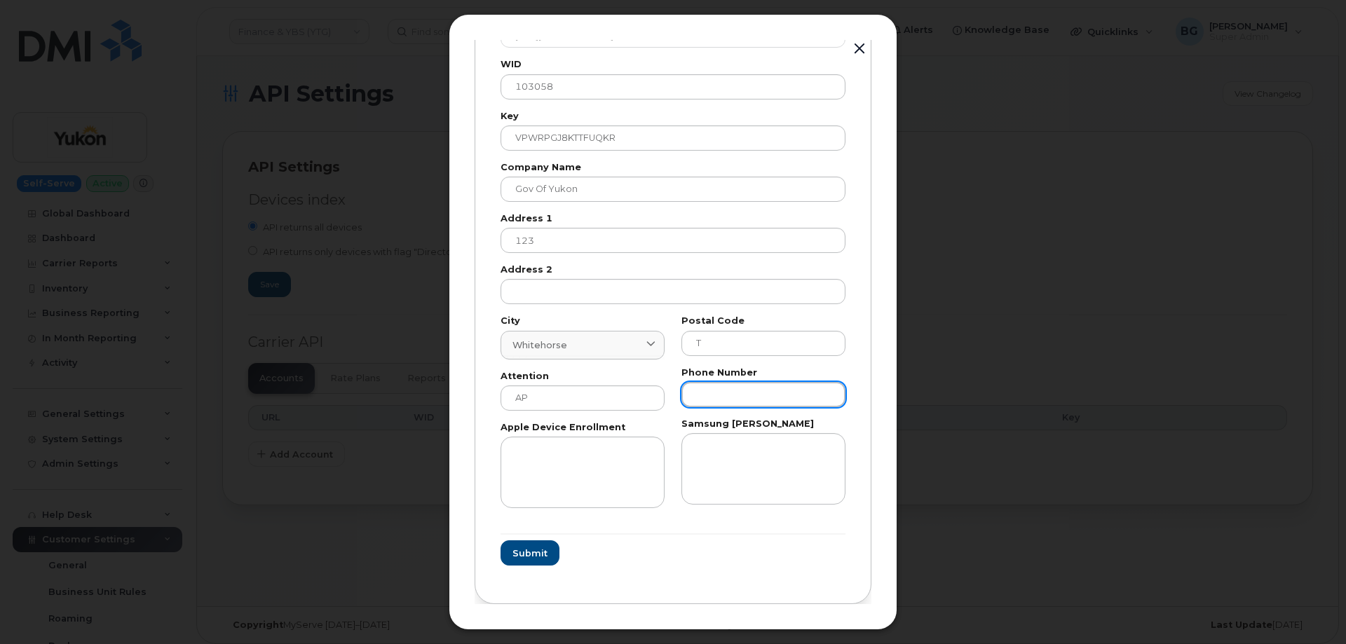
click at [725, 402] on input "text" at bounding box center [763, 394] width 164 height 25
paste input "8676679026"
type input "8676679026"
drag, startPoint x: 523, startPoint y: 549, endPoint x: 539, endPoint y: 559, distance: 19.2
click at [524, 549] on span "Submit" at bounding box center [529, 553] width 35 height 13
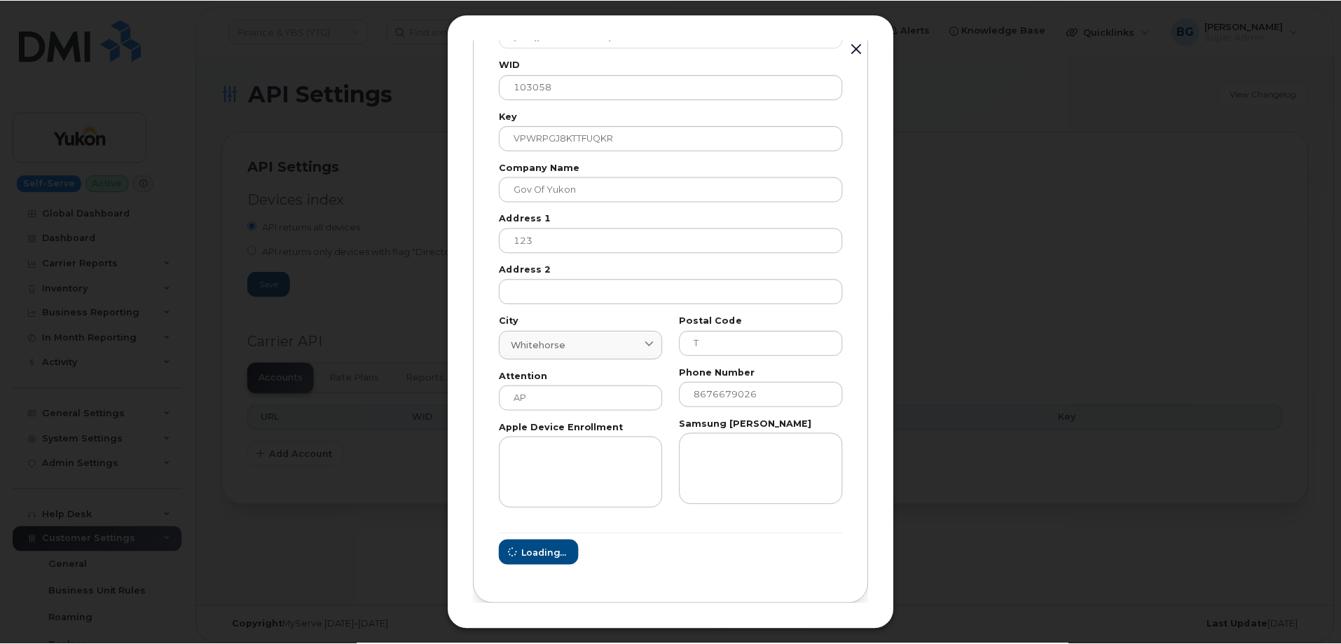
scroll to position [0, 0]
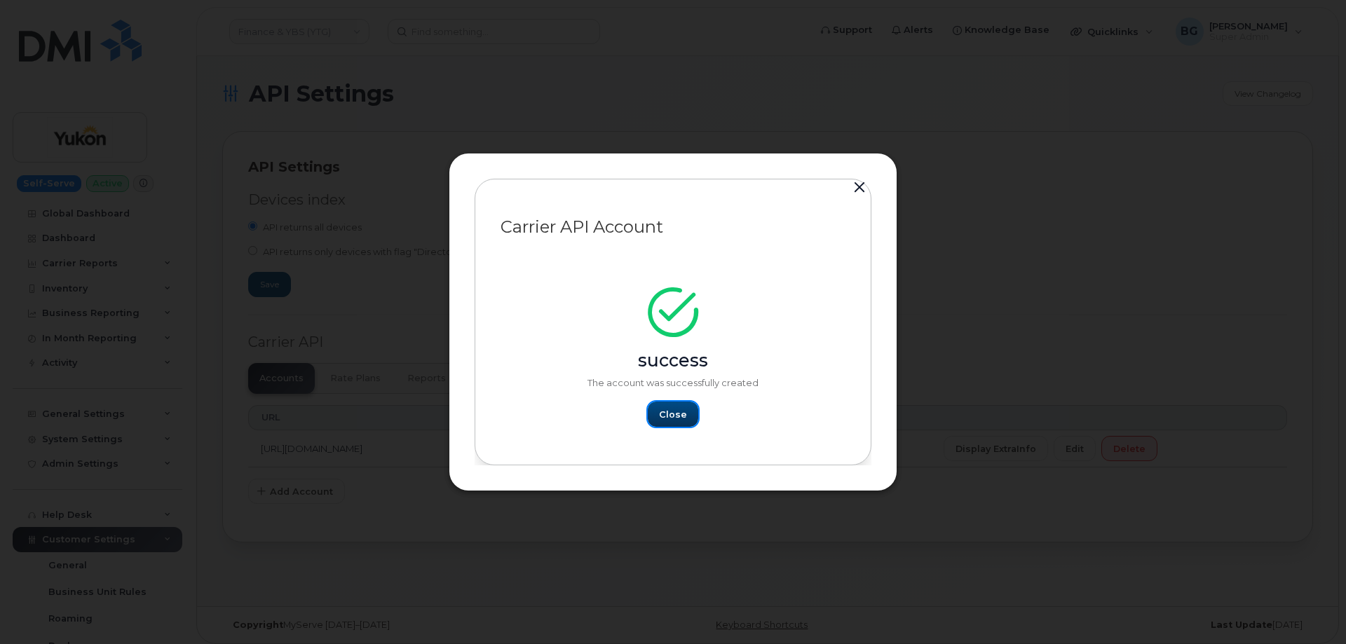
click at [669, 412] on span "Close" at bounding box center [673, 414] width 28 height 13
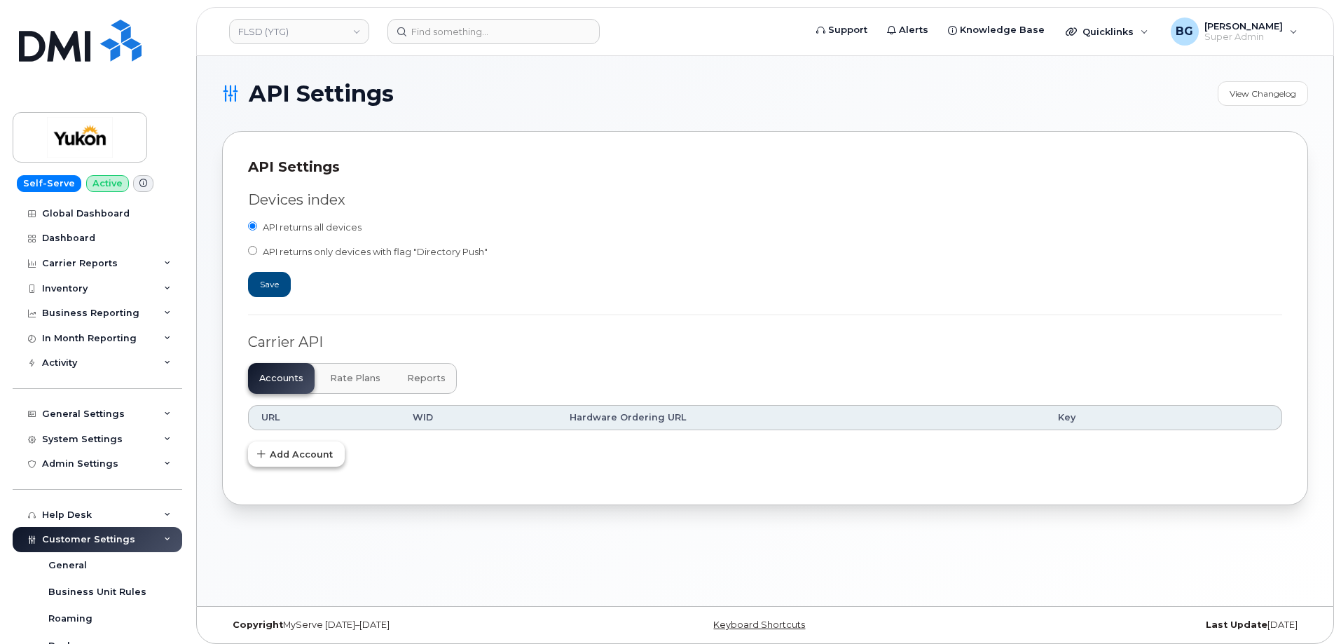
click at [282, 454] on span "Add Account" at bounding box center [301, 454] width 63 height 13
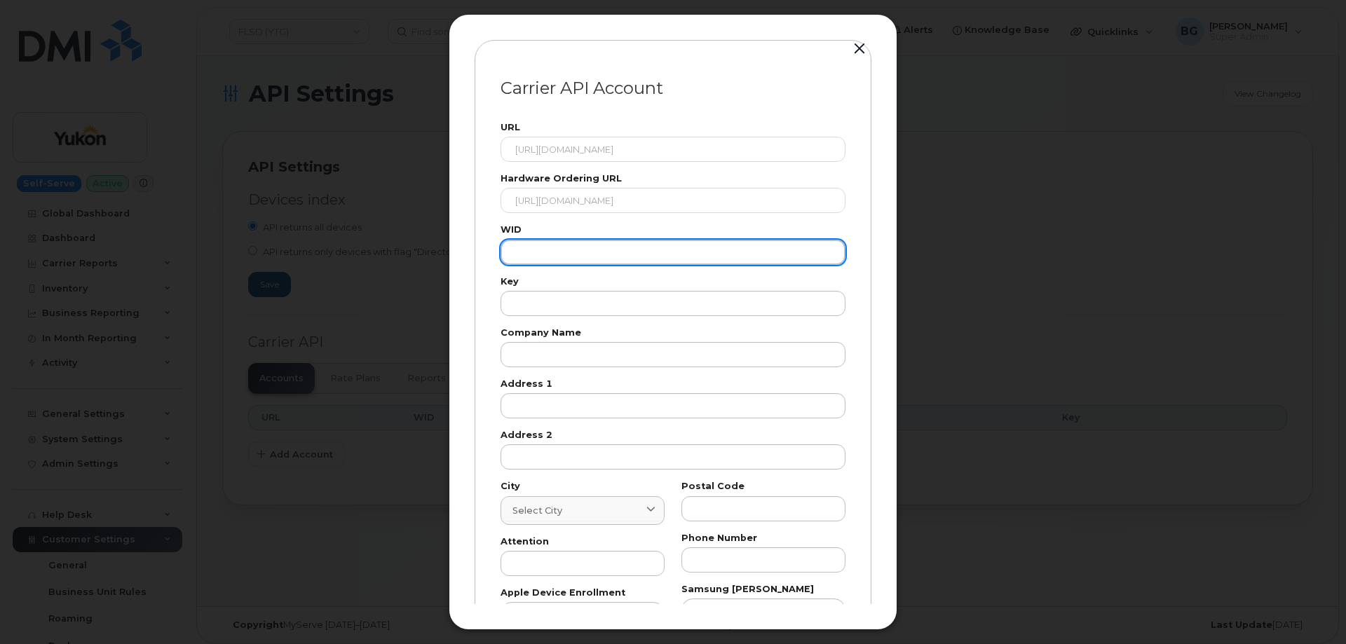
click at [597, 252] on input "text" at bounding box center [672, 252] width 345 height 25
paste input "103058"
type input "103058"
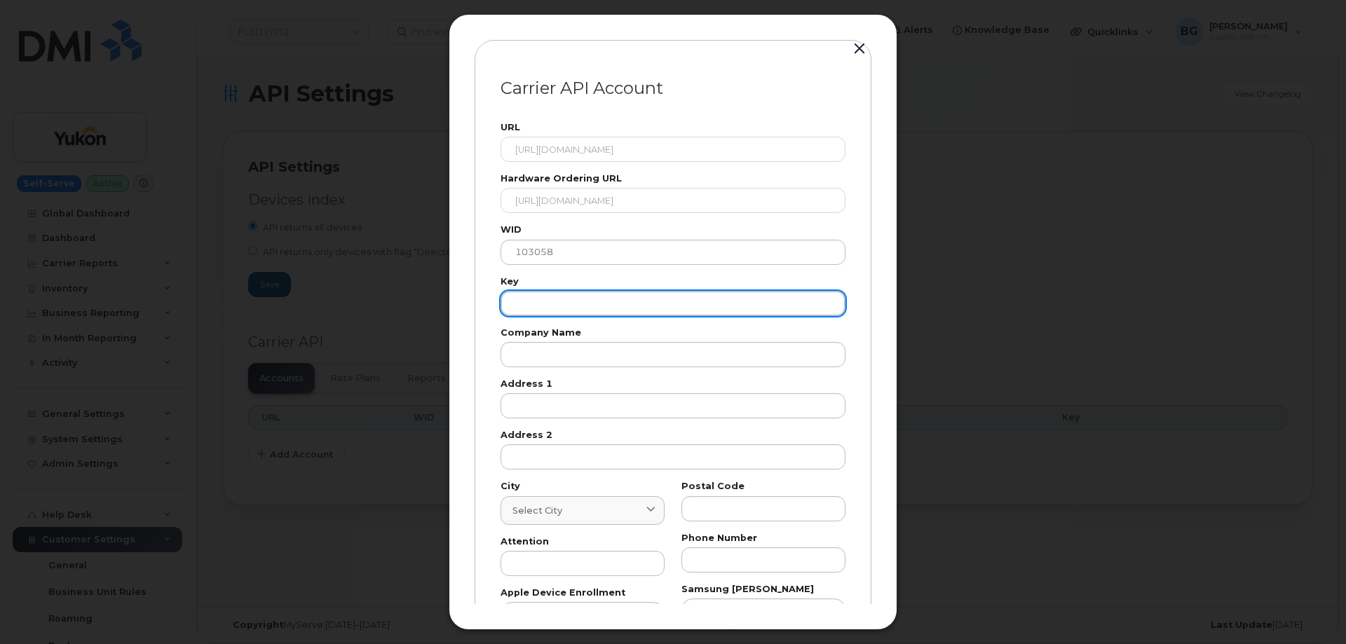
click at [528, 300] on input "text" at bounding box center [672, 303] width 345 height 25
paste input "VPWRPGJ8KTTFUQKR"
type input "VPWRPGJ8KTTFUQKR"
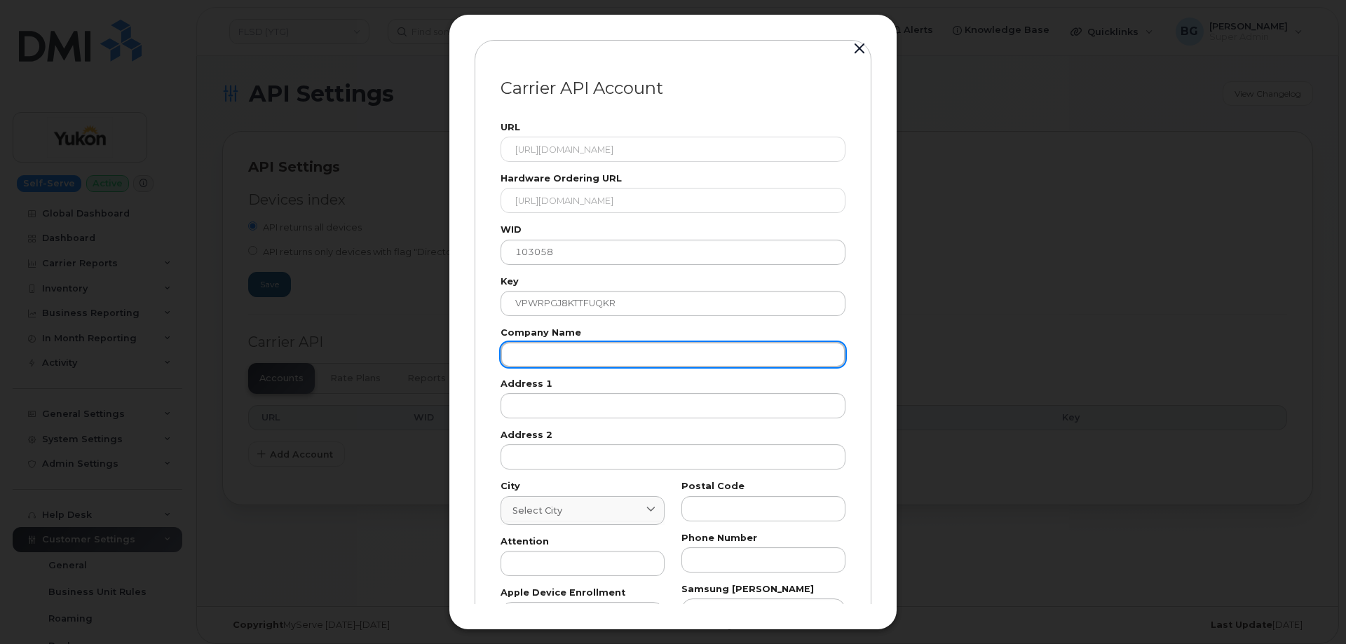
click at [625, 355] on input "text" at bounding box center [672, 354] width 345 height 25
paste input "Gov of Yukon"
type input "Gov of Yukon"
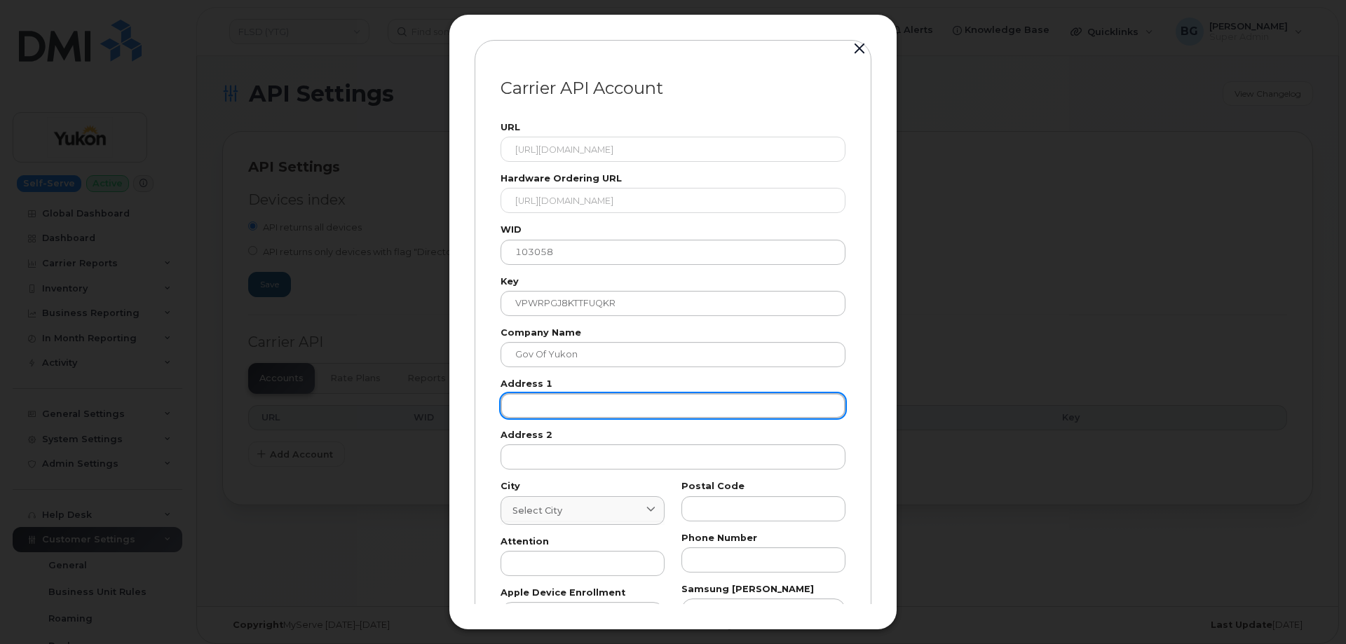
click at [576, 408] on input "text" at bounding box center [672, 405] width 345 height 25
paste input "123"
type input "123"
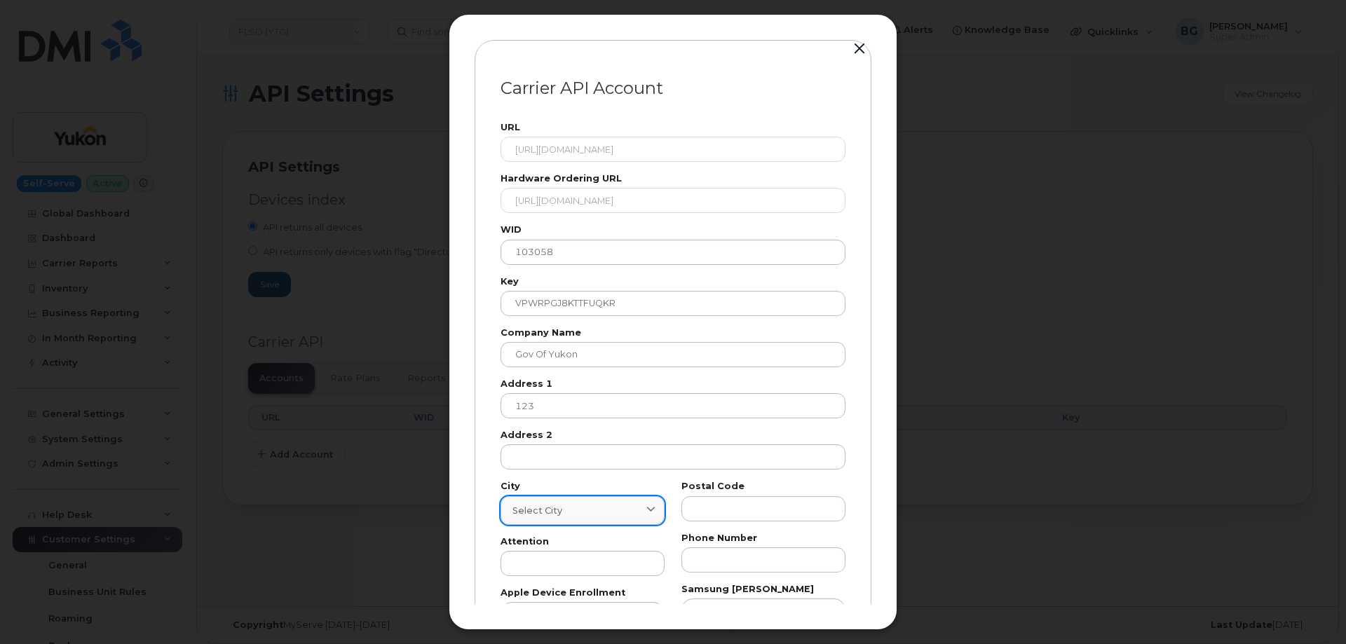
click at [570, 501] on link "Select city" at bounding box center [582, 510] width 164 height 29
paste input "Whitehorse"
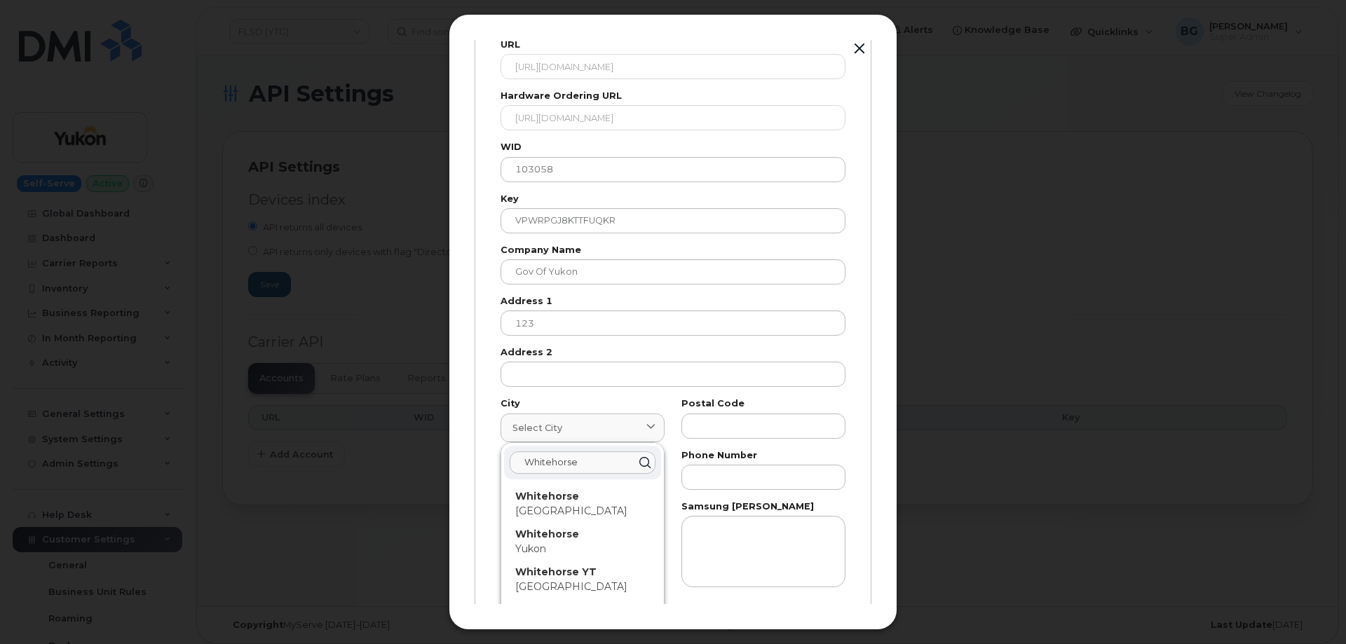
scroll to position [140, 0]
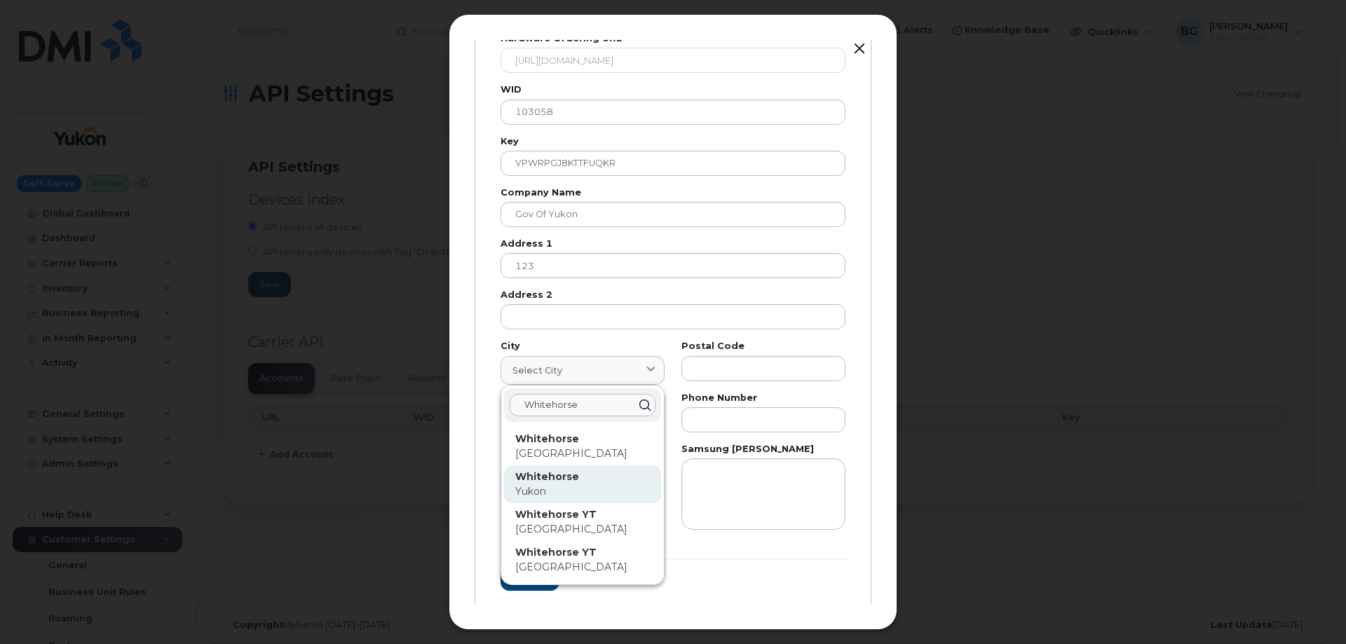
type input "Whitehorse"
click at [538, 473] on strong "Whitehorse" at bounding box center [547, 476] width 64 height 13
type input "7227"
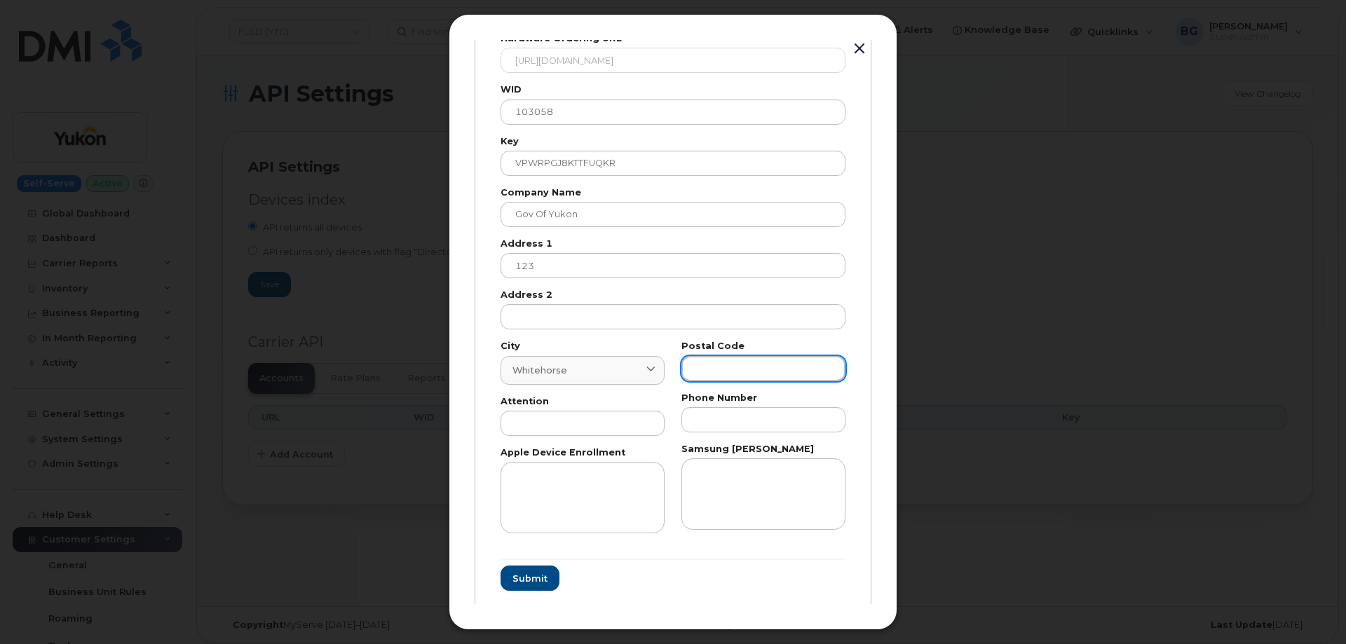
click at [740, 364] on input "text" at bounding box center [763, 368] width 164 height 25
paste input "T"
type input "T"
click at [561, 430] on input "text" at bounding box center [582, 423] width 164 height 25
paste input "AP"
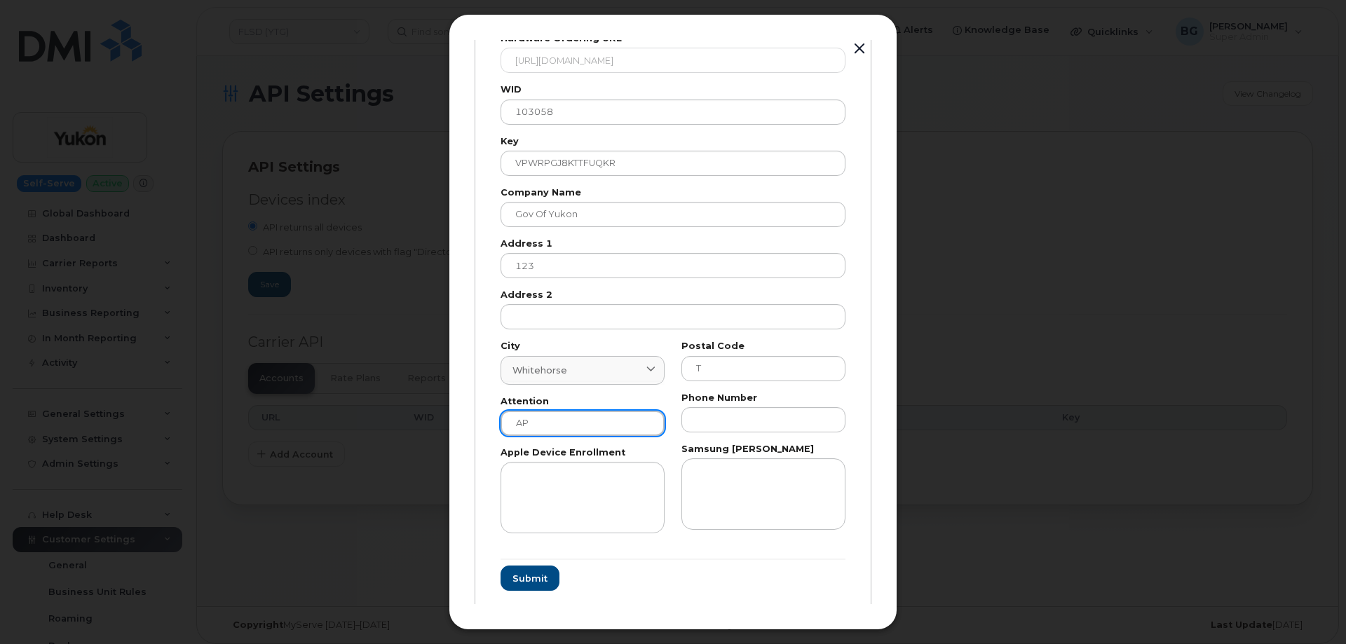
type input "AP"
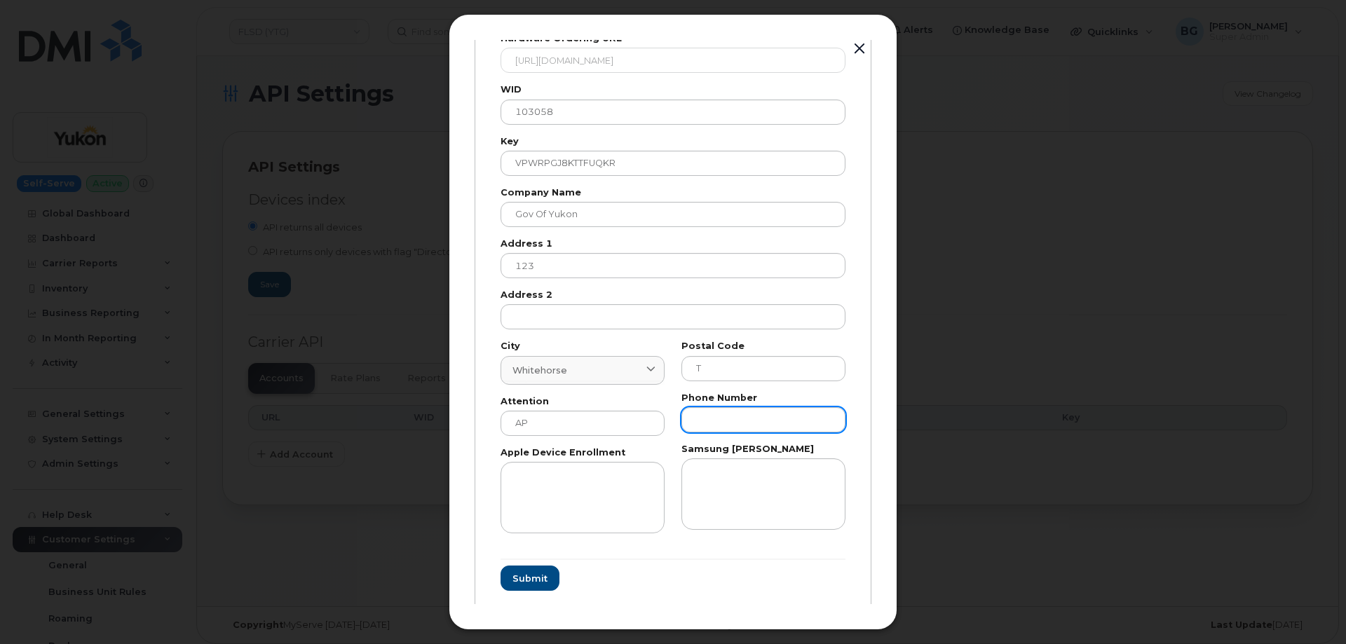
click at [754, 404] on div "Phone Number" at bounding box center [763, 413] width 164 height 39
click at [749, 416] on input "text" at bounding box center [763, 419] width 164 height 25
paste input "8676679026"
type input "8676679026"
click at [517, 573] on span "Submit" at bounding box center [529, 578] width 35 height 13
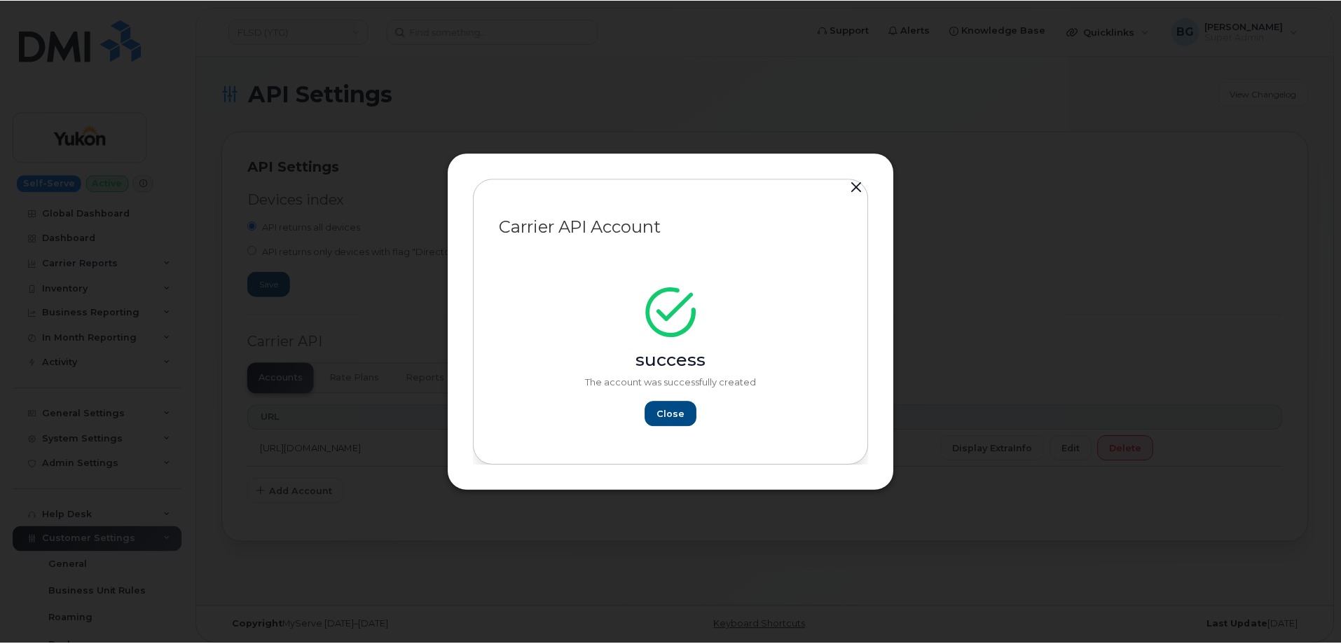
scroll to position [0, 0]
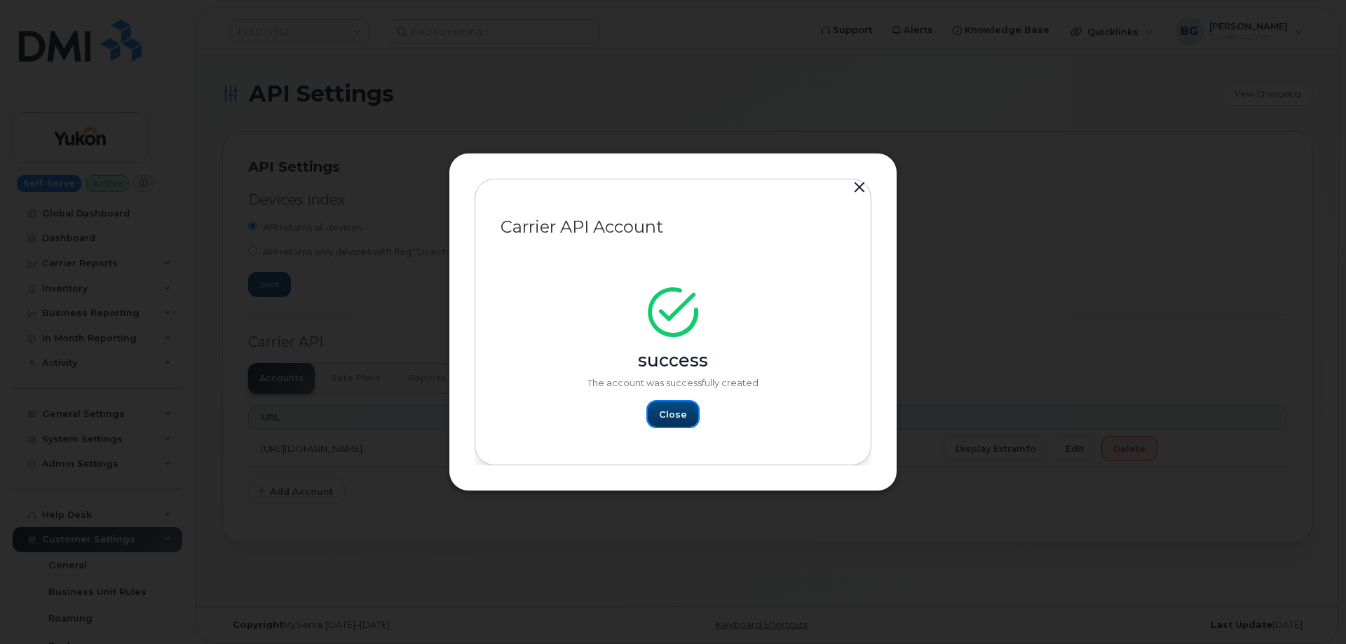
click at [674, 413] on span "Close" at bounding box center [673, 414] width 28 height 13
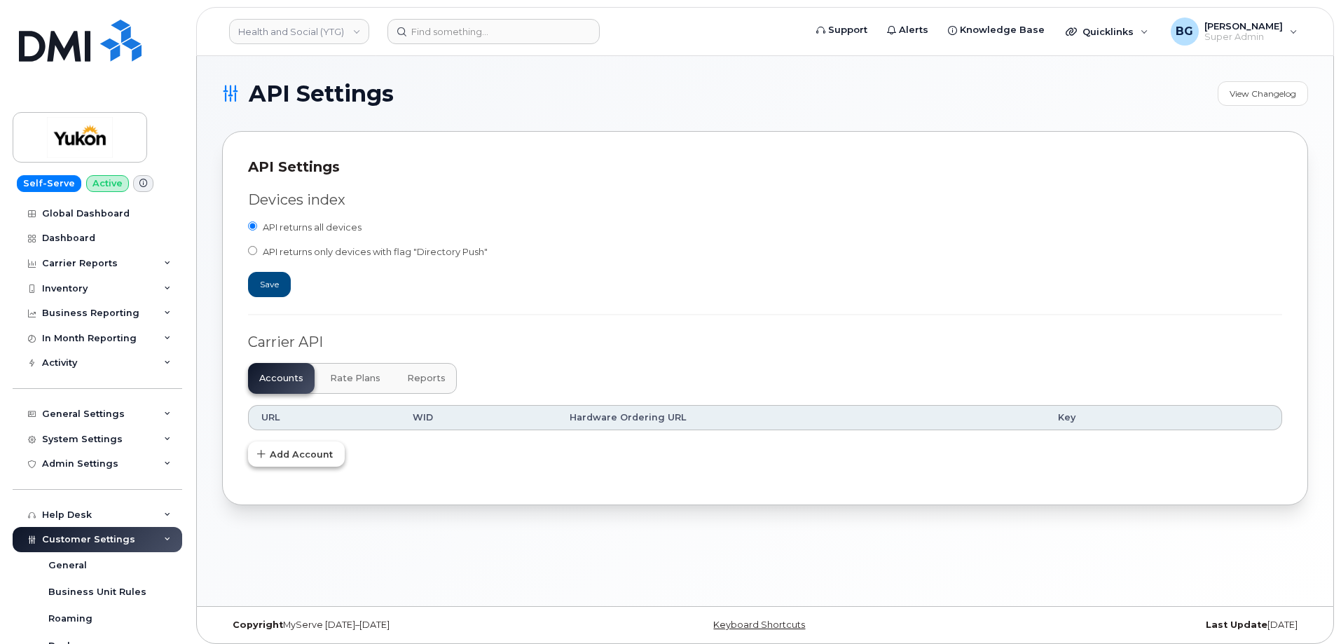
click at [297, 456] on span "Add Account" at bounding box center [301, 454] width 63 height 13
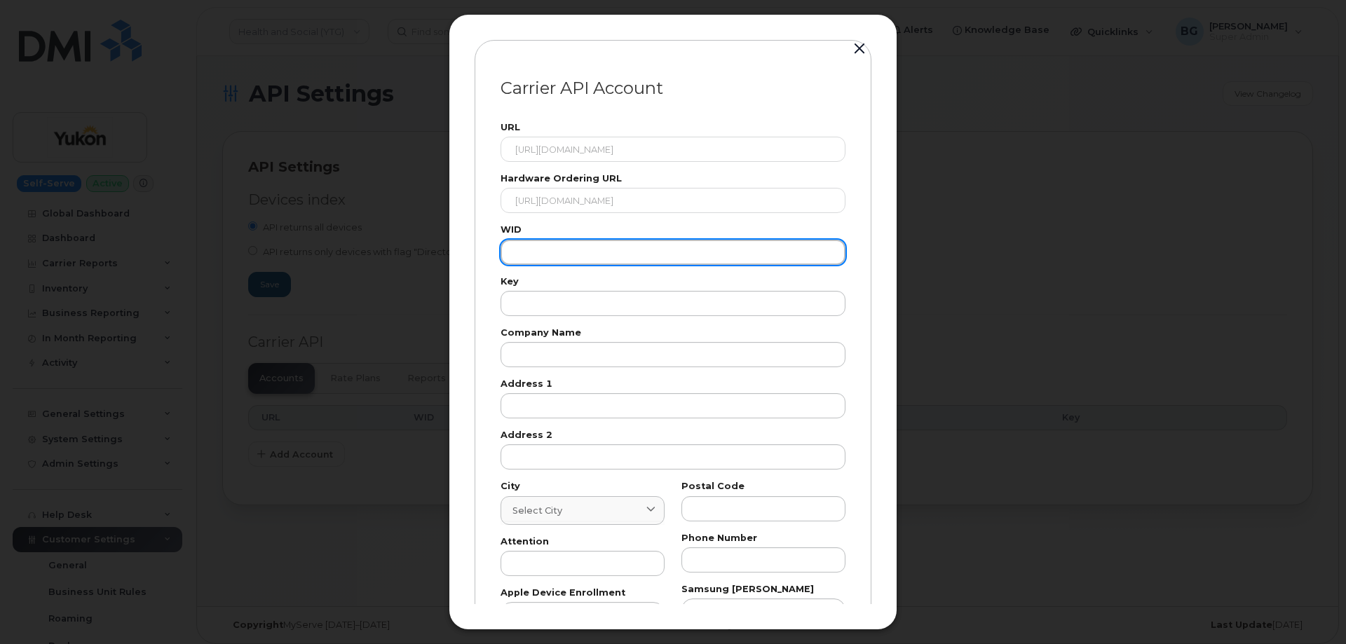
click at [579, 245] on input "text" at bounding box center [672, 252] width 345 height 25
paste input "103058"
type input "103058"
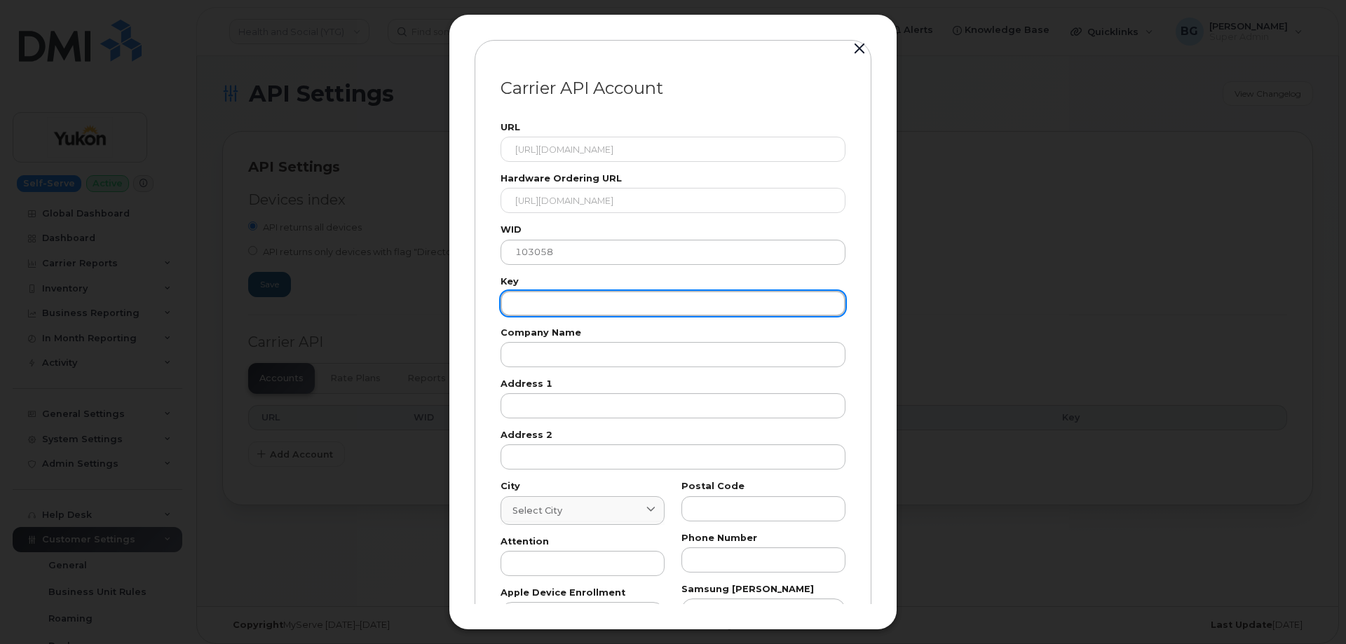
click at [556, 304] on input "text" at bounding box center [672, 303] width 345 height 25
paste input "VPWRPGJ8KTTFUQKR"
type input "VPWRPGJ8KTTFUQKR"
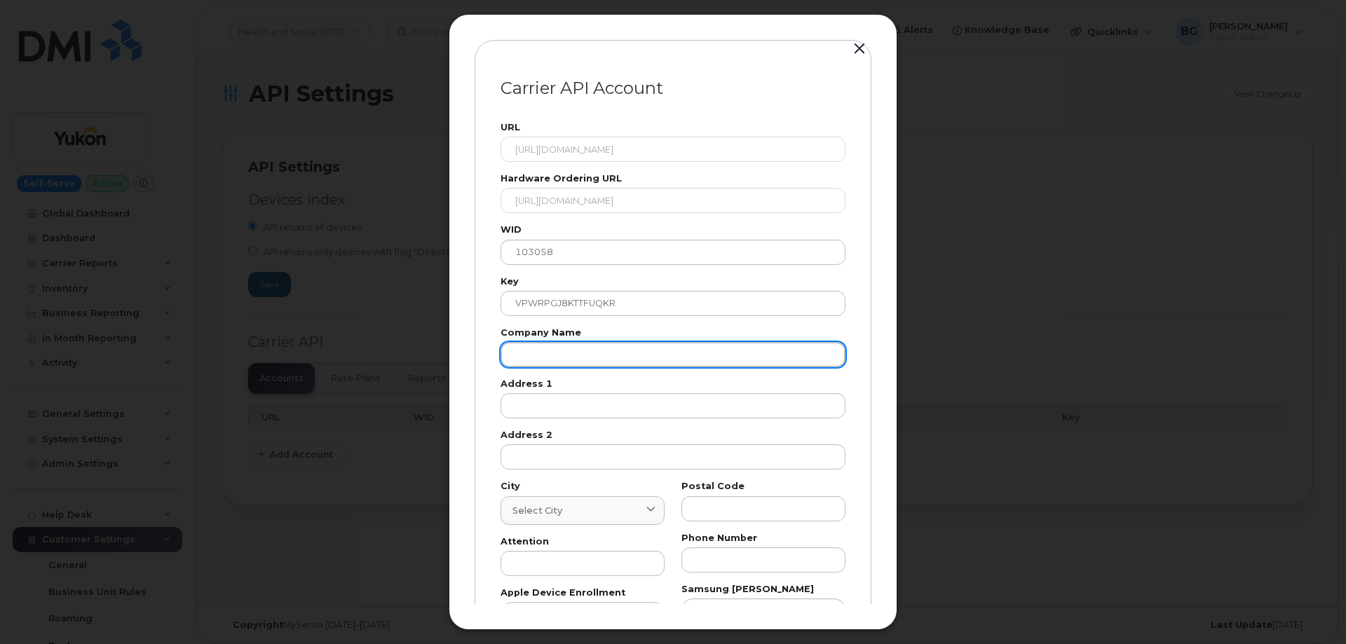
click at [613, 361] on input "text" at bounding box center [672, 354] width 345 height 25
paste input "Gov of Yukon"
type input "Gov of Yukon"
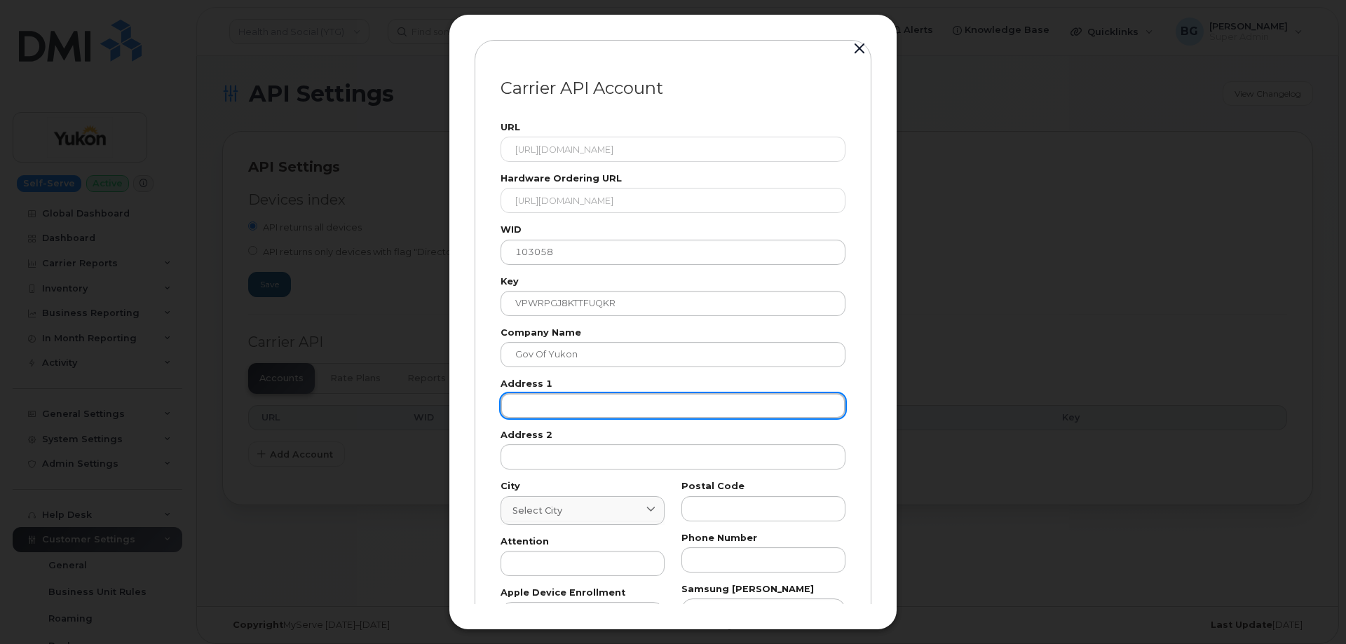
click at [562, 414] on input "text" at bounding box center [672, 405] width 345 height 25
paste input "123"
type input "123"
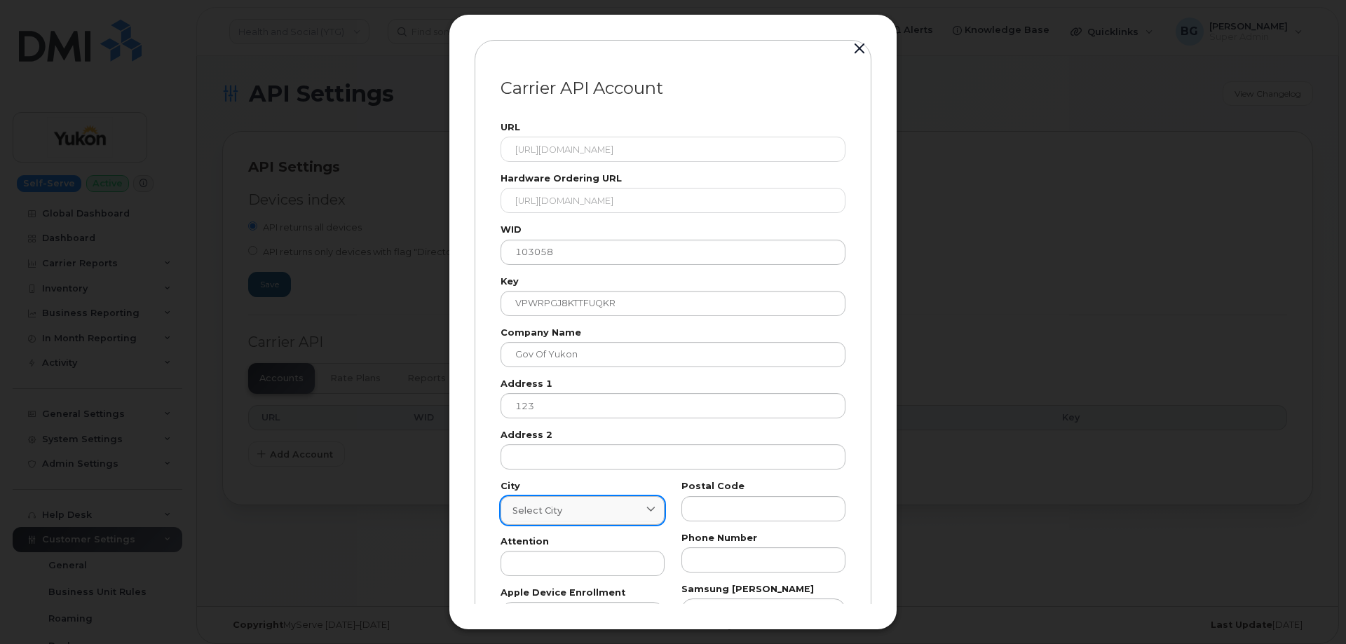
click at [573, 510] on div "Select city" at bounding box center [582, 510] width 140 height 13
paste input "Whitehorse"
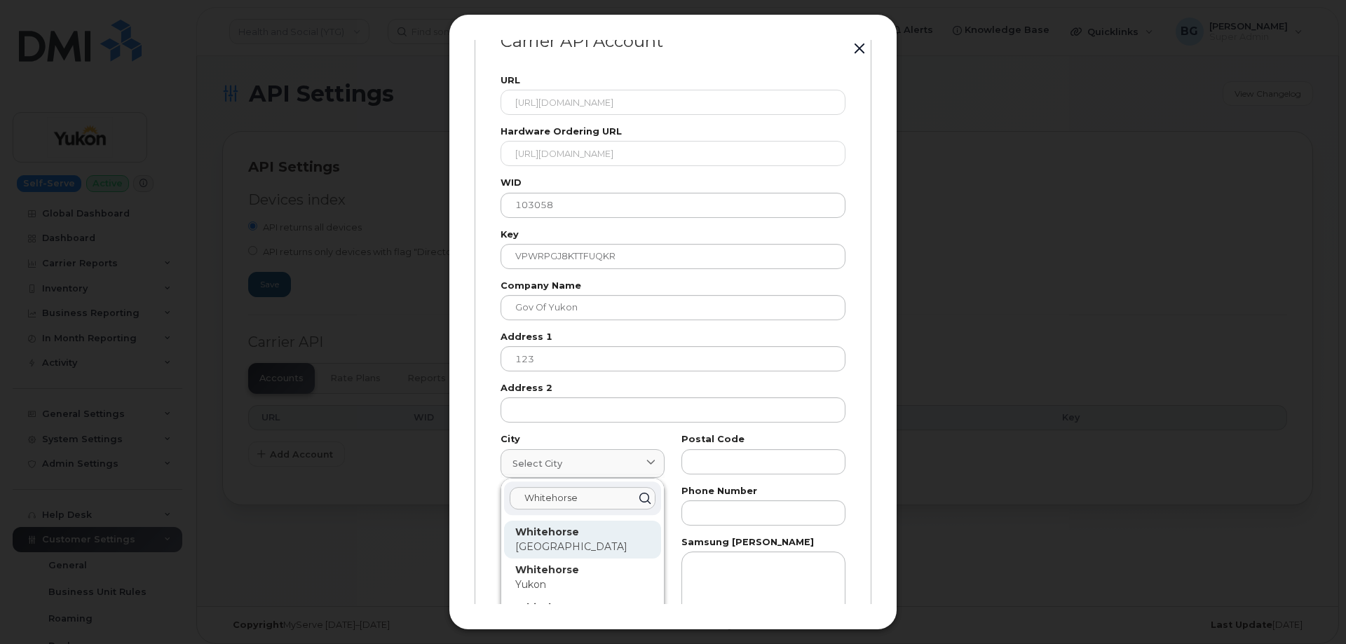
scroll to position [93, 0]
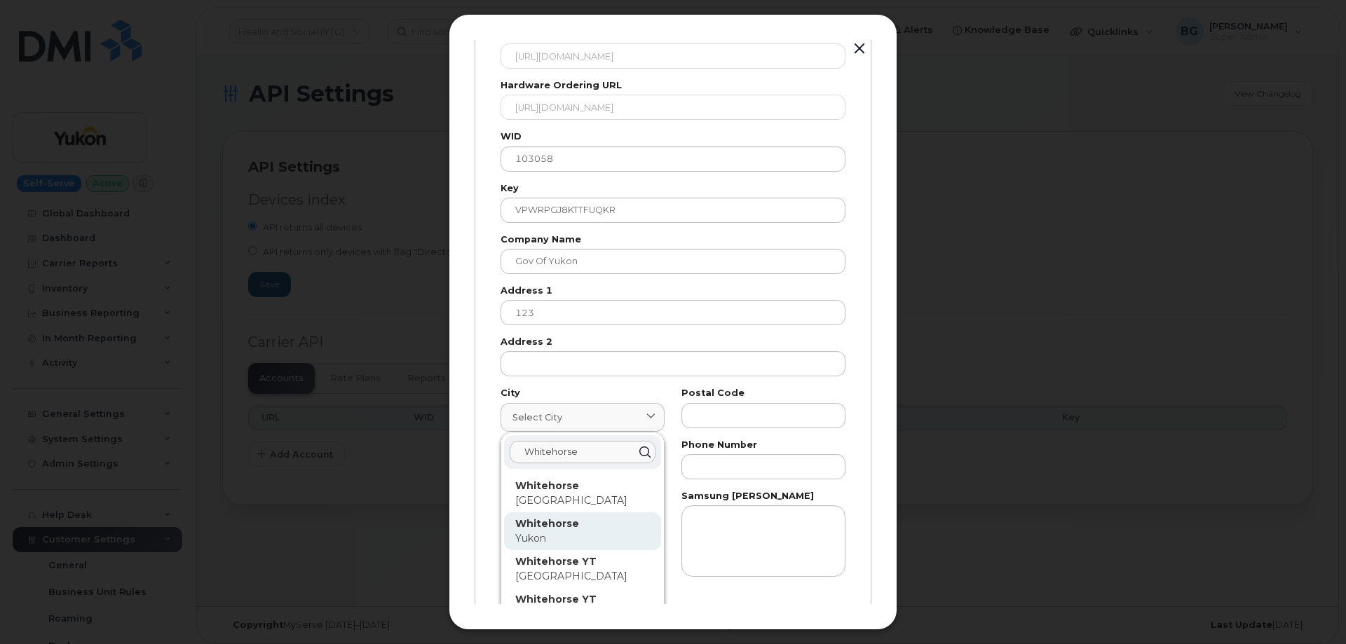
type input "Whitehorse"
click at [540, 517] on p "Whitehorse" at bounding box center [582, 524] width 135 height 15
type input "7227"
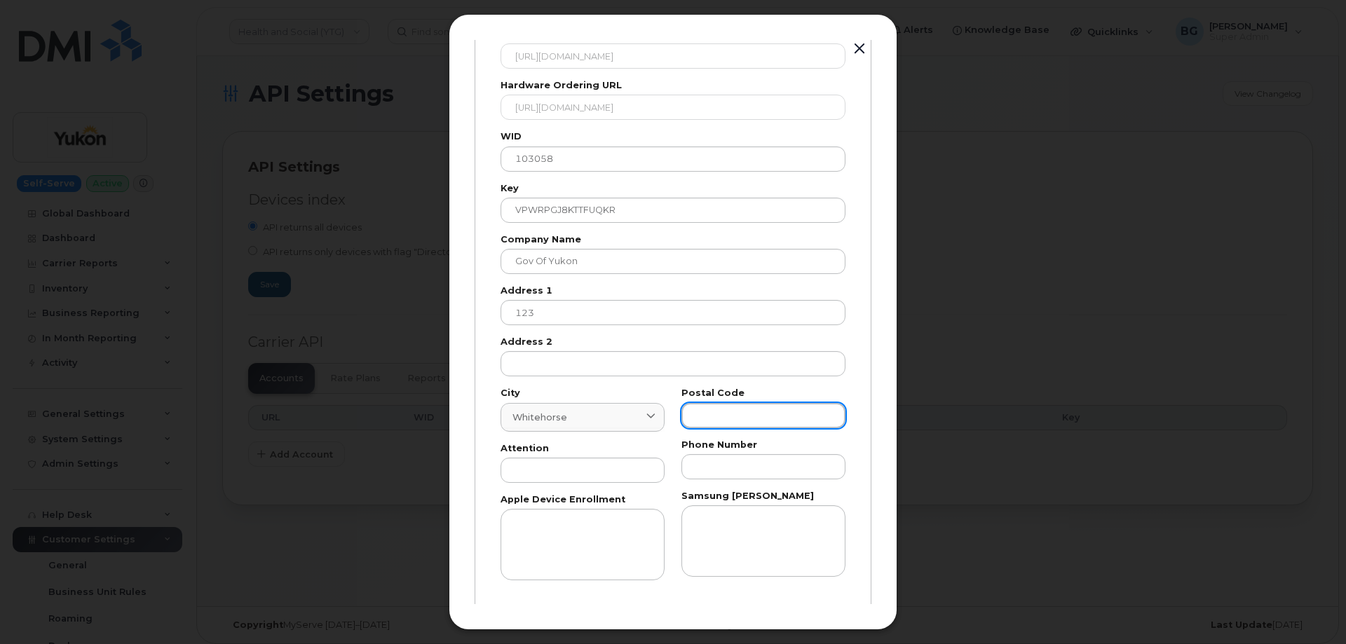
click at [730, 403] on input "text" at bounding box center [763, 415] width 164 height 25
paste input "T"
type input "T"
click at [627, 479] on input "text" at bounding box center [582, 470] width 164 height 25
paste input "AP"
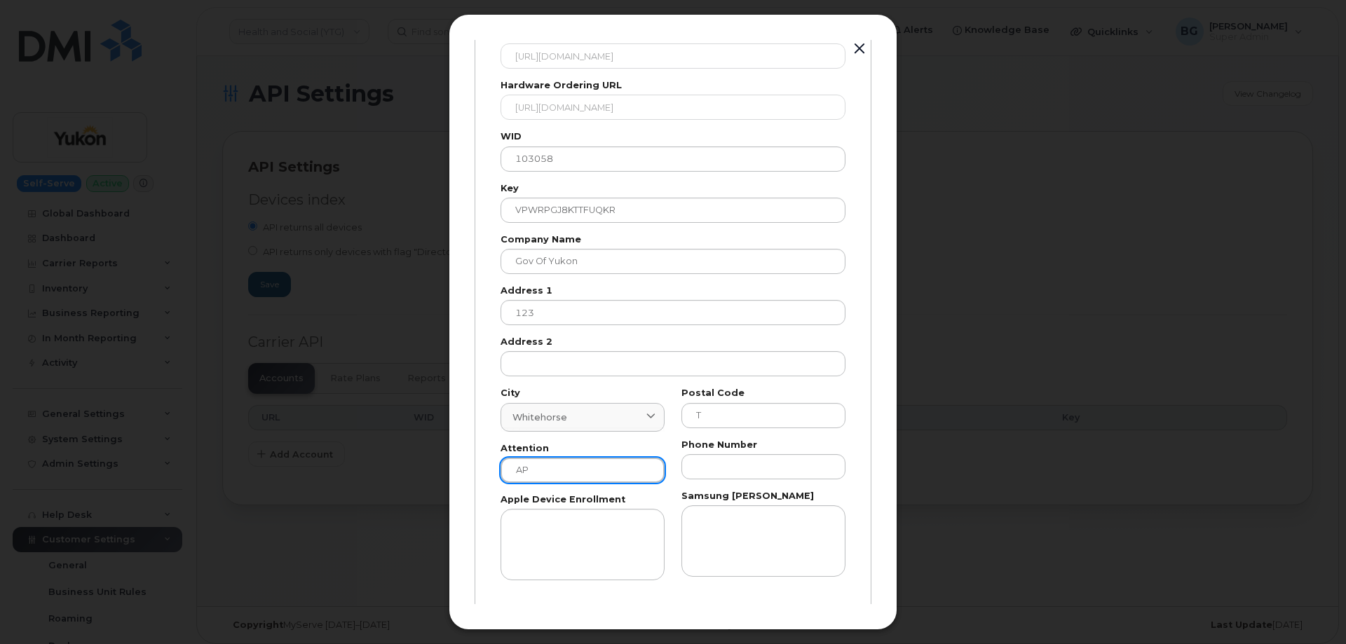
type input "AP"
click at [730, 467] on input "text" at bounding box center [763, 466] width 164 height 25
paste input "8676679026"
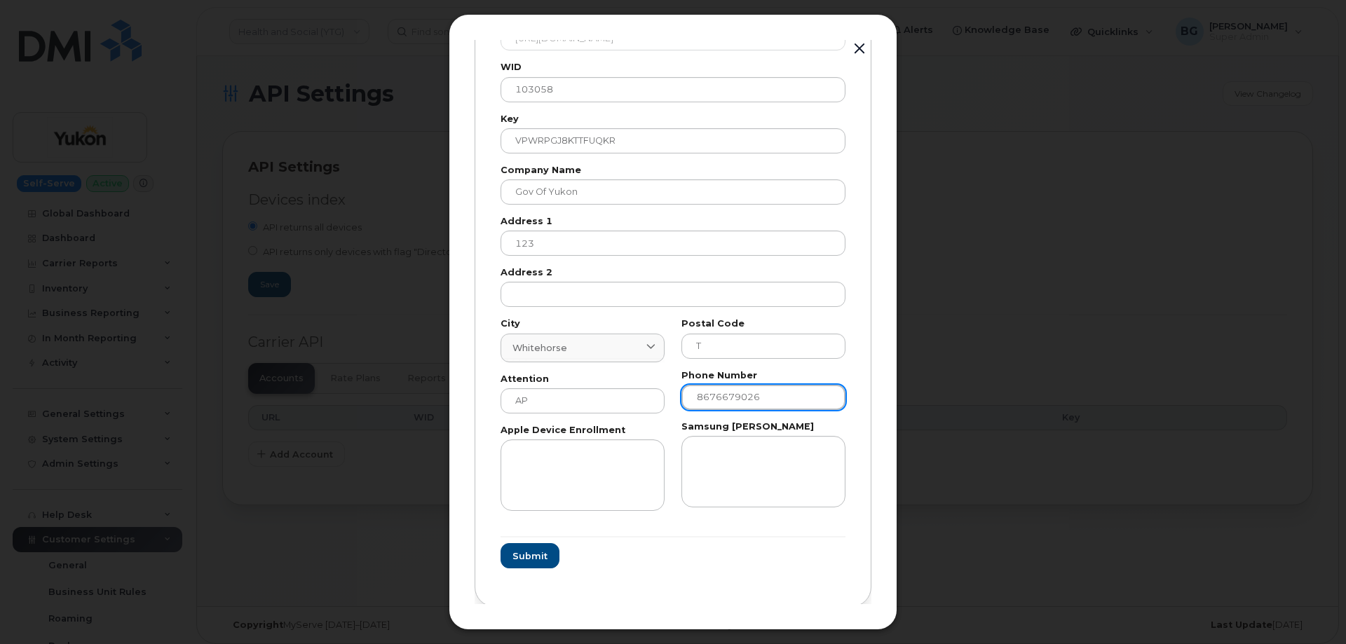
scroll to position [165, 0]
type input "8676679026"
click at [525, 548] on span "Submit" at bounding box center [529, 553] width 35 height 13
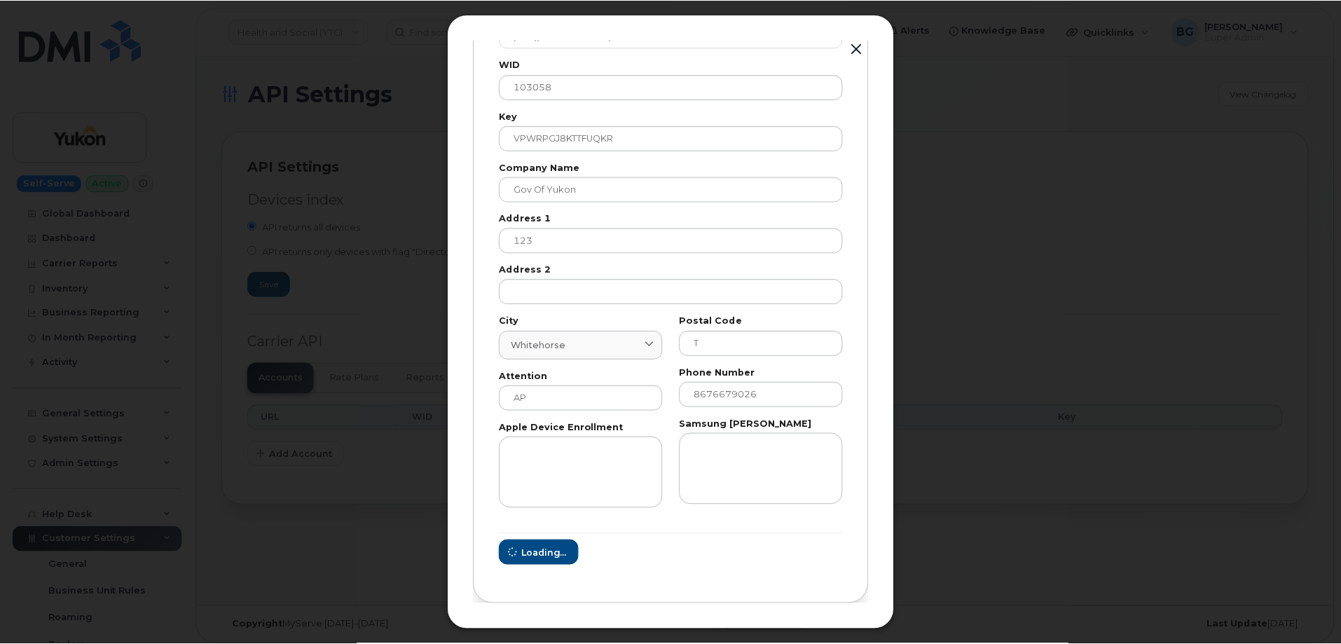
scroll to position [0, 0]
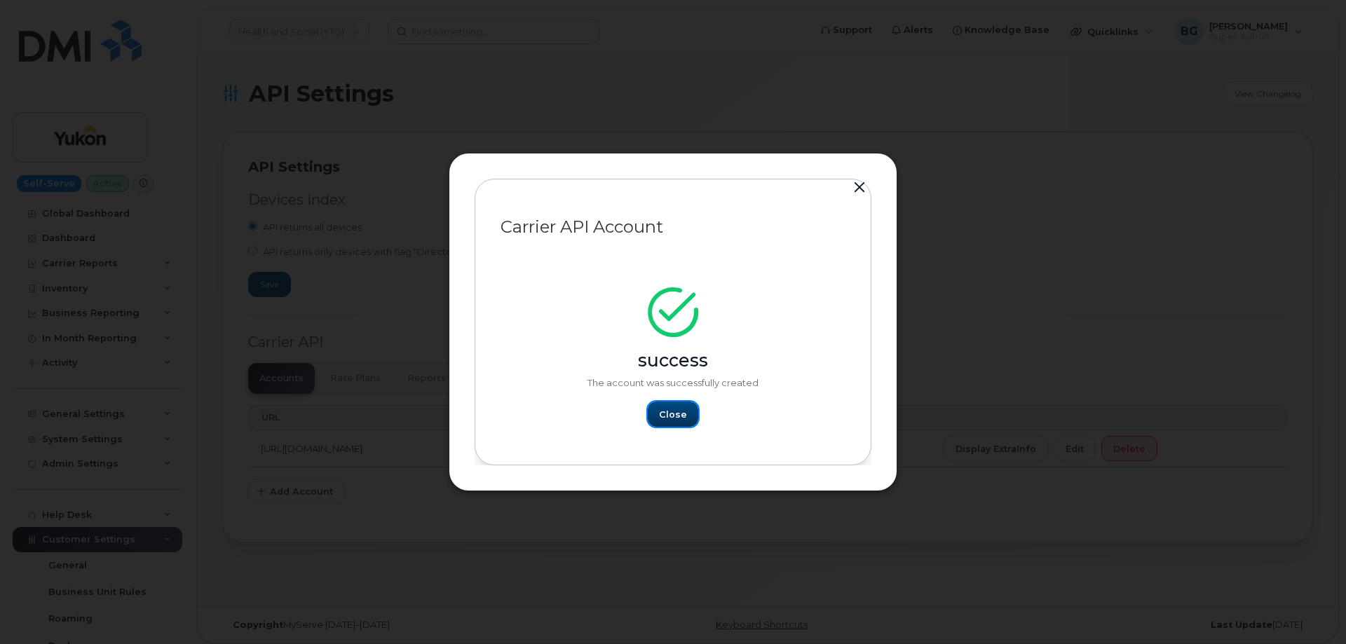
click at [657, 418] on button "Close" at bounding box center [673, 414] width 50 height 25
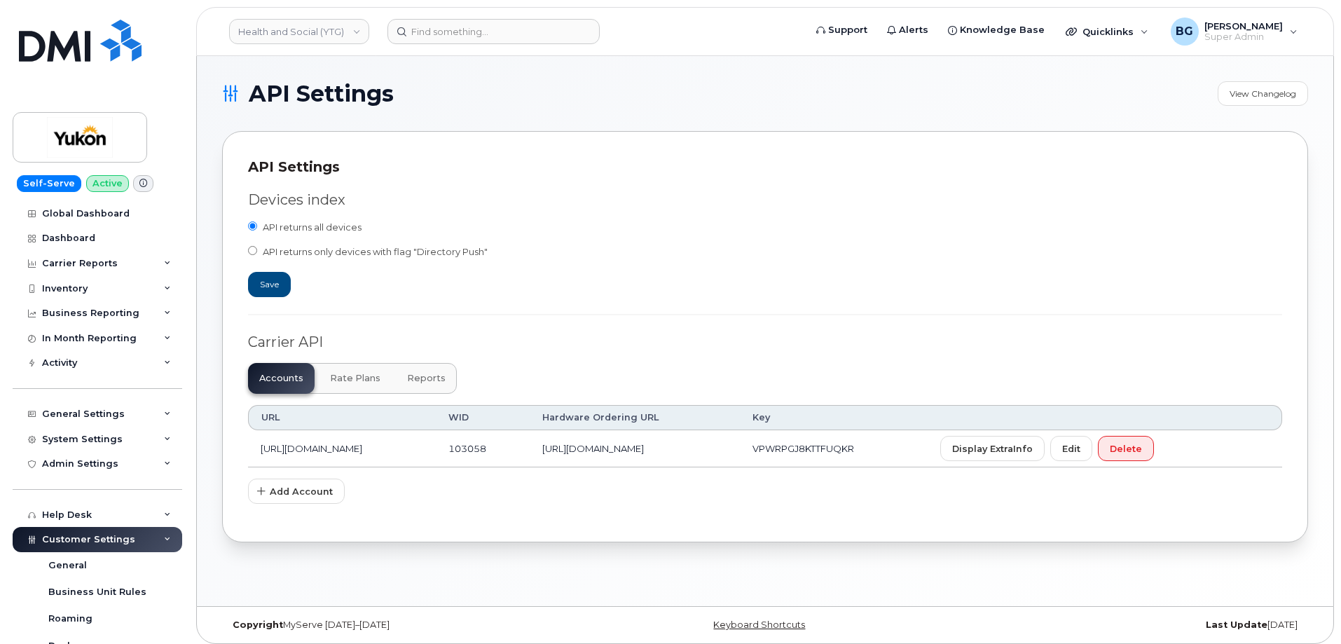
click at [610, 447] on td "[URL][DOMAIN_NAME]" at bounding box center [635, 448] width 210 height 37
drag, startPoint x: 610, startPoint y: 447, endPoint x: 856, endPoint y: 448, distance: 246.7
click at [740, 448] on td "[URL][DOMAIN_NAME]" at bounding box center [635, 448] width 210 height 37
copy td "[URL][DOMAIN_NAME]"
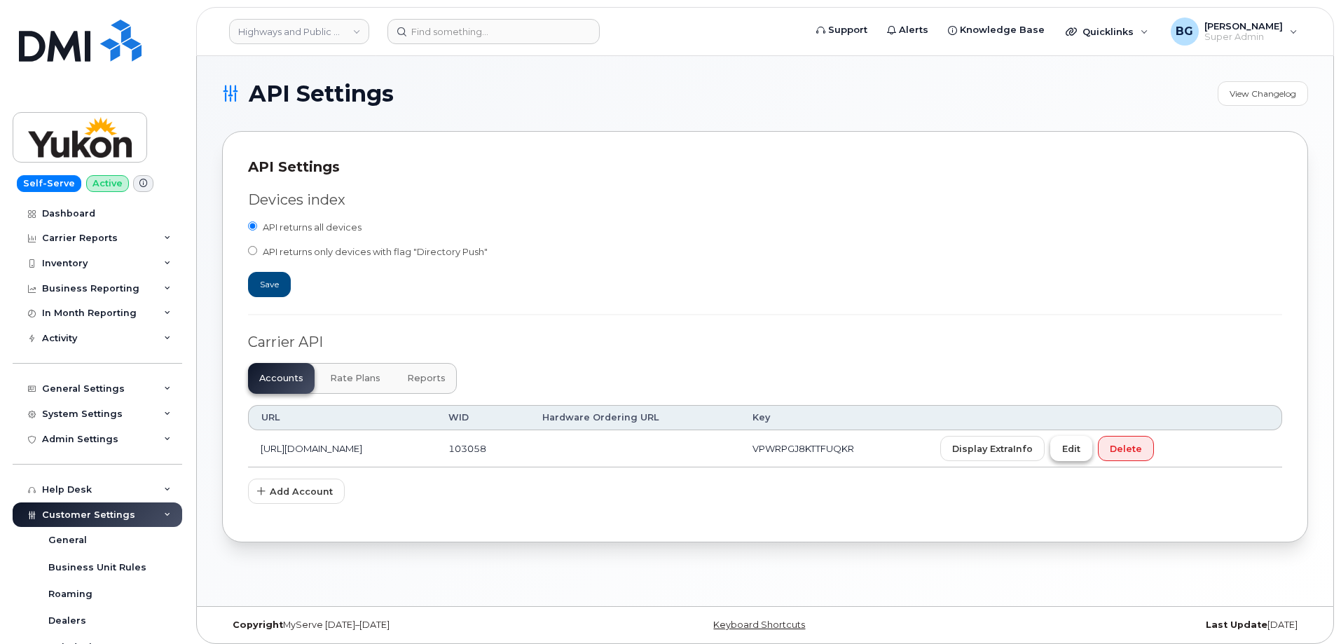
click at [1081, 451] on span "Edit" at bounding box center [1072, 448] width 18 height 13
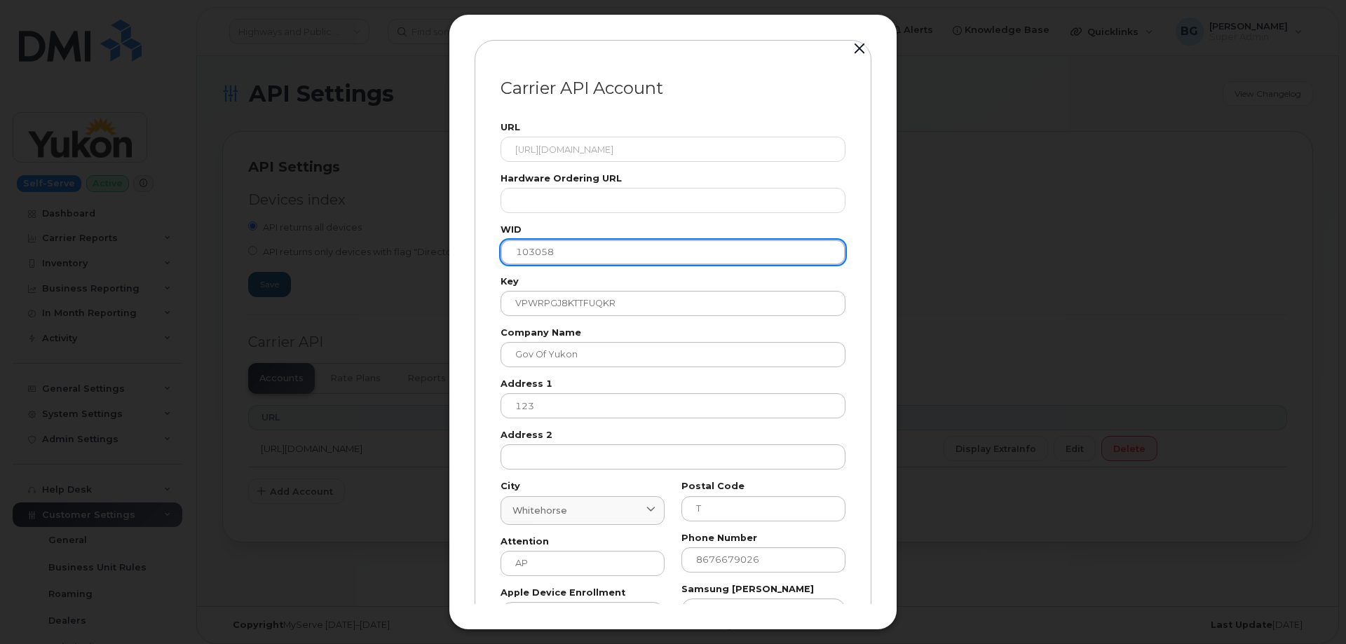
drag, startPoint x: 575, startPoint y: 252, endPoint x: 463, endPoint y: 268, distance: 112.6
click at [463, 268] on div "Carrier API Account URL [URL][DOMAIN_NAME] Hardware Ordering URL WID 103058 Key…" at bounding box center [673, 322] width 449 height 616
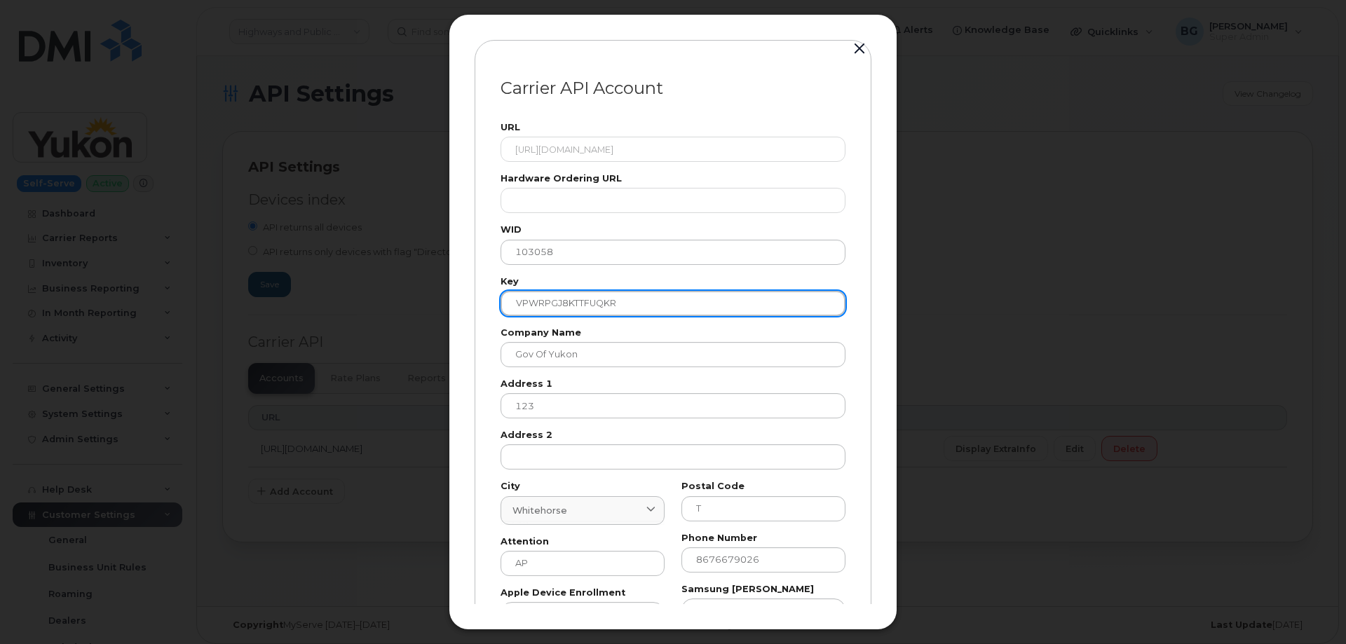
click at [557, 299] on input "VPWRPGJ8KTTFUQKR" at bounding box center [672, 303] width 345 height 25
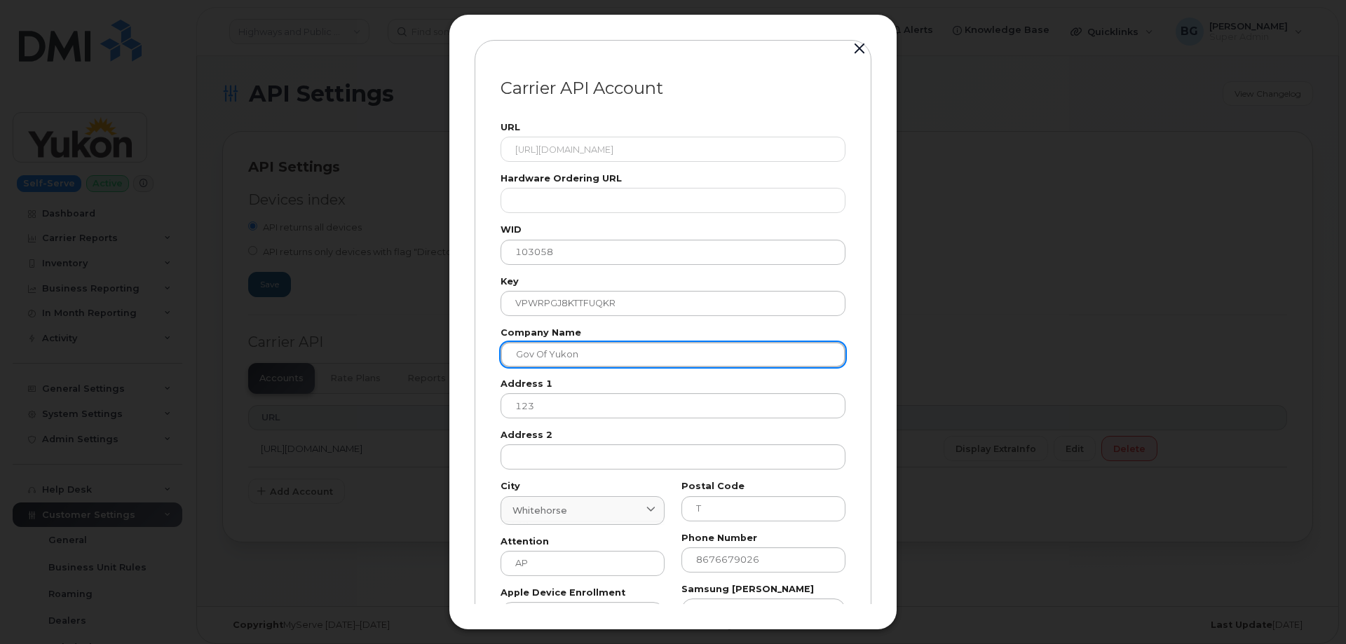
click at [573, 348] on input "Gov of Yukon" at bounding box center [672, 354] width 345 height 25
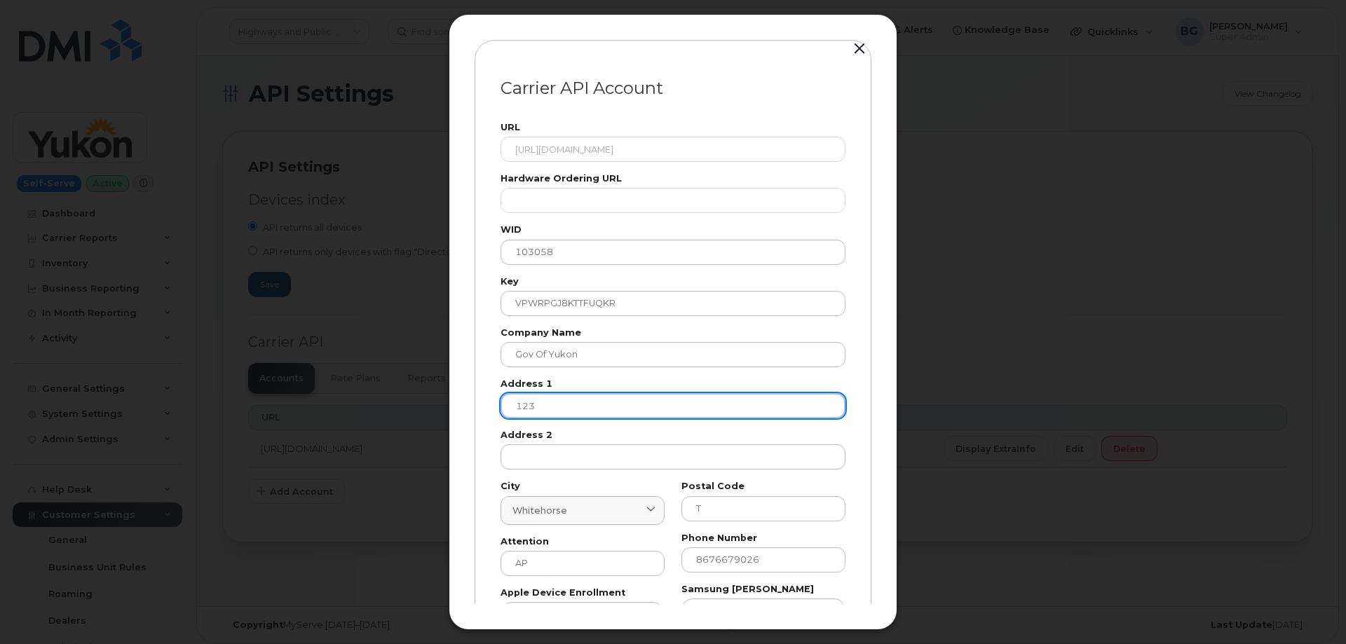
click at [522, 407] on input "123" at bounding box center [672, 405] width 345 height 25
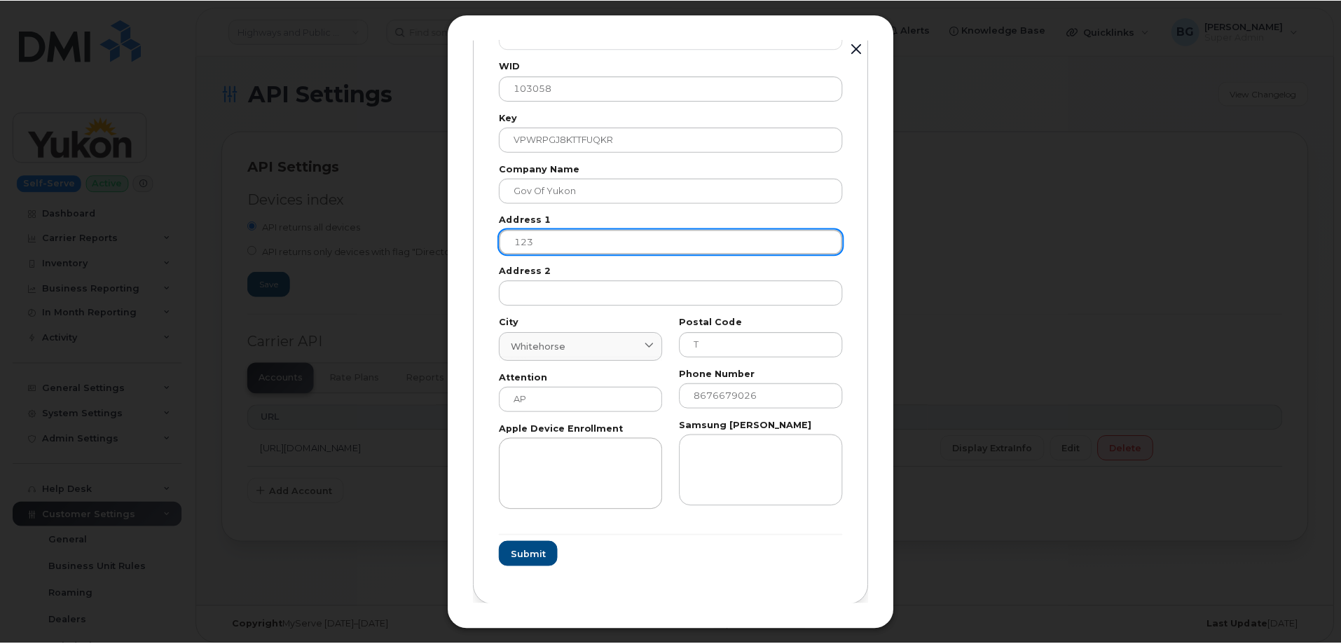
scroll to position [165, 0]
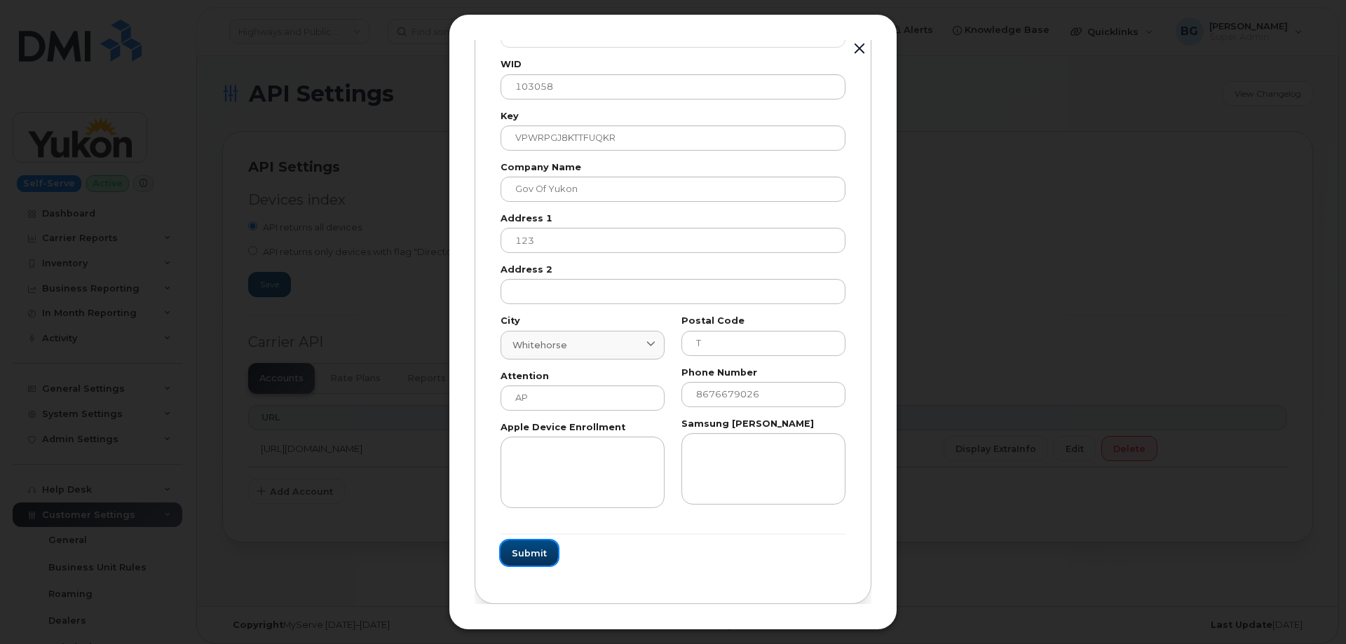
click at [524, 549] on span "Submit" at bounding box center [529, 553] width 35 height 13
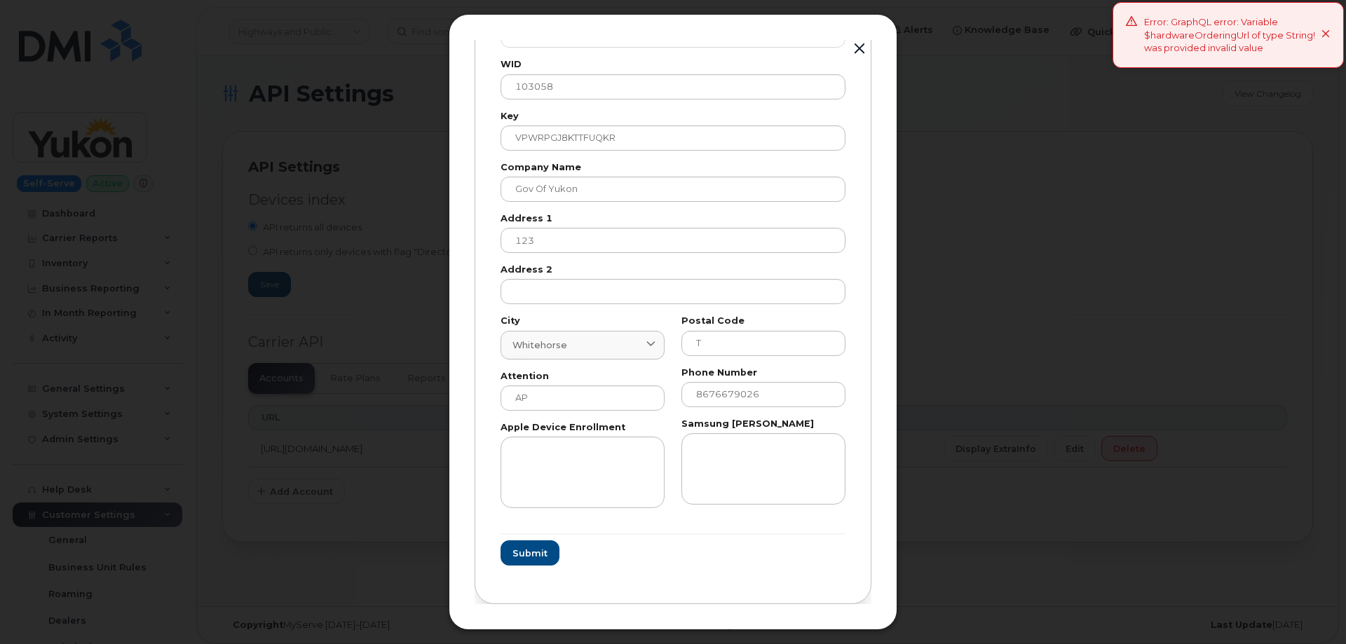
click at [861, 48] on button "button" at bounding box center [859, 49] width 21 height 20
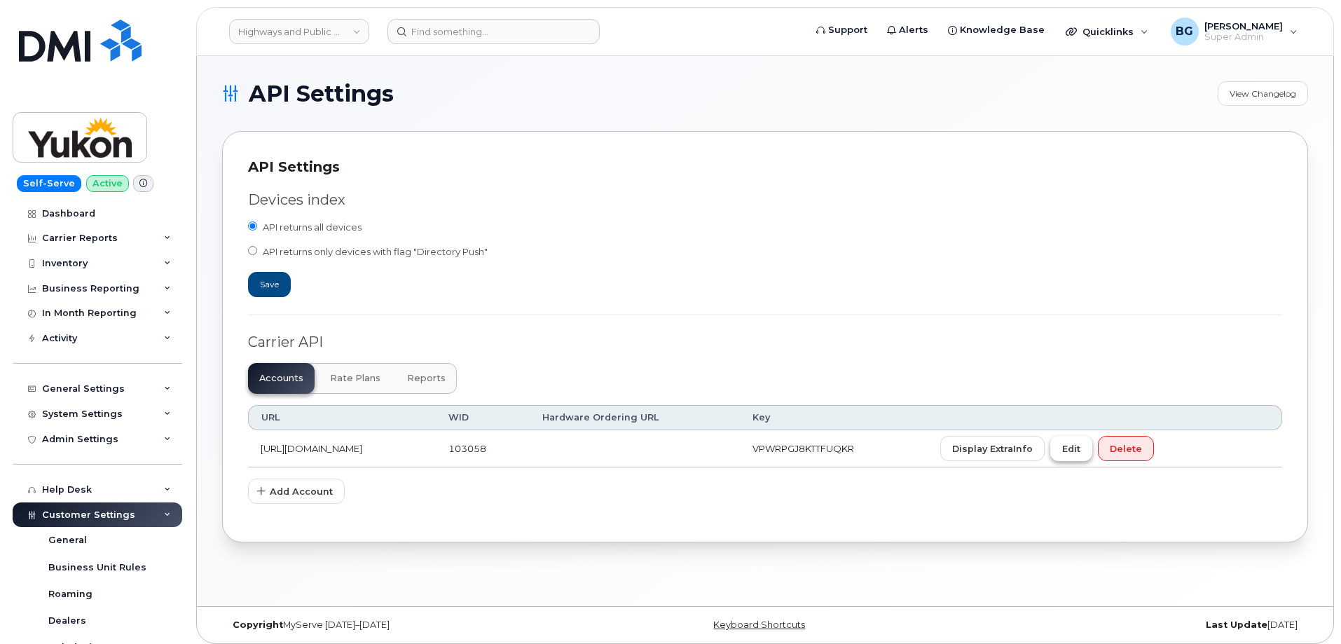
click at [1081, 442] on span "Edit" at bounding box center [1072, 448] width 18 height 13
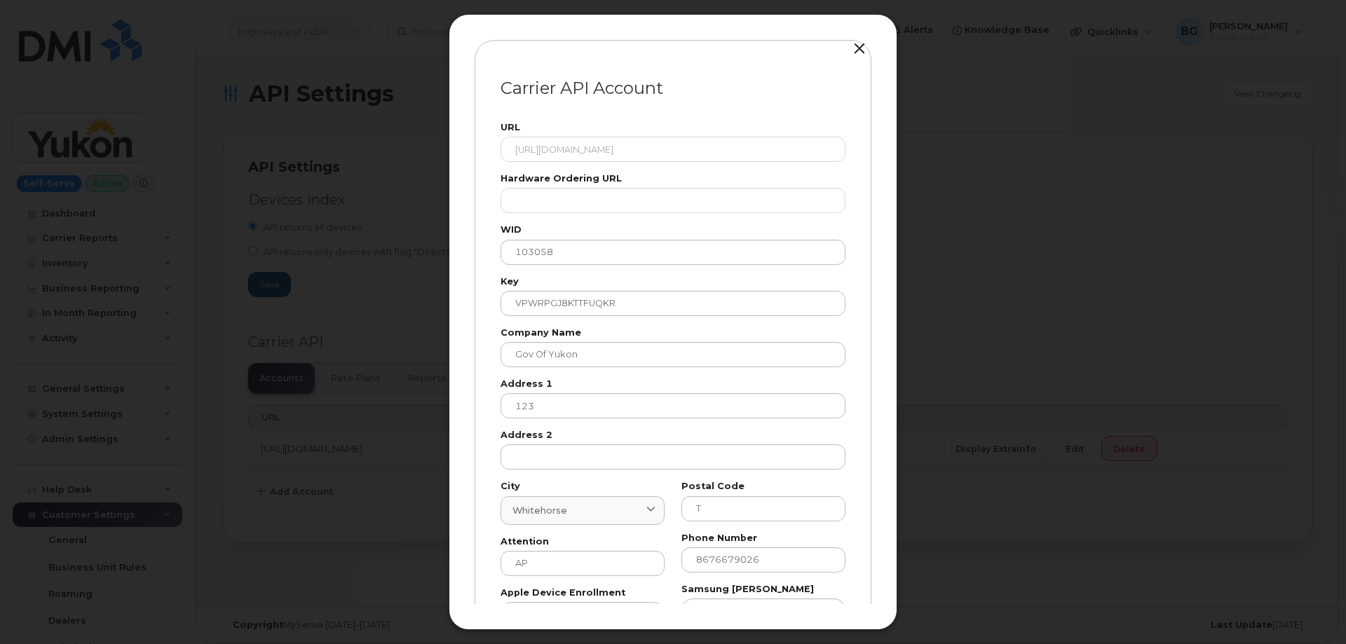
click at [862, 48] on button "button" at bounding box center [859, 49] width 21 height 20
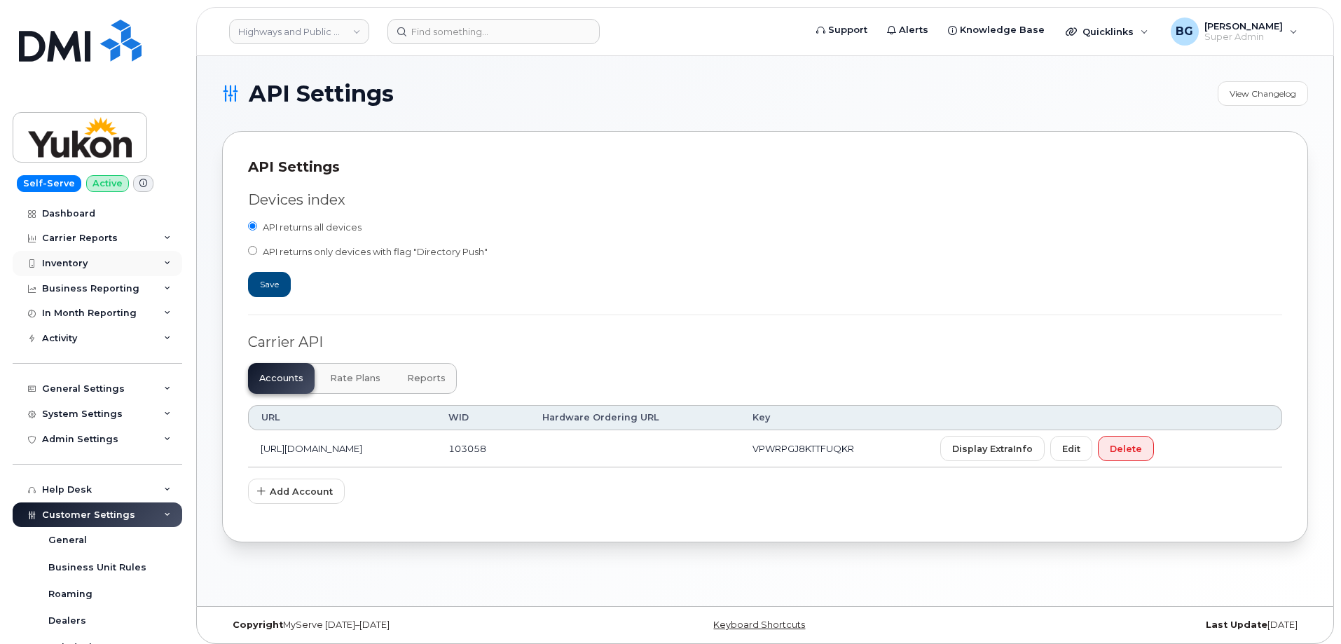
click at [77, 263] on div "Inventory" at bounding box center [65, 263] width 46 height 11
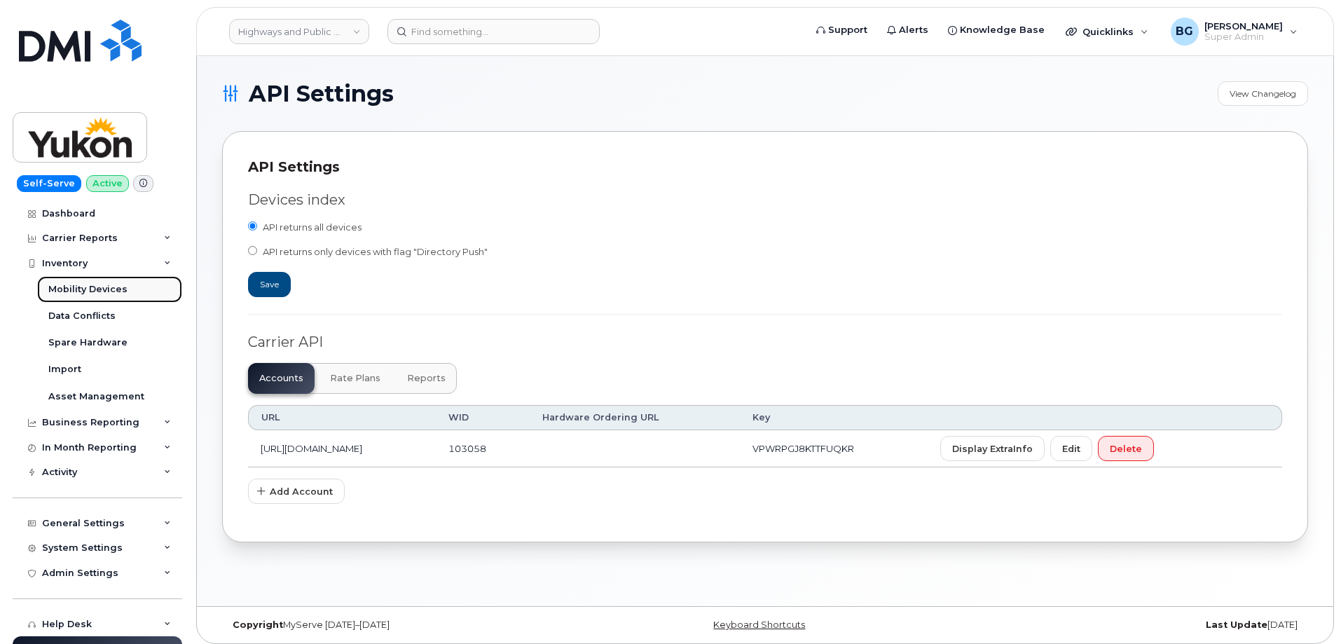
click at [86, 289] on div "Mobility Devices" at bounding box center [87, 289] width 79 height 13
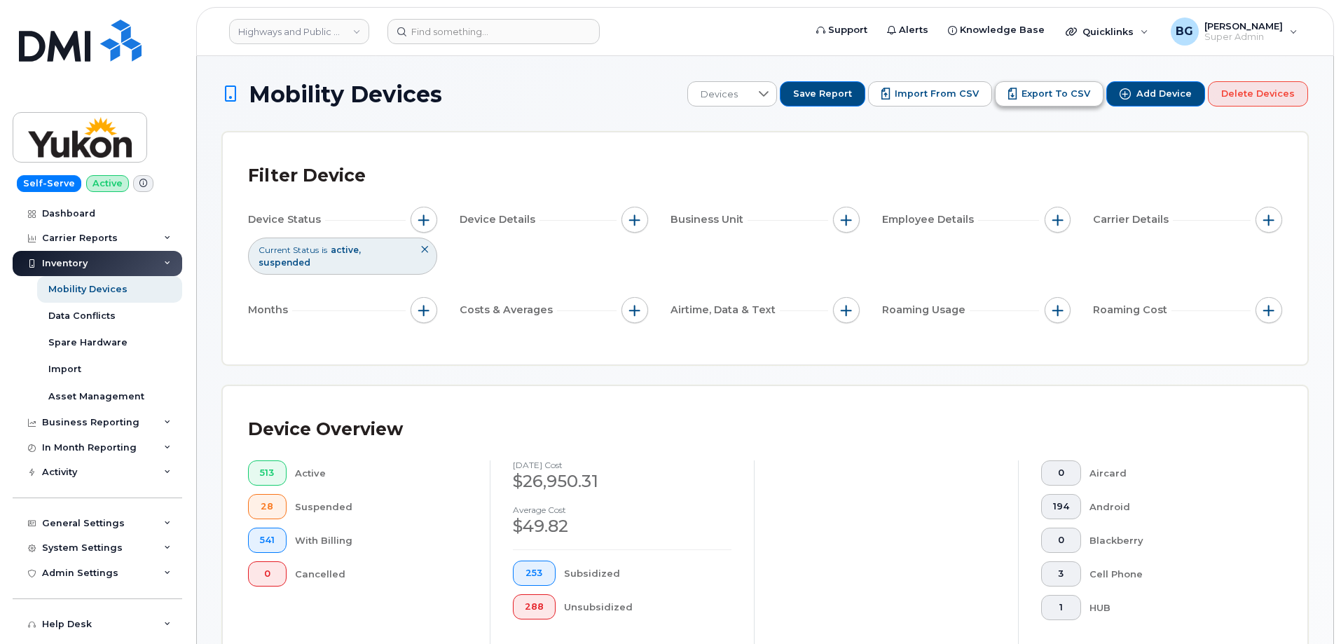
click at [1070, 95] on span "Export to CSV" at bounding box center [1056, 94] width 69 height 13
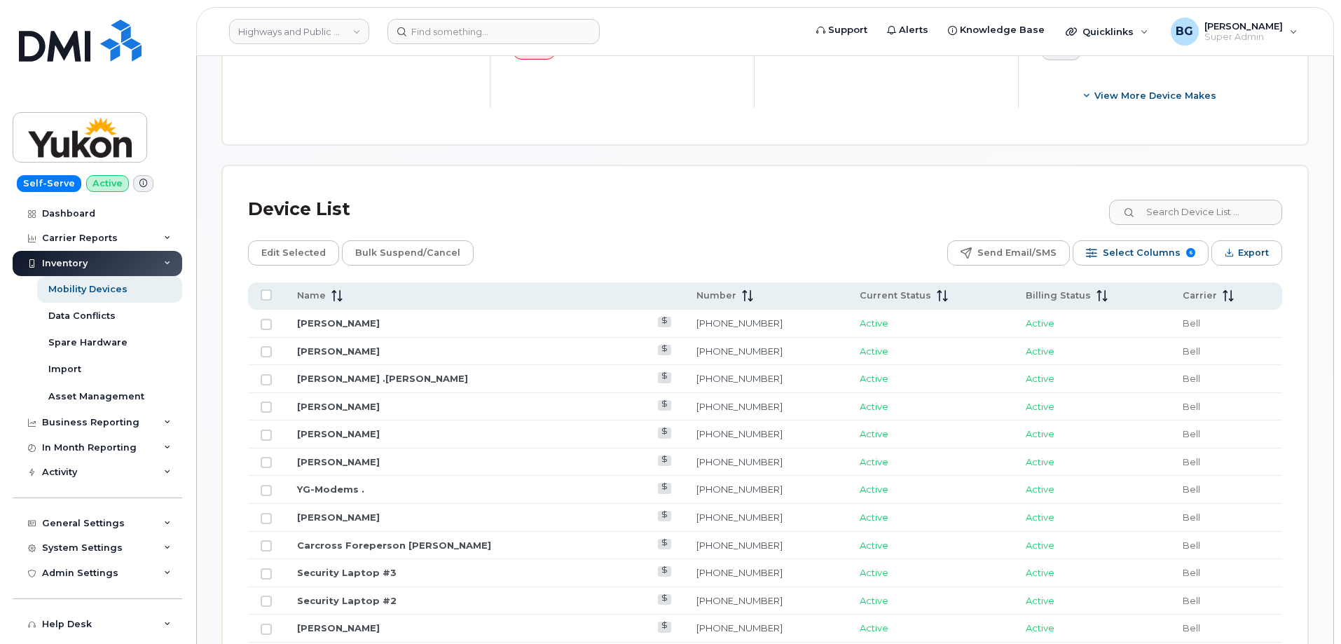
scroll to position [561, 0]
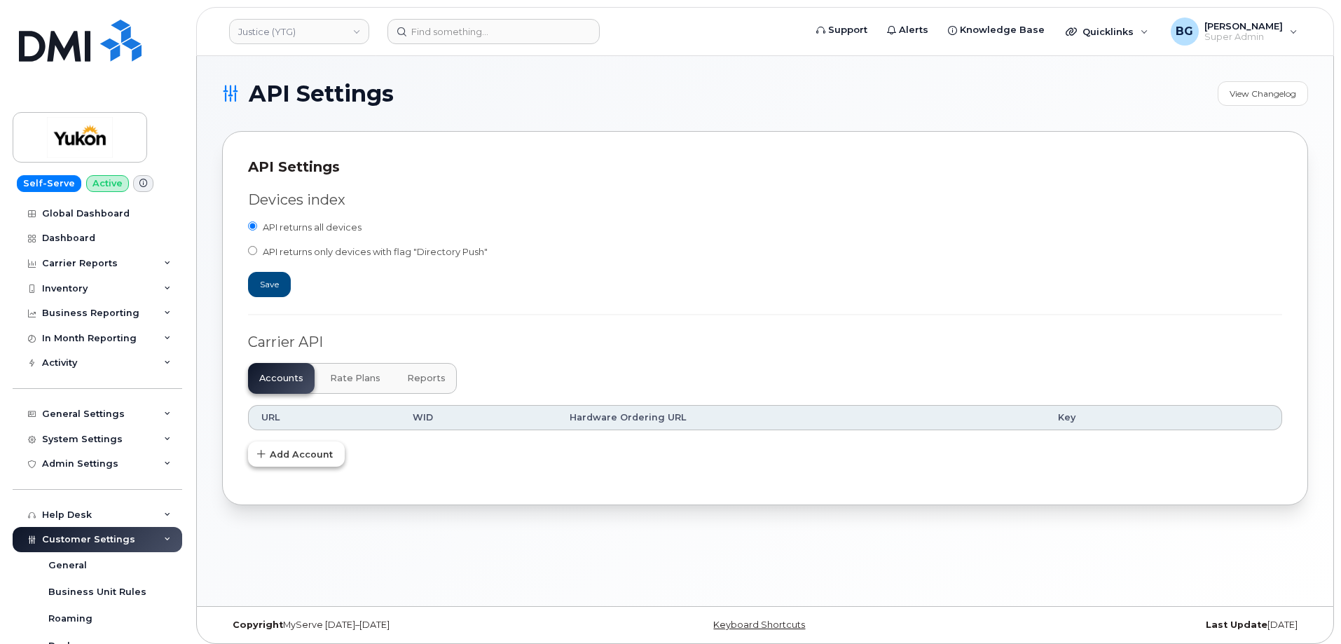
click at [285, 456] on span "Add Account" at bounding box center [301, 454] width 63 height 13
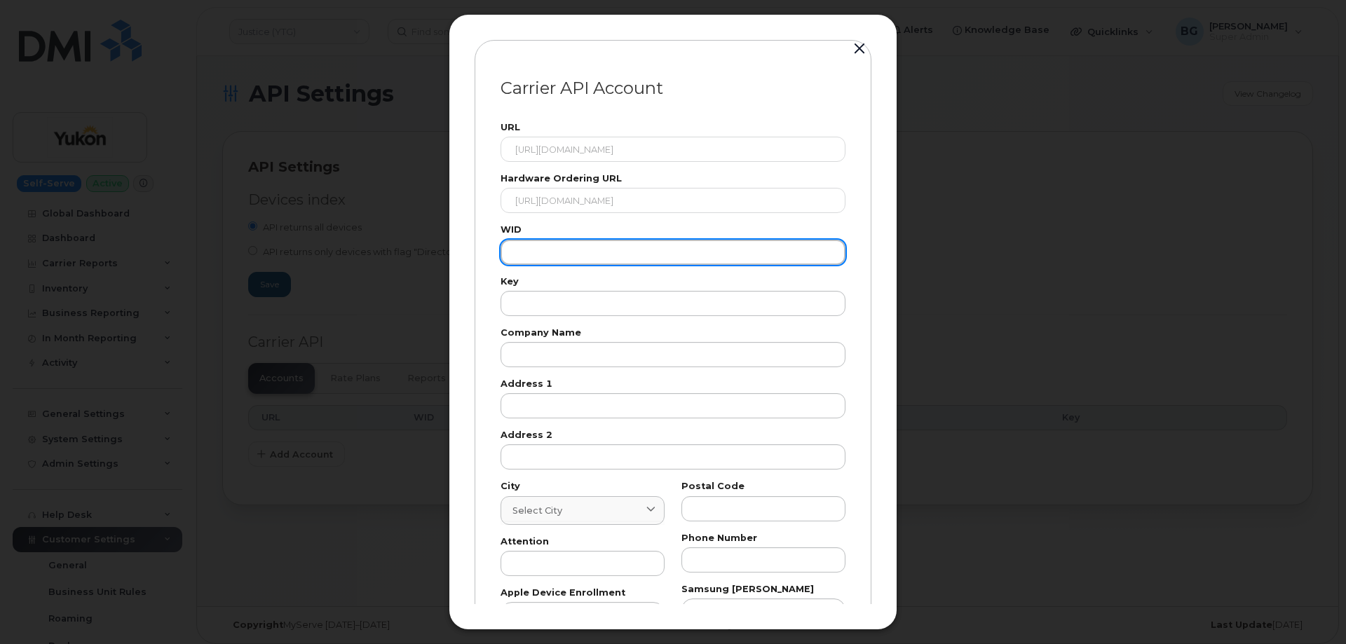
click at [551, 244] on input "text" at bounding box center [672, 252] width 345 height 25
paste input "103058"
type input "103058"
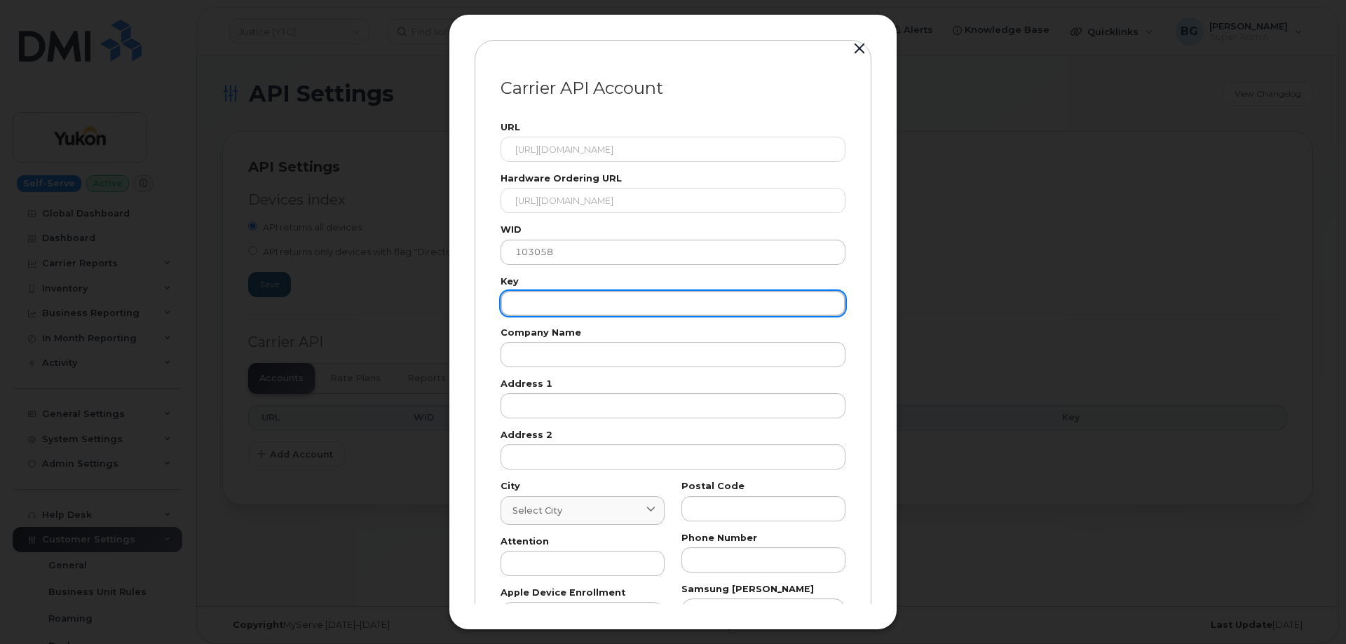
click at [568, 311] on input "text" at bounding box center [672, 303] width 345 height 25
paste input "VPWRPGJ8KTTFUQKR"
type input "VPWRPGJ8KTTFUQKR"
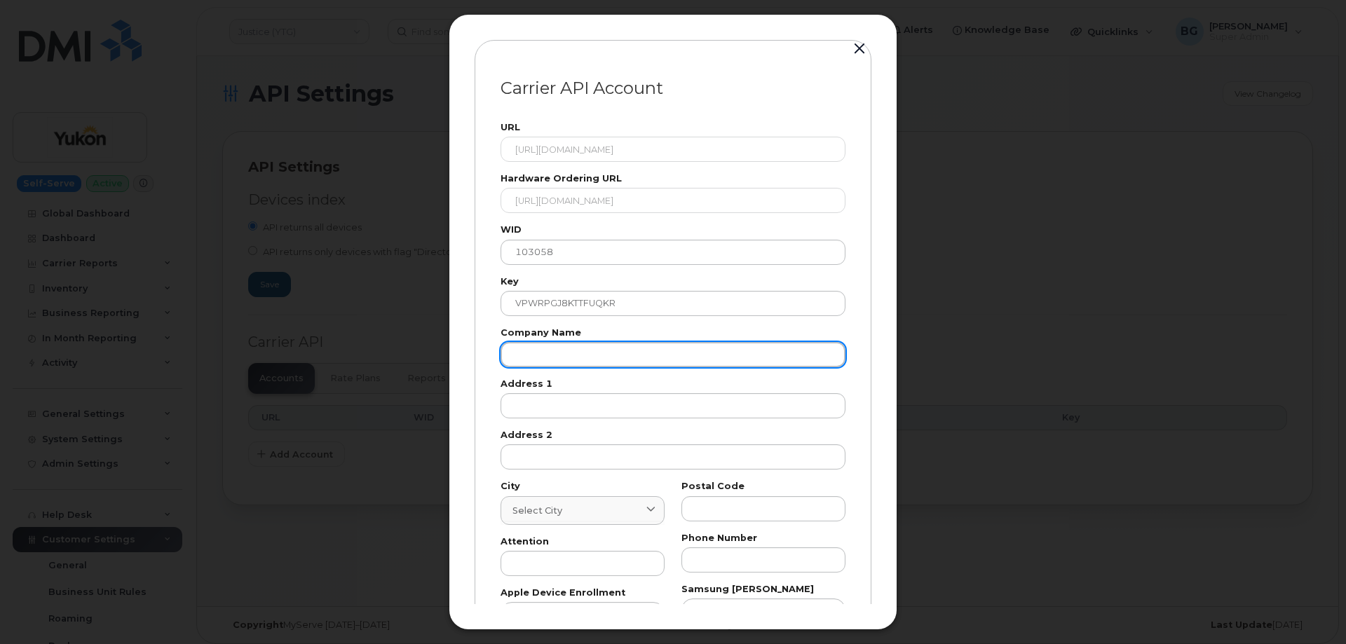
click at [564, 343] on input "text" at bounding box center [672, 354] width 345 height 25
paste input "Gov of Yukon"
type input "Gov of Yukon"
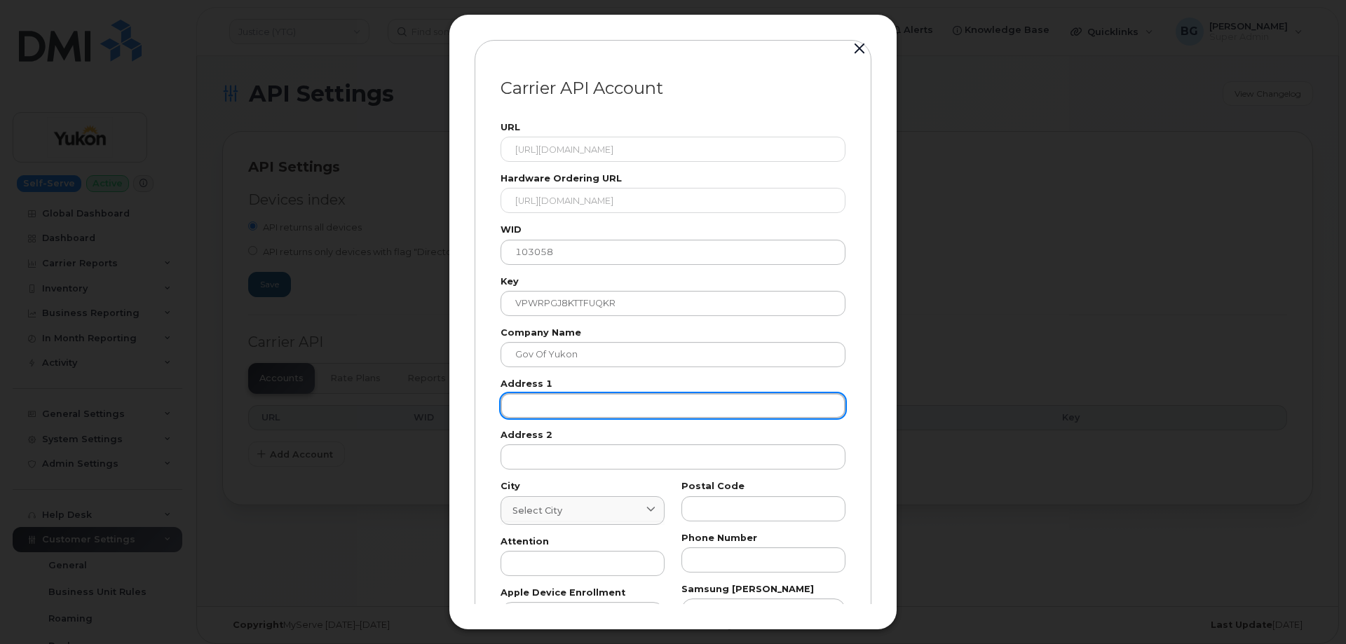
click at [528, 400] on input "text" at bounding box center [672, 405] width 345 height 25
paste input "123"
type input "123"
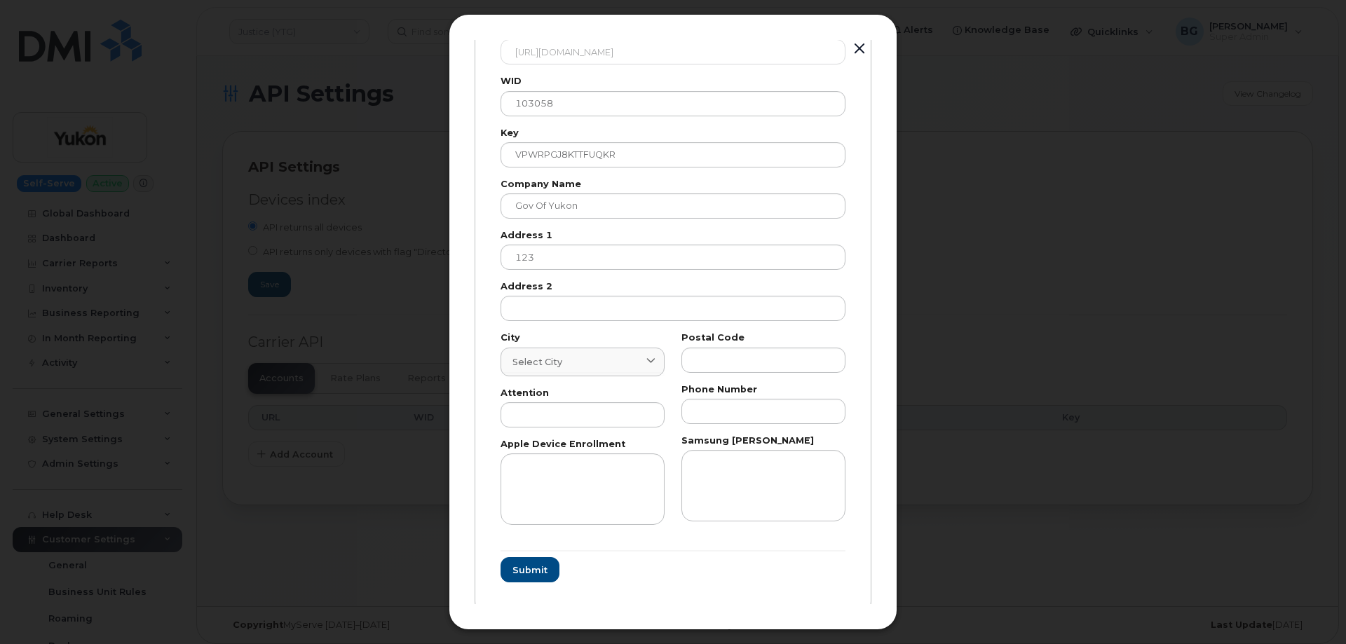
scroll to position [165, 0]
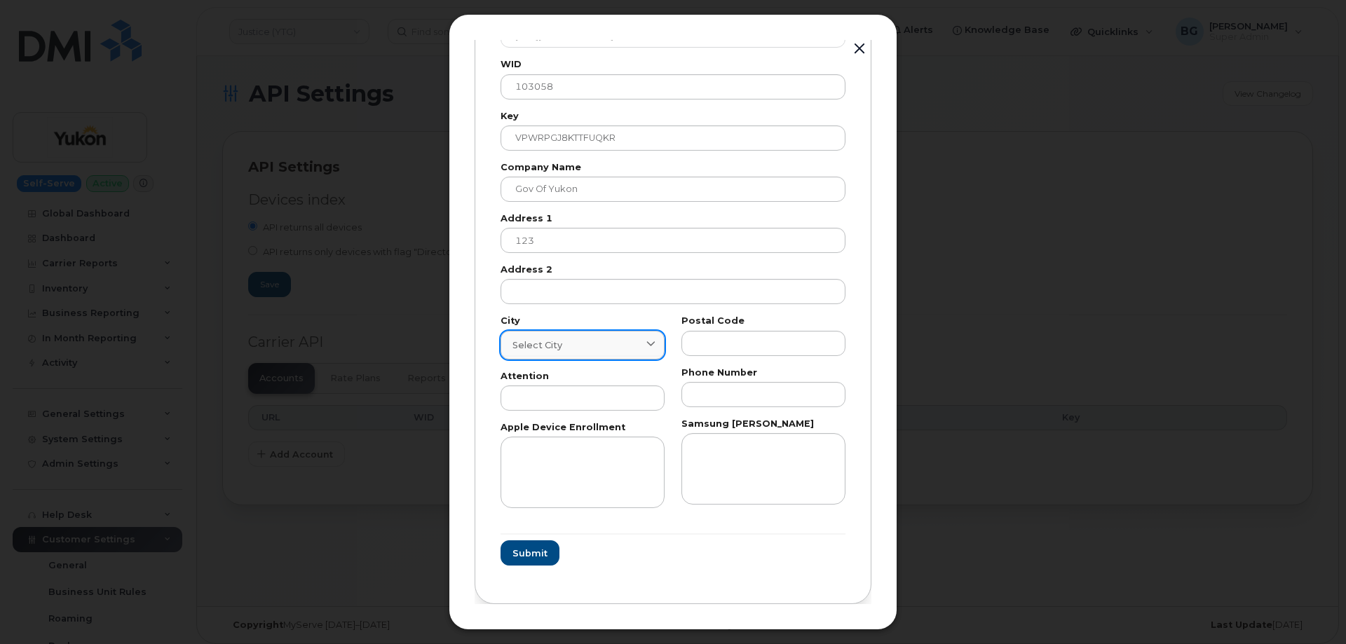
click at [539, 343] on span "Select city" at bounding box center [537, 345] width 50 height 13
paste input "Whitehorse"
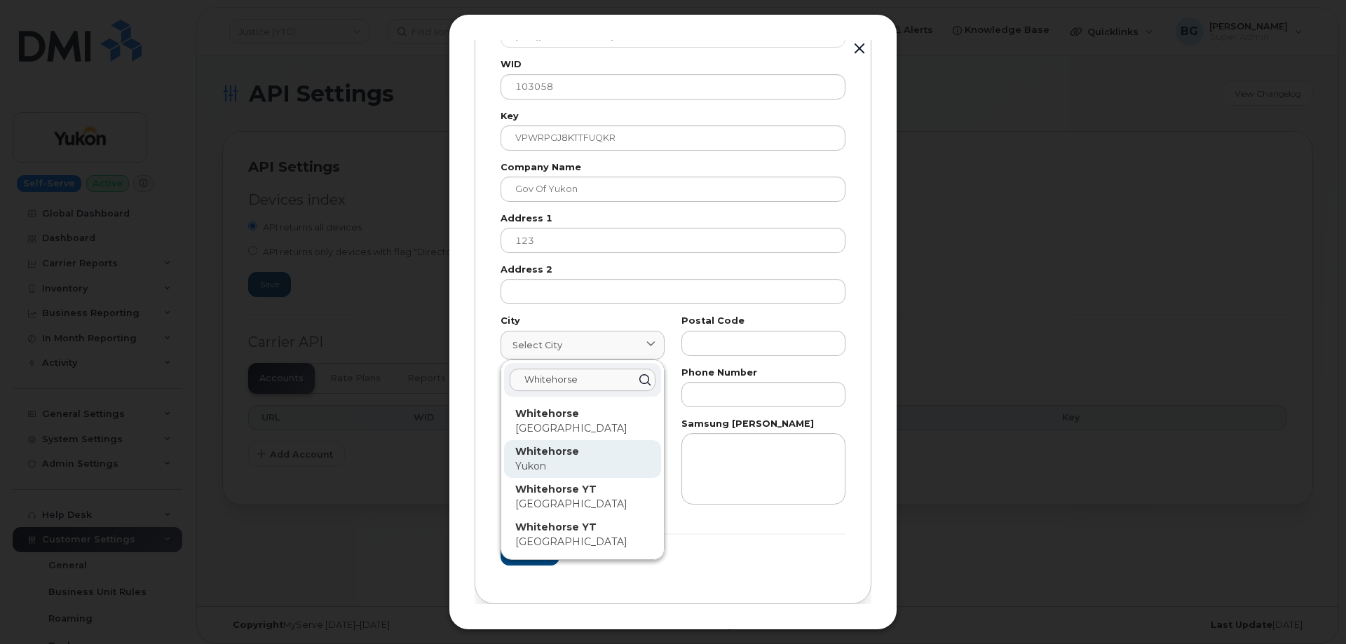
type input "Whitehorse"
click at [541, 460] on span "Yukon" at bounding box center [530, 466] width 31 height 13
type input "7227"
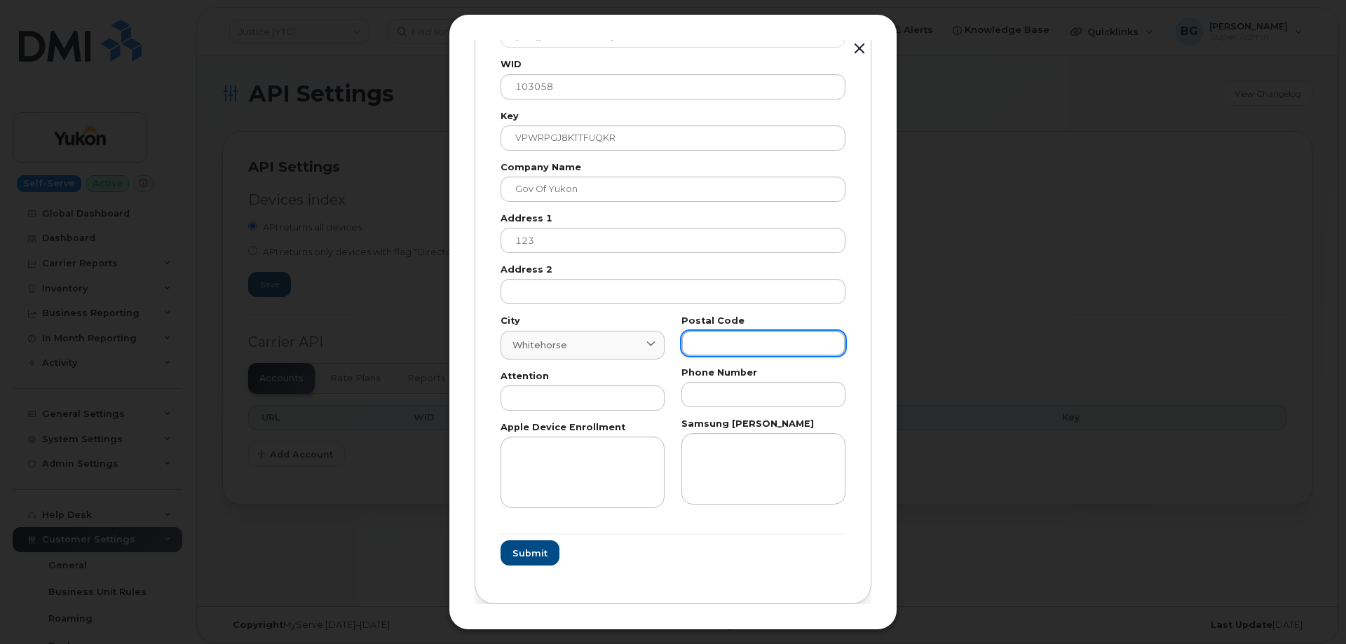
click at [739, 334] on input "text" at bounding box center [763, 343] width 164 height 25
paste input "T"
type input "T"
click at [571, 401] on input "text" at bounding box center [582, 397] width 164 height 25
paste input "AP"
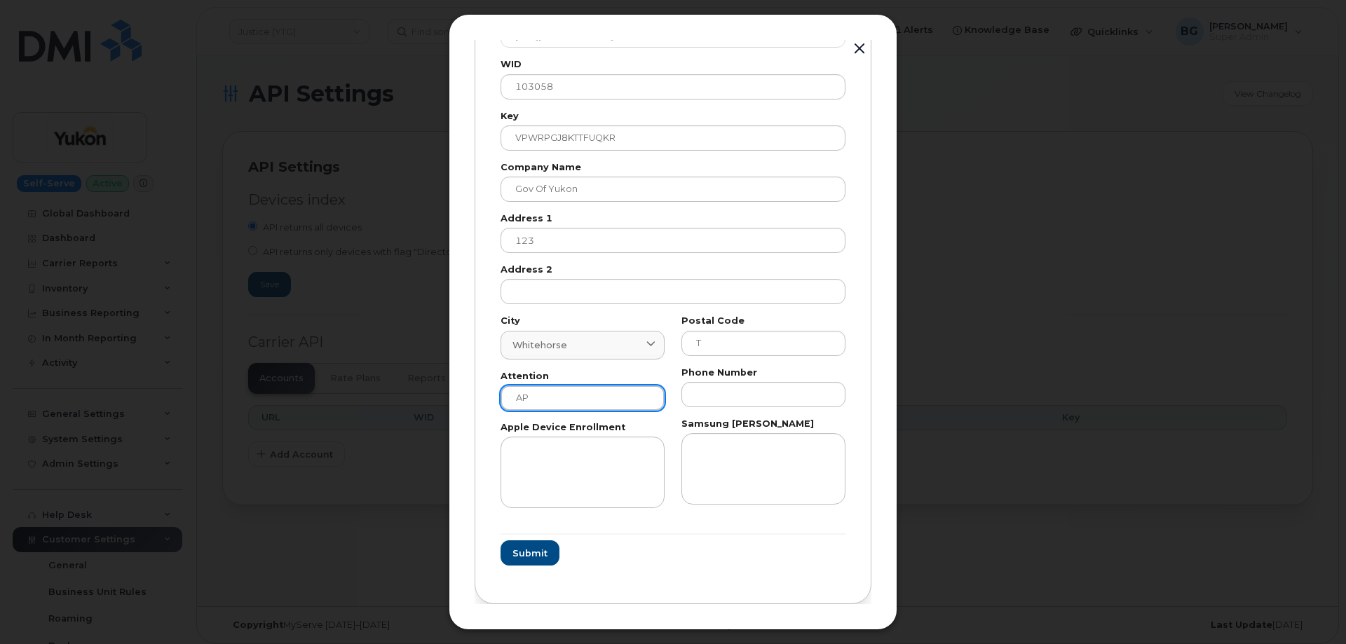
type input "AP"
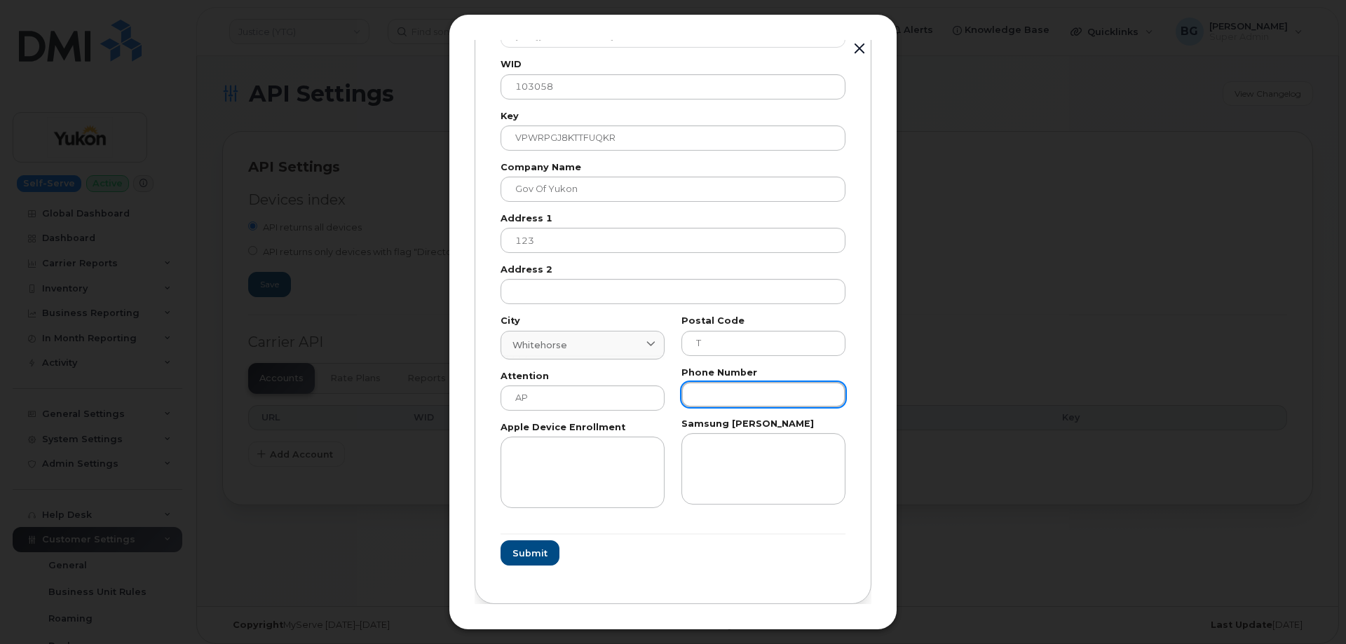
click at [717, 396] on input "text" at bounding box center [763, 394] width 164 height 25
paste input "8676679026"
type input "8676679026"
click at [524, 553] on span "Submit" at bounding box center [529, 553] width 35 height 13
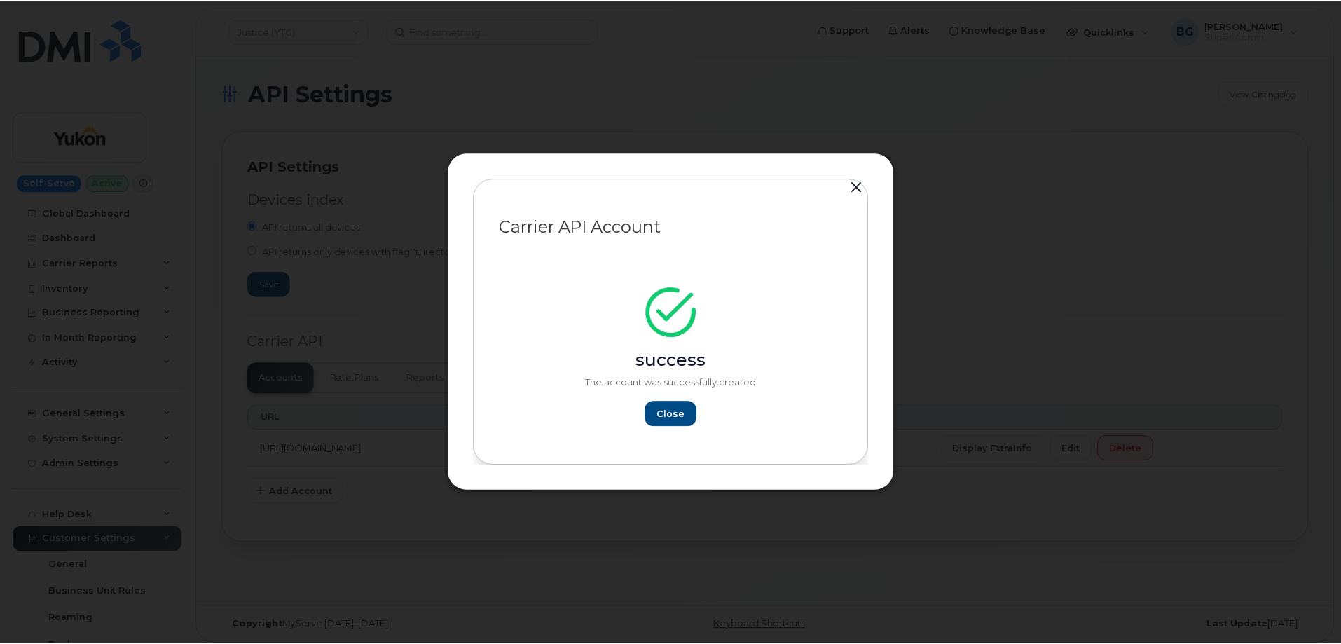
scroll to position [0, 0]
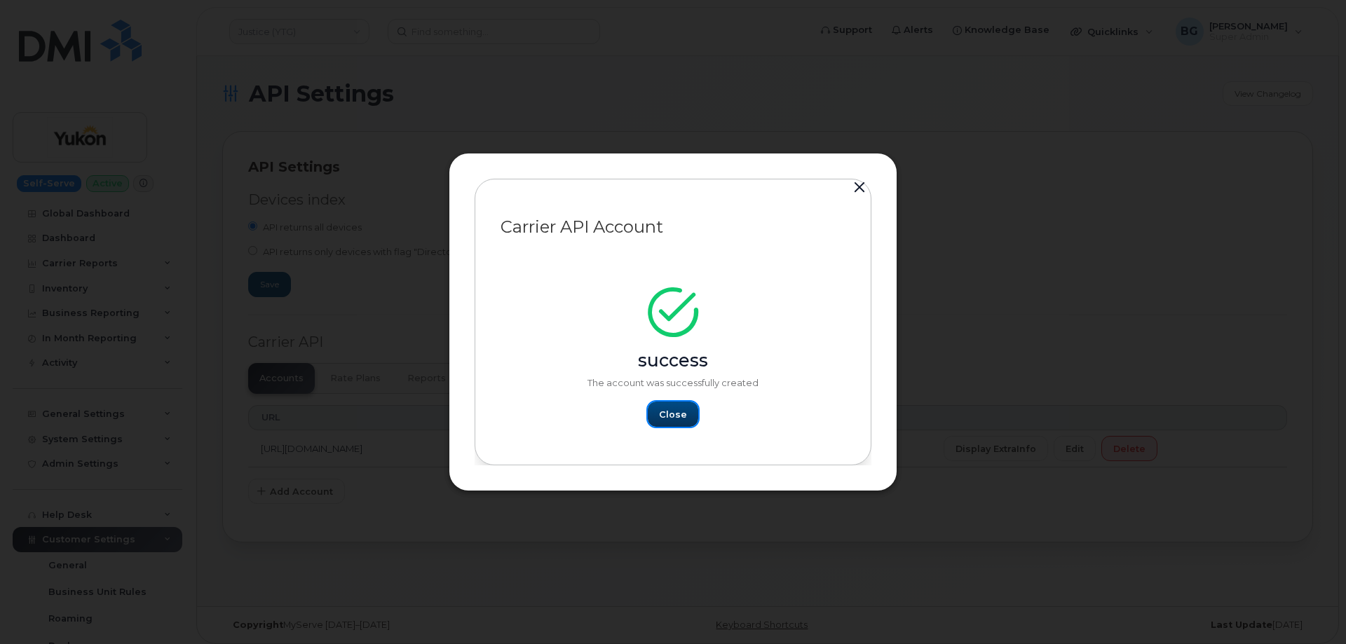
click at [662, 413] on span "Close" at bounding box center [673, 414] width 28 height 13
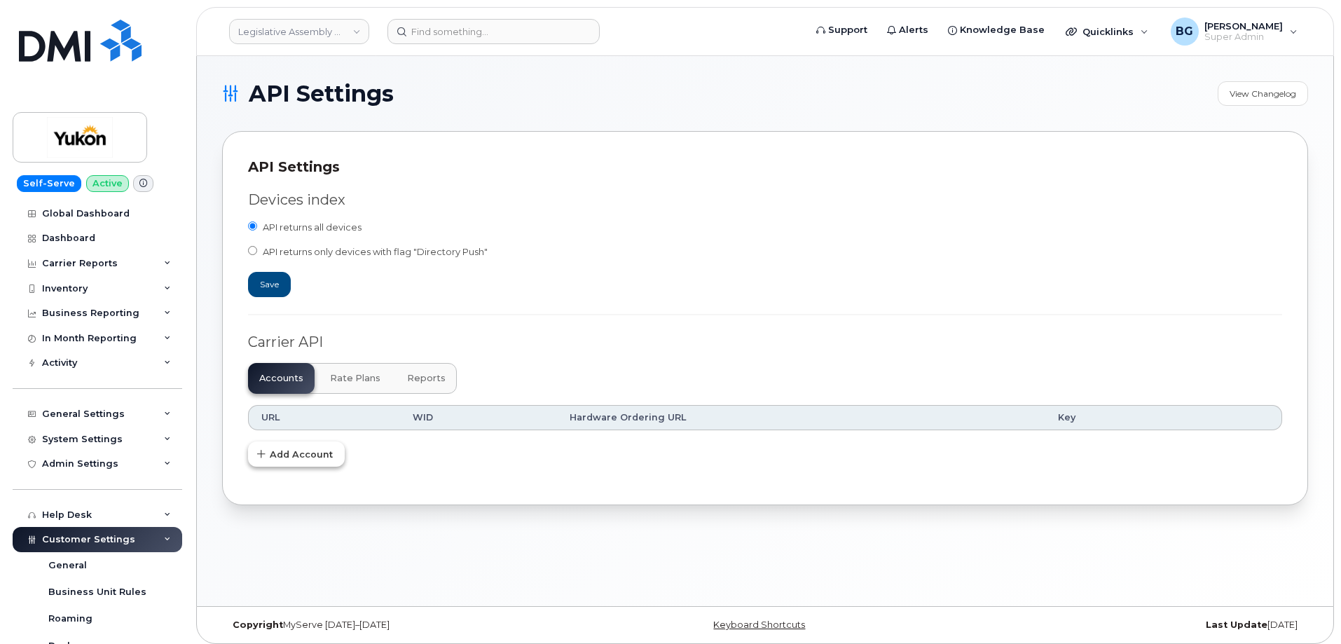
click at [297, 453] on span "Add Account" at bounding box center [301, 454] width 63 height 13
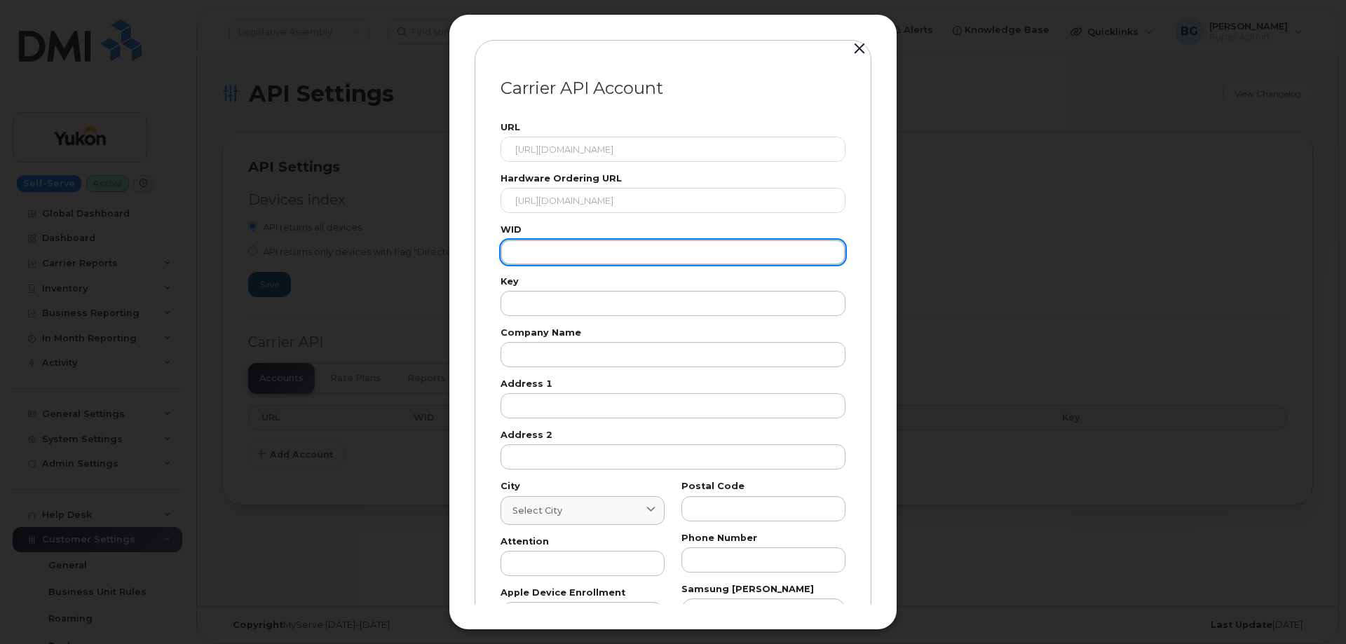
click at [526, 254] on input "text" at bounding box center [672, 252] width 345 height 25
paste input "103058"
type input "103058"
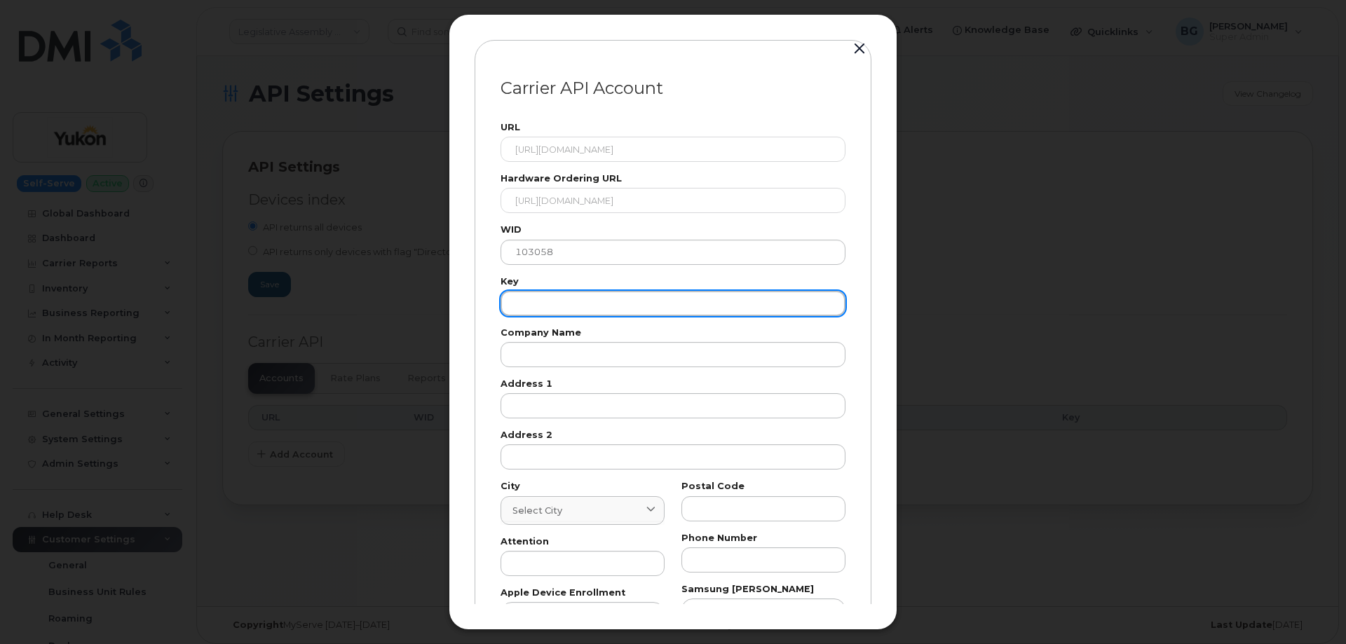
click at [572, 301] on input "text" at bounding box center [672, 303] width 345 height 25
paste input "VPWRPGJ8KTTFUQKR"
type input "VPWRPGJ8KTTFUQKR"
drag, startPoint x: 777, startPoint y: 727, endPoint x: 810, endPoint y: 772, distance: 55.7
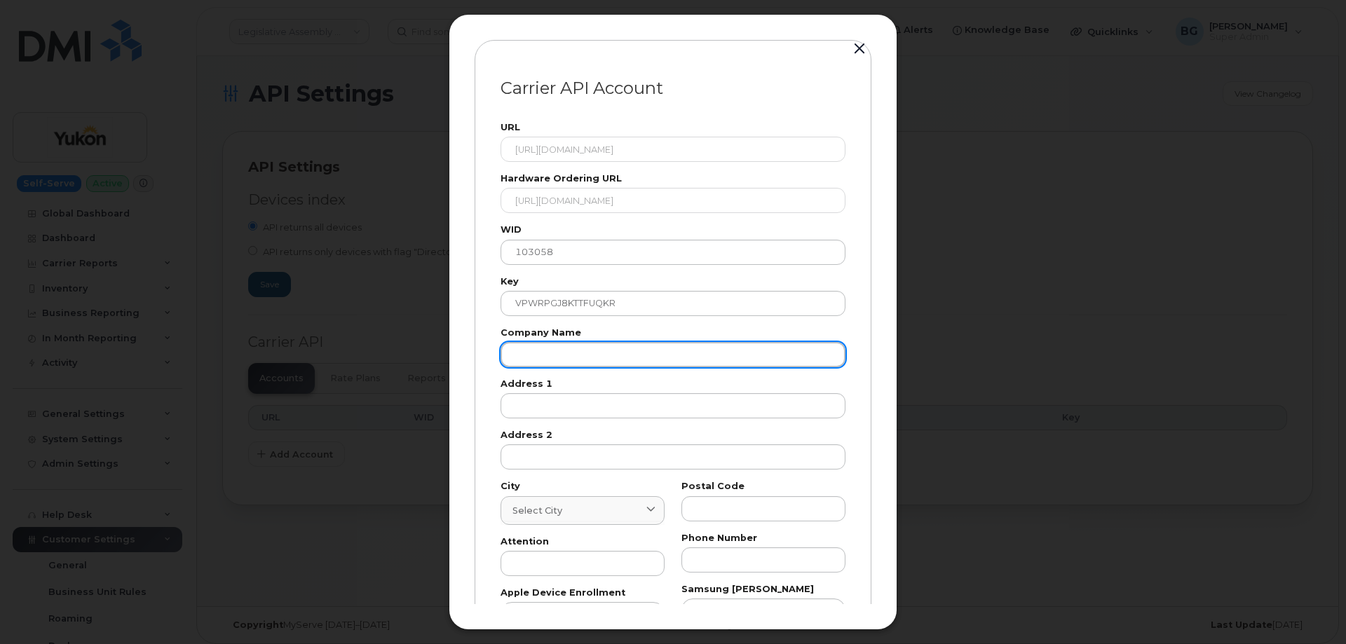
click at [542, 356] on input "text" at bounding box center [672, 354] width 345 height 25
paste input "Gov of Yukon"
type input "Gov of Yukon"
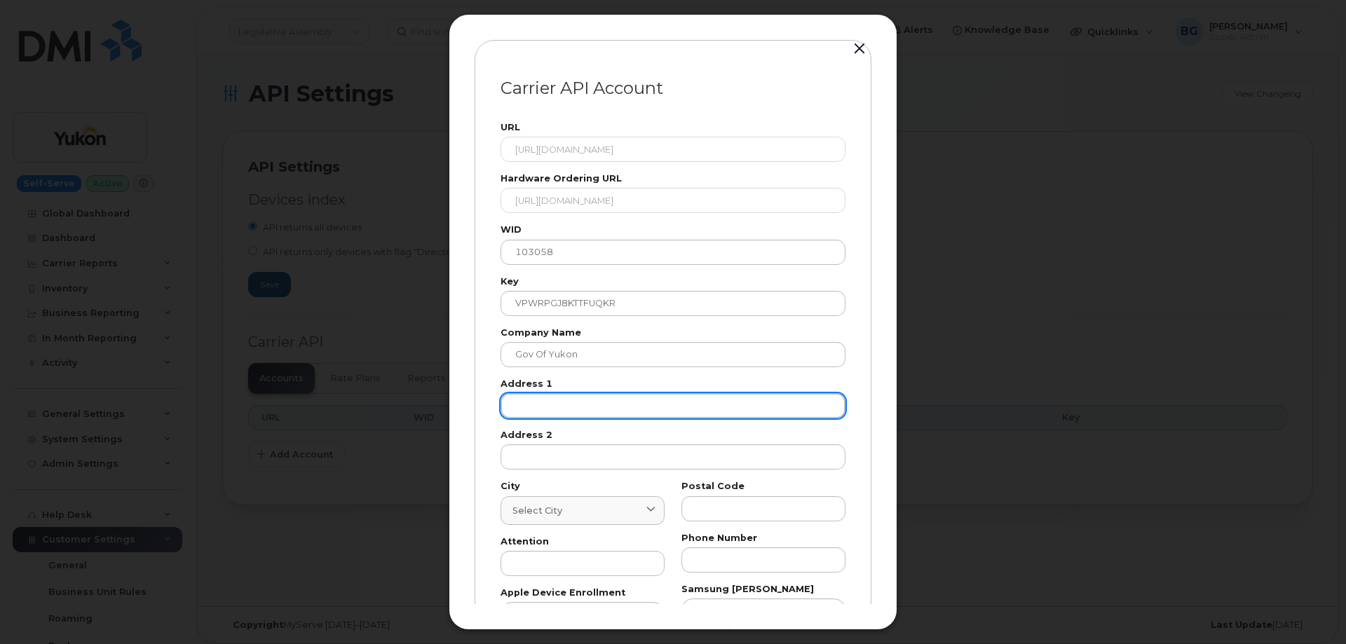
click at [612, 411] on input "text" at bounding box center [672, 405] width 345 height 25
paste input "123"
type input "123"
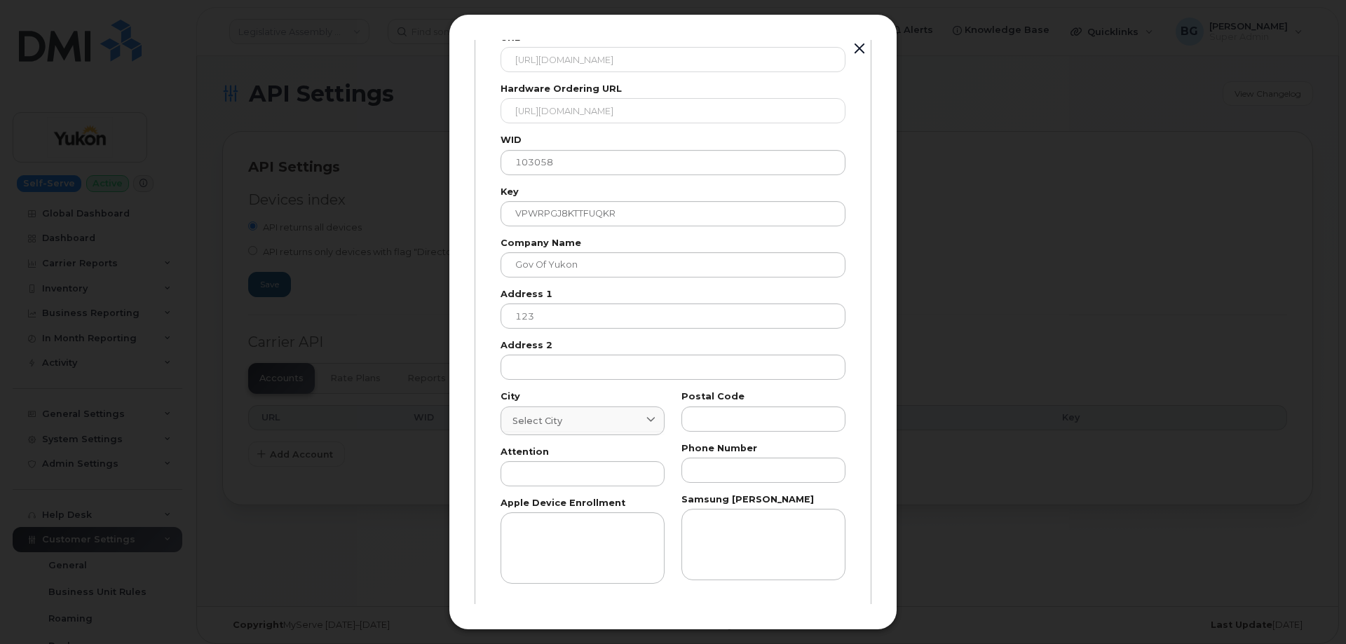
scroll to position [165, 0]
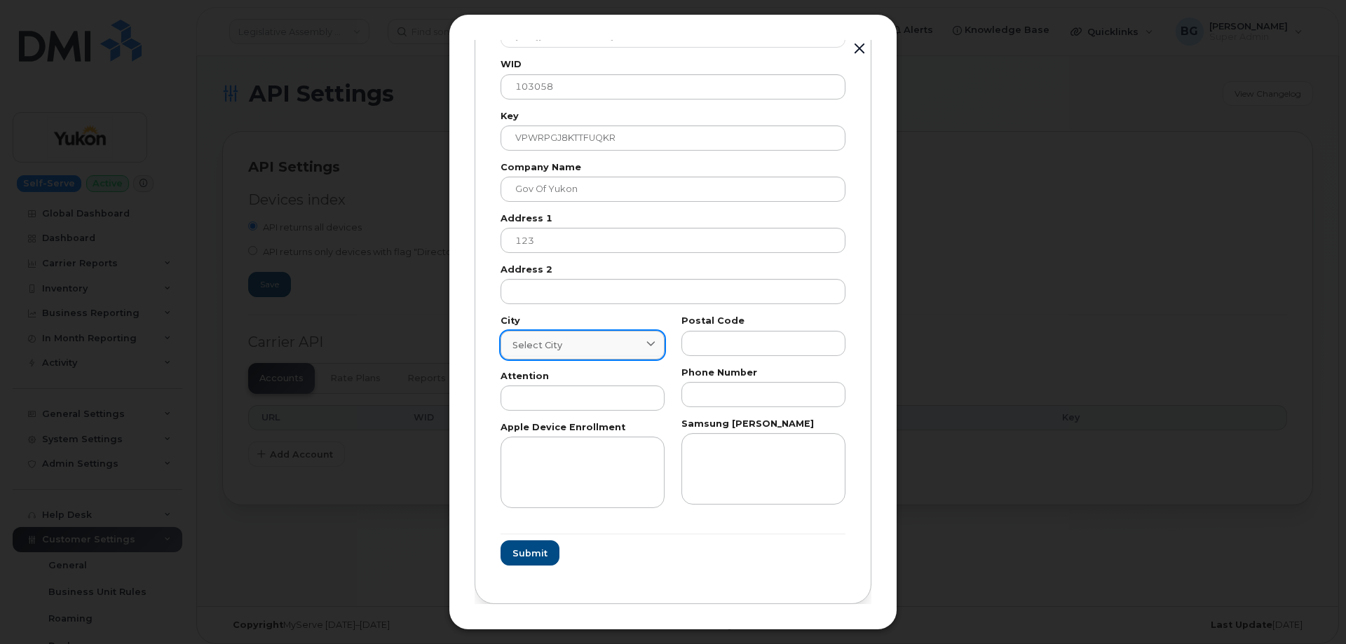
click at [534, 344] on span "Select city" at bounding box center [537, 345] width 50 height 13
paste input "Whitehorse"
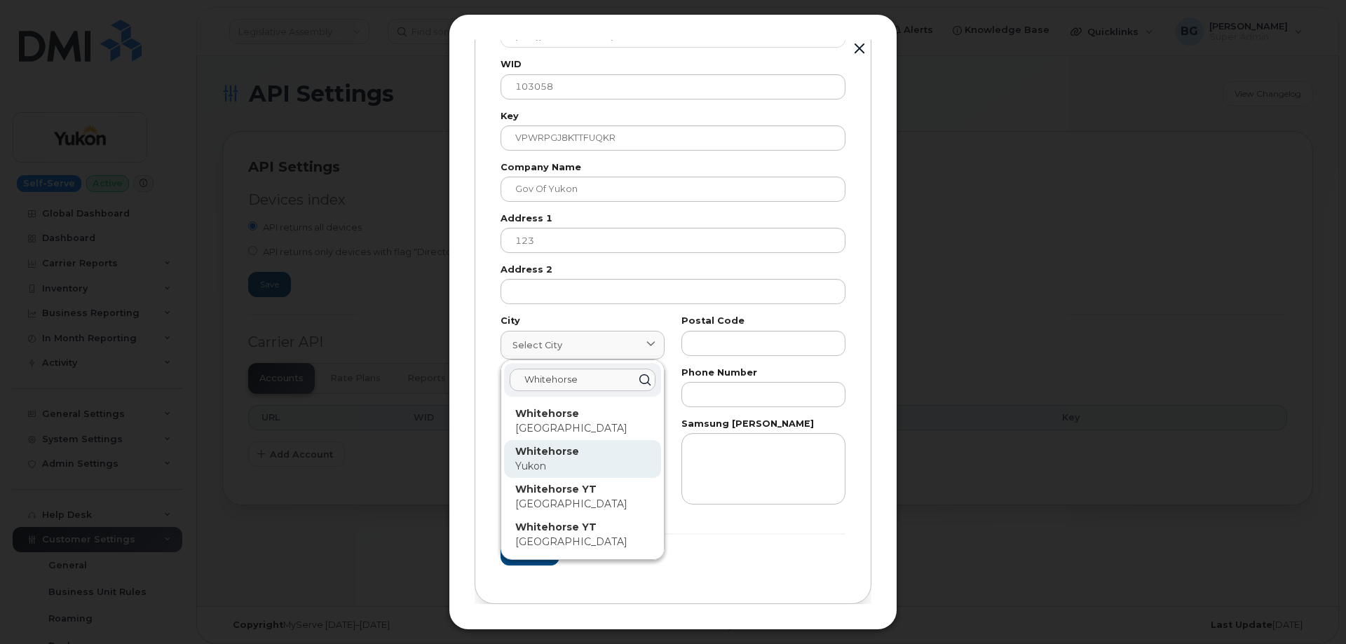
type input "Whitehorse"
click at [547, 460] on p "Yukon" at bounding box center [582, 466] width 135 height 15
type input "7227"
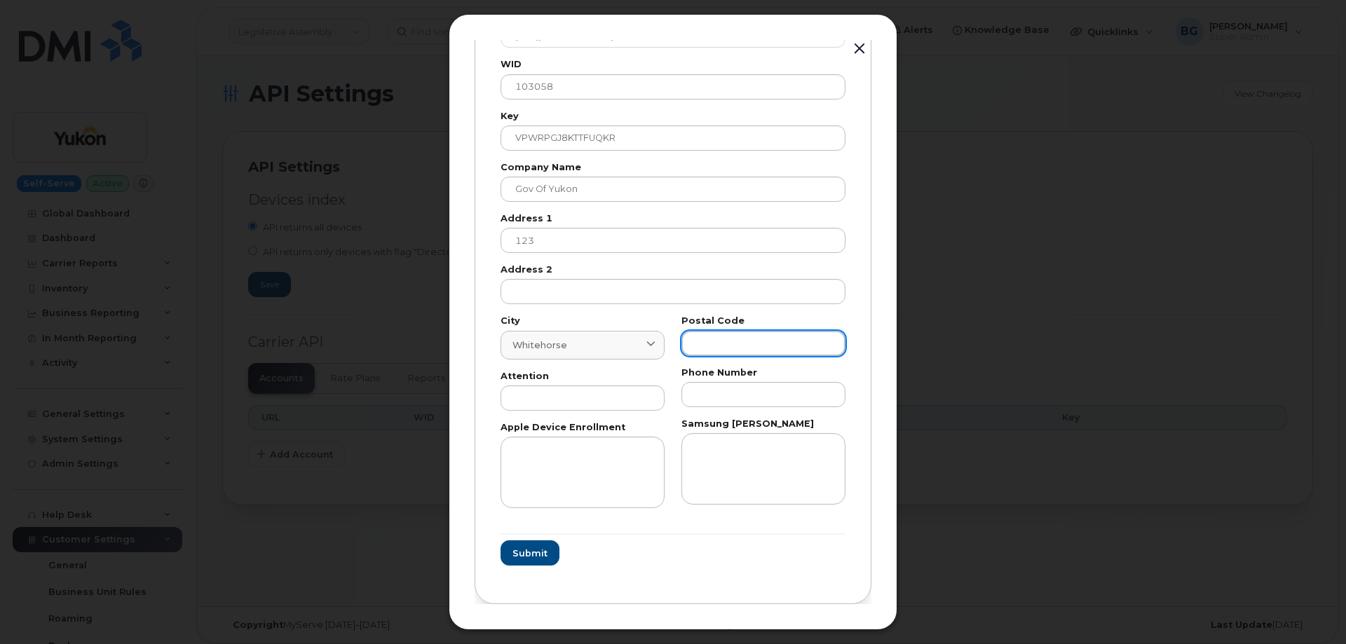
drag, startPoint x: 736, startPoint y: 350, endPoint x: 744, endPoint y: 361, distance: 13.5
click at [736, 350] on input "text" at bounding box center [763, 343] width 164 height 25
paste input "T"
type input "T"
click at [602, 408] on input "text" at bounding box center [582, 397] width 164 height 25
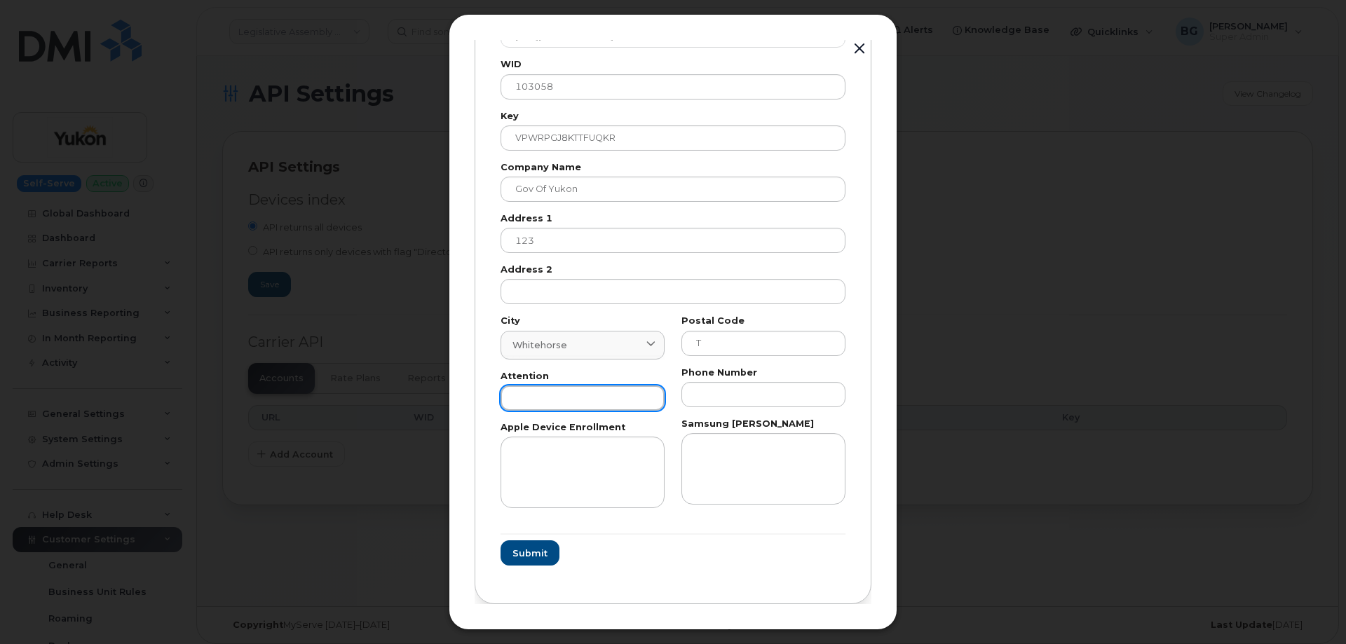
paste input "AP"
type input "AP"
click at [716, 403] on input "text" at bounding box center [763, 394] width 164 height 25
paste input "8676679026"
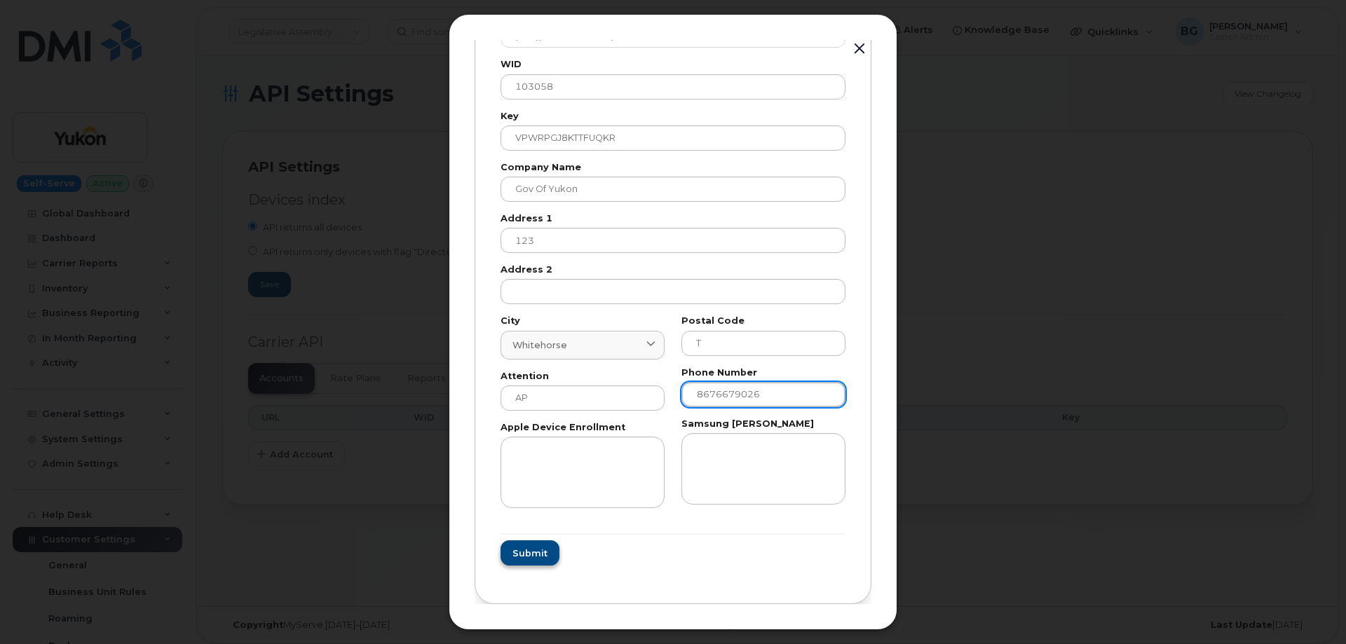
type input "8676679026"
click at [517, 544] on button "Submit" at bounding box center [528, 552] width 57 height 25
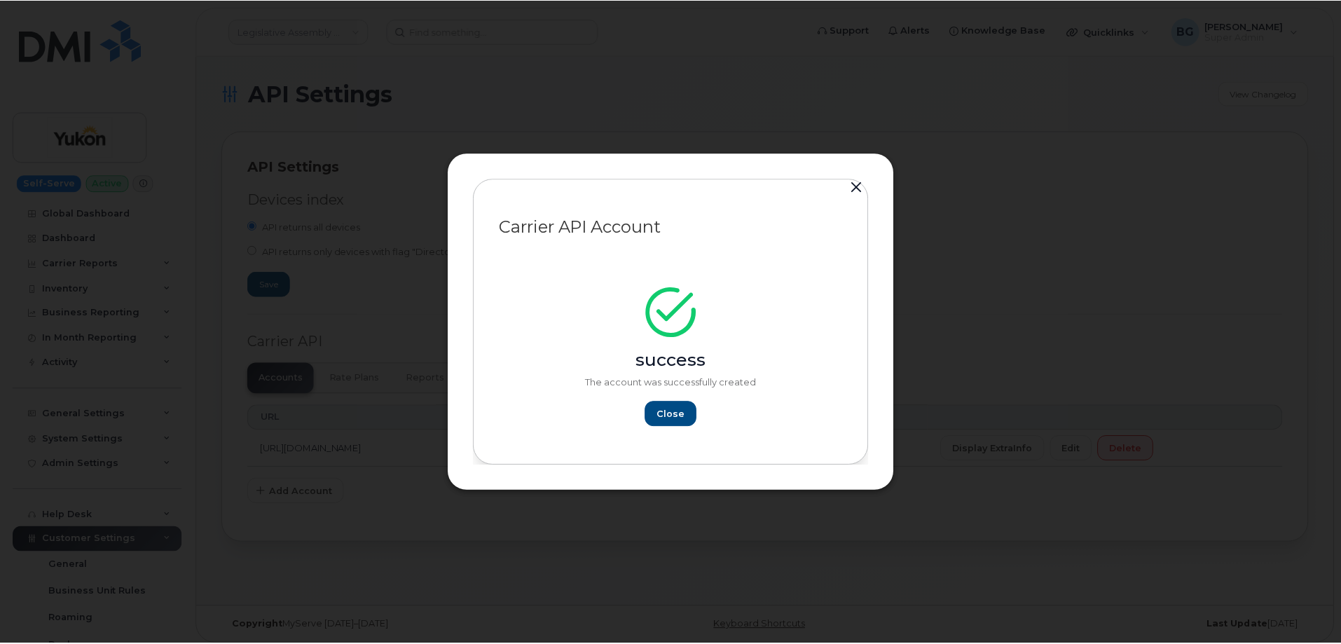
scroll to position [0, 0]
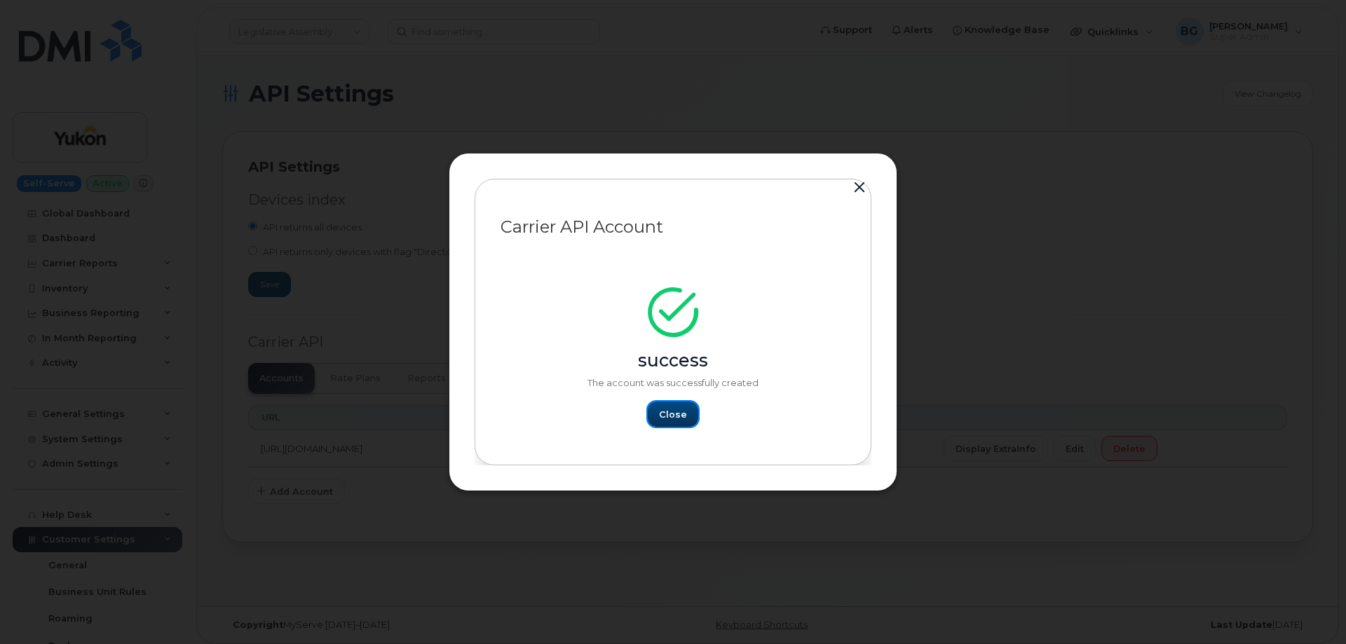
click at [678, 409] on span "Close" at bounding box center [673, 414] width 28 height 13
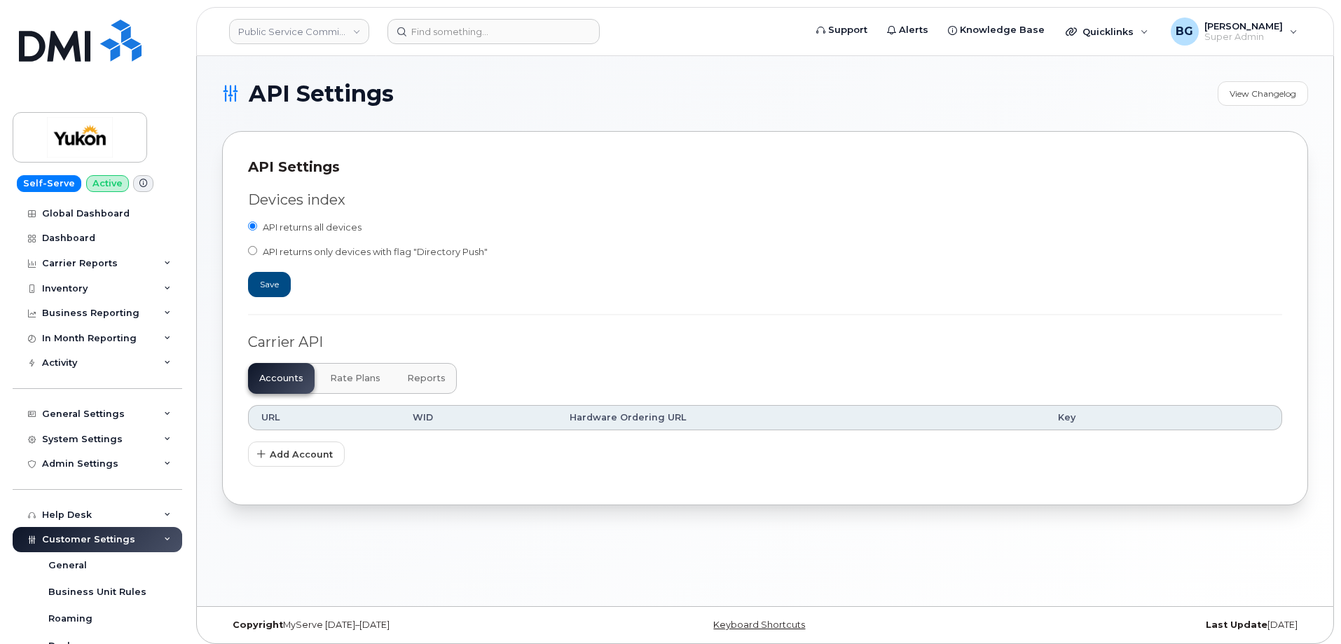
click at [292, 435] on div "Devices index API returns all devices API returns only devices with flag "Direc…" at bounding box center [765, 328] width 1035 height 303
click at [289, 456] on span "Add Account" at bounding box center [301, 454] width 63 height 13
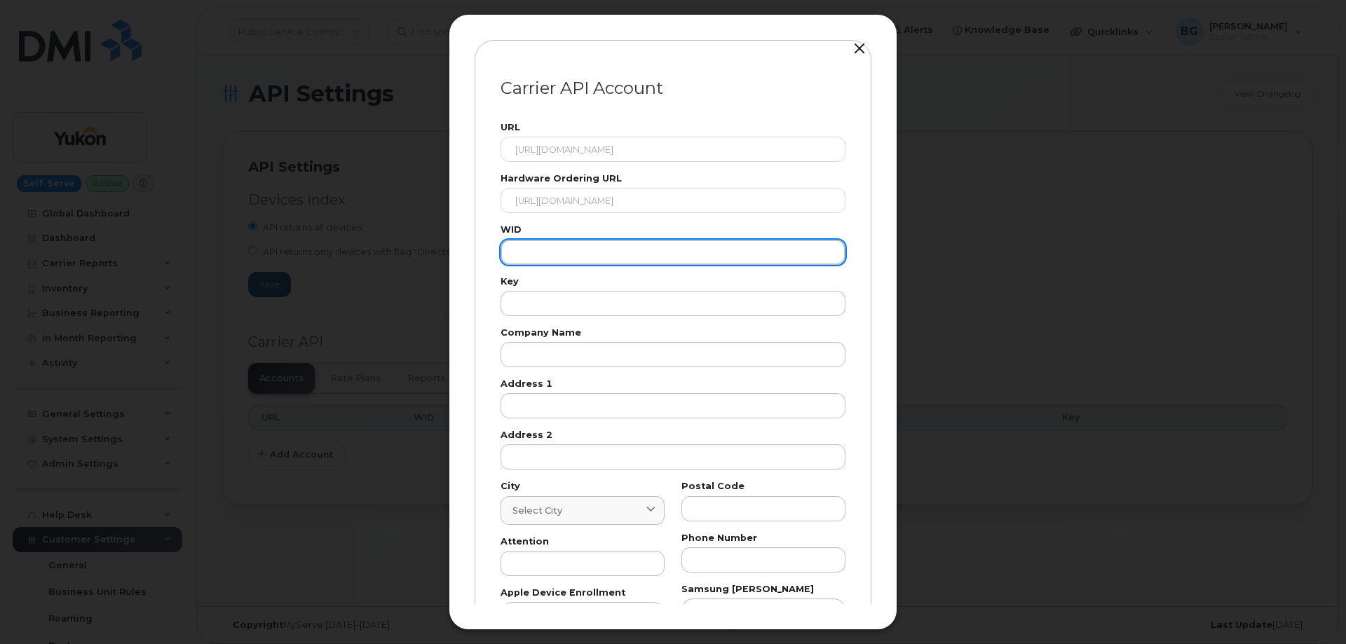
click at [516, 255] on input "text" at bounding box center [672, 252] width 345 height 25
paste input "103058"
type input "103058"
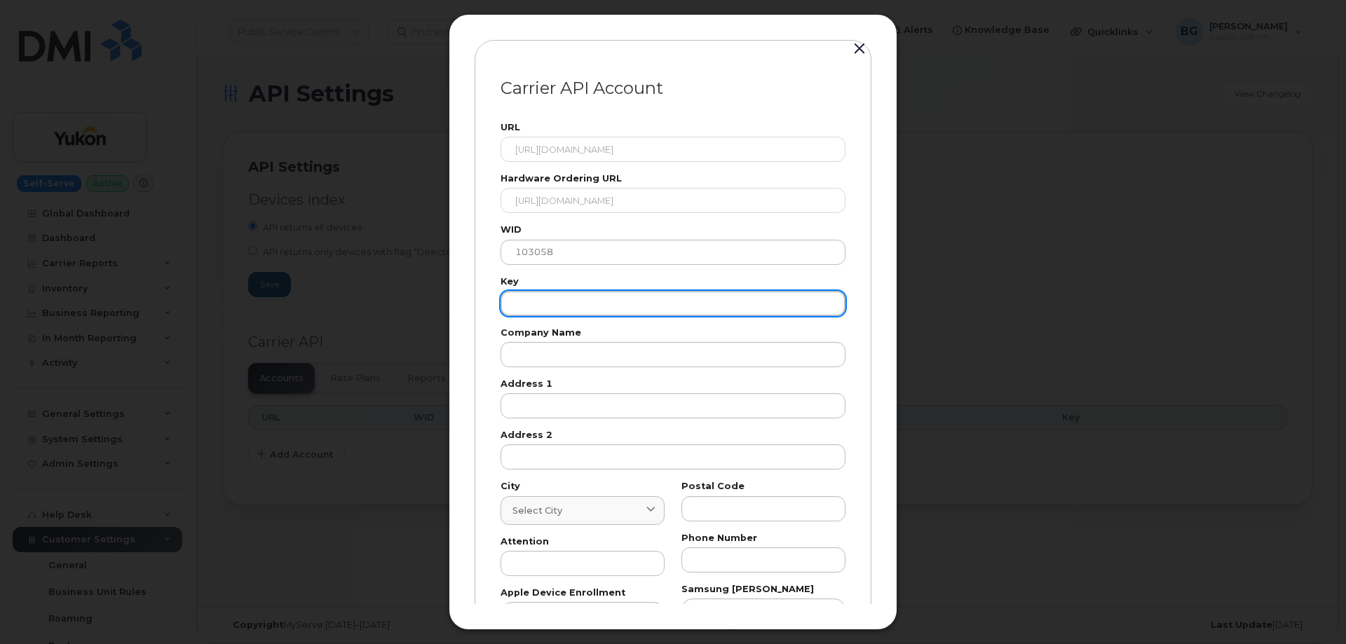
click at [535, 307] on input "text" at bounding box center [672, 303] width 345 height 25
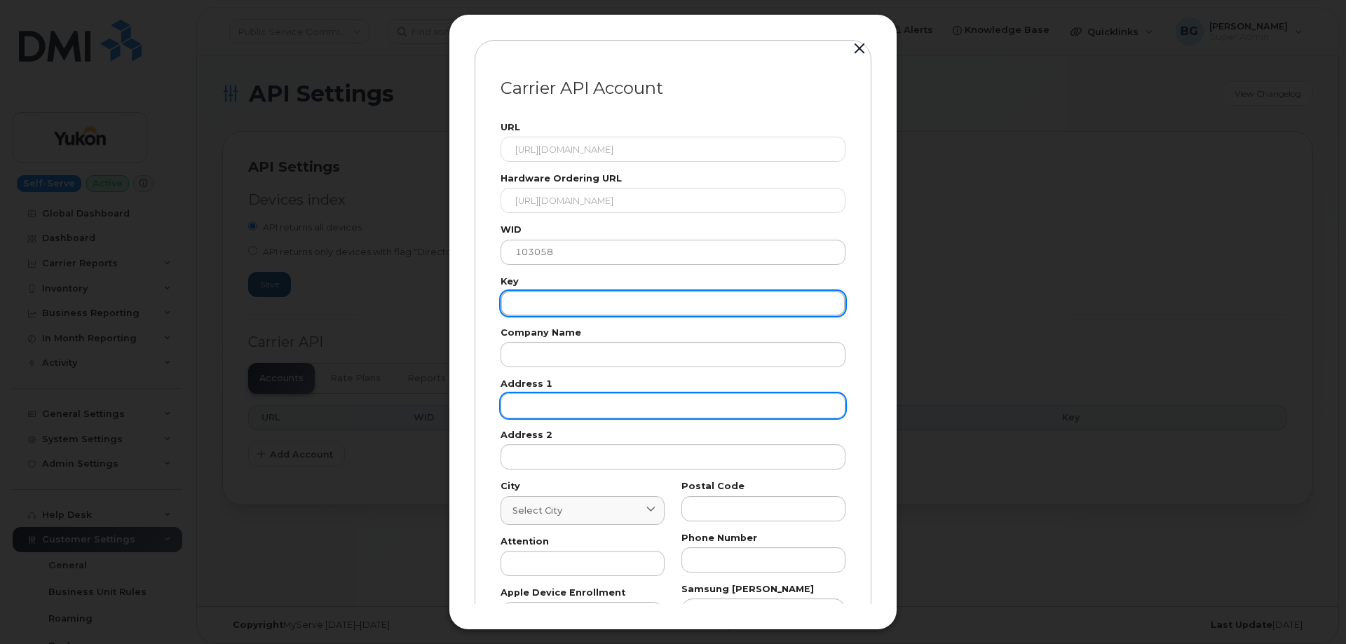
paste input "VPWRPGJ8KTTFUQKR"
click at [733, 404] on div "URL [URL][DOMAIN_NAME] Hardware Ordering URL [URL][DOMAIN_NAME] WID 103058 Key …" at bounding box center [673, 398] width 362 height 567
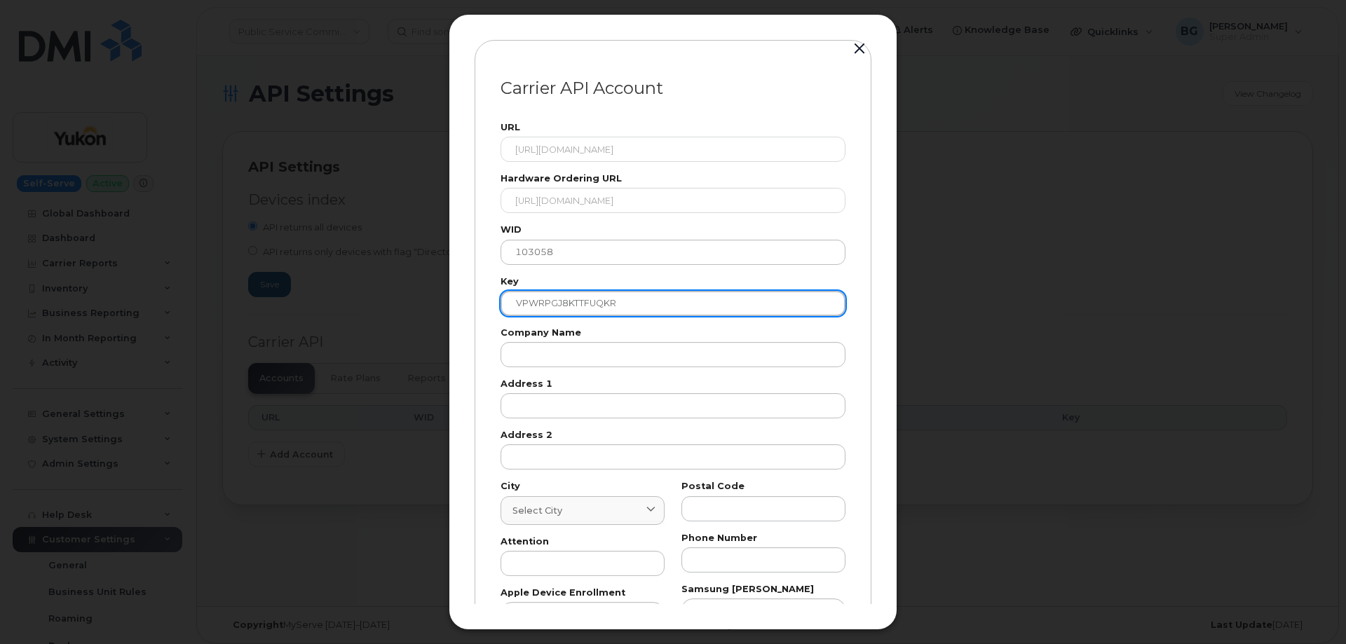
type input "VPWRPGJ8KTTFUQKR"
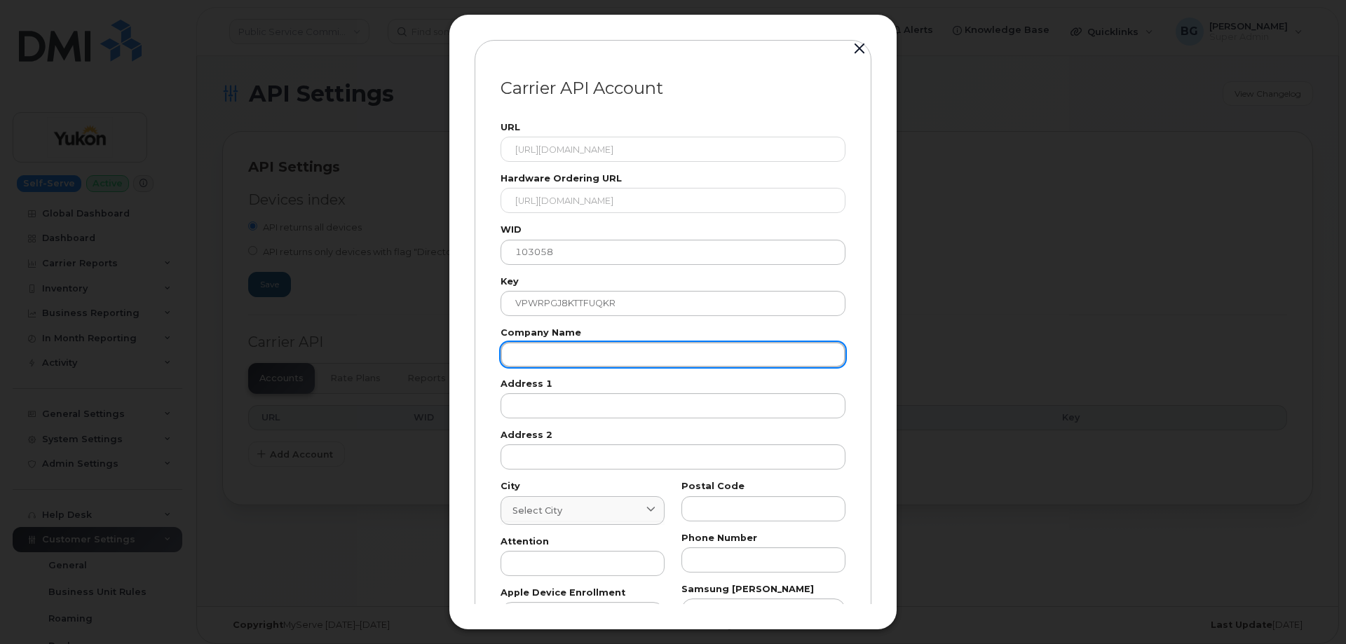
click at [543, 362] on input "text" at bounding box center [672, 354] width 345 height 25
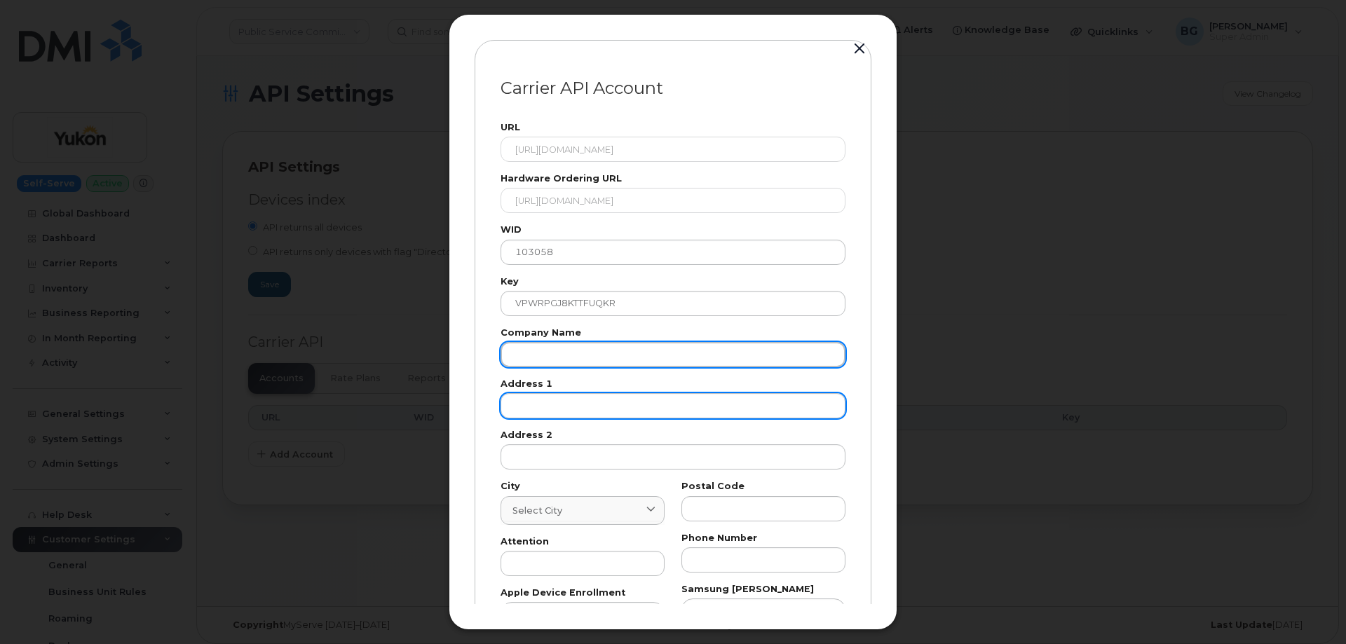
paste input "VPWRPGJ8KTTFUQKR"
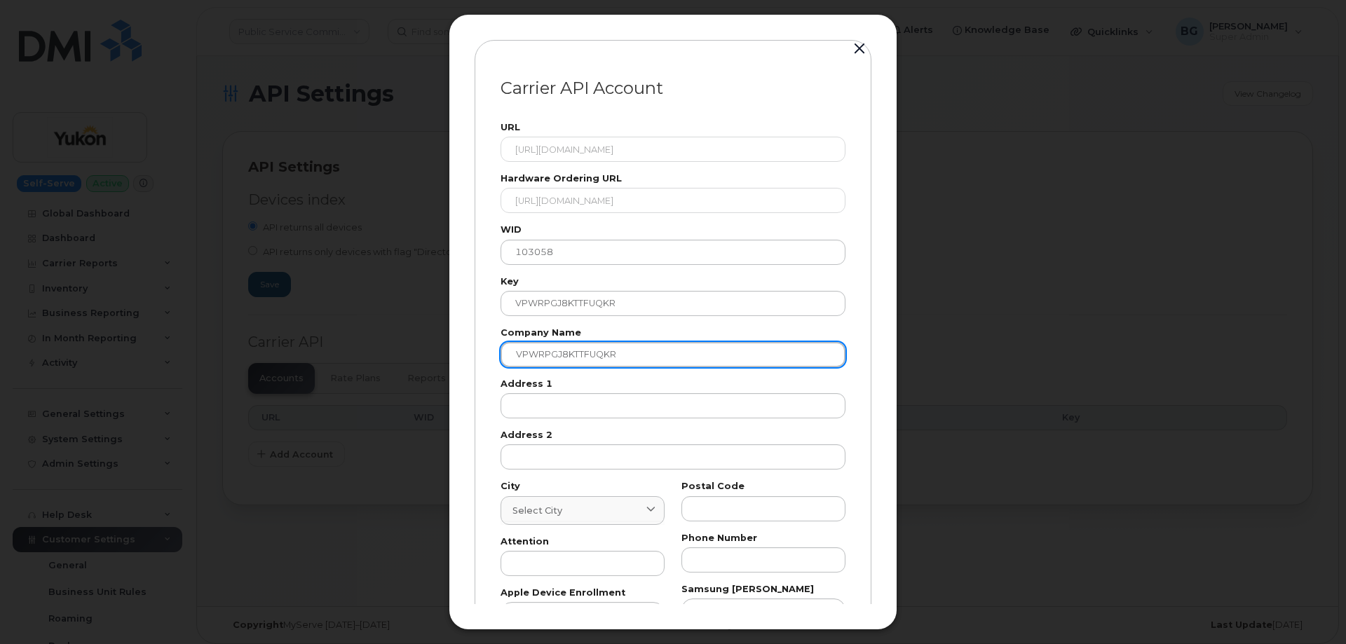
type input "VPWRPGJ8KTTFUQKR"
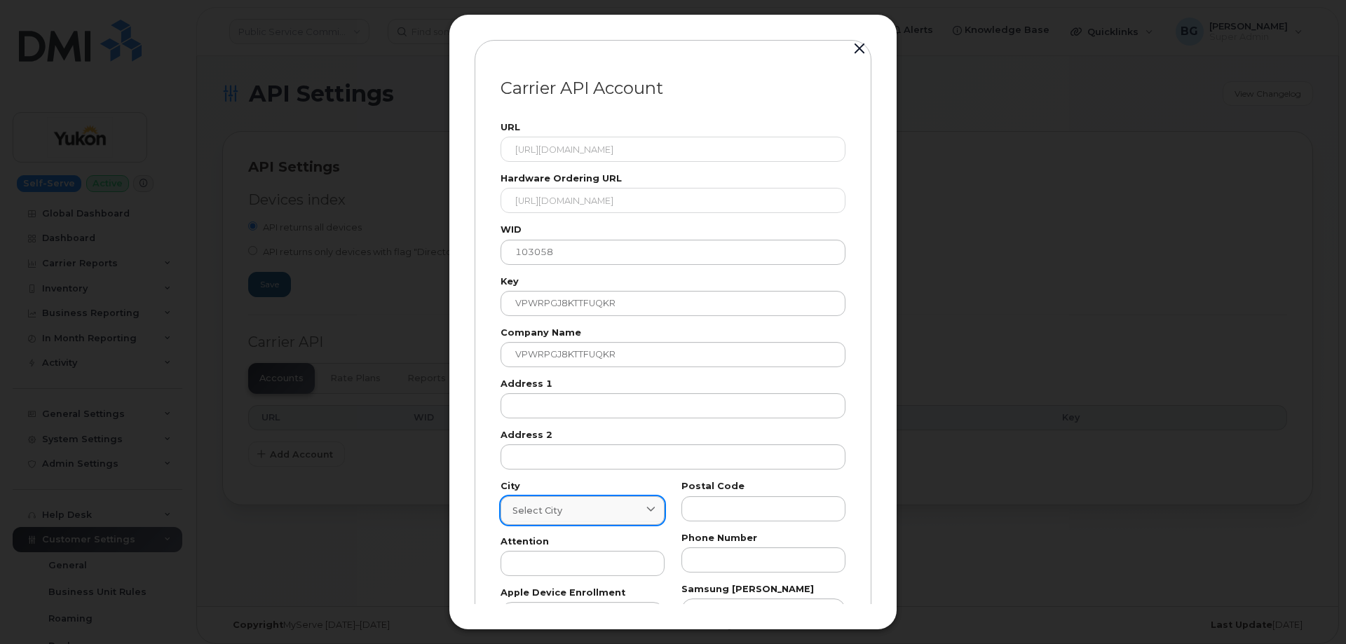
click at [558, 511] on span "Select city" at bounding box center [537, 510] width 50 height 13
paste input "Whitehorse"
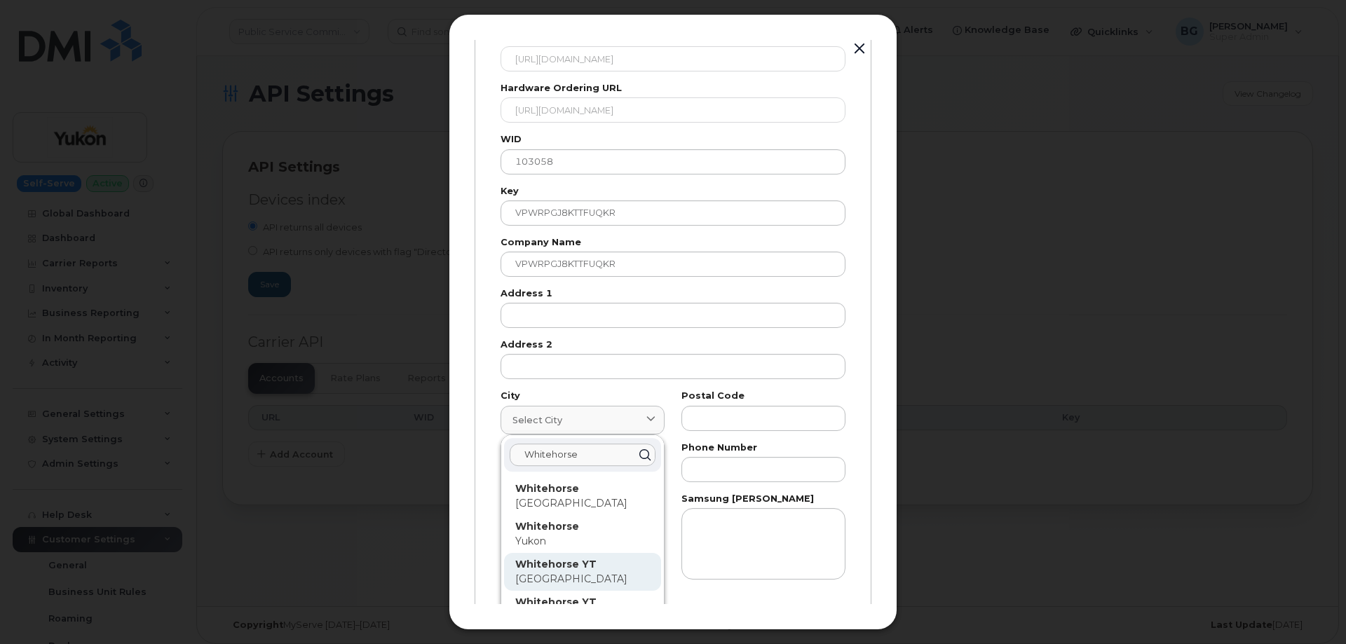
scroll to position [93, 0]
type input "Whitehorse"
click at [541, 524] on strong "Whitehorse" at bounding box center [547, 523] width 64 height 13
type input "7227"
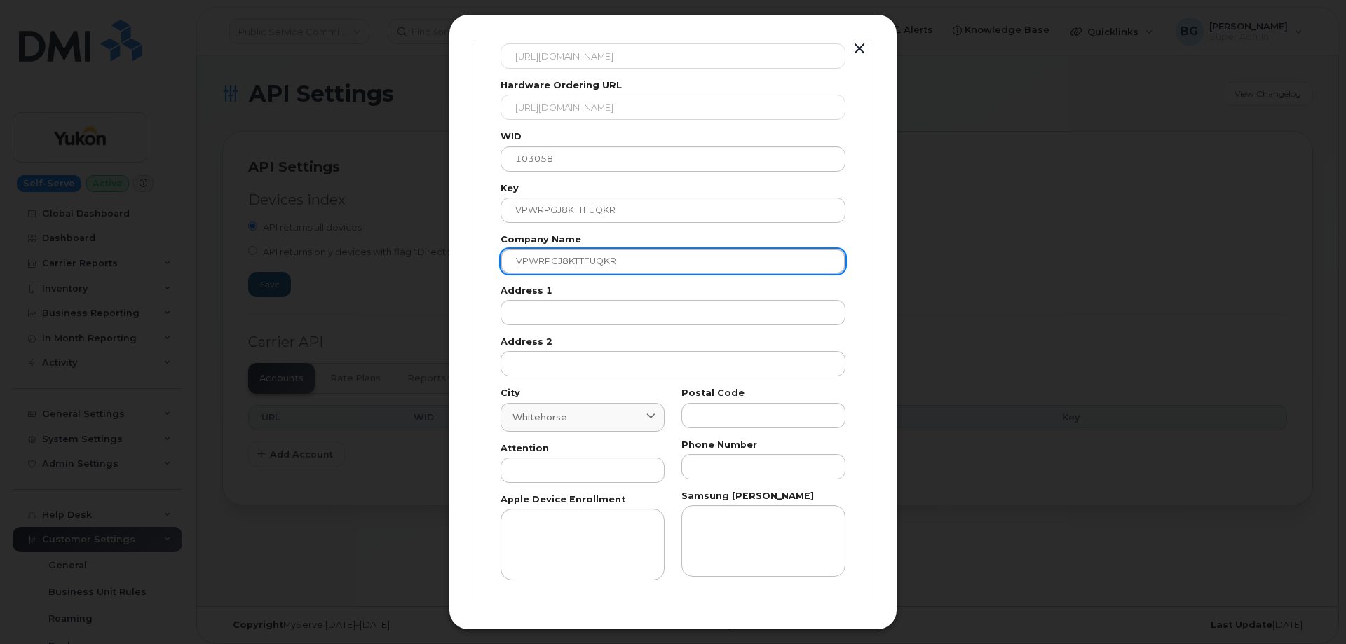
click at [568, 268] on input "VPWRPGJ8KTTFUQKR" at bounding box center [672, 261] width 345 height 25
paste input "Gov of Yukon"
type input "Gov of Yukon"
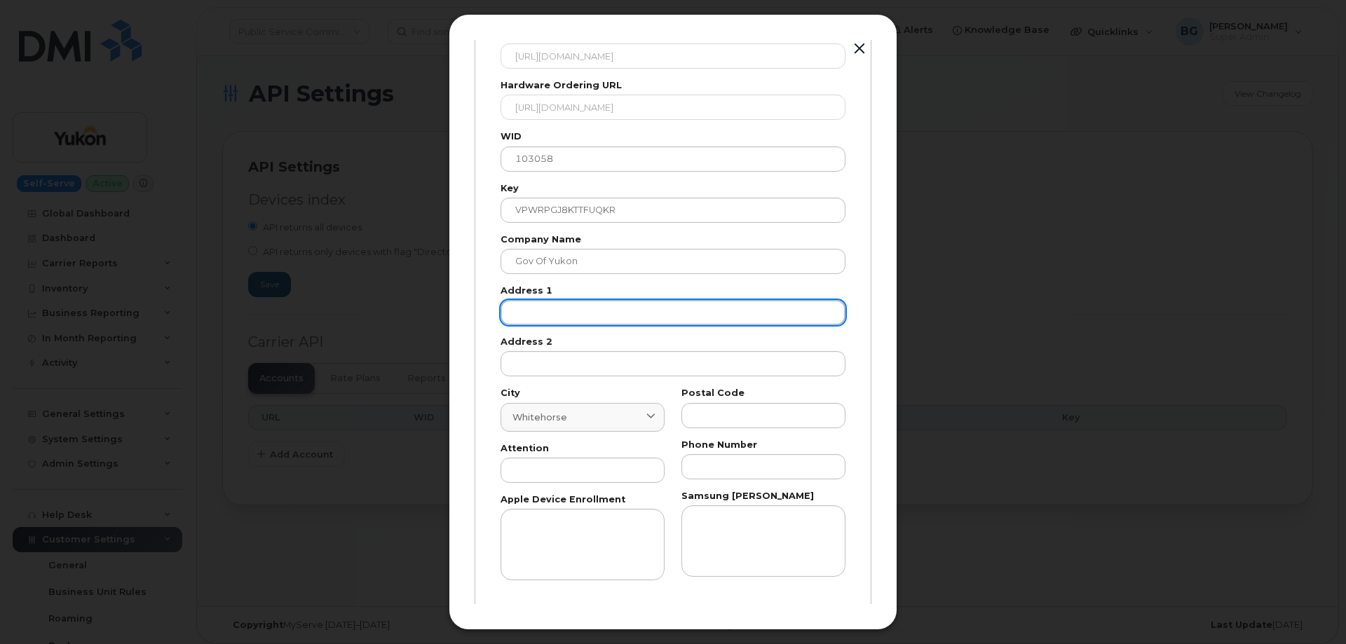
drag, startPoint x: 744, startPoint y: 312, endPoint x: 764, endPoint y: 341, distance: 35.8
click at [744, 312] on input "text" at bounding box center [672, 312] width 345 height 25
paste input "123"
type input "123"
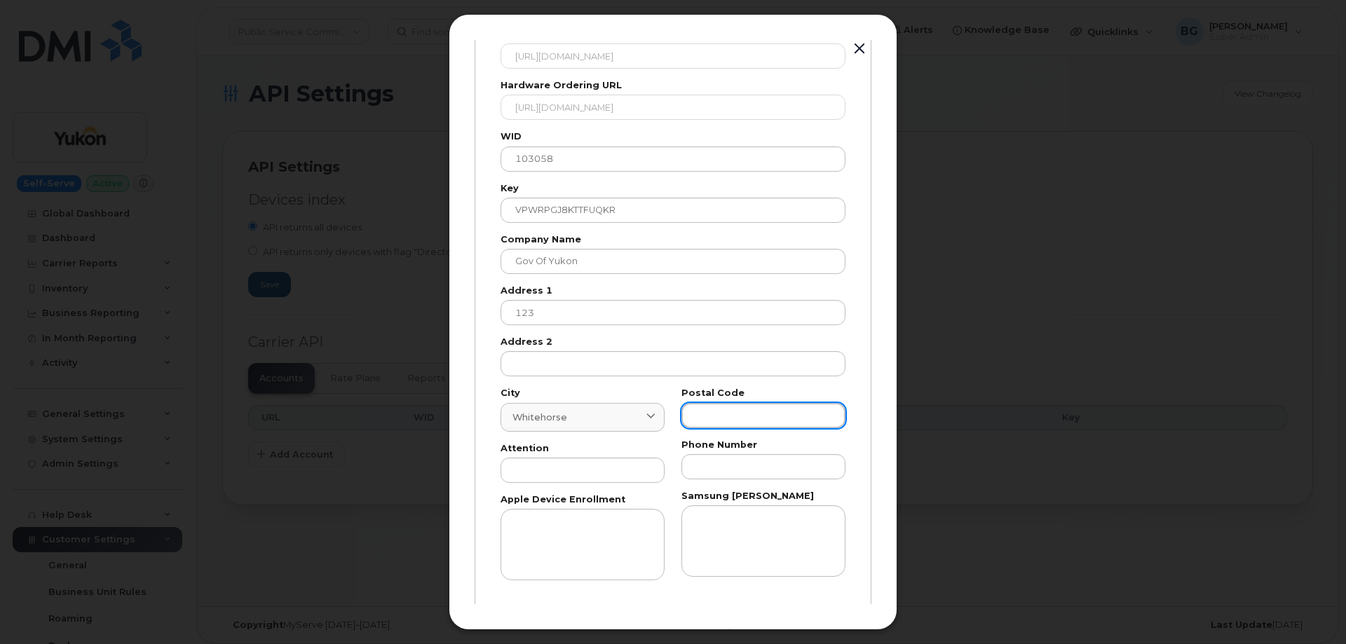
click at [718, 416] on input "text" at bounding box center [763, 415] width 164 height 25
paste input "T"
type input "T"
click at [590, 476] on input "text" at bounding box center [582, 470] width 164 height 25
paste input "AP"
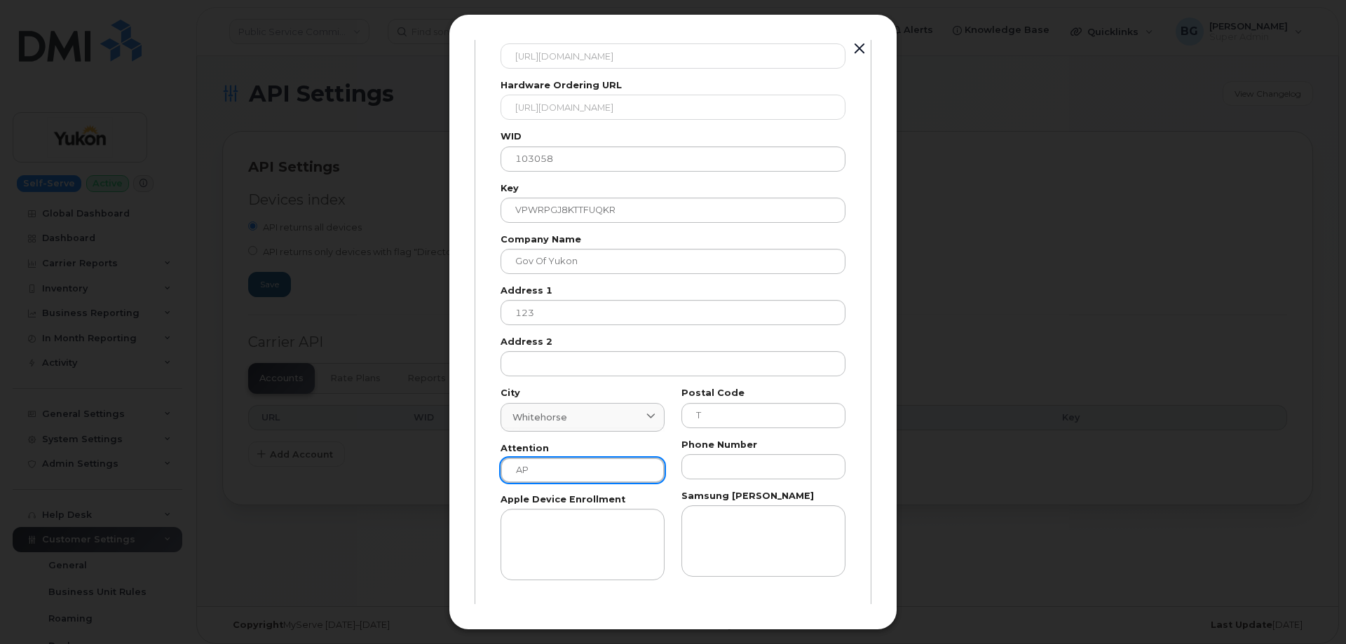
type input "AP"
click at [718, 458] on input "text" at bounding box center [763, 466] width 164 height 25
paste input "8676679026"
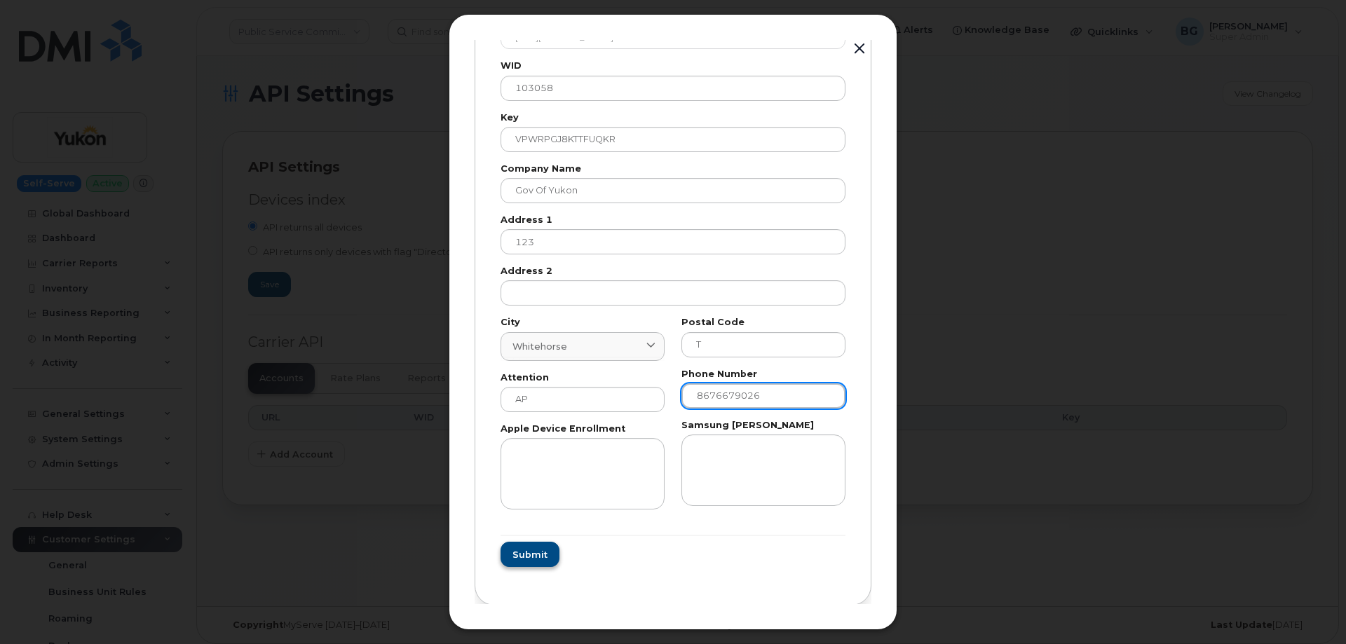
scroll to position [165, 0]
type input "8676679026"
drag, startPoint x: 513, startPoint y: 558, endPoint x: 535, endPoint y: 568, distance: 23.8
click at [514, 558] on span "Submit" at bounding box center [529, 553] width 35 height 13
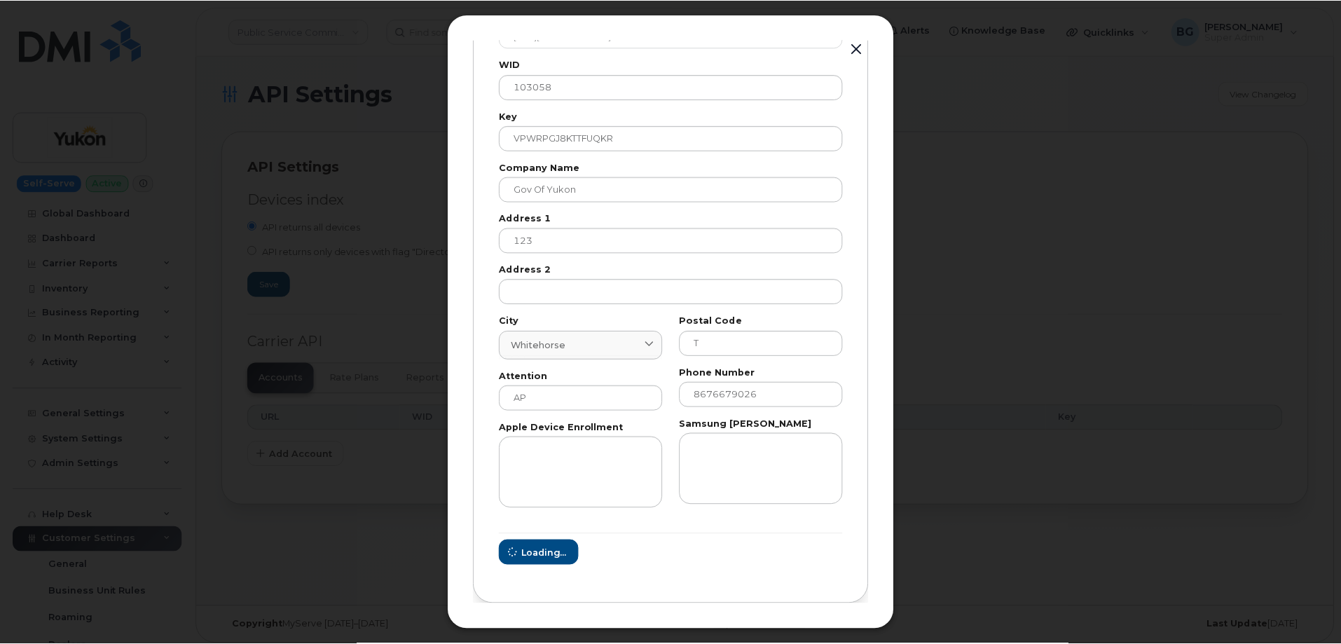
scroll to position [0, 0]
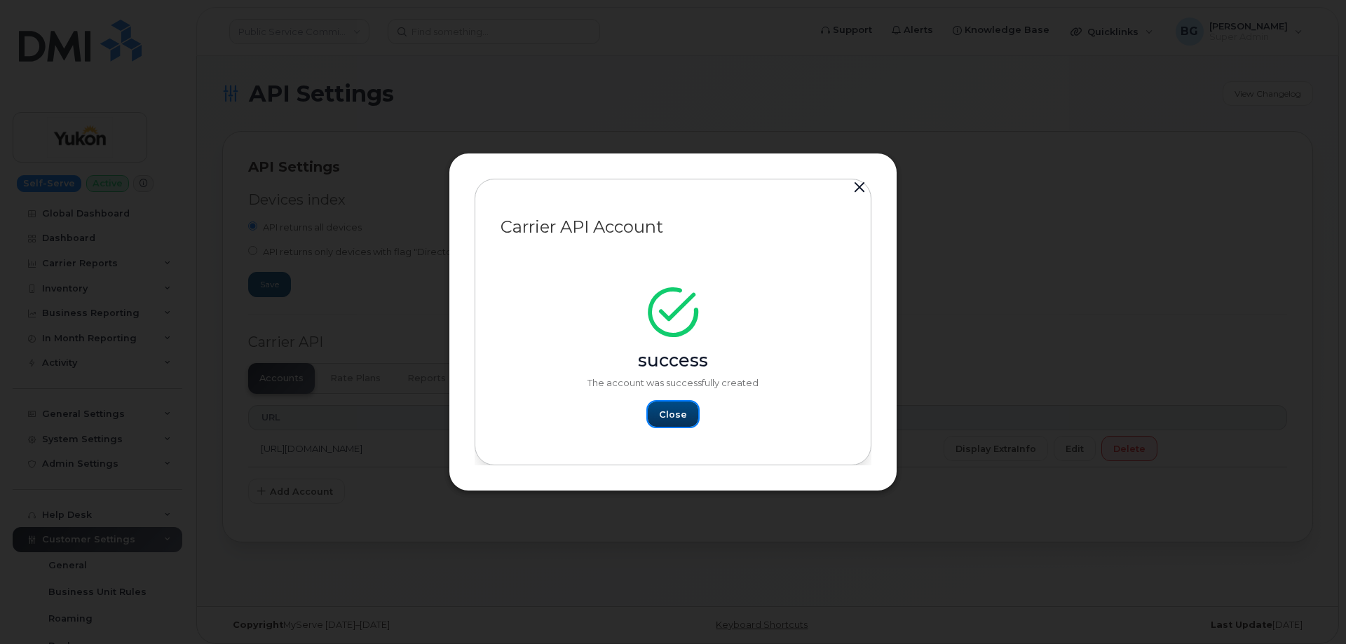
click at [675, 408] on span "Close" at bounding box center [673, 414] width 28 height 13
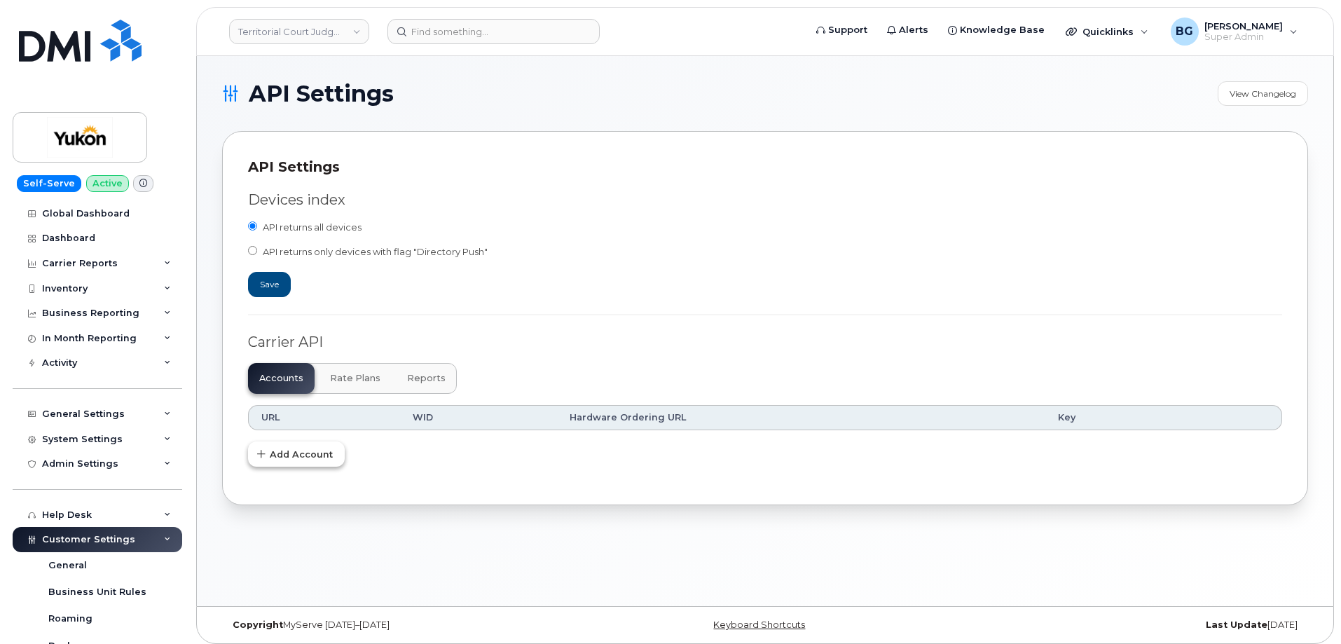
click at [293, 446] on button "Add Account" at bounding box center [296, 454] width 97 height 25
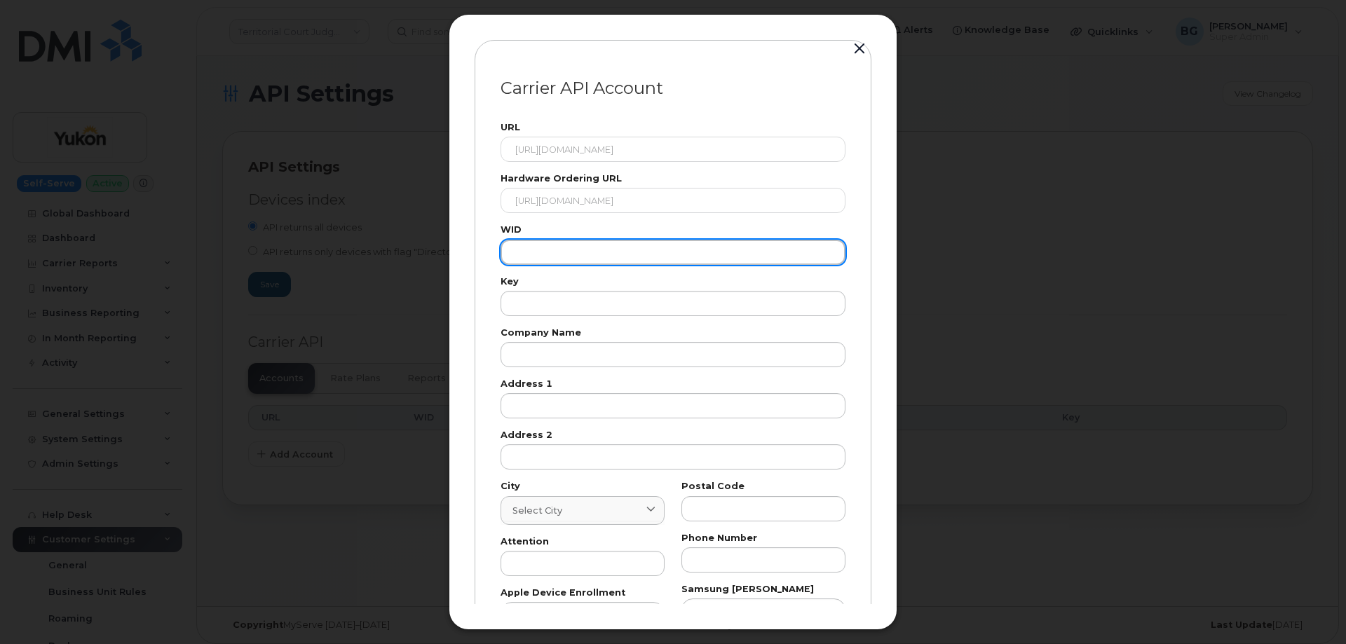
click at [592, 252] on input "text" at bounding box center [672, 252] width 345 height 25
paste input "103058"
type input "103058"
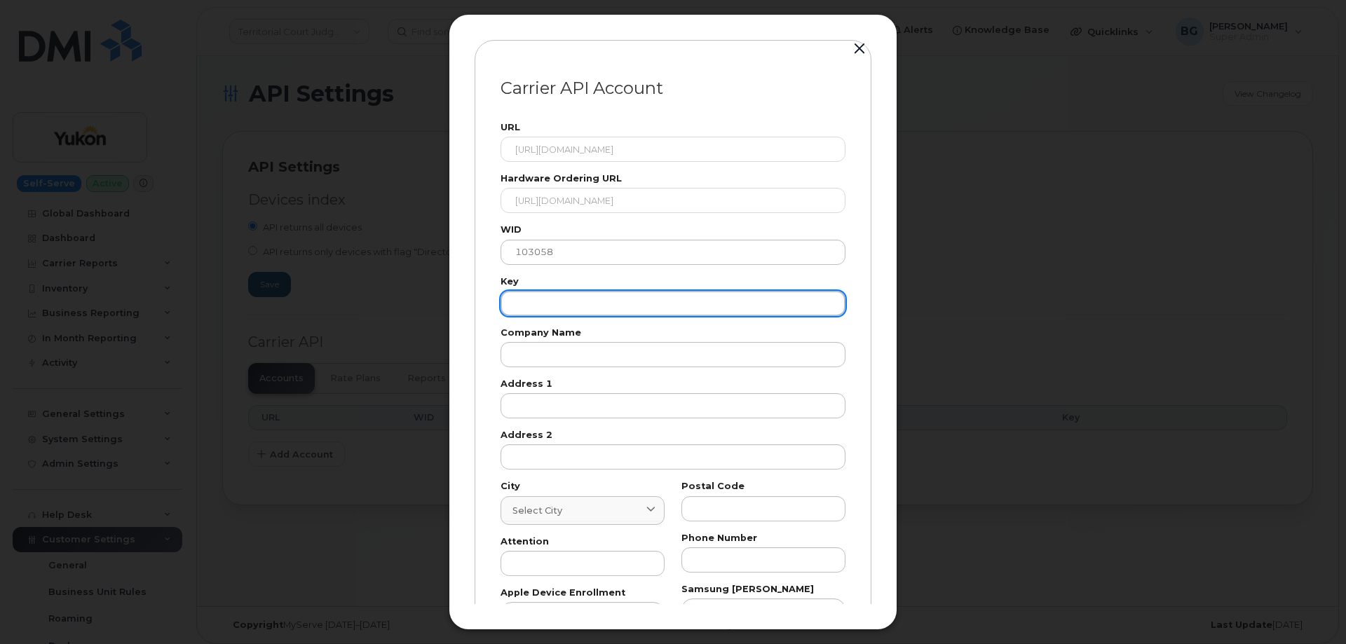
click at [531, 312] on input "text" at bounding box center [672, 303] width 345 height 25
paste input "VPWRPGJ8KTTFUQKR"
type input "VPWRPGJ8KTTFUQKR"
click at [251, 232] on div "Carrier API Account URL https://eordering.bell.ca/api/eordering/orders/v1/ Hard…" at bounding box center [673, 322] width 1346 height 644
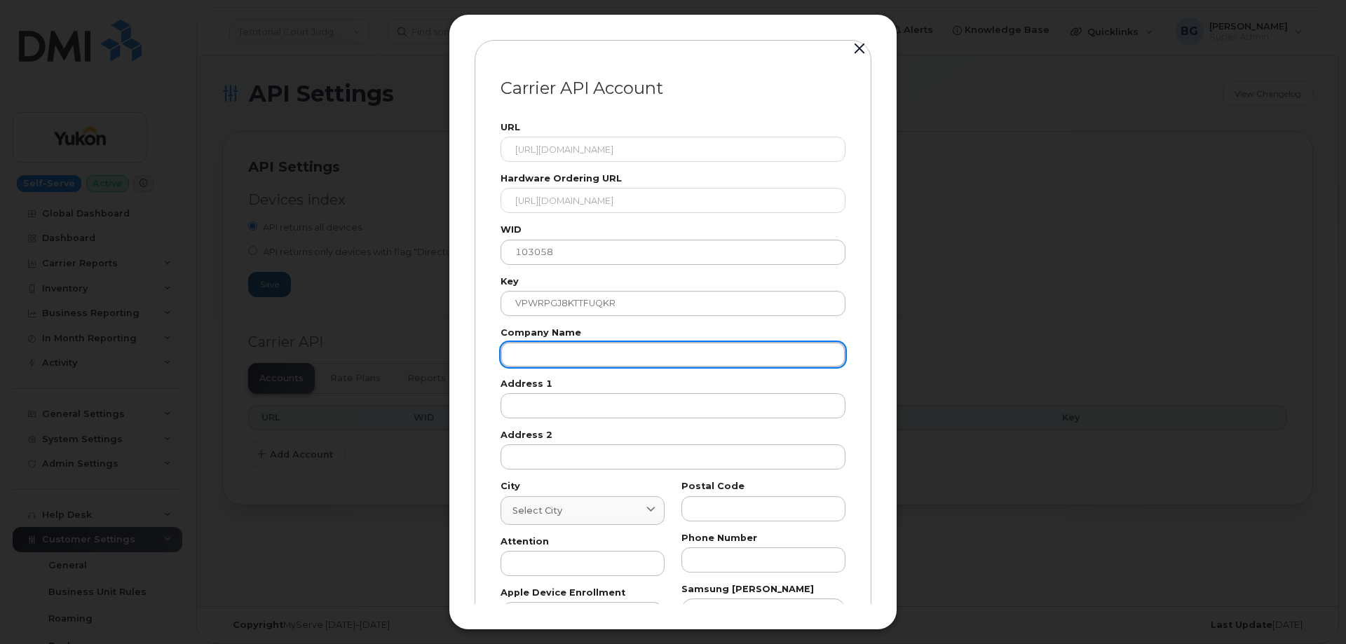
click at [567, 352] on input "text" at bounding box center [672, 354] width 345 height 25
paste input "Gov of Yukon"
type input "Gov of Yukon"
click at [546, 421] on div "URL https://eordering.bell.ca/api/eordering/orders/v1/ Hardware Ordering URL ht…" at bounding box center [673, 398] width 362 height 567
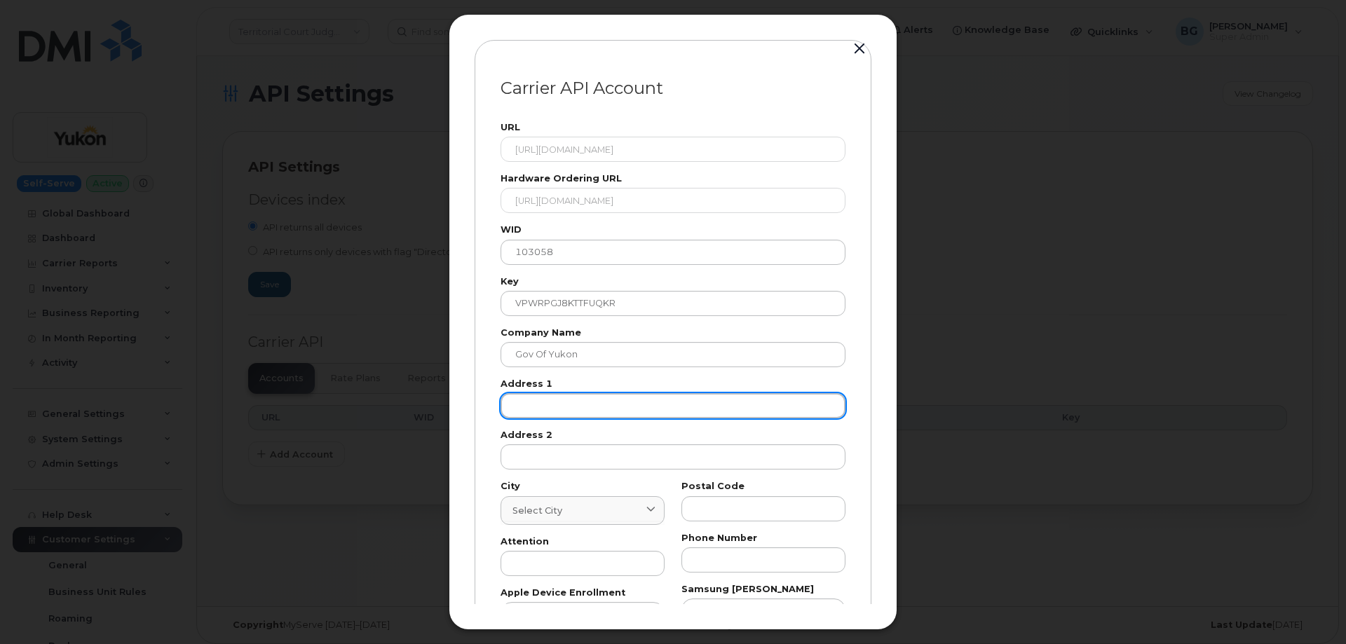
click at [555, 411] on input "text" at bounding box center [672, 405] width 345 height 25
paste input "123"
type input "123"
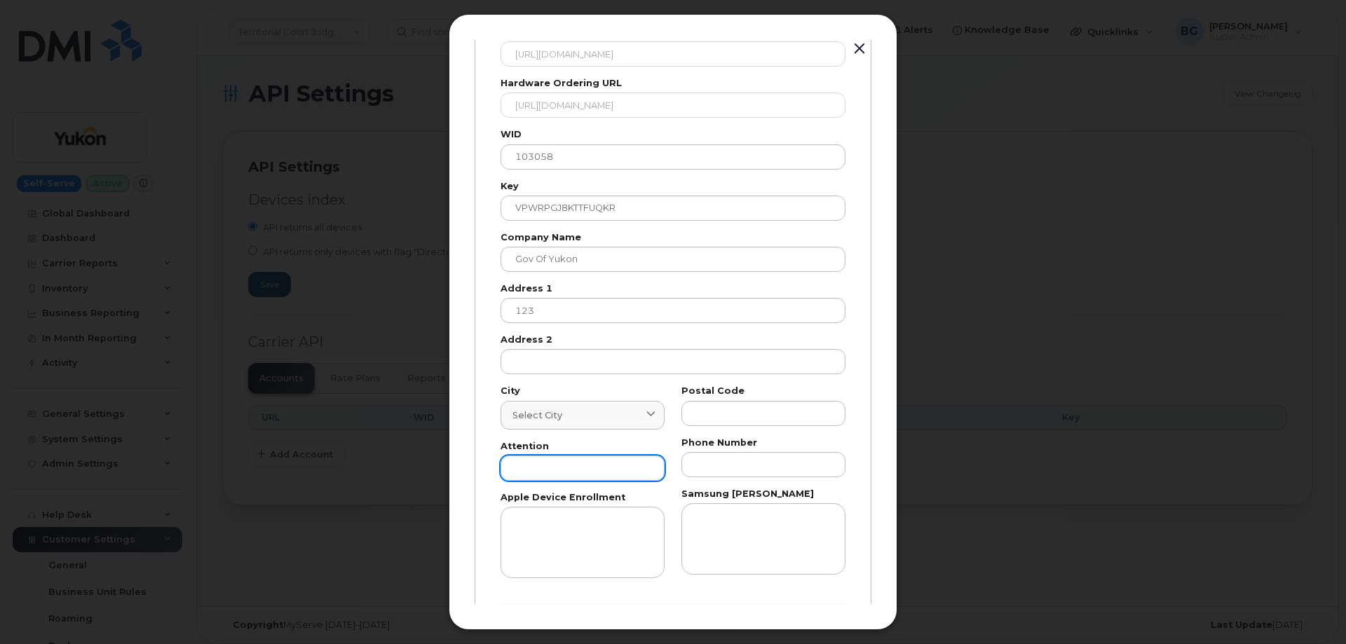
scroll to position [165, 0]
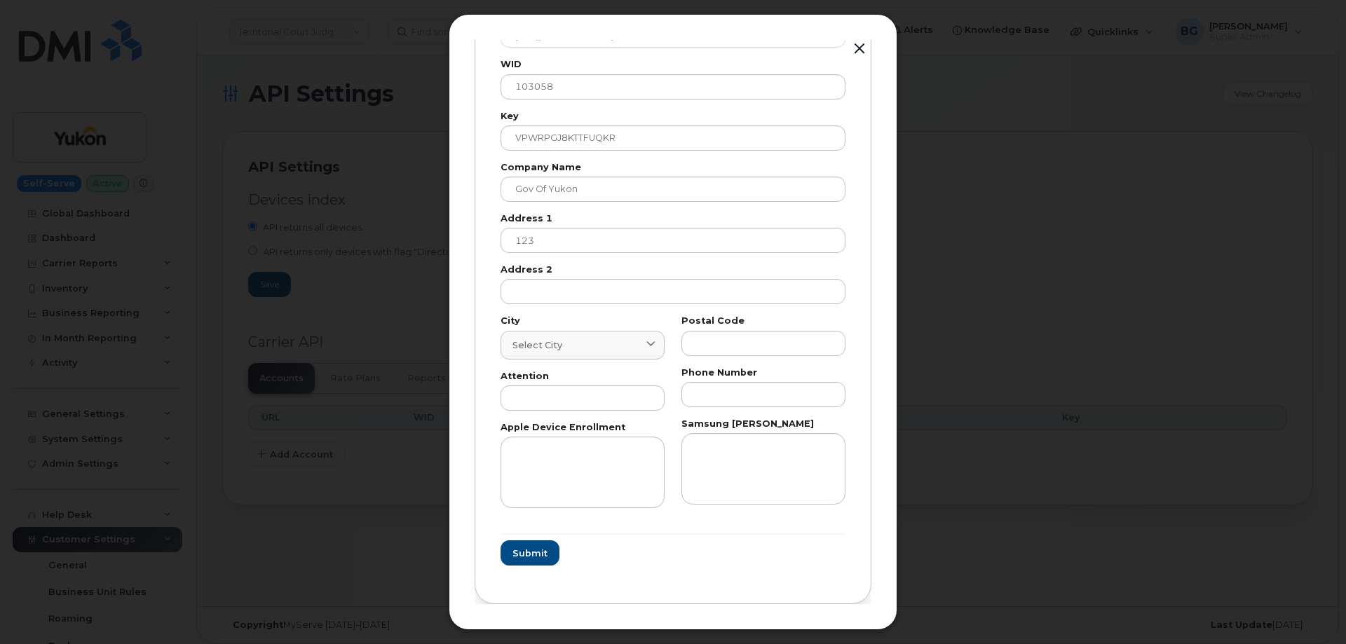
click at [551, 354] on link "Select city" at bounding box center [582, 345] width 164 height 29
paste input "Whitehorse"
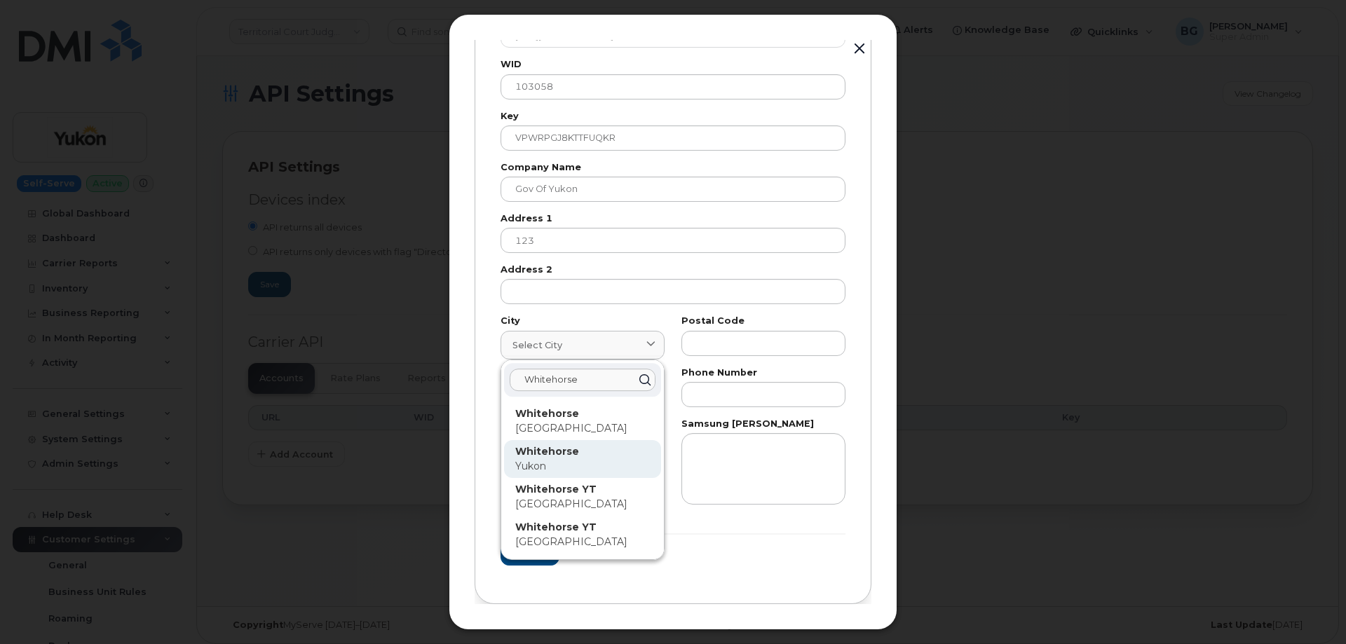
type input "Whitehorse"
click at [540, 456] on strong "Whitehorse" at bounding box center [547, 451] width 64 height 13
type input "7227"
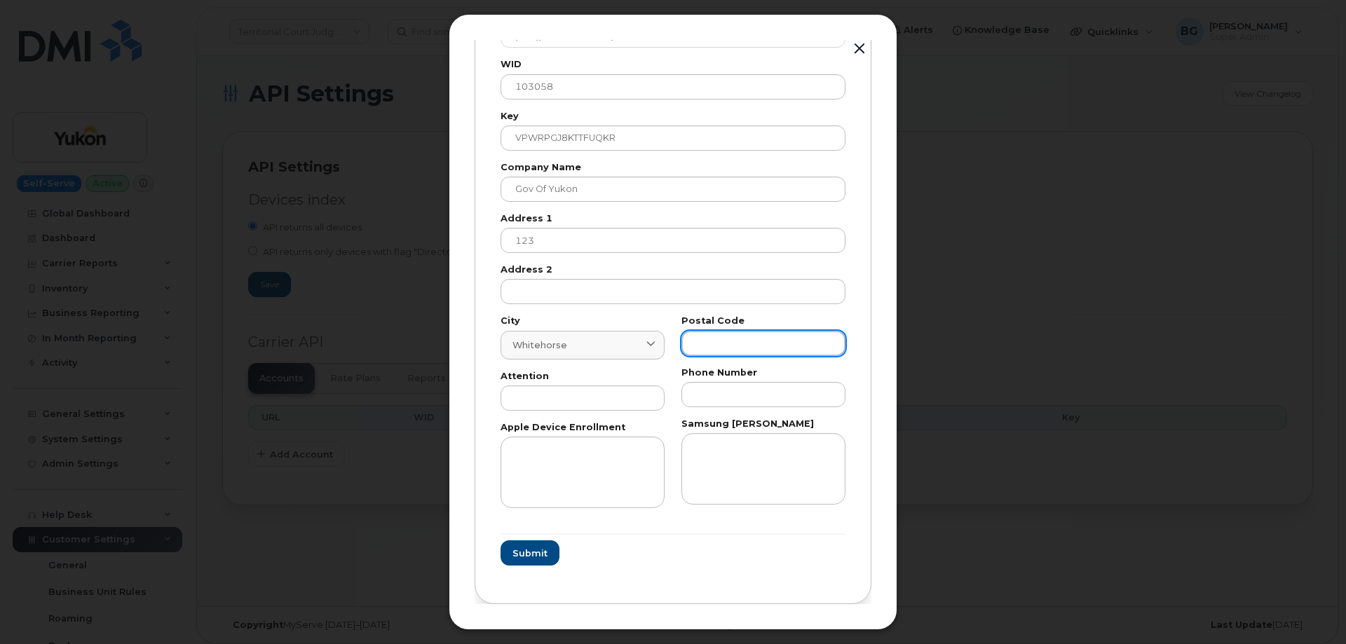
click at [782, 353] on input "text" at bounding box center [763, 343] width 164 height 25
paste input "T"
type input "T"
drag, startPoint x: 559, startPoint y: 407, endPoint x: 631, endPoint y: 424, distance: 73.4
click at [559, 407] on input "text" at bounding box center [582, 397] width 164 height 25
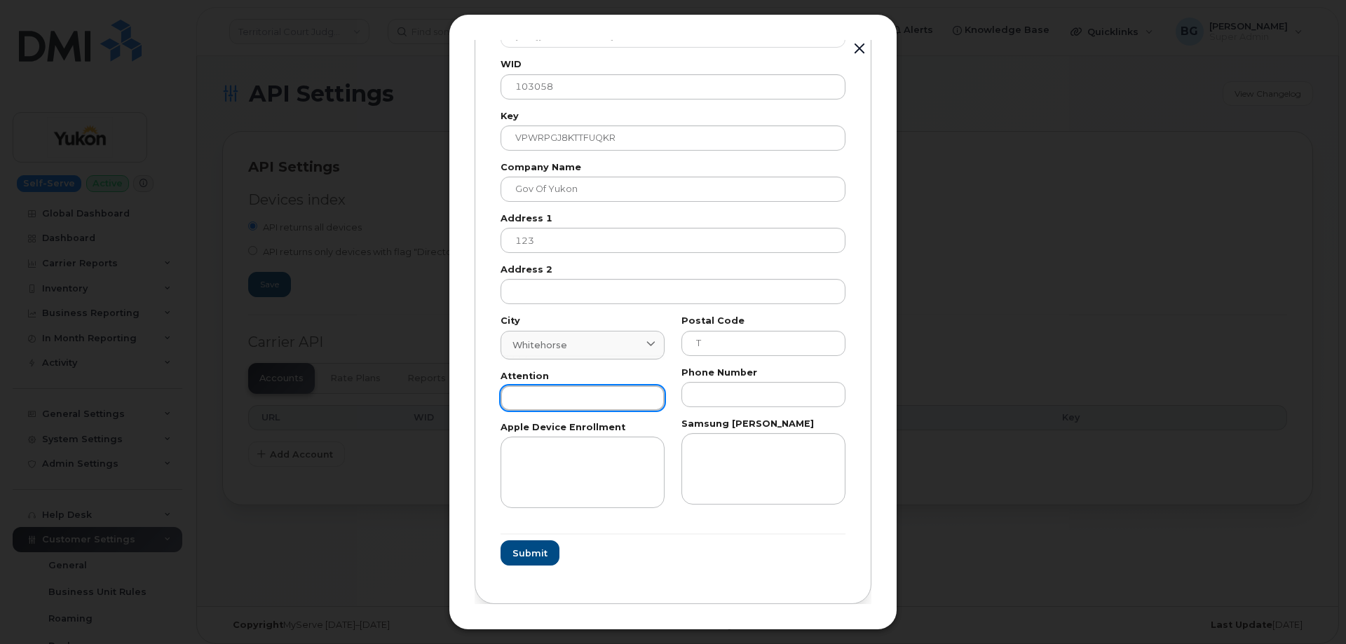
paste input "AP"
type input "AP"
click at [754, 393] on input "text" at bounding box center [763, 394] width 164 height 25
paste input "8676679026"
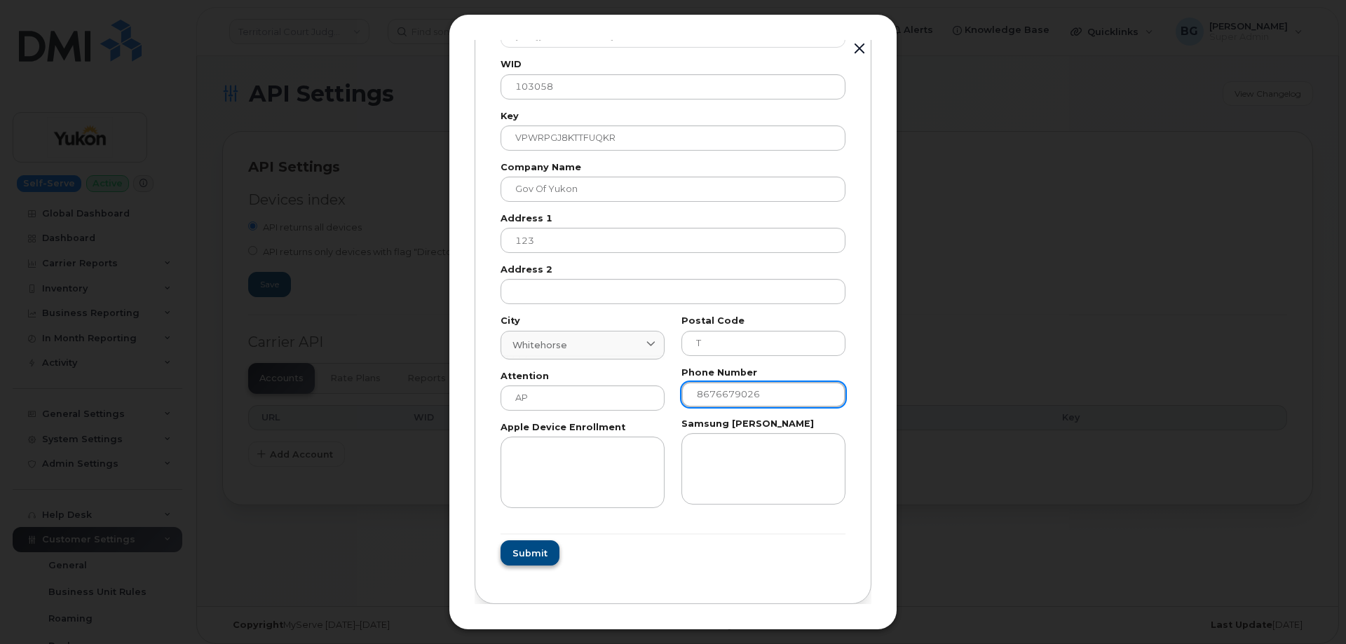
type input "8676679026"
drag, startPoint x: 550, startPoint y: 558, endPoint x: 585, endPoint y: 567, distance: 36.2
click at [550, 557] on button "Submit" at bounding box center [528, 552] width 57 height 25
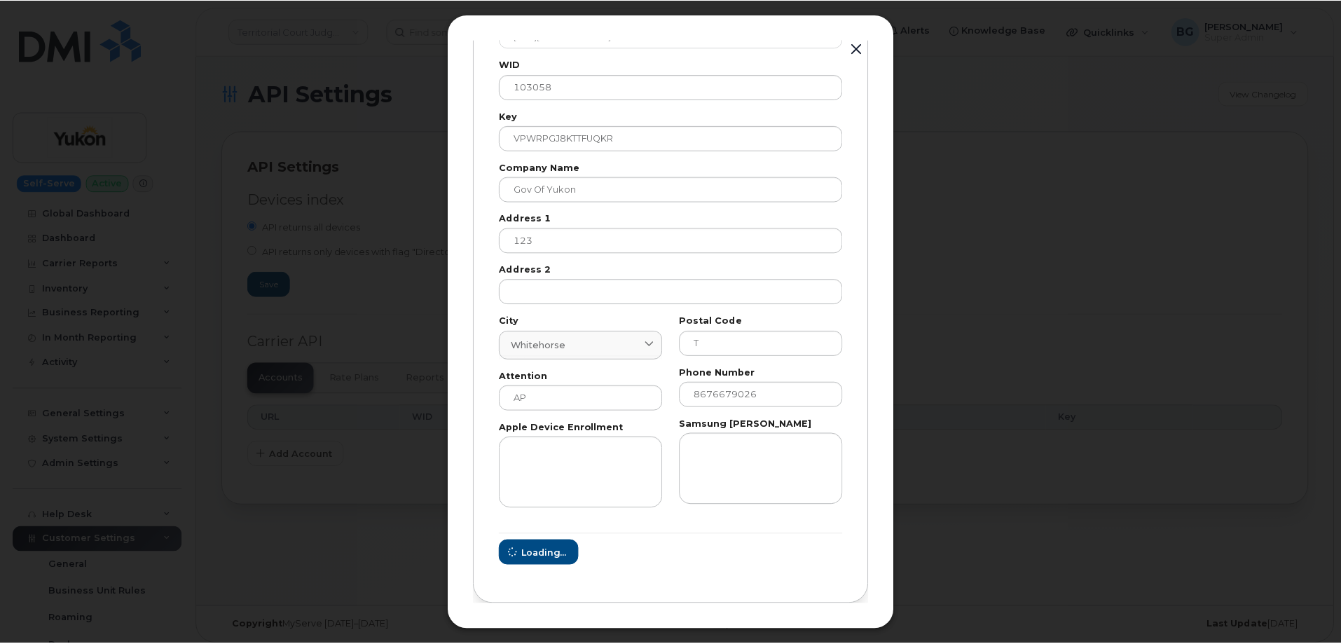
scroll to position [0, 0]
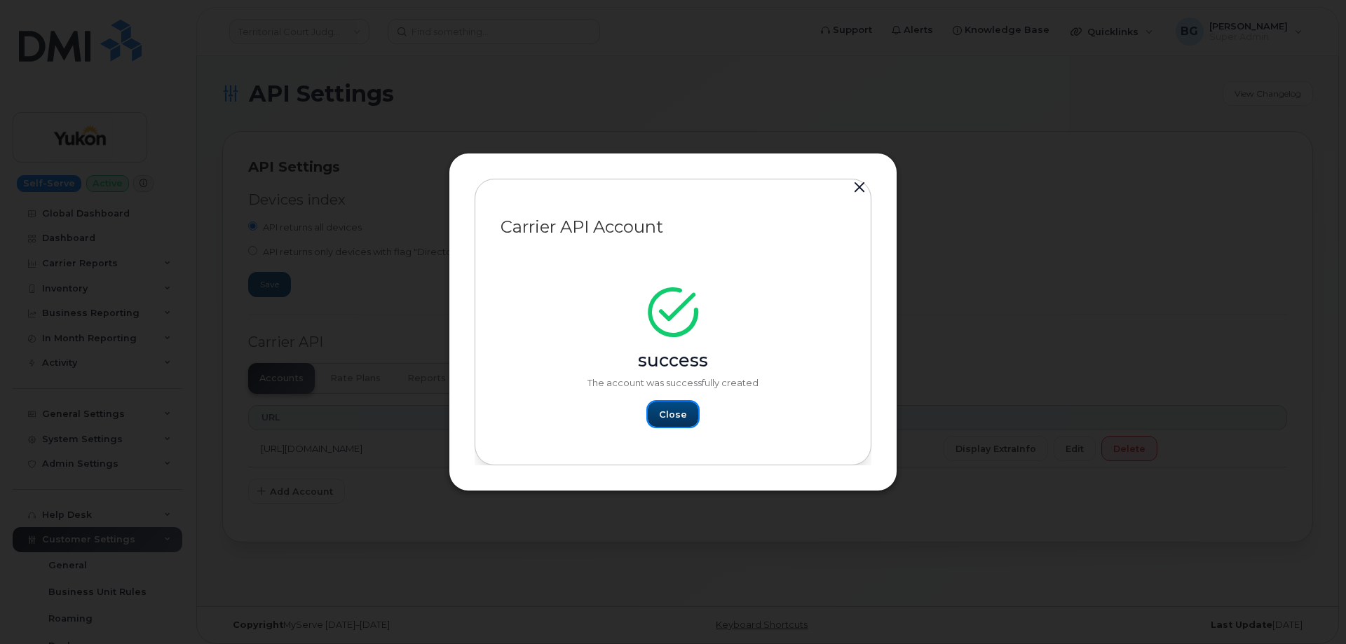
click at [674, 416] on span "Close" at bounding box center [673, 414] width 28 height 13
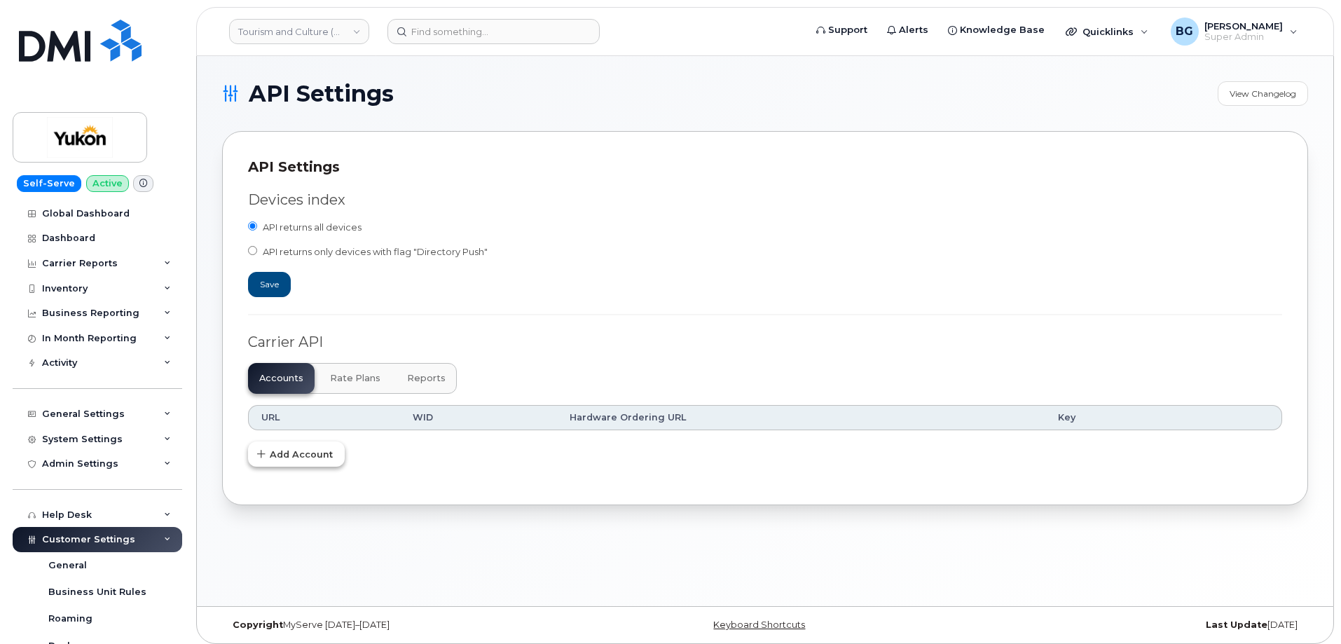
click at [309, 458] on span "Add Account" at bounding box center [301, 454] width 63 height 13
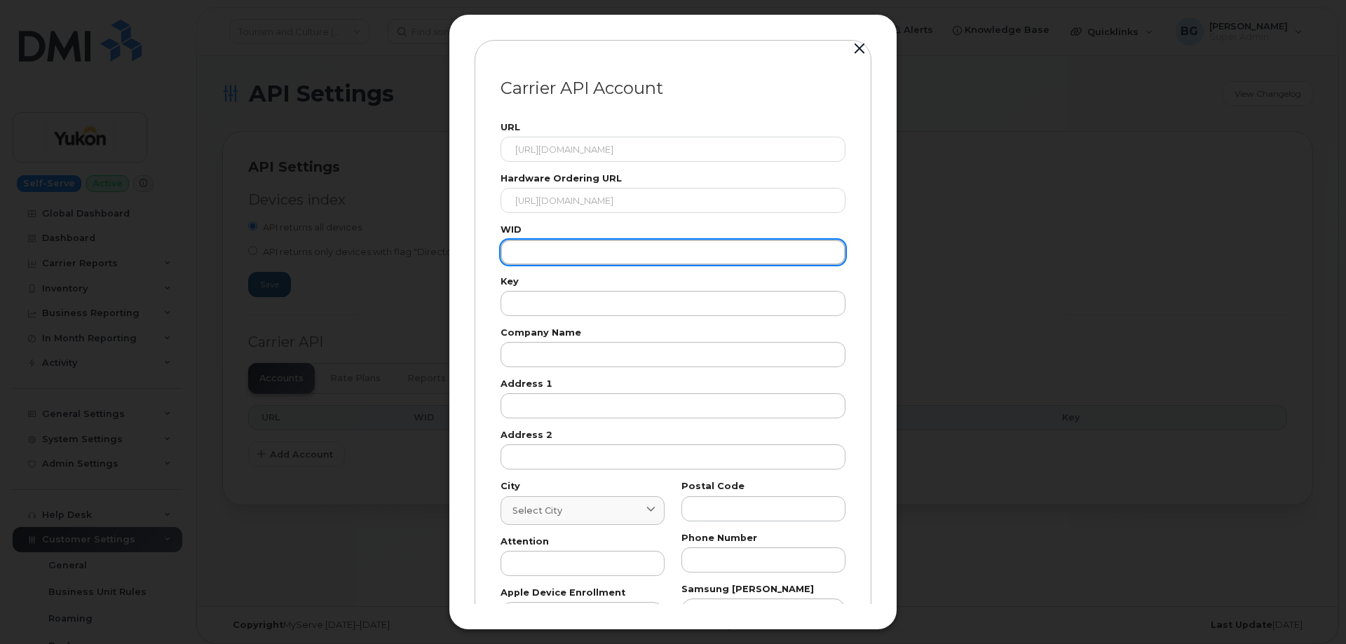
click at [524, 250] on input "text" at bounding box center [672, 252] width 345 height 25
paste input "103058"
type input "103058"
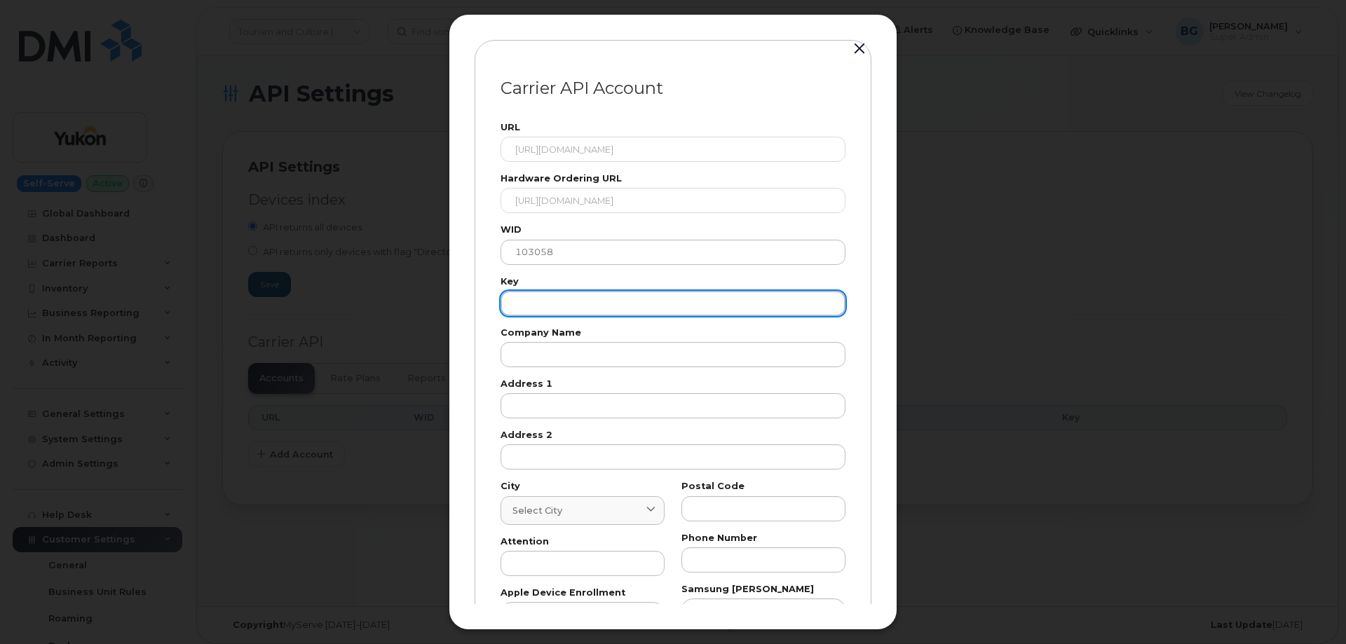
click at [557, 309] on input "text" at bounding box center [672, 303] width 345 height 25
paste input "VPWRPGJ8KTTFUQKR"
type input "VPWRPGJ8KTTFUQKR"
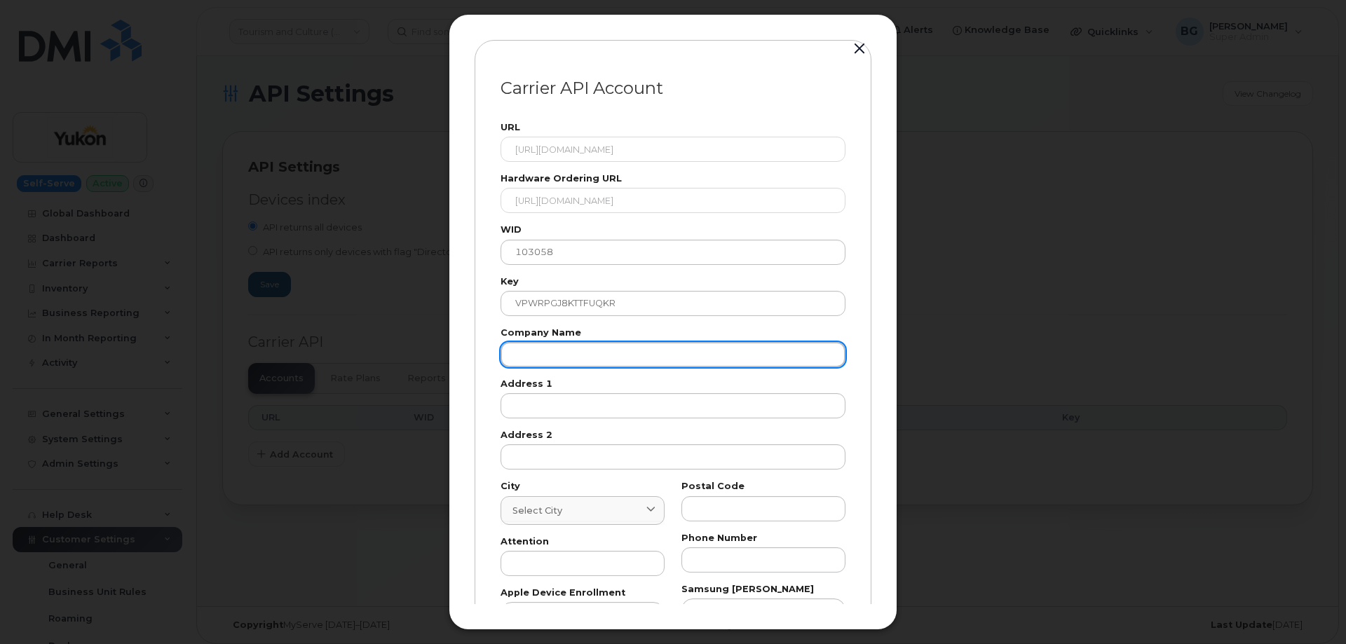
click at [548, 361] on input "text" at bounding box center [672, 354] width 345 height 25
paste input "Gov of Yukon"
type input "Gov of Yukon"
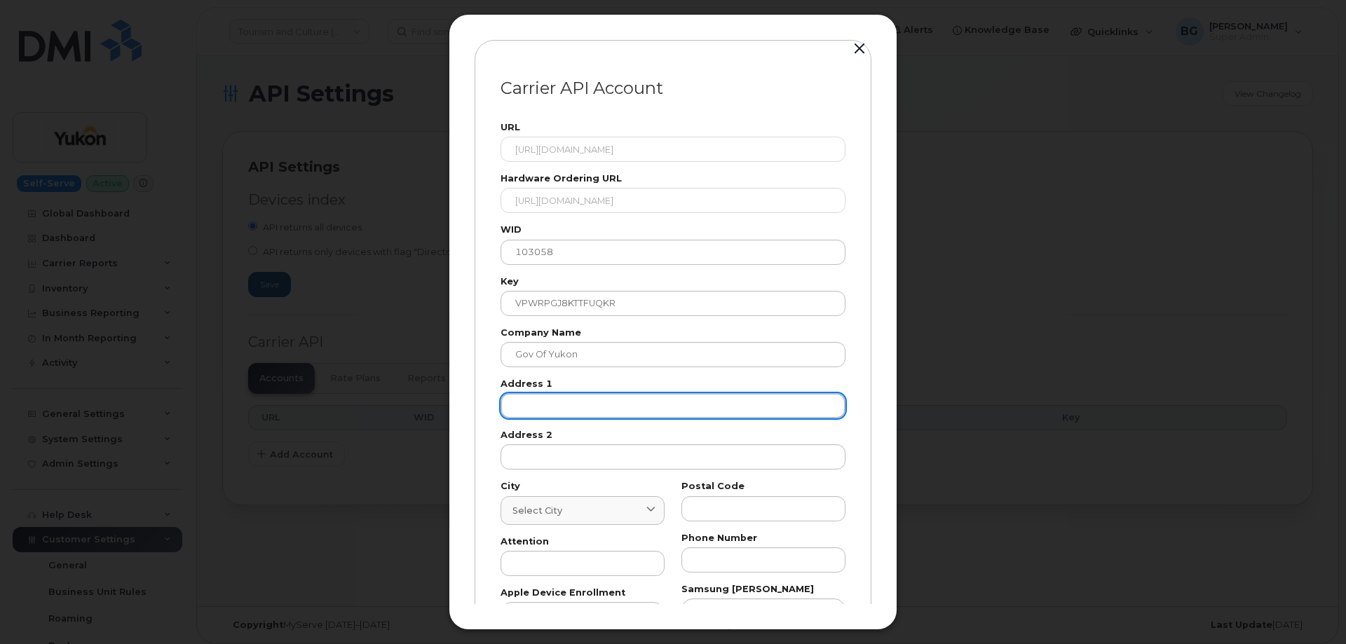
drag, startPoint x: 750, startPoint y: 414, endPoint x: 687, endPoint y: 415, distance: 63.1
click at [692, 409] on input "text" at bounding box center [672, 405] width 345 height 25
click at [686, 416] on input "text" at bounding box center [672, 405] width 345 height 25
paste input "123"
type input "123"
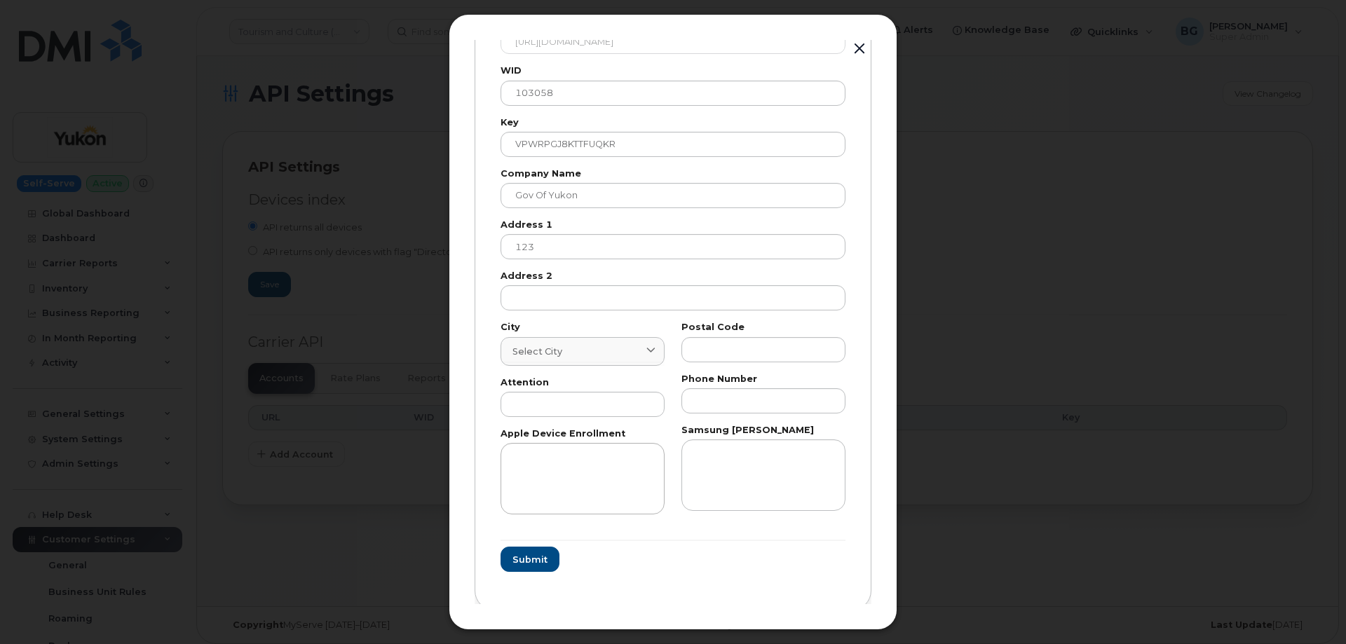
scroll to position [165, 0]
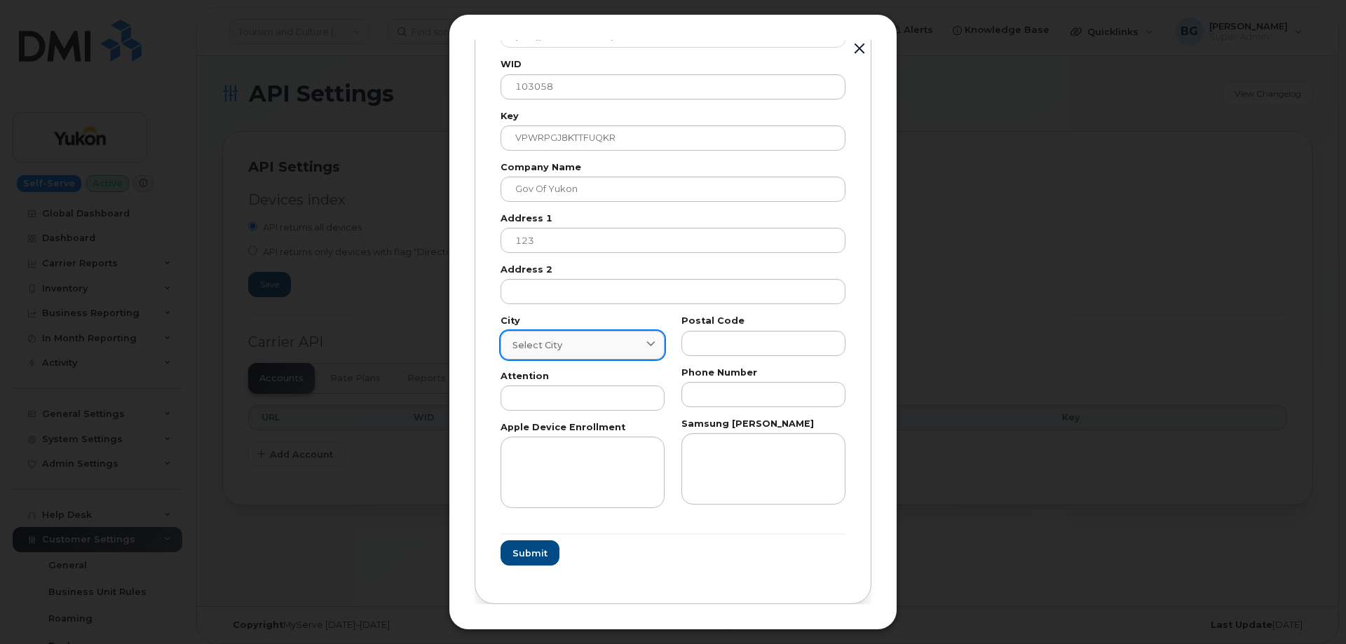
click at [585, 339] on div "Select city" at bounding box center [582, 345] width 140 height 13
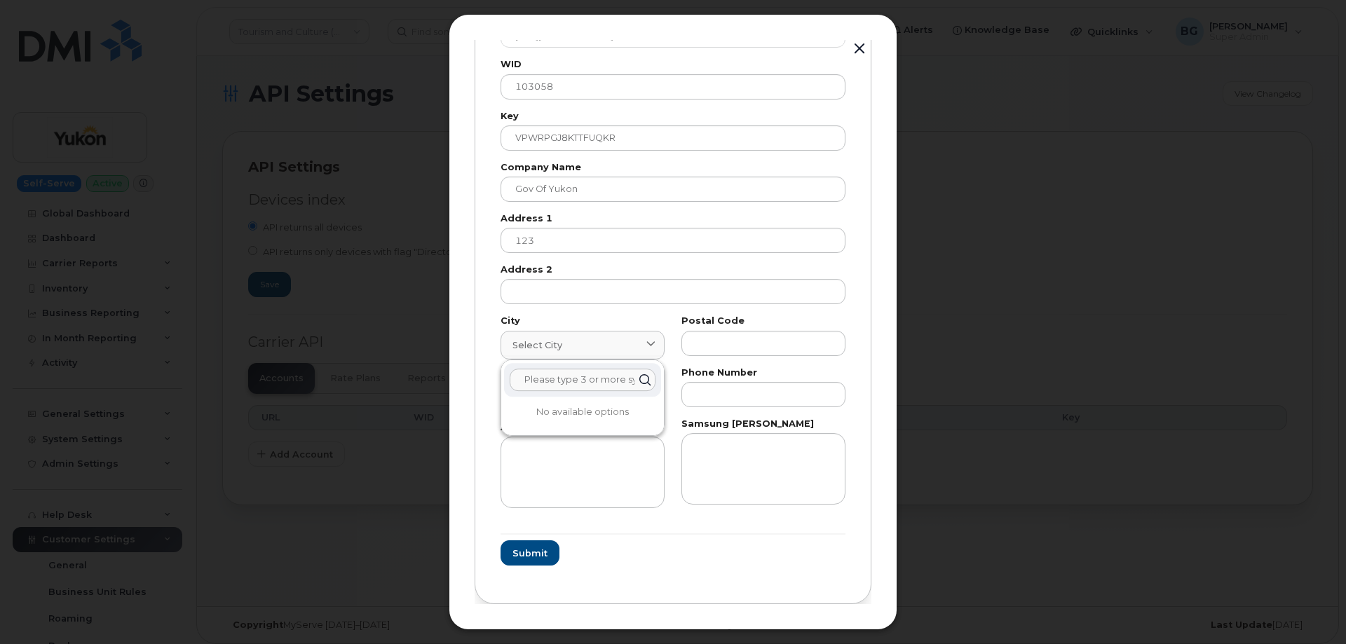
paste input "Whitehorse"
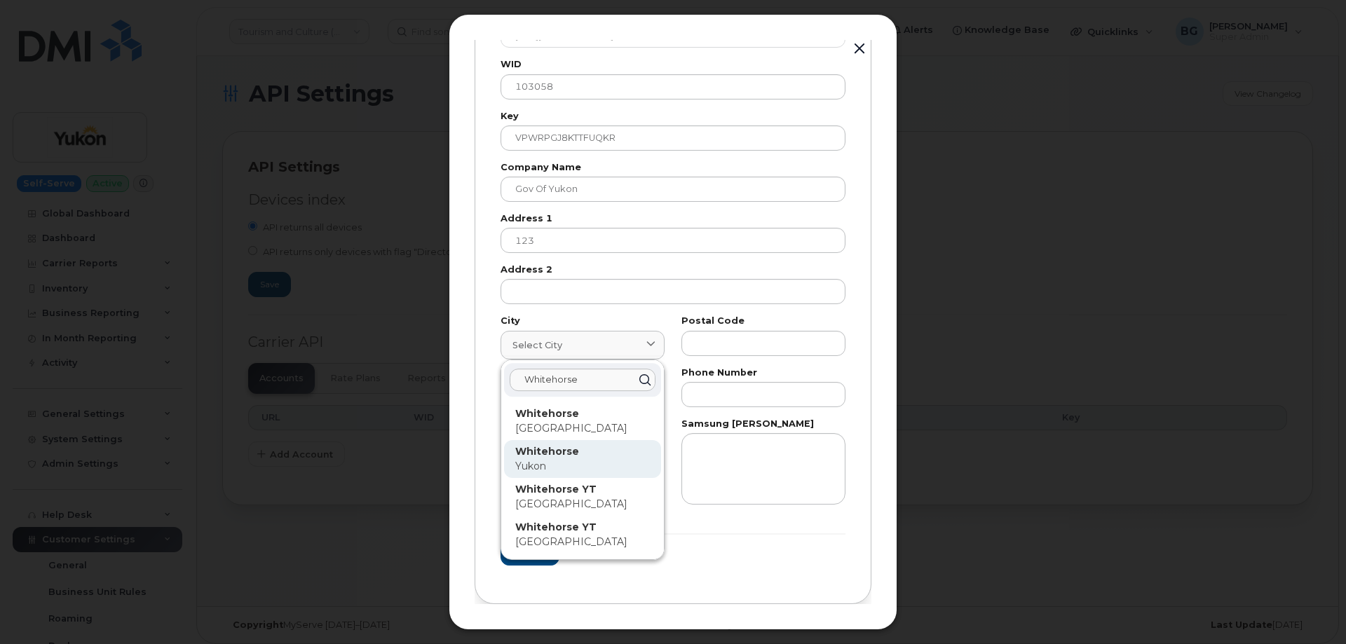
type input "Whitehorse"
click at [549, 459] on div "Whitehorse Yukon" at bounding box center [582, 458] width 135 height 29
type input "7227"
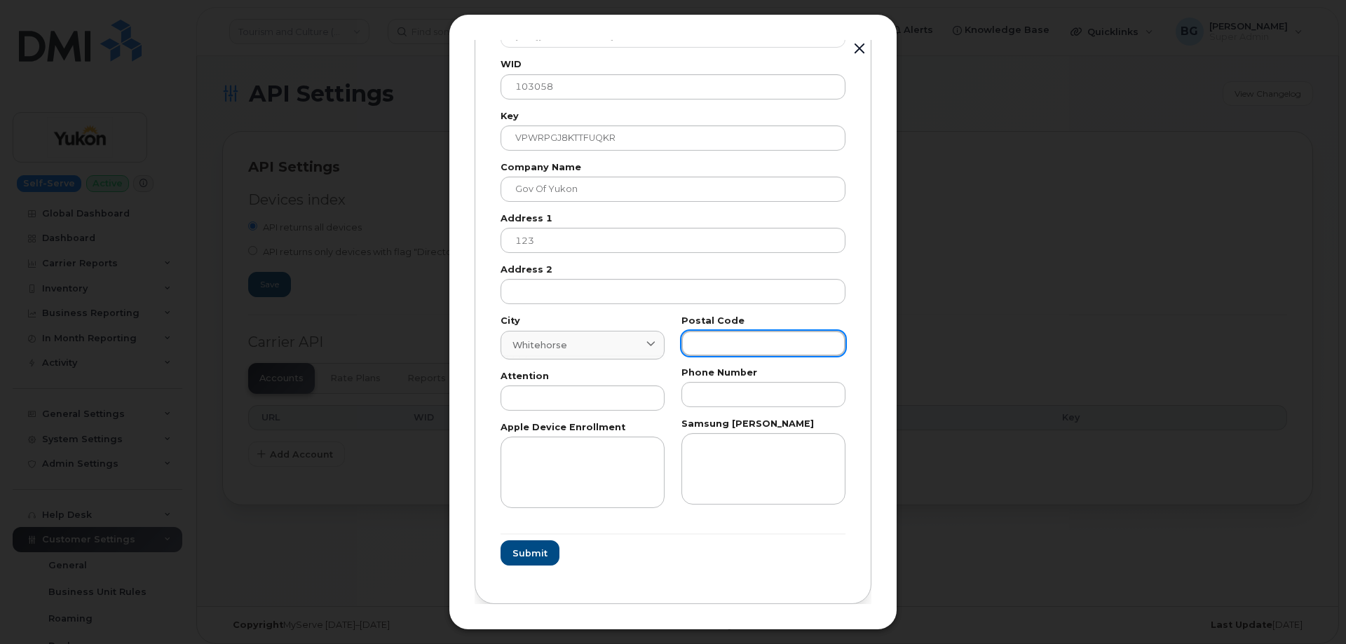
drag, startPoint x: 764, startPoint y: 352, endPoint x: 751, endPoint y: 347, distance: 14.2
click at [759, 350] on input "text" at bounding box center [763, 343] width 164 height 25
paste input "T"
type input "T"
click at [582, 412] on div "City Whitehorse 7227 Whitehorse Whitehorse Ontario Whitehorse Yukon Whitehorse …" at bounding box center [582, 412] width 181 height 208
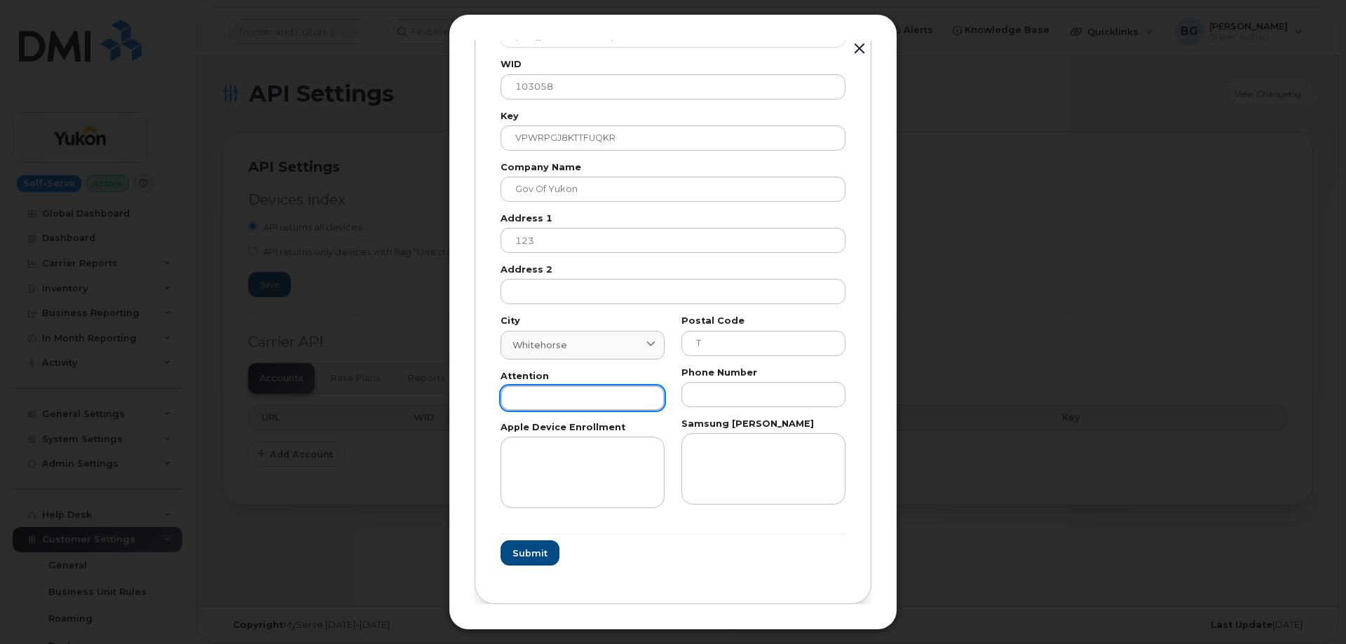
click at [587, 405] on input "text" at bounding box center [582, 397] width 164 height 25
paste input "AP"
click at [589, 403] on input "AP" at bounding box center [582, 397] width 164 height 25
type input "AP"
click at [723, 384] on input "text" at bounding box center [763, 394] width 164 height 25
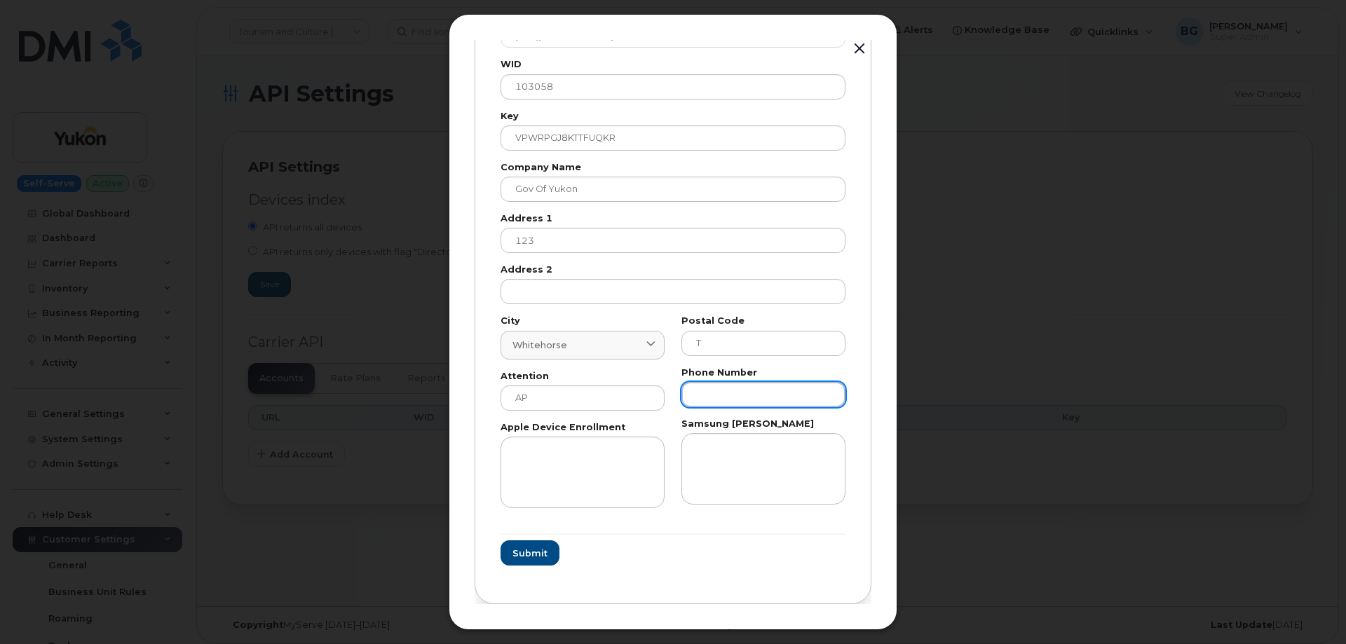
paste input "8676679026"
type input "8676679026"
click at [524, 554] on span "Submit" at bounding box center [529, 553] width 35 height 13
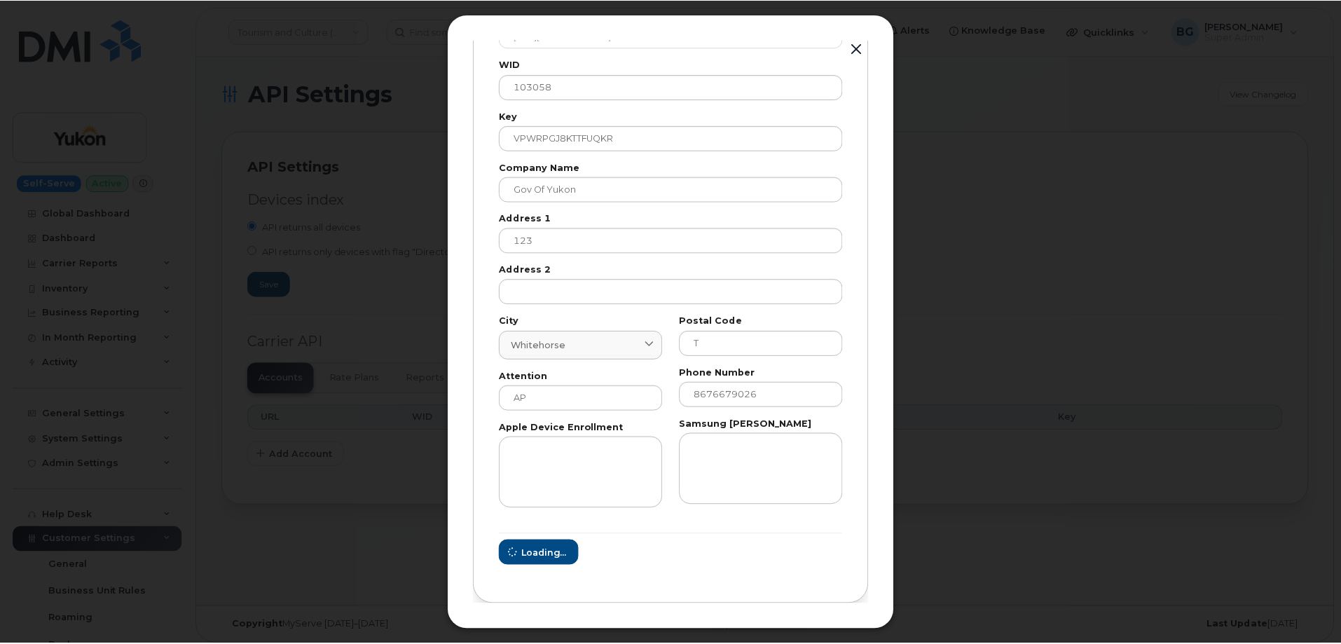
scroll to position [0, 0]
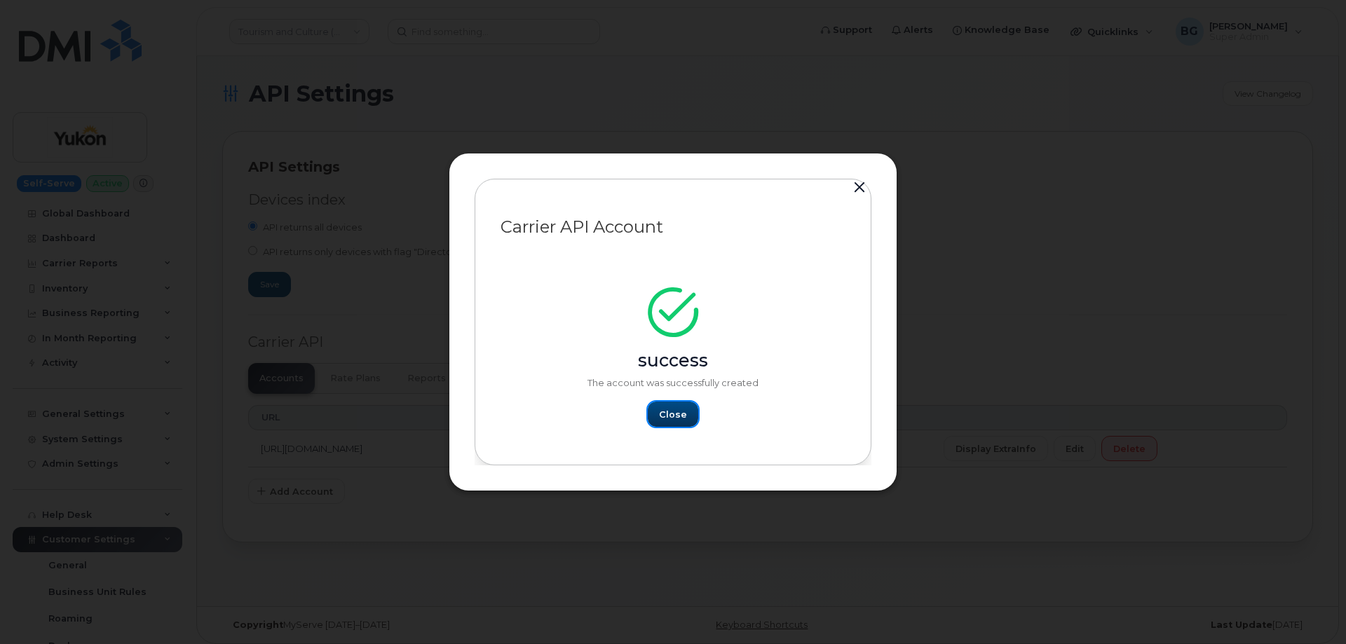
click at [660, 414] on button "Close" at bounding box center [673, 414] width 50 height 25
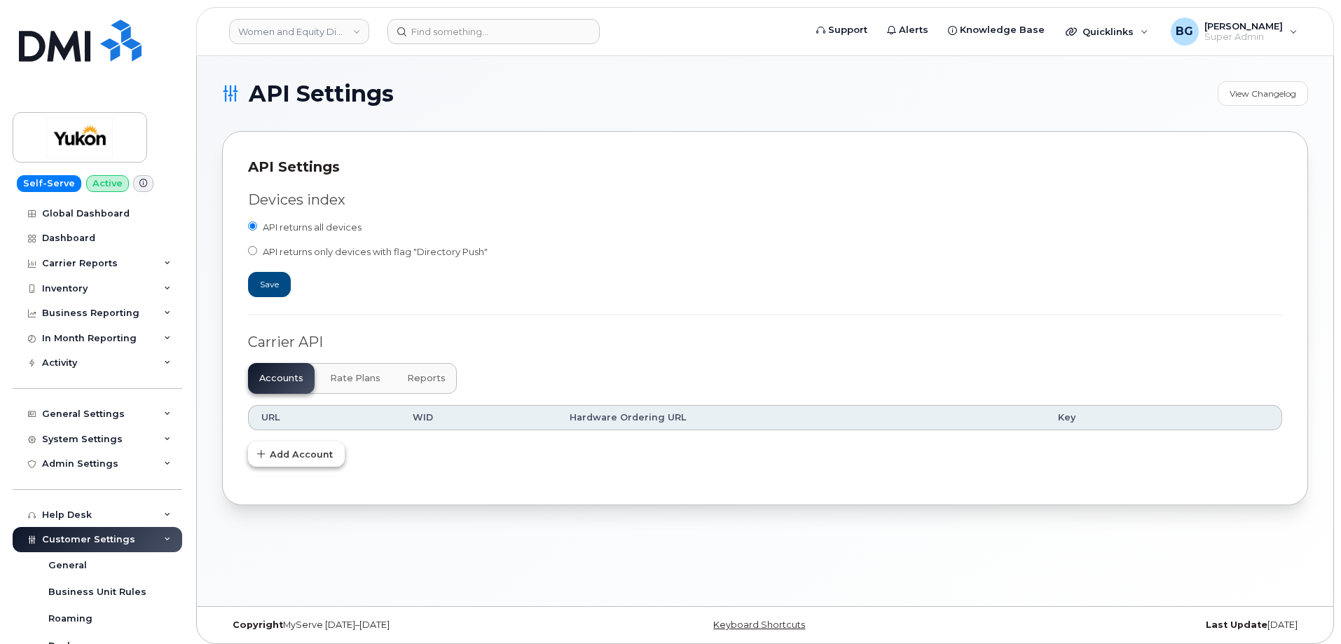
click at [306, 450] on span "Add Account" at bounding box center [301, 454] width 63 height 13
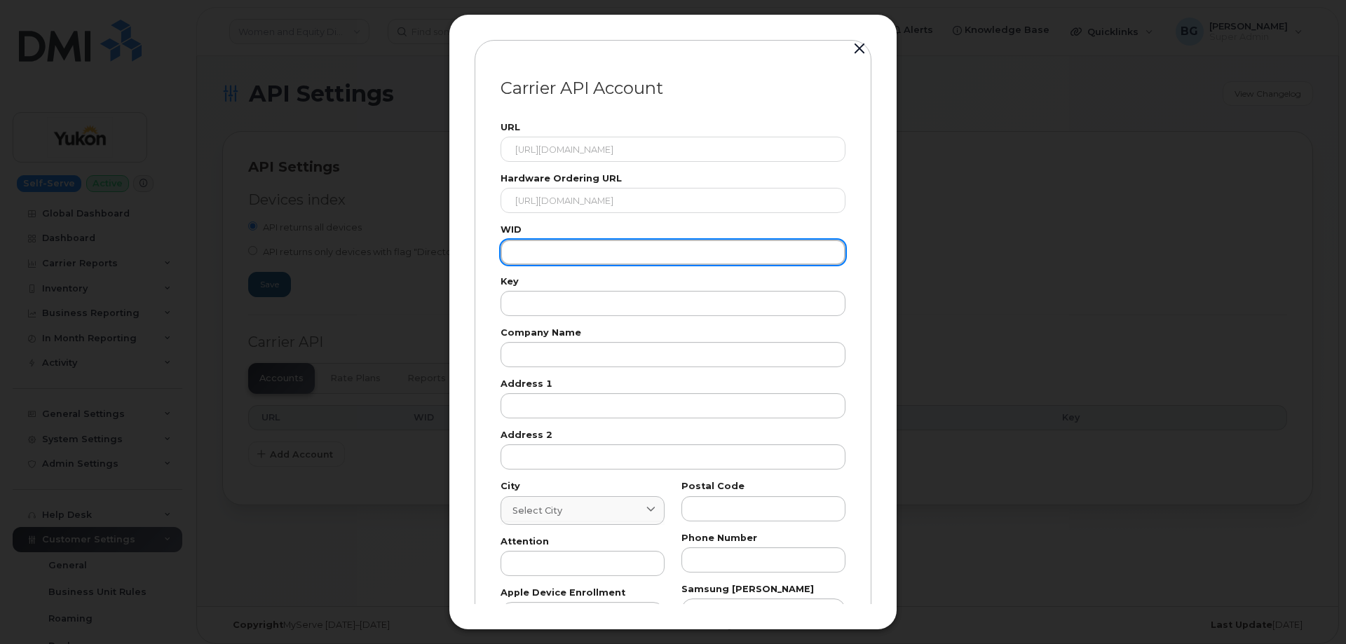
click at [563, 254] on input "text" at bounding box center [672, 252] width 345 height 25
paste input "103058"
type input "103058"
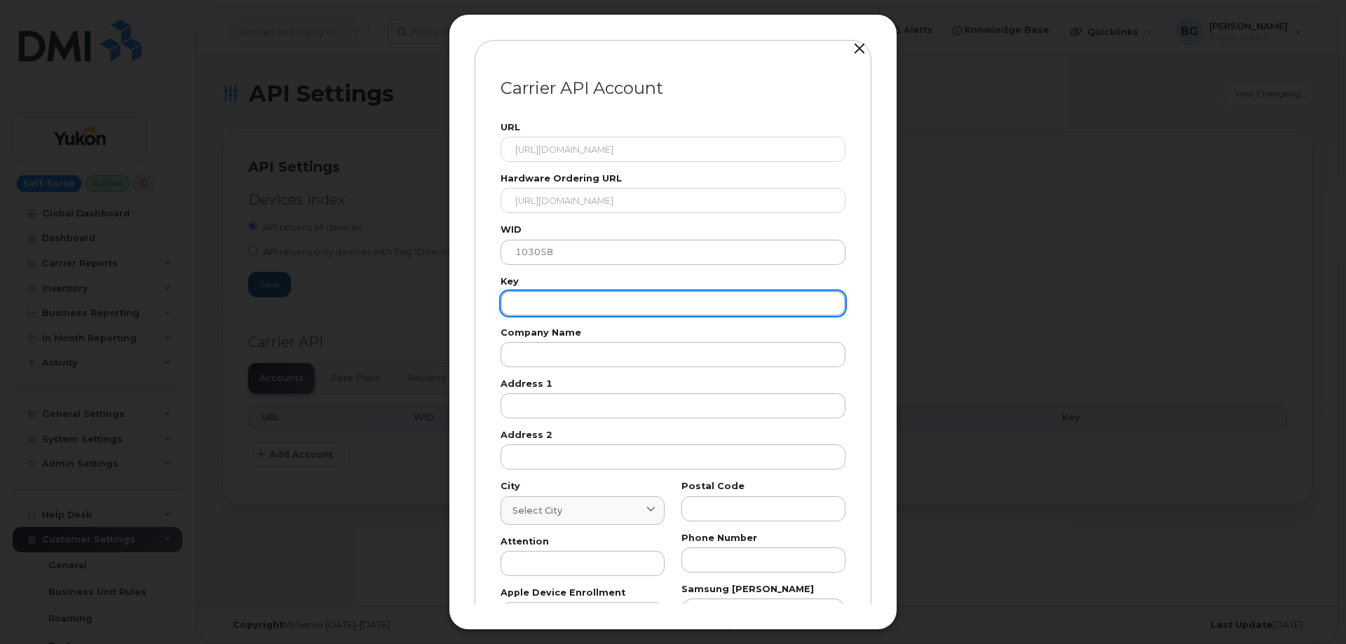
click at [600, 309] on input "text" at bounding box center [672, 303] width 345 height 25
paste input "VPWRPGJ8KTTFUQKR"
type input "VPWRPGJ8KTTFUQKR"
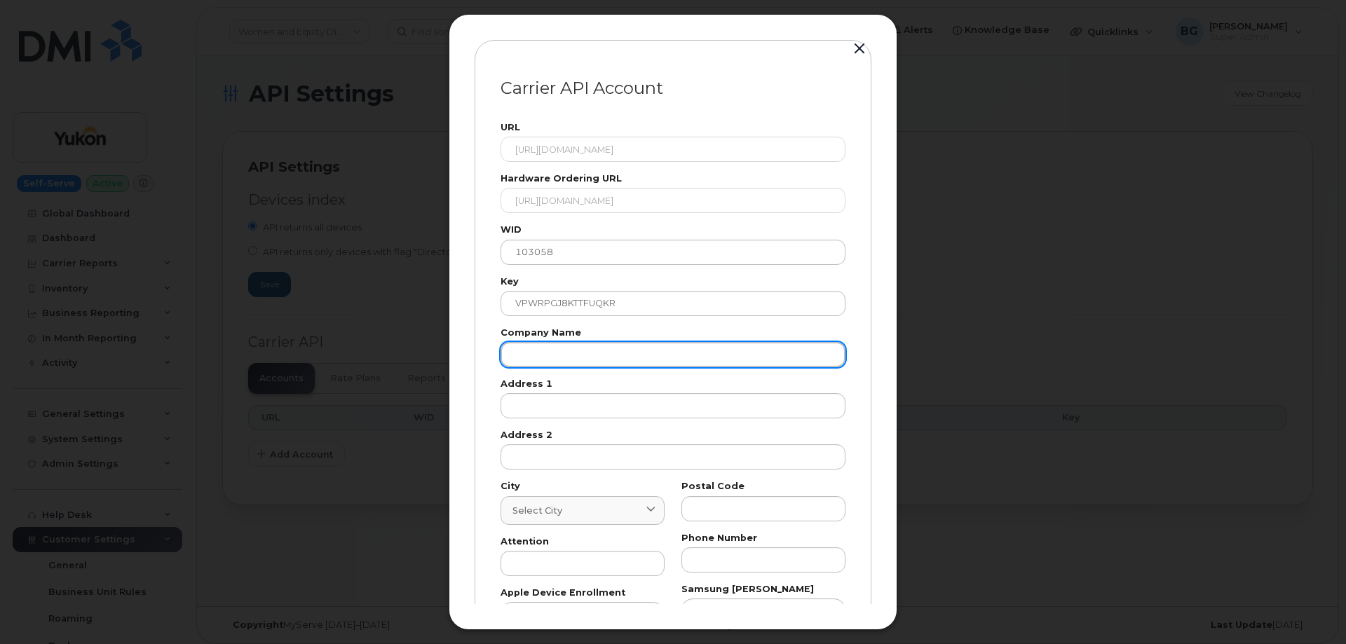
click at [562, 363] on input "text" at bounding box center [672, 354] width 345 height 25
paste input "Gov of Yukon"
type input "Gov of Yukon"
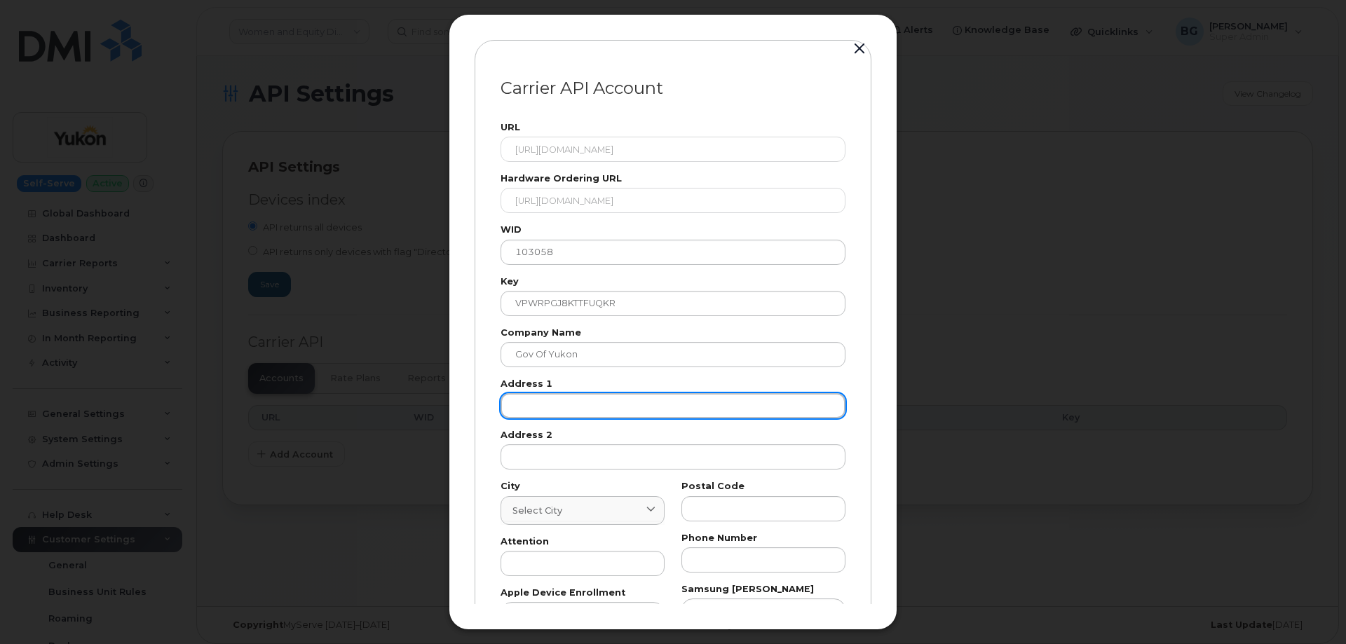
click at [620, 418] on input "text" at bounding box center [672, 405] width 345 height 25
paste input "123"
type input "123"
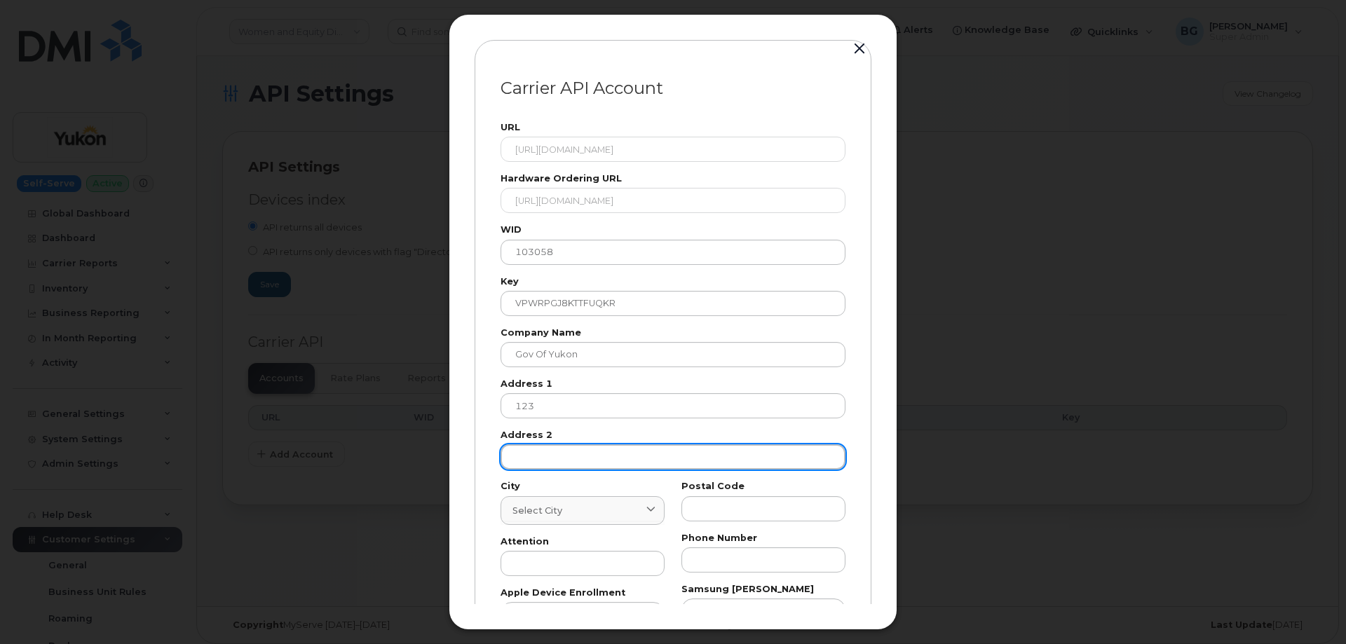
click at [574, 465] on input "text" at bounding box center [672, 456] width 345 height 25
click at [565, 521] on input at bounding box center [582, 523] width 164 height 4
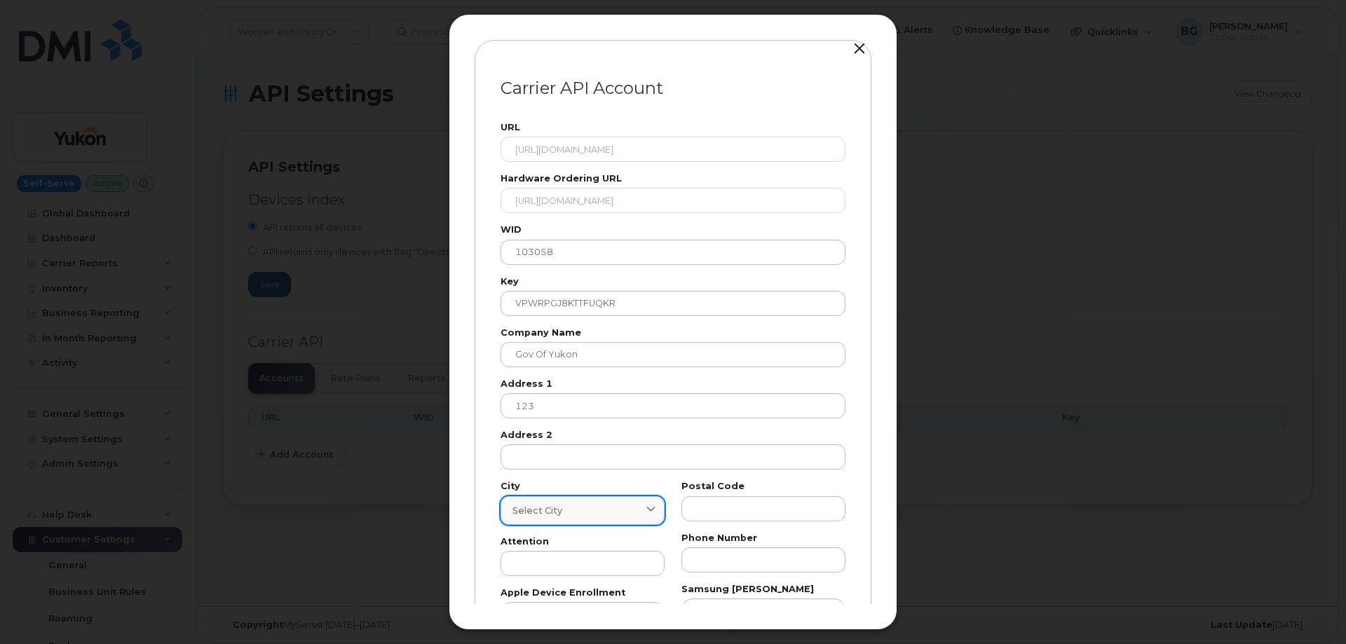
paste input "Whitehorse"
type input "Whitehorse"
click at [578, 506] on div "Select city" at bounding box center [582, 510] width 140 height 13
paste input "Whitehorse"
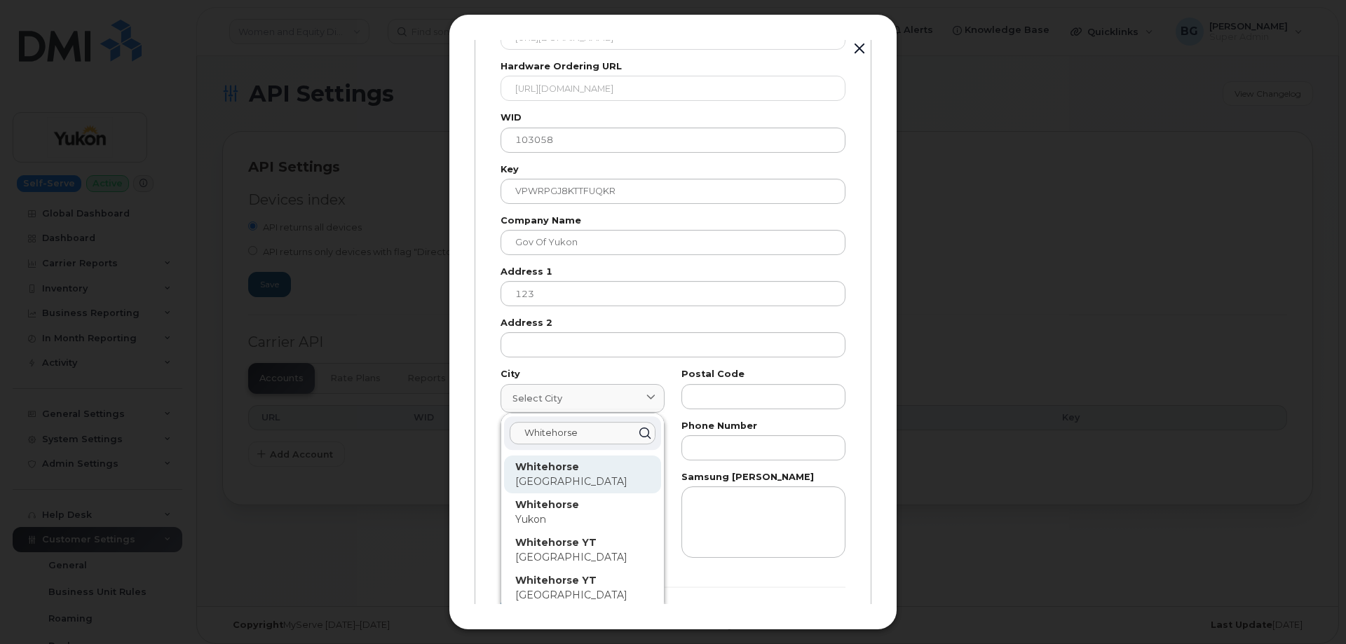
scroll to position [165, 0]
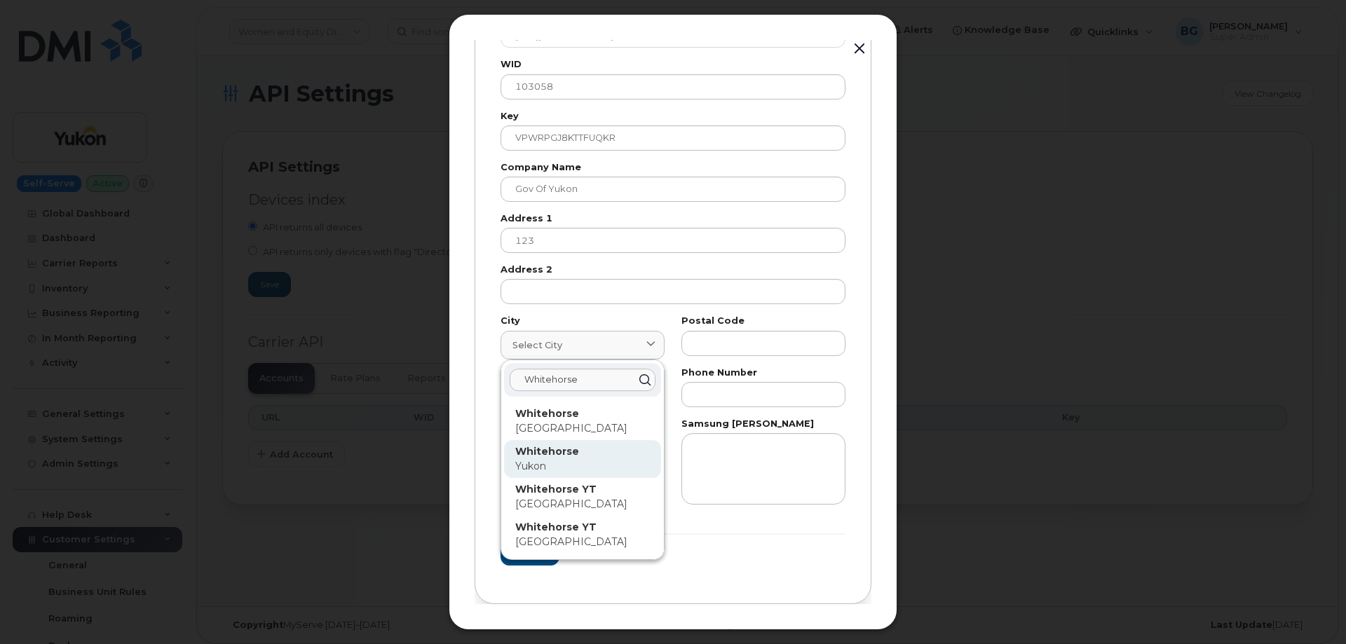
type input "Whitehorse"
click at [542, 451] on strong "Whitehorse" at bounding box center [547, 451] width 64 height 13
type input "7227"
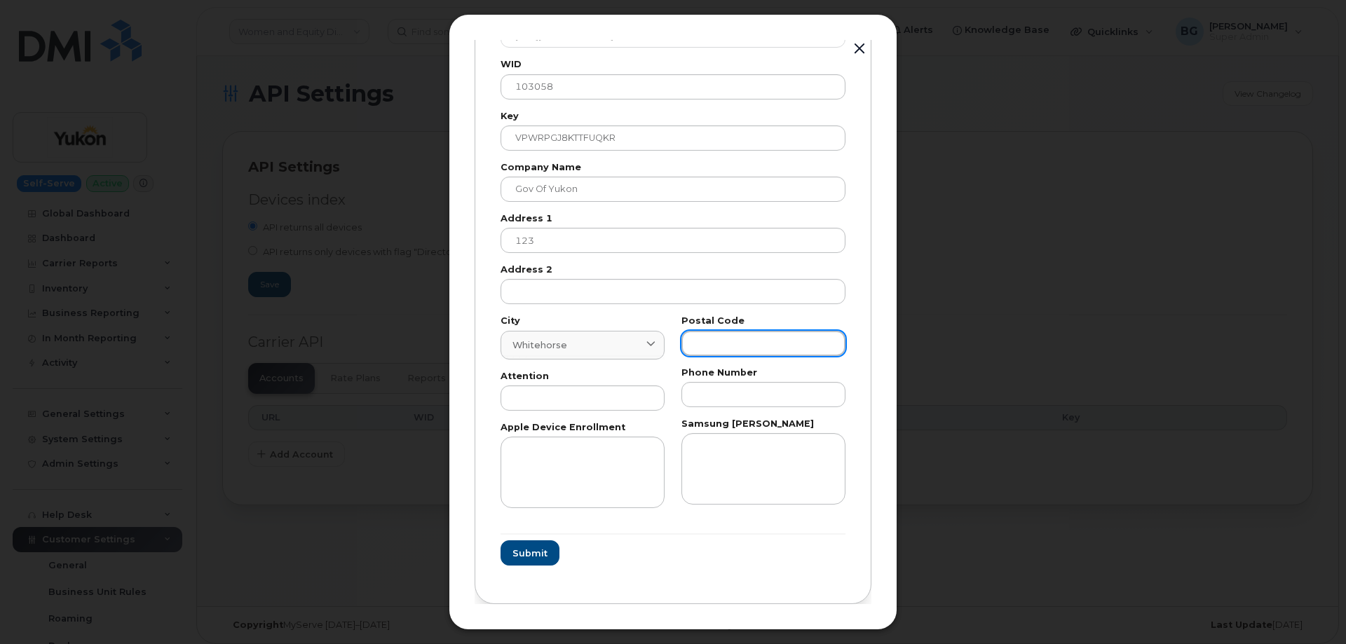
click at [733, 345] on input "text" at bounding box center [763, 343] width 164 height 25
paste input "T"
type input "T"
click at [552, 409] on input "text" at bounding box center [582, 397] width 164 height 25
paste input "AP"
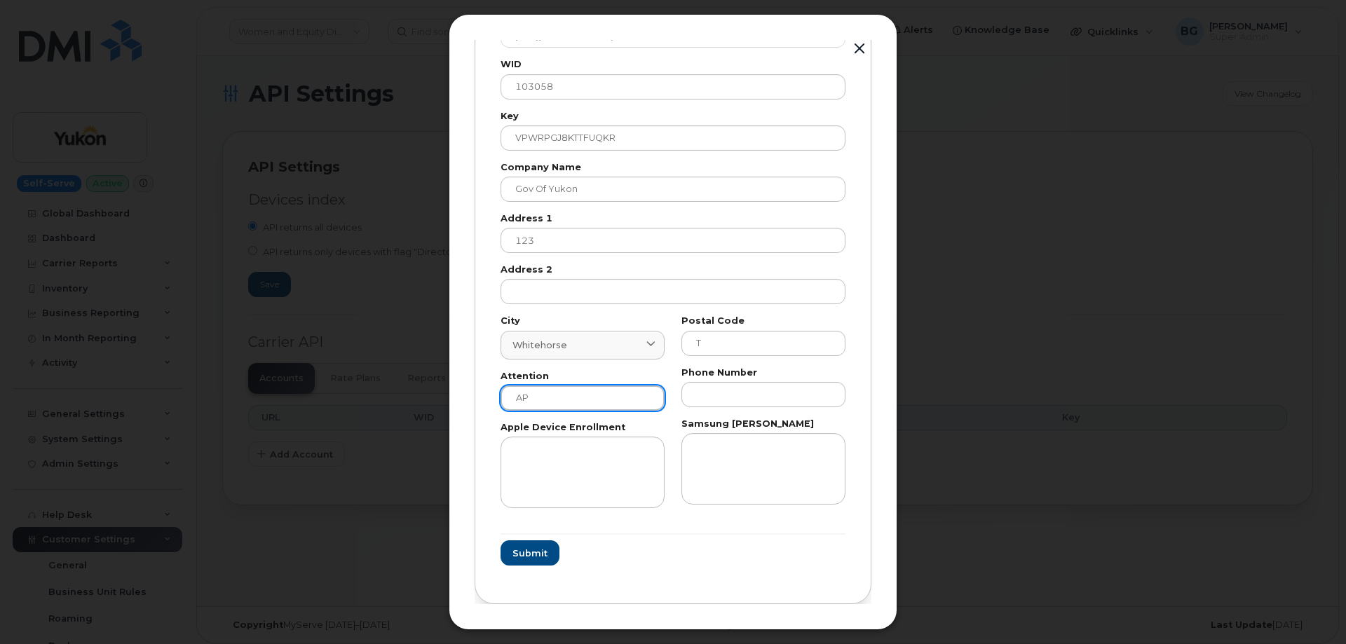
type input "AP"
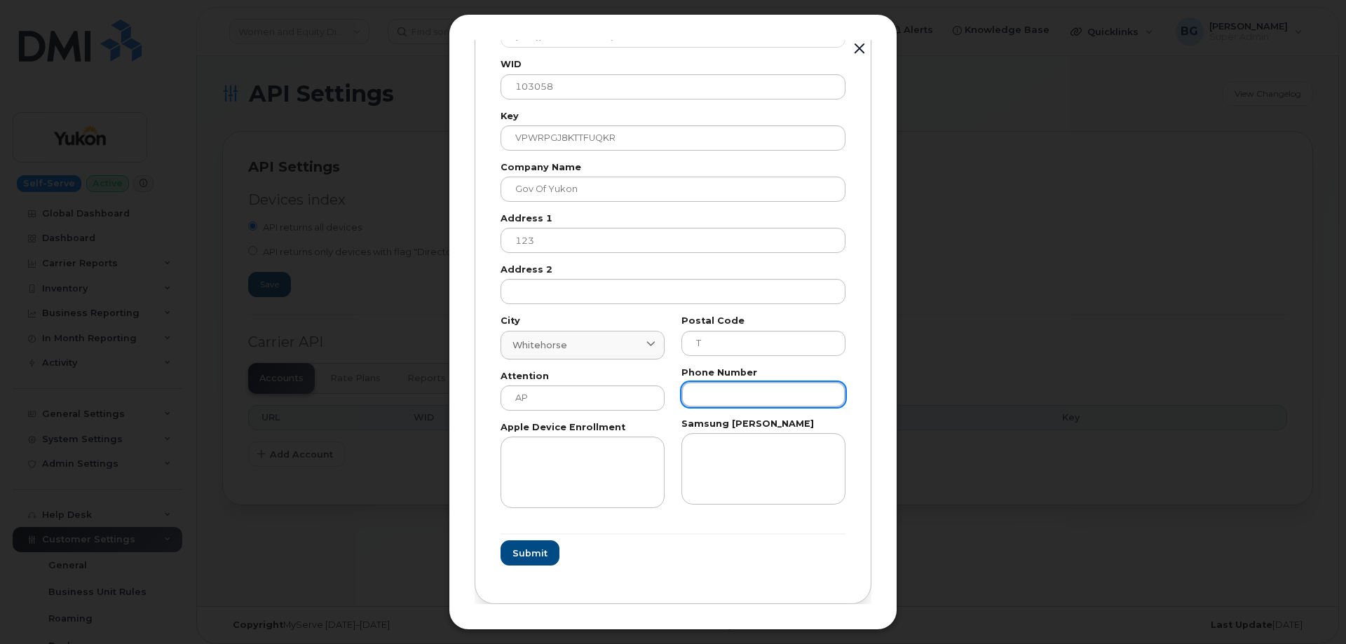
click at [718, 397] on input "text" at bounding box center [763, 394] width 164 height 25
paste input "8676679026"
type input "8676679026"
click at [511, 553] on button "Submit" at bounding box center [528, 552] width 57 height 25
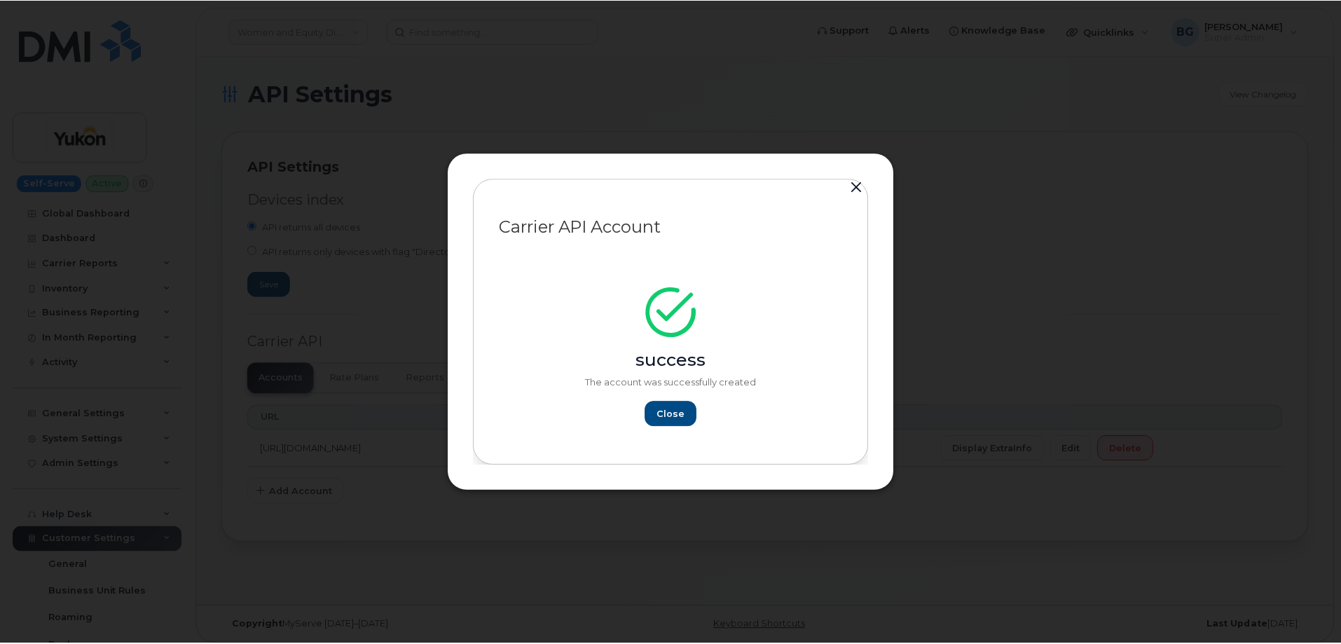
scroll to position [0, 0]
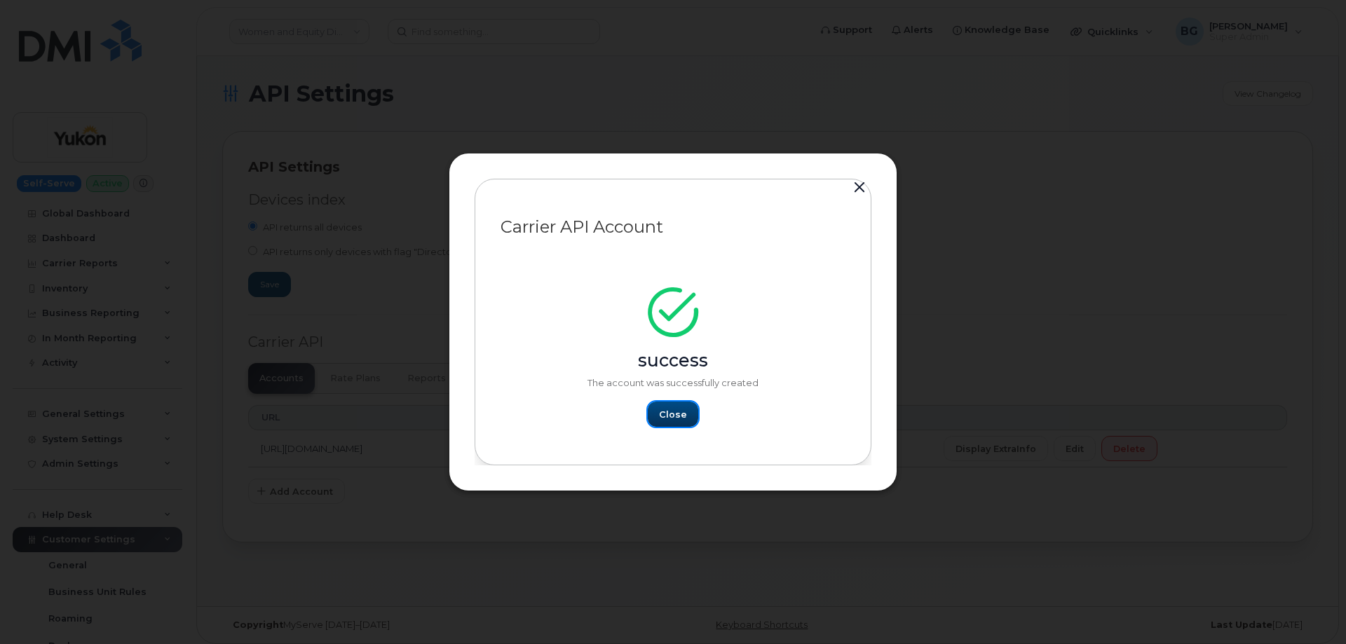
click at [681, 416] on span "Close" at bounding box center [673, 414] width 28 height 13
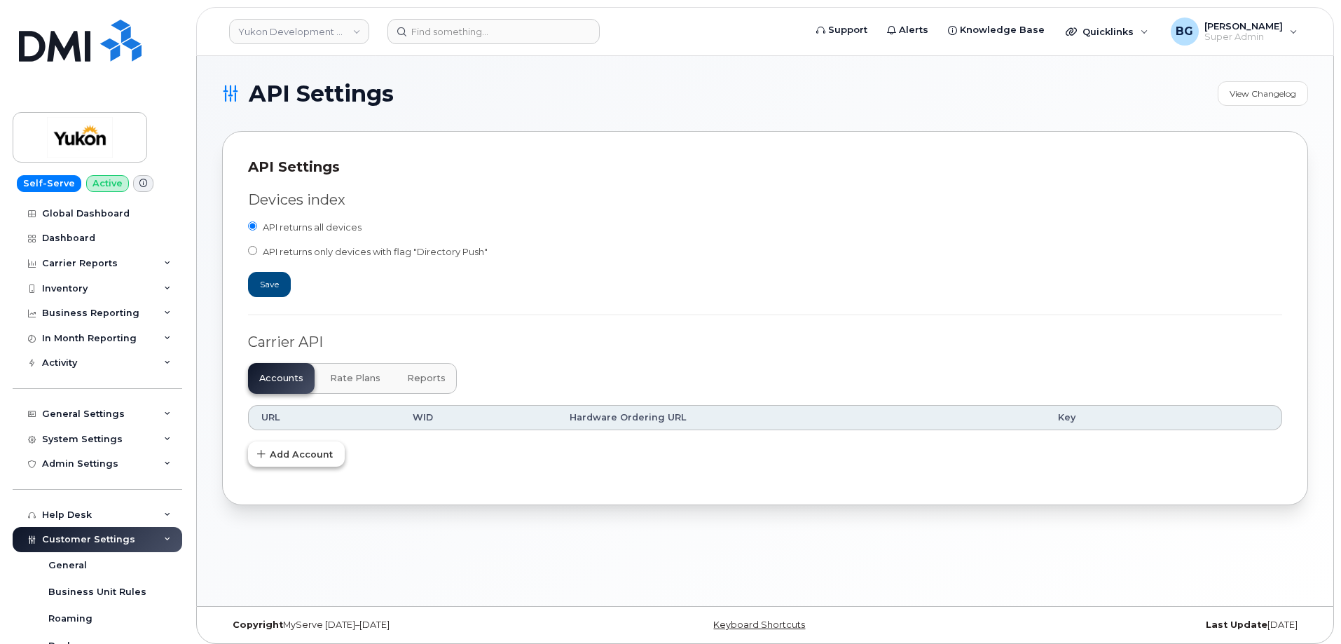
click at [275, 460] on span "Add Account" at bounding box center [301, 454] width 63 height 13
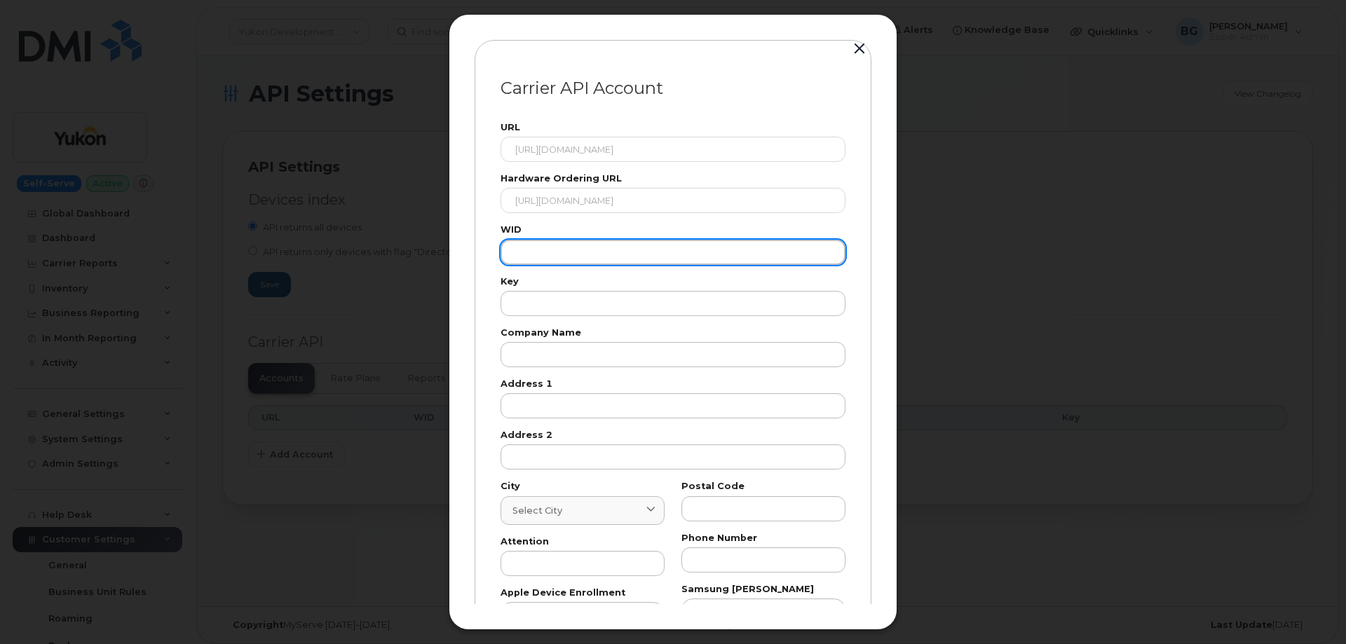
click at [533, 247] on input "text" at bounding box center [672, 252] width 345 height 25
paste input "103058"
type input "103058"
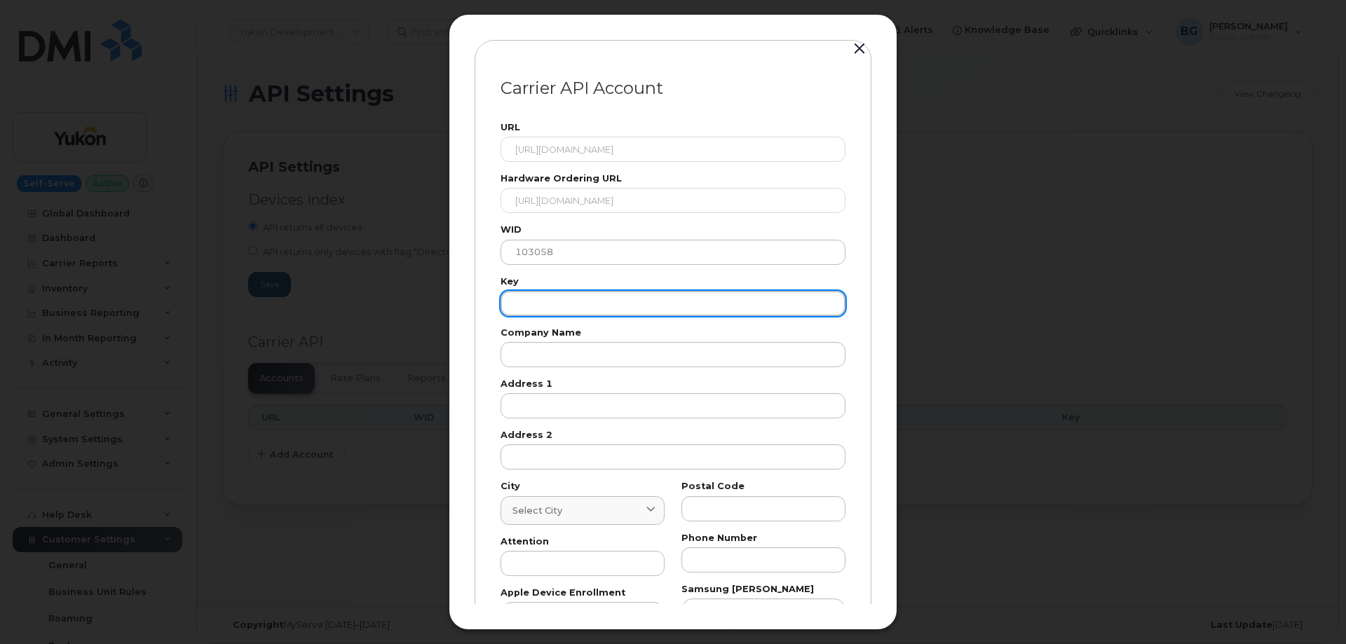
click at [549, 302] on input "text" at bounding box center [672, 303] width 345 height 25
paste input "VPWRPGJ8KTTFUQKR"
type input "VPWRPGJ8KTTFUQKR"
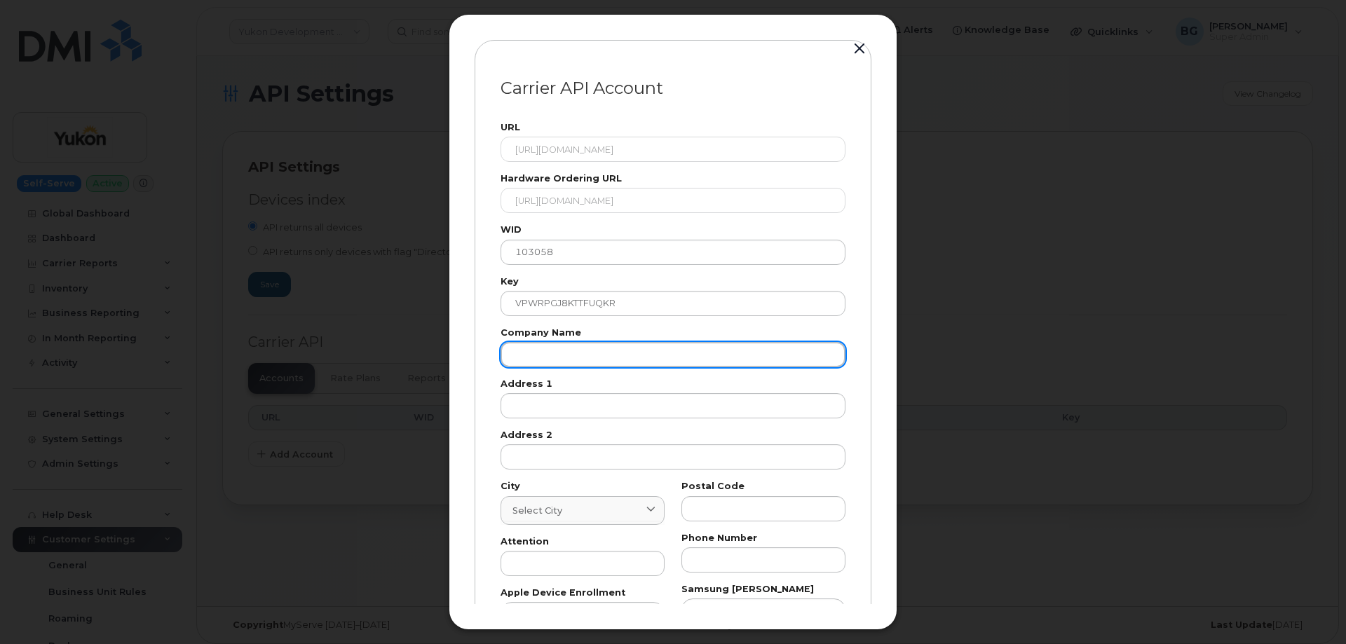
click at [554, 357] on input "text" at bounding box center [672, 354] width 345 height 25
paste input "Gov of Yukon"
type input "Gov of Yukon"
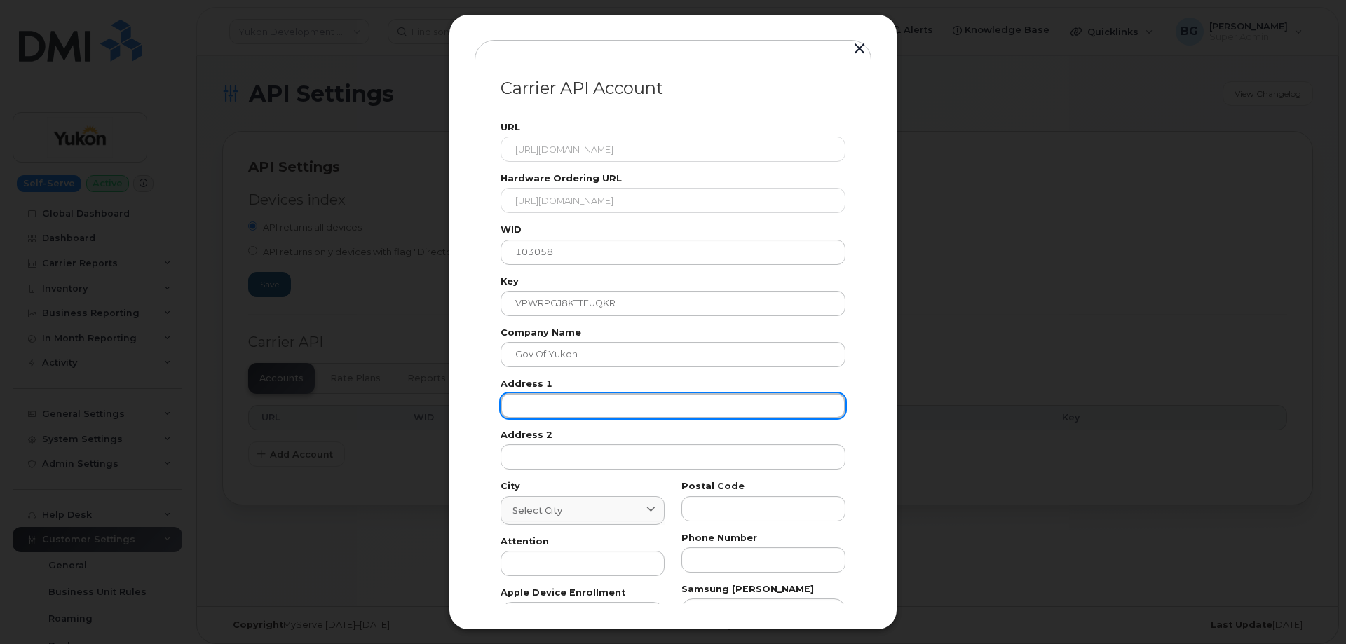
click at [543, 404] on input "text" at bounding box center [672, 405] width 345 height 25
paste input "123"
type input "123"
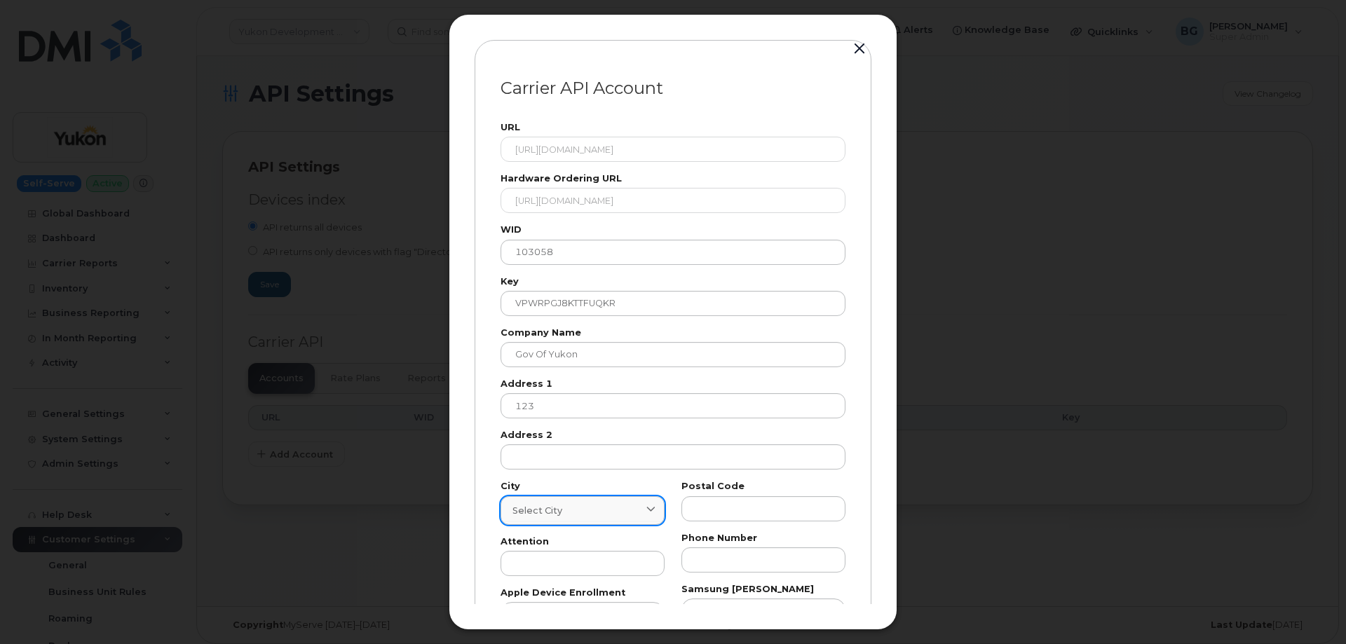
click at [552, 510] on span "Select city" at bounding box center [537, 510] width 50 height 13
paste input "Whitehorse"
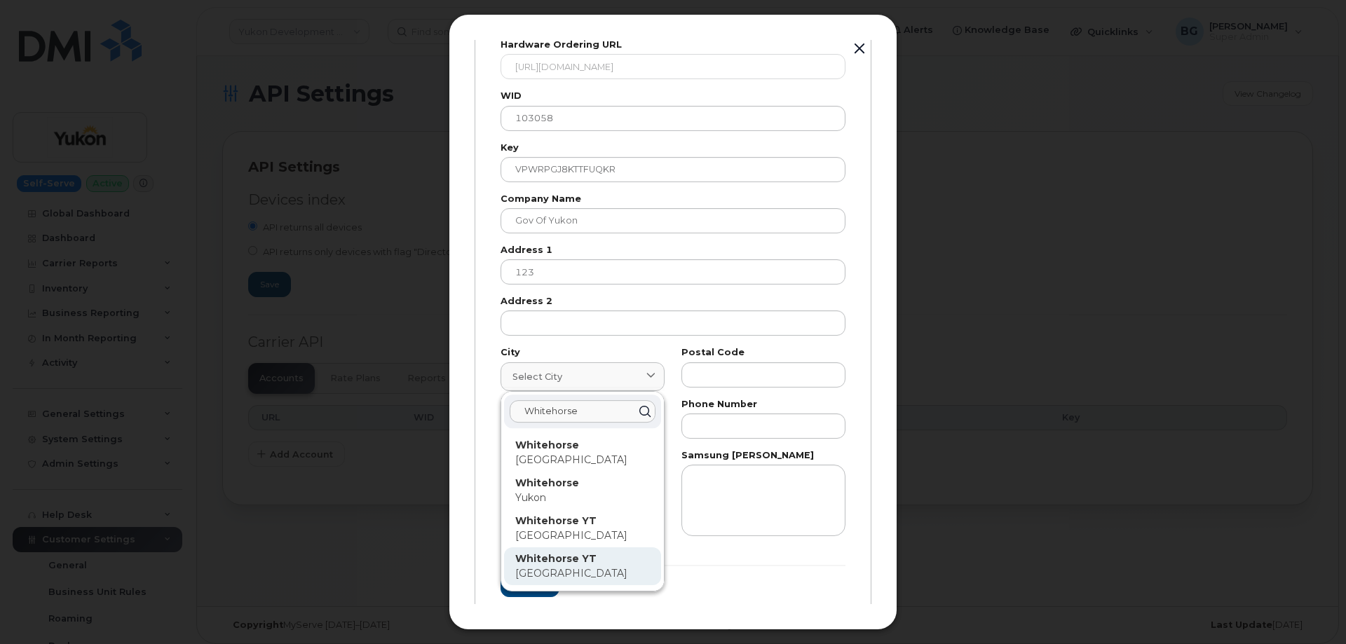
scroll to position [140, 0]
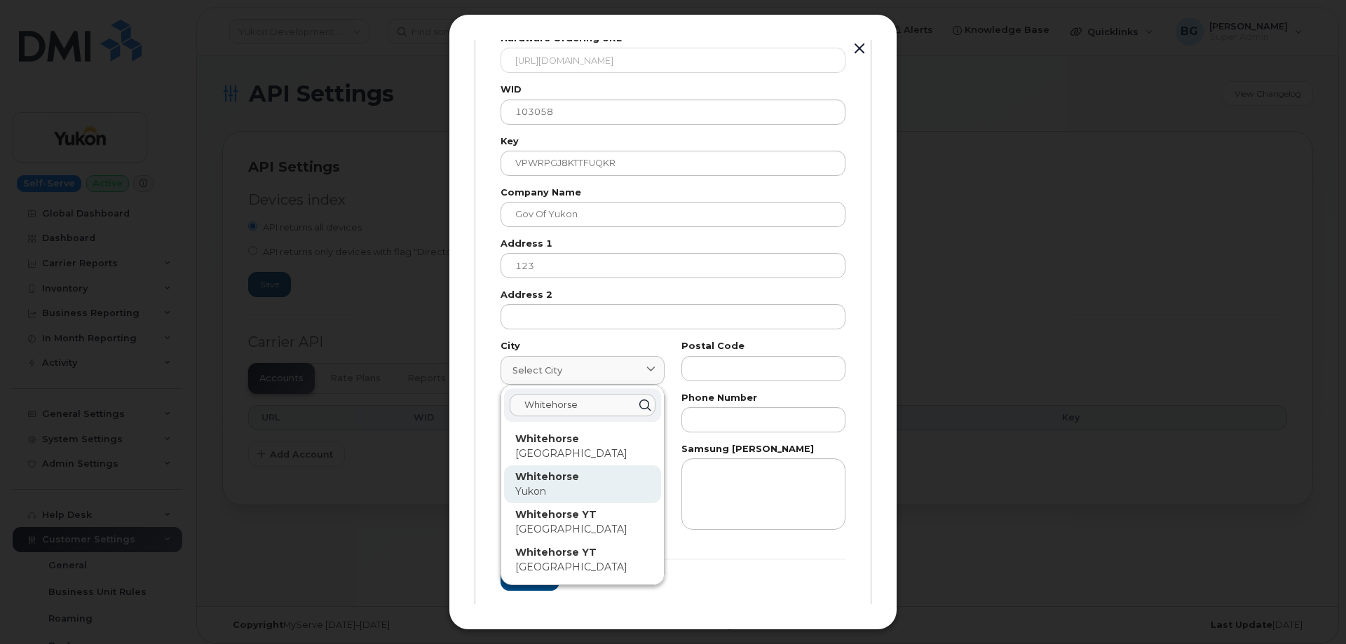
type input "Whitehorse"
click at [520, 477] on strong "Whitehorse" at bounding box center [547, 476] width 64 height 13
type input "7227"
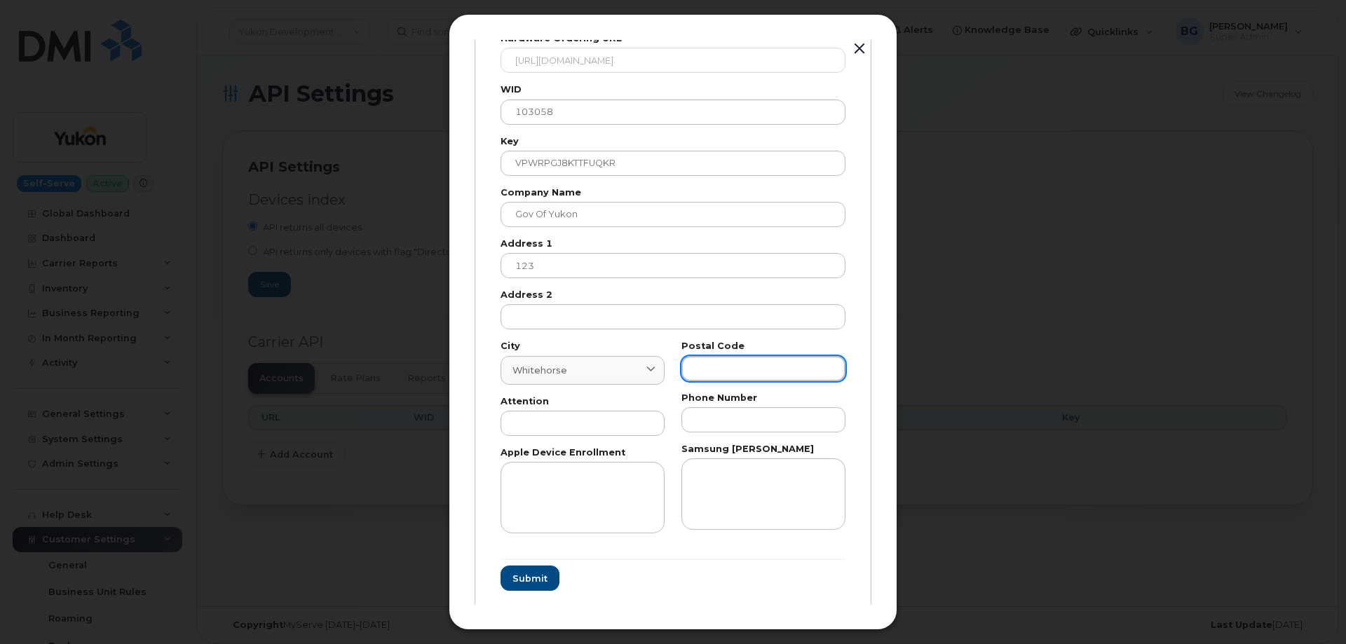
click at [730, 371] on input "text" at bounding box center [763, 368] width 164 height 25
paste input "T"
type input "T"
click at [526, 427] on input "text" at bounding box center [582, 423] width 164 height 25
paste input "AP"
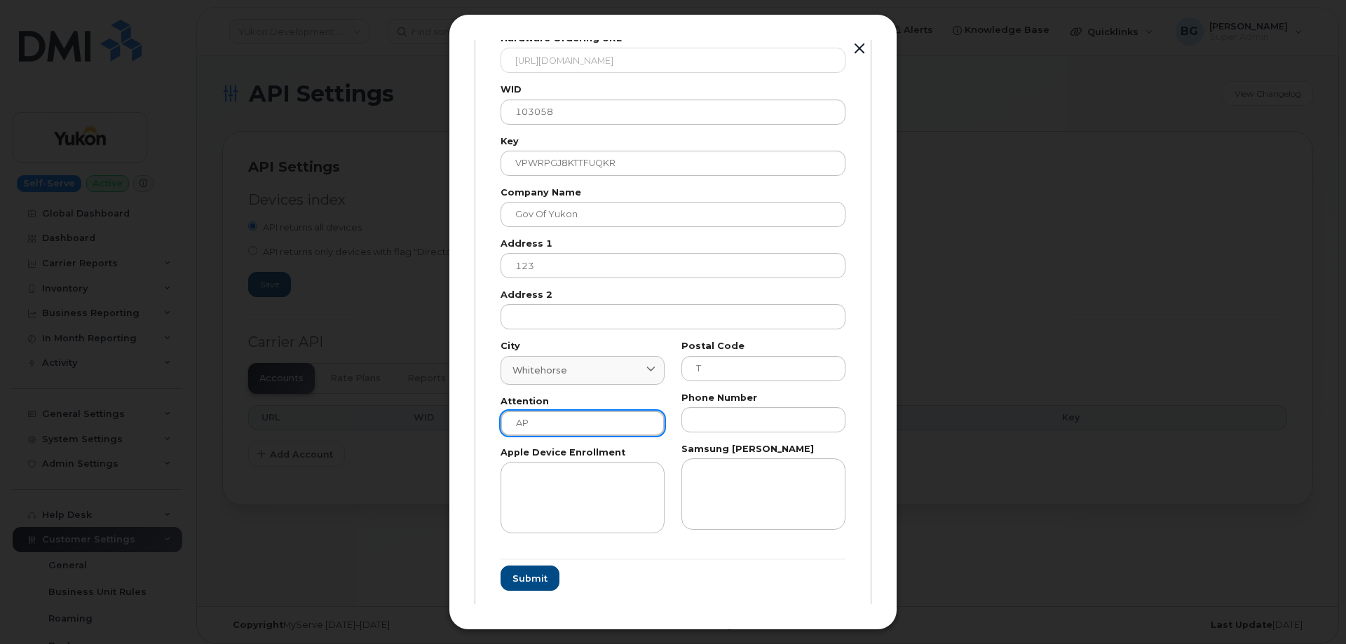
type input "AP"
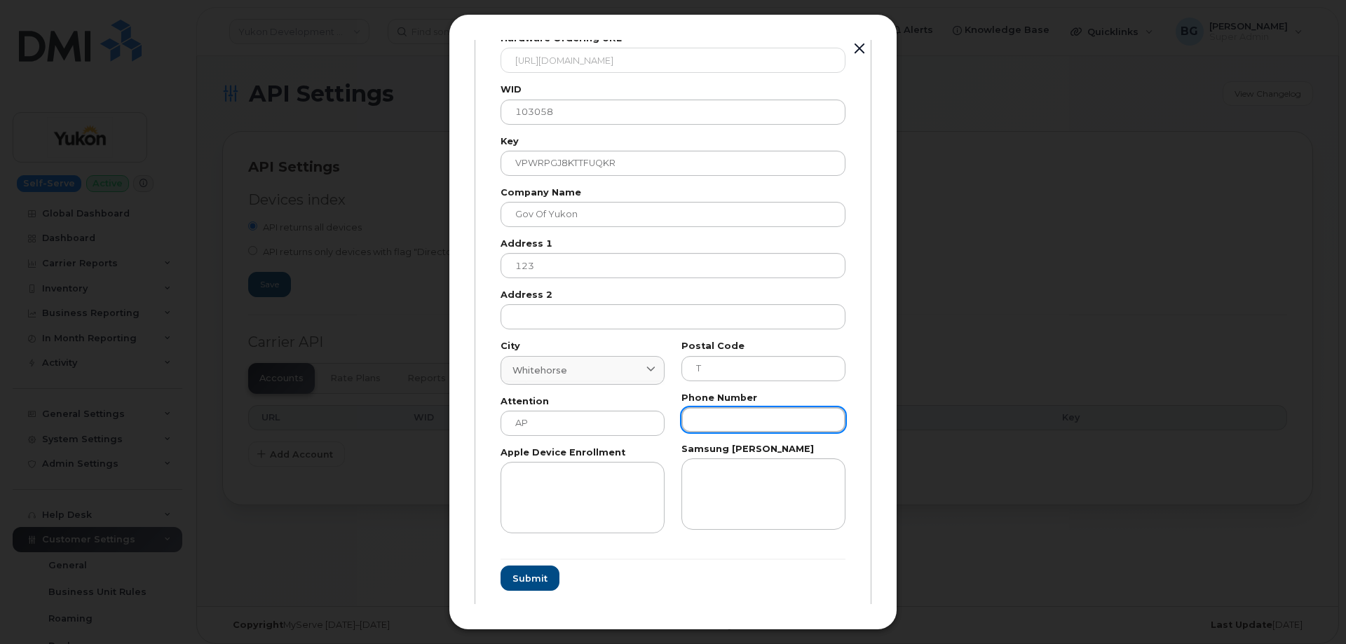
click at [764, 418] on input "text" at bounding box center [763, 419] width 164 height 25
paste input "8676679026"
type input "8676679026"
click at [519, 575] on span "Submit" at bounding box center [529, 578] width 35 height 13
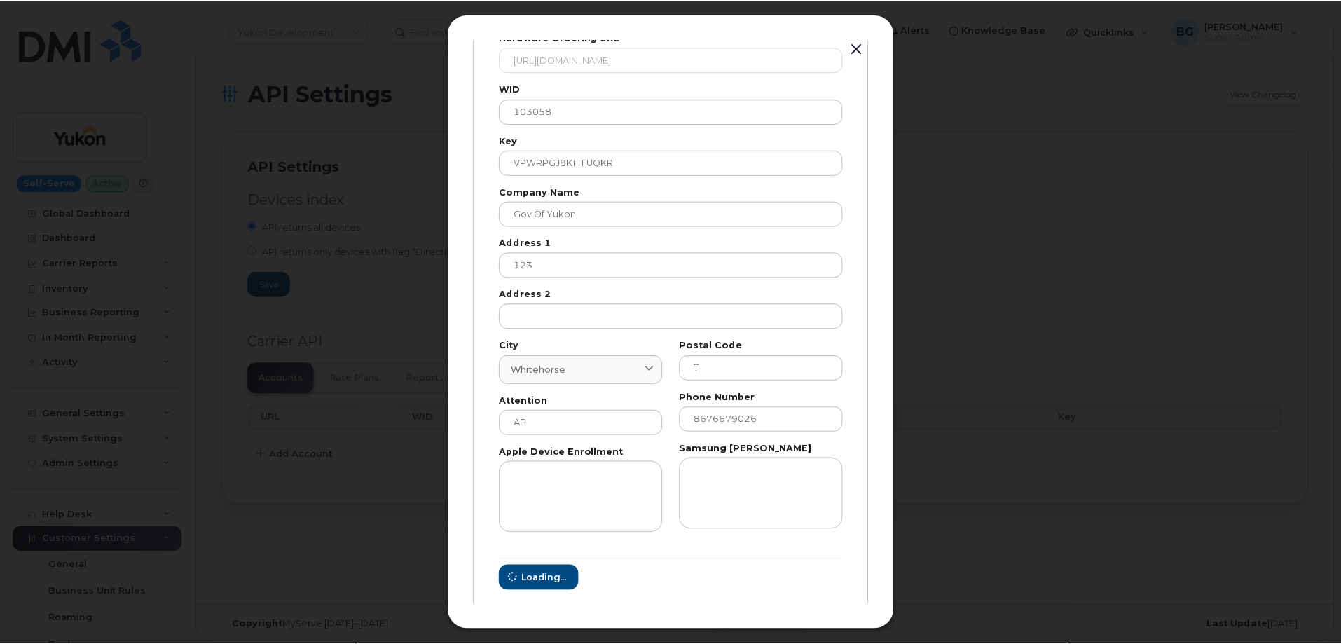
scroll to position [0, 0]
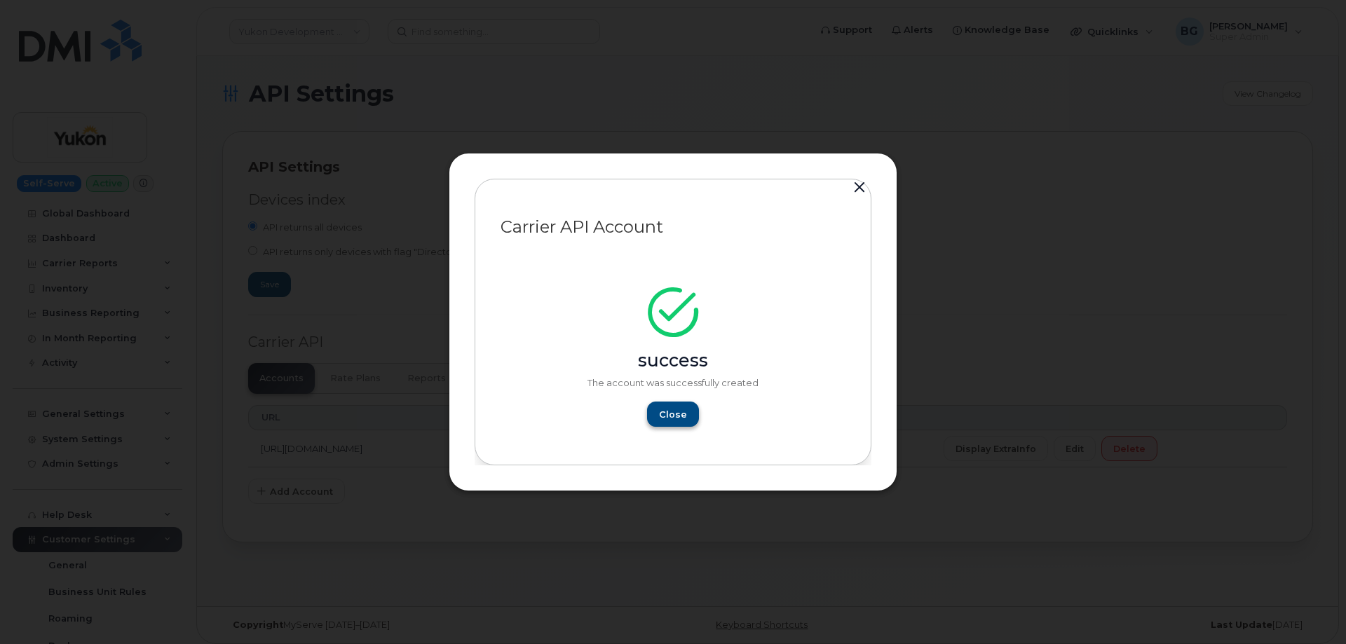
click at [683, 403] on div "success The account was successfully created Close" at bounding box center [672, 362] width 345 height 132
click at [676, 414] on span "Close" at bounding box center [673, 414] width 28 height 13
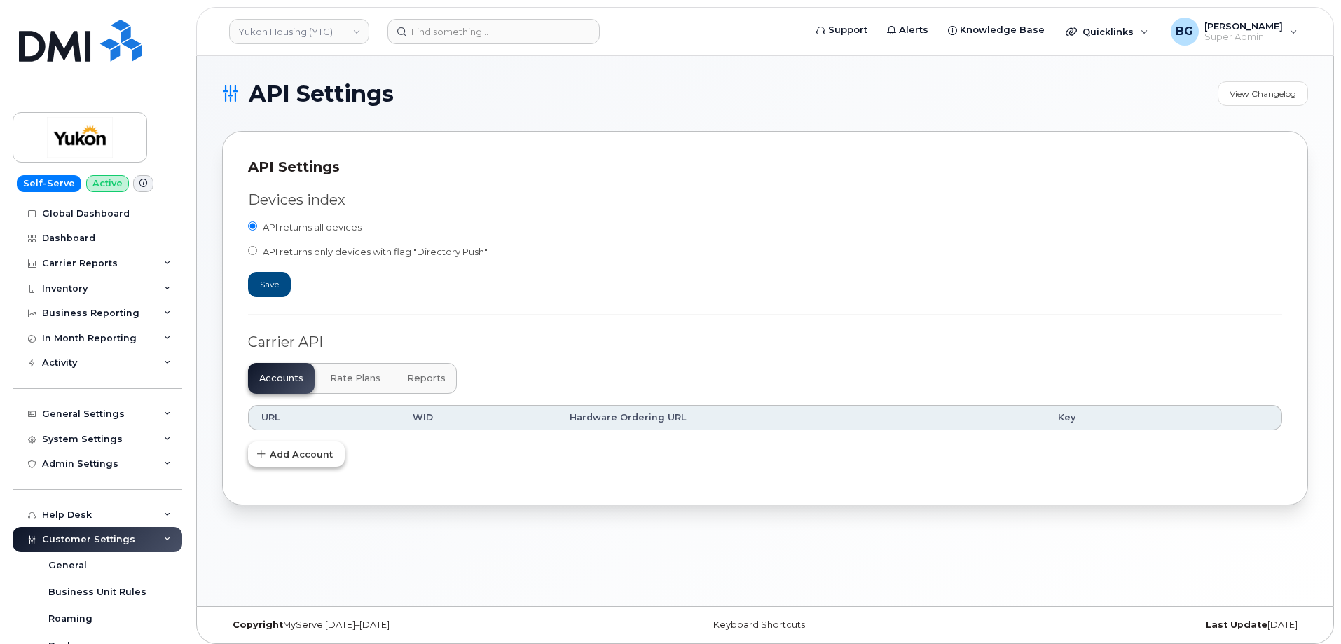
click at [293, 451] on span "Add Account" at bounding box center [301, 454] width 63 height 13
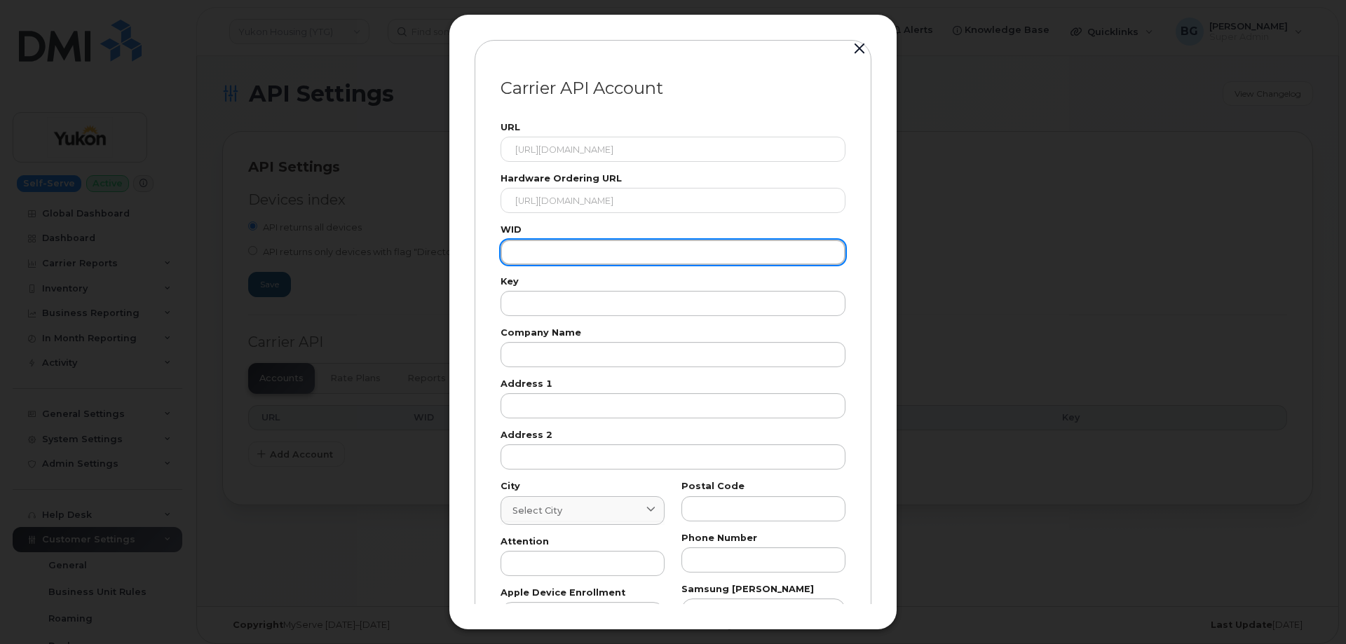
click at [572, 260] on input "text" at bounding box center [672, 252] width 345 height 25
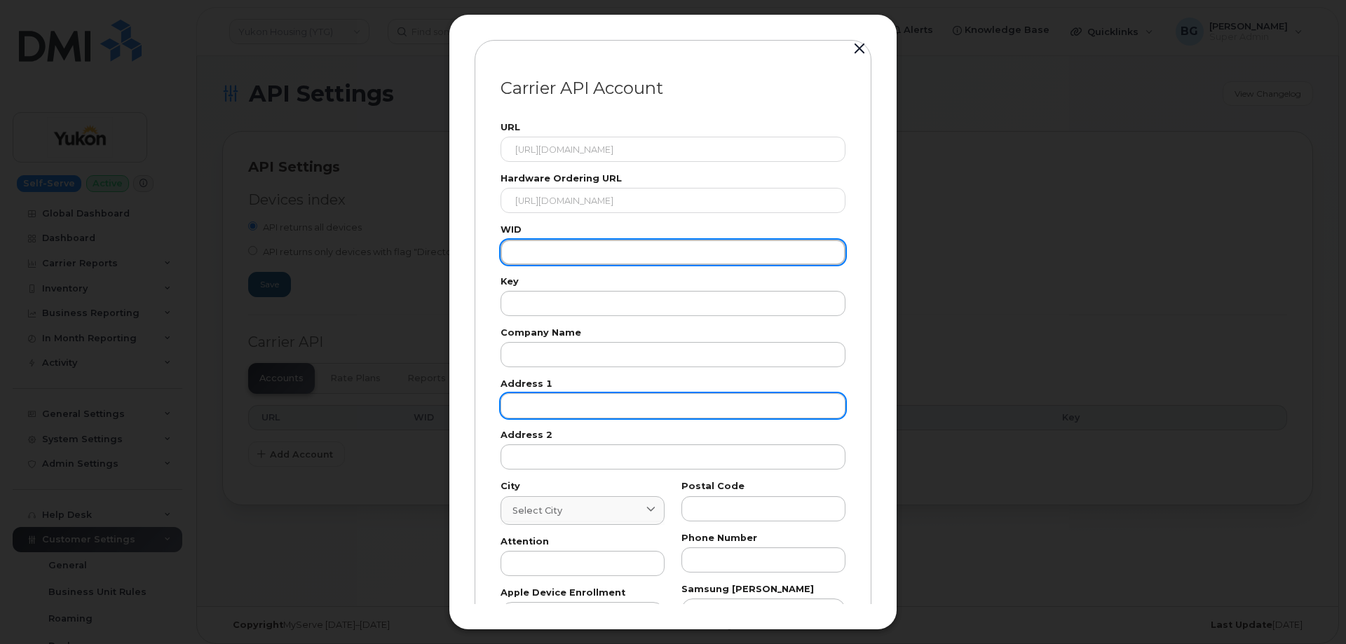
paste input "103058"
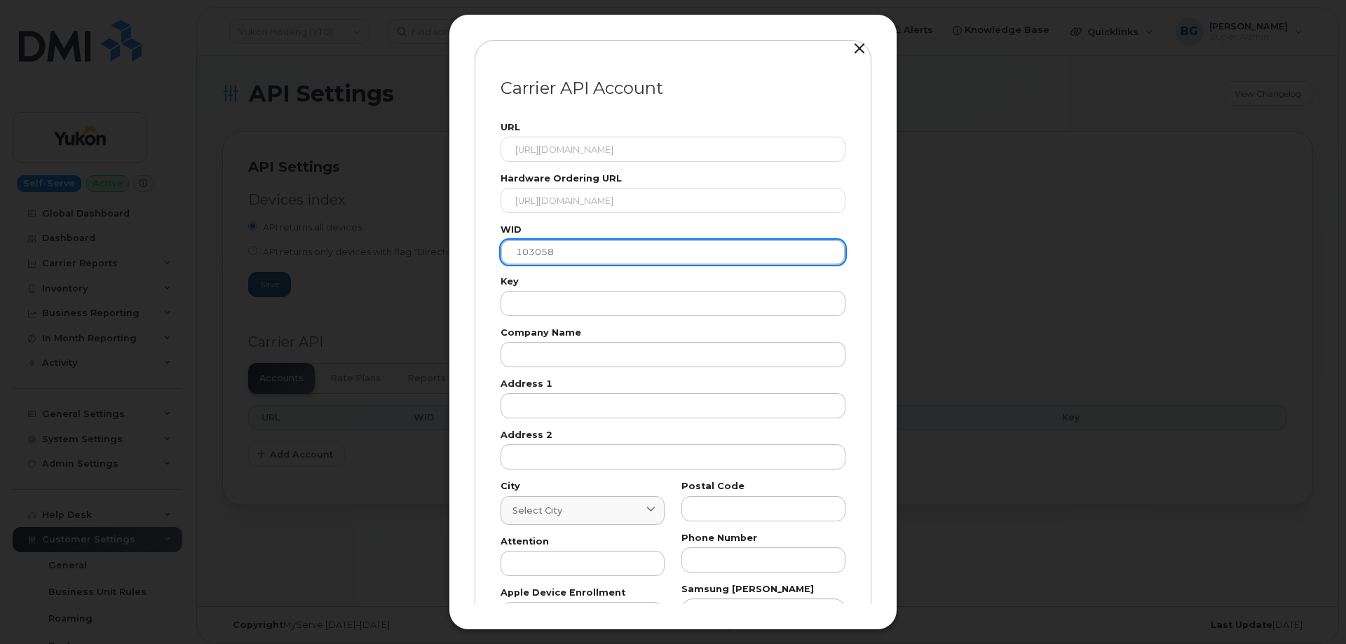
type input "103058"
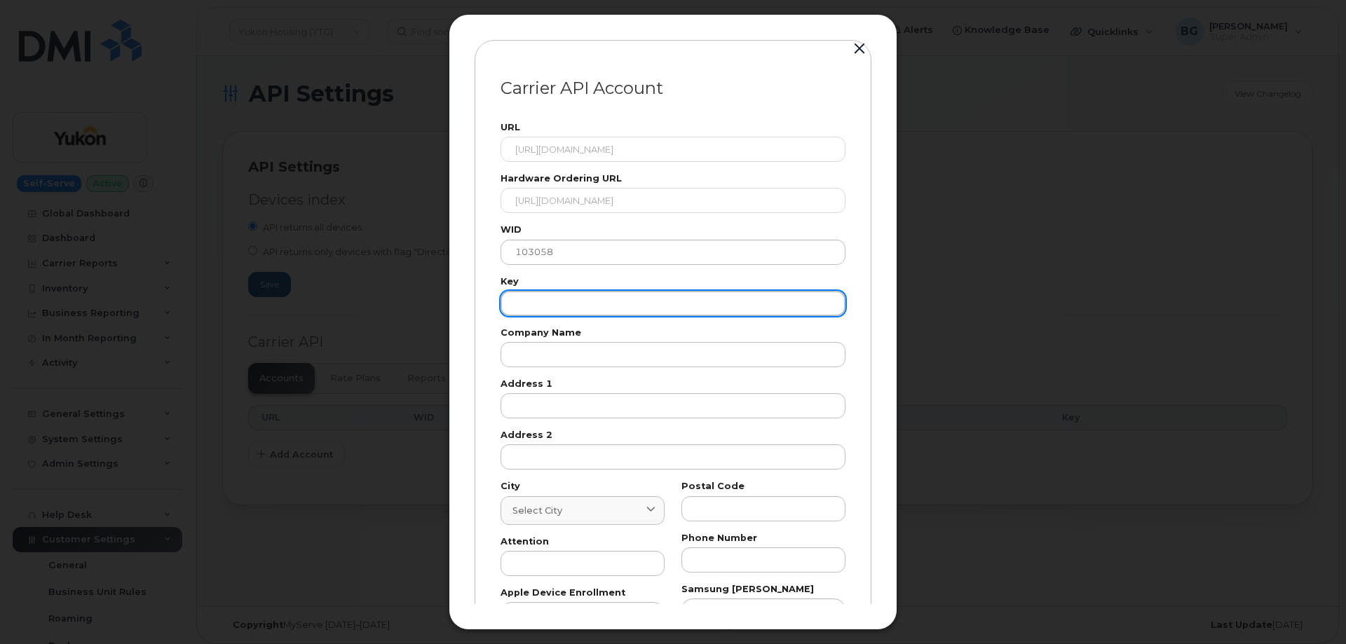
click at [569, 303] on input "text" at bounding box center [672, 303] width 345 height 25
paste input "VPWRPGJ8KTTFUQKR"
type input "VPWRPGJ8KTTFUQKR"
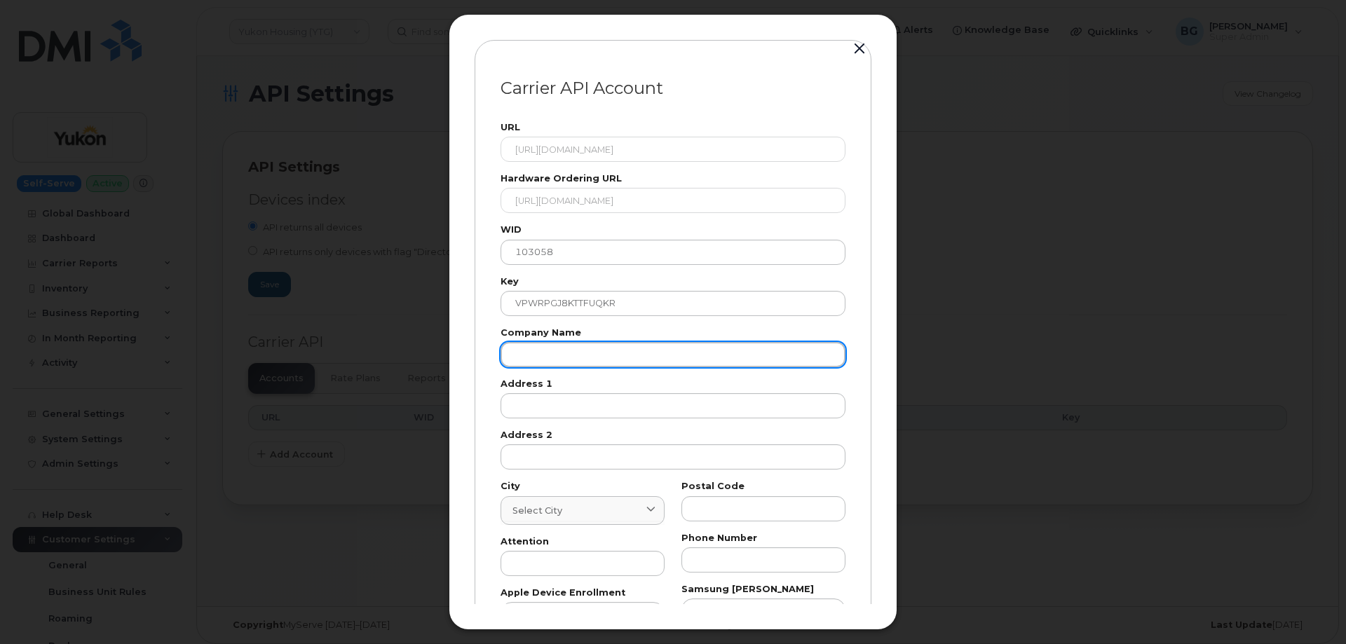
click at [549, 350] on input "text" at bounding box center [672, 354] width 345 height 25
paste input "Gov of Yukon"
type input "Gov of Yukon"
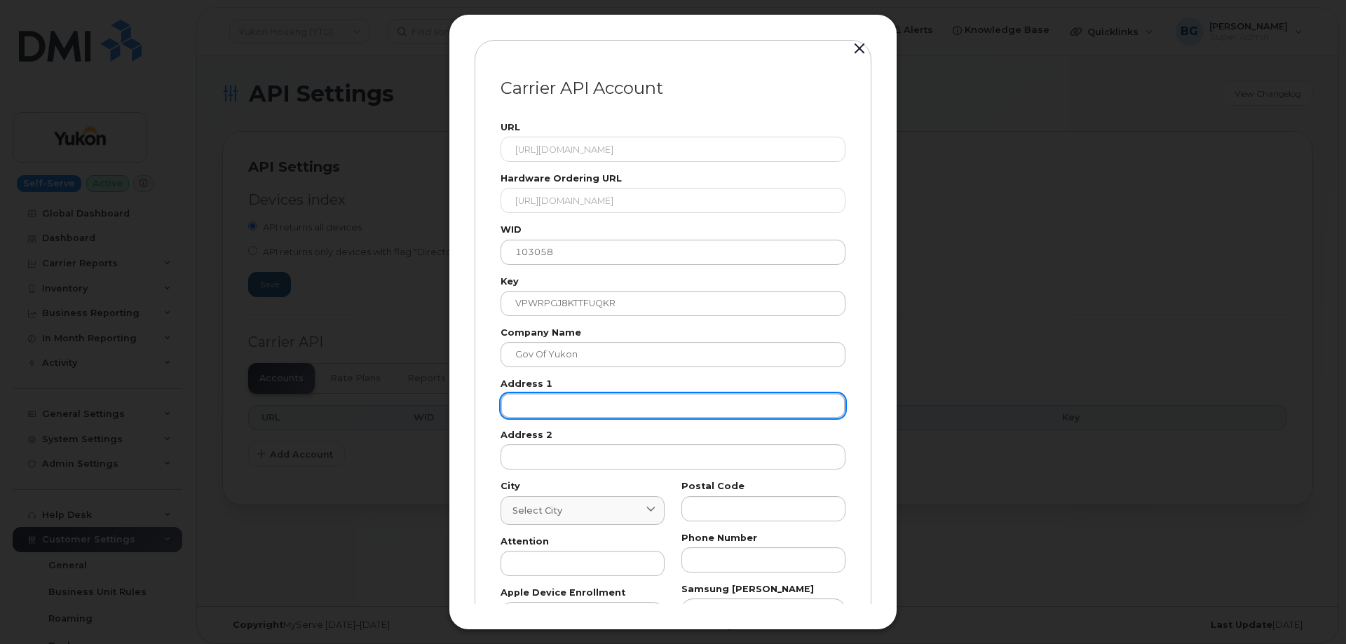
click at [640, 408] on input "text" at bounding box center [672, 405] width 345 height 25
paste input "123"
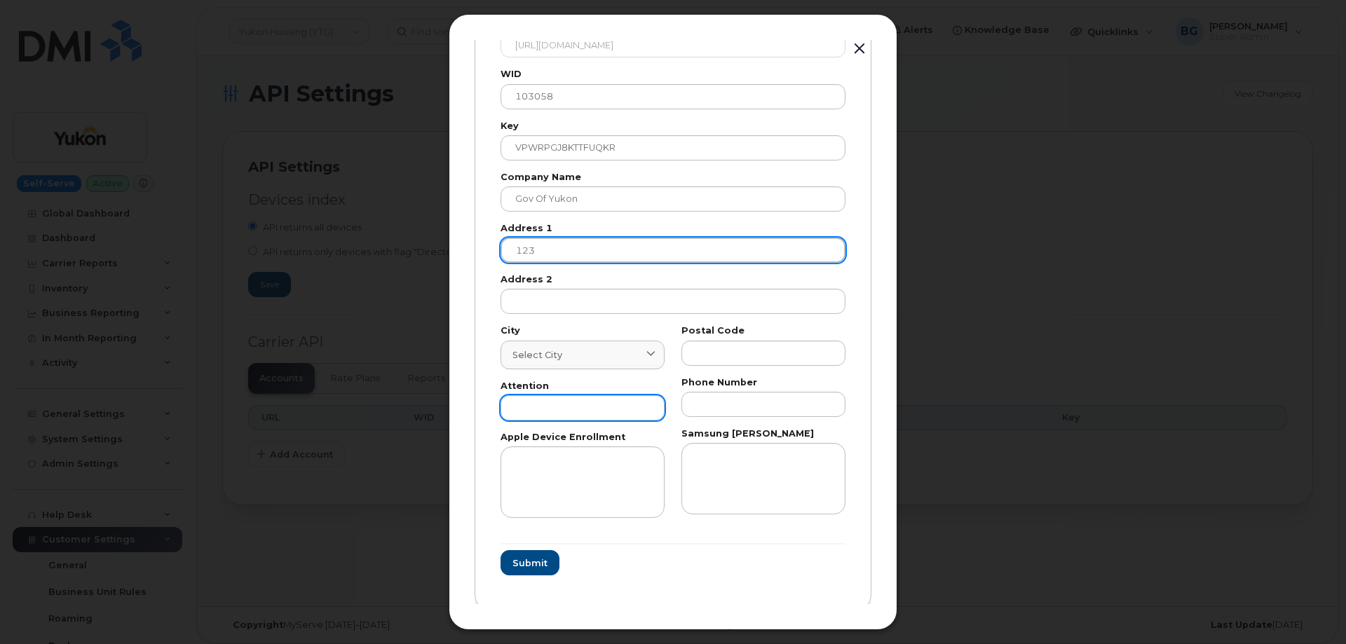
scroll to position [165, 0]
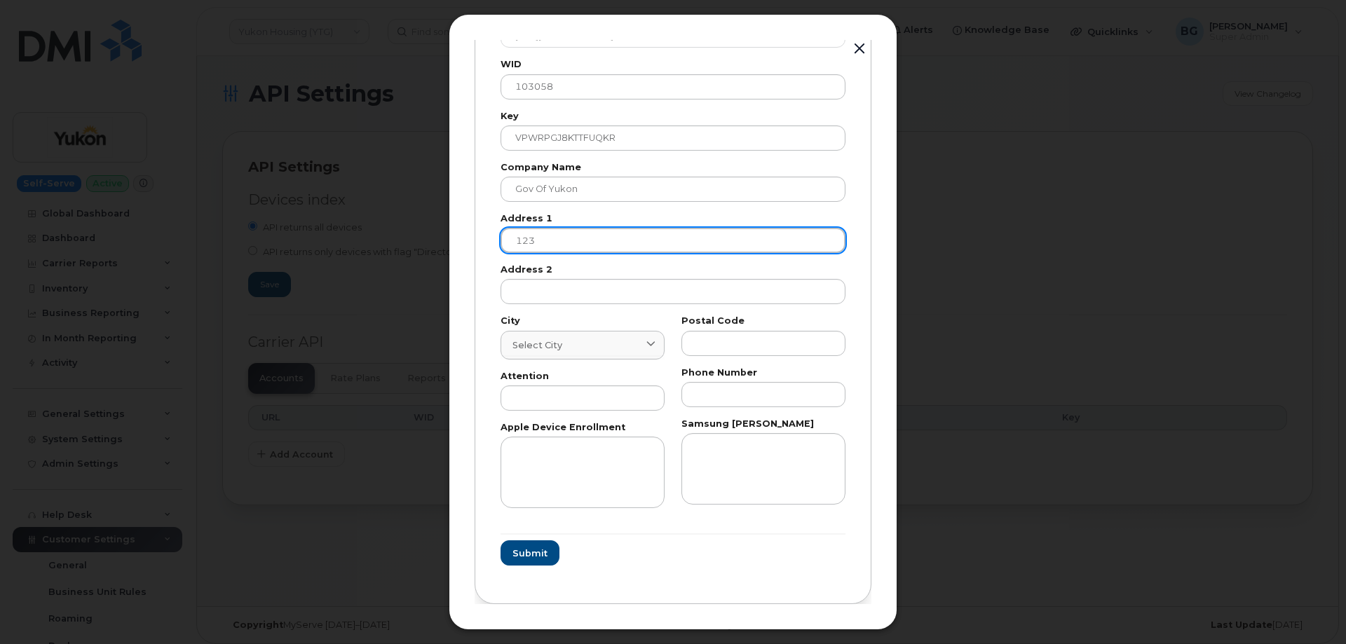
type input "123"
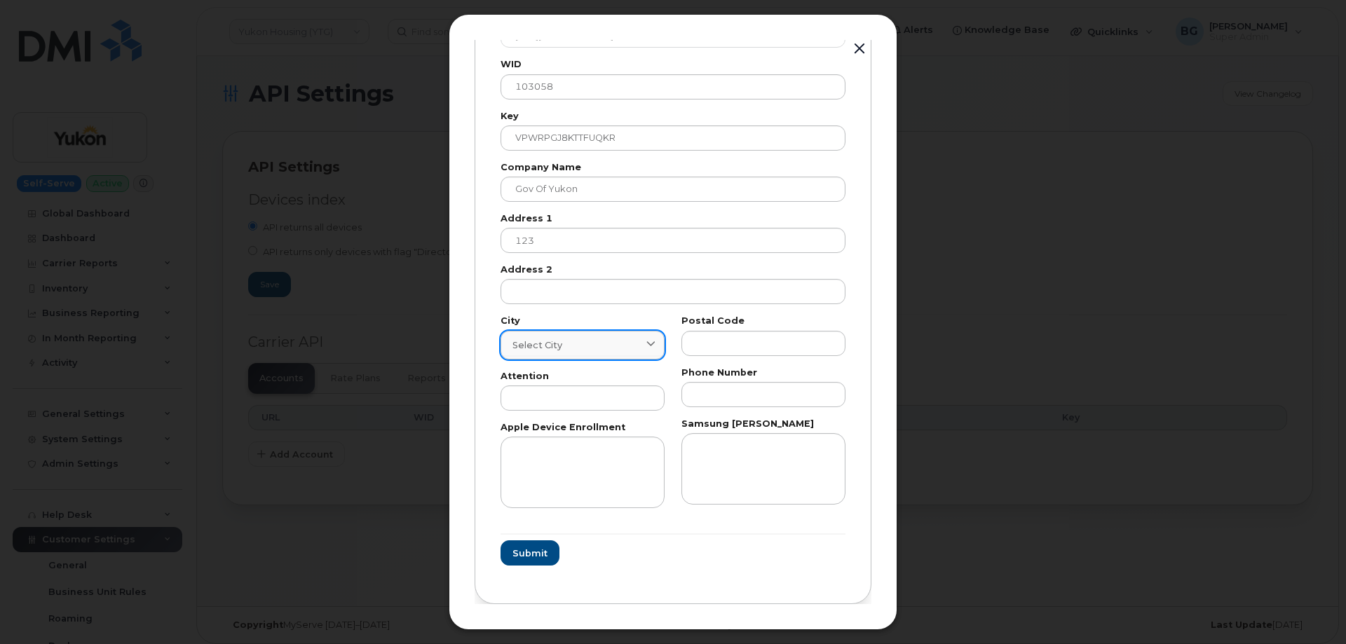
click at [528, 345] on span "Select city" at bounding box center [537, 345] width 50 height 13
paste input "Whitehorse"
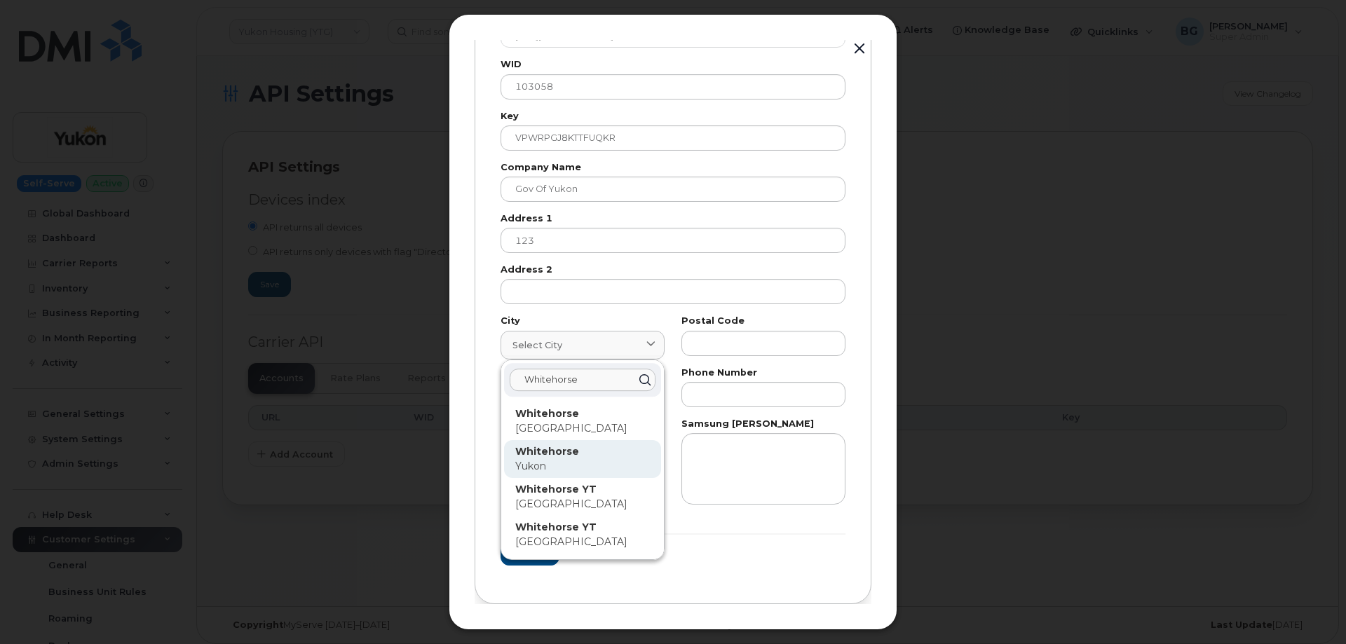
type input "Whitehorse"
click at [542, 458] on p "Whitehorse" at bounding box center [582, 451] width 135 height 15
type input "7227"
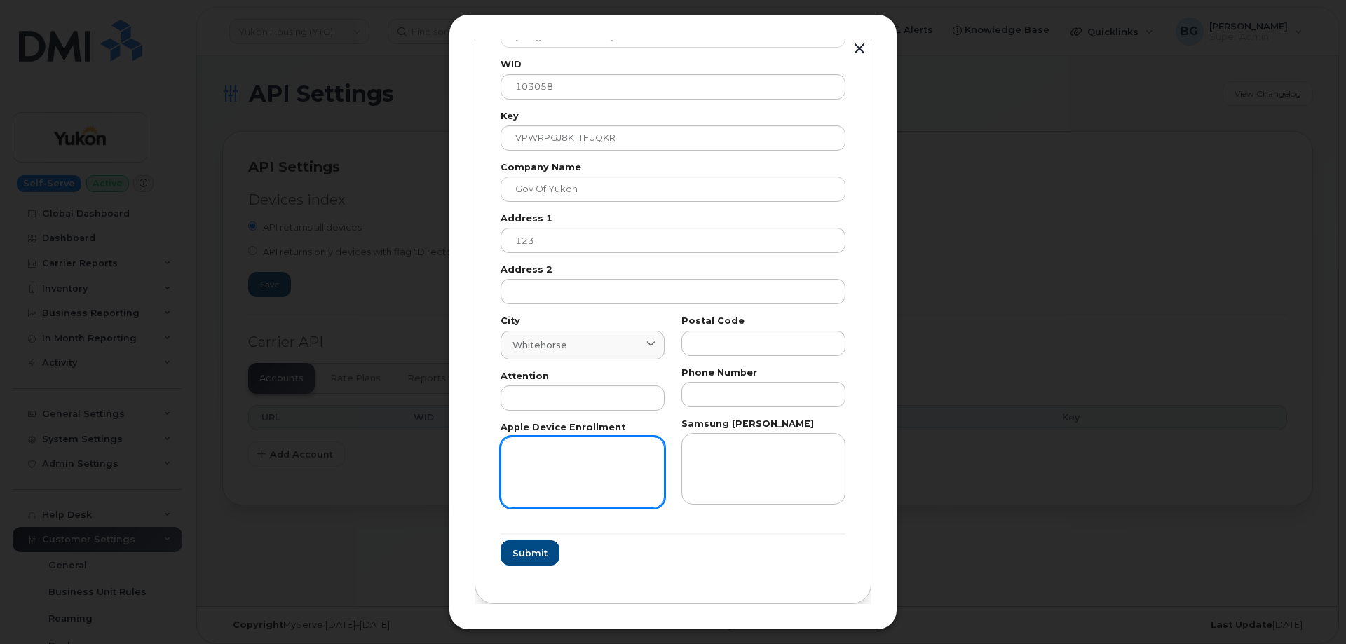
drag, startPoint x: 542, startPoint y: 458, endPoint x: 1259, endPoint y: 637, distance: 739.1
click at [1168, 576] on div "Carrier API Account URL https://eordering.bell.ca/api/eordering/orders/v1/ Hard…" at bounding box center [673, 322] width 1346 height 644
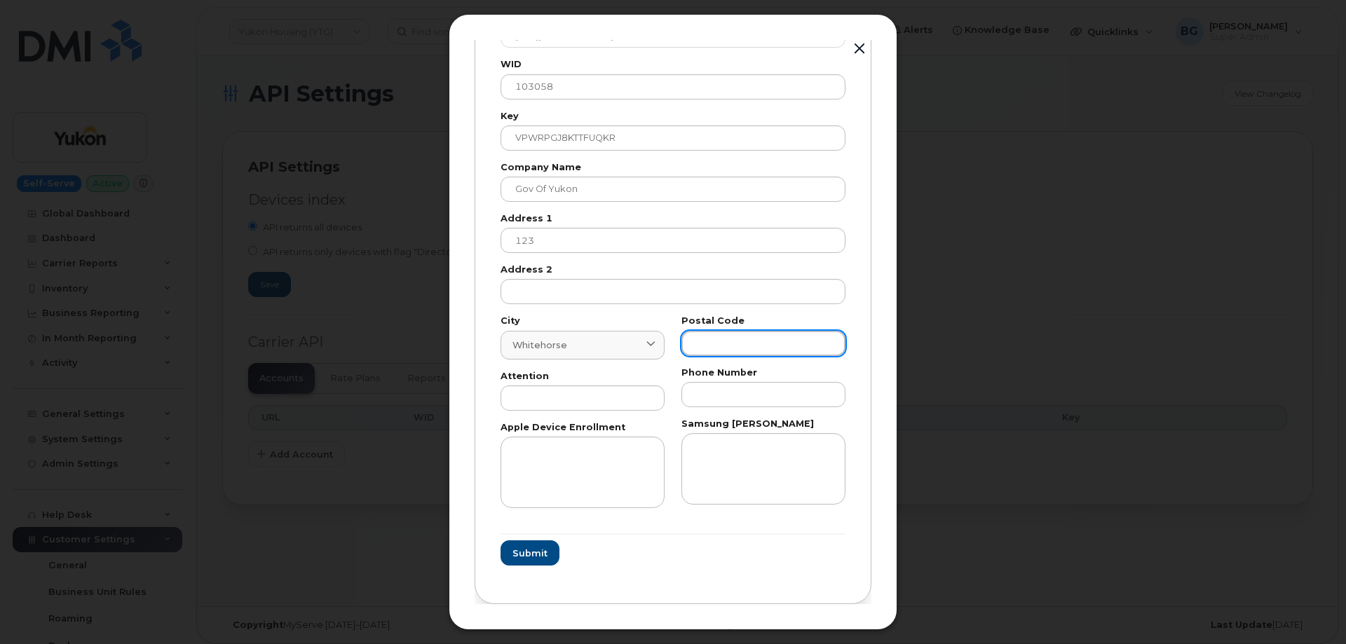
click at [706, 344] on input "text" at bounding box center [763, 343] width 164 height 25
paste input "T"
type input "T"
click at [534, 403] on input "text" at bounding box center [582, 397] width 164 height 25
paste input "AP"
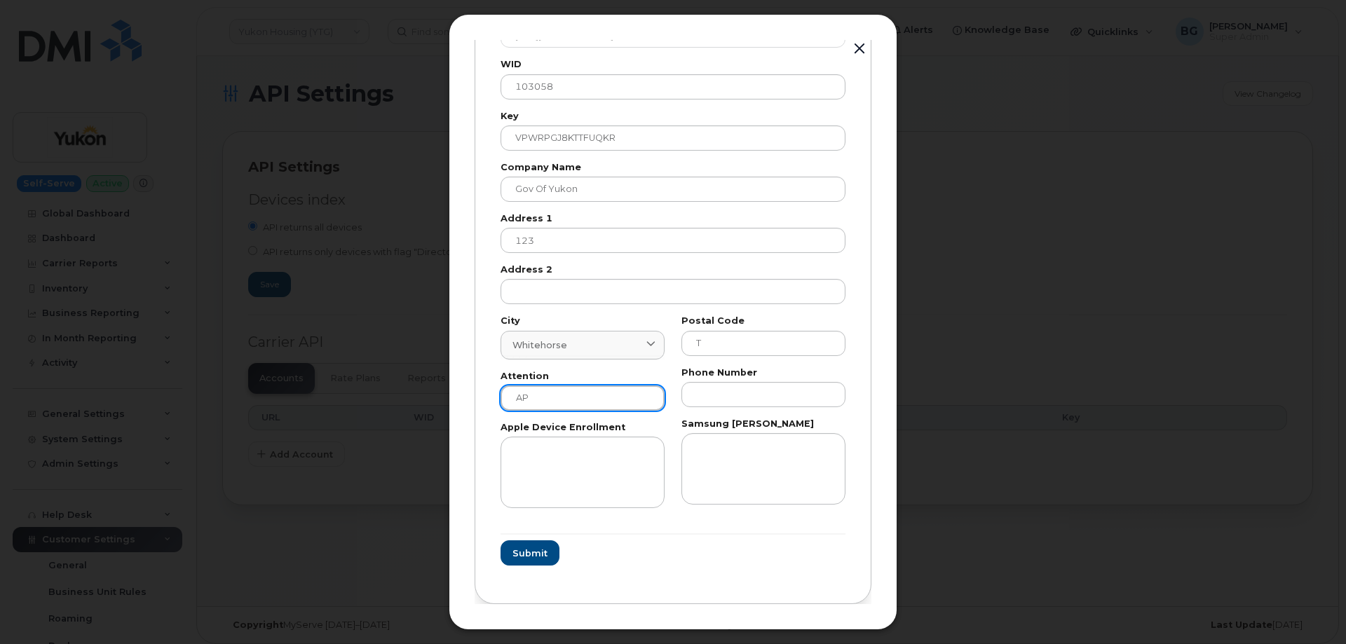
type input "AP"
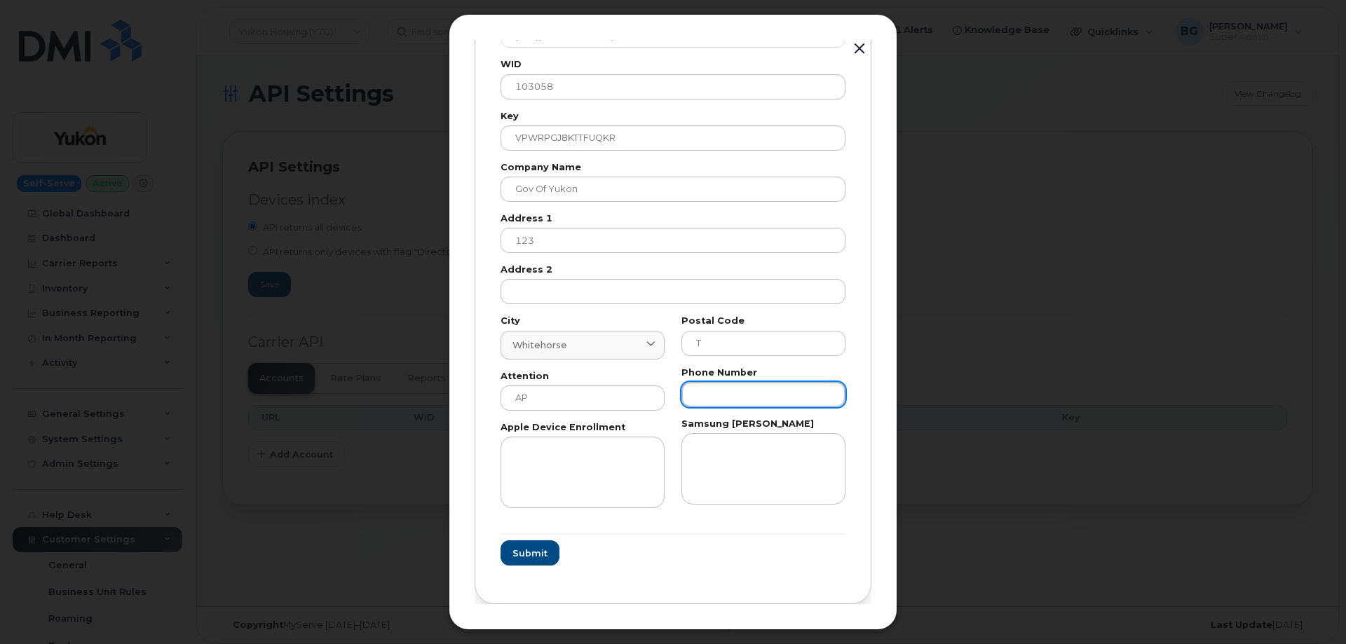
click at [723, 385] on input "text" at bounding box center [763, 394] width 164 height 25
paste input "8676679026"
type input "8676679026"
drag, startPoint x: 507, startPoint y: 547, endPoint x: 515, endPoint y: 548, distance: 8.4
click at [507, 548] on button "Submit" at bounding box center [528, 552] width 57 height 25
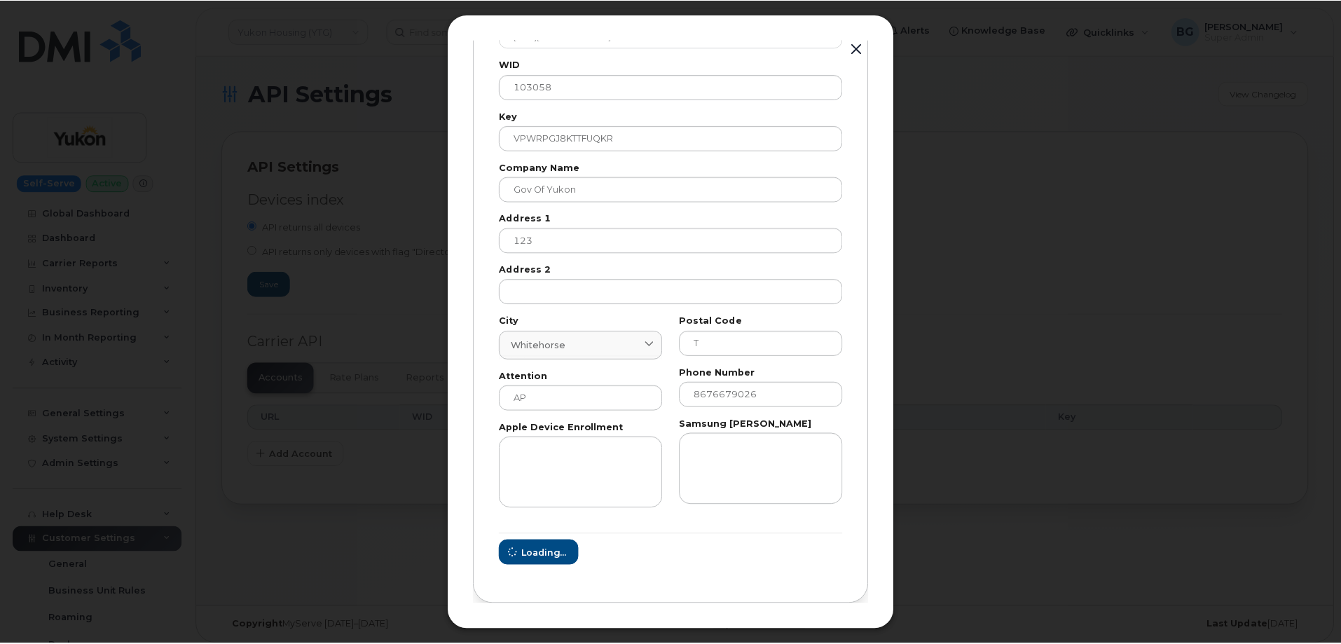
scroll to position [0, 0]
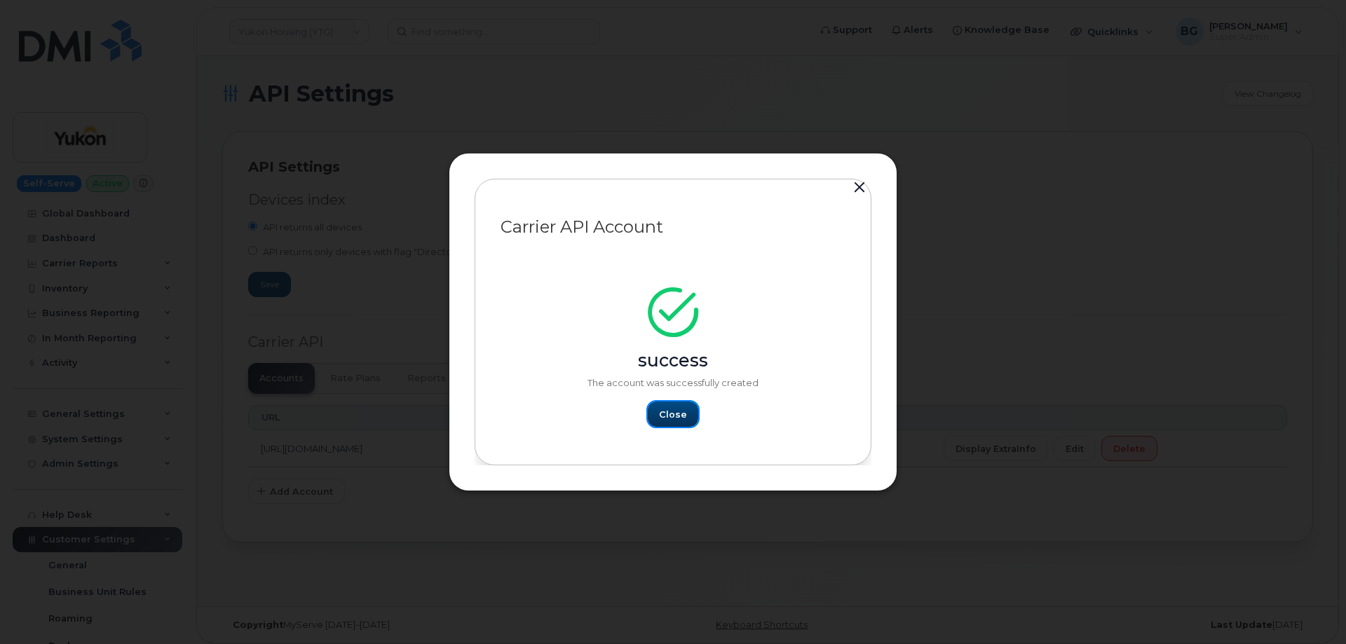
click at [670, 417] on span "Close" at bounding box center [673, 414] width 28 height 13
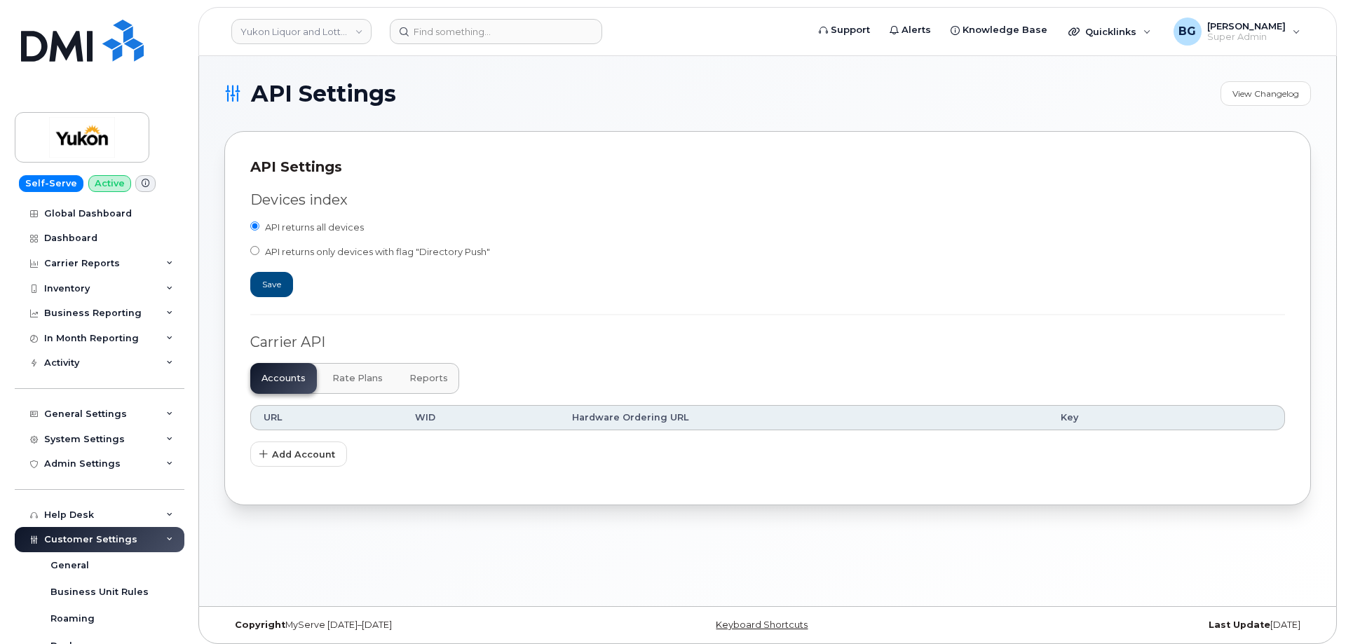
scroll to position [289, 0]
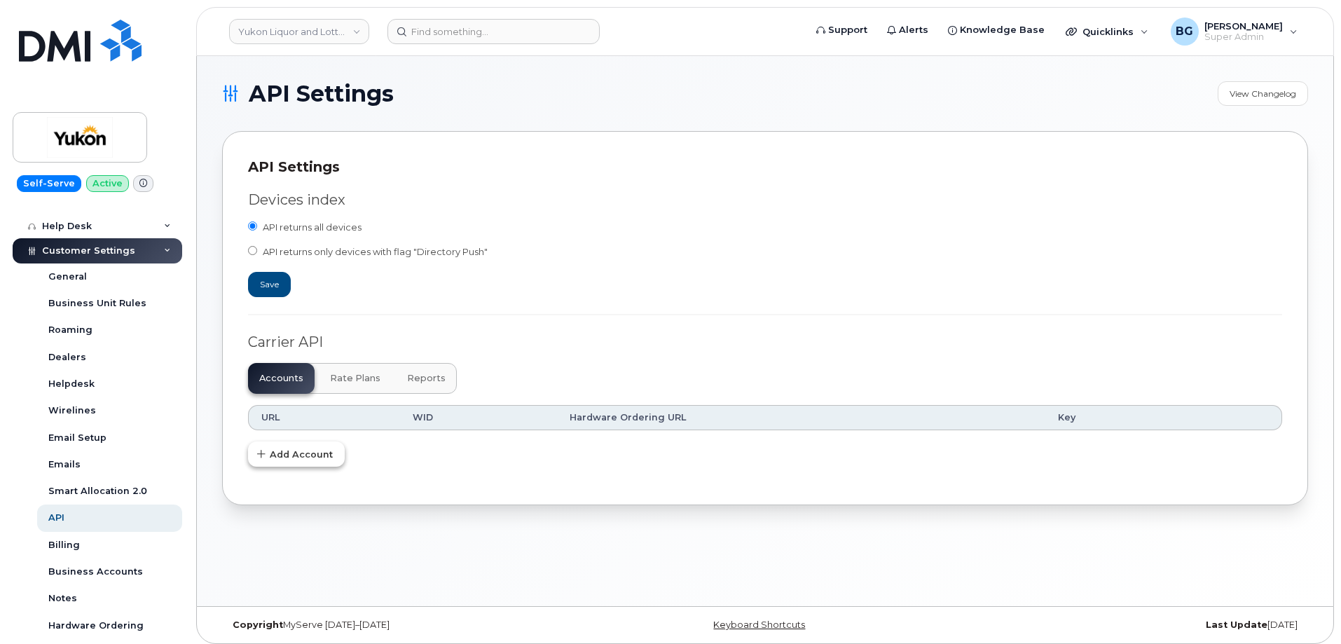
click at [289, 459] on span "Add Account" at bounding box center [301, 454] width 63 height 13
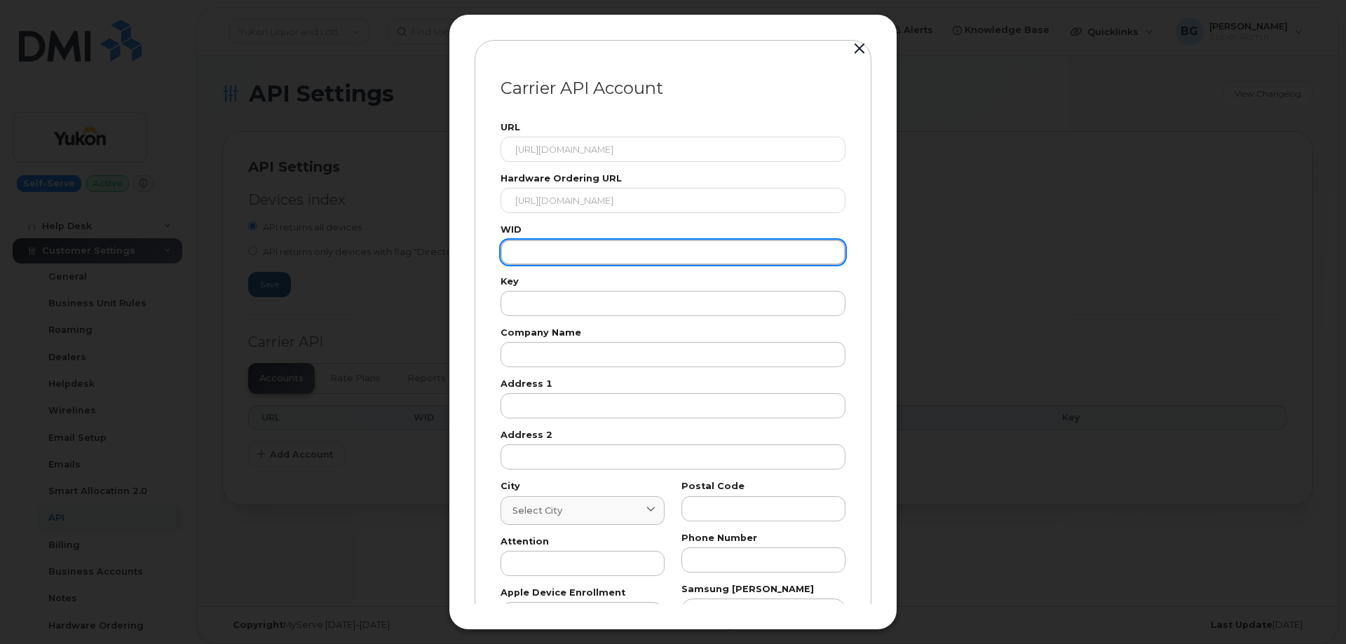
click at [559, 254] on input "text" at bounding box center [672, 252] width 345 height 25
paste input "103058"
type input "103058"
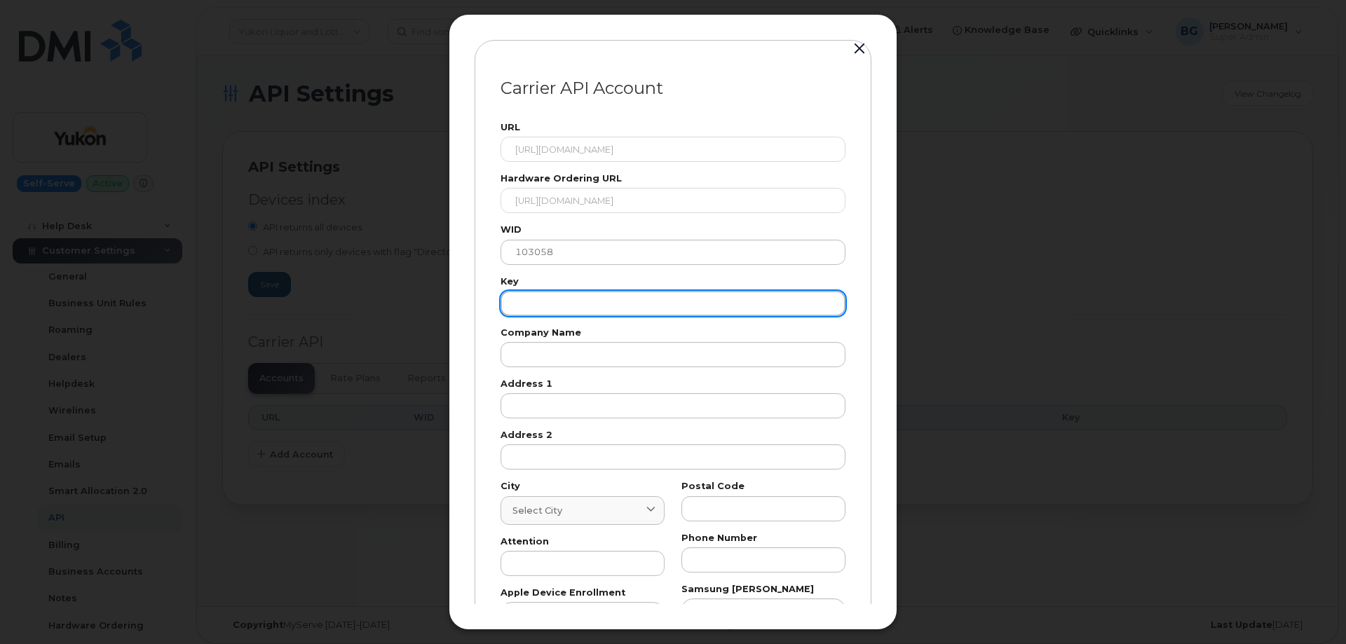
click at [523, 305] on input "text" at bounding box center [672, 303] width 345 height 25
paste input "VPWRPGJ8KTTFUQKR"
type input "VPWRPGJ8KTTFUQKR"
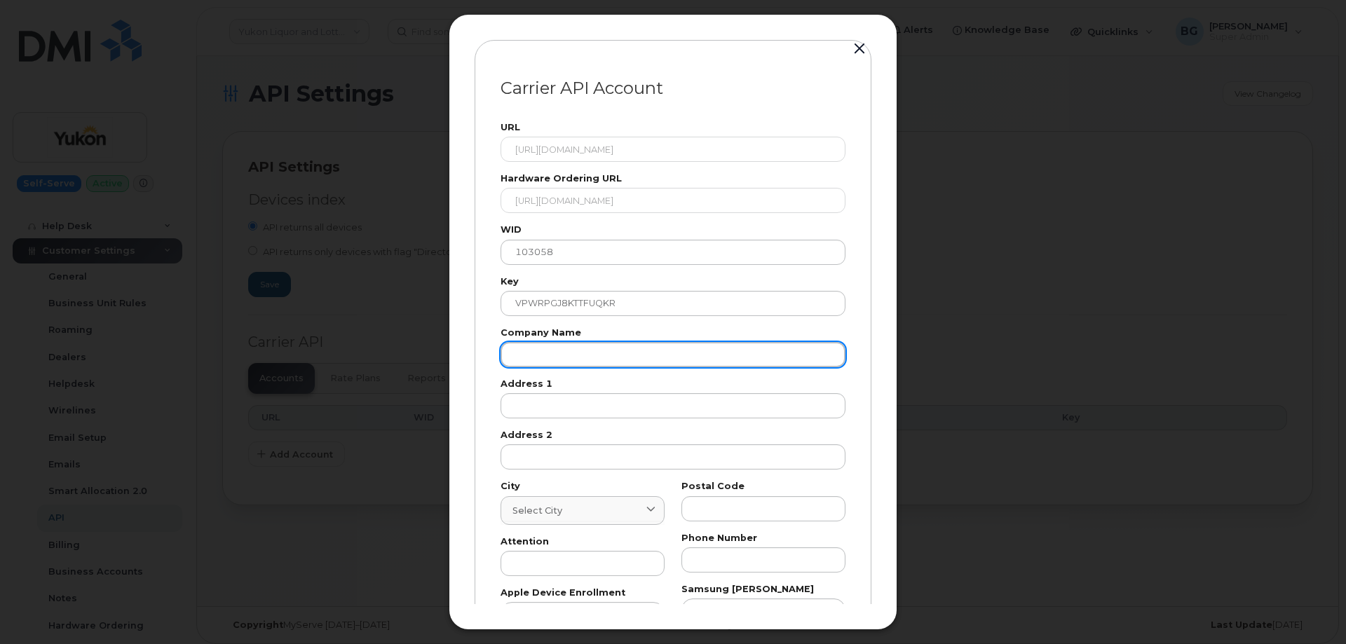
click at [578, 353] on input "text" at bounding box center [672, 354] width 345 height 25
paste input "Gov of Yukon"
type input "Gov of Yukon"
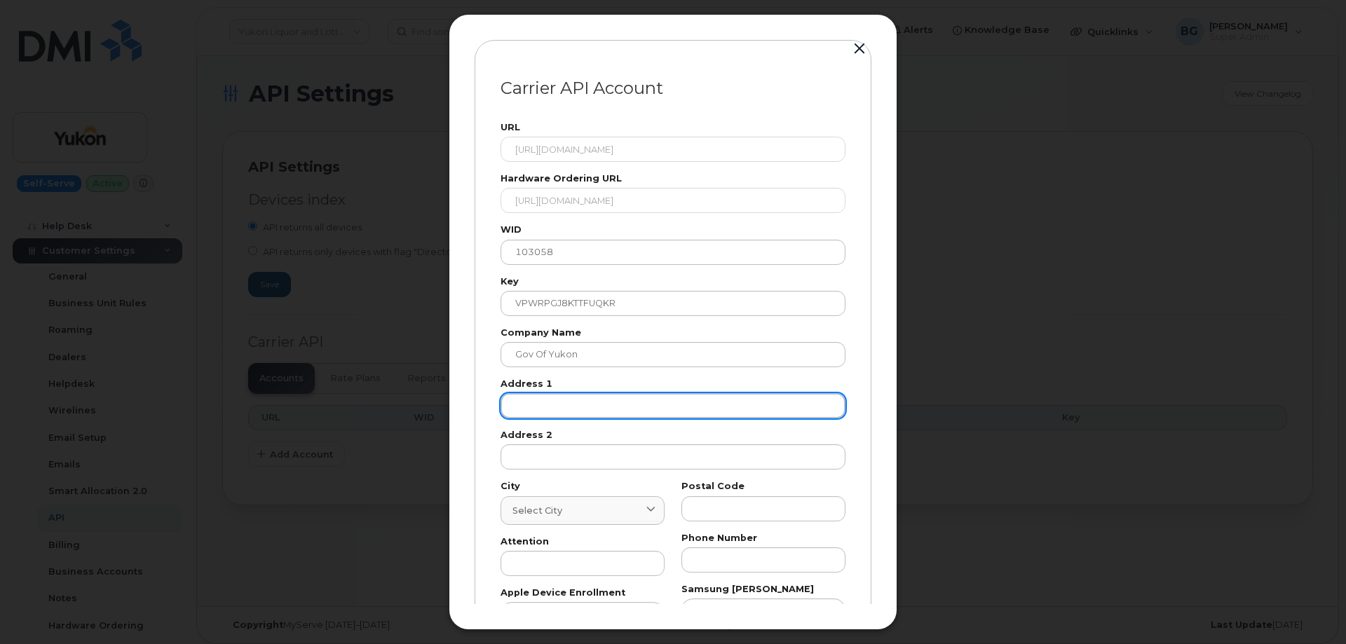
click at [549, 416] on input "text" at bounding box center [672, 405] width 345 height 25
paste input "123"
type input "123"
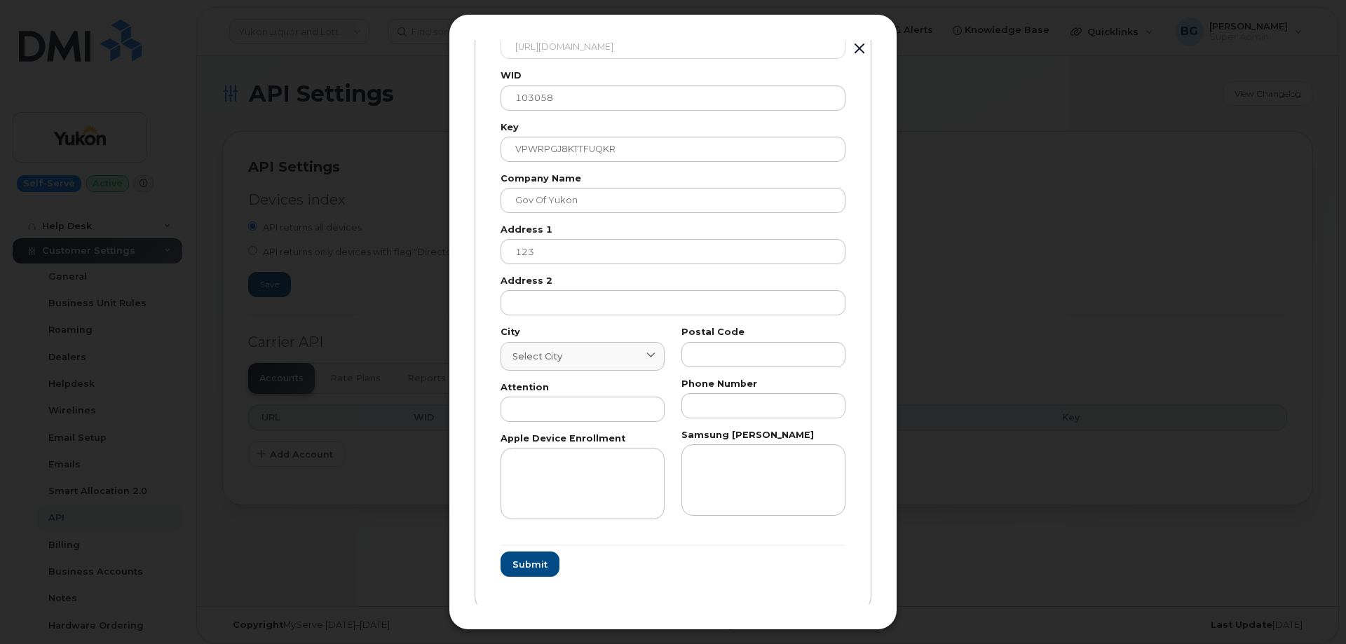
scroll to position [165, 0]
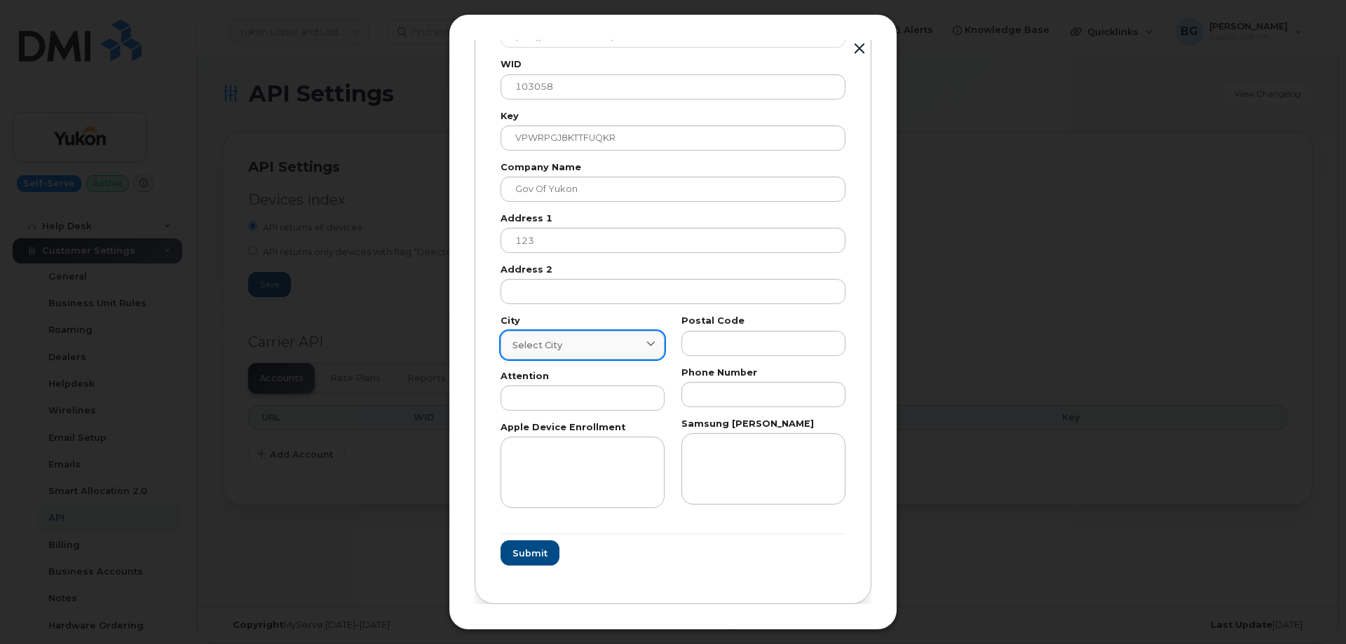
click at [549, 351] on span "Select city" at bounding box center [537, 345] width 50 height 13
paste input "Whitehorse"
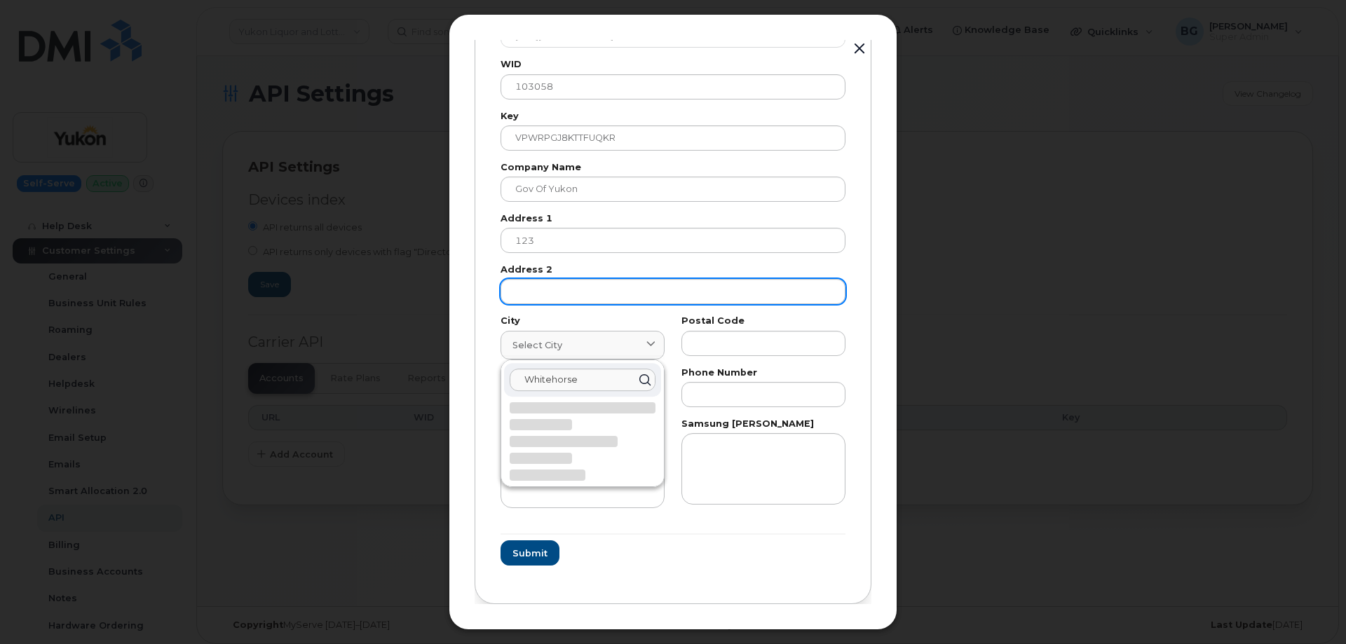
type input "Whitehorse"
click at [615, 303] on input "text" at bounding box center [672, 291] width 345 height 25
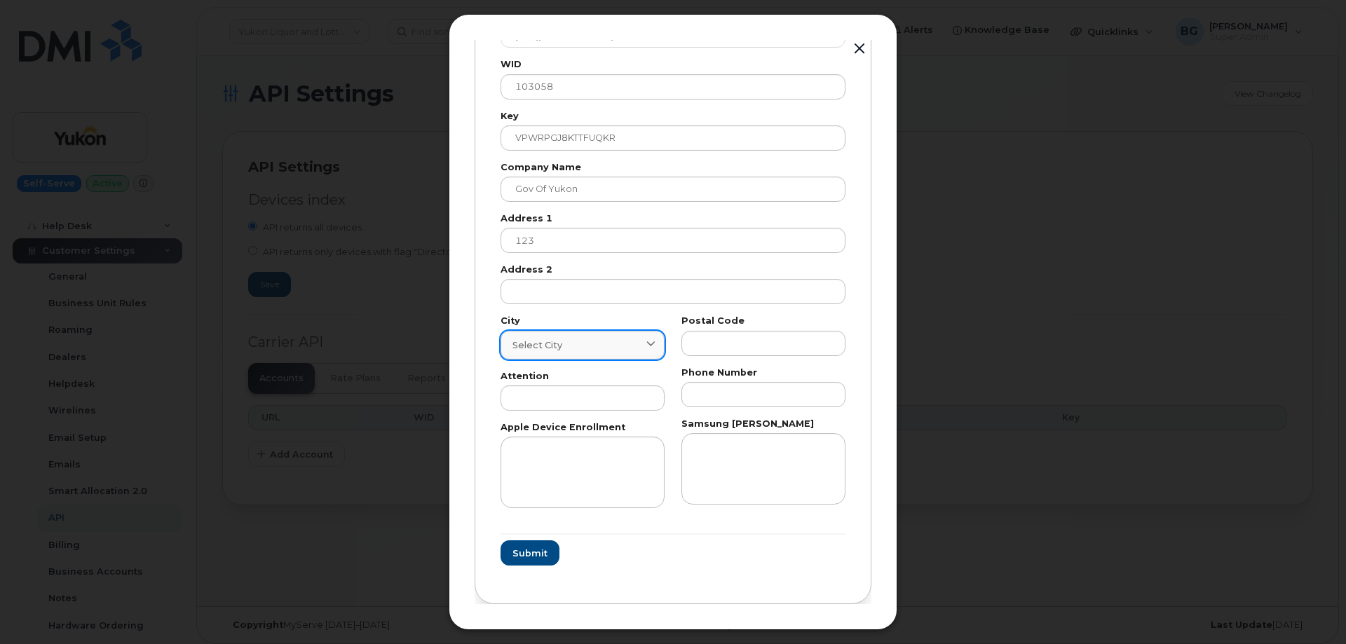
click at [582, 350] on div "Select city" at bounding box center [582, 345] width 140 height 13
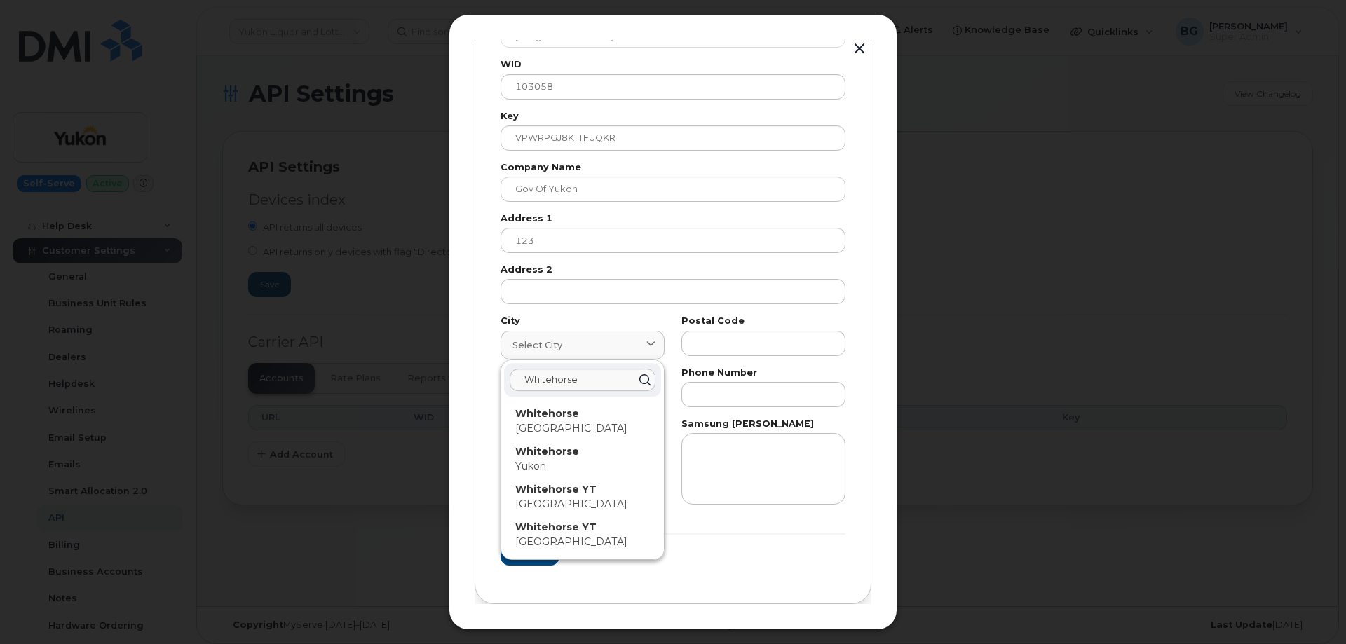
drag, startPoint x: 553, startPoint y: 453, endPoint x: 561, endPoint y: 456, distance: 8.9
click at [553, 454] on strong "Whitehorse" at bounding box center [547, 451] width 64 height 13
type input "7227"
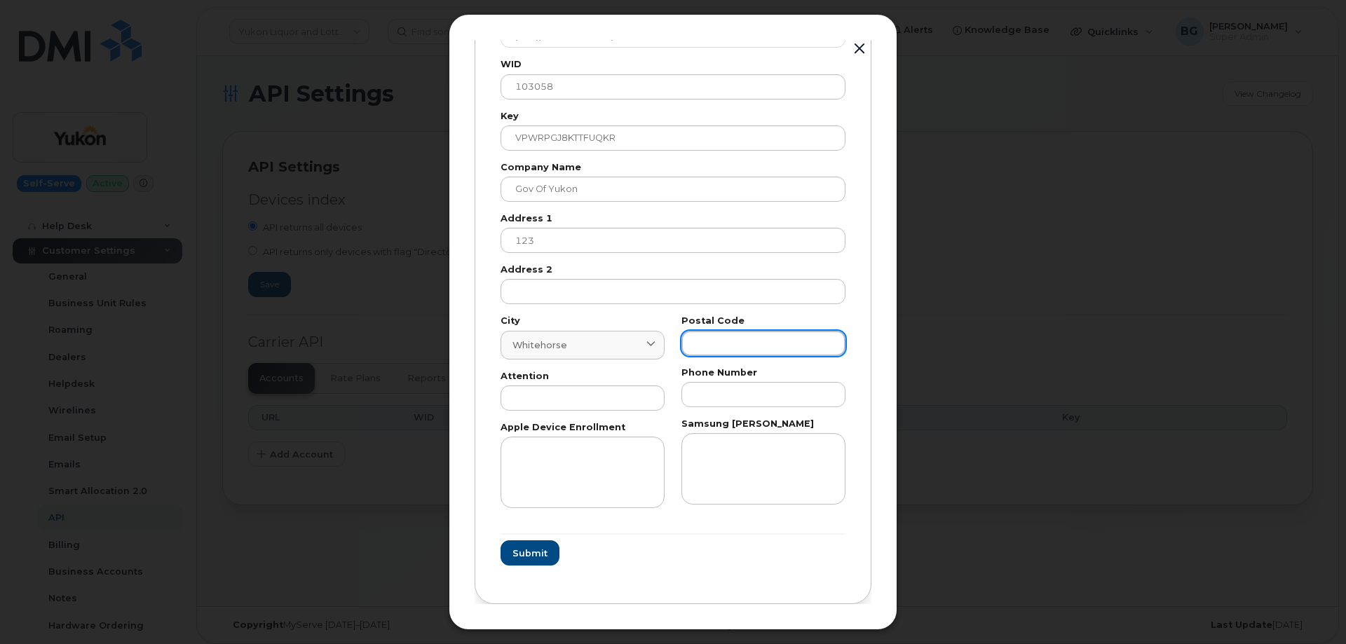
drag, startPoint x: 702, startPoint y: 338, endPoint x: 713, endPoint y: 339, distance: 11.3
click at [702, 338] on input "text" at bounding box center [763, 343] width 164 height 25
paste input "T"
type input "T"
drag, startPoint x: 598, startPoint y: 404, endPoint x: 628, endPoint y: 428, distance: 38.9
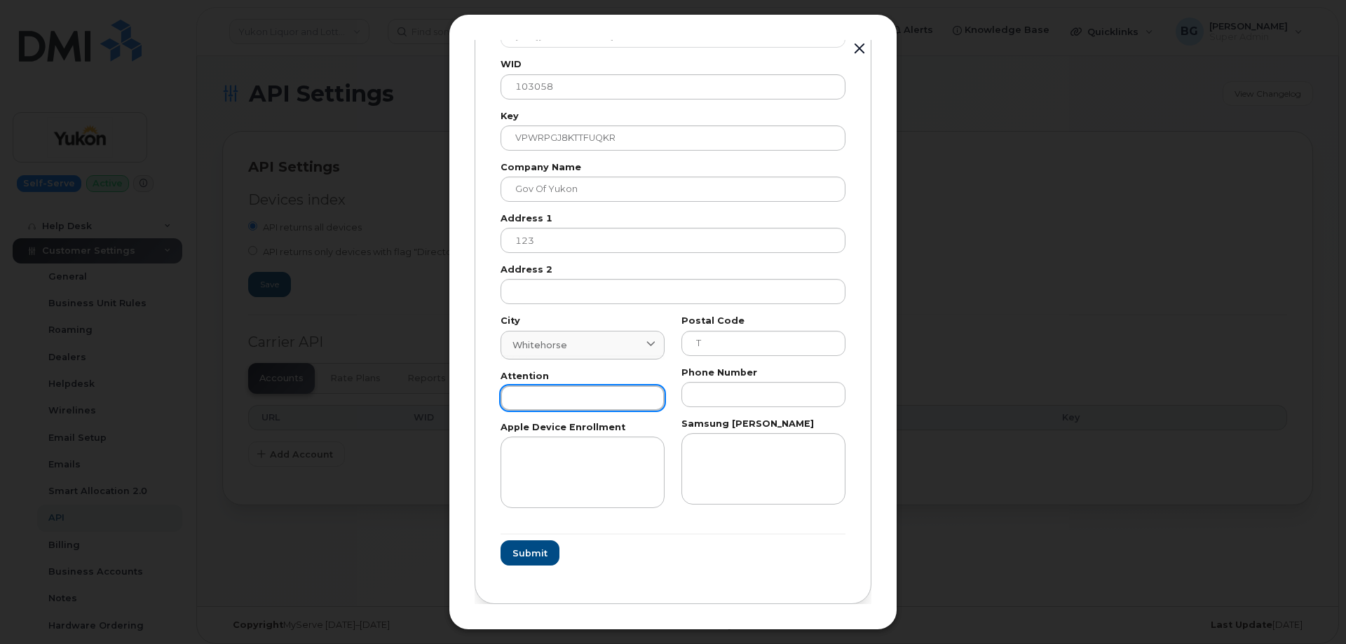
click at [598, 404] on input "text" at bounding box center [582, 397] width 164 height 25
paste input "AP"
type input "AP"
drag, startPoint x: 776, startPoint y: 388, endPoint x: 760, endPoint y: 407, distance: 24.3
click at [774, 392] on input "text" at bounding box center [763, 394] width 164 height 25
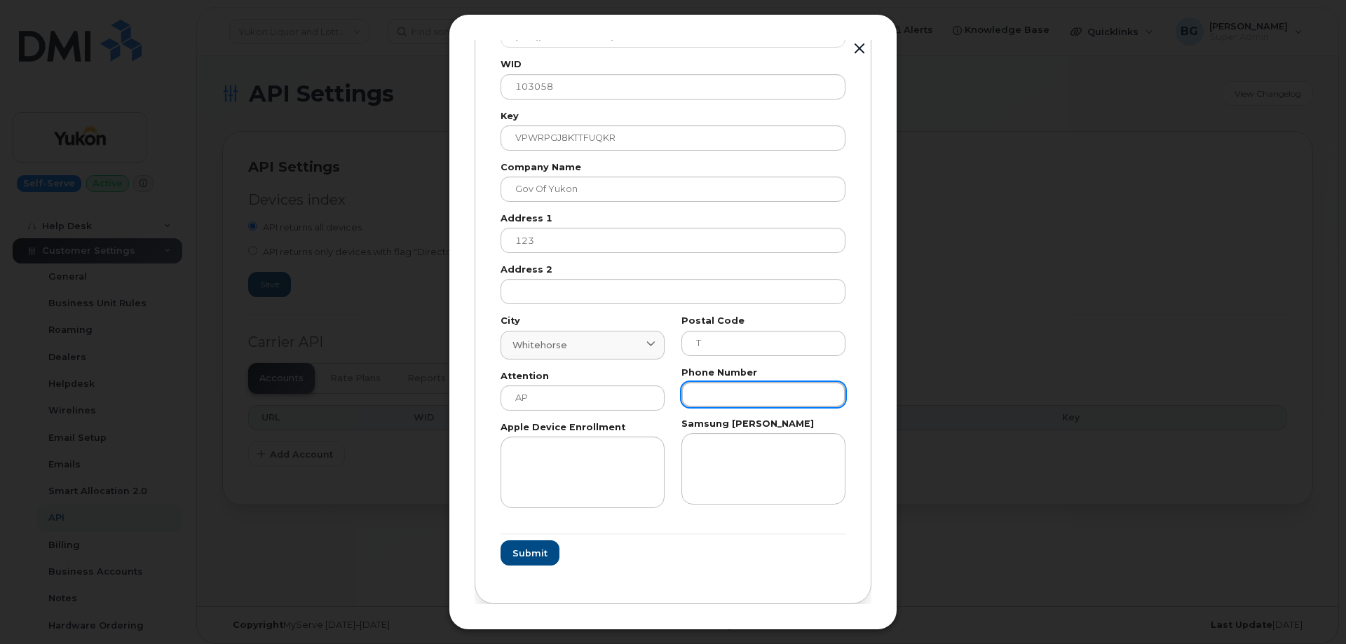
paste input "8676679026"
type input "8676679026"
click at [518, 554] on span "Submit" at bounding box center [529, 553] width 35 height 13
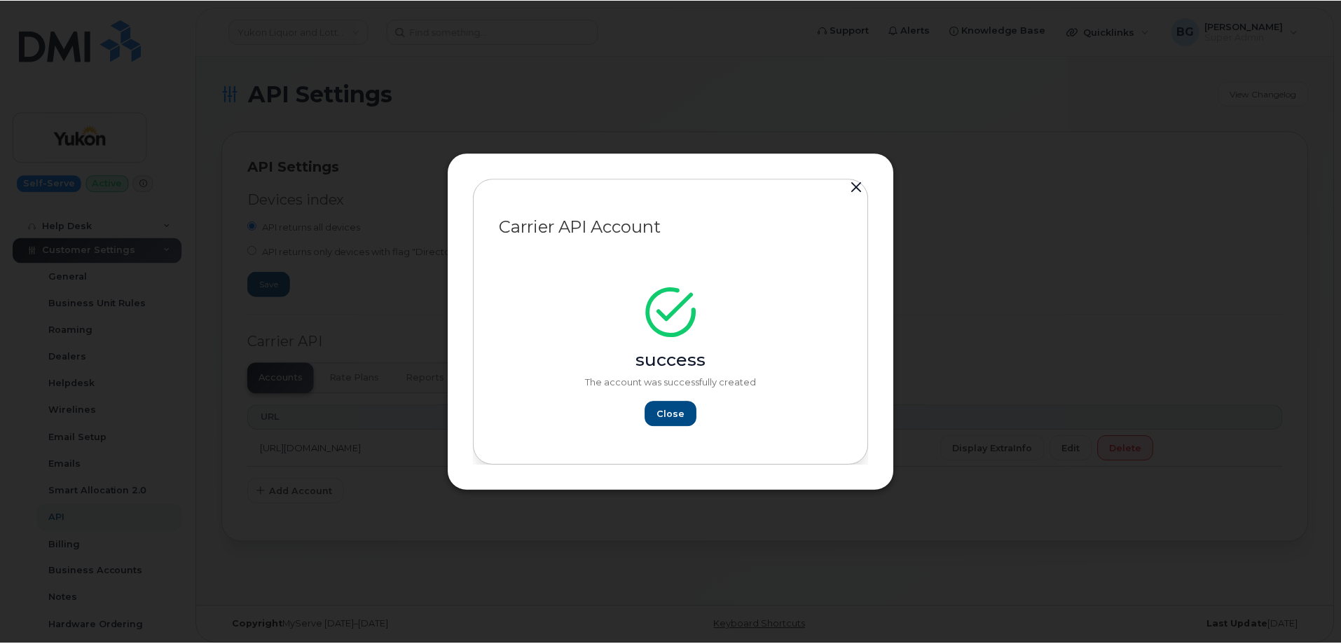
scroll to position [0, 0]
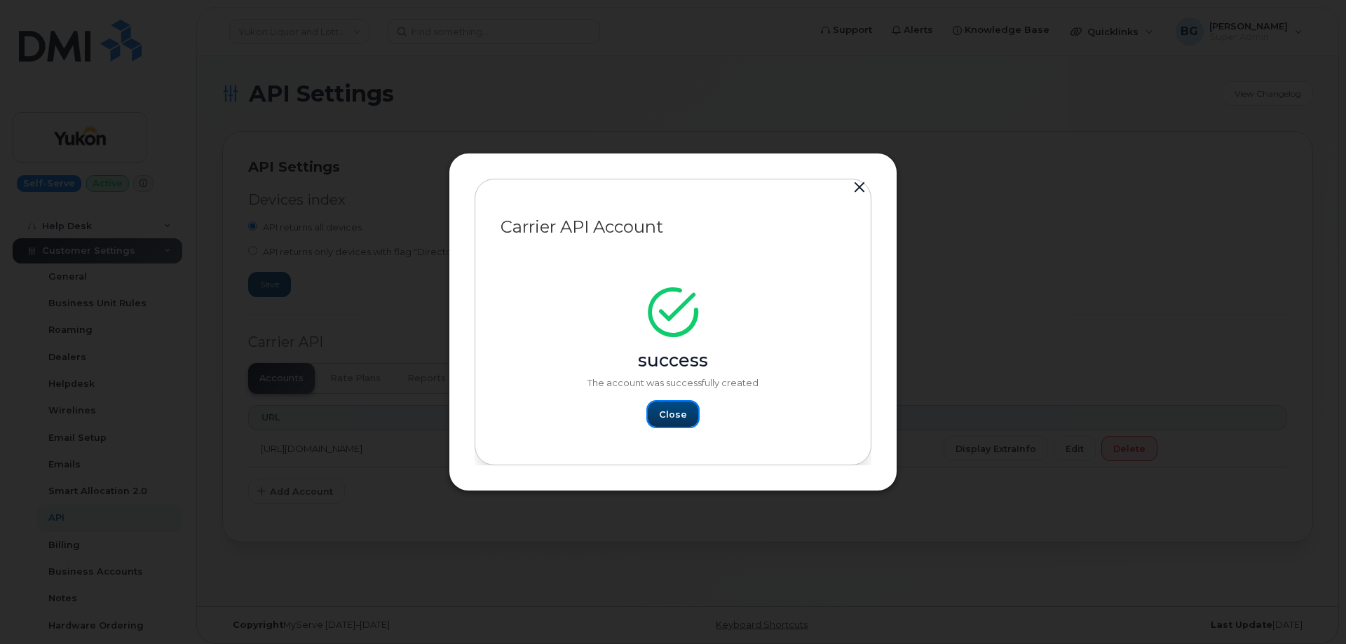
click at [660, 416] on span "Close" at bounding box center [673, 414] width 28 height 13
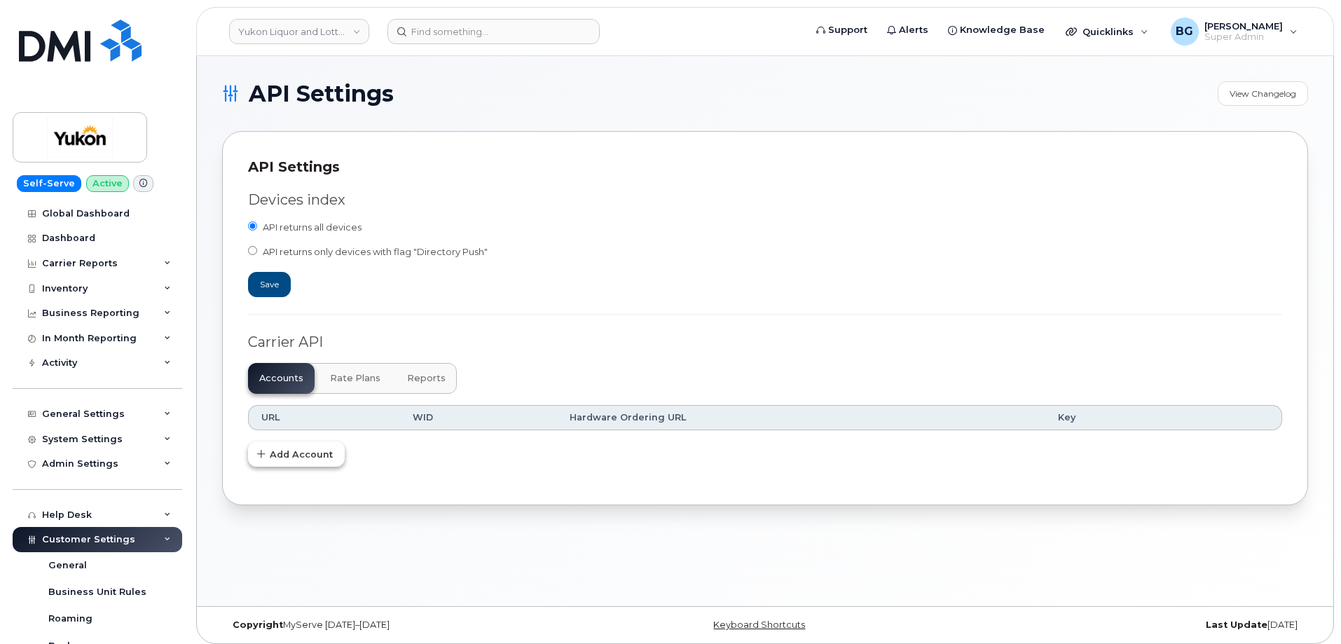
click at [281, 453] on span "Add Account" at bounding box center [301, 454] width 63 height 13
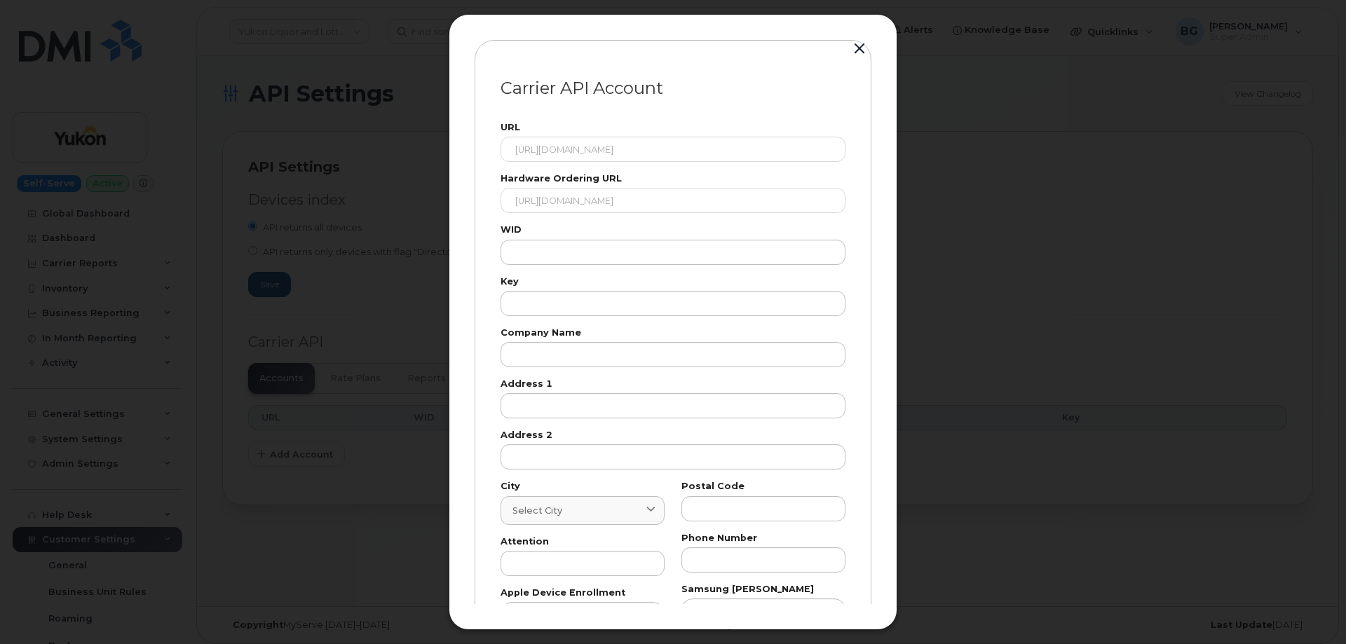
click at [586, 233] on label "WID" at bounding box center [672, 230] width 345 height 9
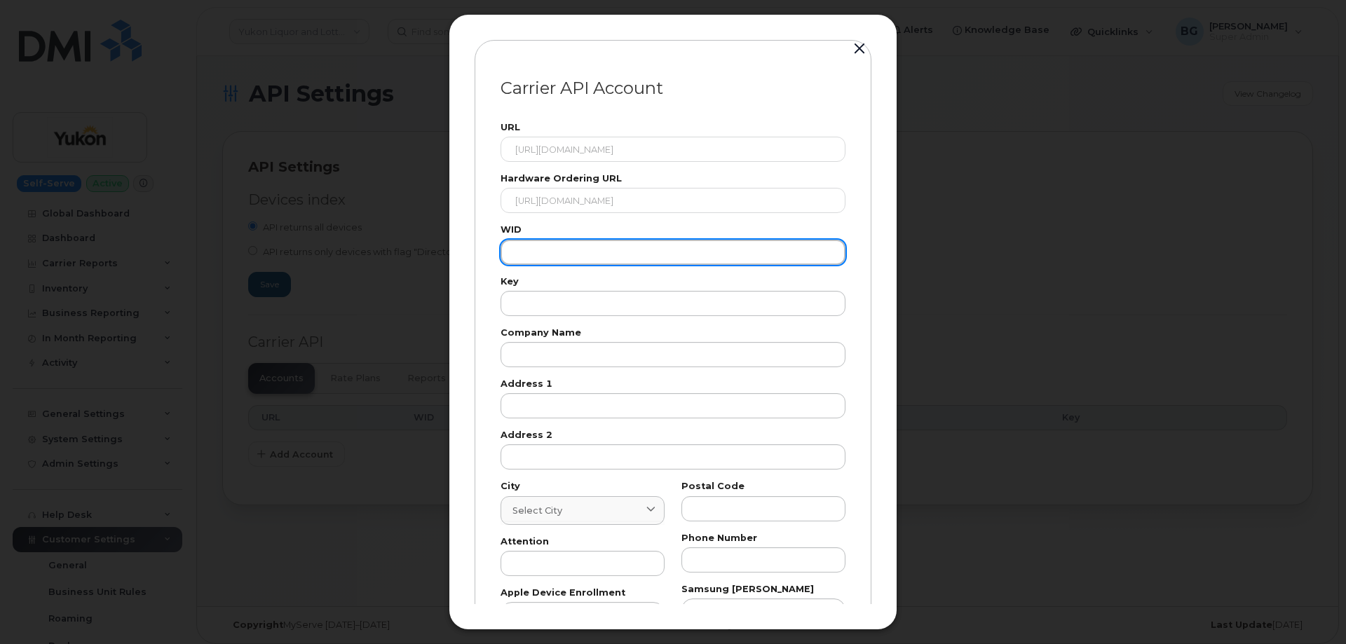
click at [583, 246] on input "text" at bounding box center [672, 252] width 345 height 25
paste input "103058"
type input "103058"
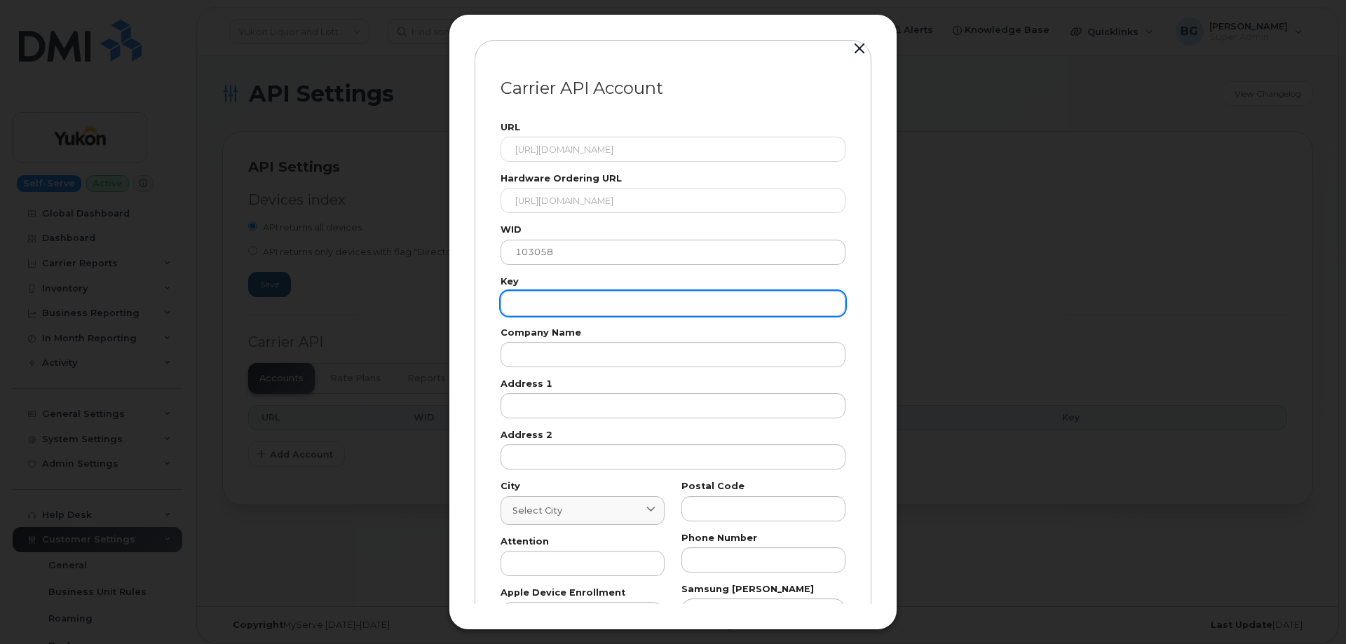
click at [562, 310] on div "Key" at bounding box center [672, 297] width 345 height 39
click at [562, 310] on input "text" at bounding box center [672, 303] width 345 height 25
paste input "VPWRPGJ8KTTFUQKR"
type input "VPWRPGJ8KTTFUQKR"
click at [580, 368] on div "URL [URL][DOMAIN_NAME] Hardware Ordering URL [URL][DOMAIN_NAME] WID 103058 Key …" at bounding box center [673, 398] width 362 height 567
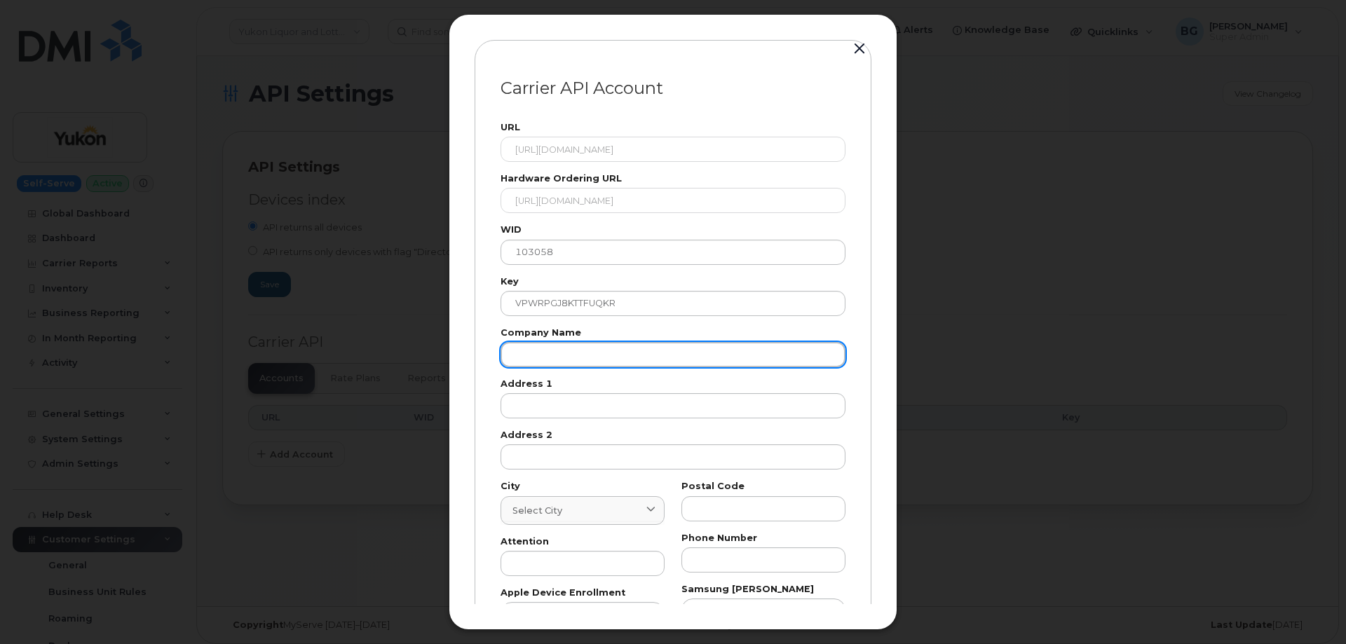
click at [580, 352] on input "text" at bounding box center [672, 354] width 345 height 25
paste input "Gov of Yukon"
drag, startPoint x: 580, startPoint y: 352, endPoint x: 759, endPoint y: 638, distance: 337.2
click at [692, 486] on div "URL [URL][DOMAIN_NAME] Hardware Ordering URL [URL][DOMAIN_NAME] WID 103058 Key …" at bounding box center [673, 398] width 362 height 567
type input "Gov of Yukon"
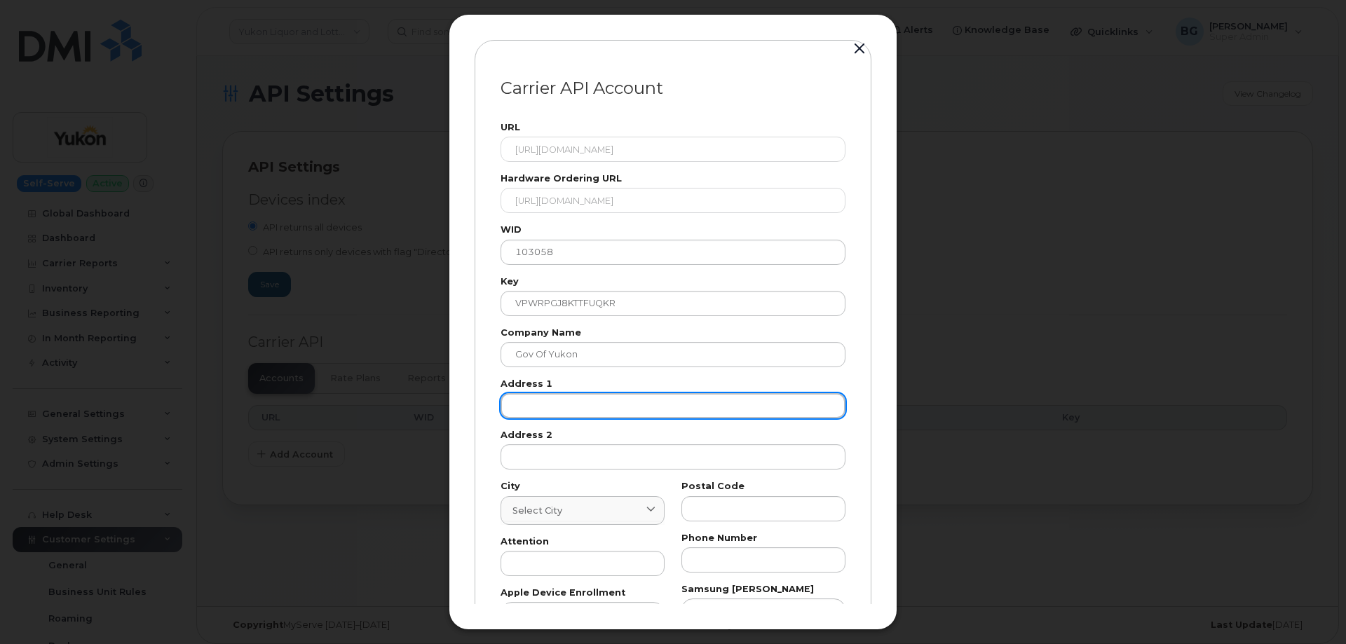
click at [556, 399] on input "text" at bounding box center [672, 405] width 345 height 25
paste input "123"
type input "123"
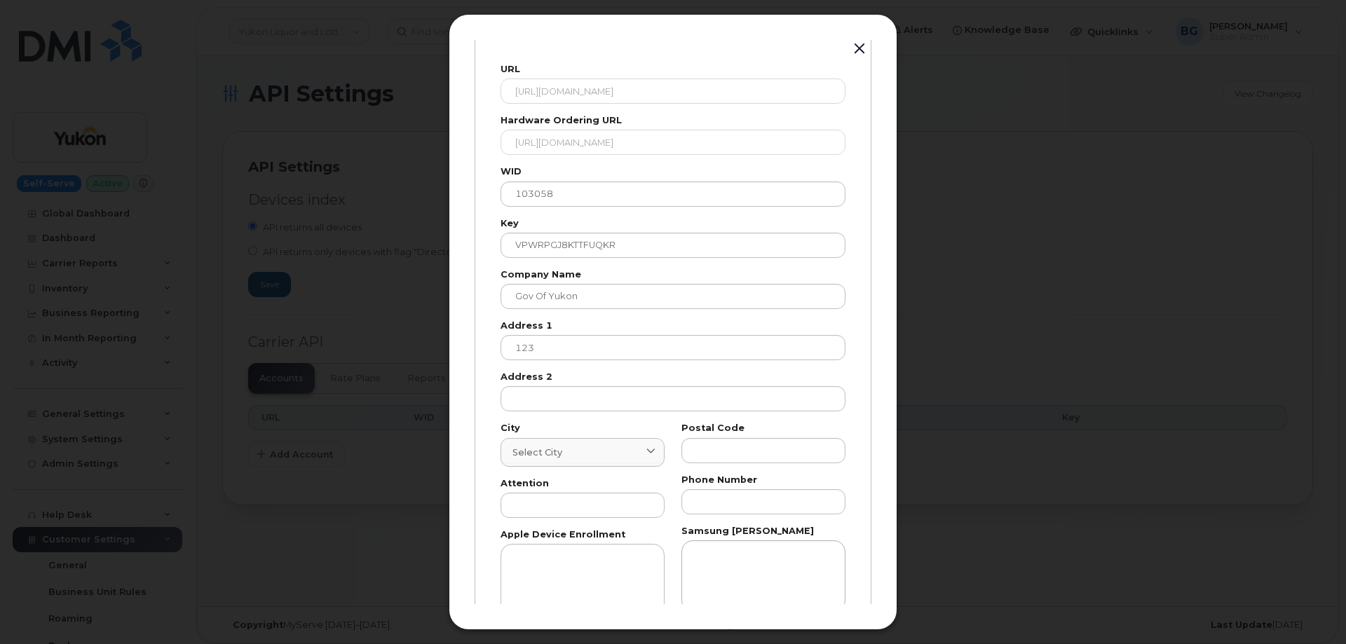
scroll to position [165, 0]
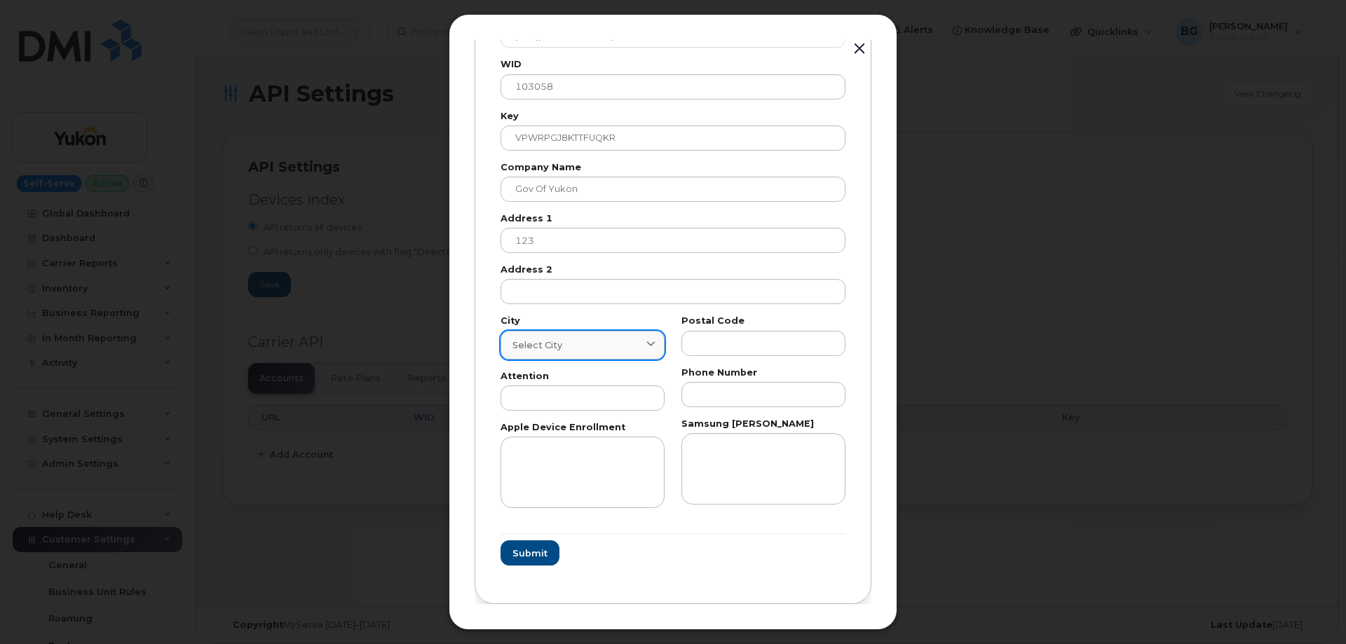
click at [565, 350] on div "Select city" at bounding box center [582, 345] width 140 height 13
paste input "Whitehorse"
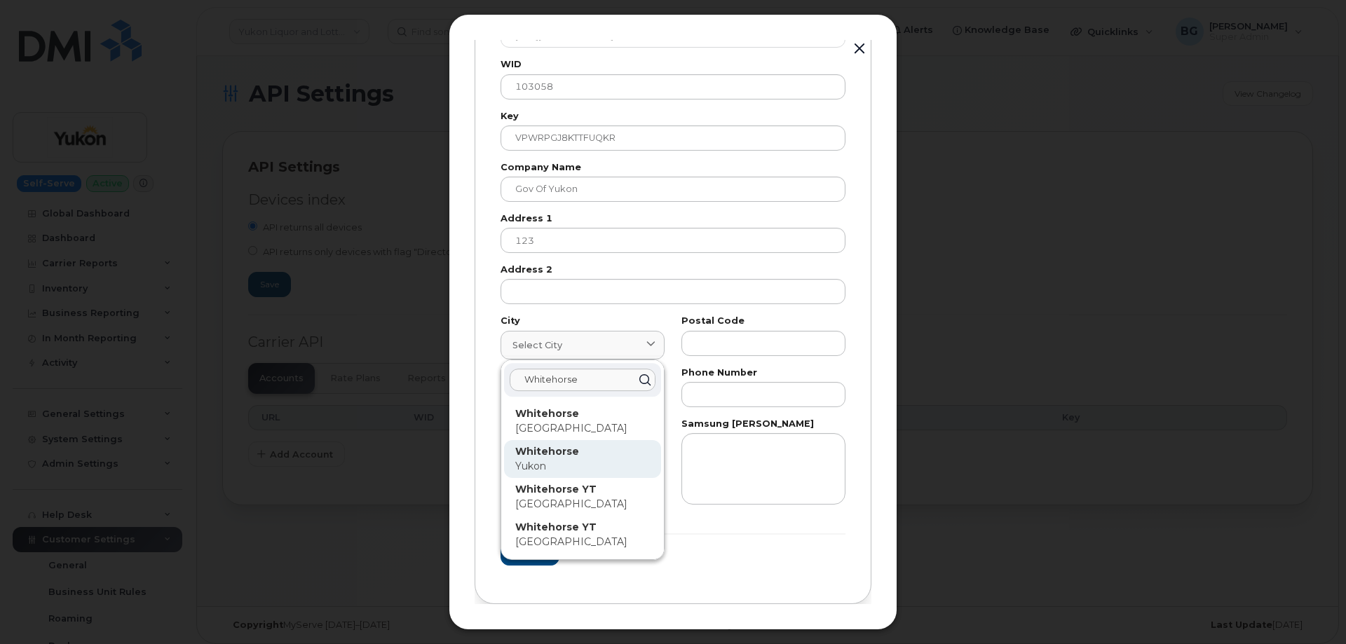
type input "Whitehorse"
click at [547, 451] on strong "Whitehorse" at bounding box center [547, 451] width 64 height 13
type input "7227"
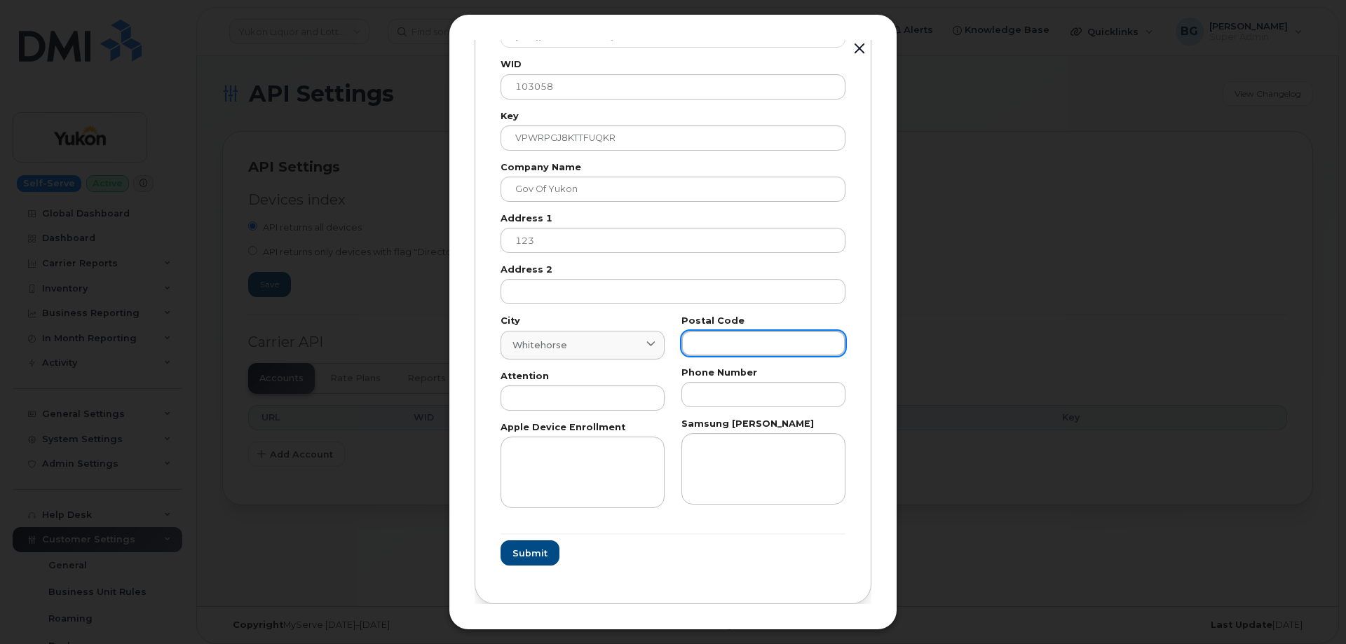
click at [740, 341] on input "text" at bounding box center [763, 343] width 164 height 25
paste input "T"
type input "T"
click at [553, 395] on input "text" at bounding box center [582, 397] width 164 height 25
paste input "AP"
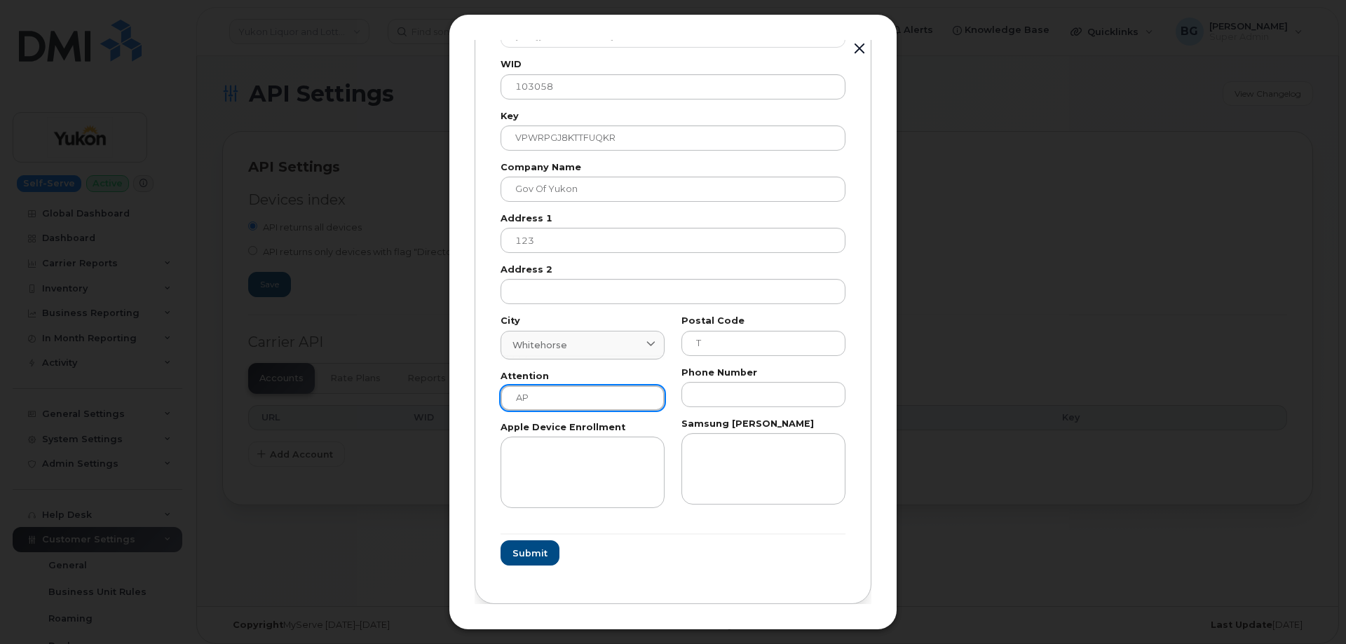
type input "AP"
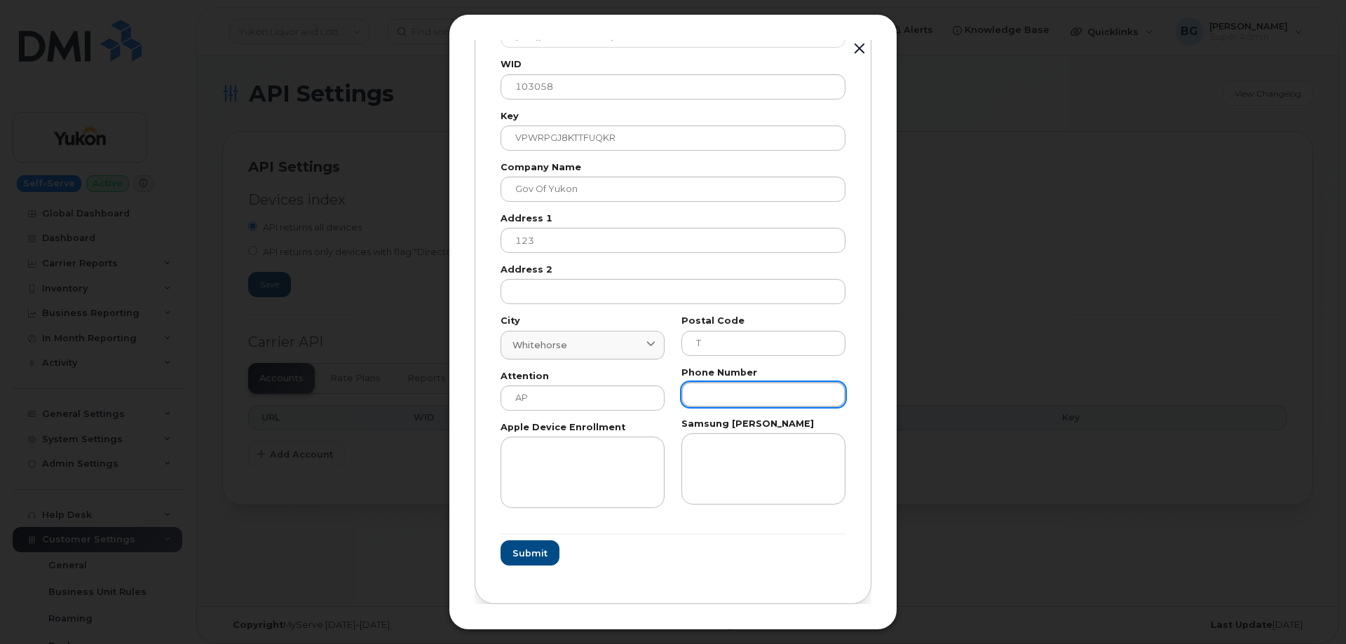
drag, startPoint x: 723, startPoint y: 391, endPoint x: 721, endPoint y: 404, distance: 13.6
click at [723, 391] on input "text" at bounding box center [763, 394] width 164 height 25
paste input "8676679026"
type input "8676679026"
drag, startPoint x: 522, startPoint y: 550, endPoint x: 553, endPoint y: 559, distance: 32.0
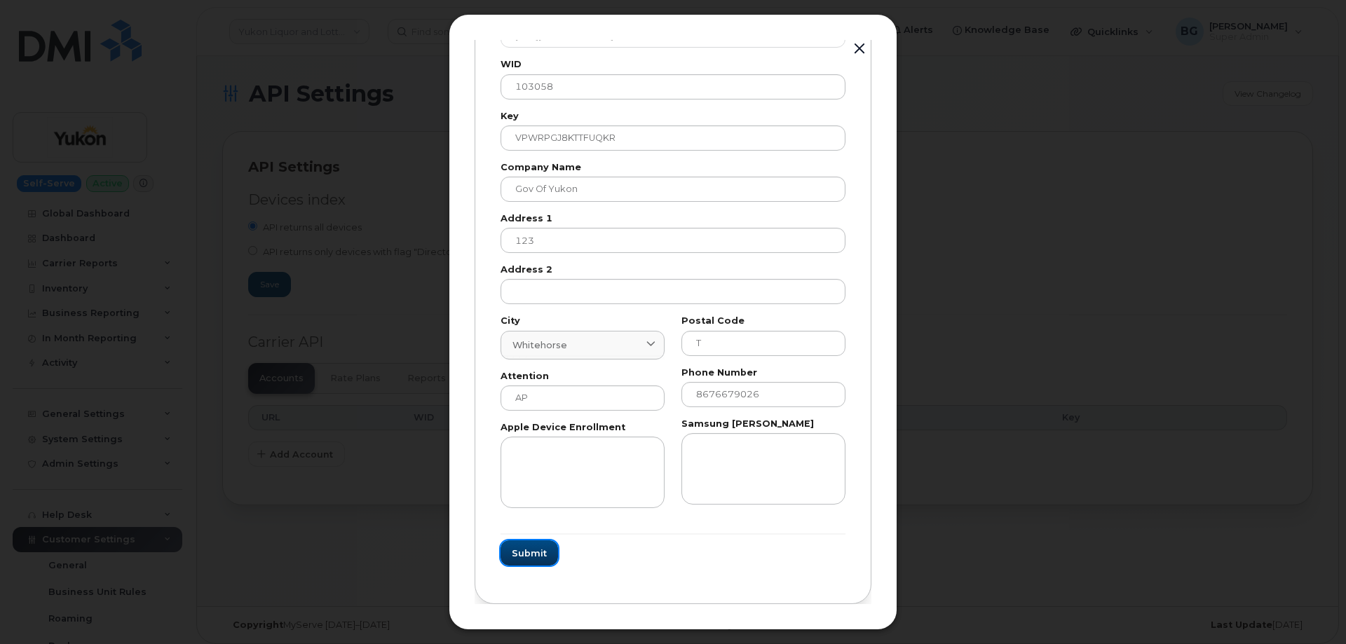
click at [521, 551] on span "Submit" at bounding box center [529, 553] width 35 height 13
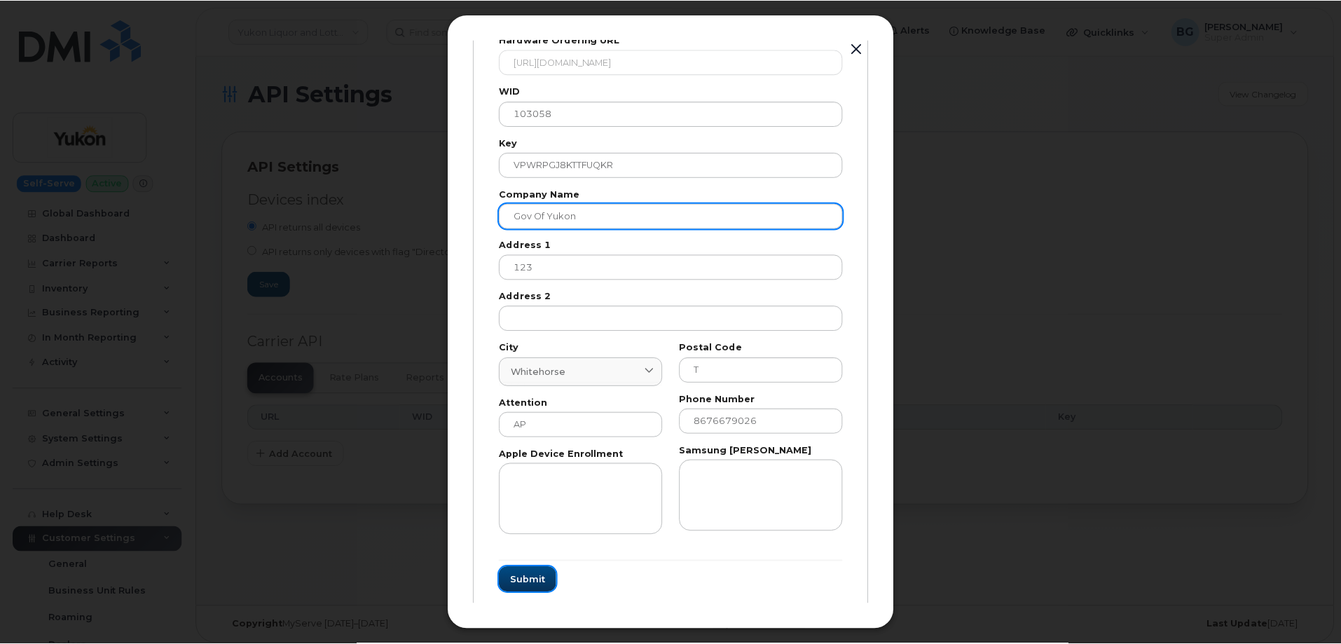
scroll to position [140, 0]
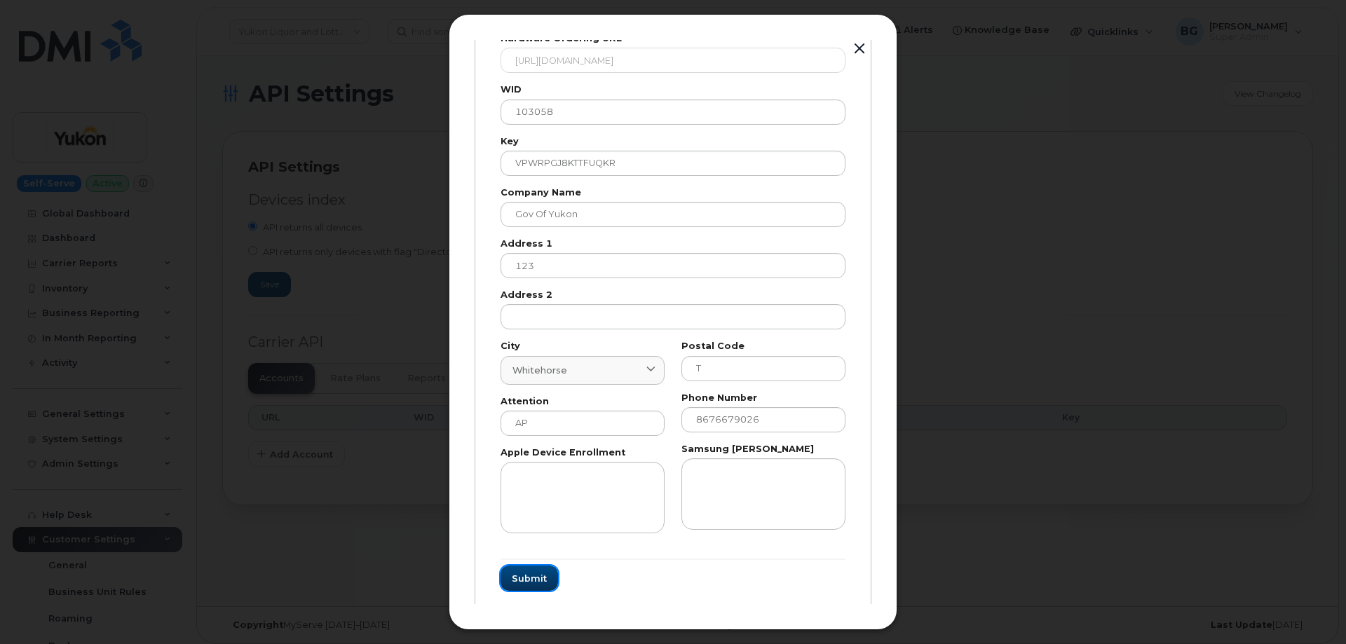
click at [524, 574] on span "Submit" at bounding box center [529, 578] width 35 height 13
click at [862, 48] on button "button" at bounding box center [859, 49] width 21 height 20
